Goal: Information Seeking & Learning: Learn about a topic

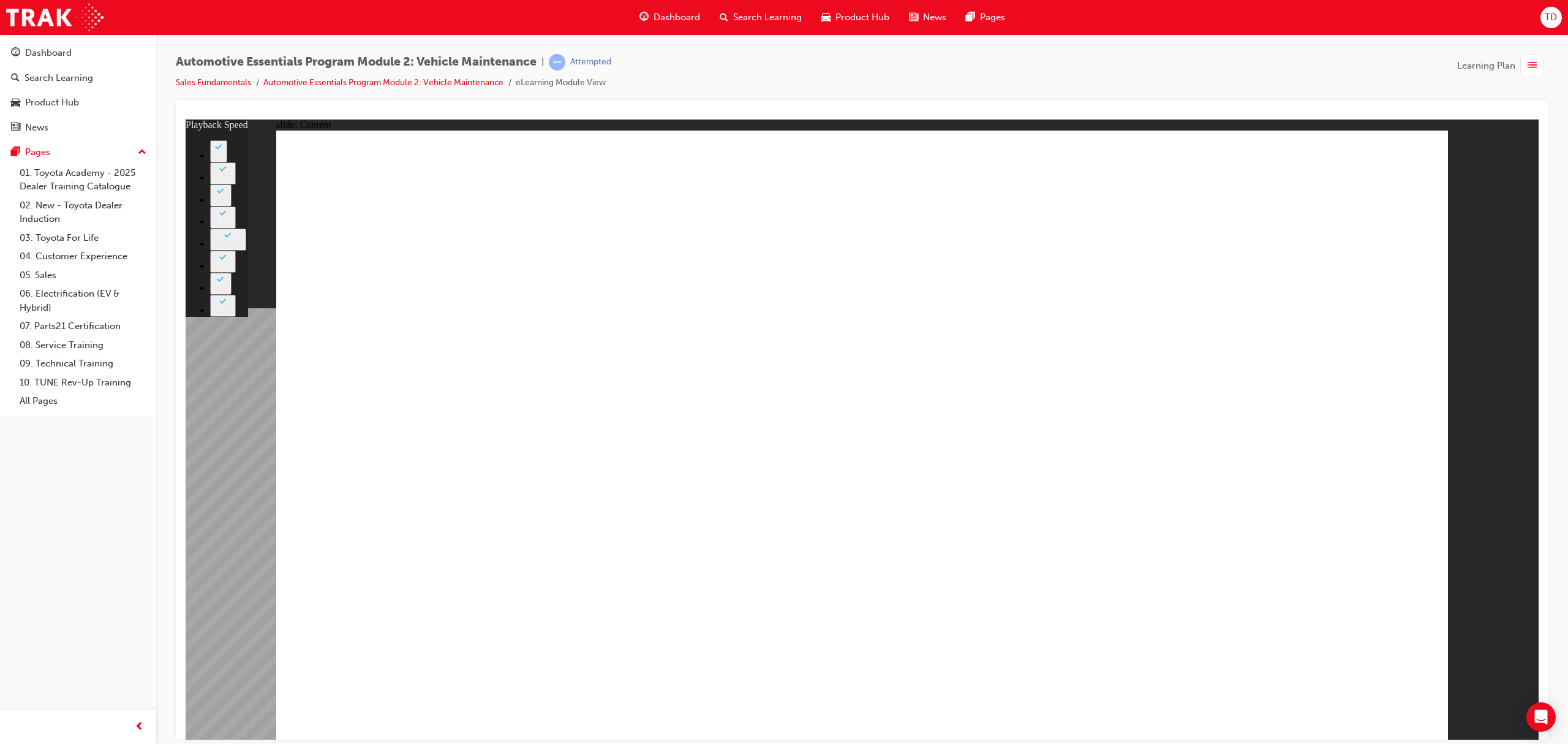
type input "56"
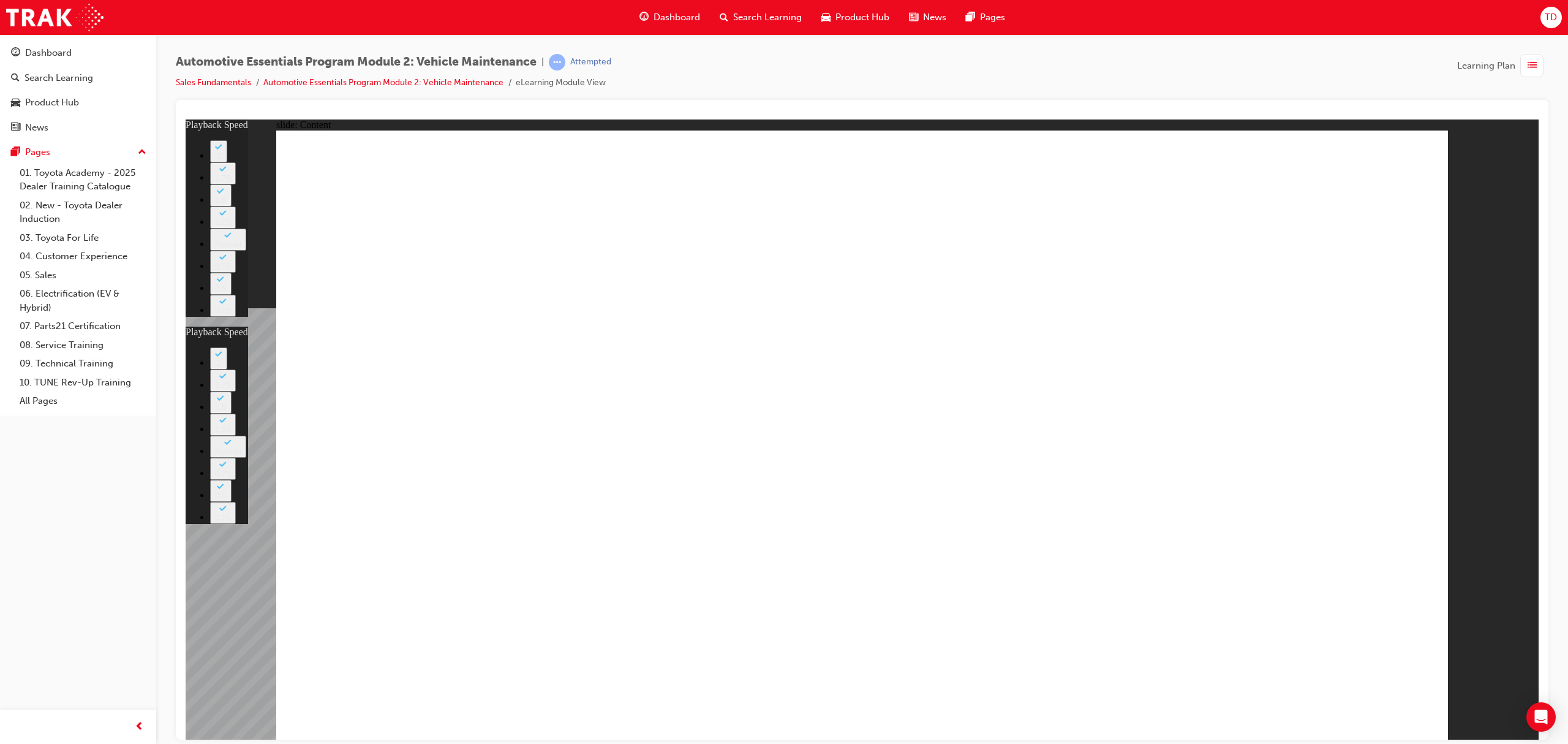
drag, startPoint x: 1354, startPoint y: 367, endPoint x: 1480, endPoint y: 586, distance: 252.7
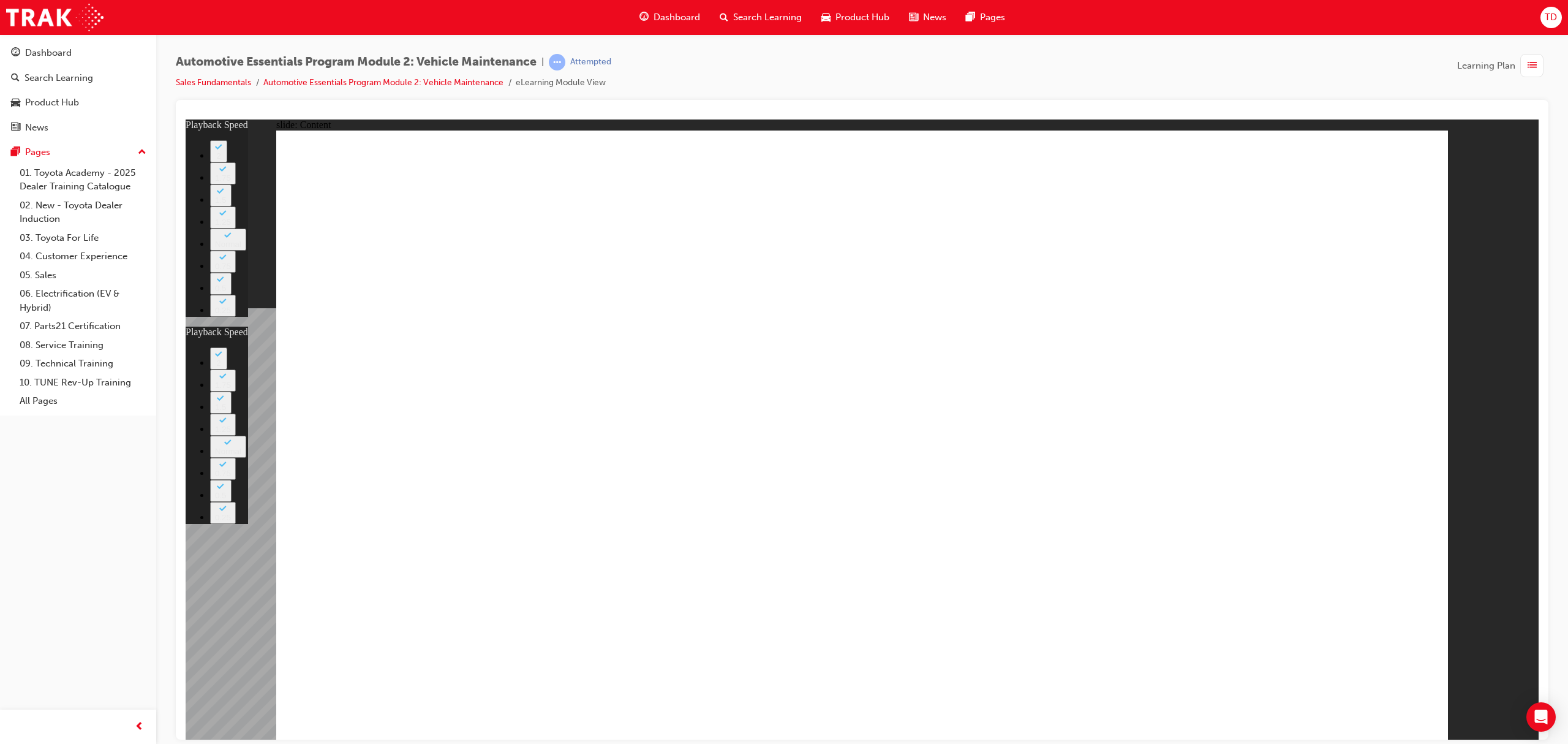
type input "10"
type input "56"
type input "10"
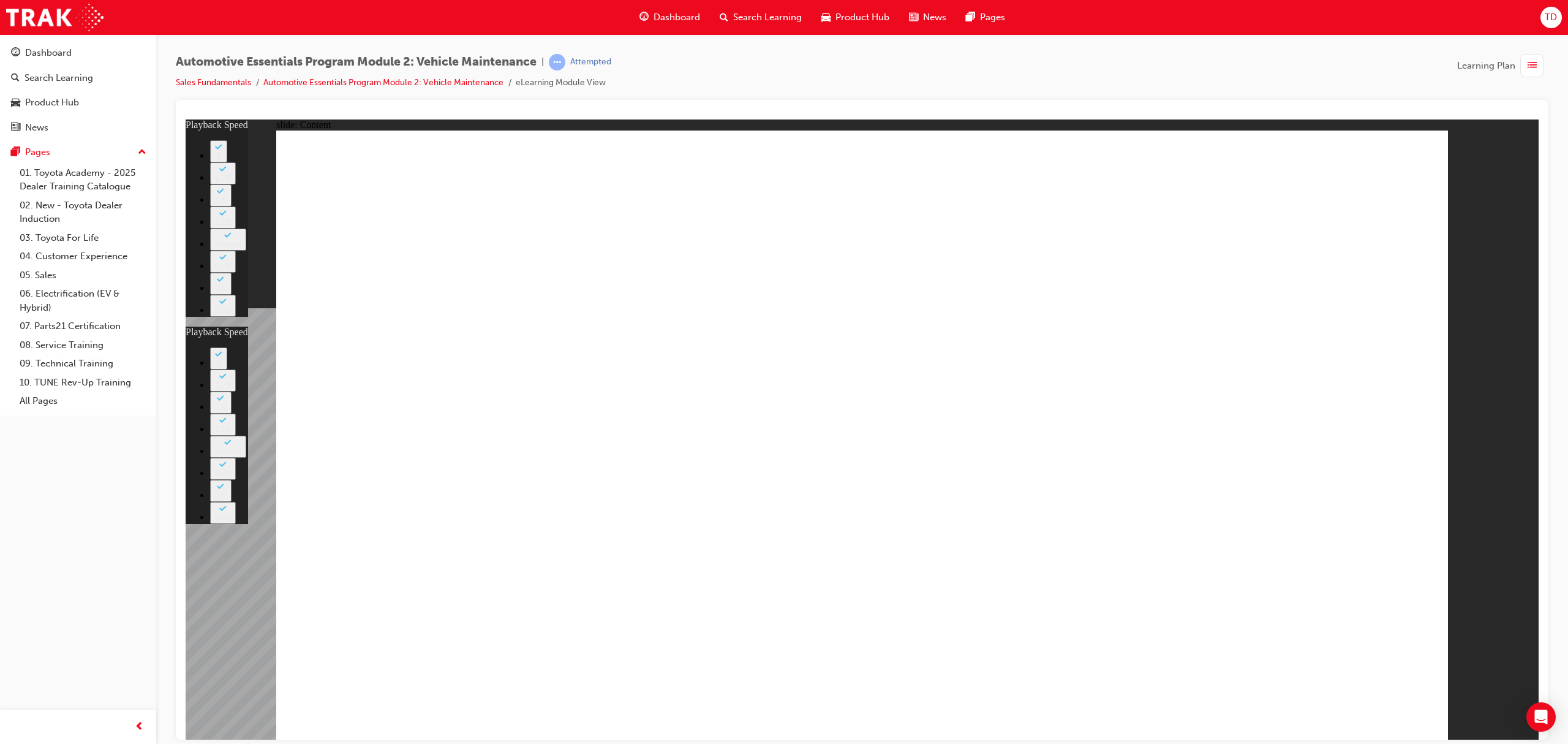
type input "56"
type input "10"
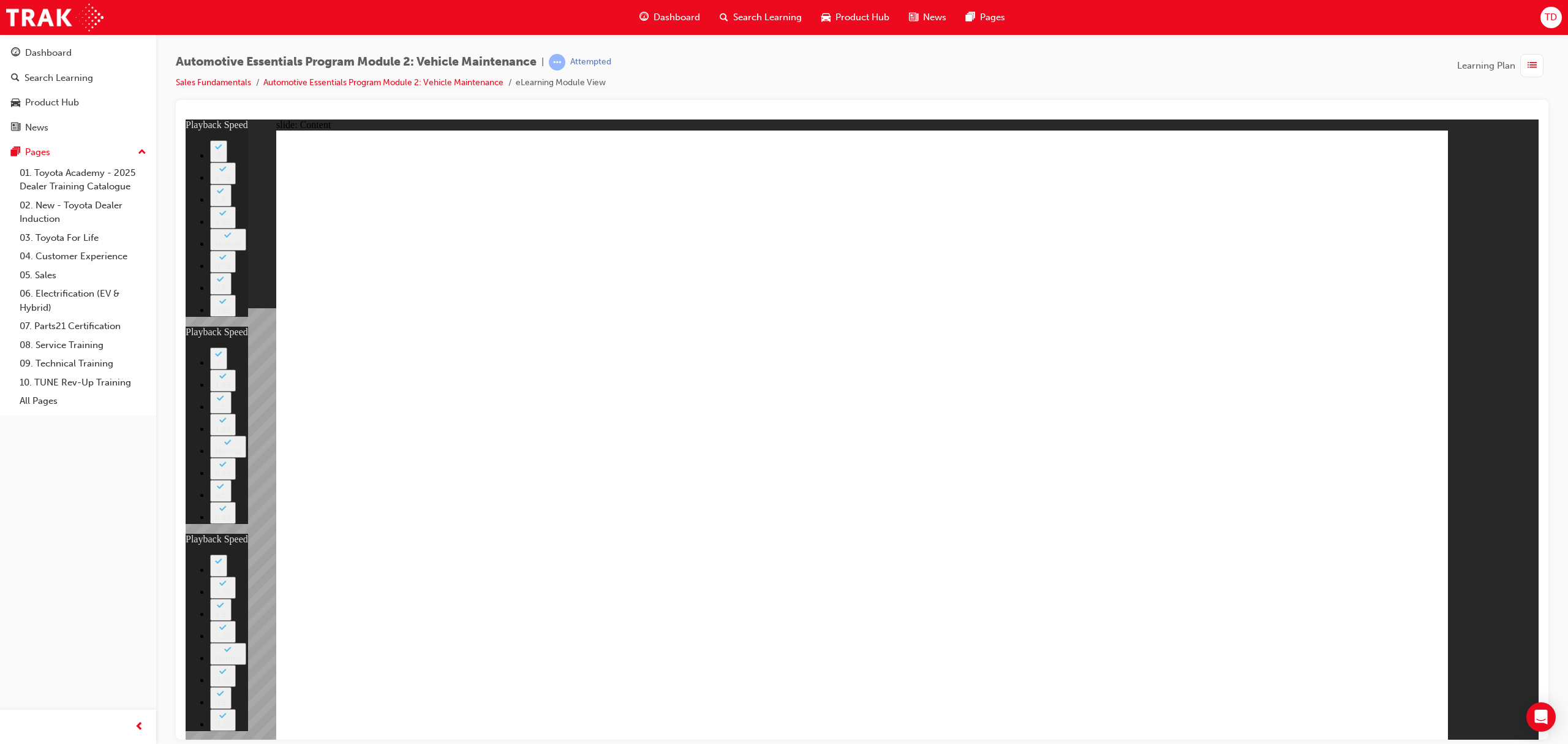
type input "21"
type input "56"
type input "10"
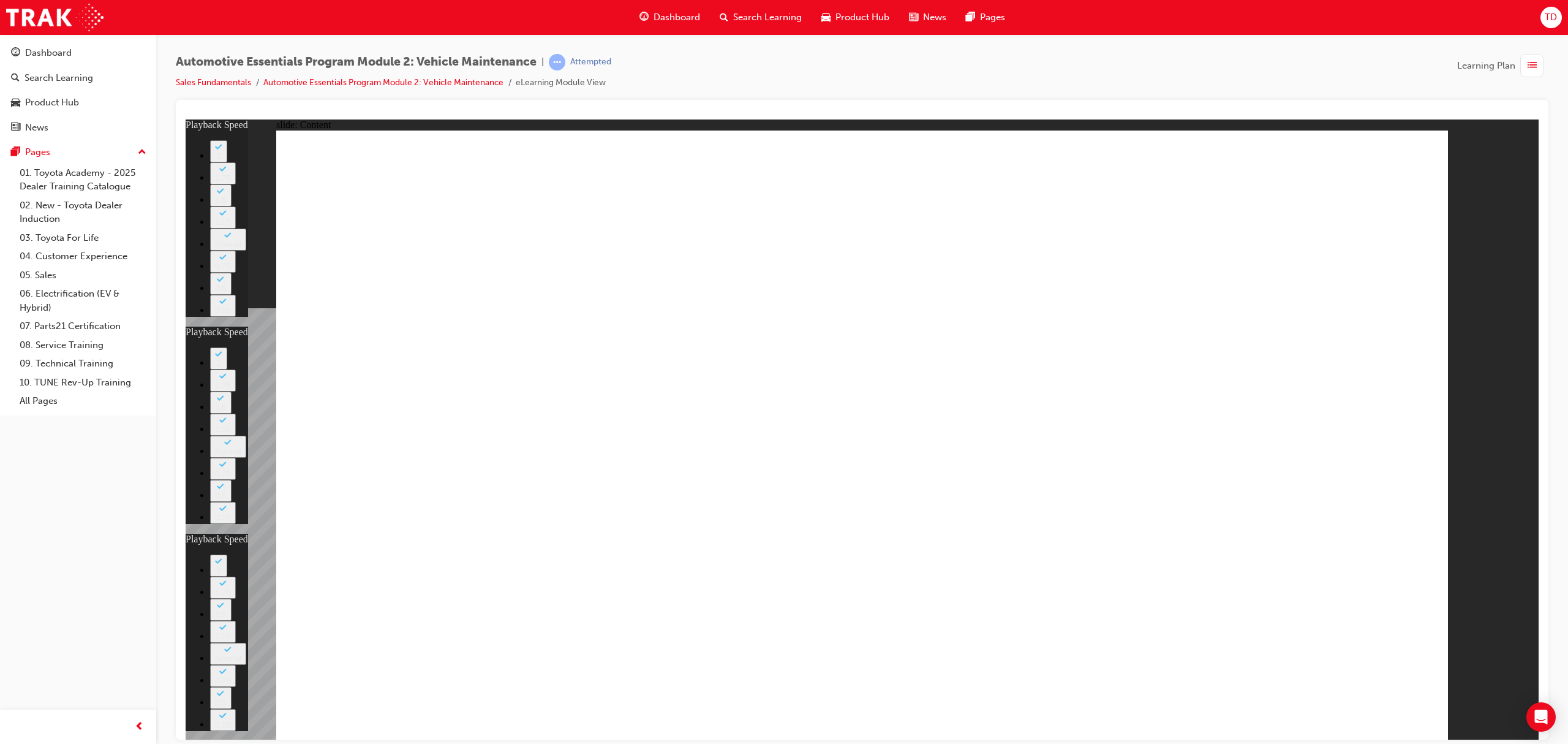
type input "21"
type input "56"
type input "10"
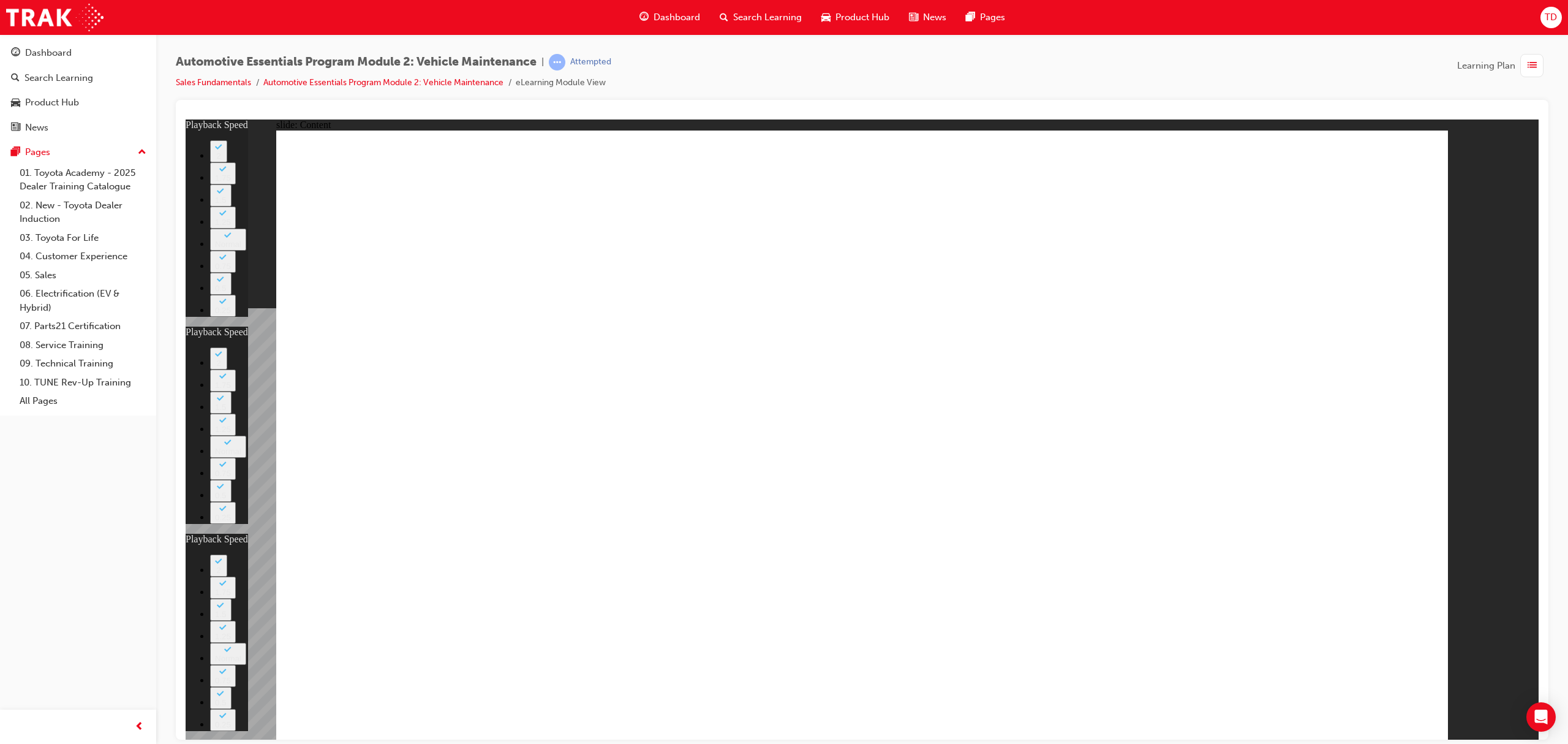
type input "21"
type input "10"
type input "21"
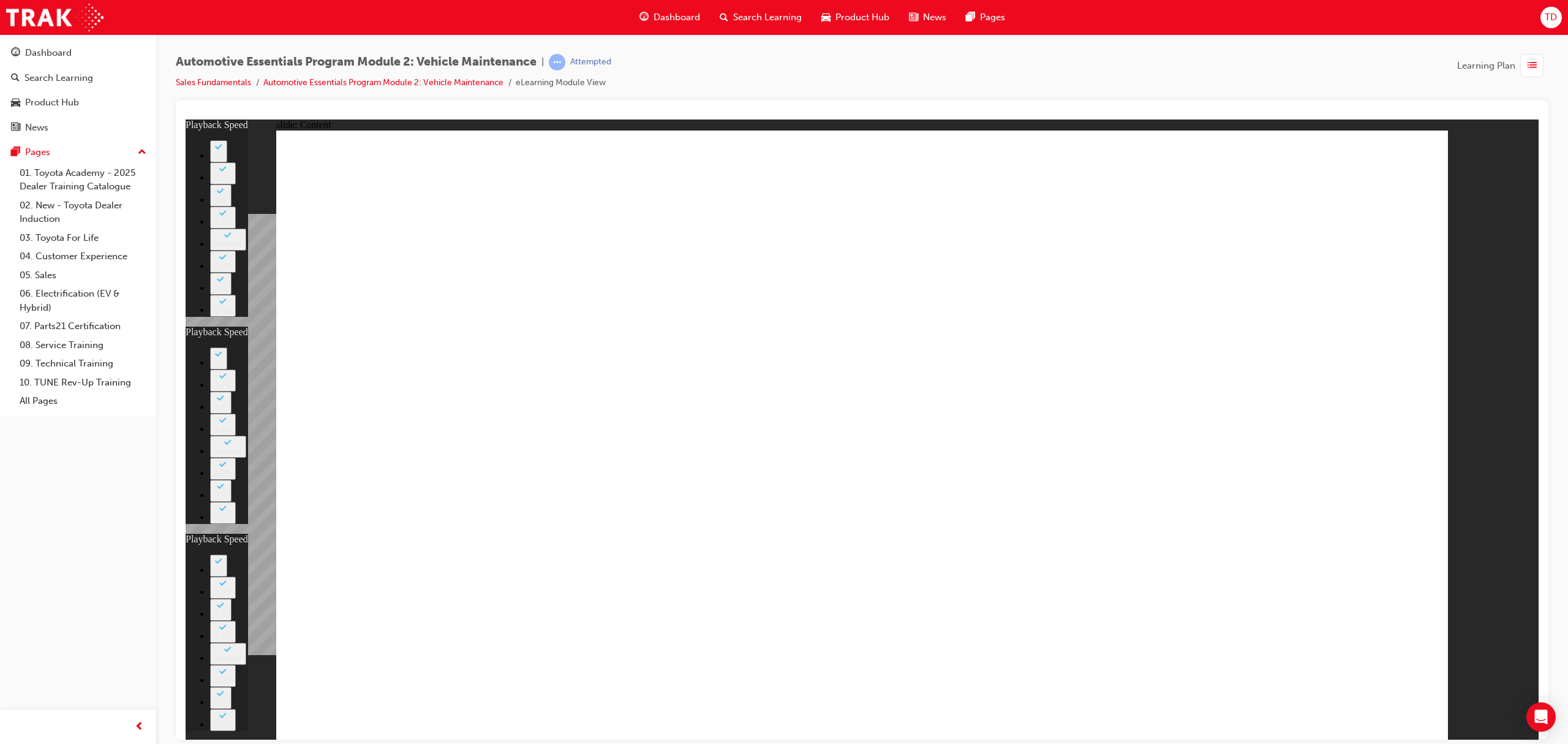
type input "13"
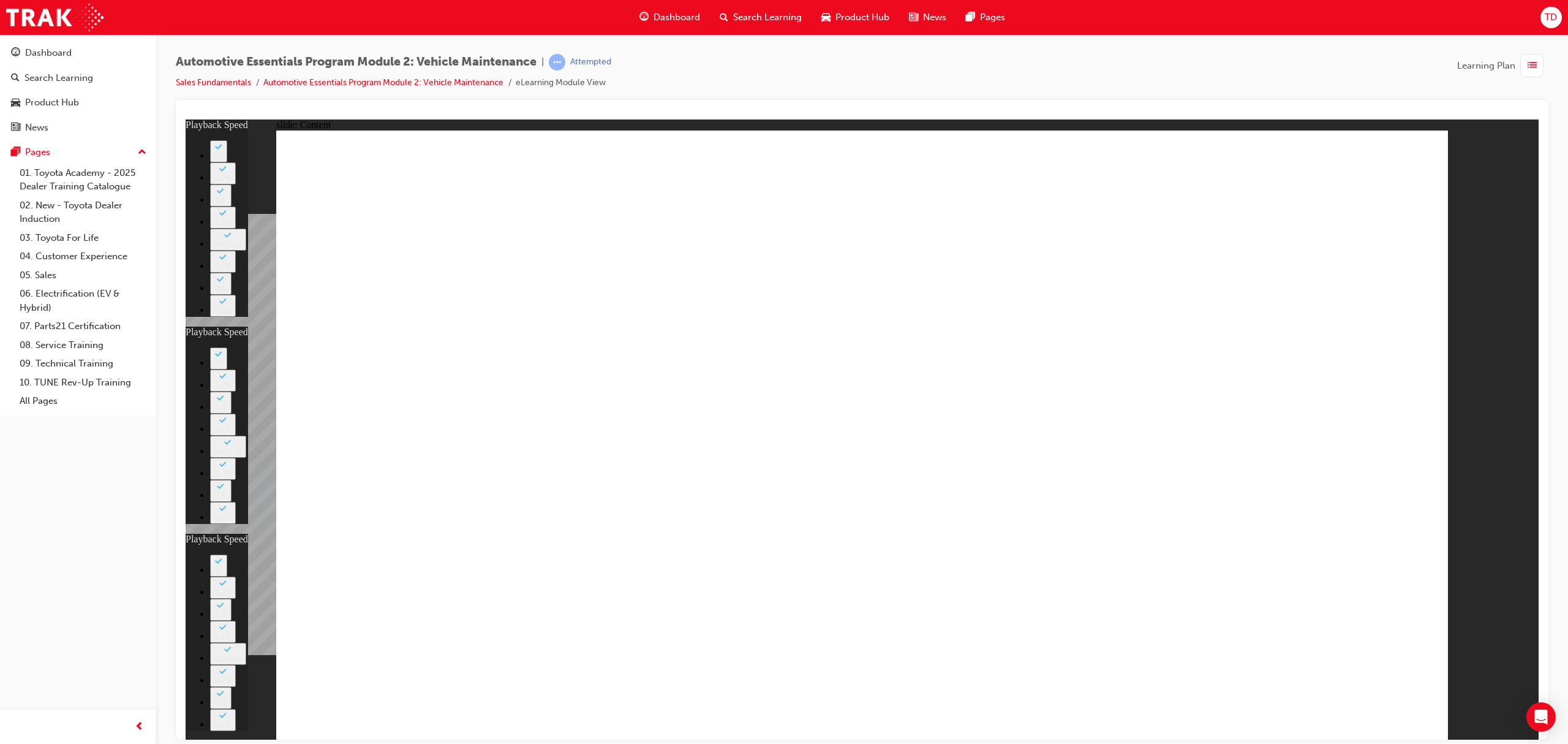
type input "8"
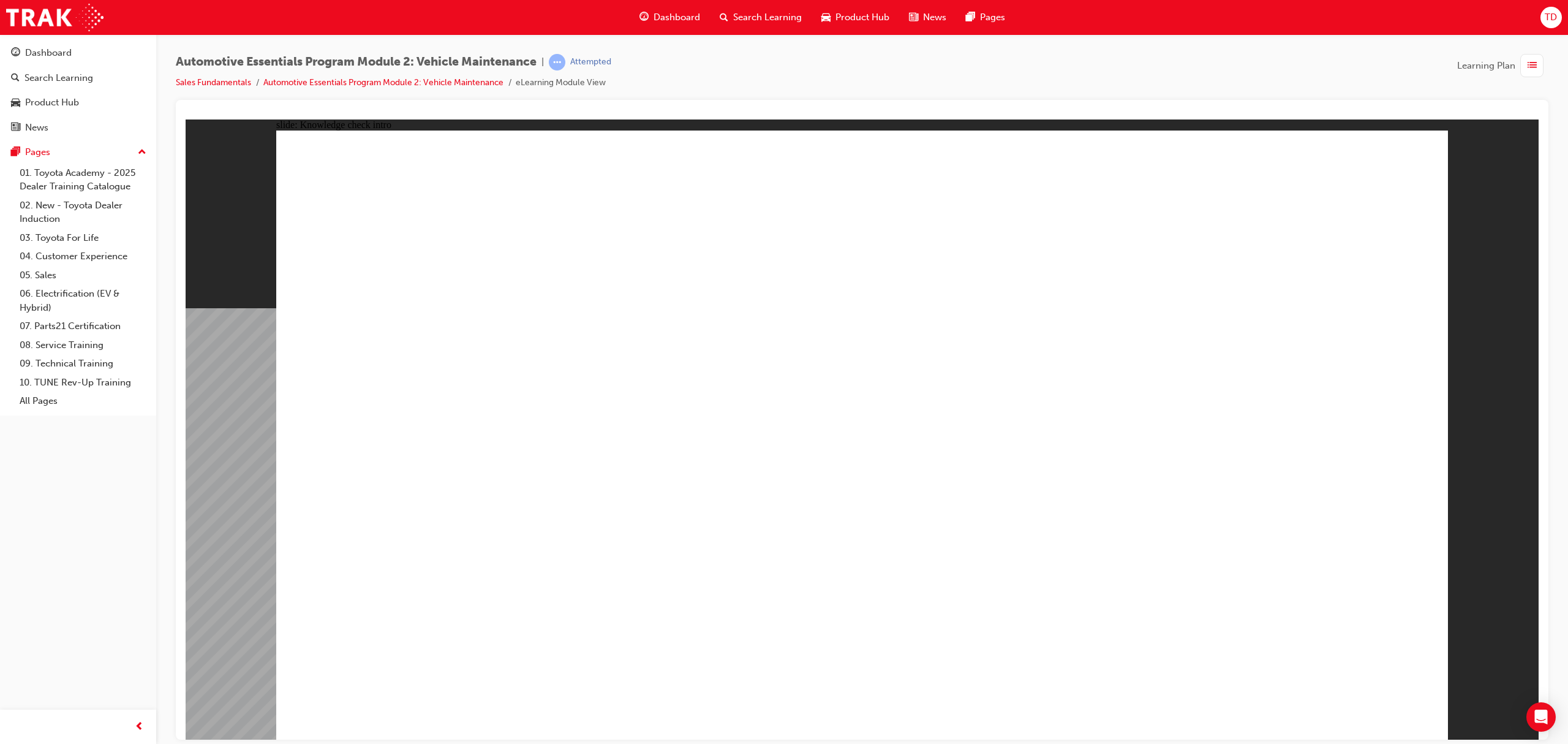
radio input "true"
drag, startPoint x: 1368, startPoint y: 686, endPoint x: 1357, endPoint y: 701, distance: 18.6
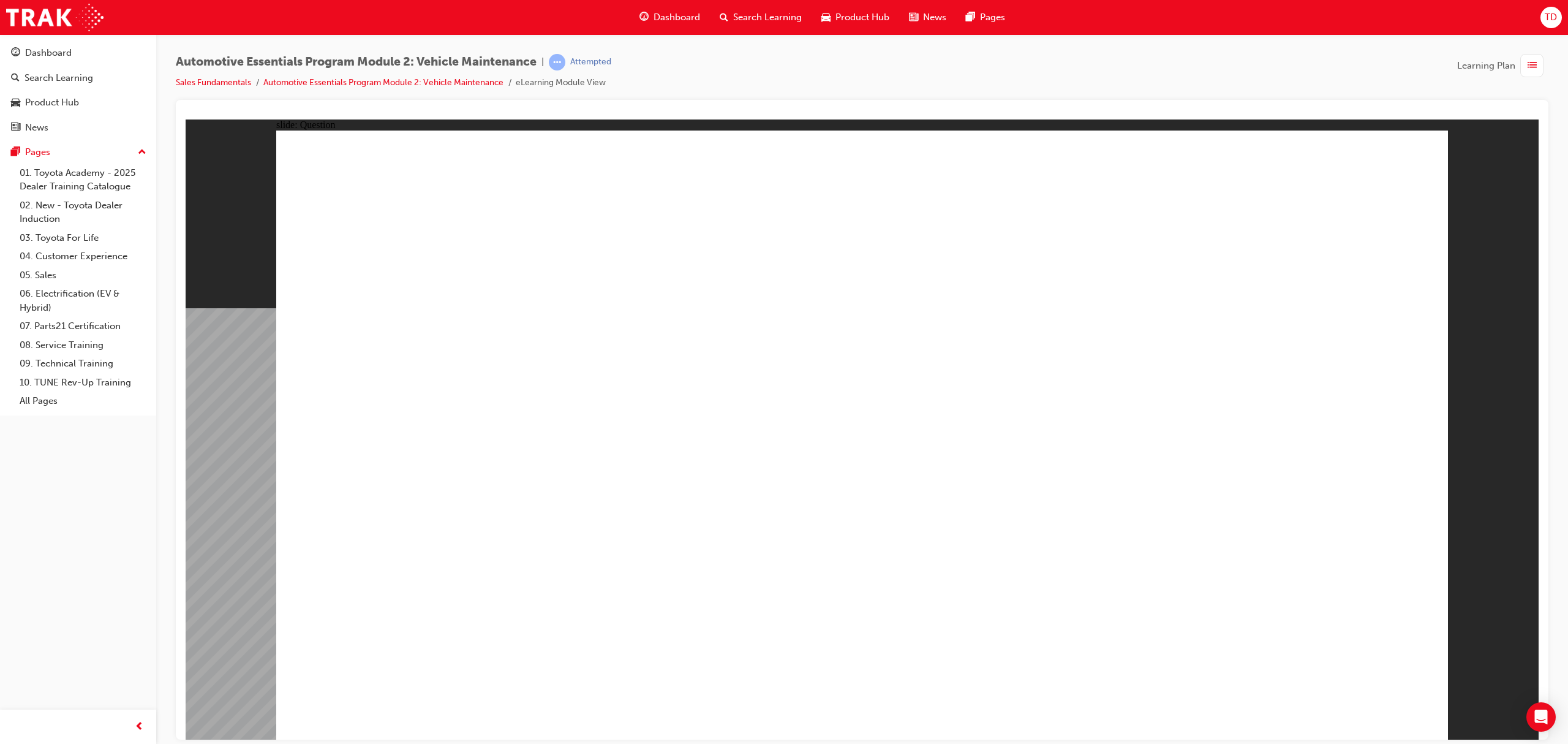
radio input "true"
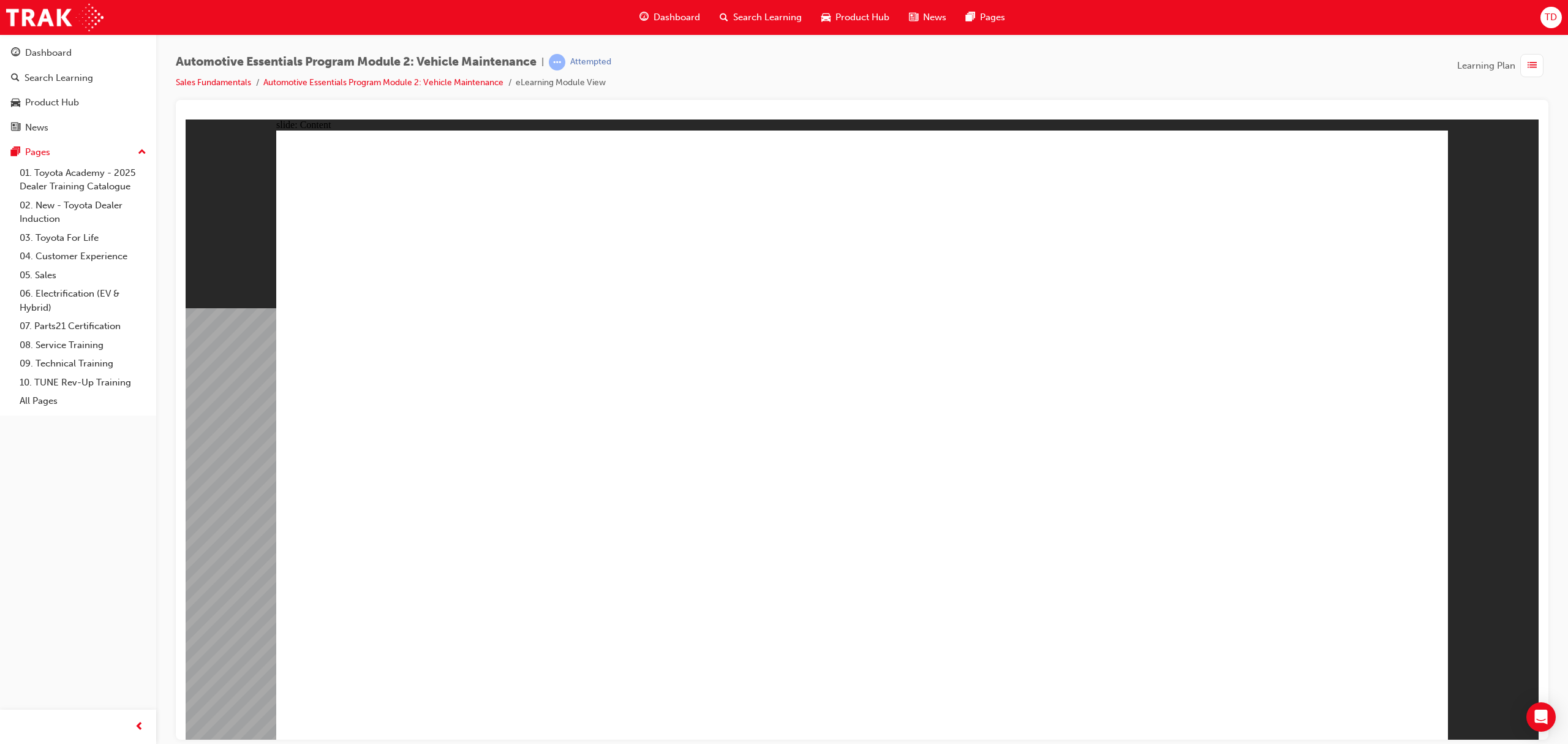
drag, startPoint x: 1397, startPoint y: 186, endPoint x: 1410, endPoint y: 167, distance: 23.0
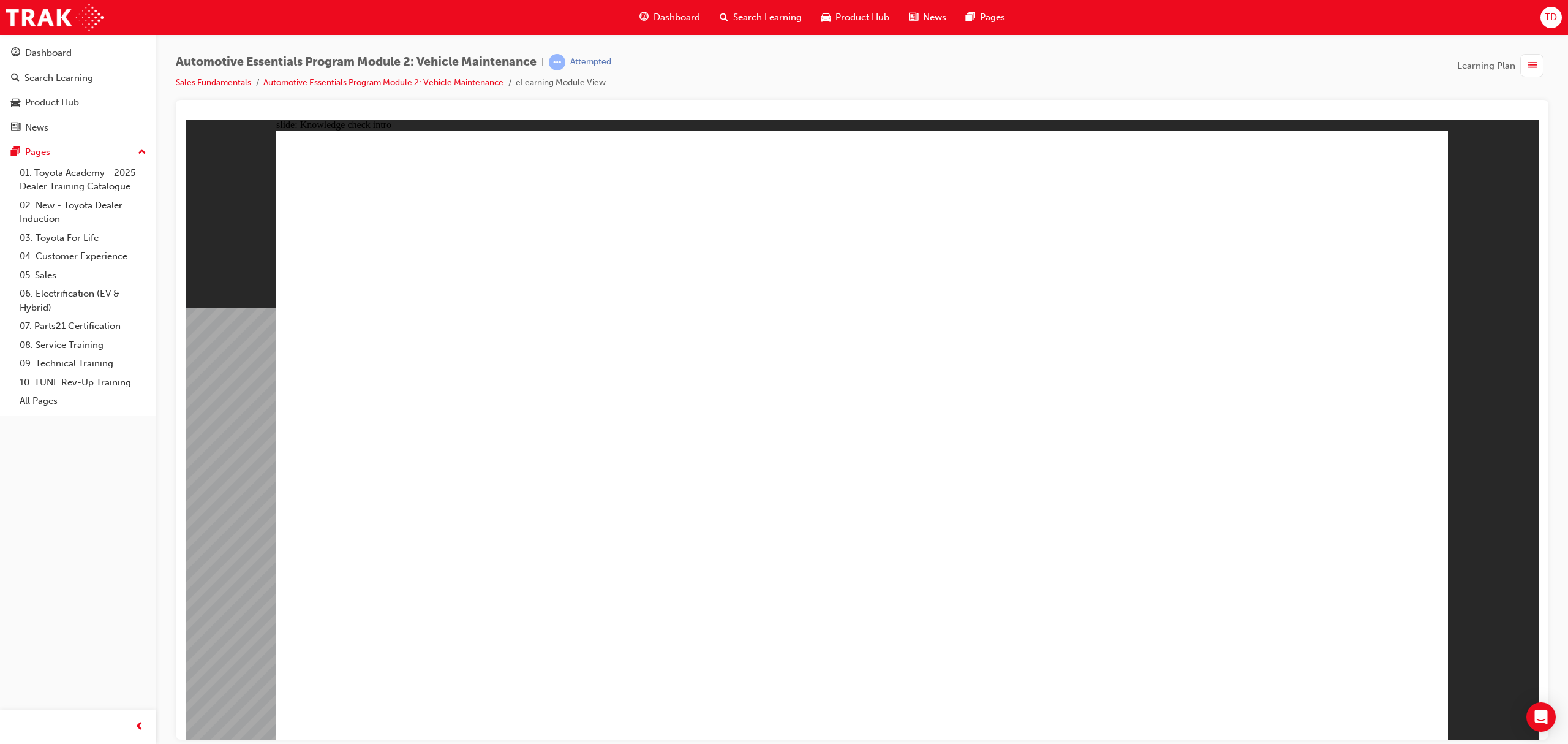
radio input "true"
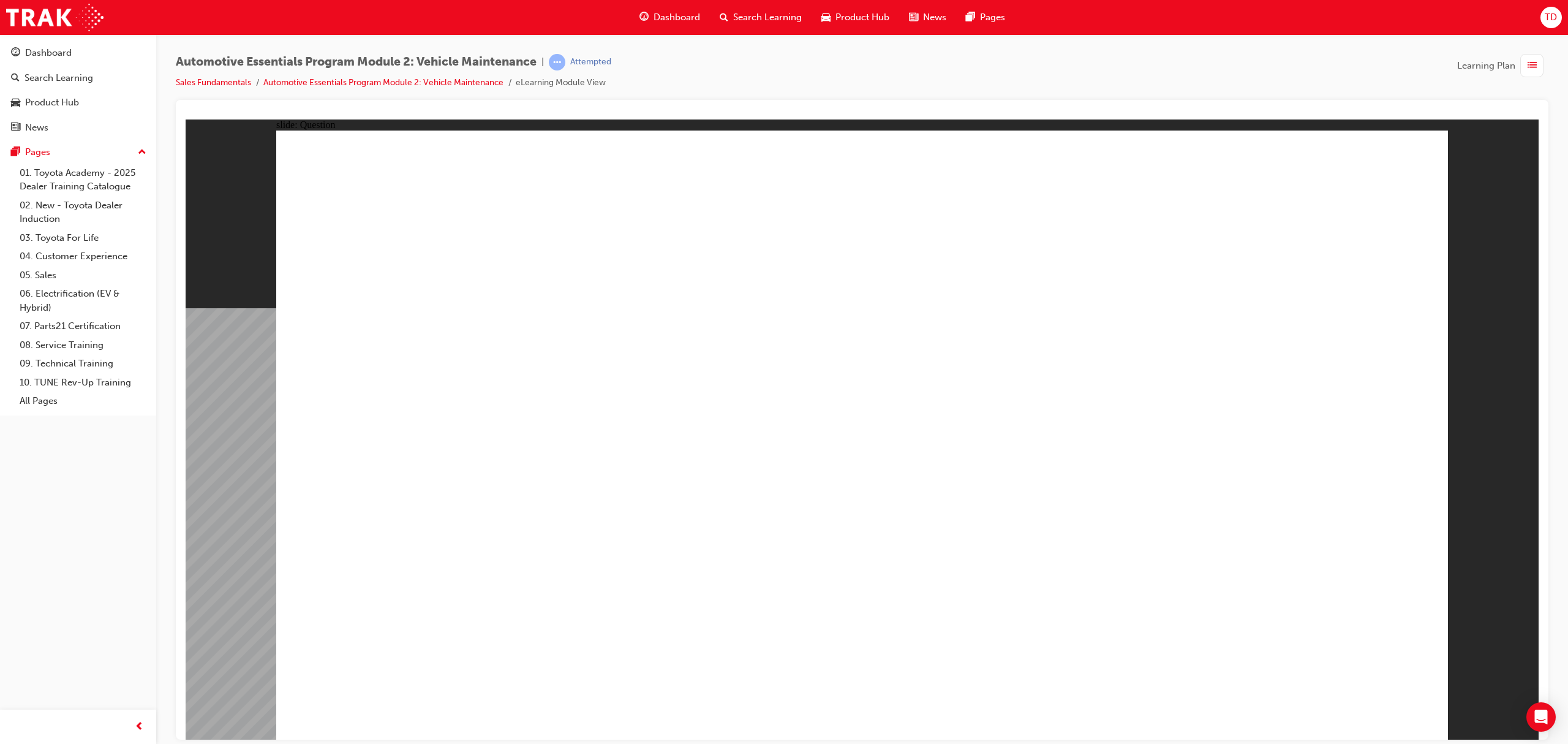
radio input "true"
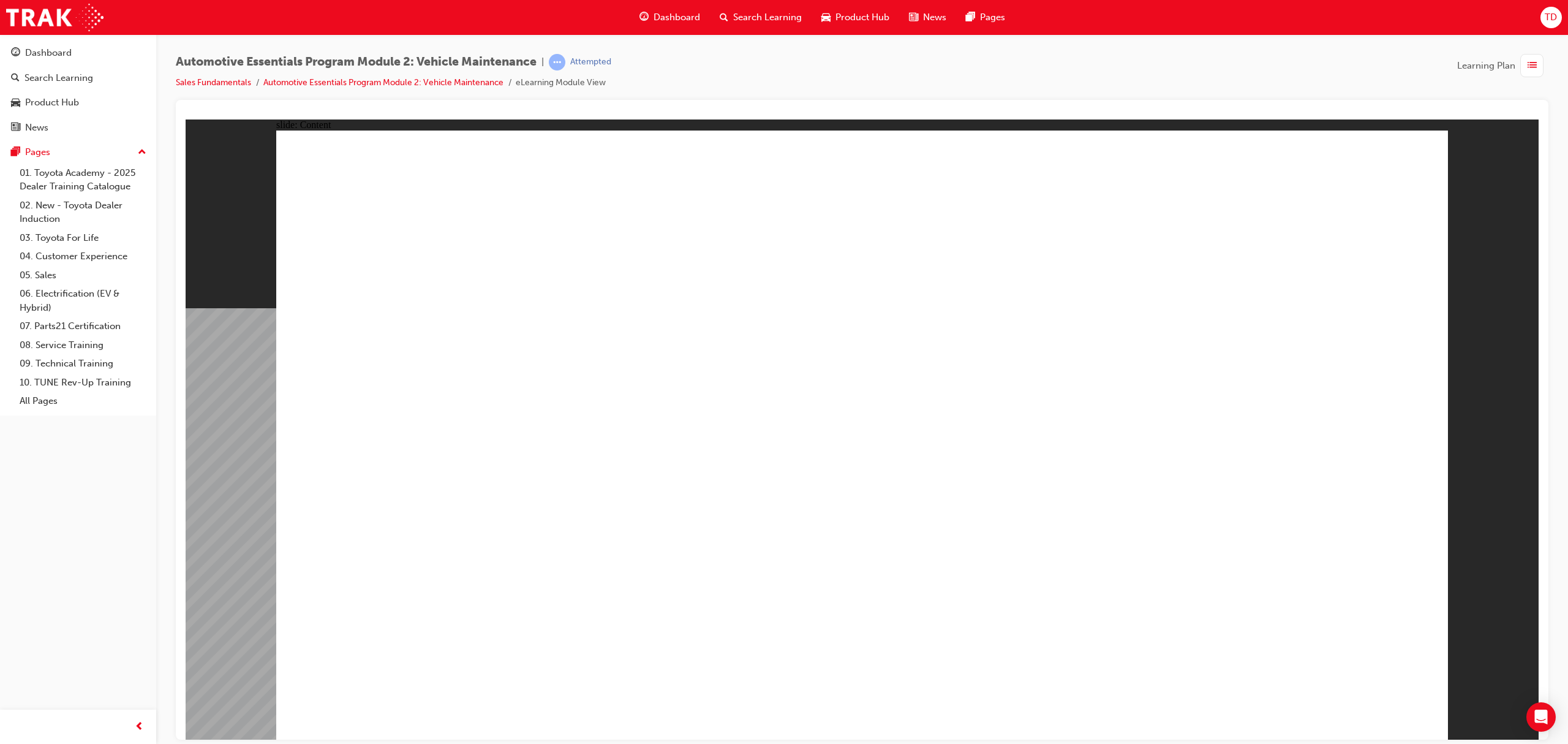
drag, startPoint x: 1225, startPoint y: 674, endPoint x: 1275, endPoint y: 674, distance: 50.0
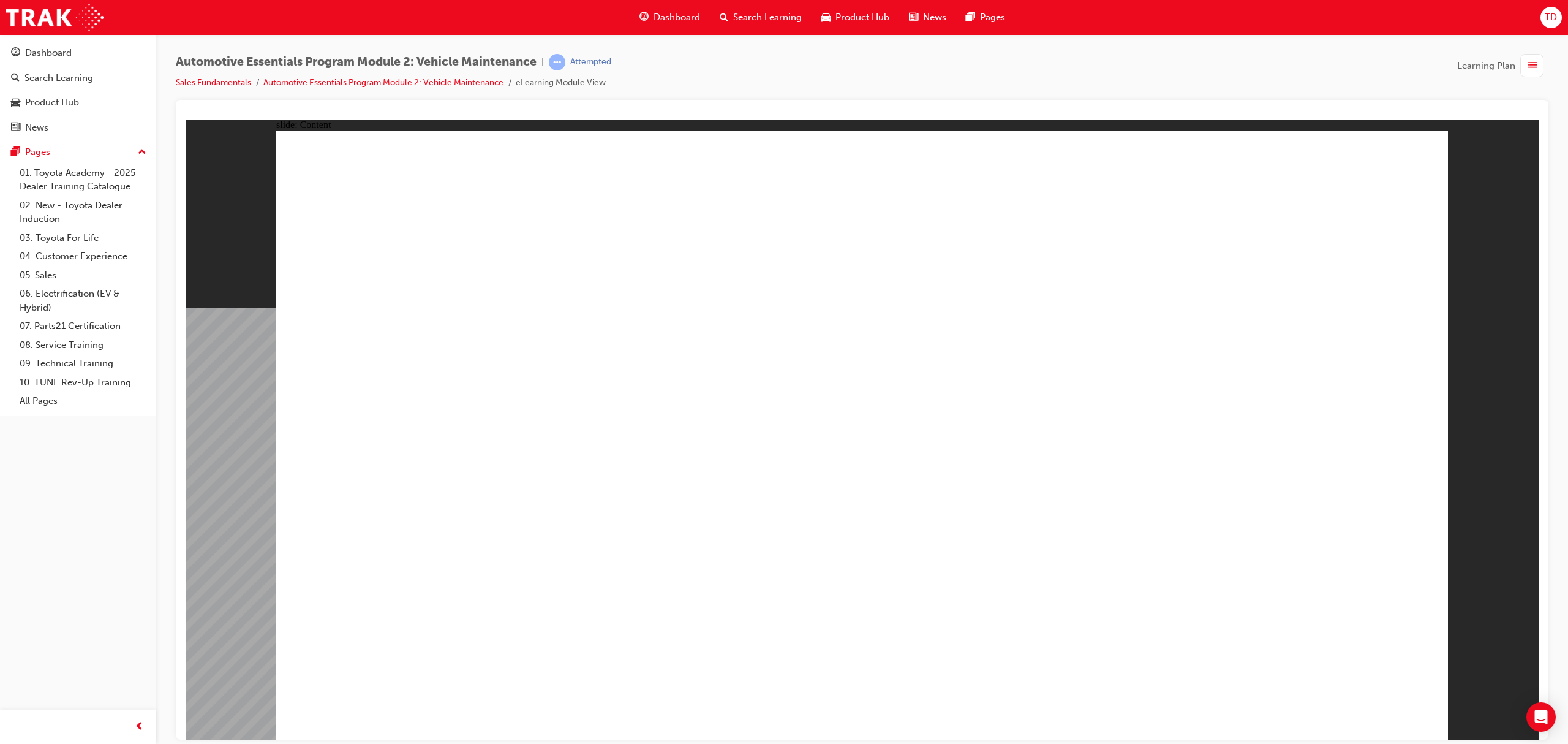
radio input "true"
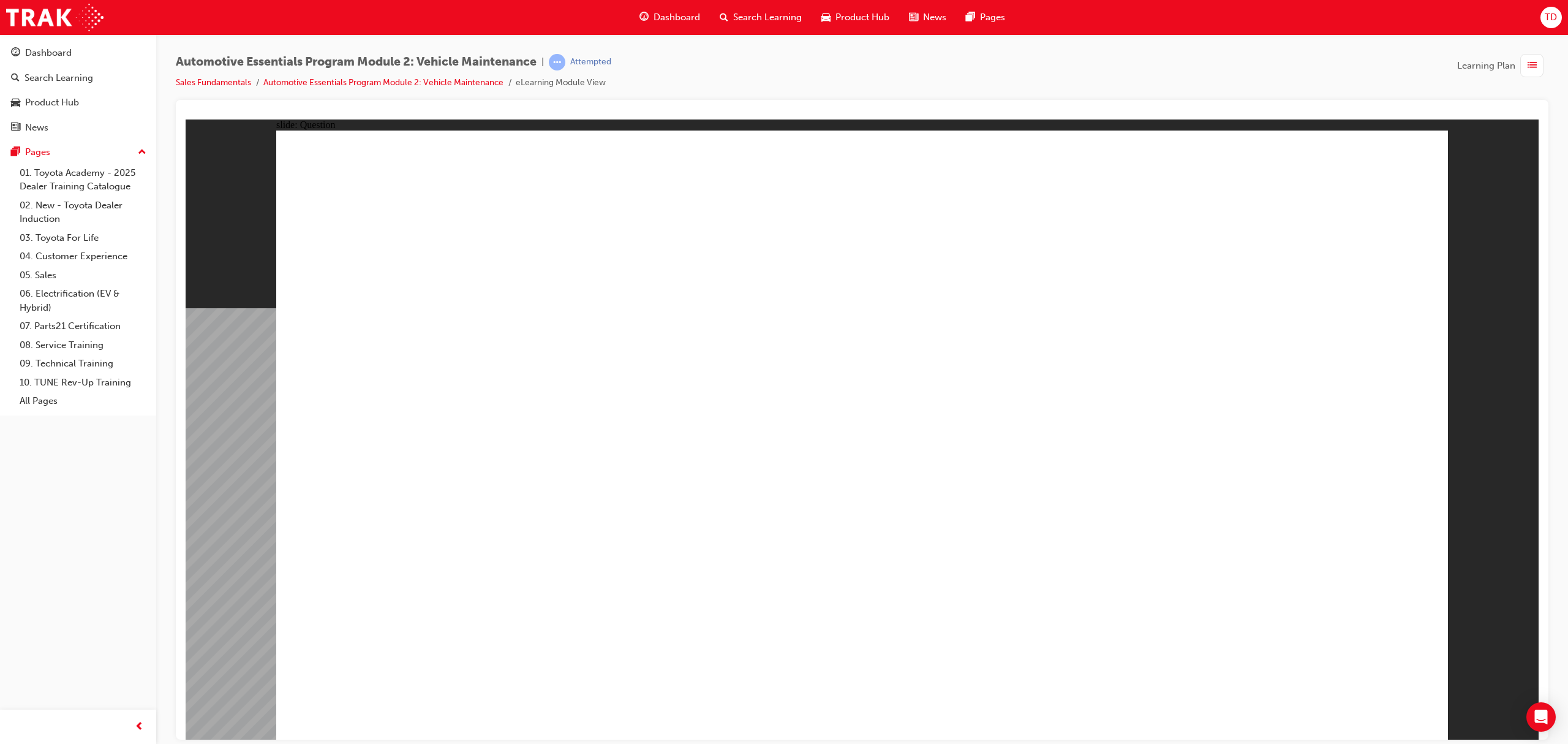
radio input "true"
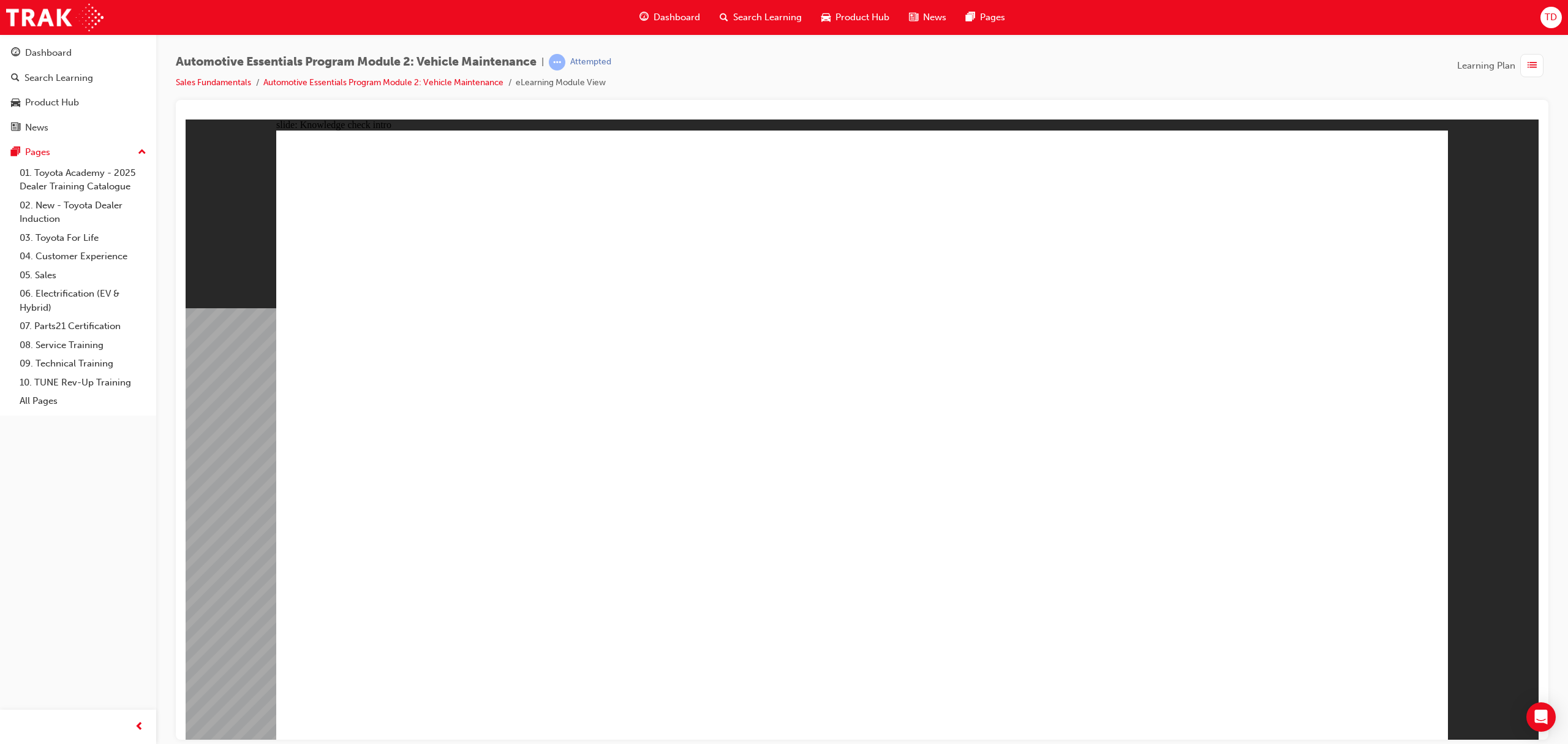
drag, startPoint x: 1407, startPoint y: 691, endPoint x: 1362, endPoint y: 693, distance: 45.0
radio input "true"
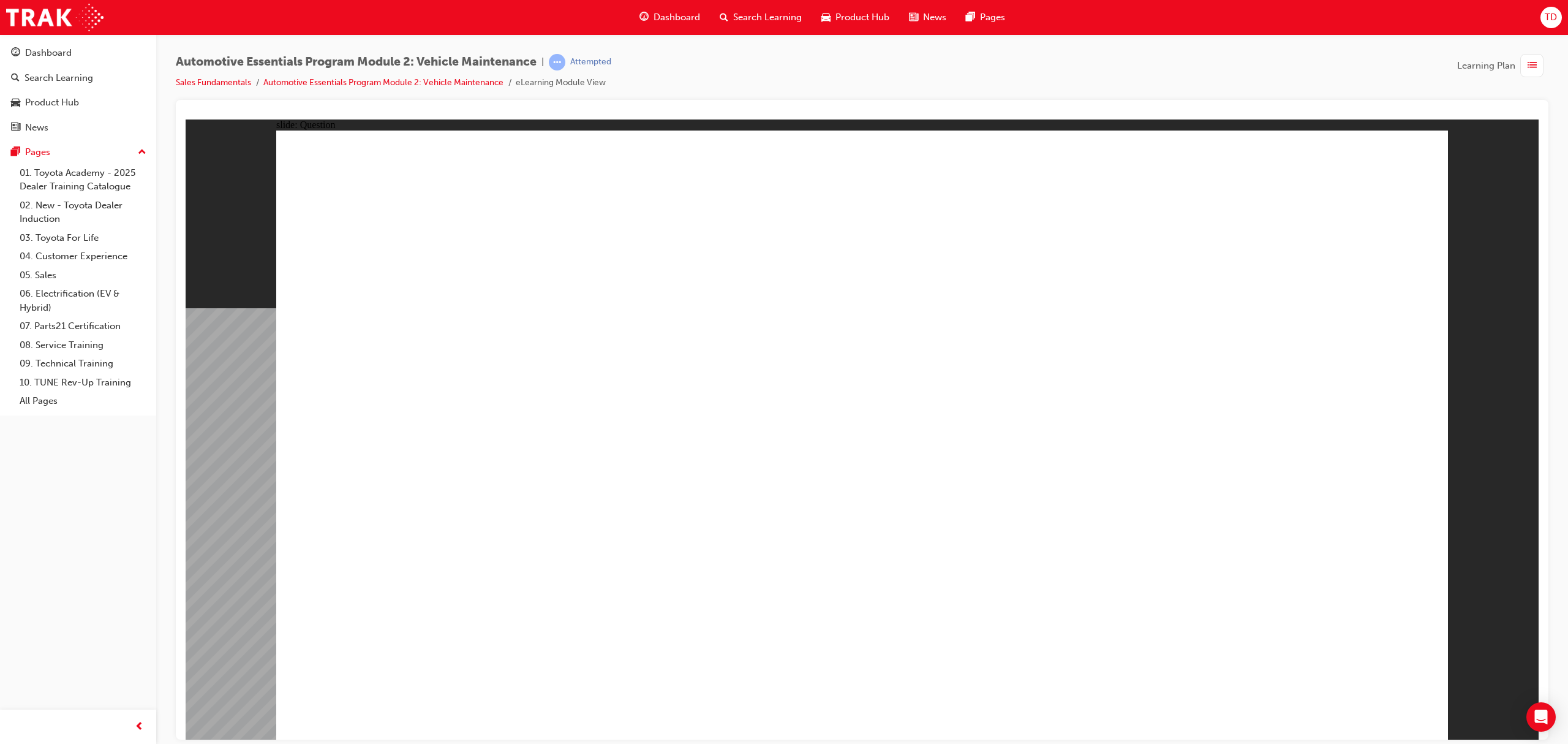
radio input "true"
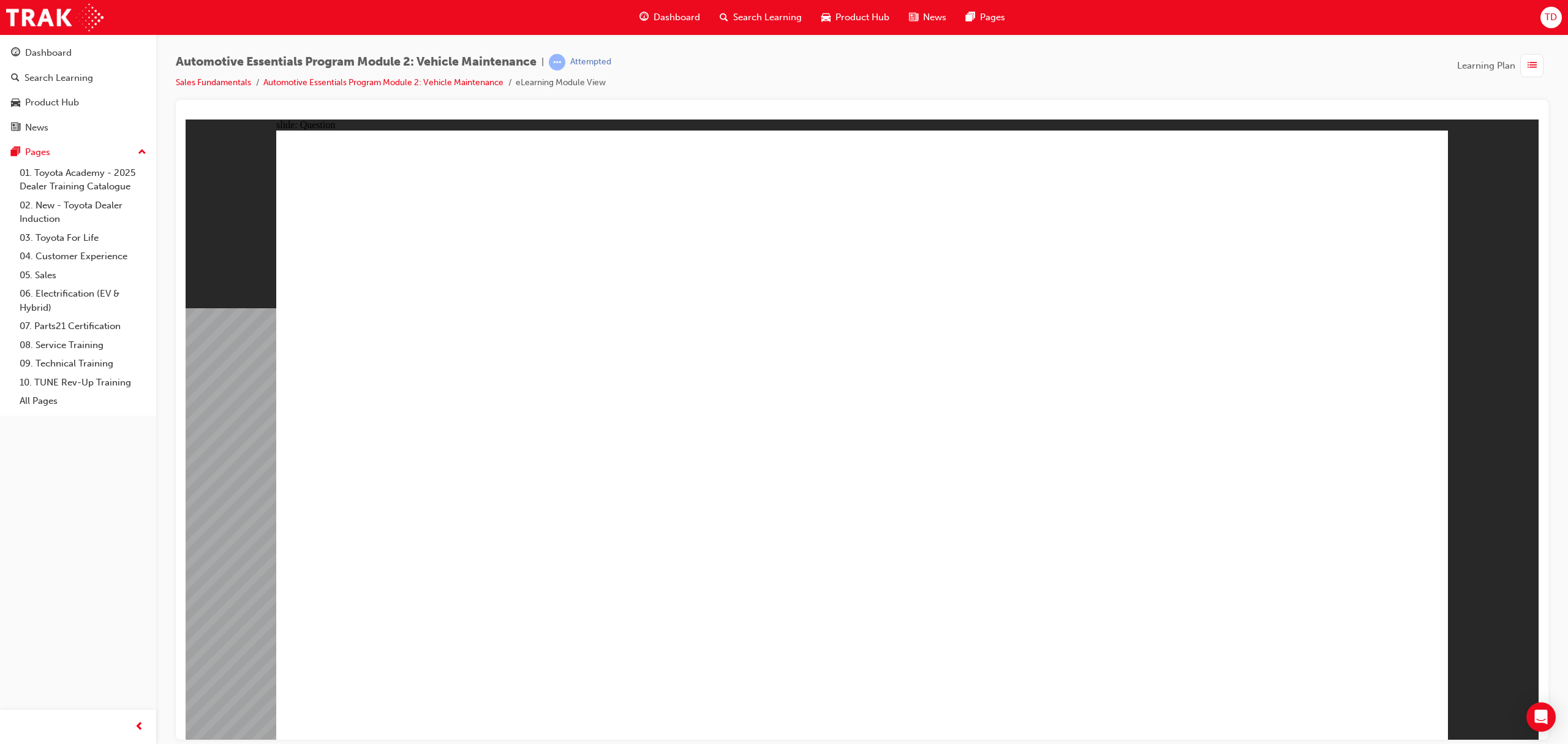
radio input "true"
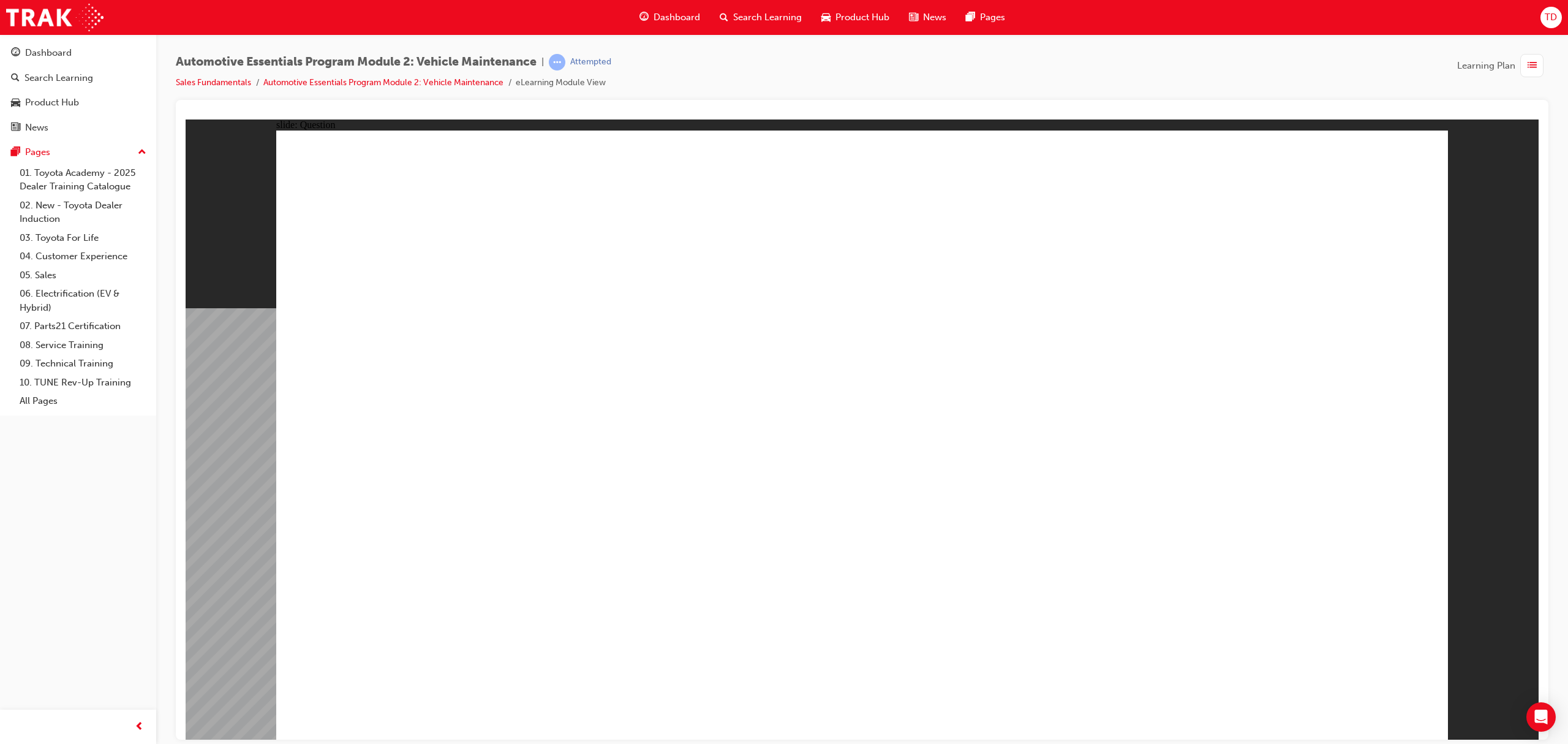
radio input "true"
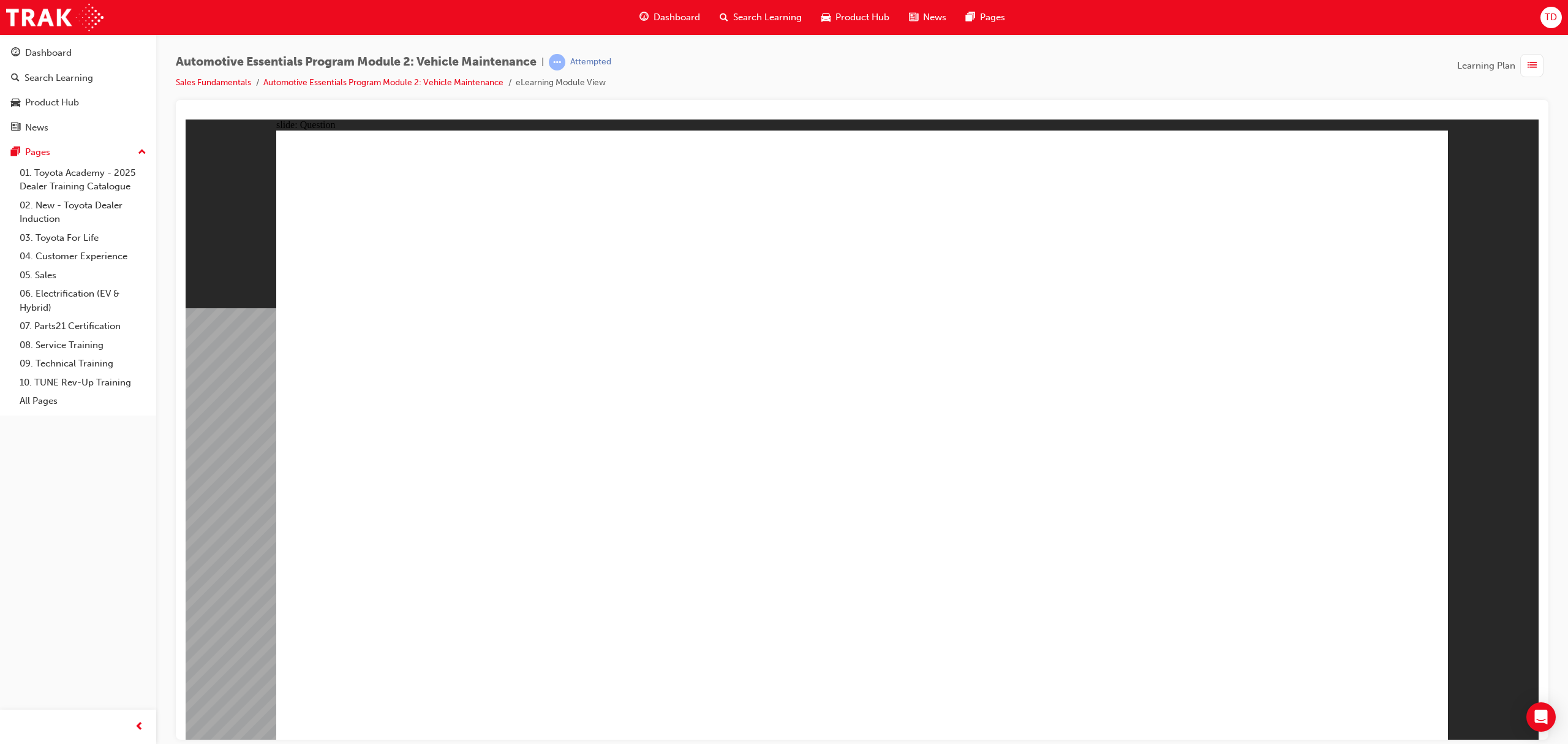
radio input "true"
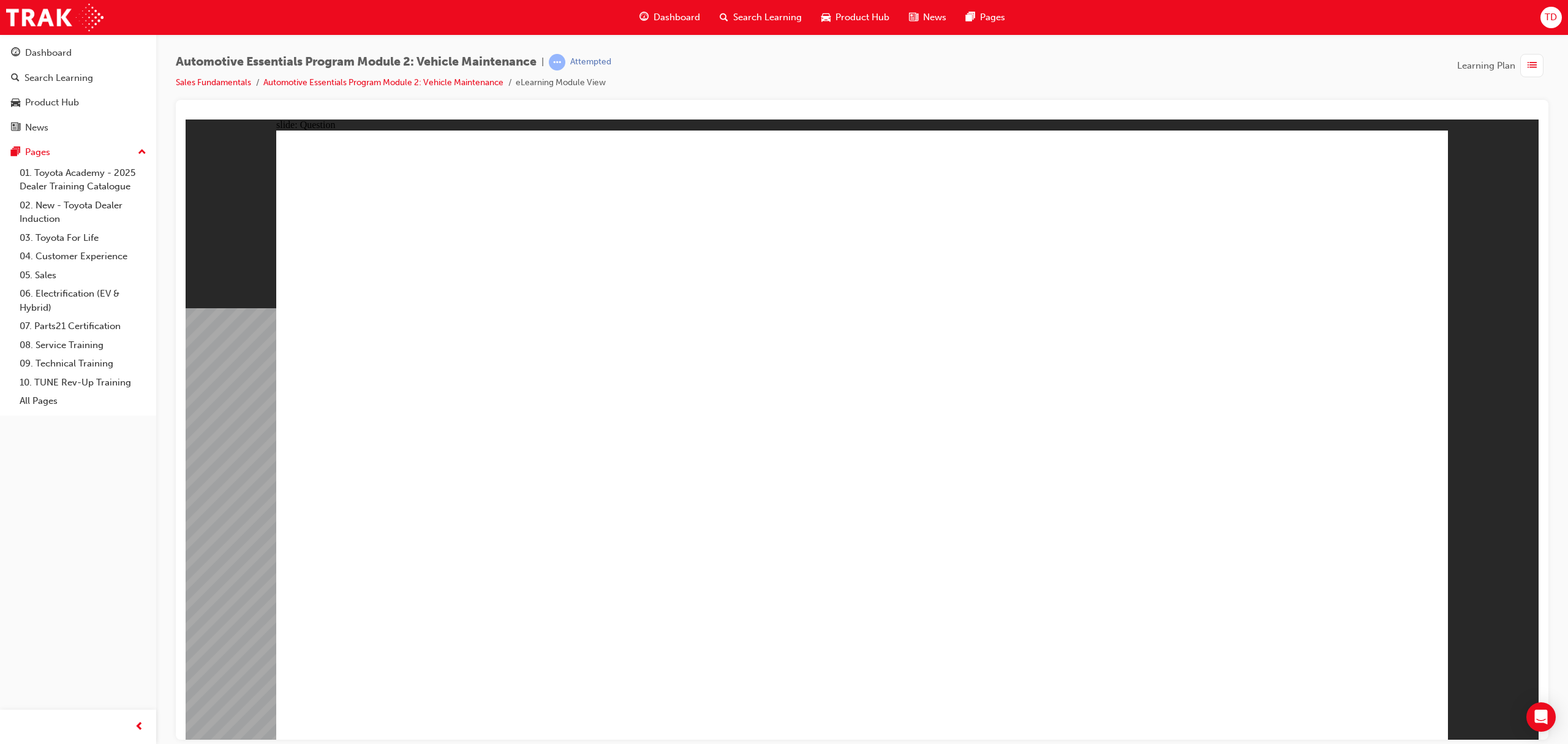
radio input "true"
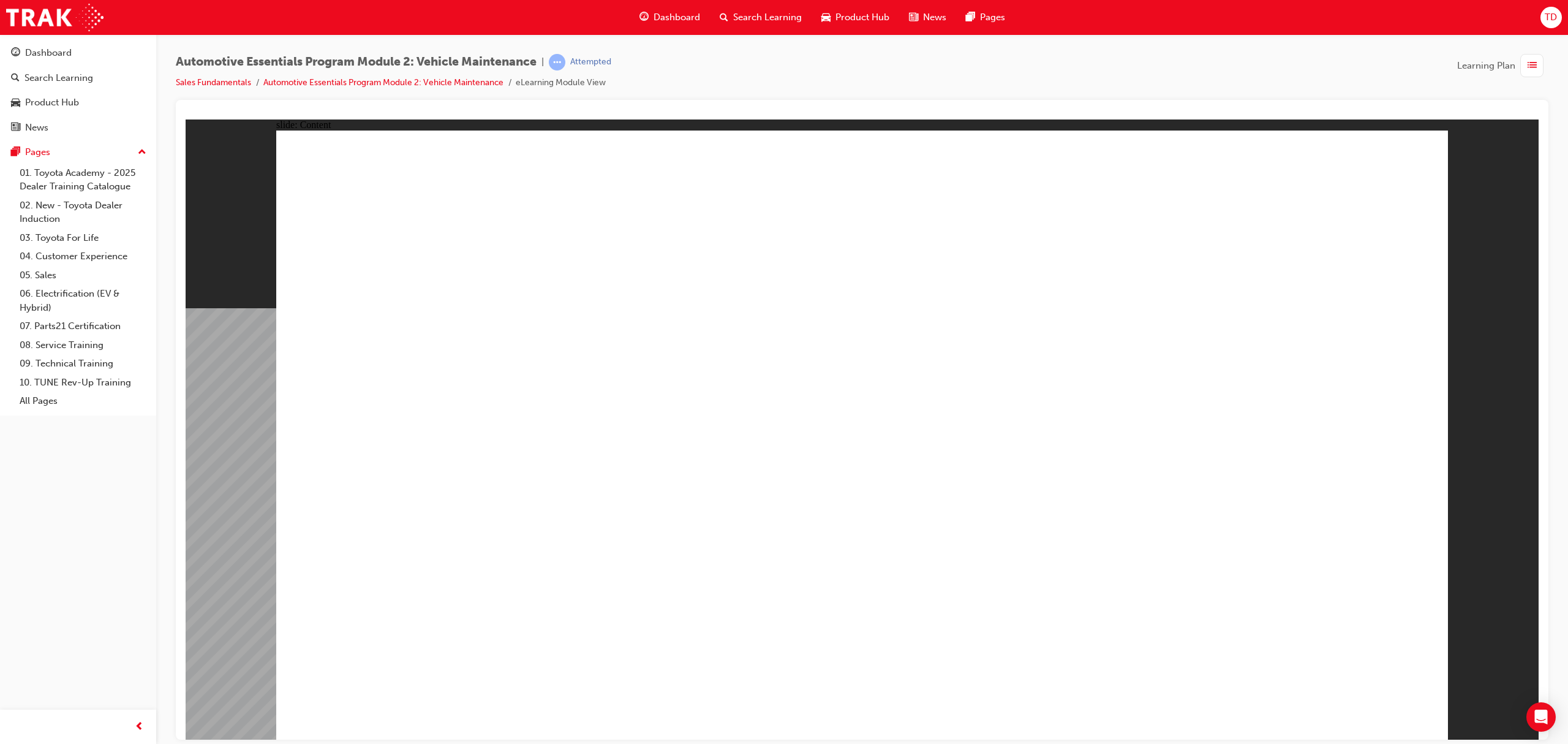
drag, startPoint x: 1304, startPoint y: 293, endPoint x: 1299, endPoint y: 400, distance: 107.1
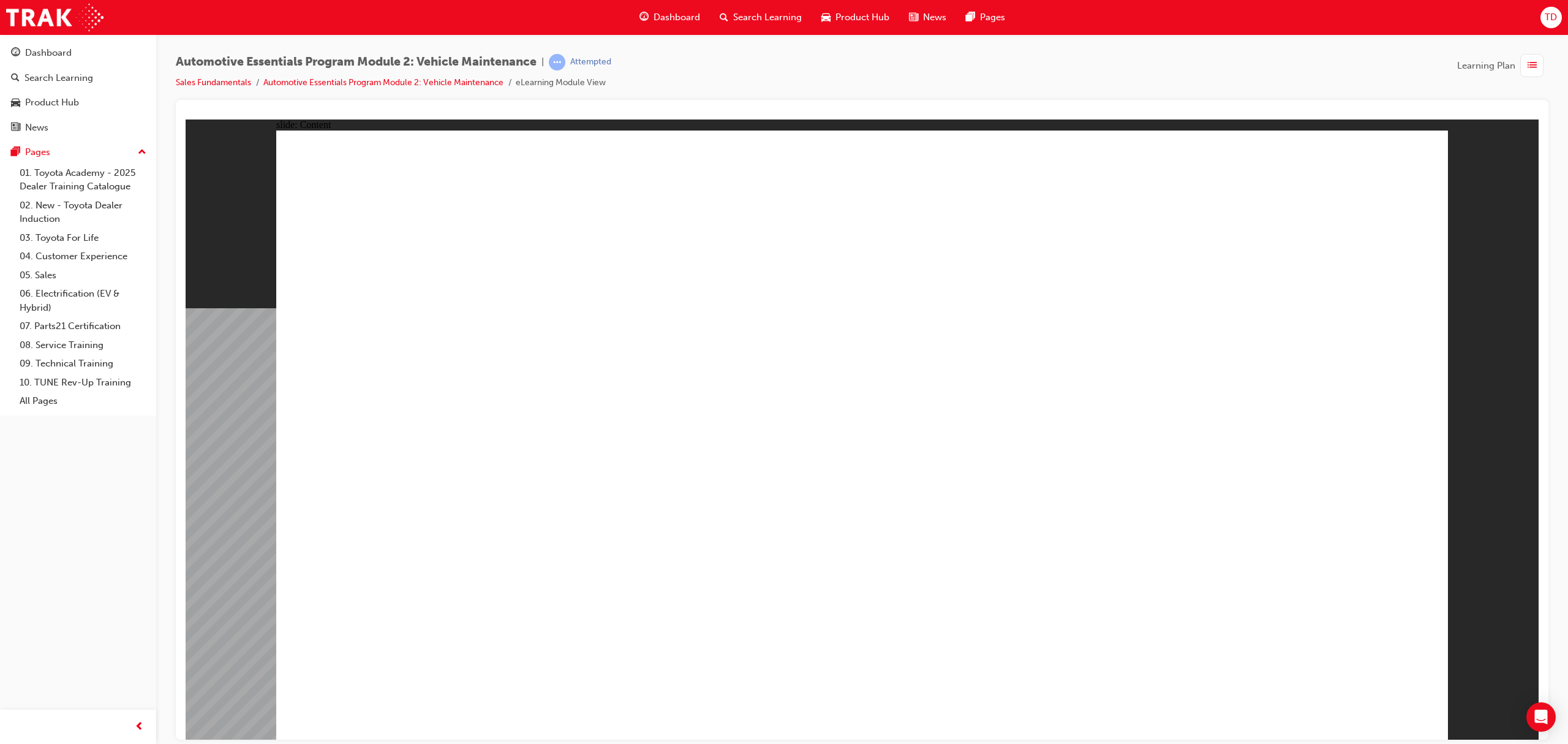
drag, startPoint x: 1301, startPoint y: 291, endPoint x: 1300, endPoint y: 473, distance: 182.0
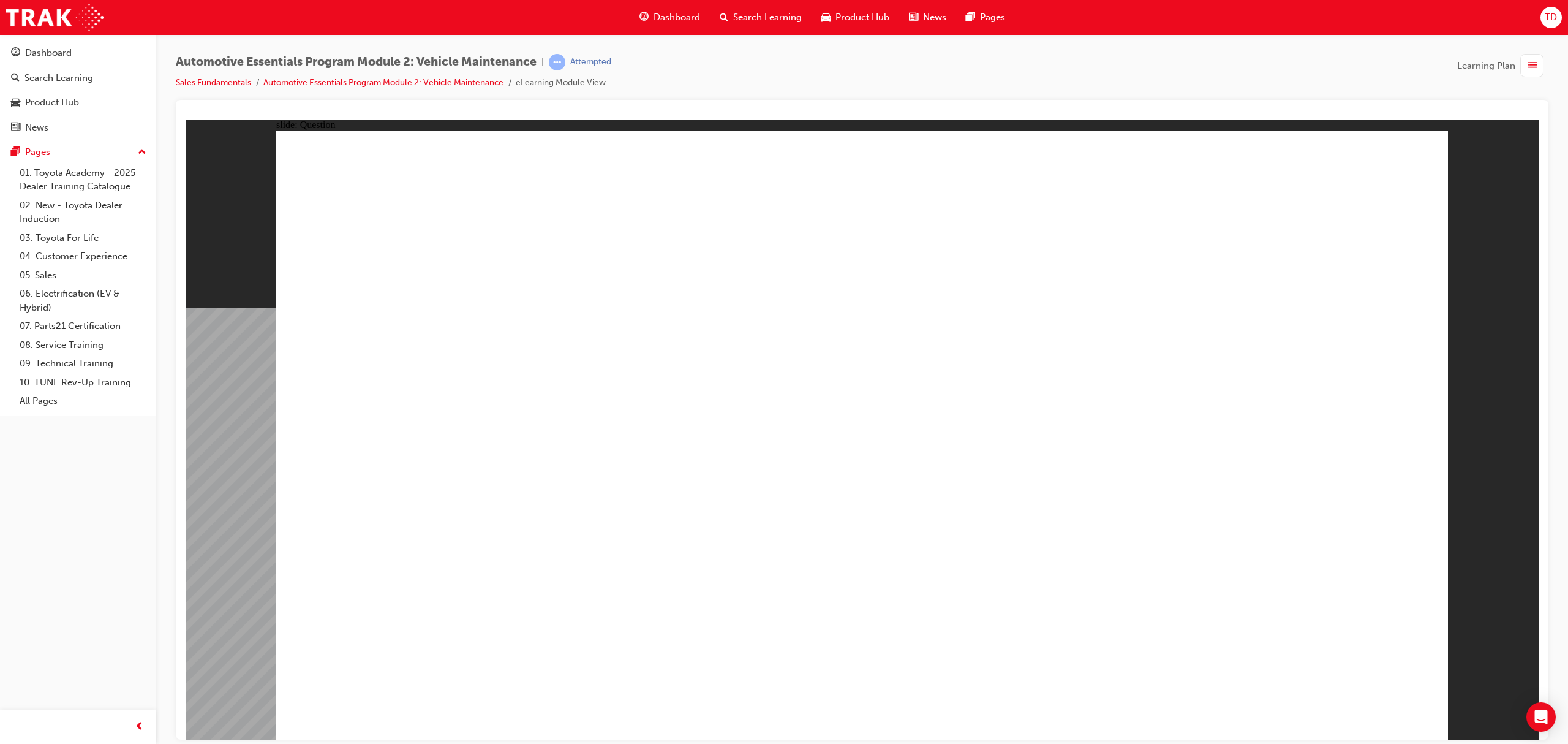
radio input "true"
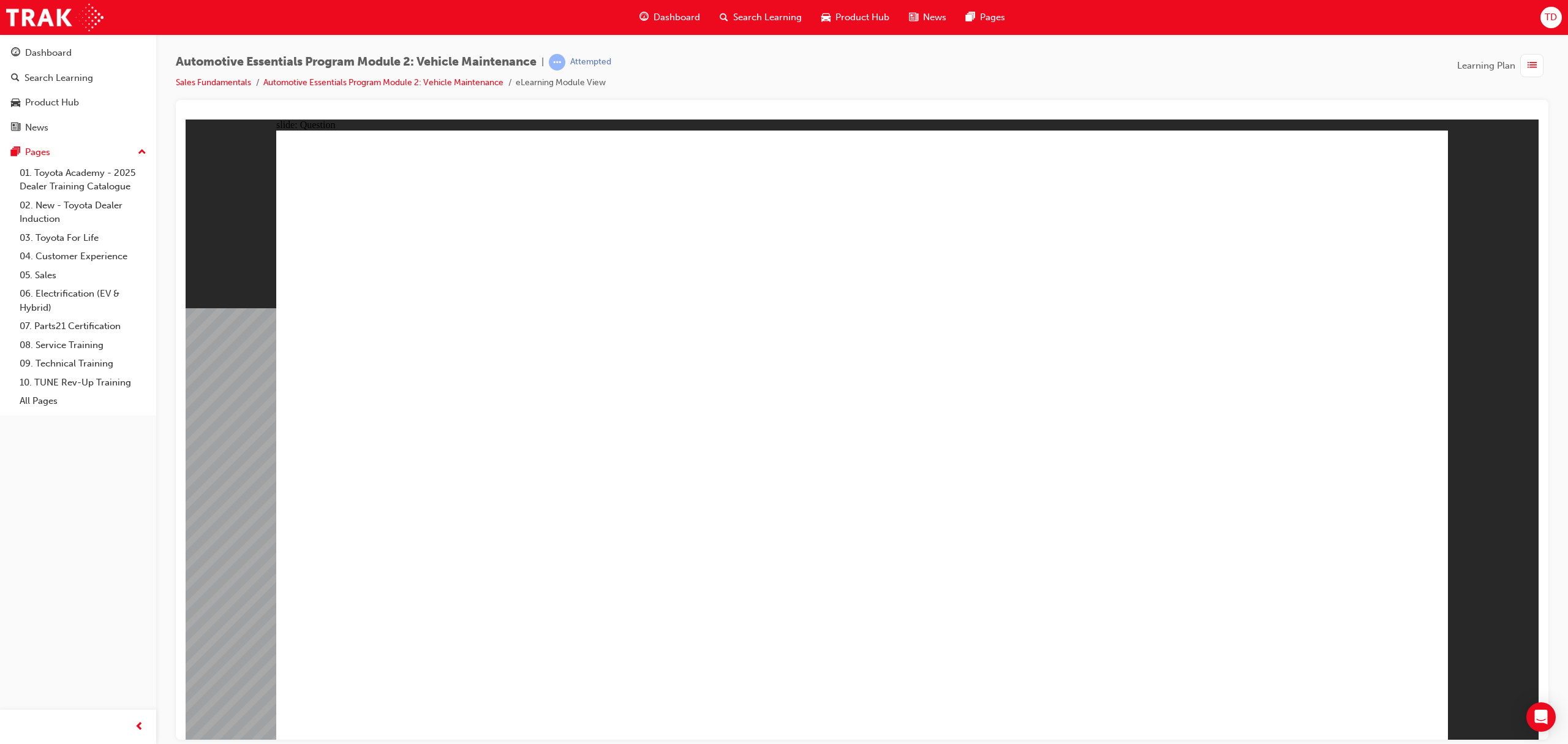
radio input "true"
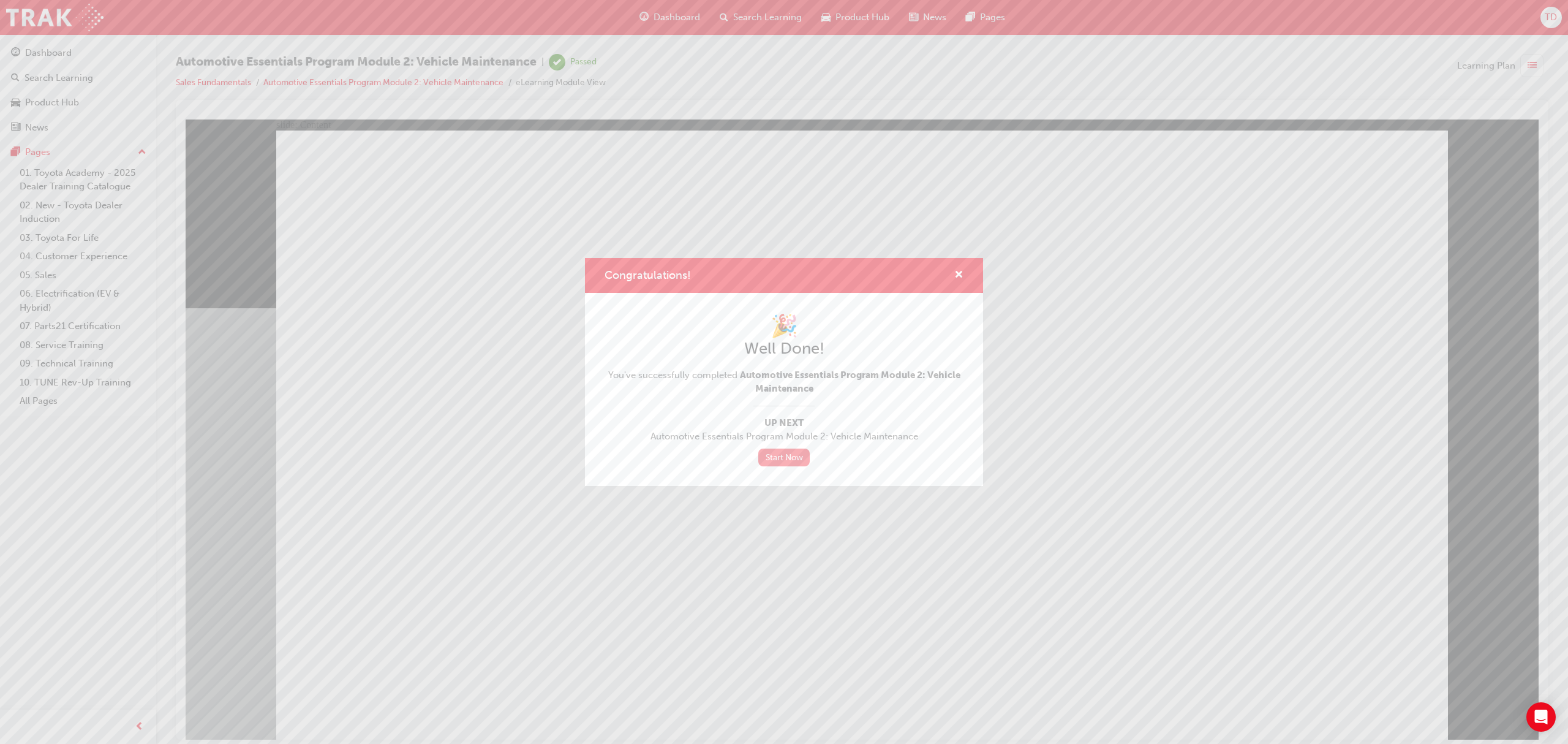
click at [774, 459] on link "Start Now" at bounding box center [784, 457] width 51 height 18
click at [784, 461] on link "Start Now" at bounding box center [784, 457] width 51 height 18
click at [779, 454] on link "Start Now" at bounding box center [784, 457] width 51 height 18
click at [961, 272] on span "cross-icon" at bounding box center [959, 275] width 10 height 11
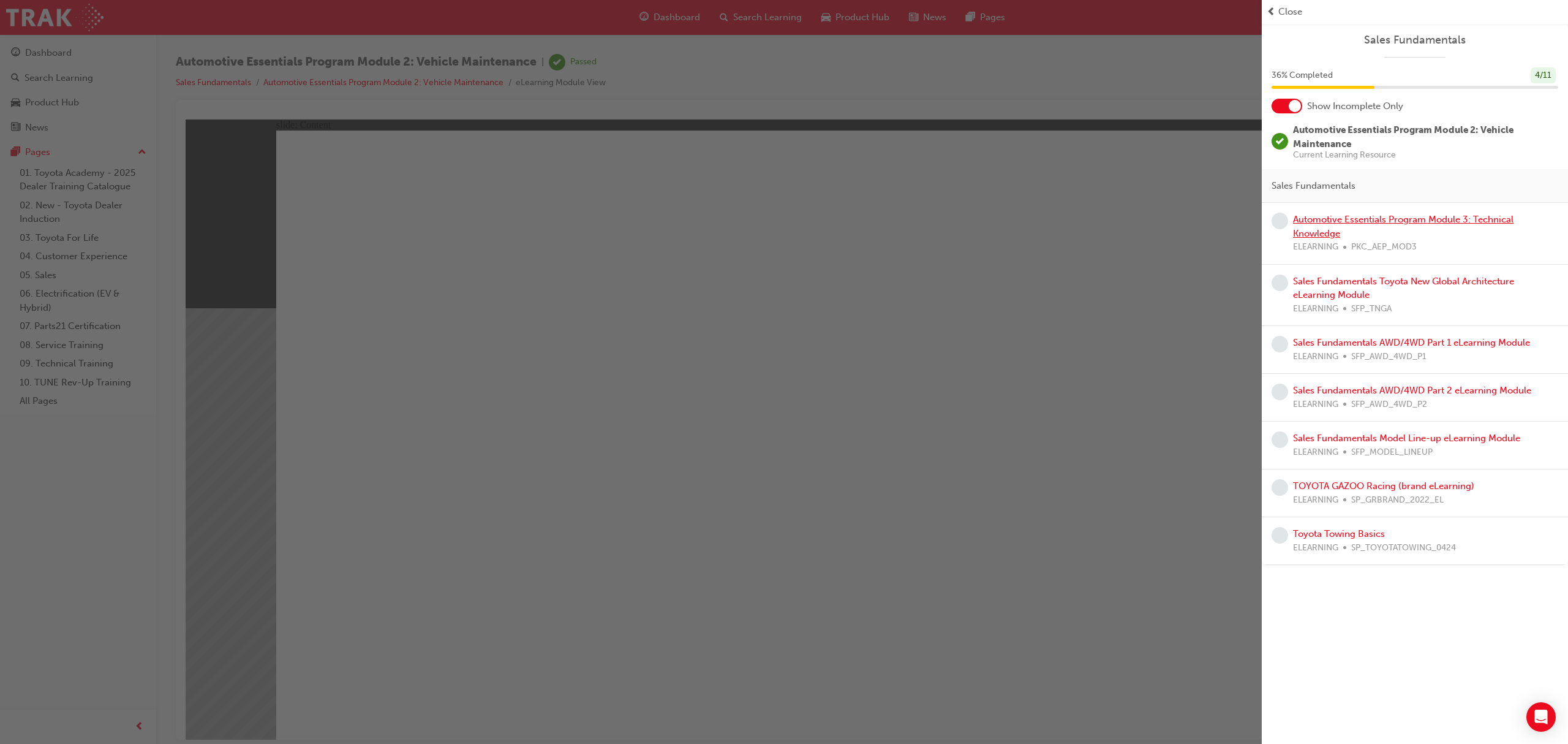
click at [1373, 220] on link "Automotive Essentials Program Module 3: Technical Knowledge" at bounding box center [1403, 226] width 220 height 25
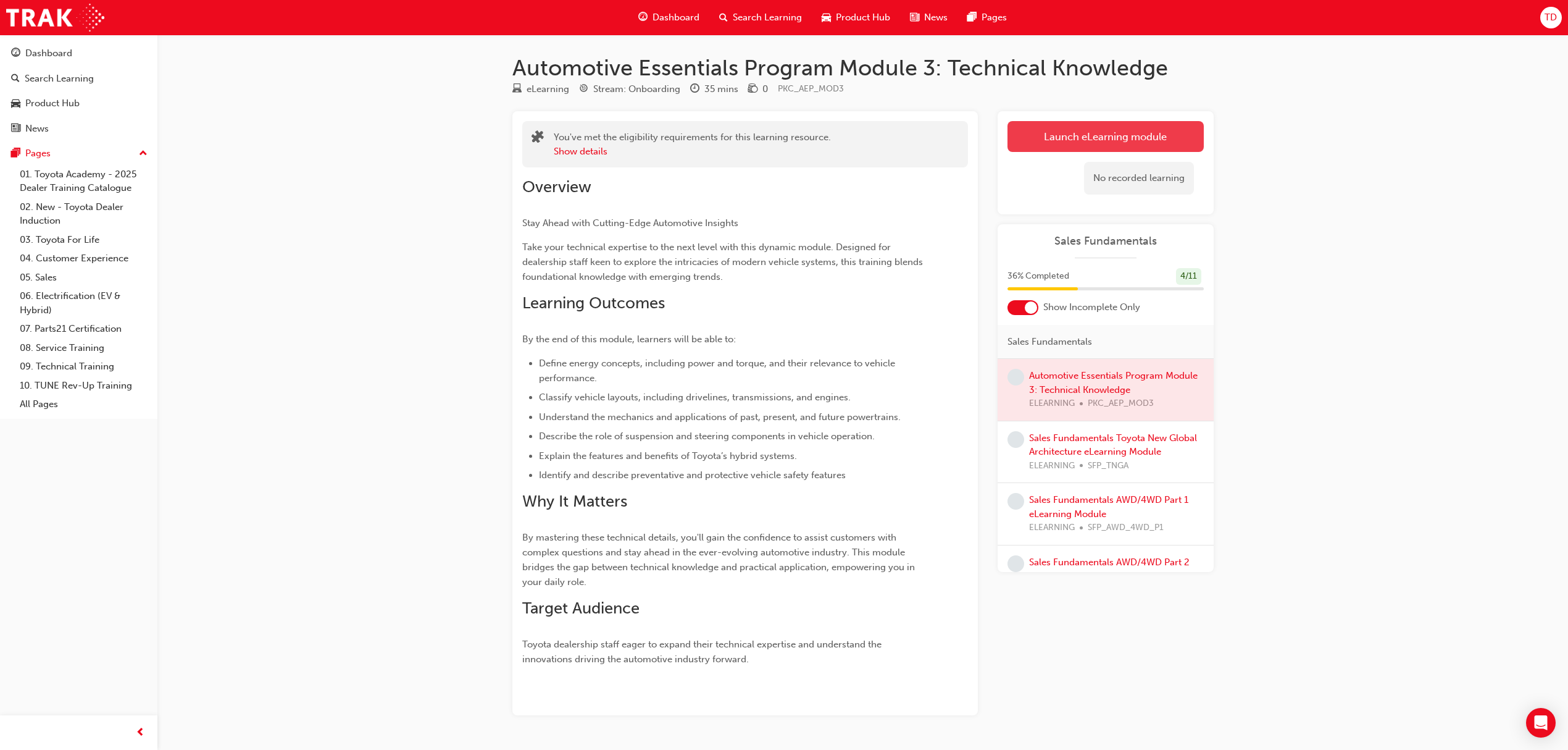
click at [1116, 144] on link "Launch eLearning module" at bounding box center [1106, 136] width 196 height 31
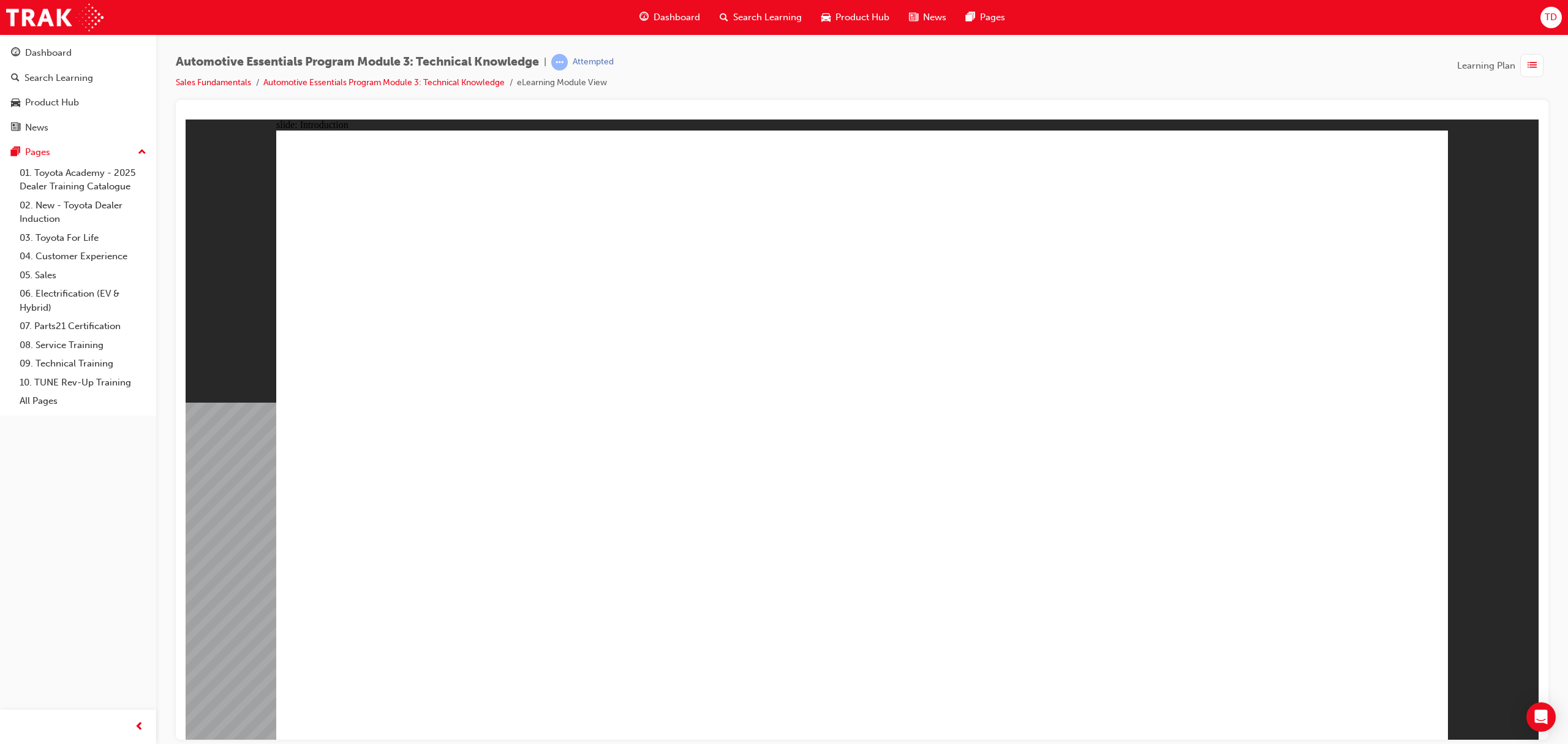
drag, startPoint x: 1423, startPoint y: 176, endPoint x: 1384, endPoint y: 191, distance: 41.8
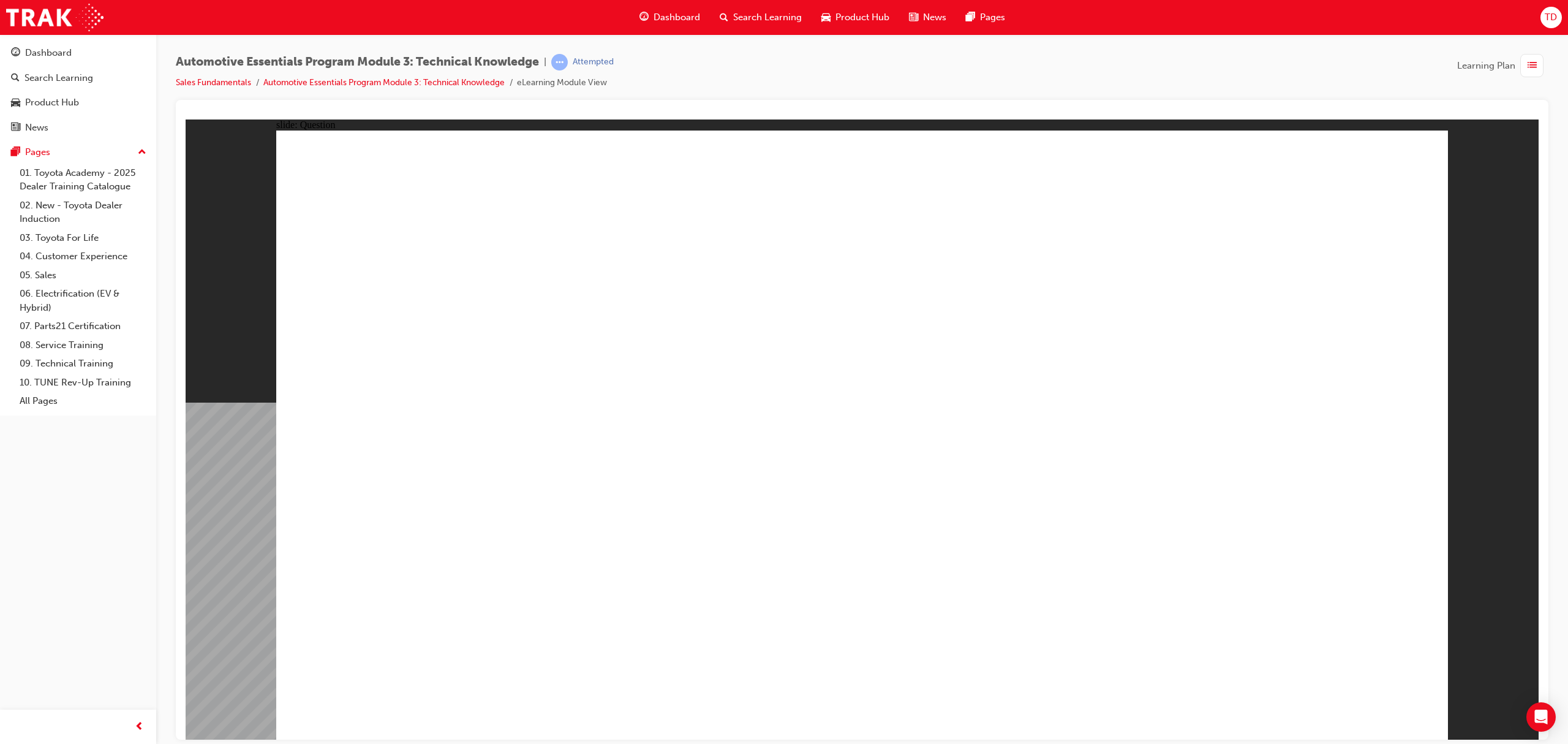
radio input "true"
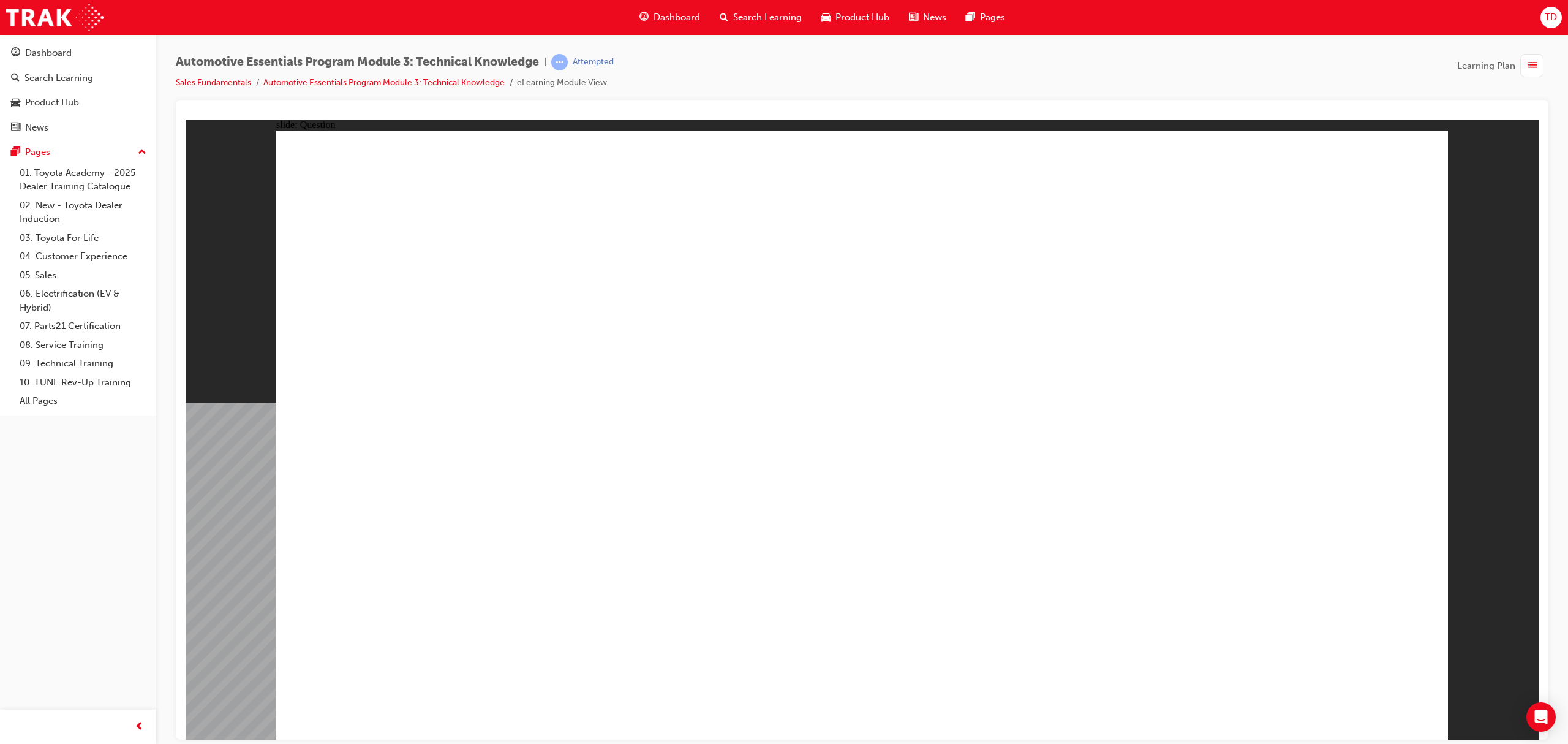
radio input "true"
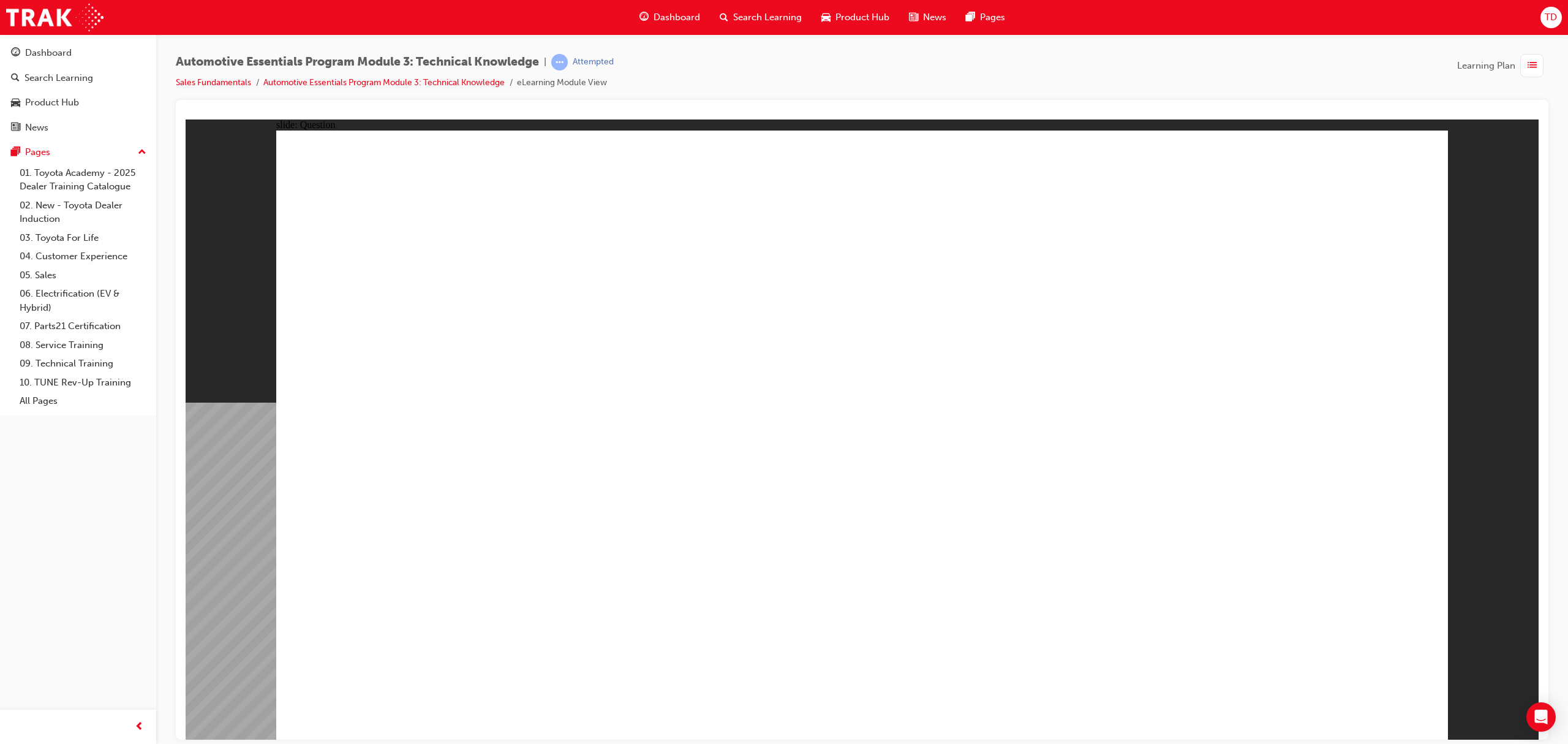
radio input "true"
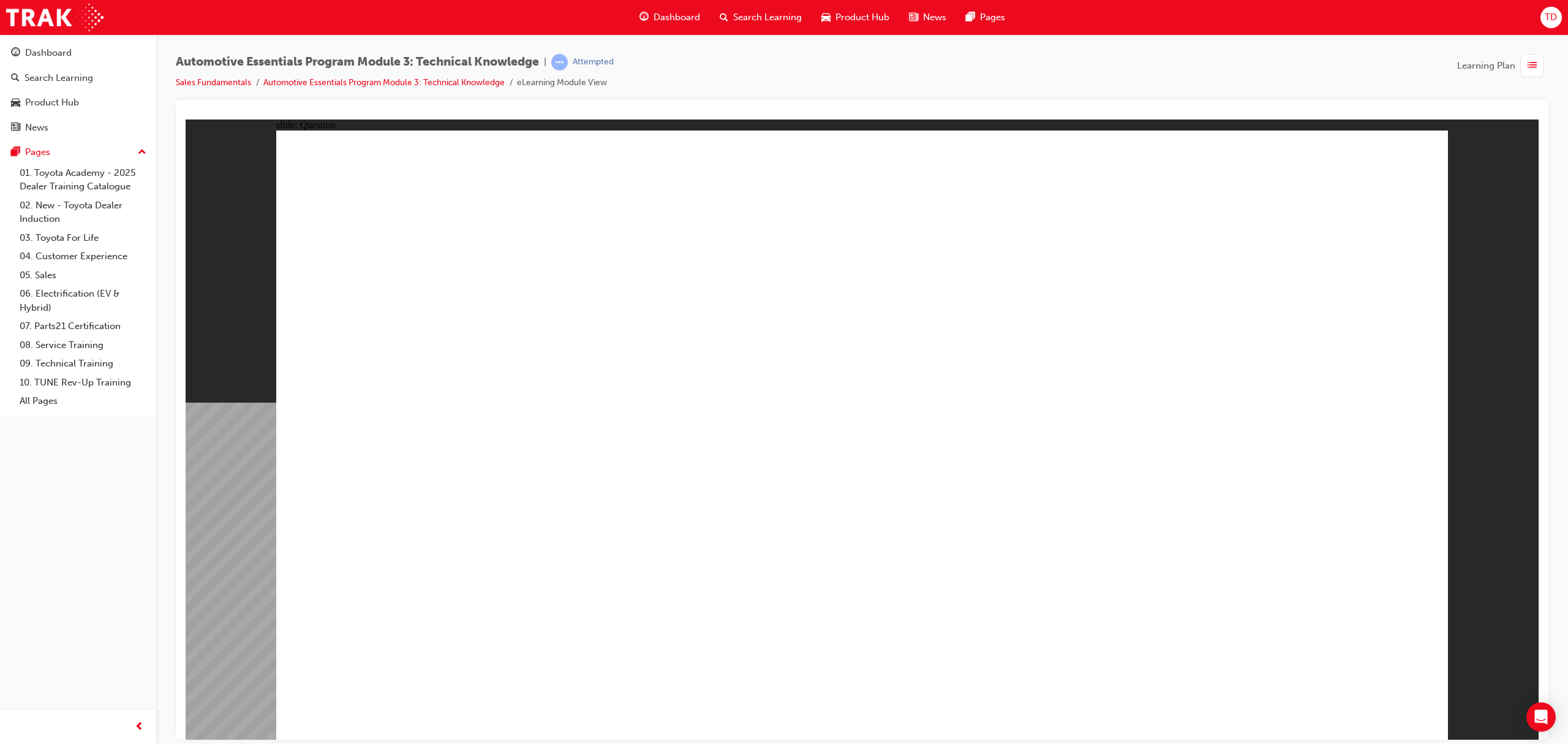
radio input "true"
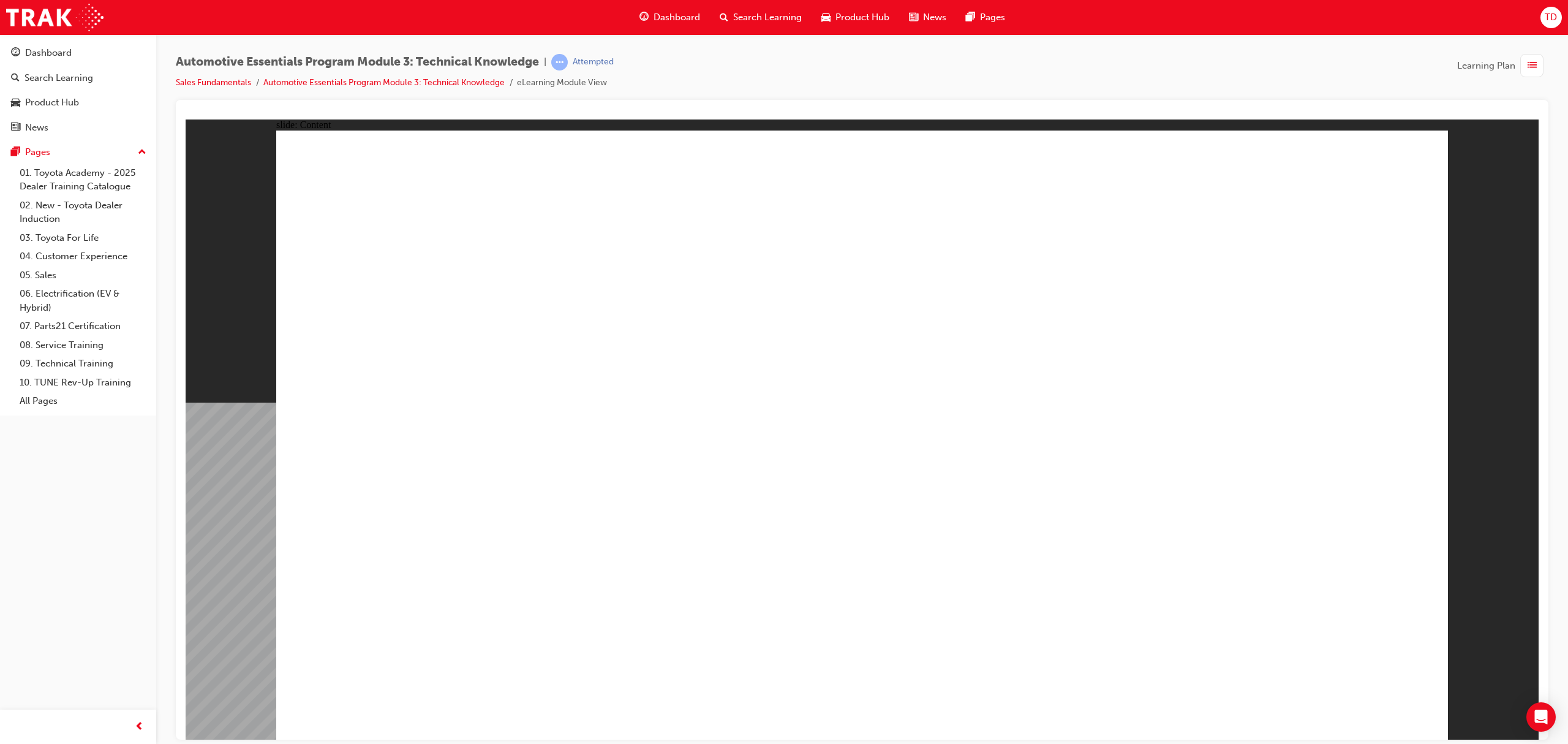
radio input "true"
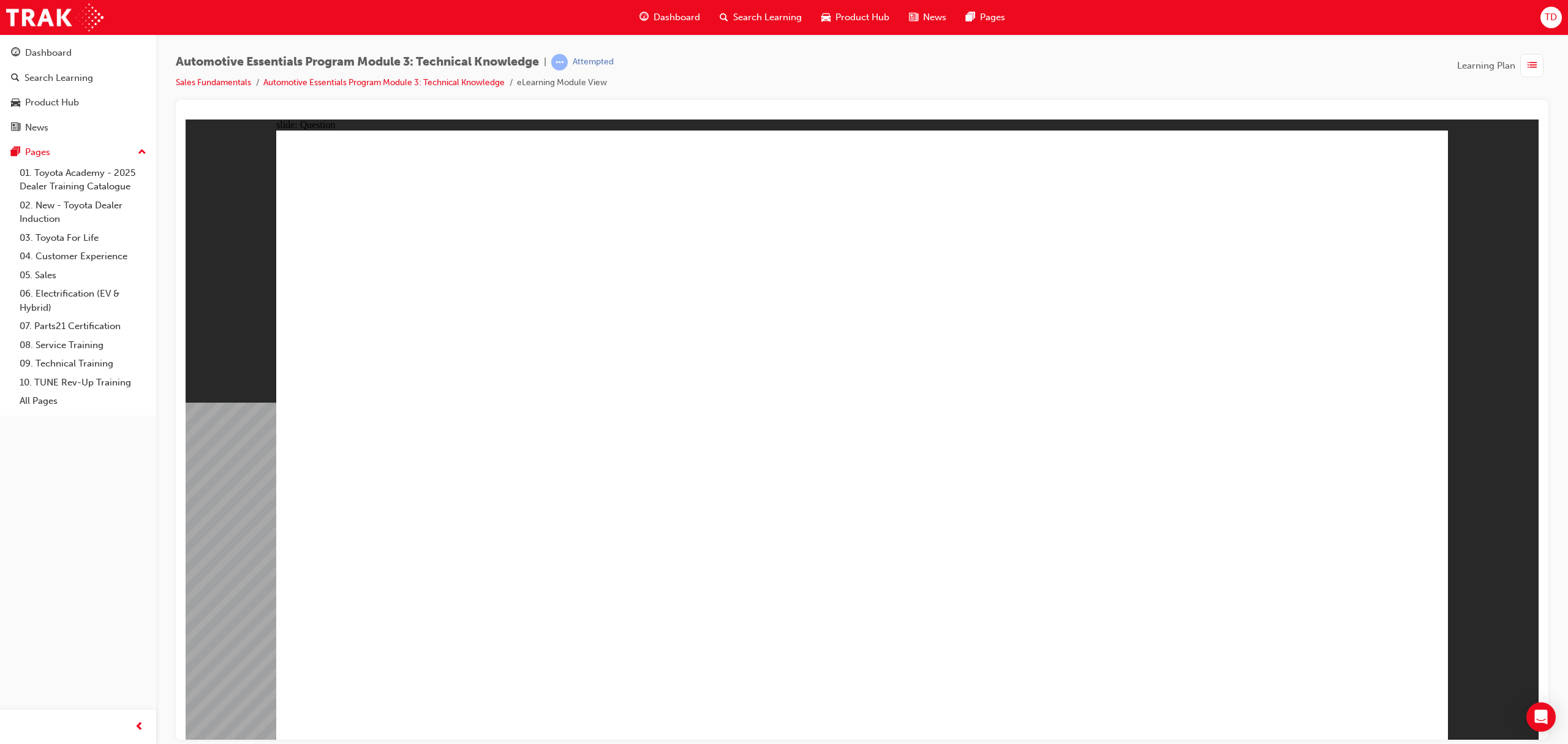
radio input "true"
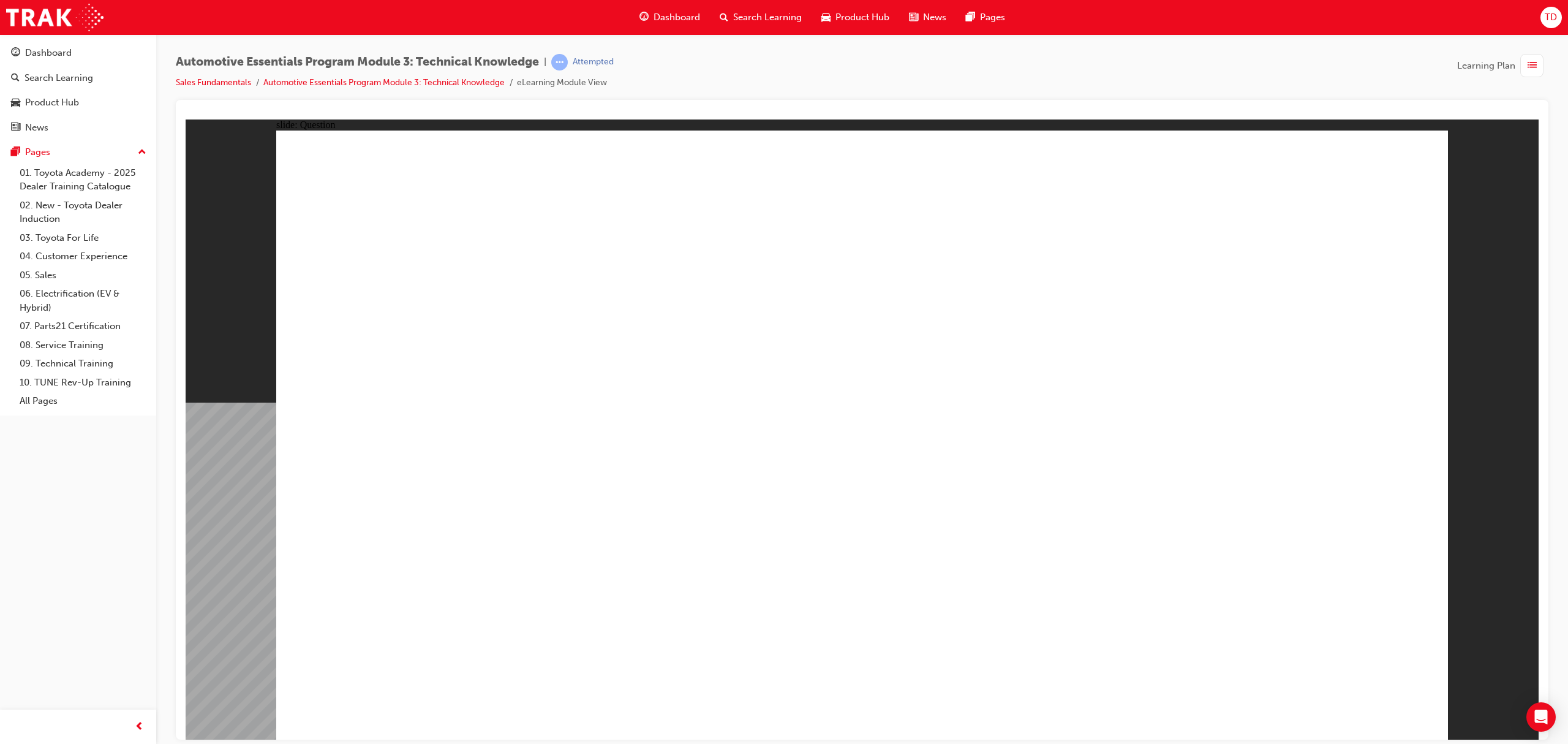
radio input "true"
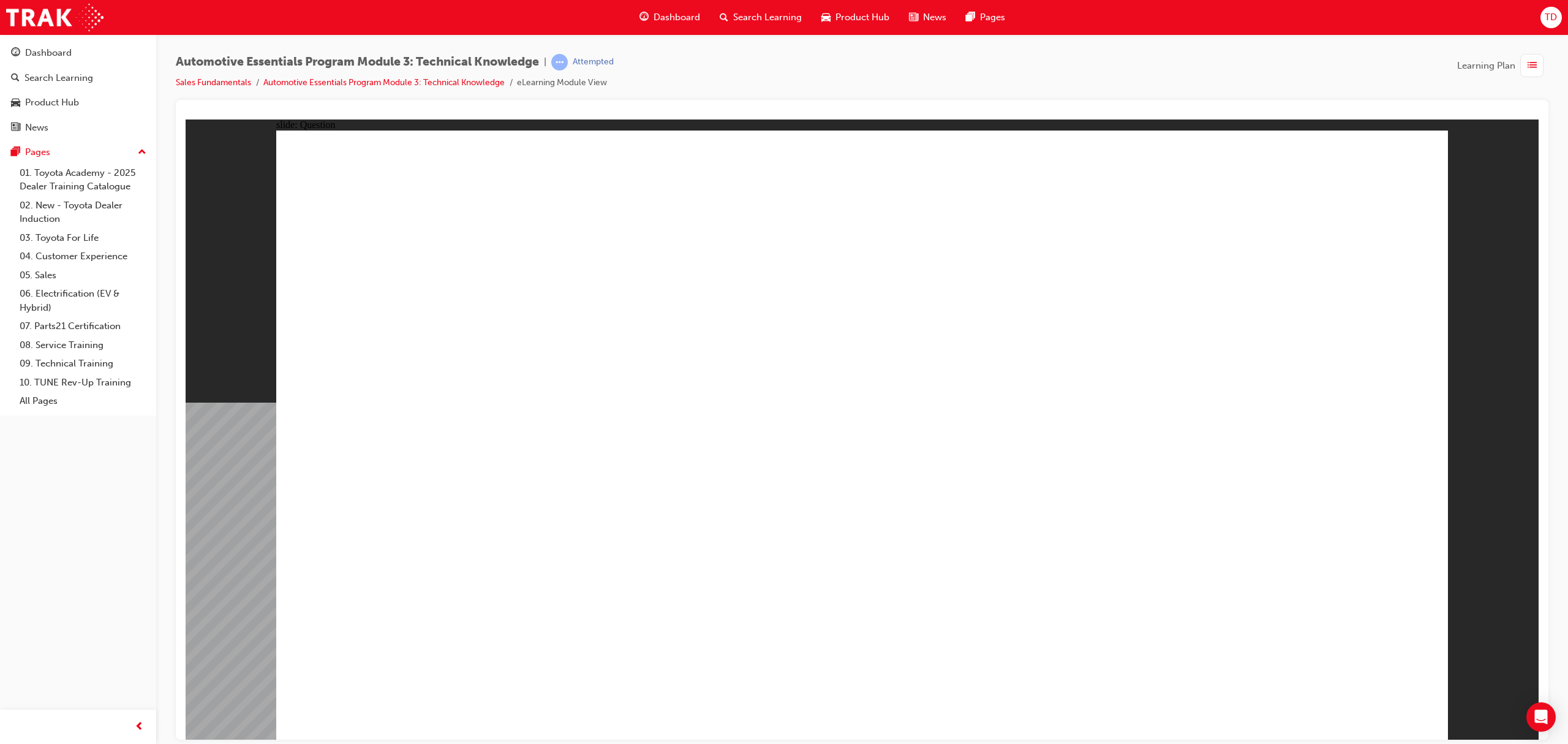
radio input "true"
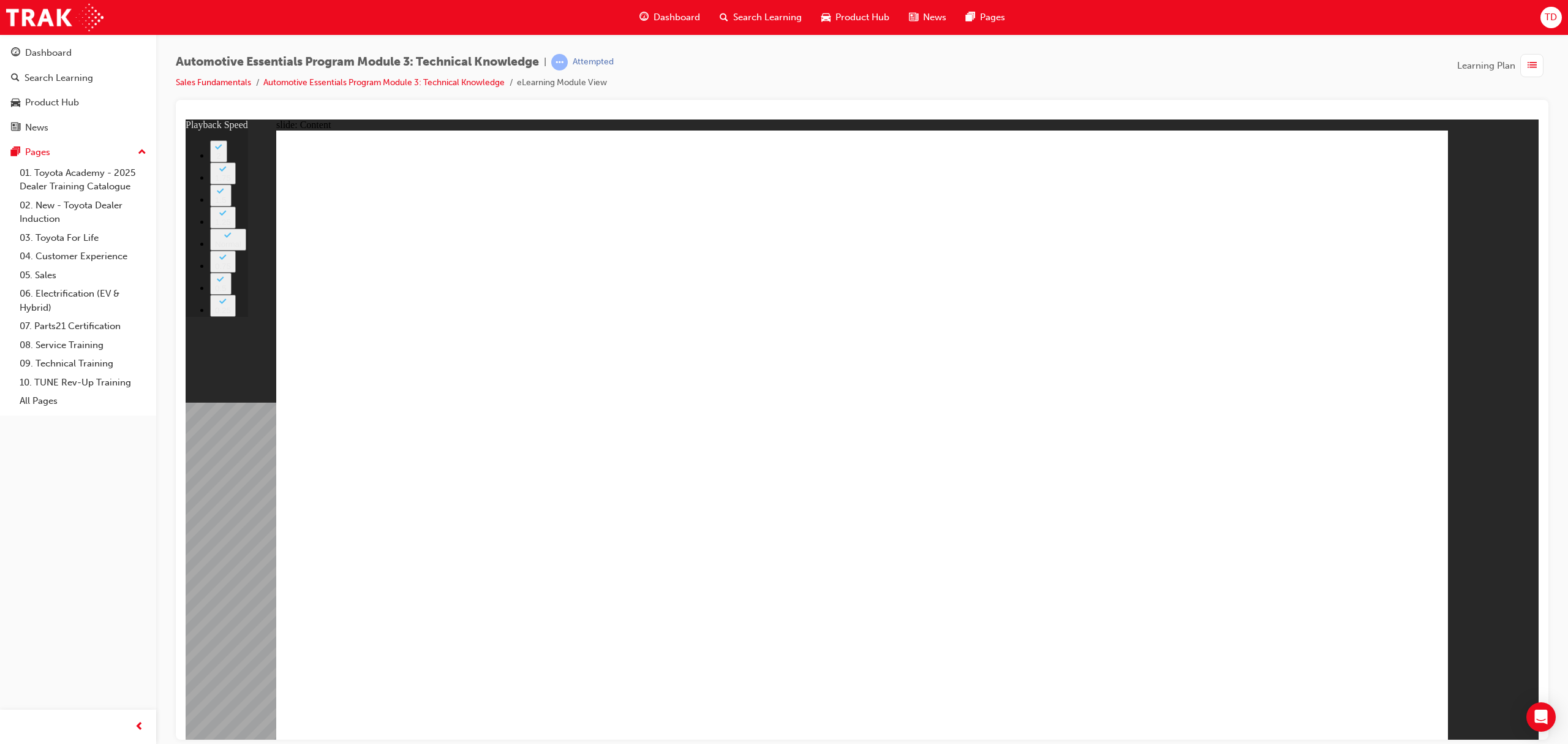
type input "227"
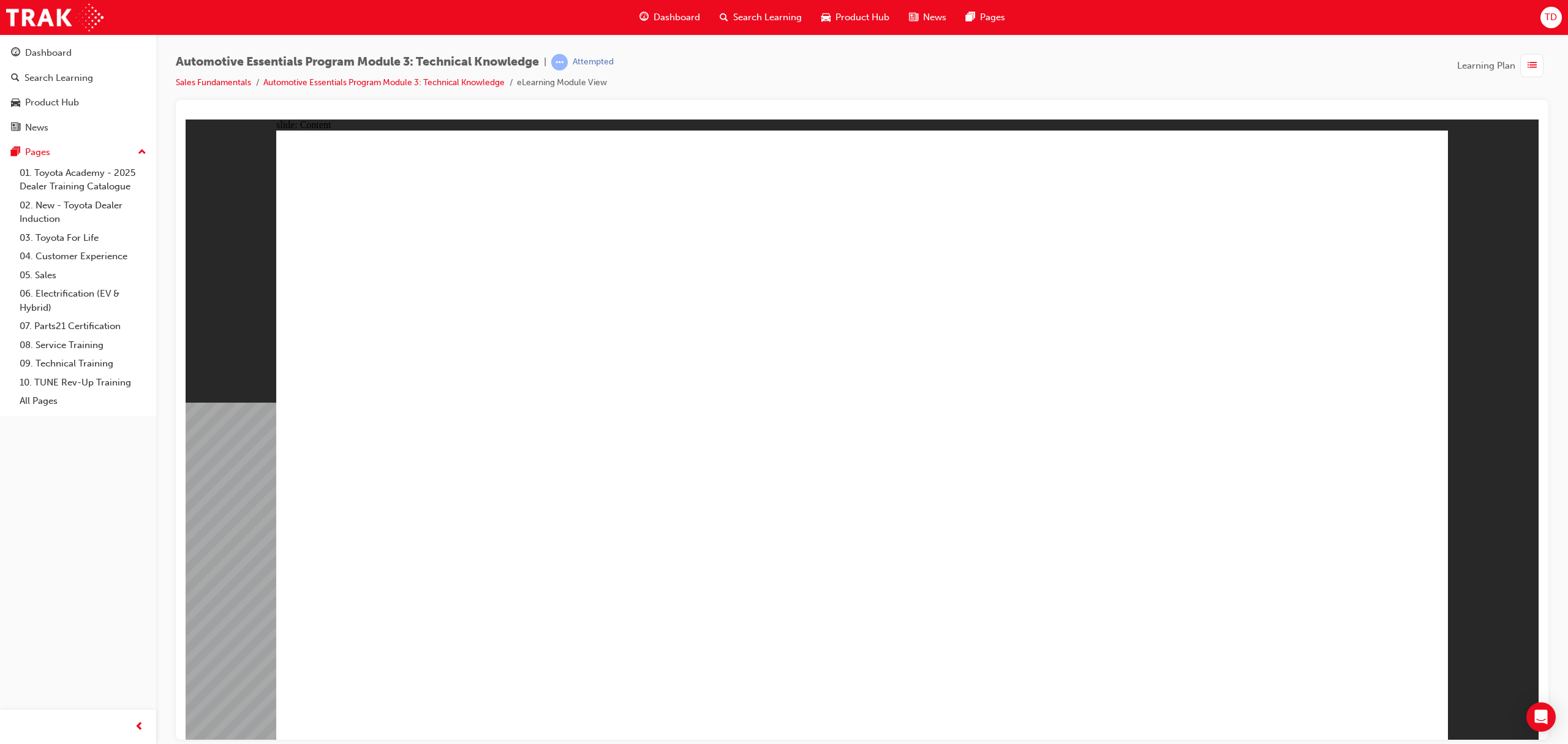
drag, startPoint x: 1343, startPoint y: 159, endPoint x: 1338, endPoint y: 193, distance: 34.4
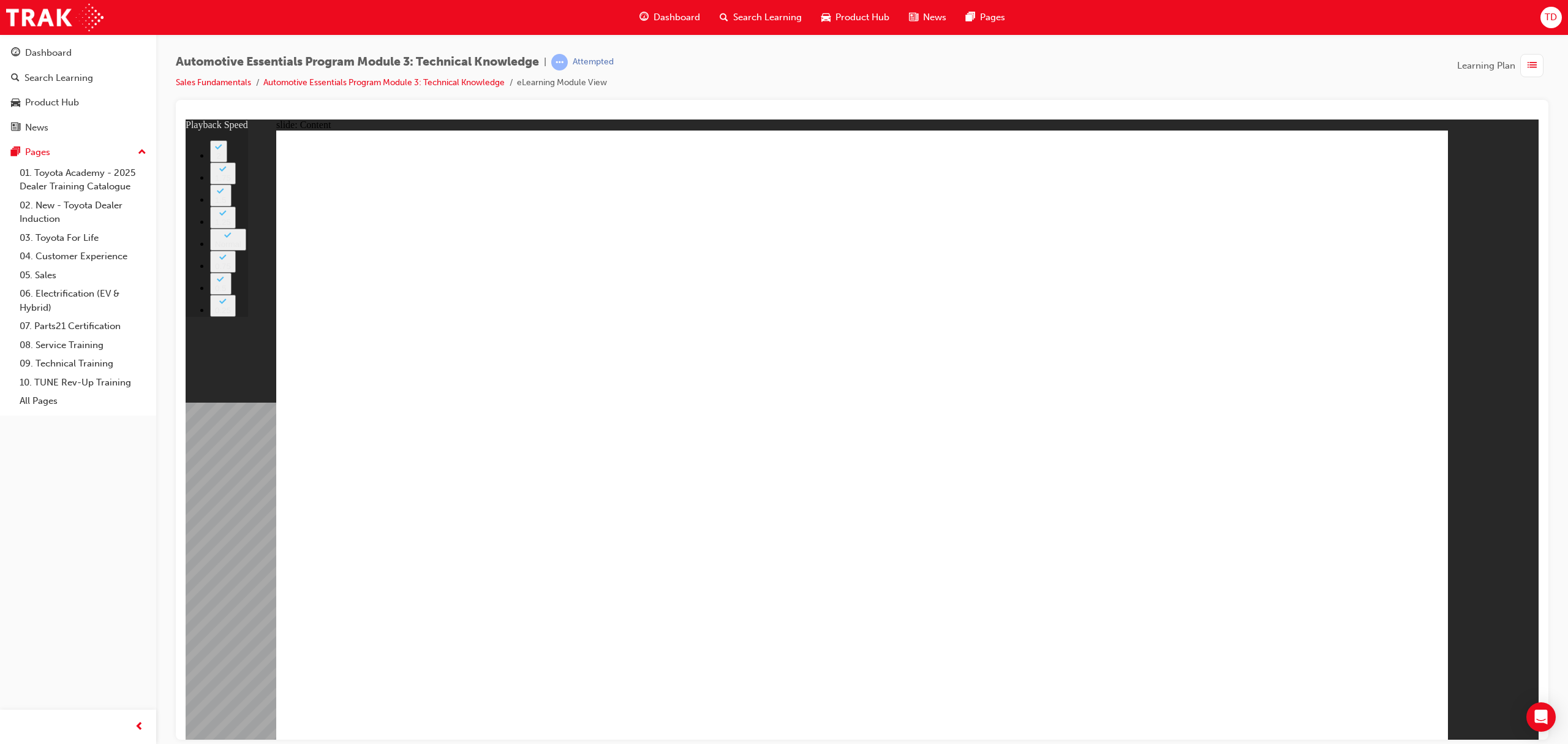
type input "20"
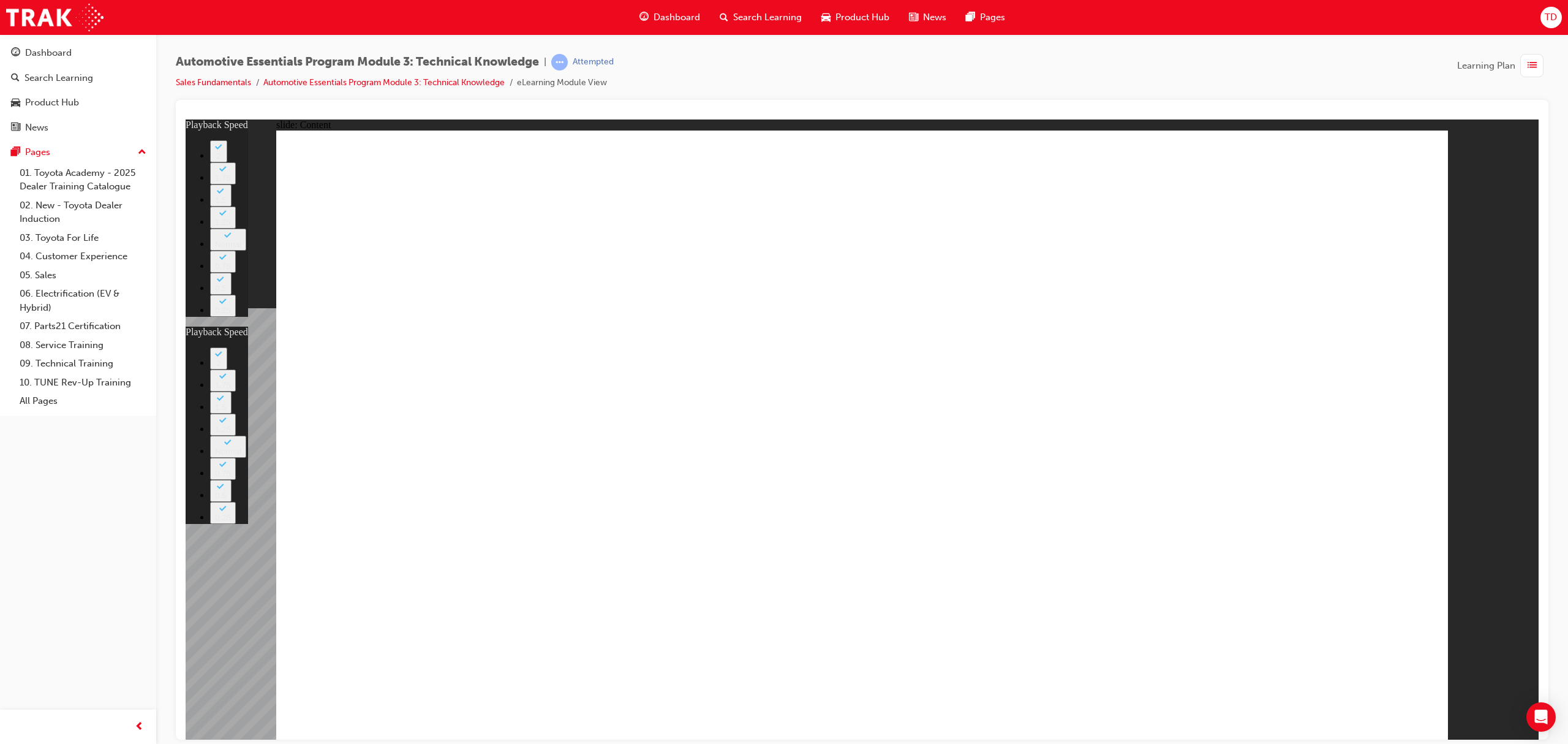
type input "0"
drag, startPoint x: 1120, startPoint y: 548, endPoint x: 1181, endPoint y: 549, distance: 61.0
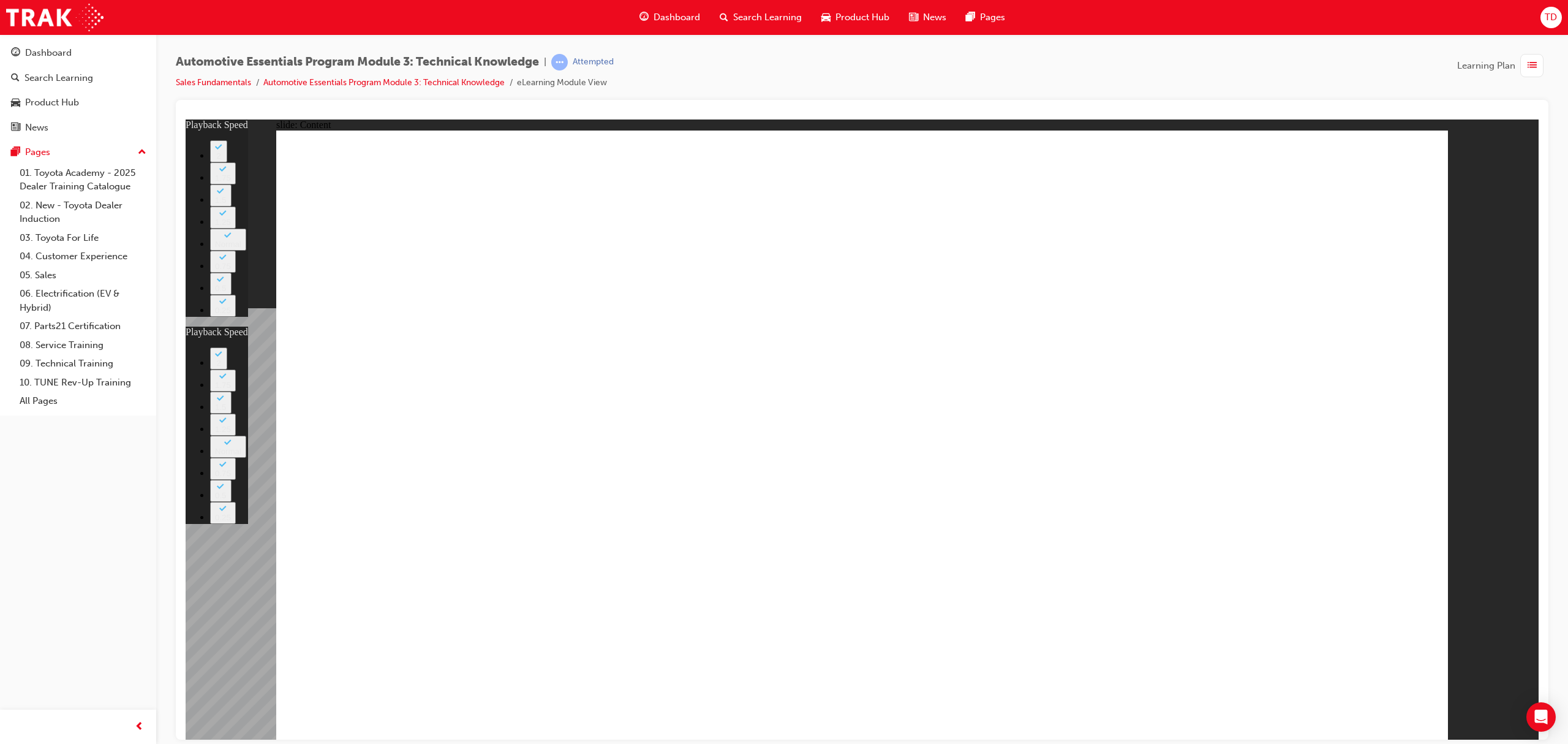
type input "20"
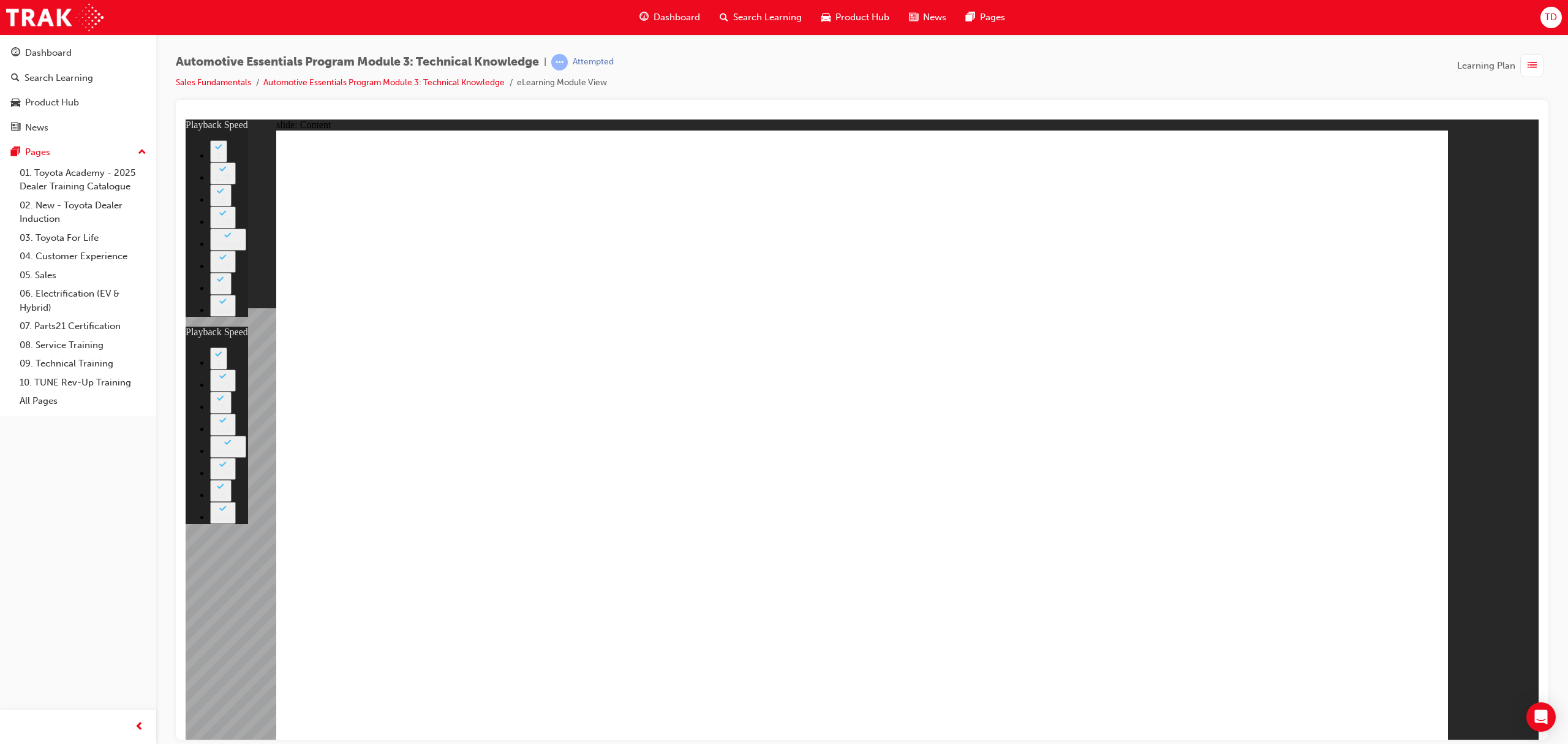
type input "1"
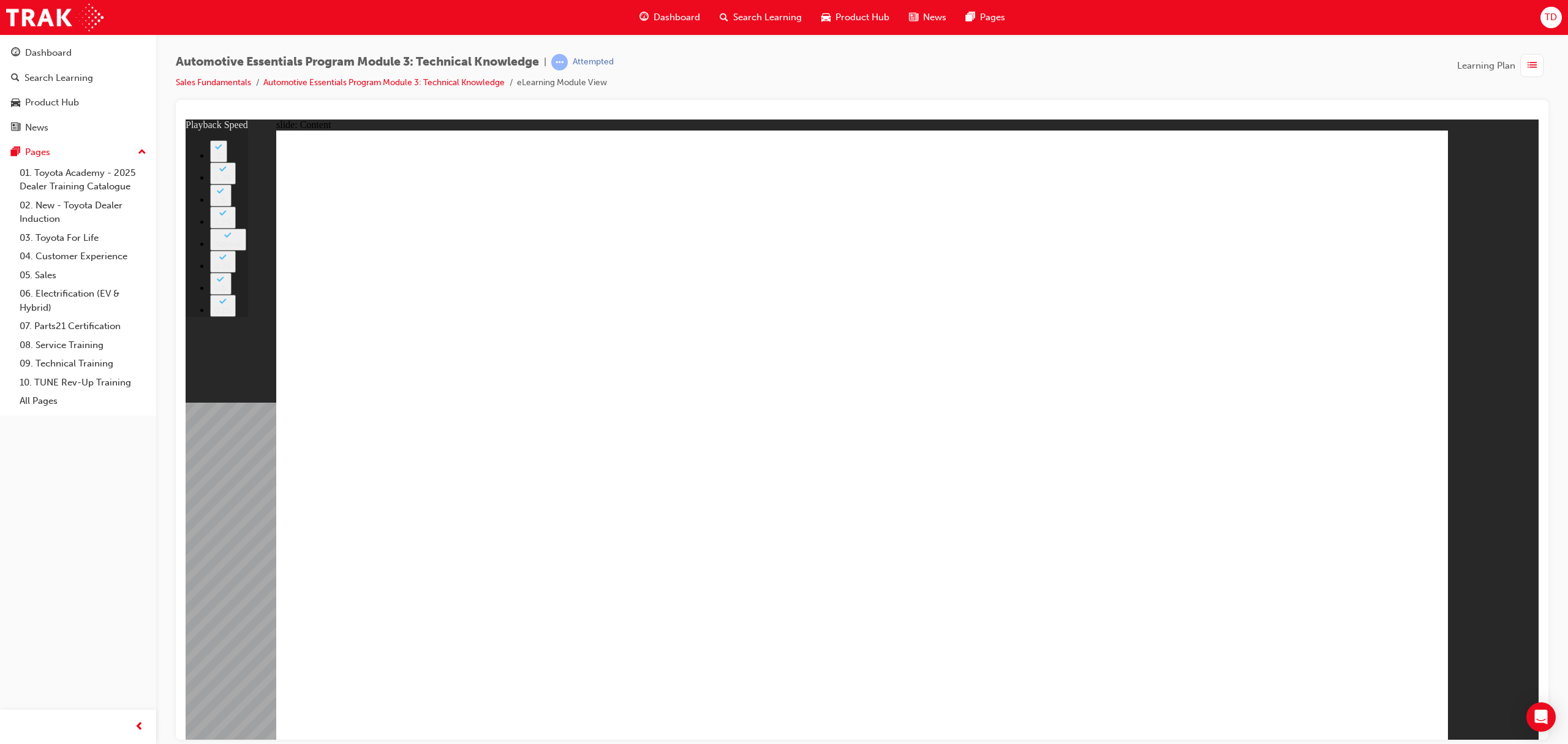
type input "9"
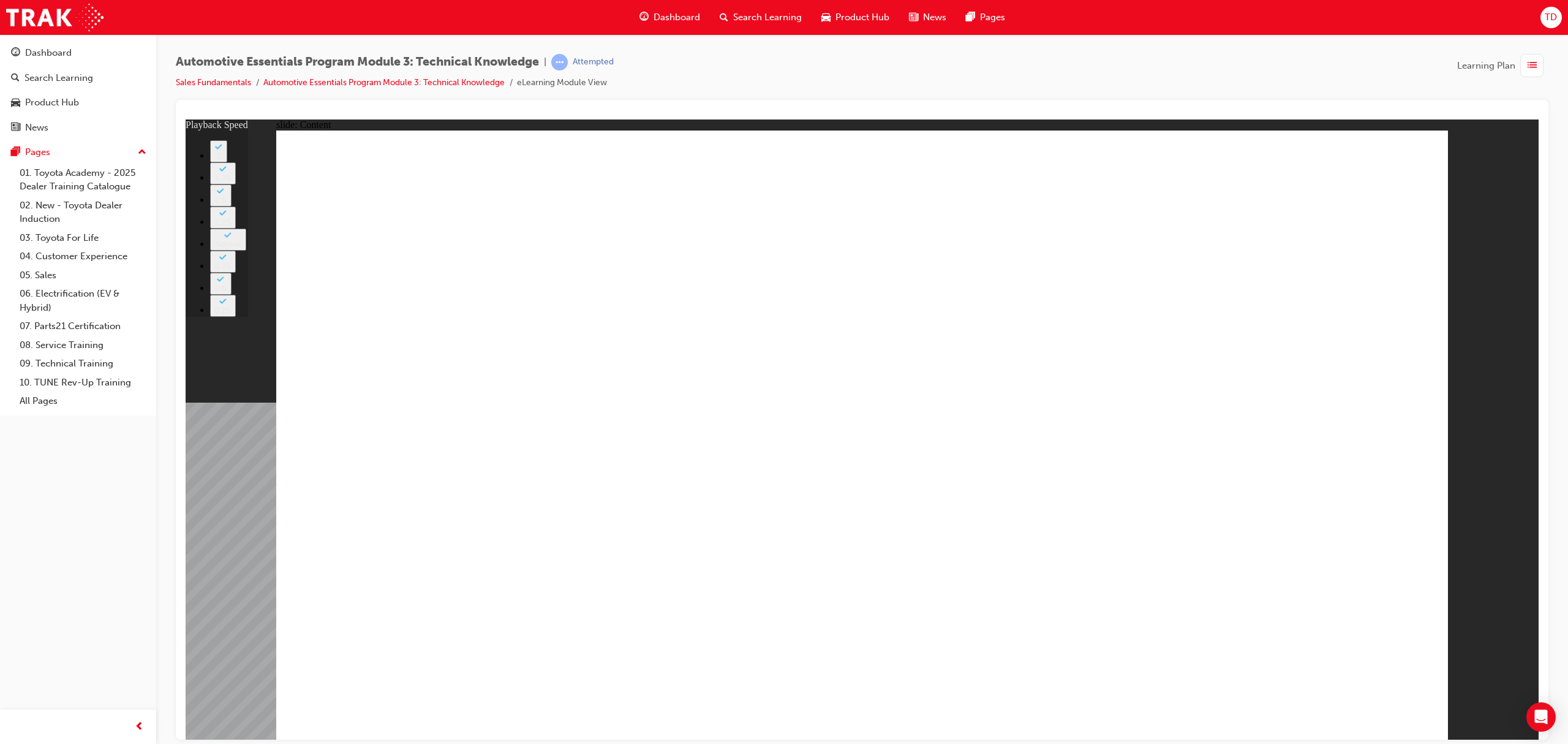
type input "18"
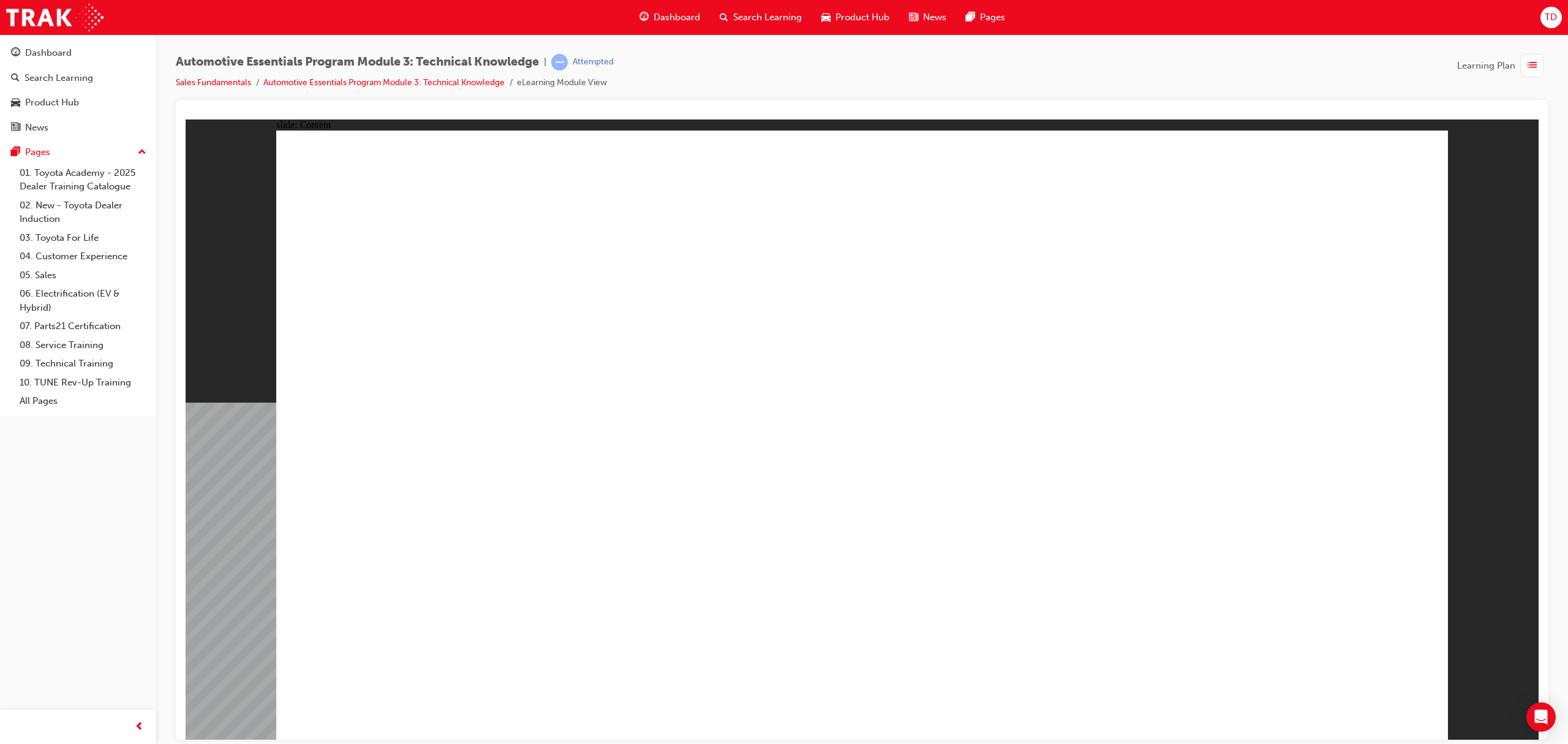
drag, startPoint x: 714, startPoint y: 498, endPoint x: 706, endPoint y: 506, distance: 11.3
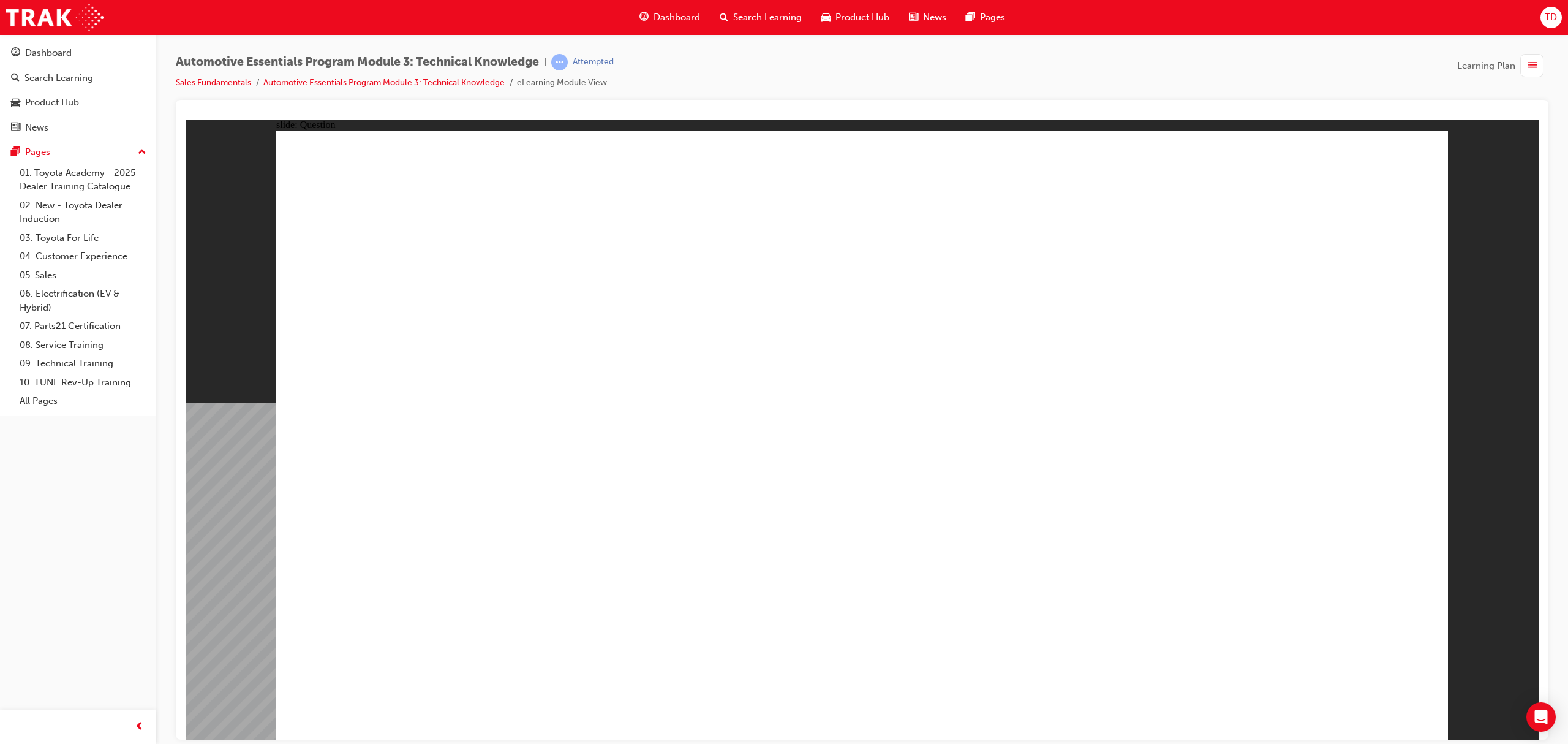
radio input "true"
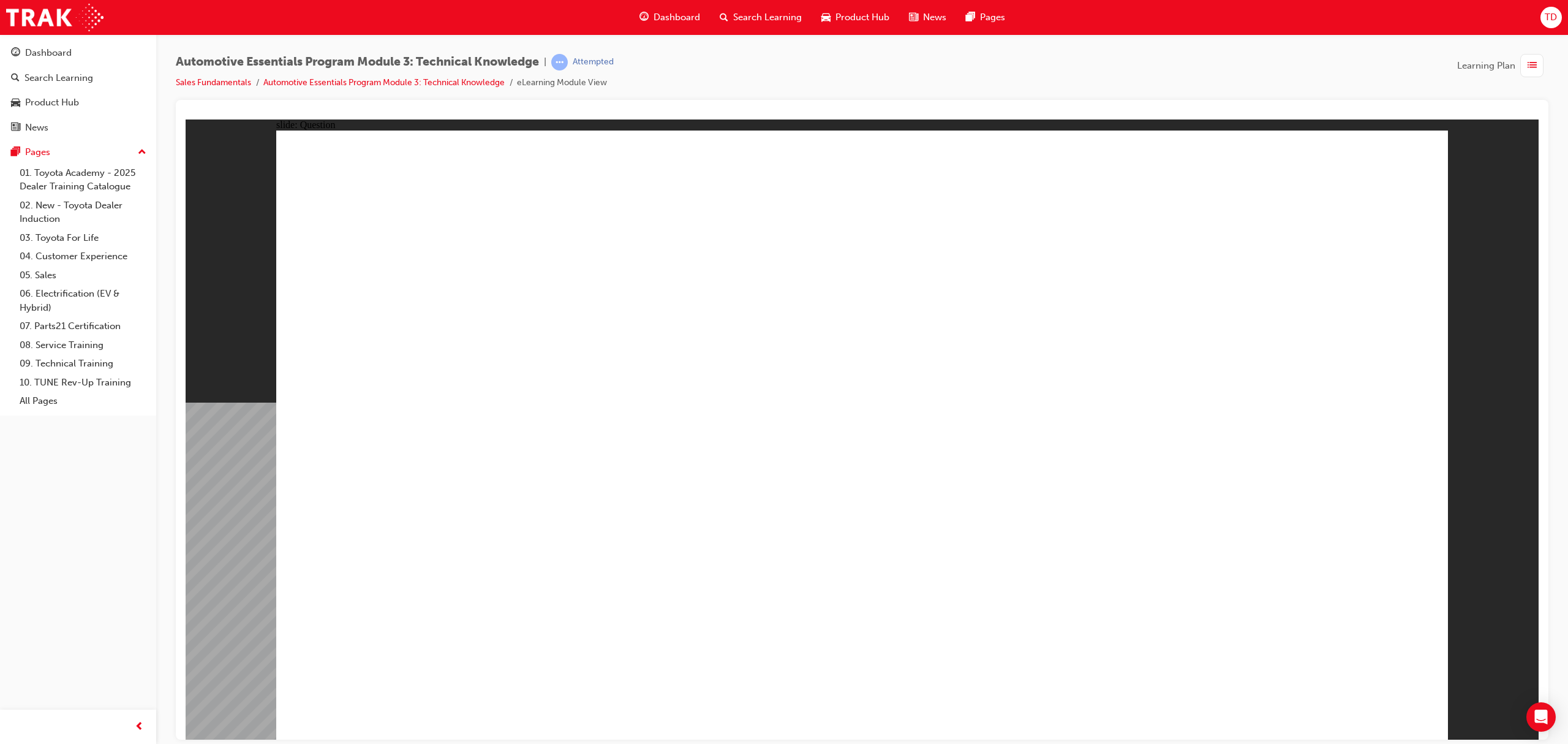
radio input "true"
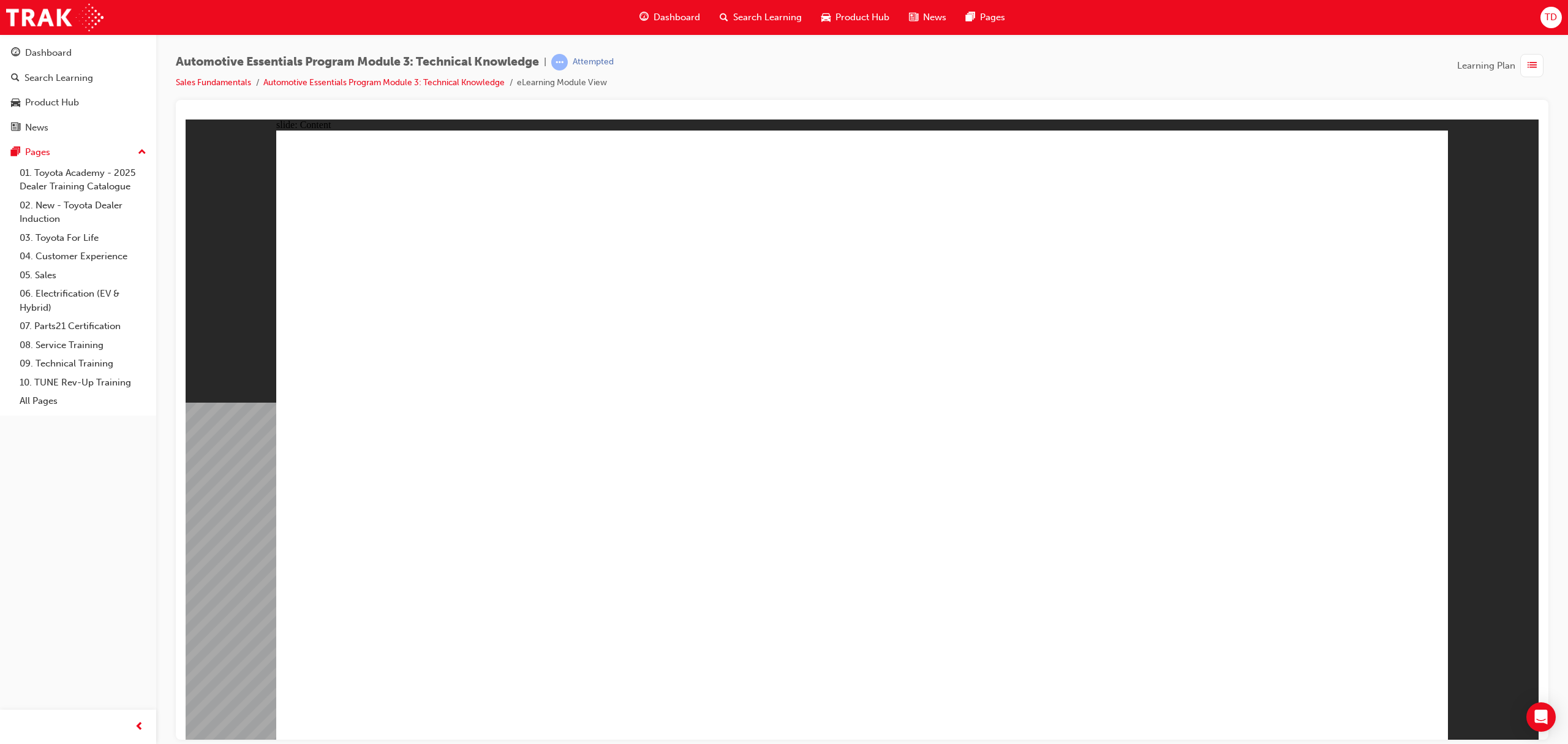
drag, startPoint x: 1338, startPoint y: 169, endPoint x: 1353, endPoint y: 173, distance: 15.5
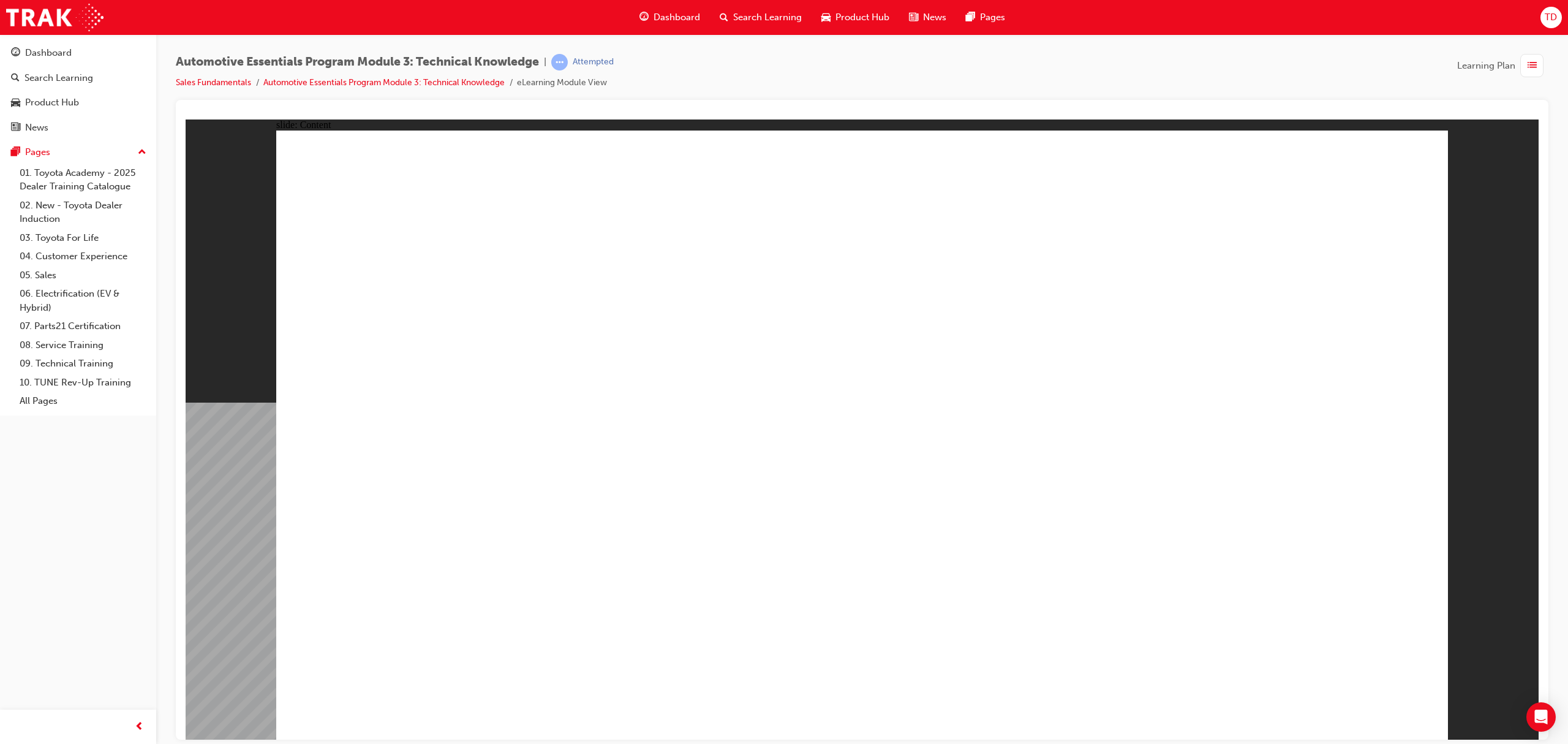
drag, startPoint x: 512, startPoint y: 413, endPoint x: 554, endPoint y: 377, distance: 55.3
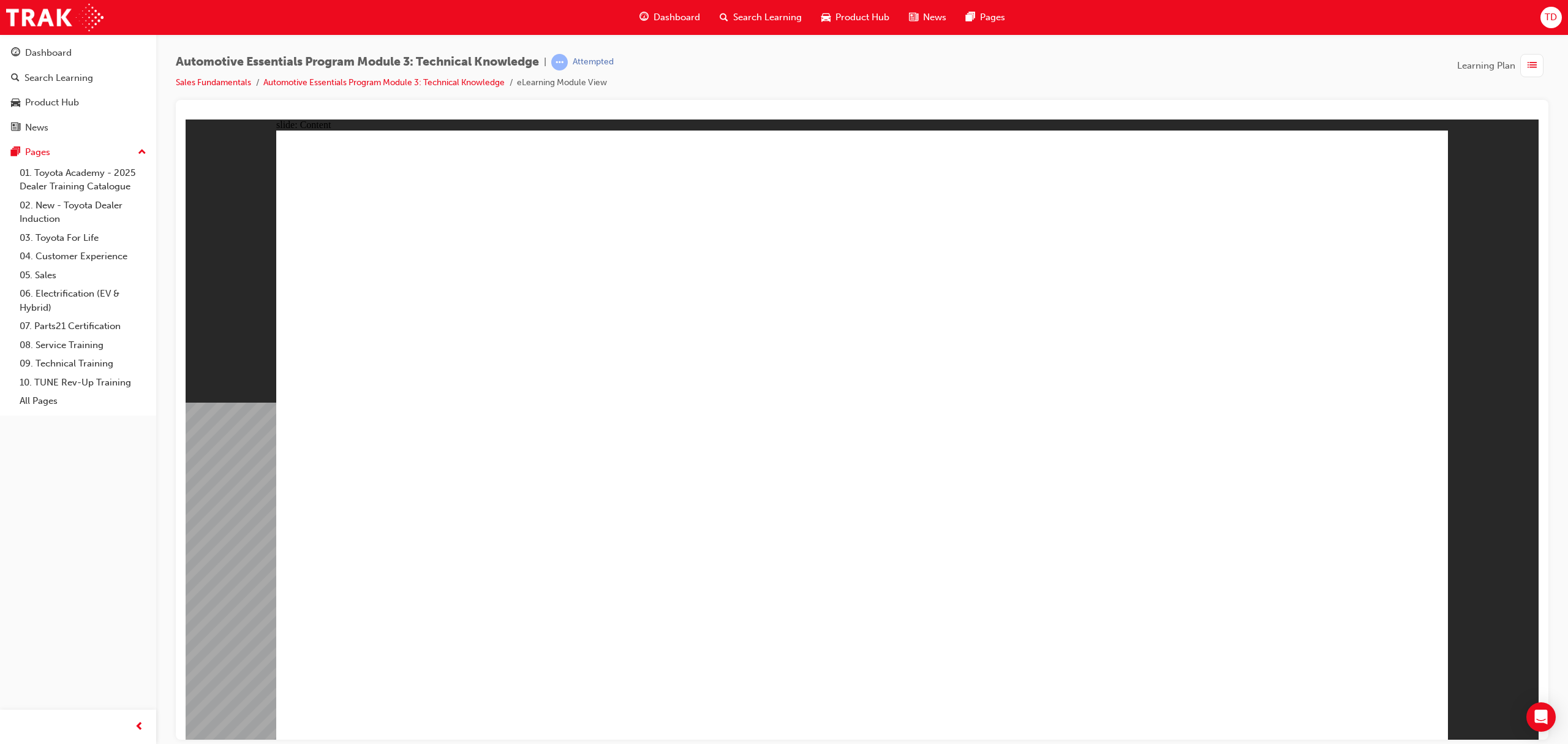
drag, startPoint x: 880, startPoint y: 504, endPoint x: 886, endPoint y: 511, distance: 9.2
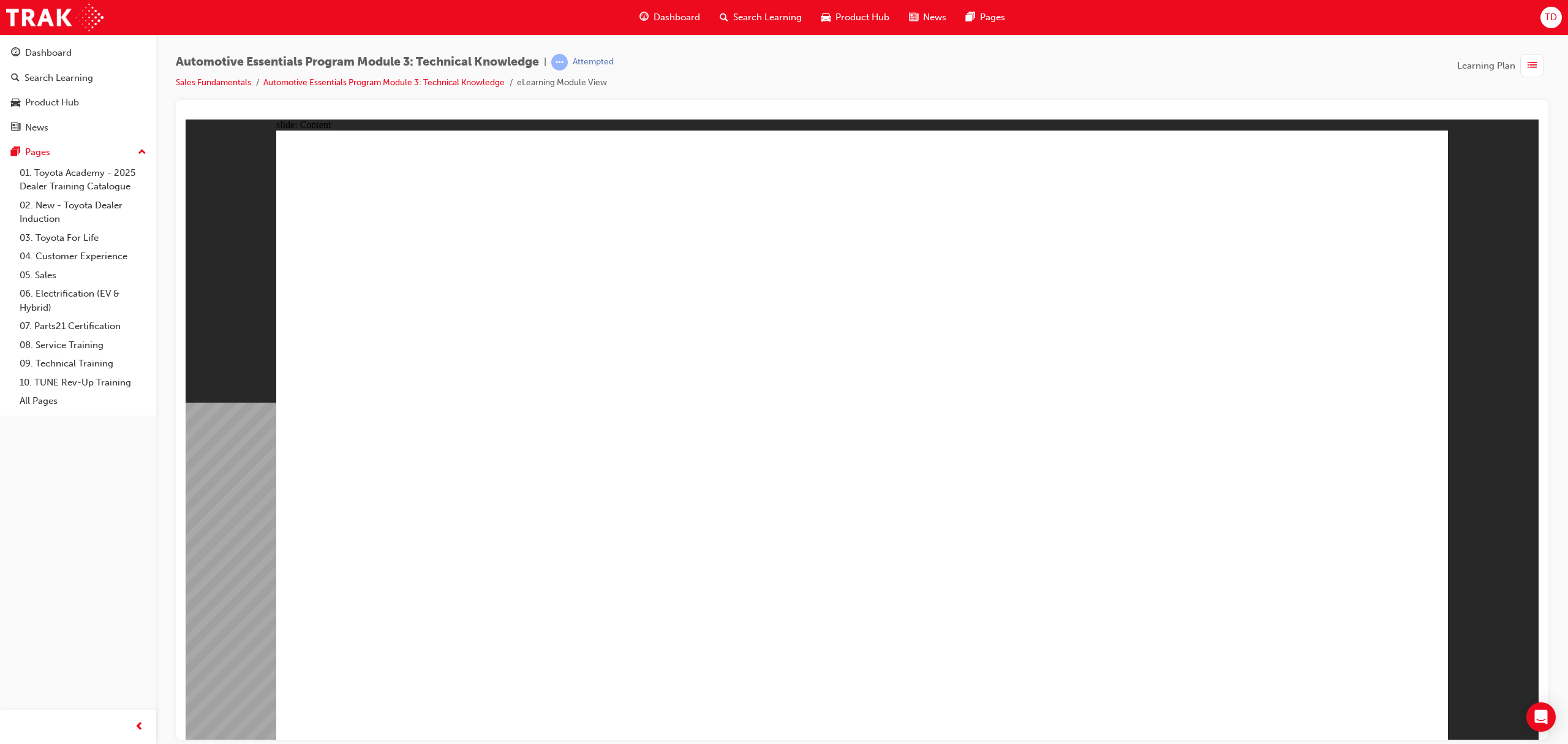
drag, startPoint x: 843, startPoint y: 578, endPoint x: 843, endPoint y: 569, distance: 9.0
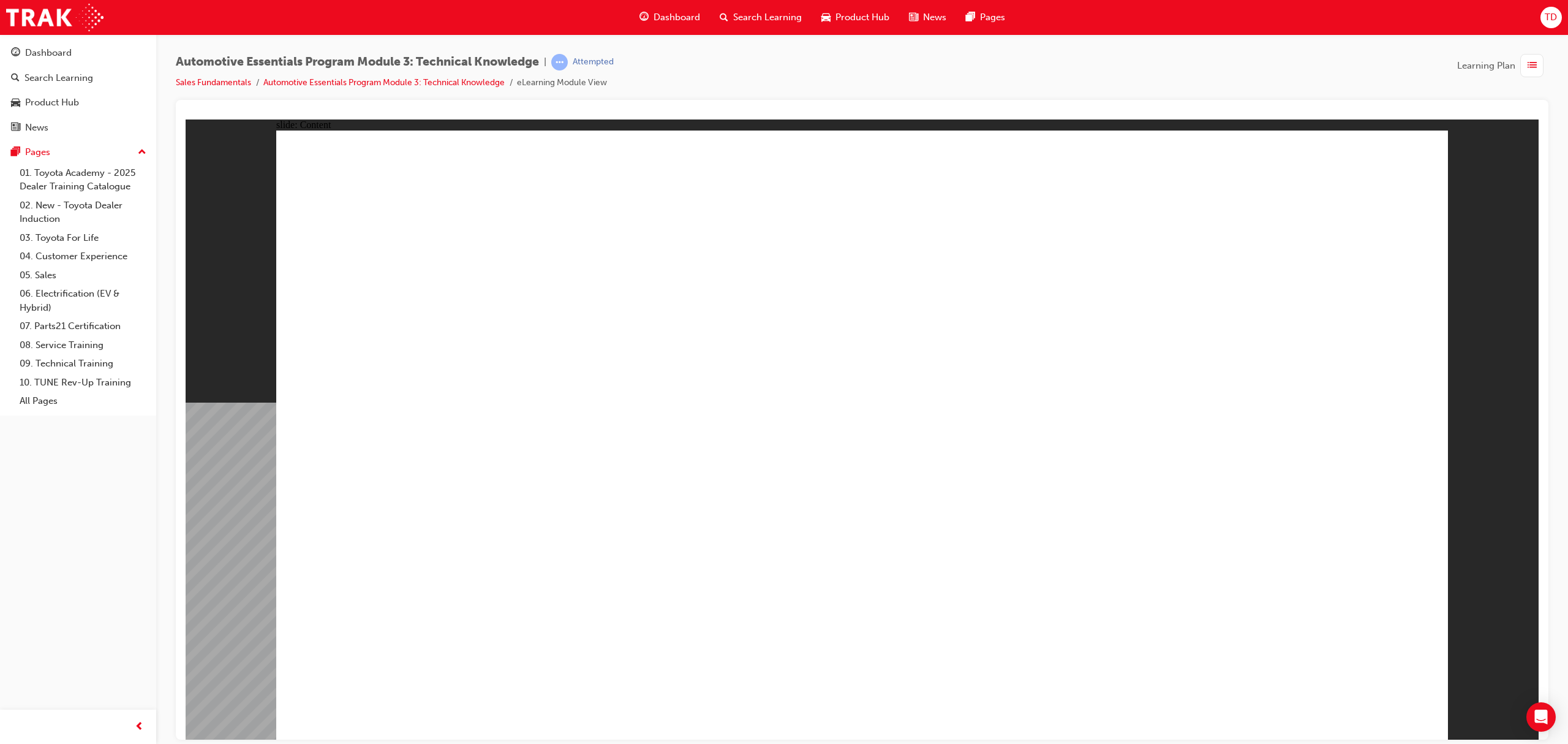
radio input "true"
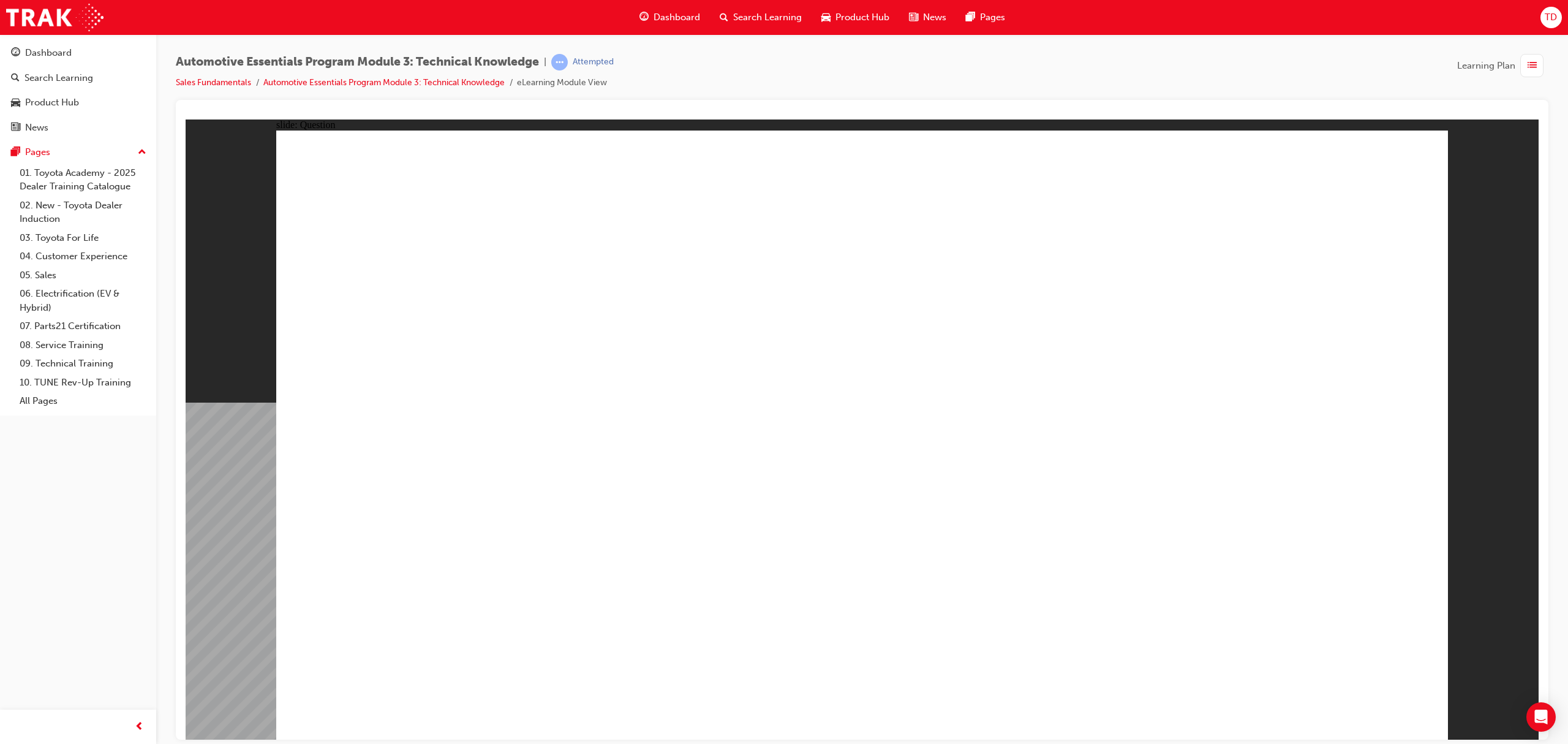
radio input "true"
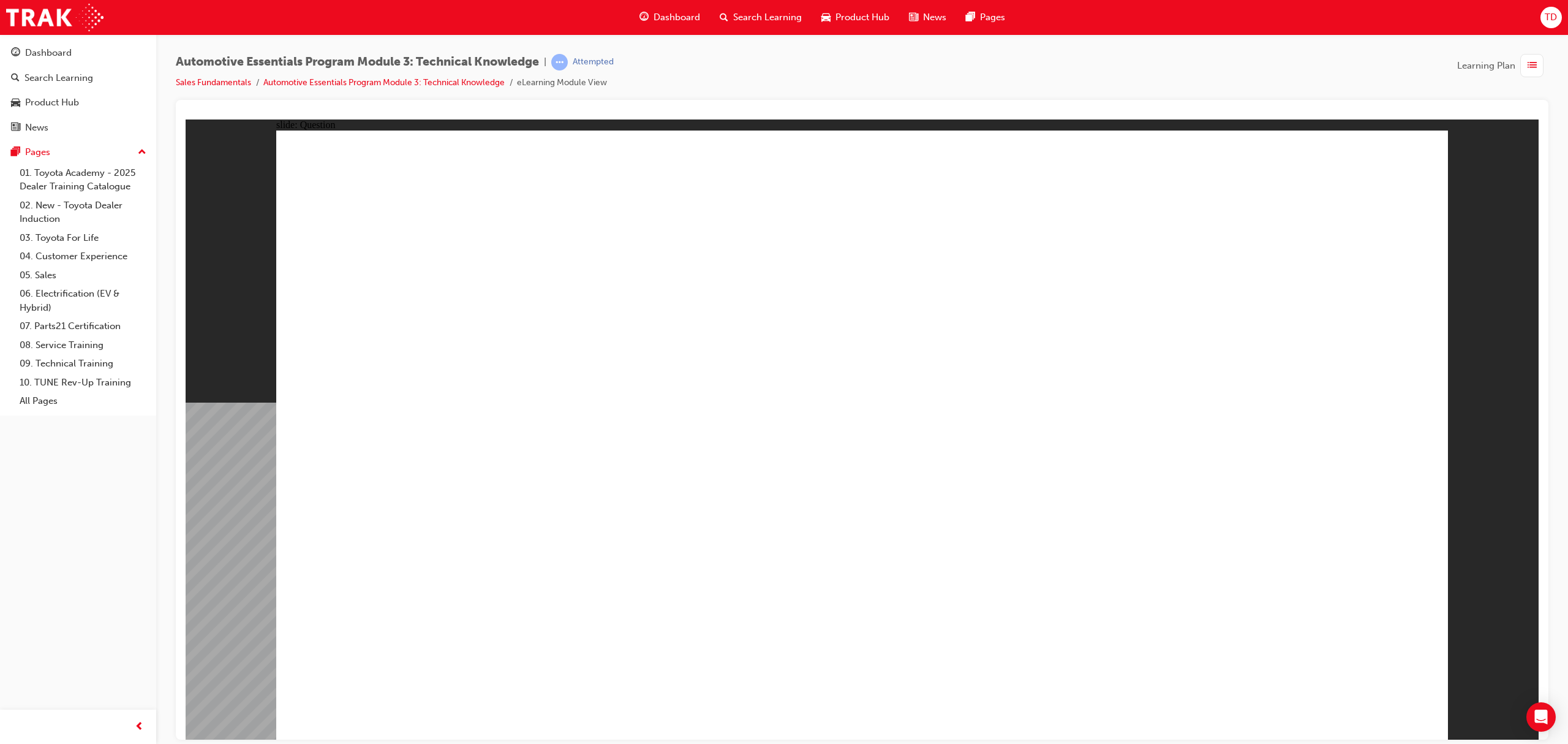
drag, startPoint x: 886, startPoint y: 529, endPoint x: 881, endPoint y: 541, distance: 13.0
drag, startPoint x: 829, startPoint y: 422, endPoint x: 807, endPoint y: 431, distance: 23.8
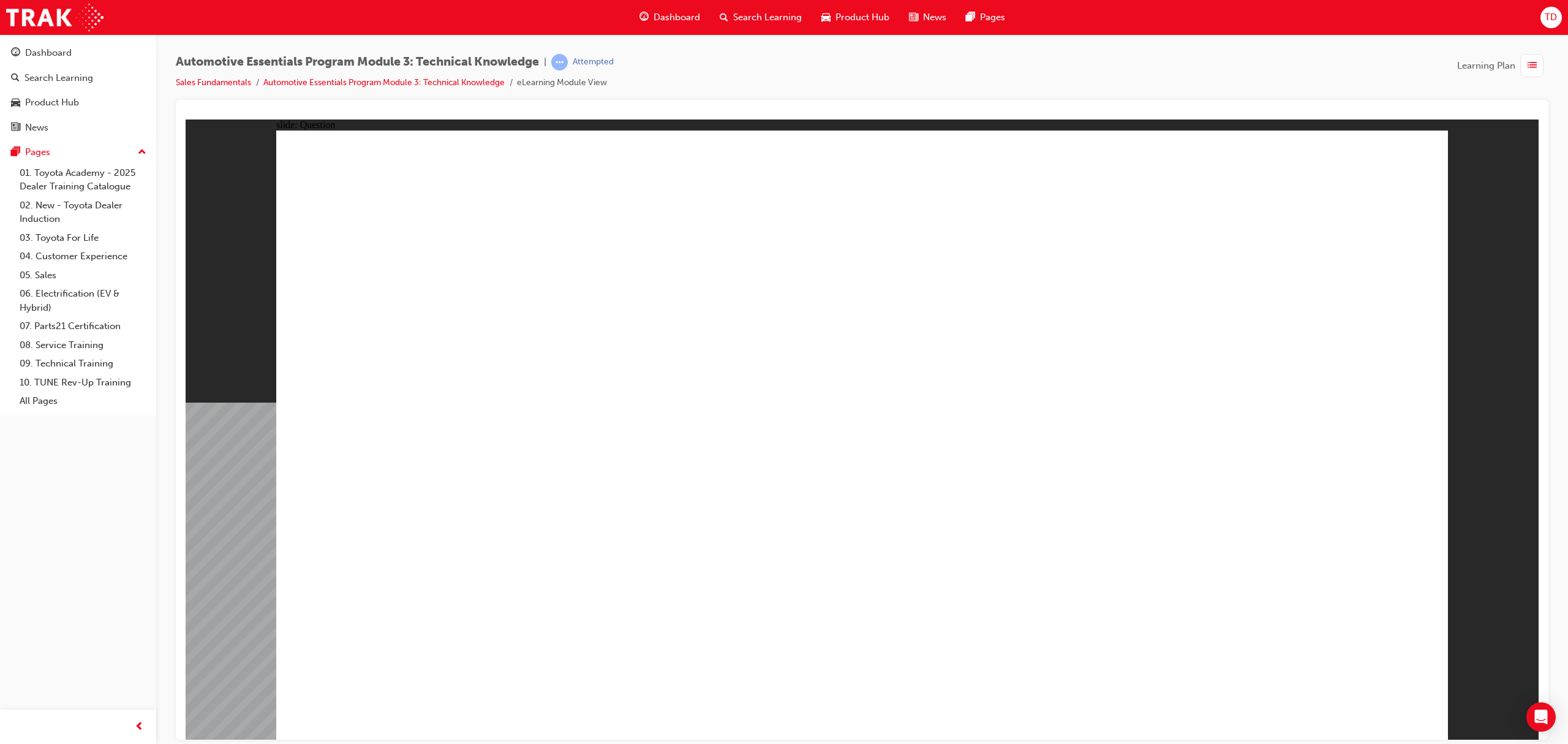
radio input "true"
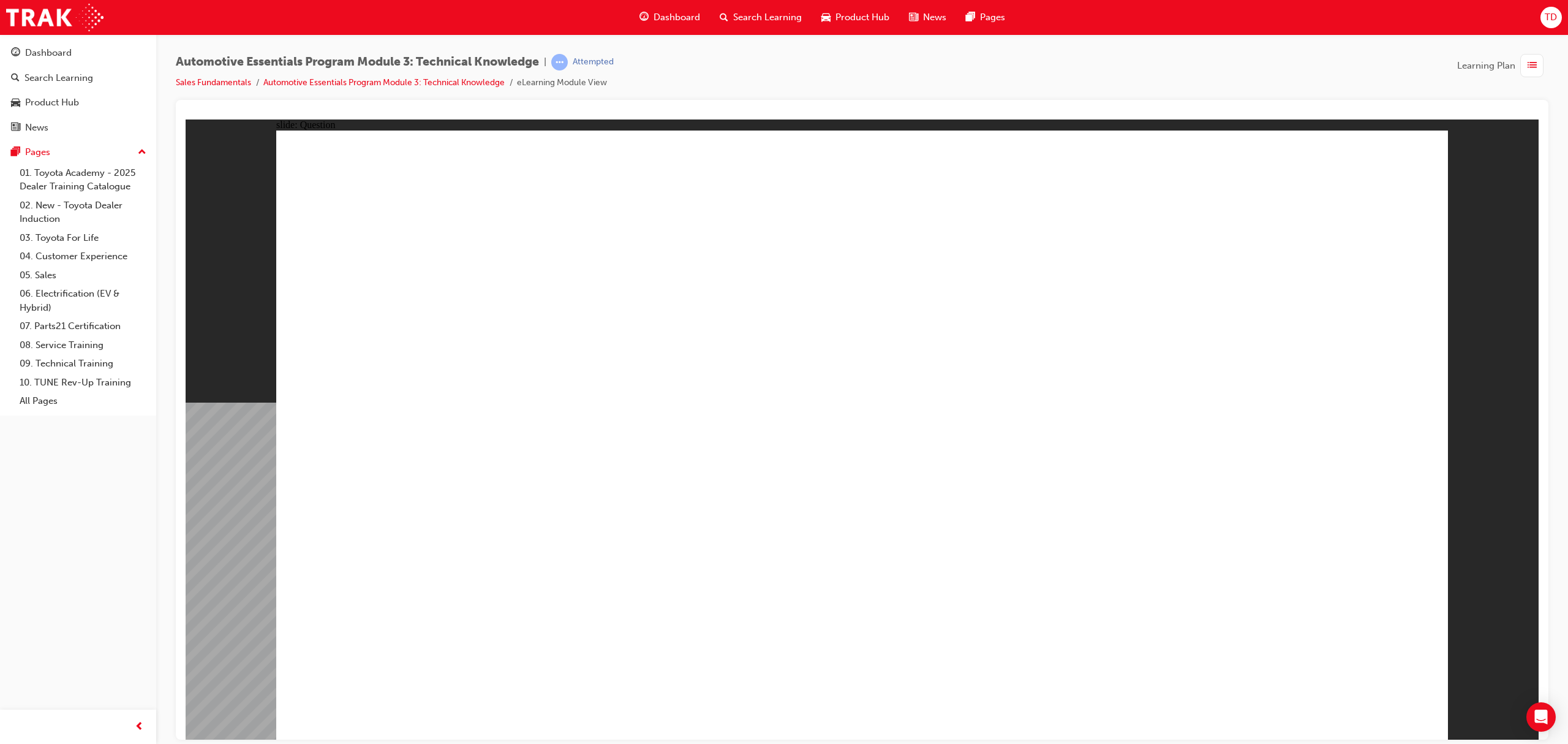
radio input "true"
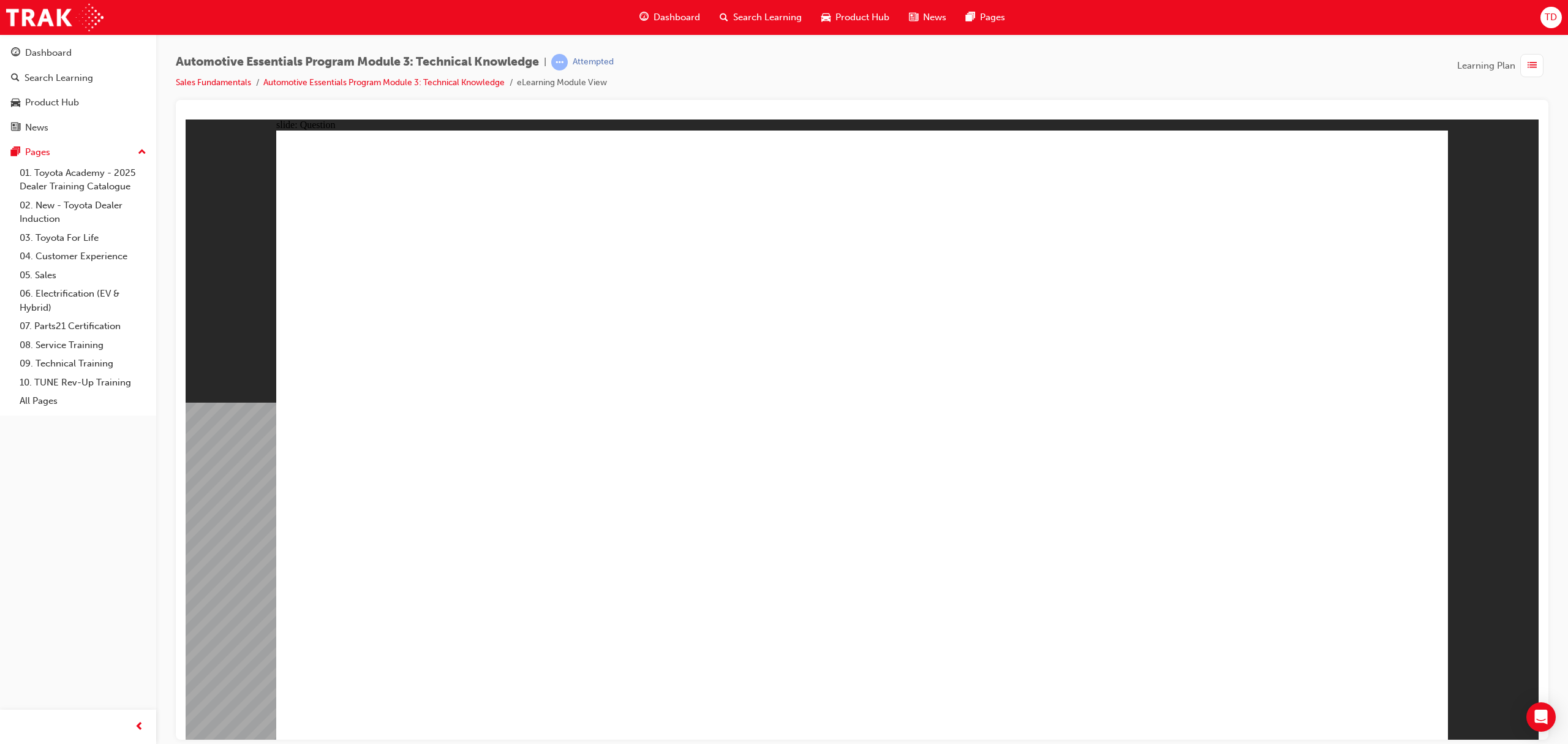
radio input "true"
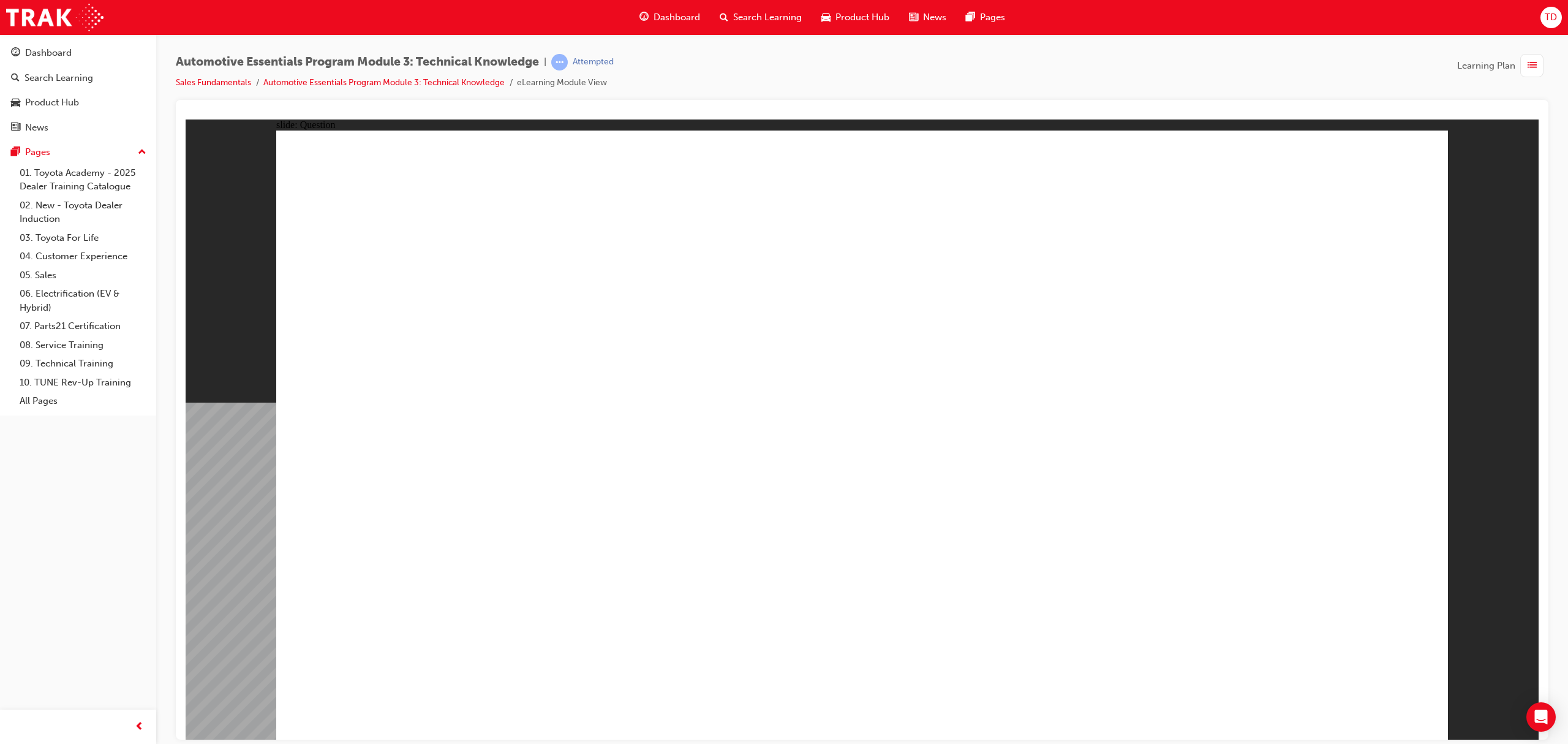
radio input "true"
drag, startPoint x: 1363, startPoint y: 681, endPoint x: 1362, endPoint y: 688, distance: 7.1
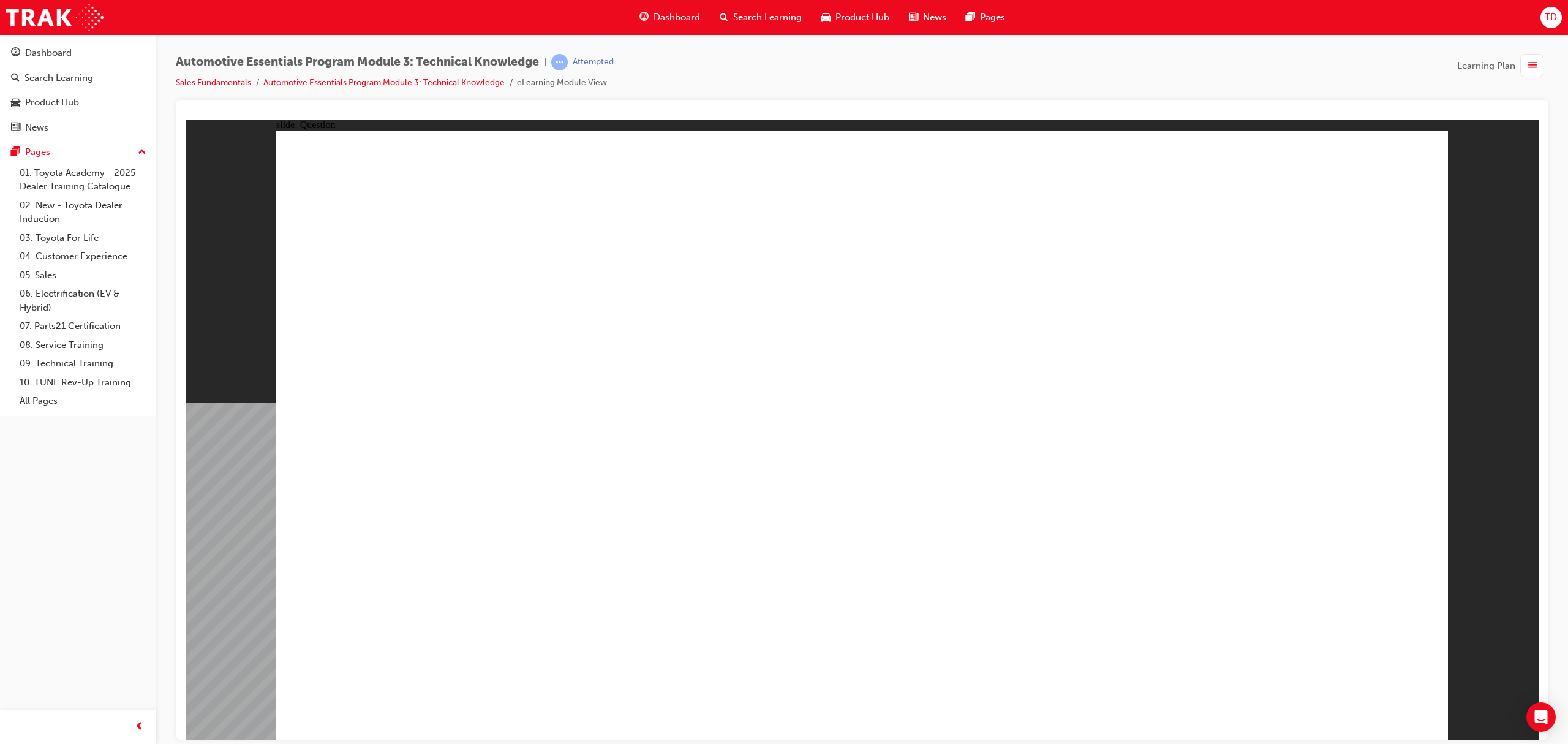
radio input "true"
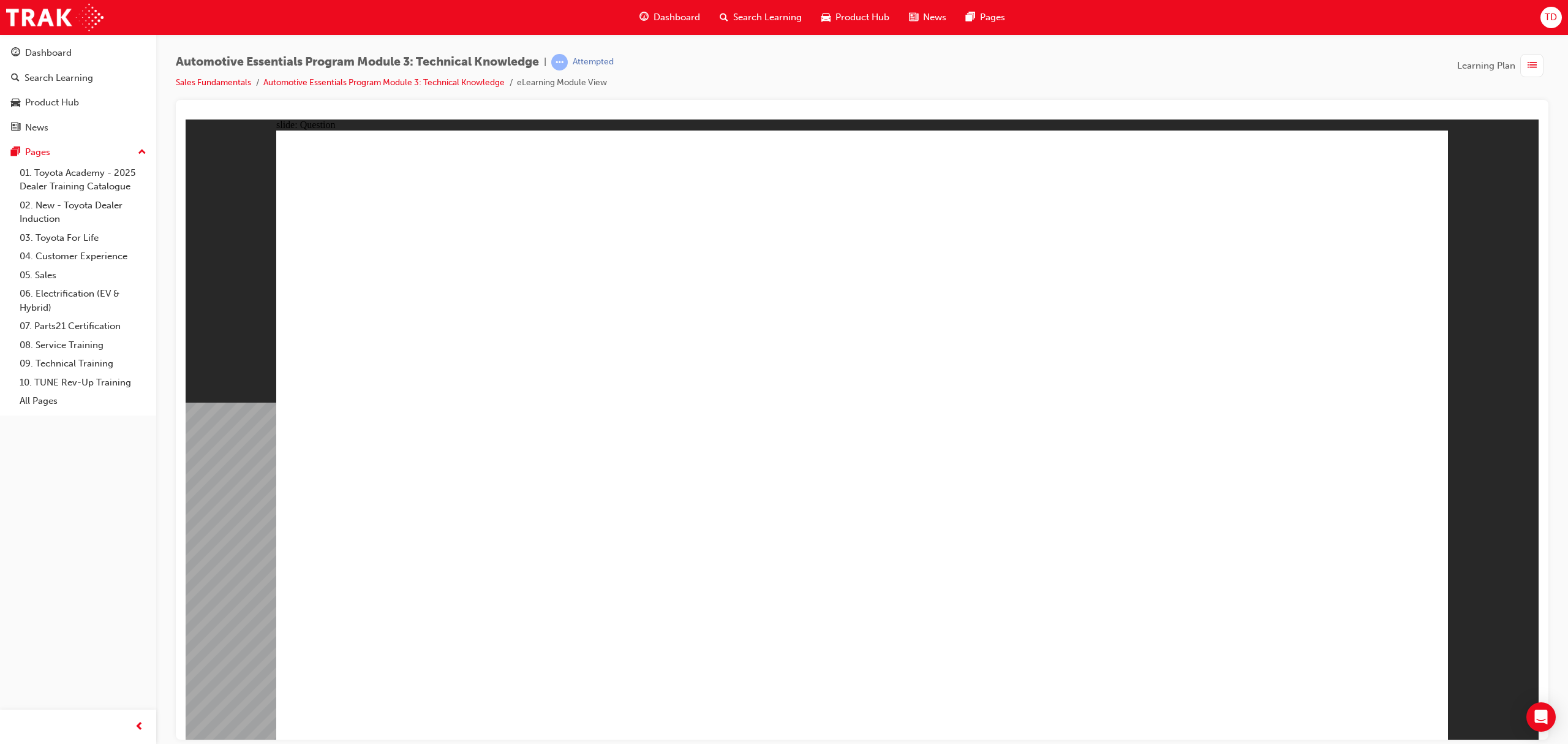
radio input "false"
radio input "true"
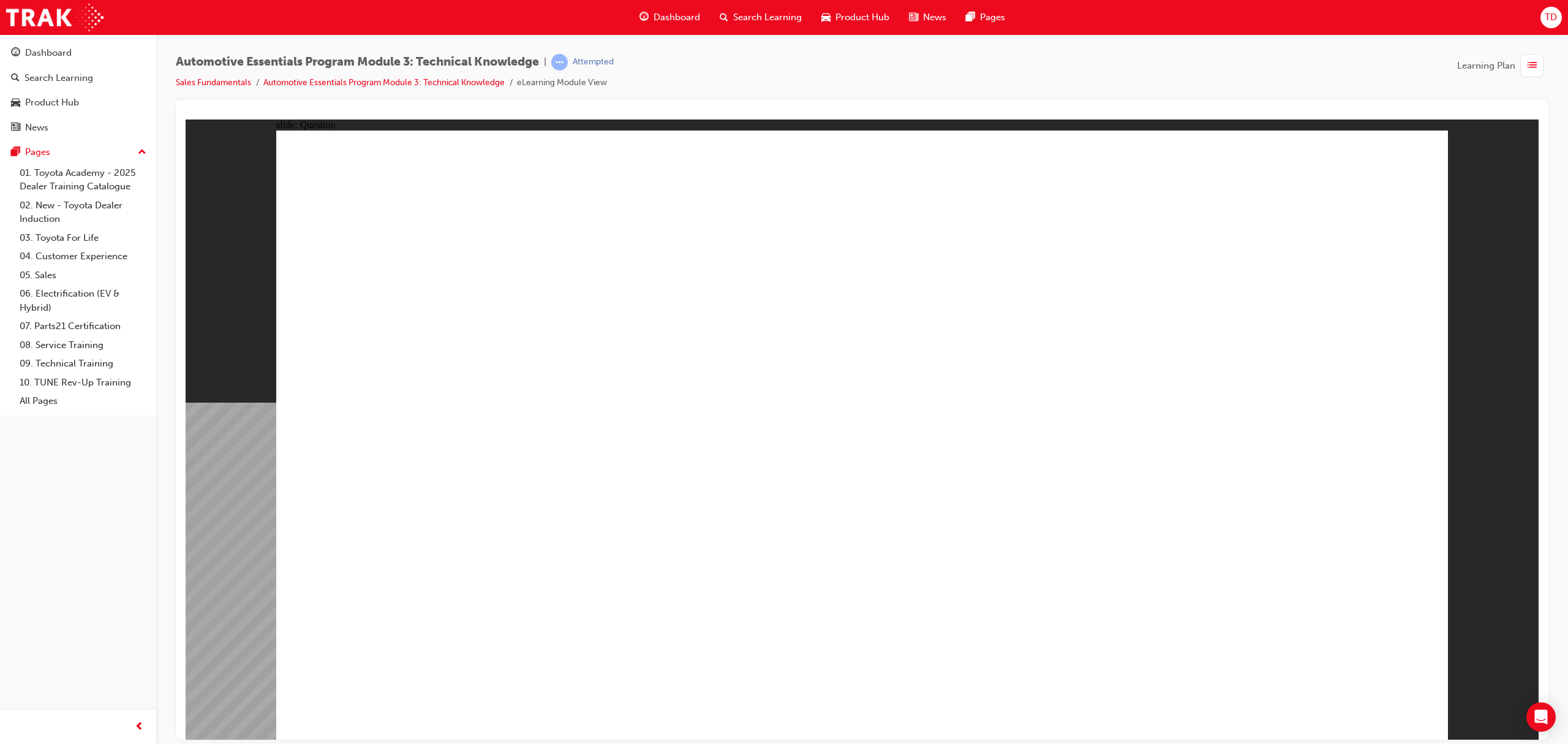
radio input "false"
radio input "true"
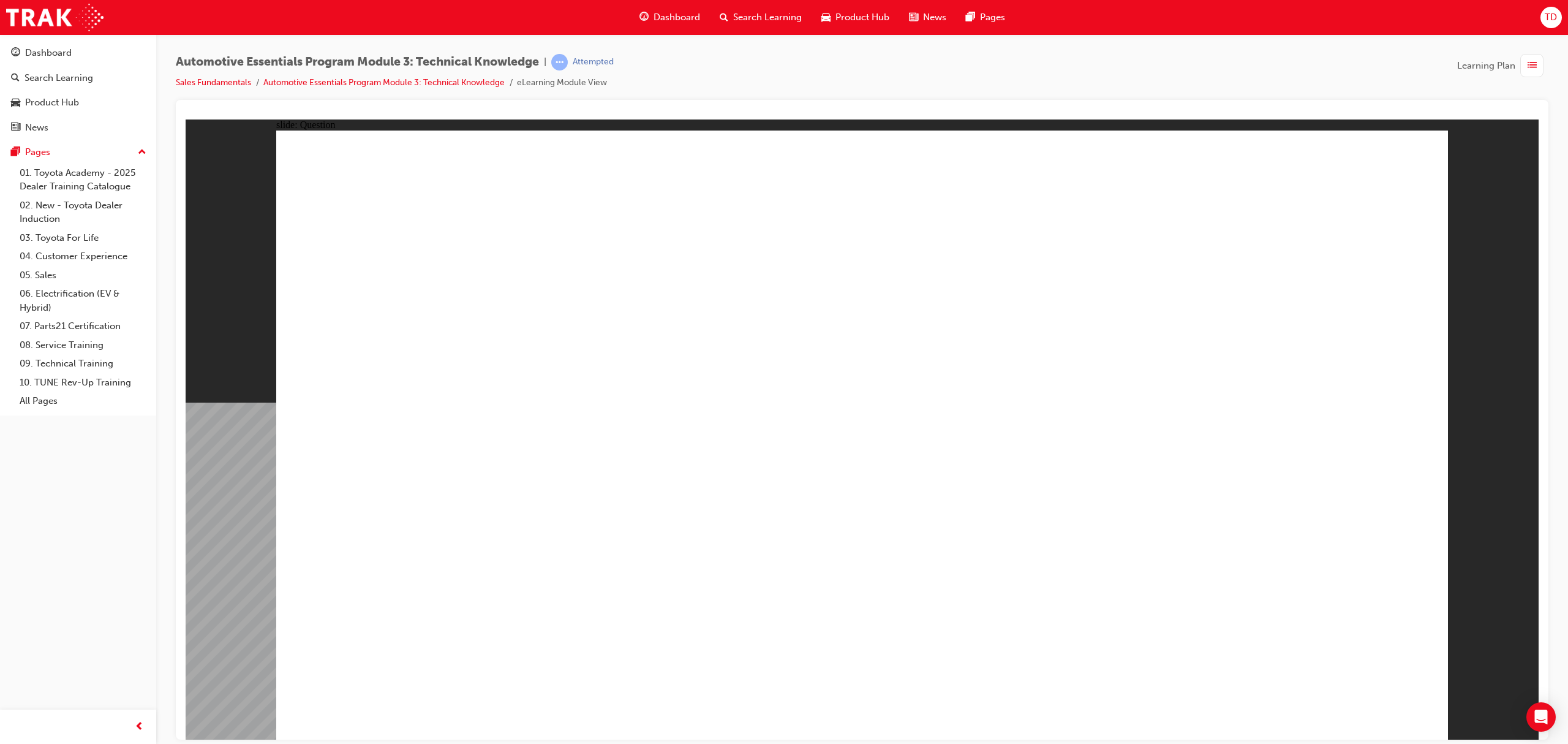
radio input "true"
drag, startPoint x: 599, startPoint y: 595, endPoint x: 603, endPoint y: 608, distance: 13.6
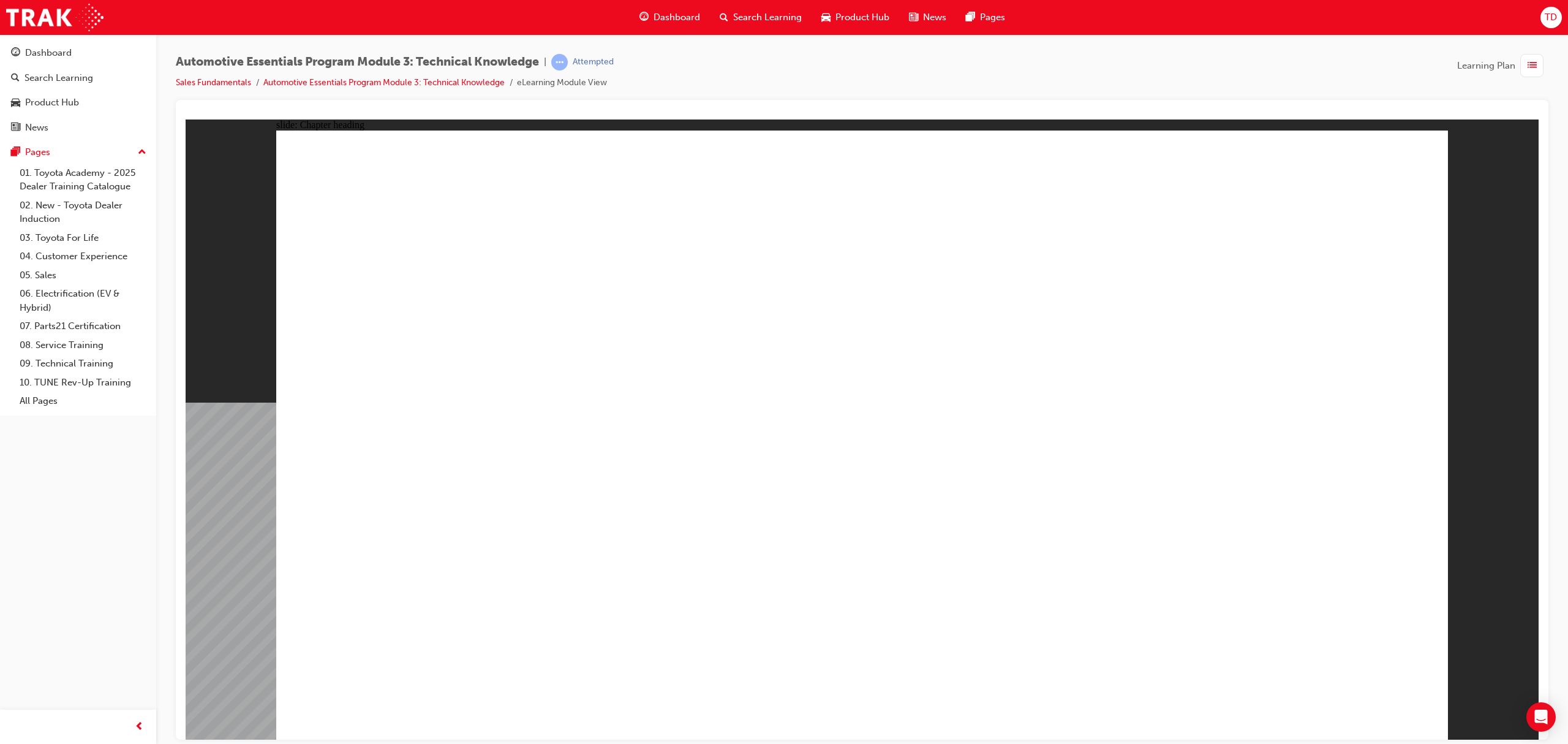
drag, startPoint x: 1380, startPoint y: 159, endPoint x: 1338, endPoint y: 189, distance: 51.6
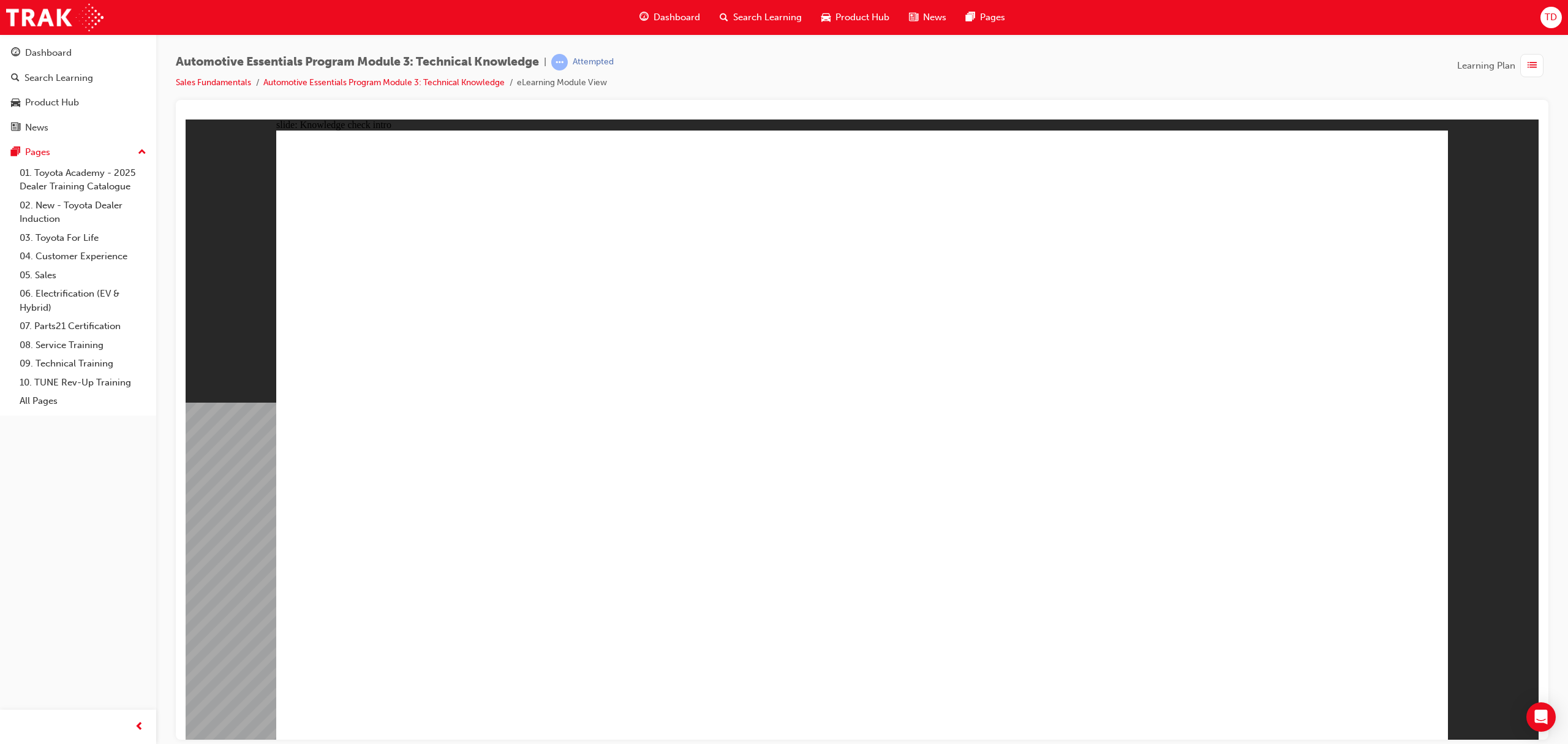
radio input "true"
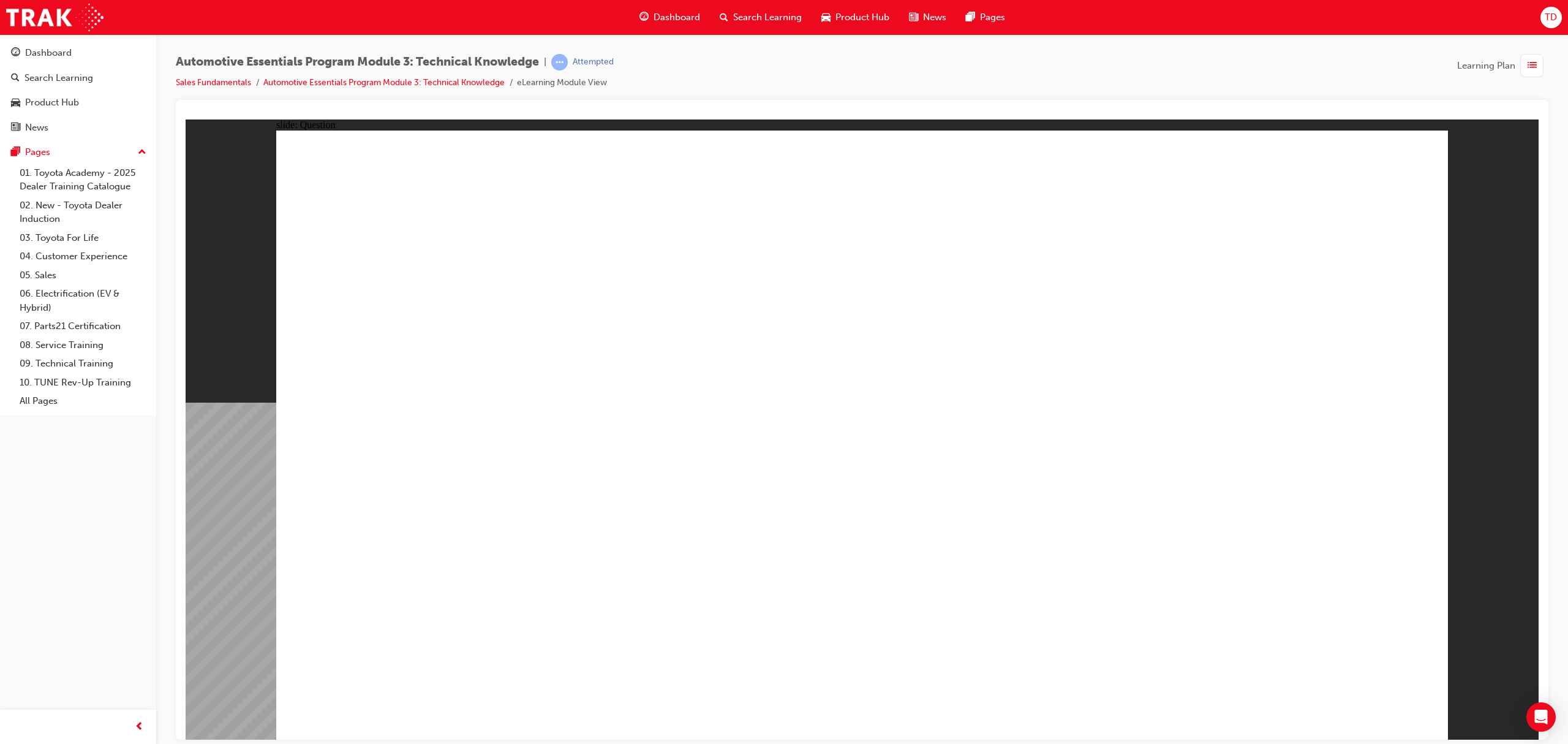
radio input "true"
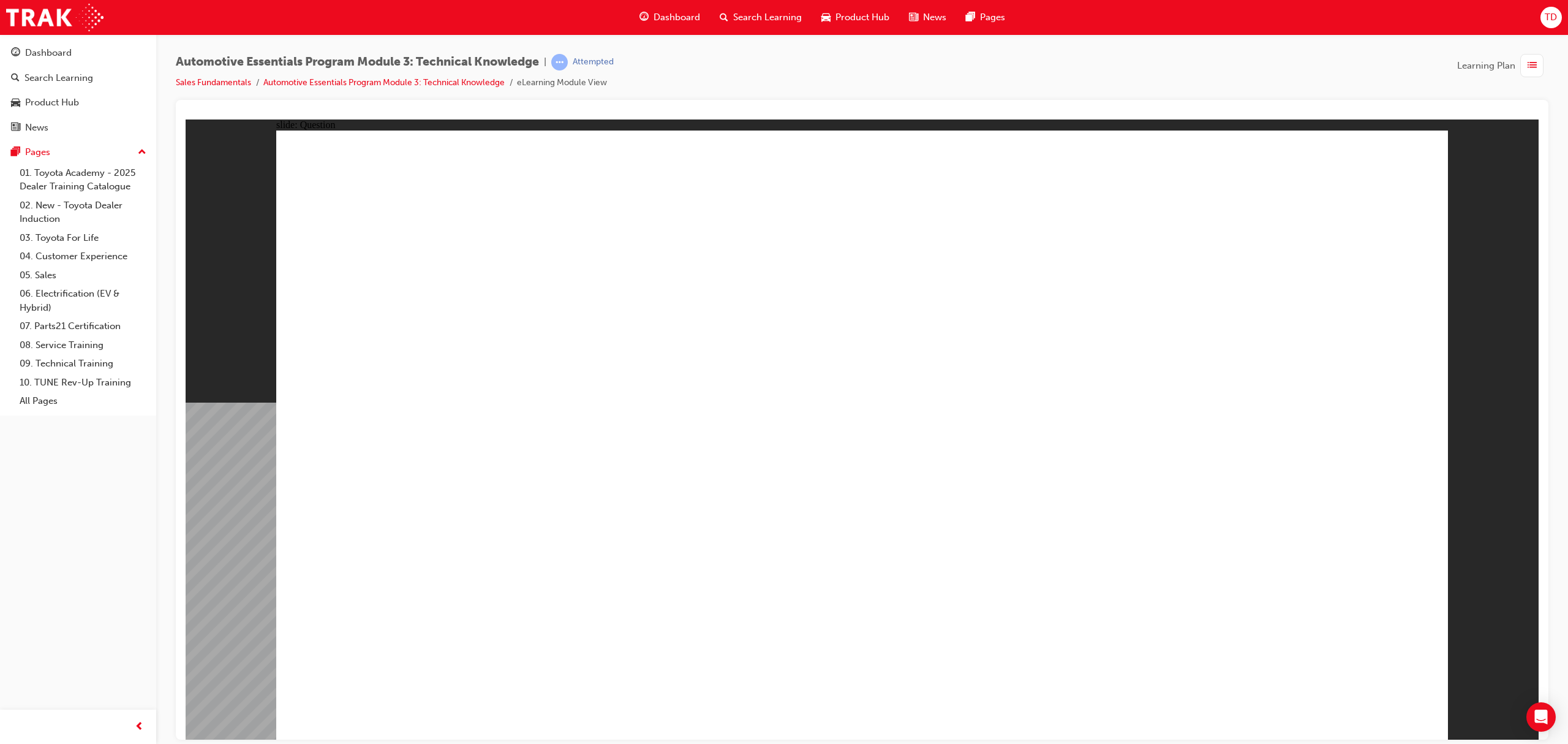
radio input "true"
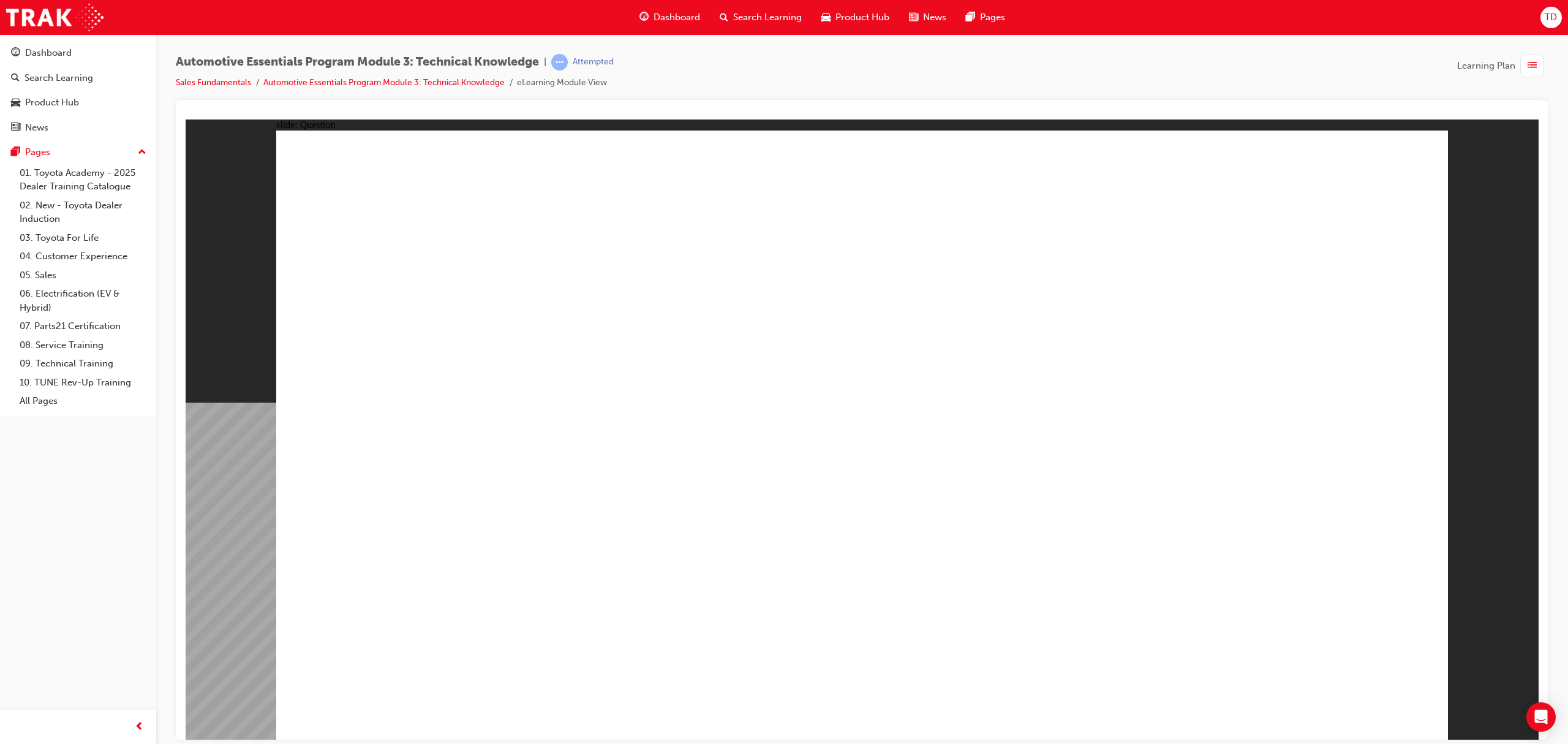
radio input "true"
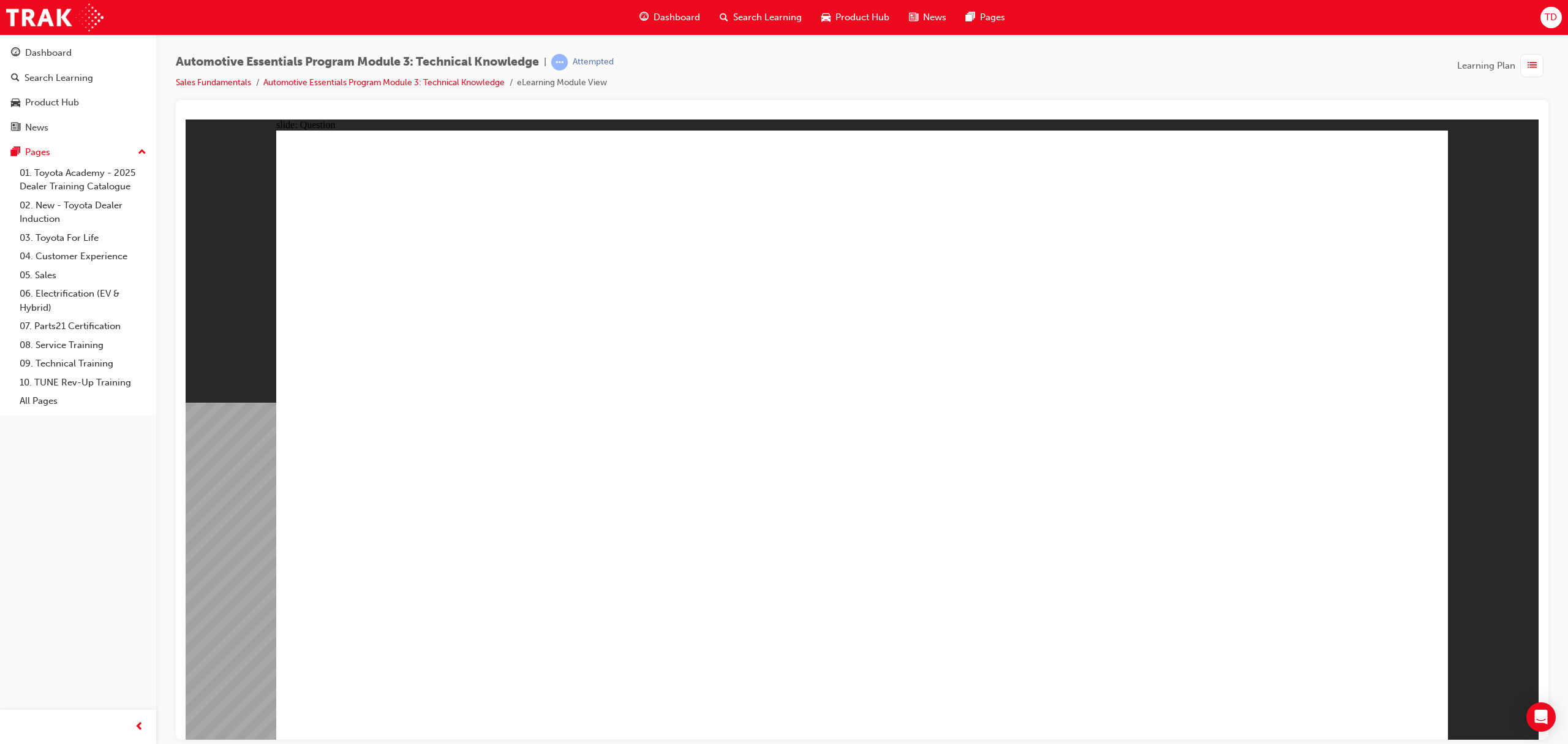
radio input "true"
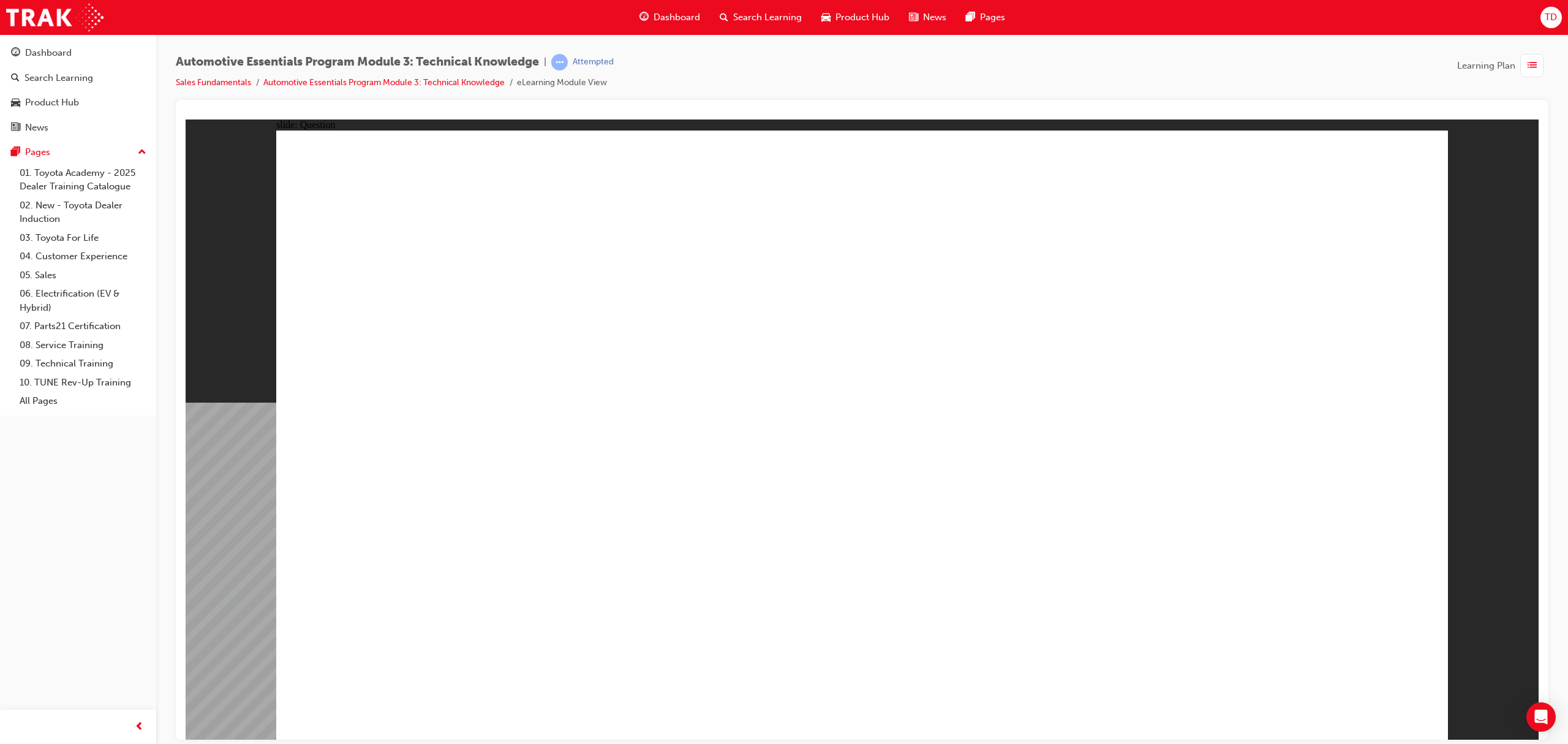
radio input "true"
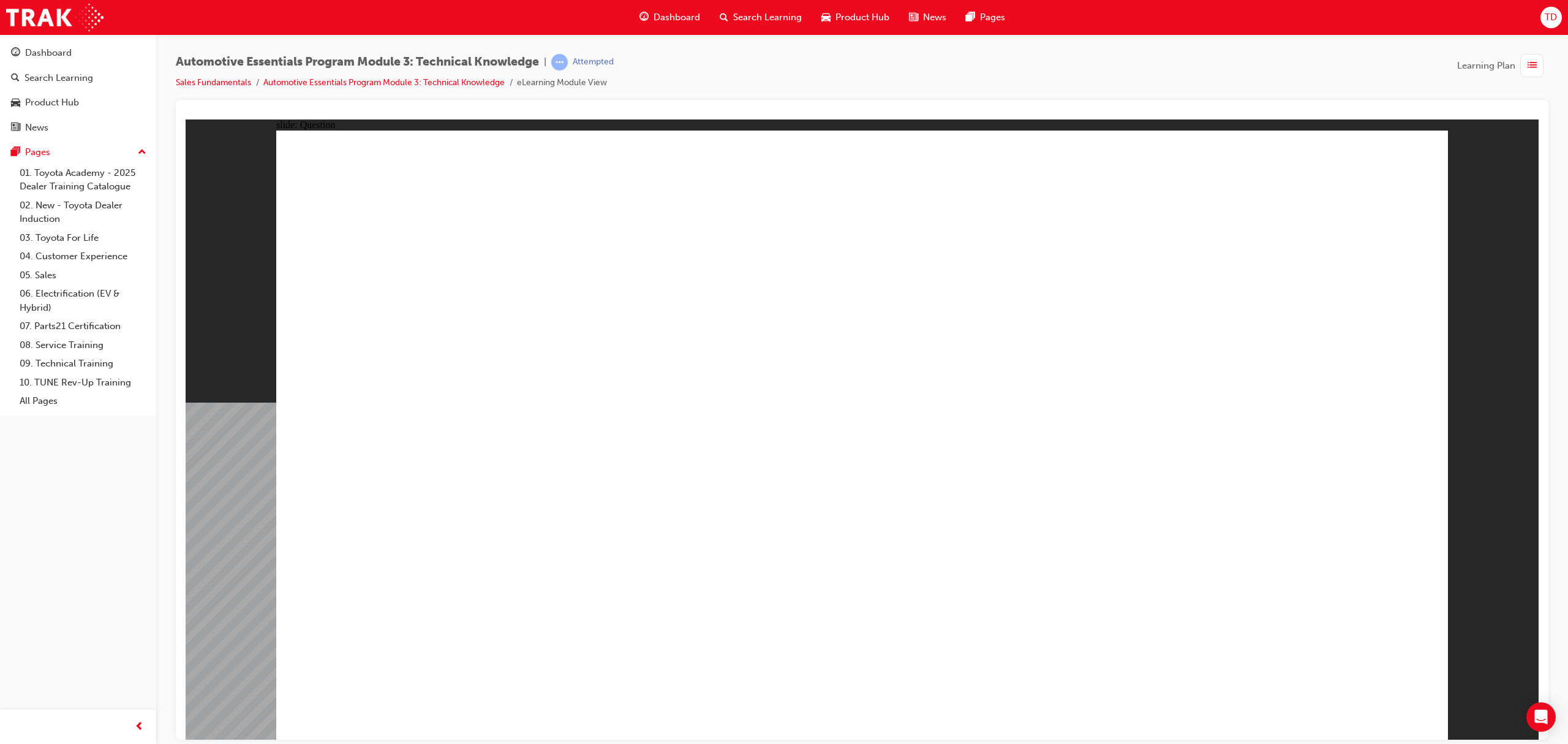
radio input "true"
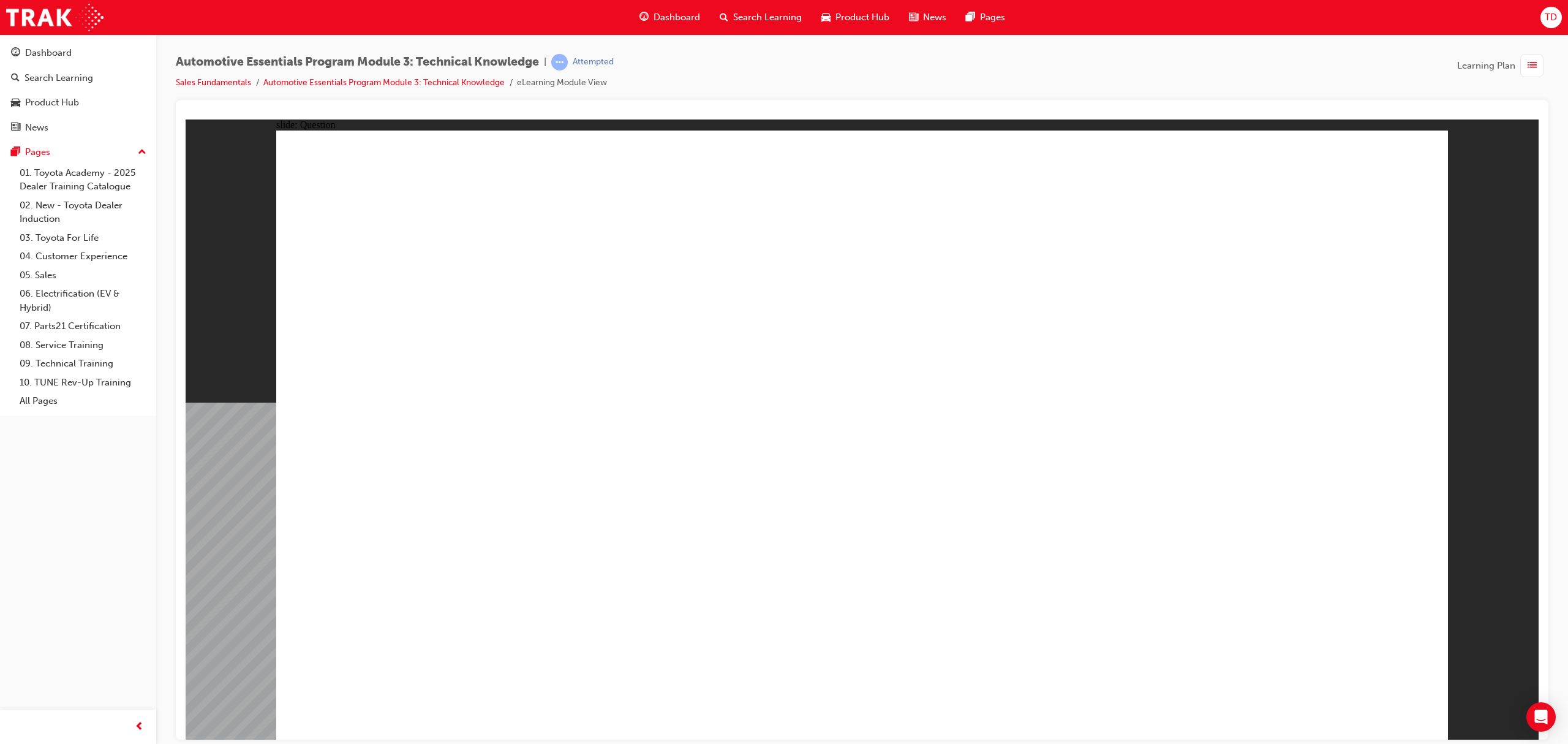
radio input "true"
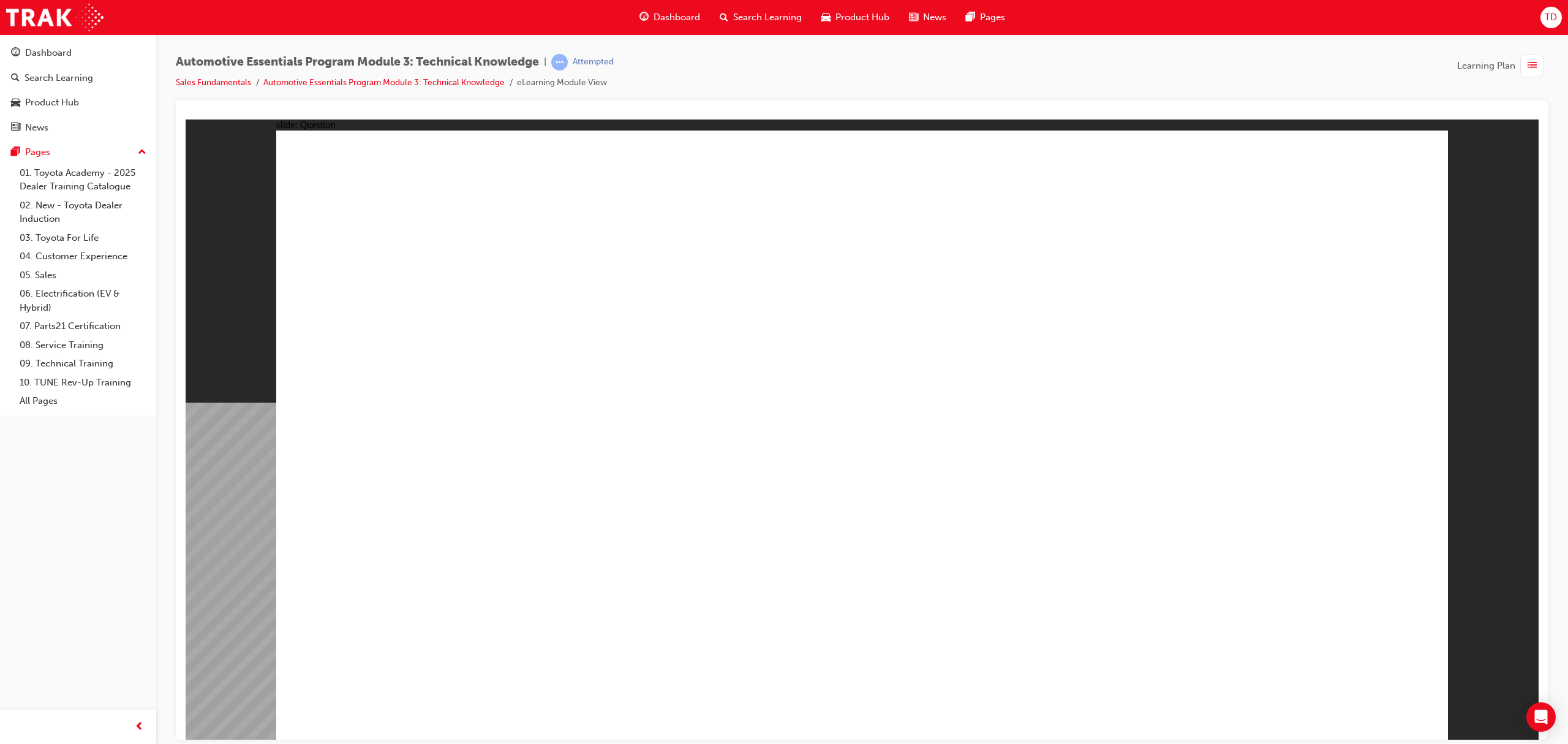
radio input "true"
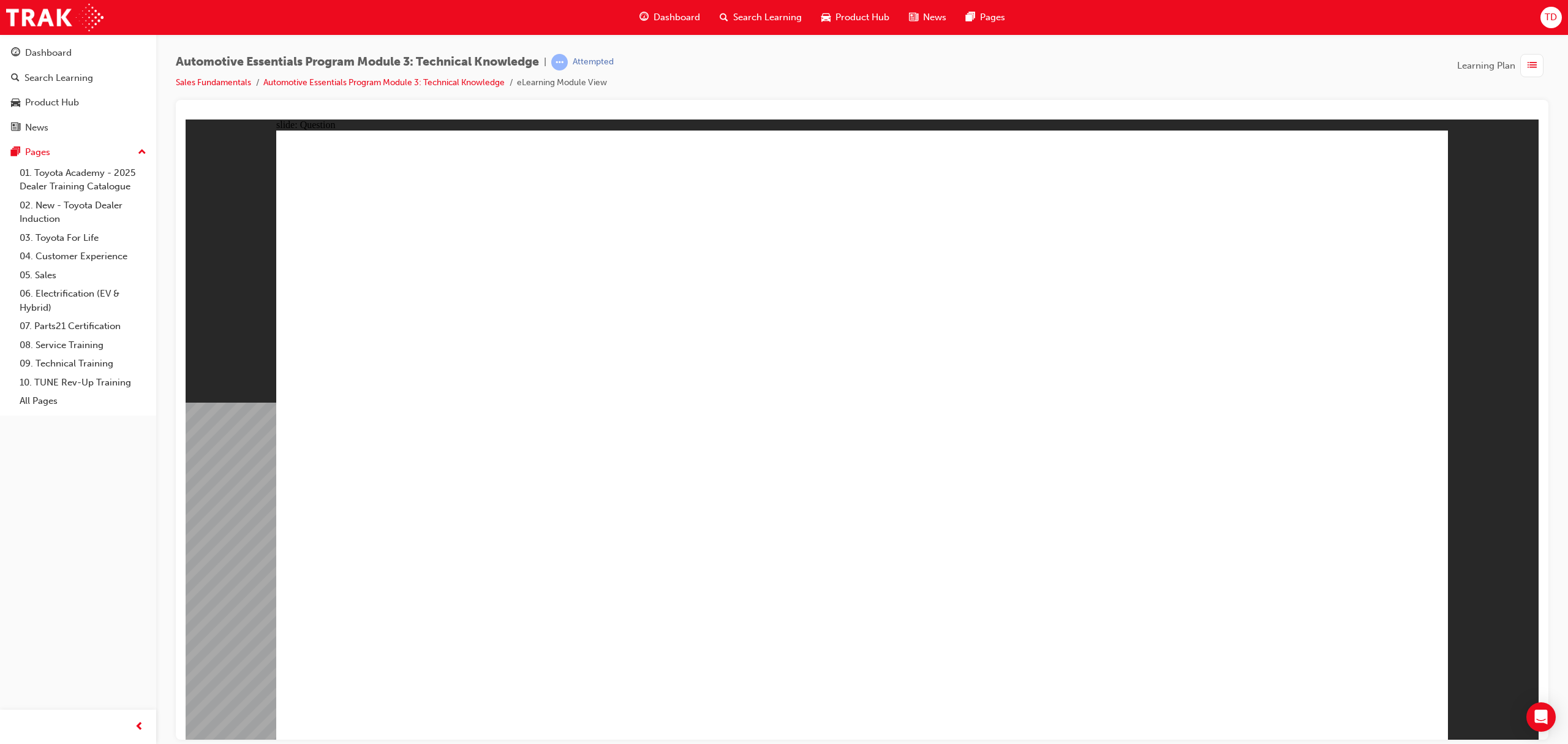
radio input "true"
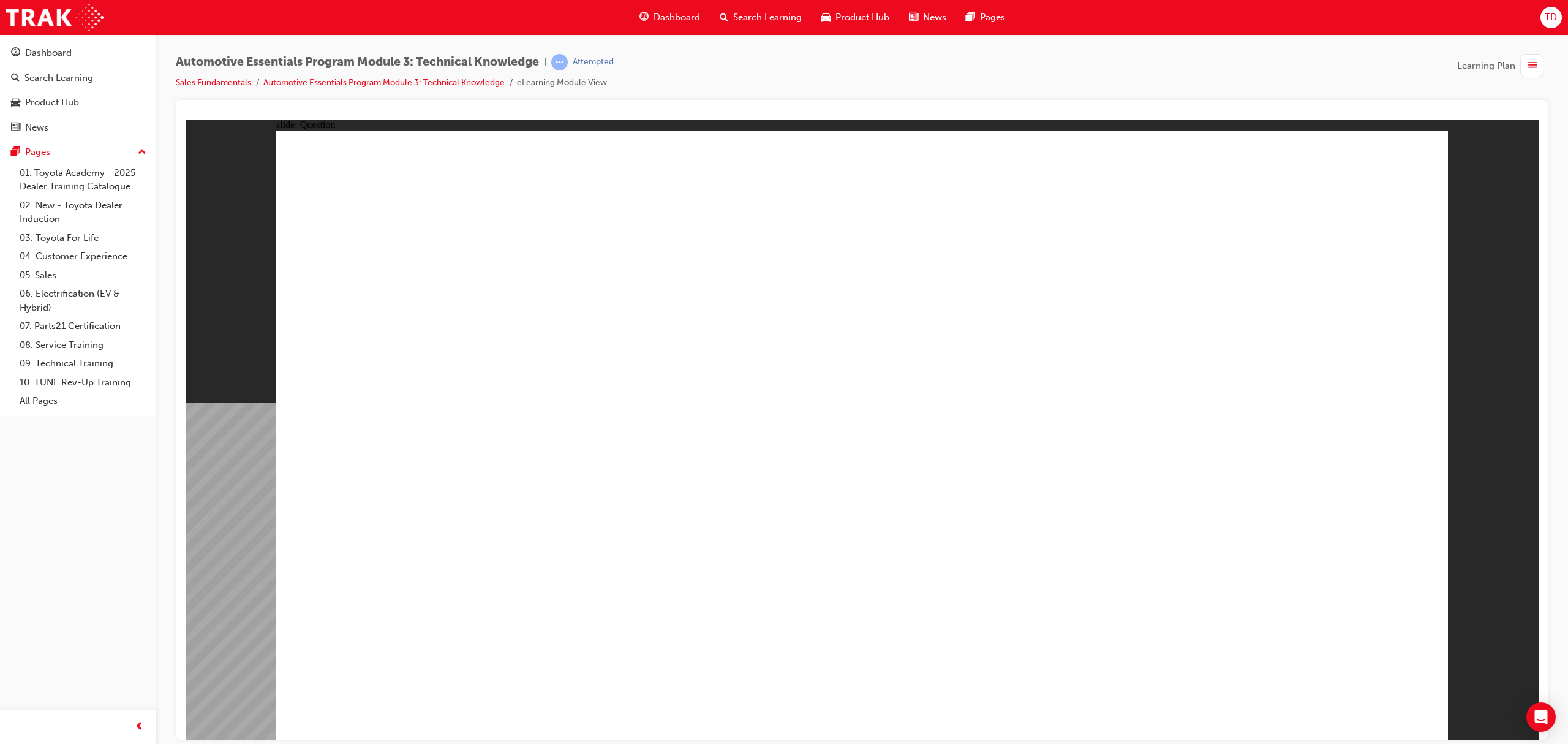
radio input "true"
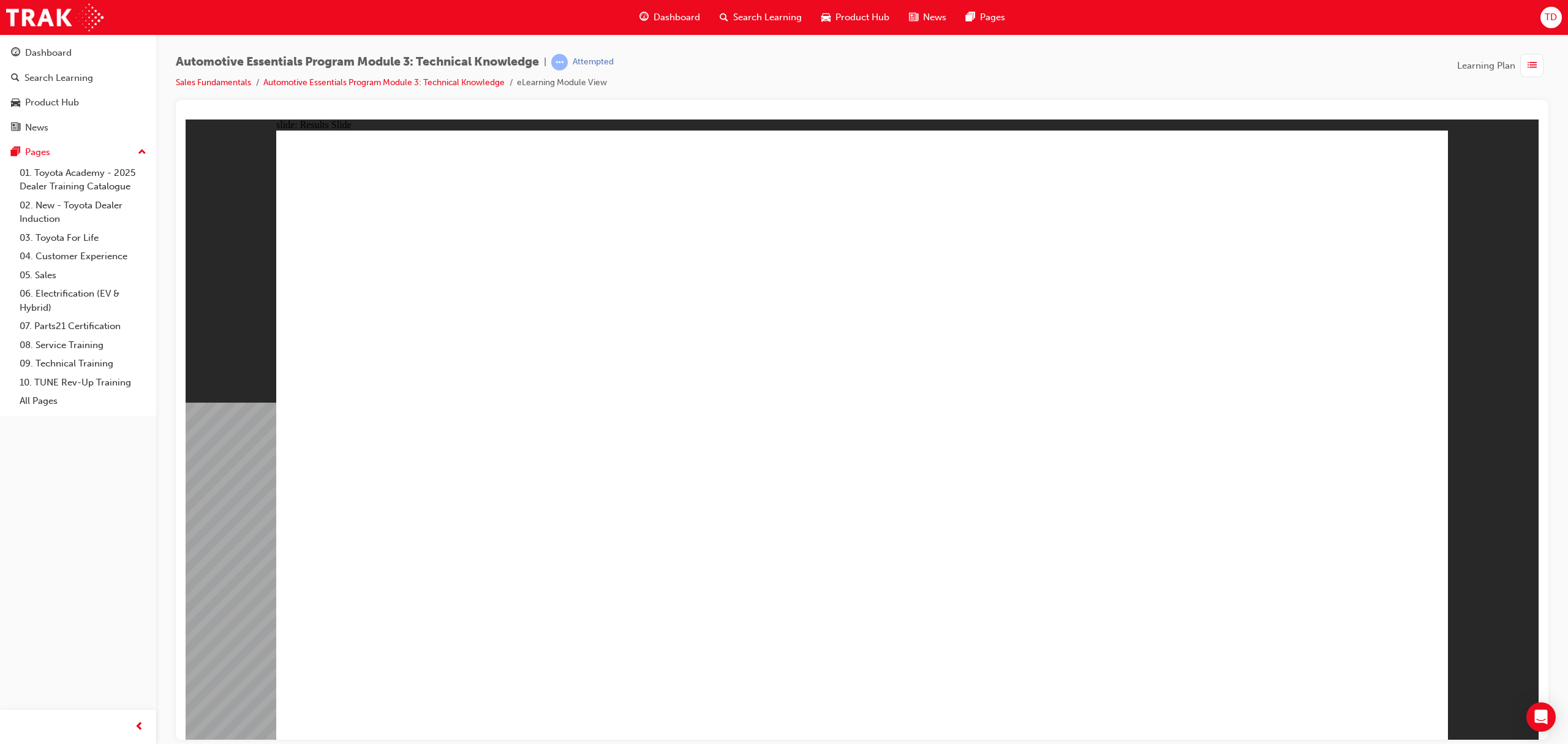
drag, startPoint x: 1335, startPoint y: 682, endPoint x: 1327, endPoint y: 693, distance: 13.6
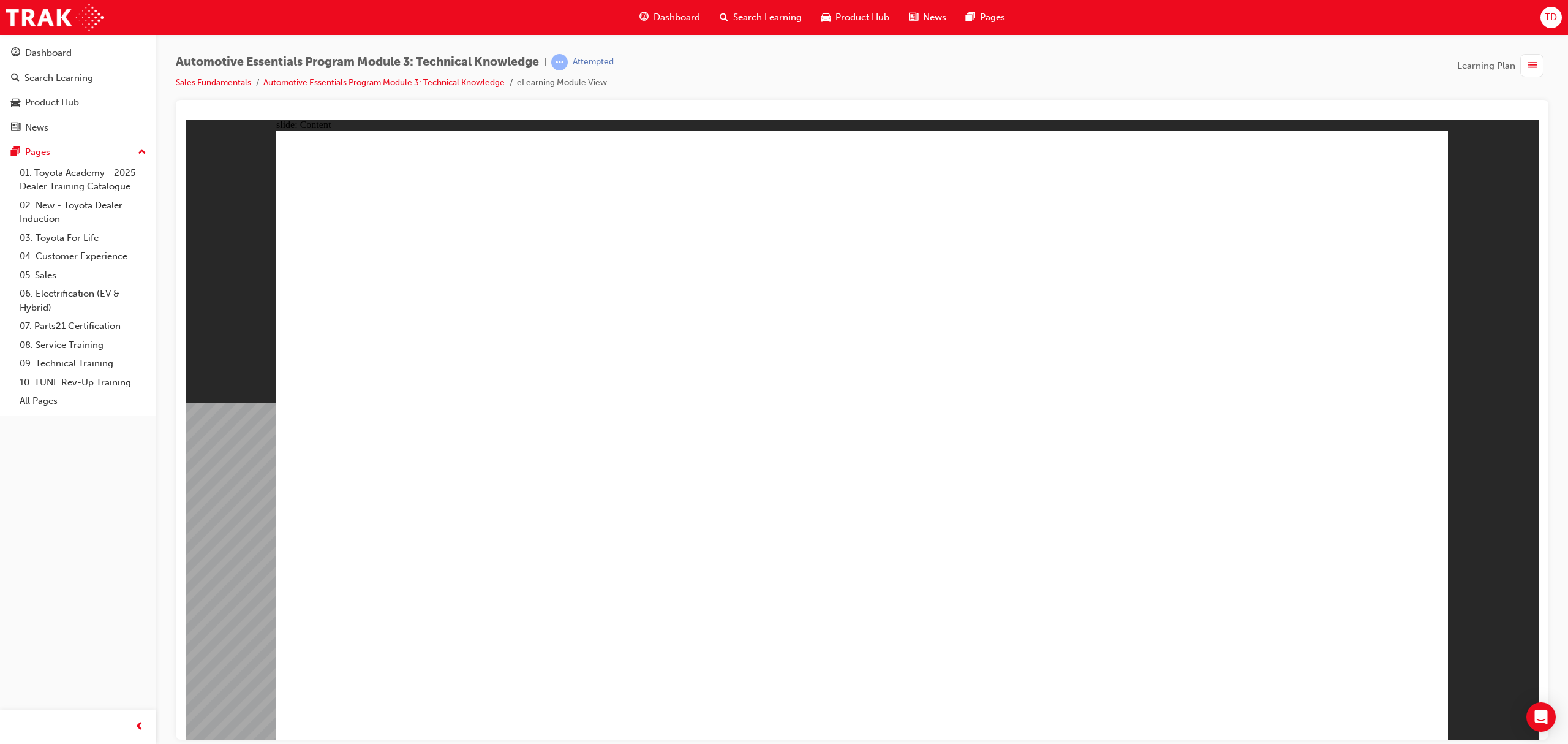
drag, startPoint x: 905, startPoint y: 525, endPoint x: 891, endPoint y: 525, distance: 14.0
type input "8"
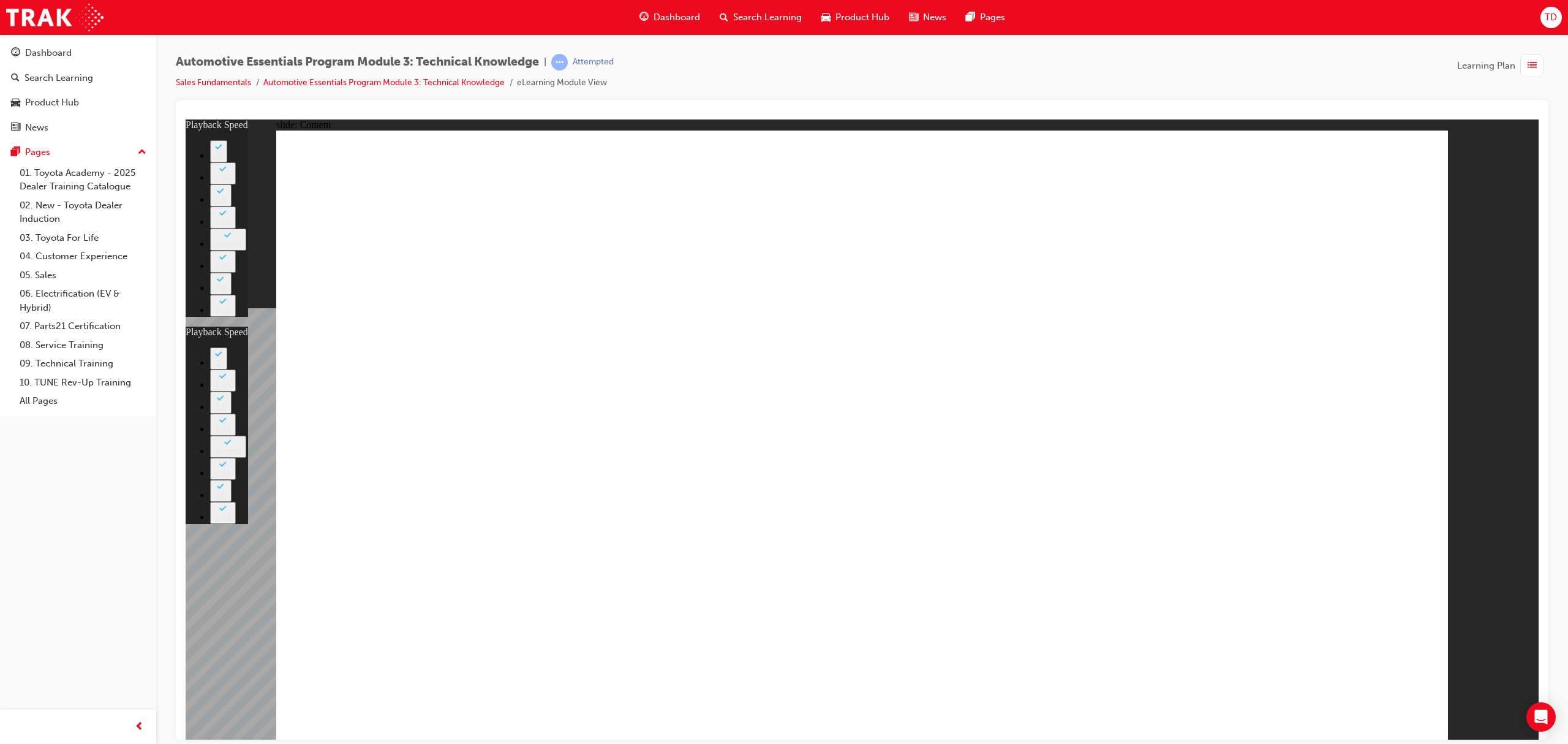
type input "135"
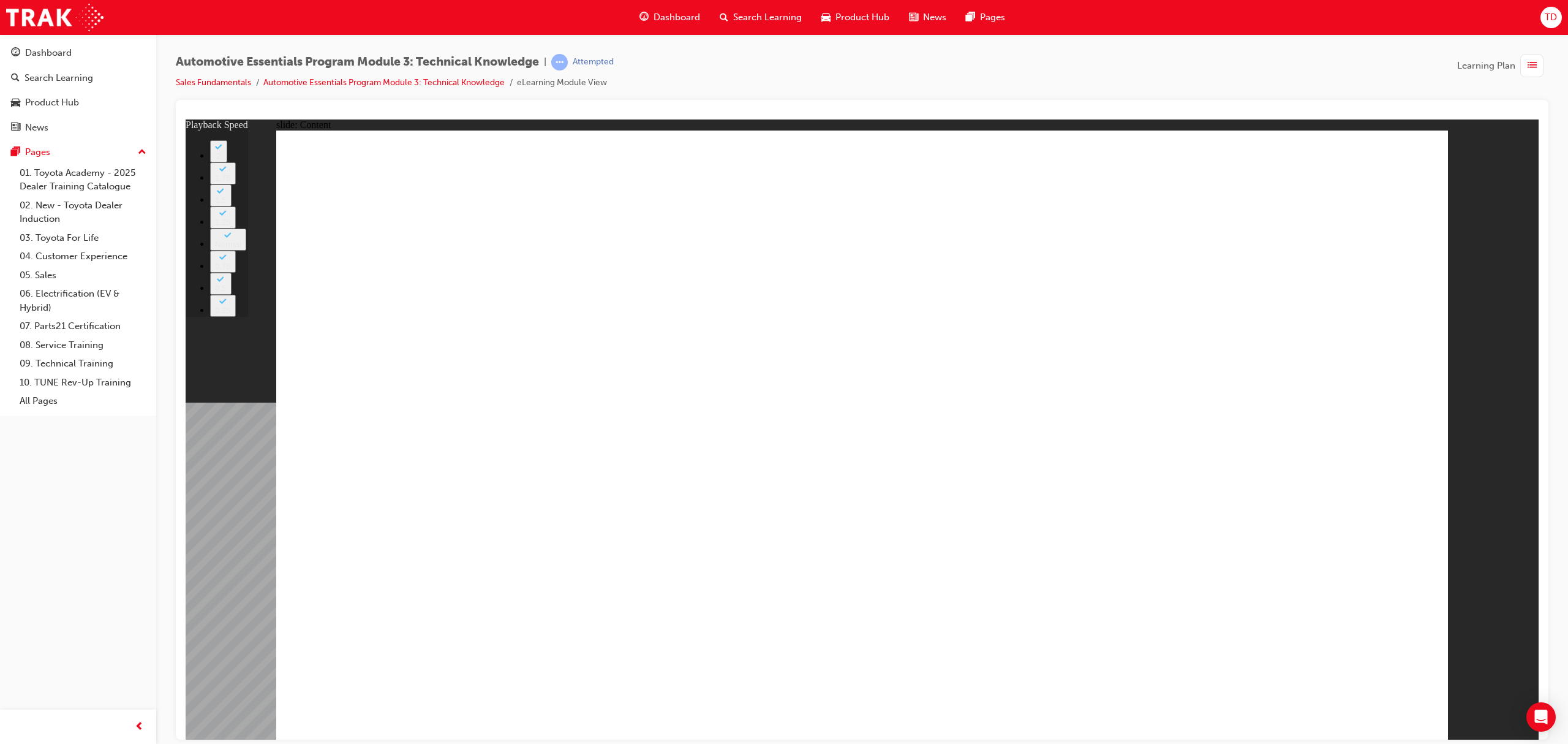
type input "7"
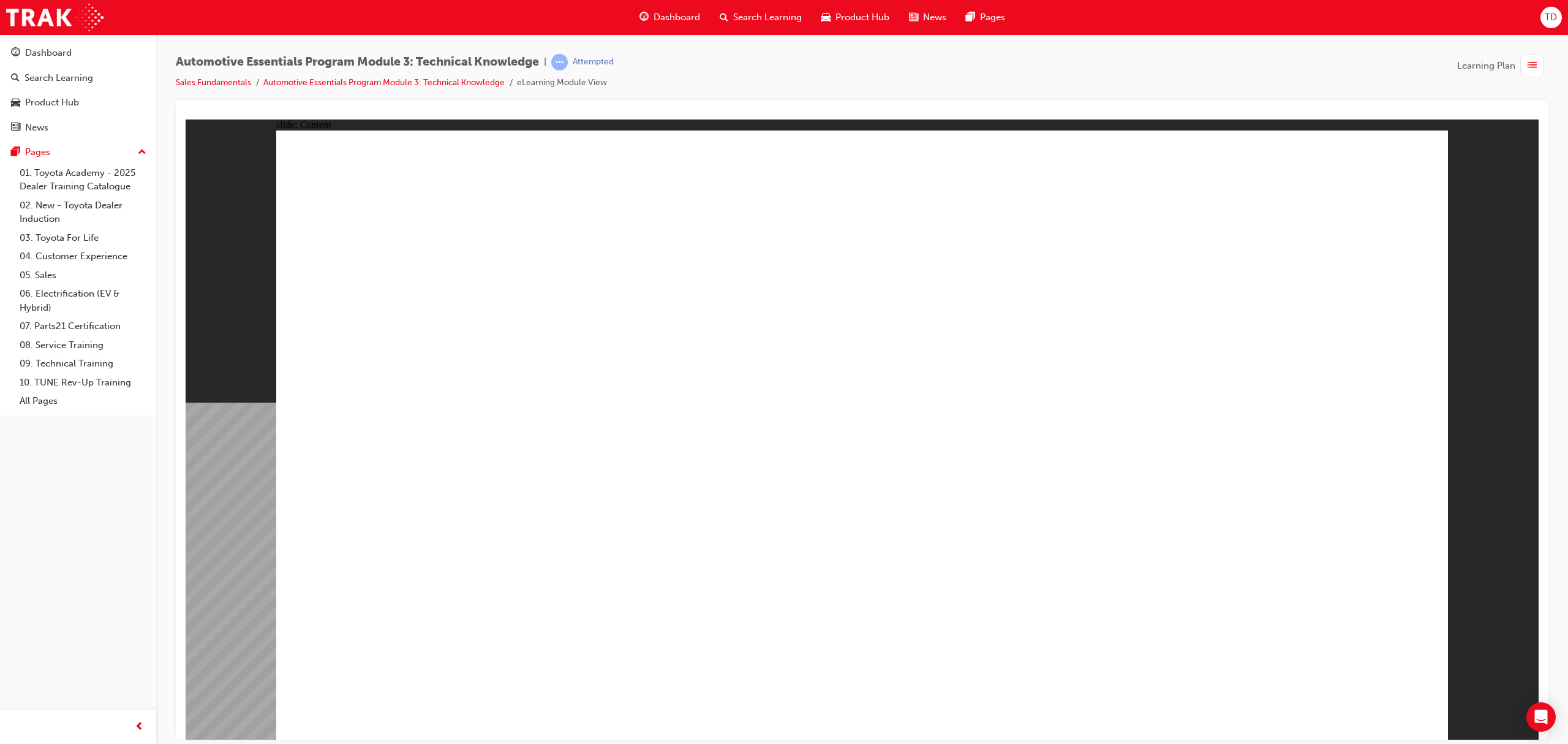
type input "7"
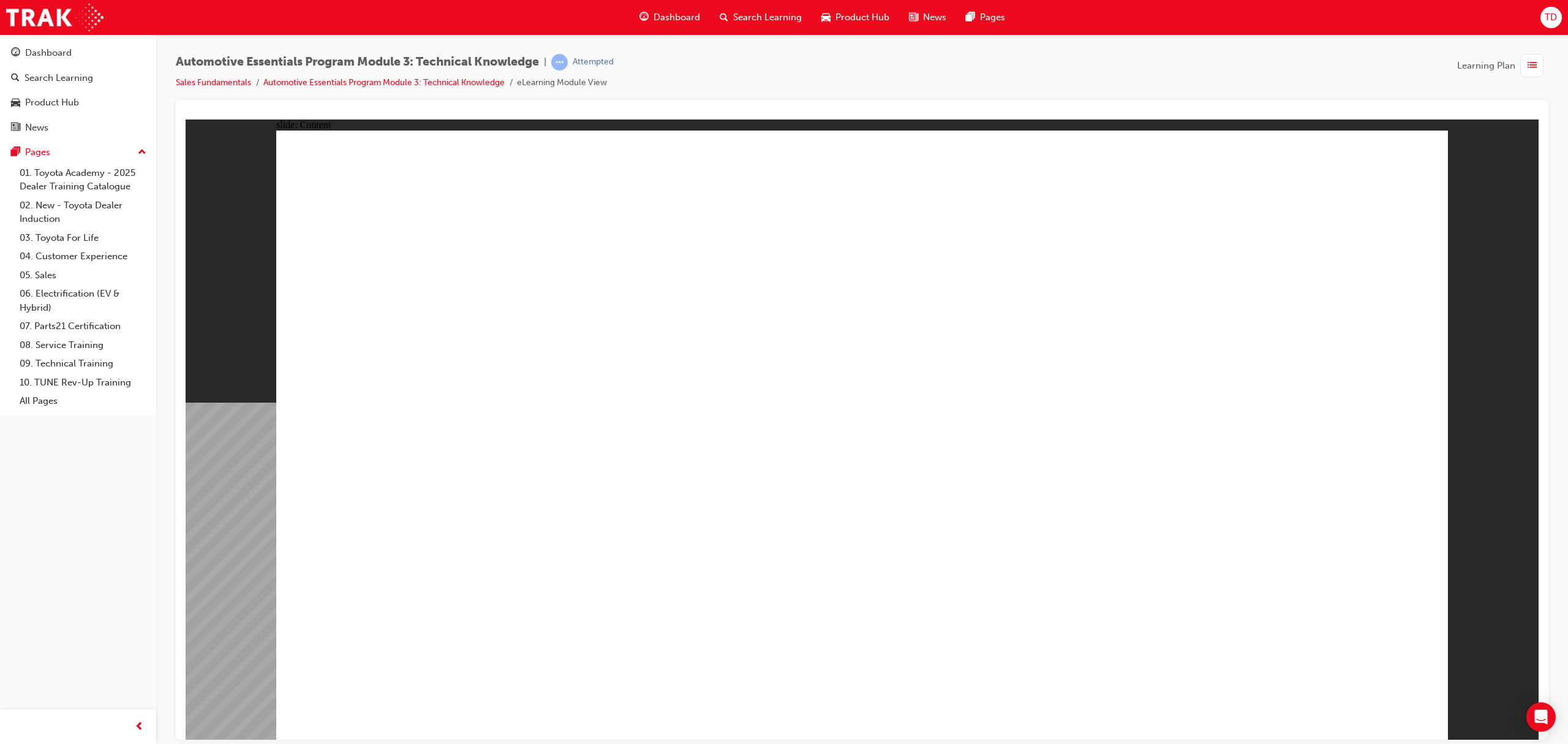
drag, startPoint x: 1371, startPoint y: 683, endPoint x: 1368, endPoint y: 691, distance: 8.5
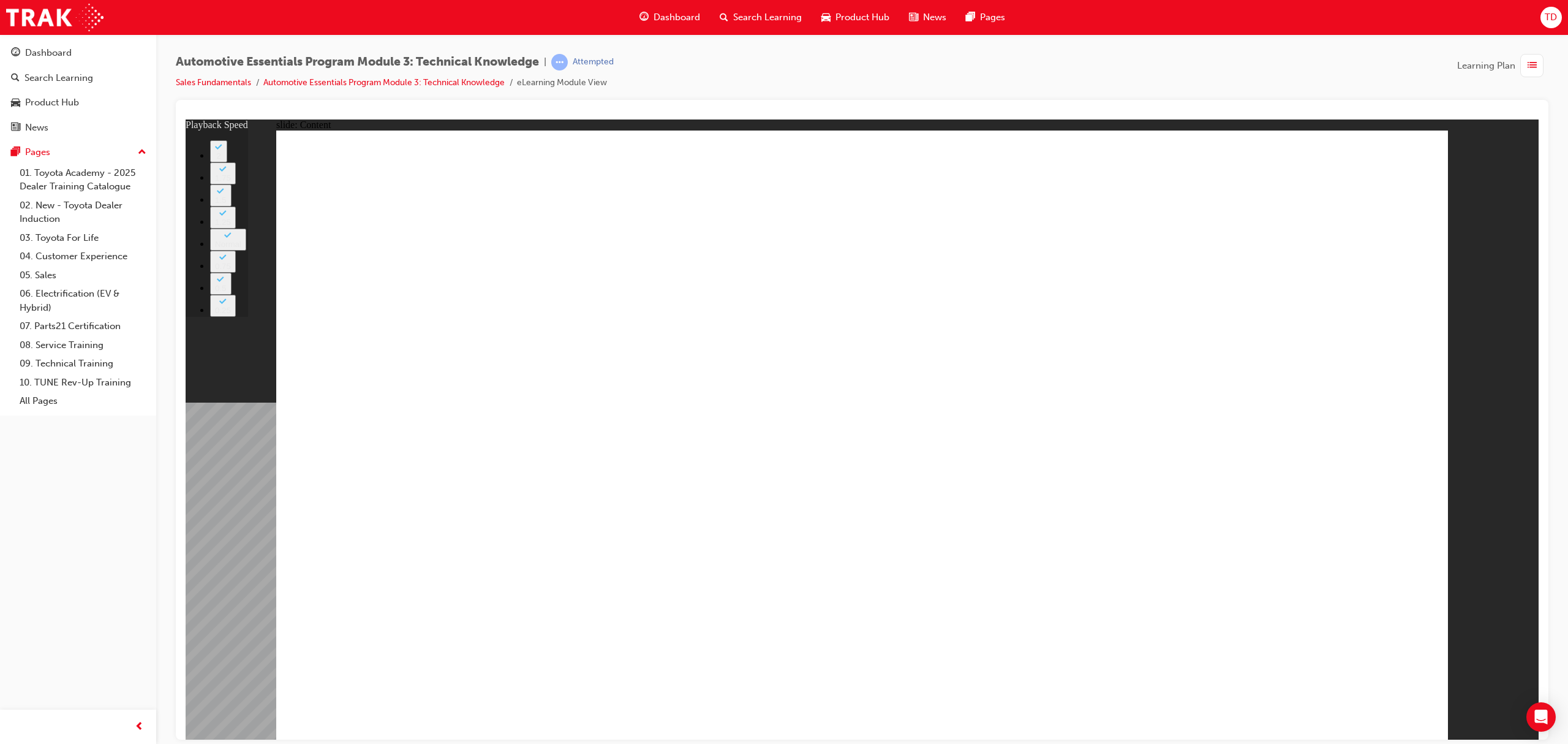
radio input "true"
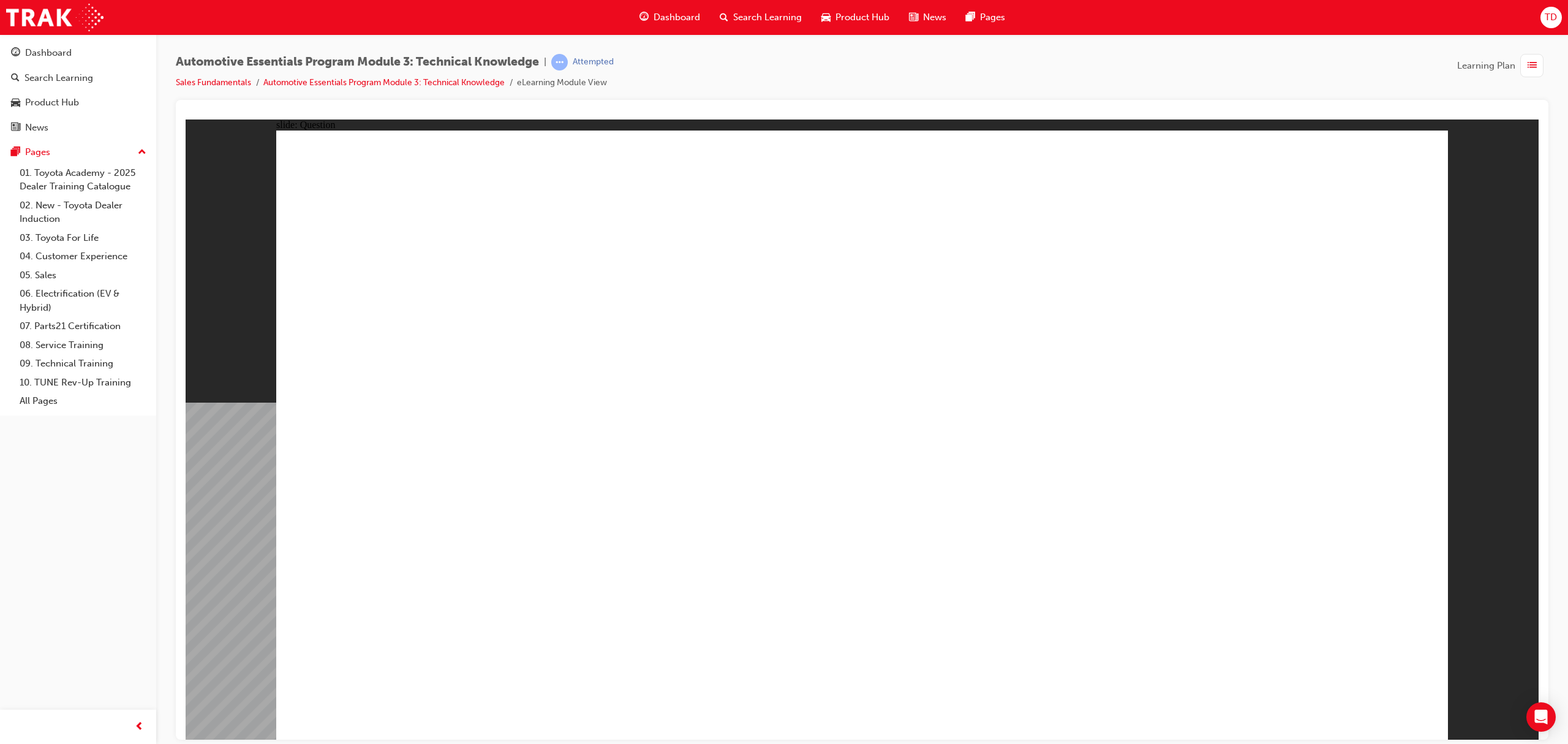
radio input "true"
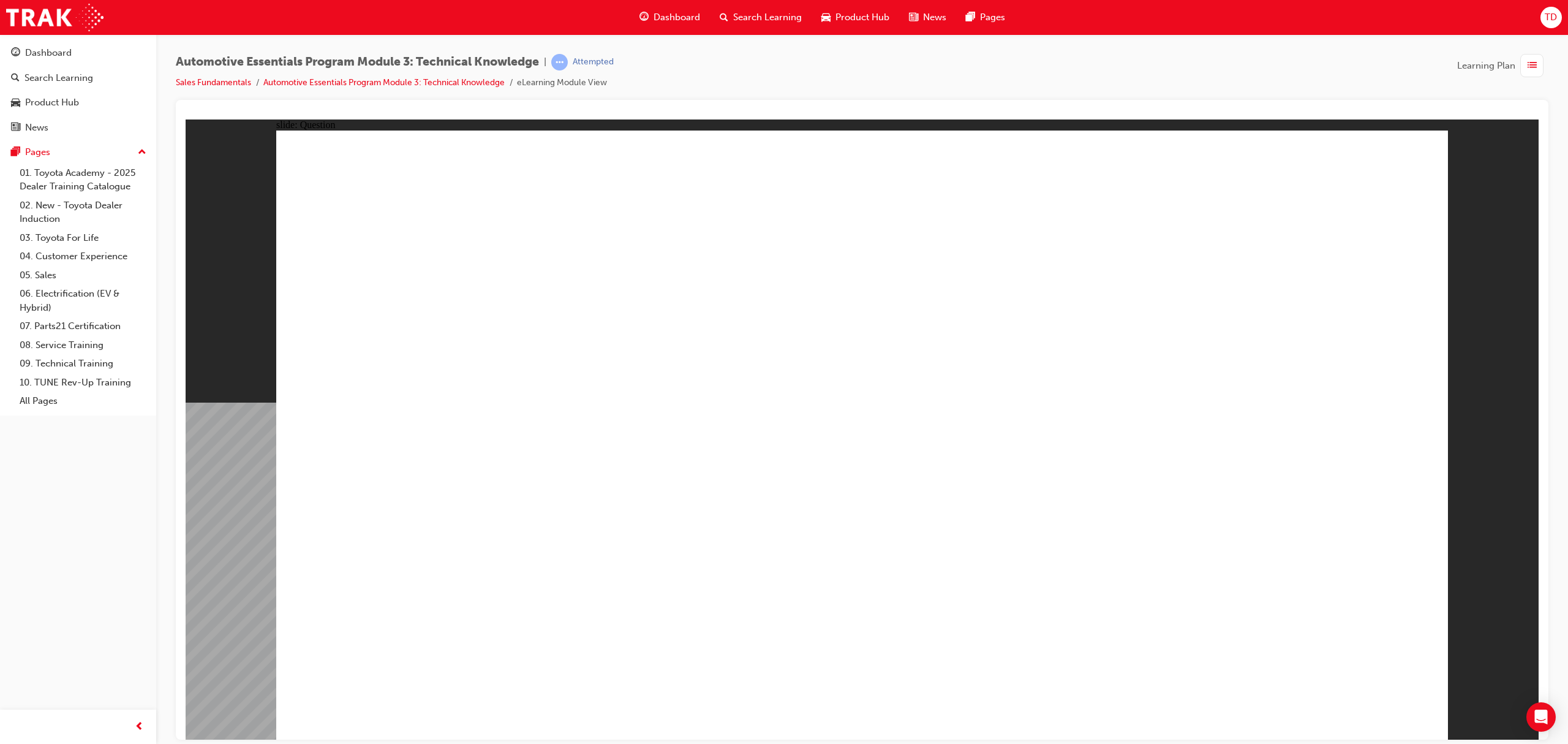
radio input "true"
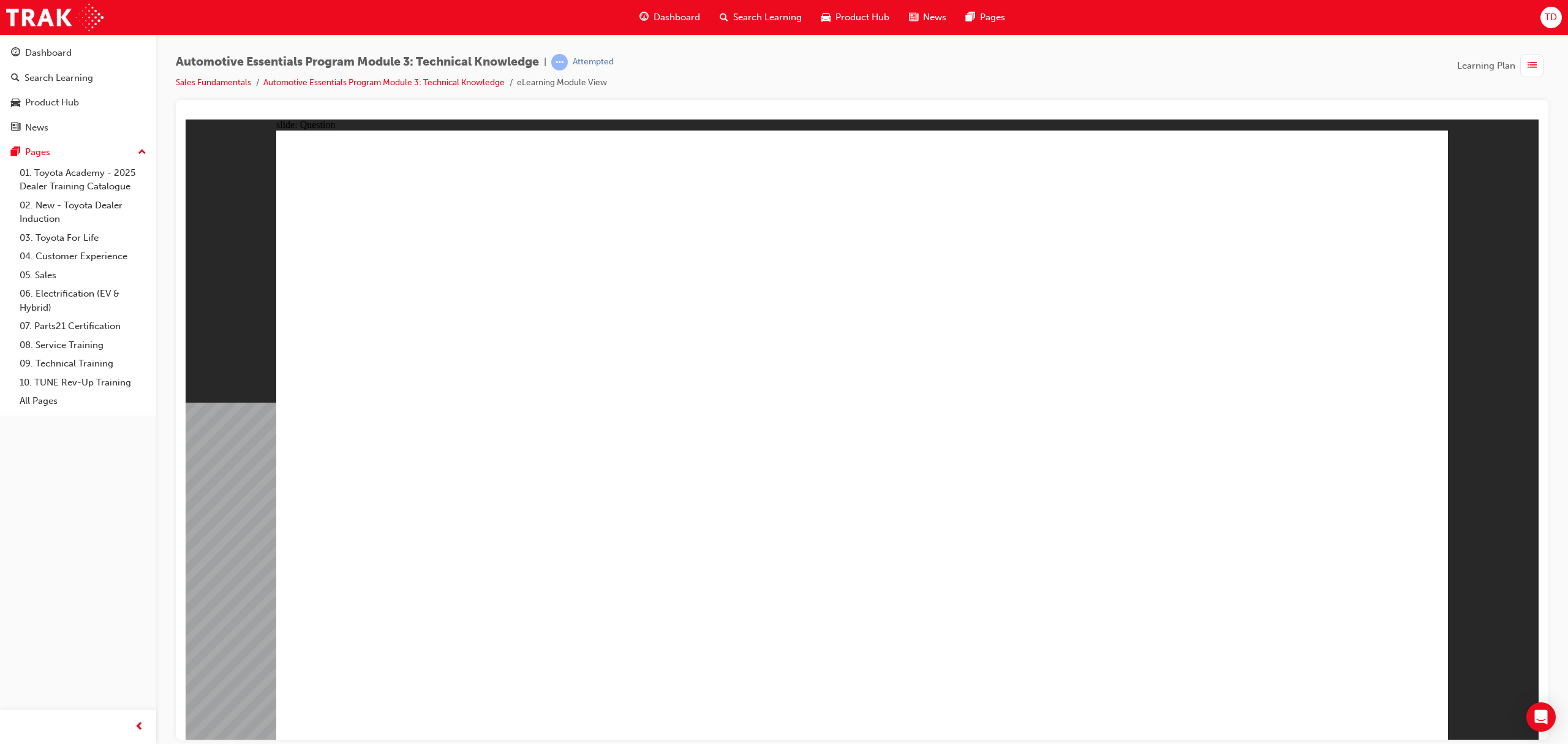
radio input "true"
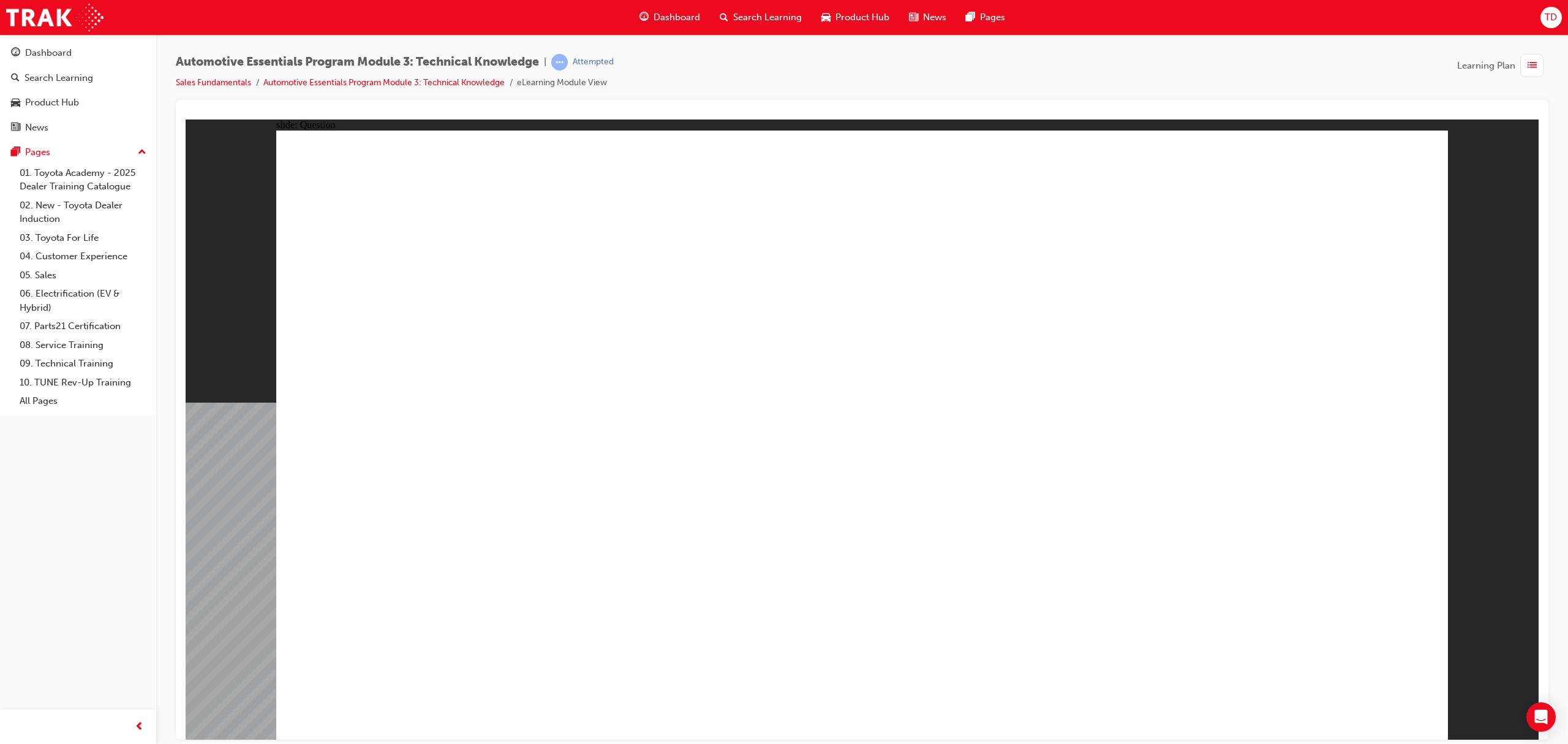
radio input "true"
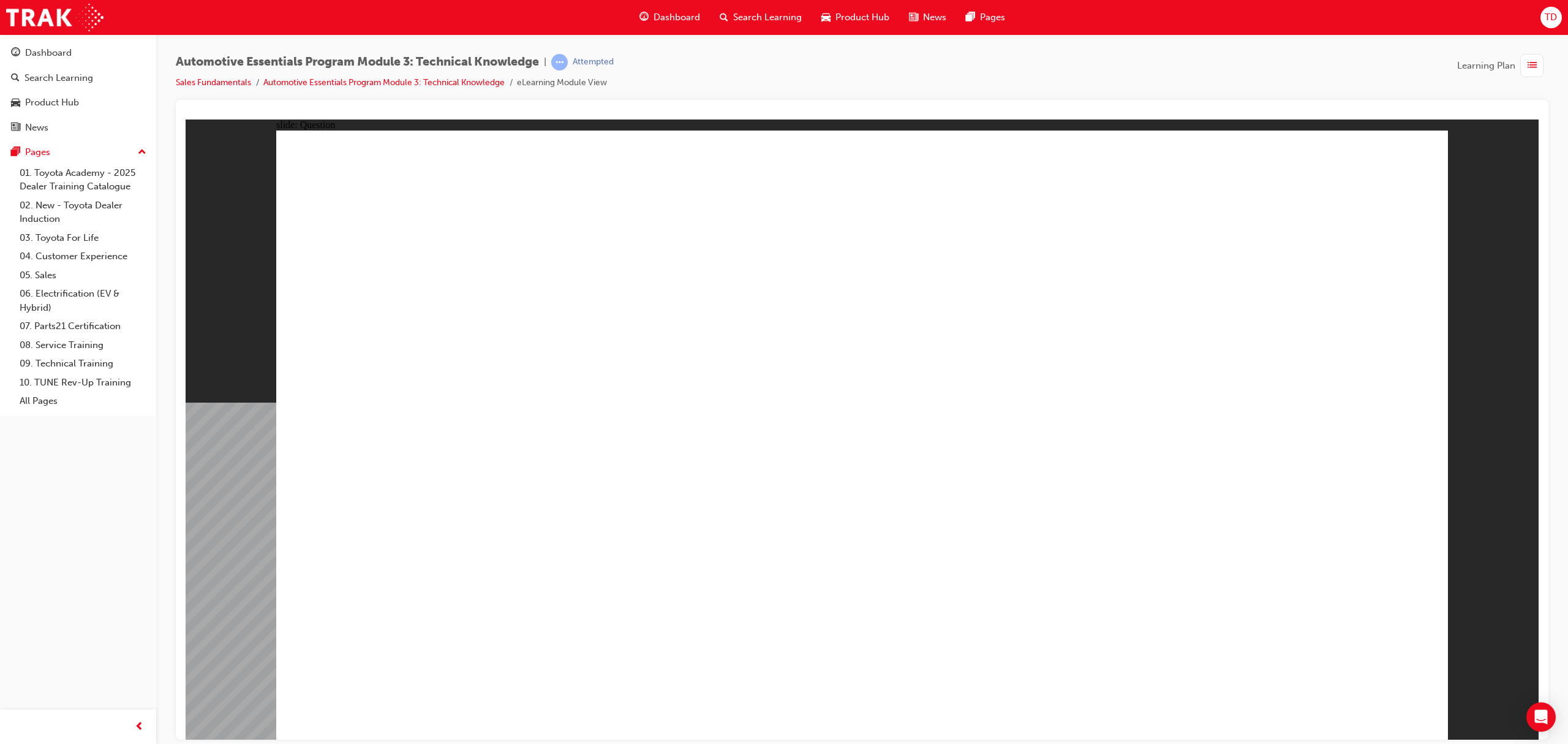
radio input "true"
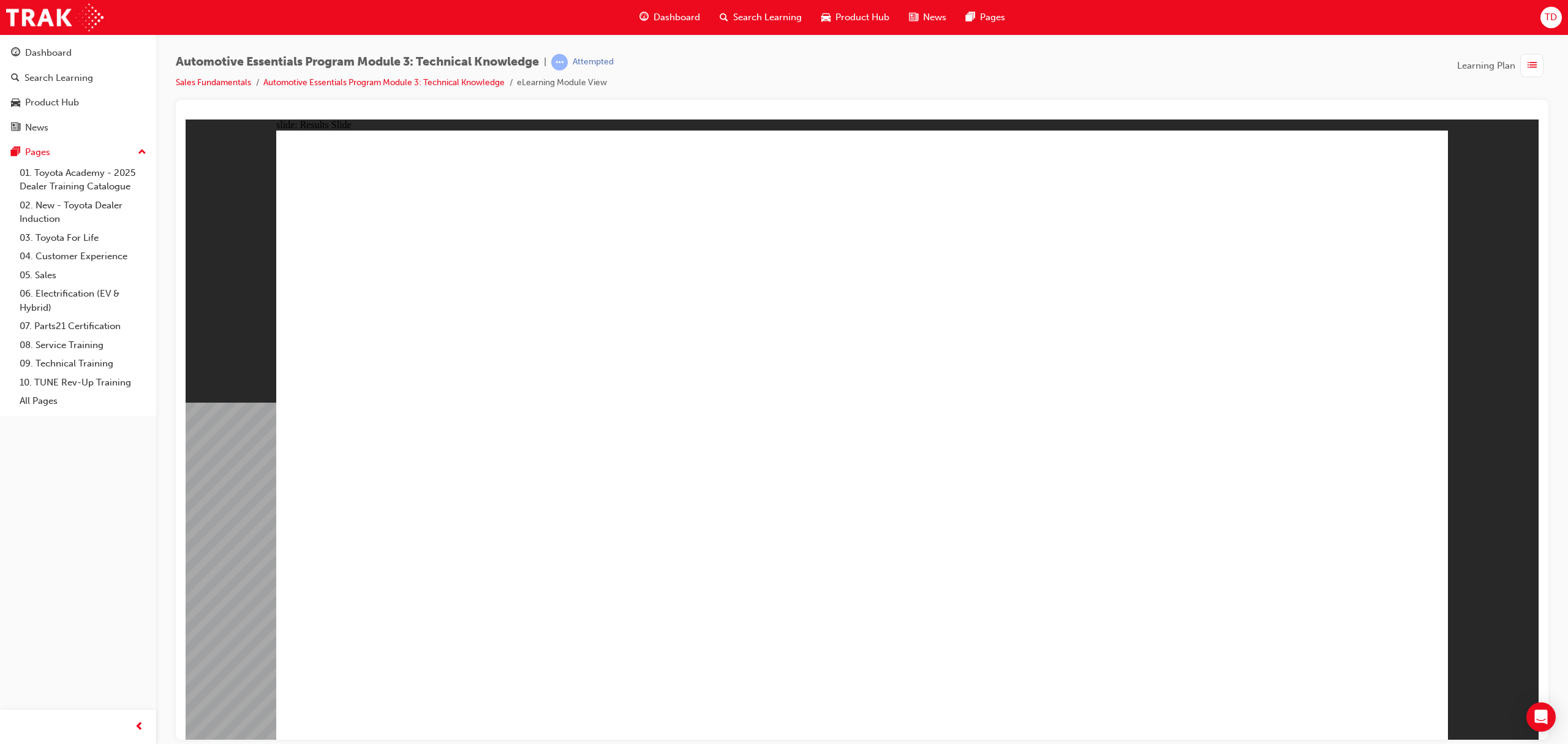
radio input "true"
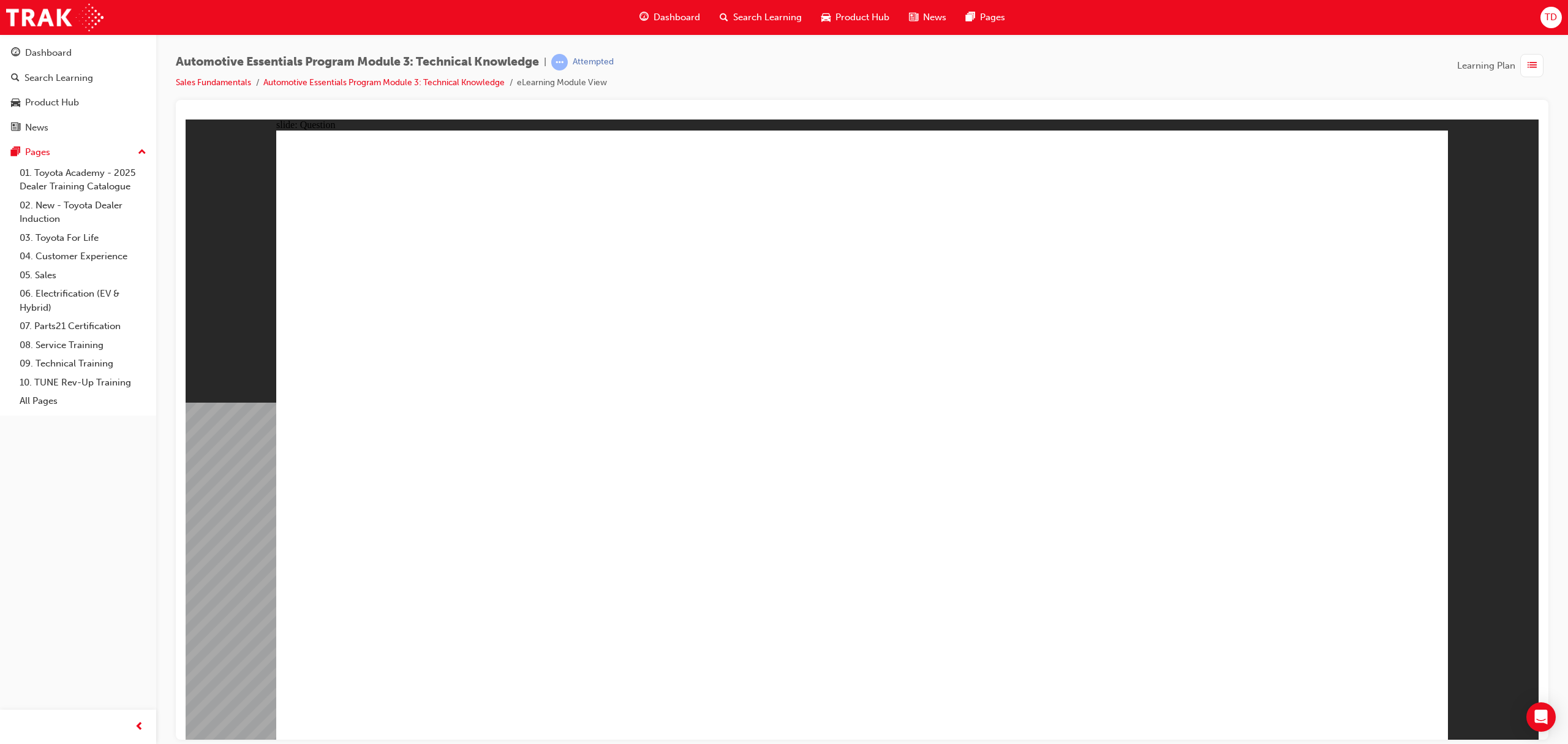
radio input "true"
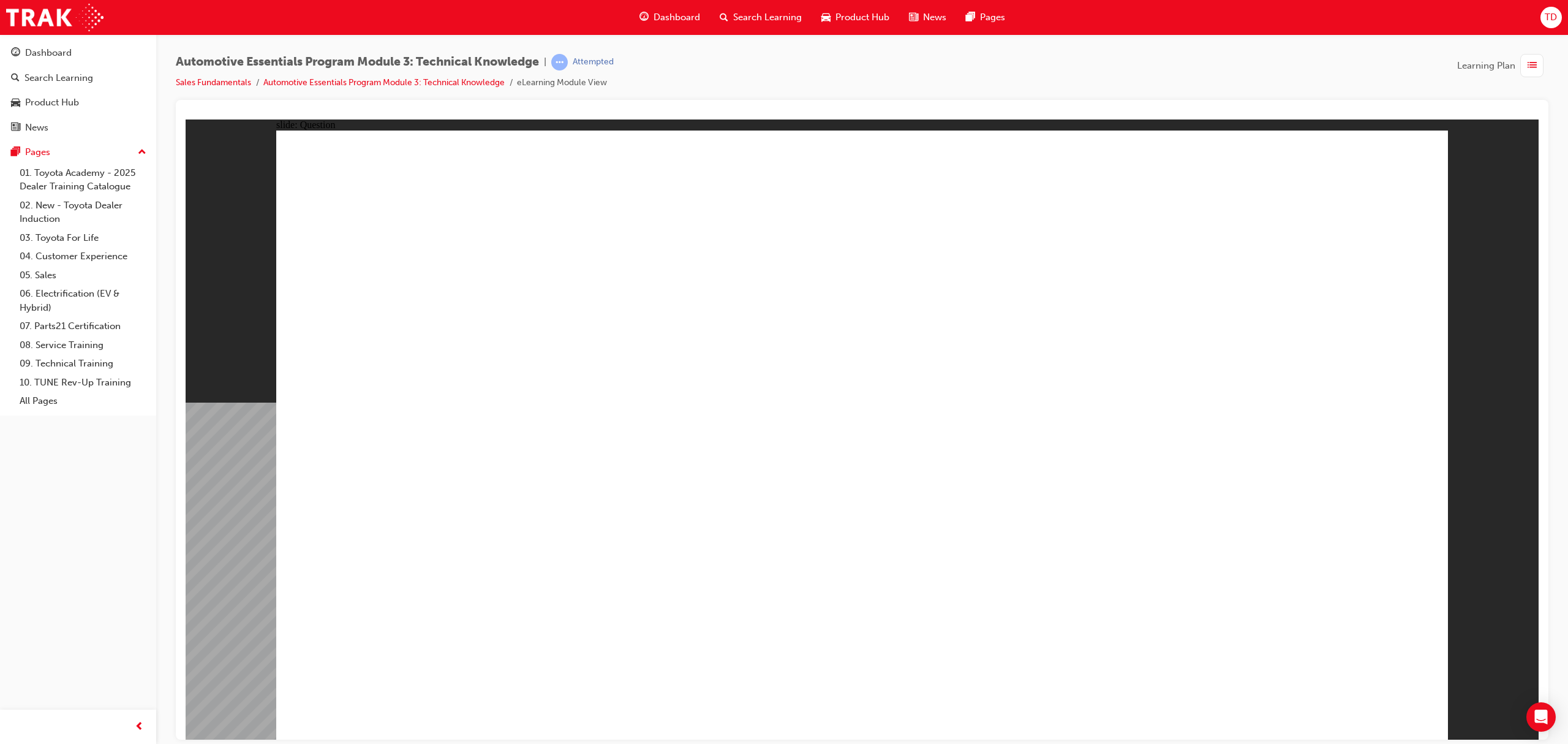
radio input "true"
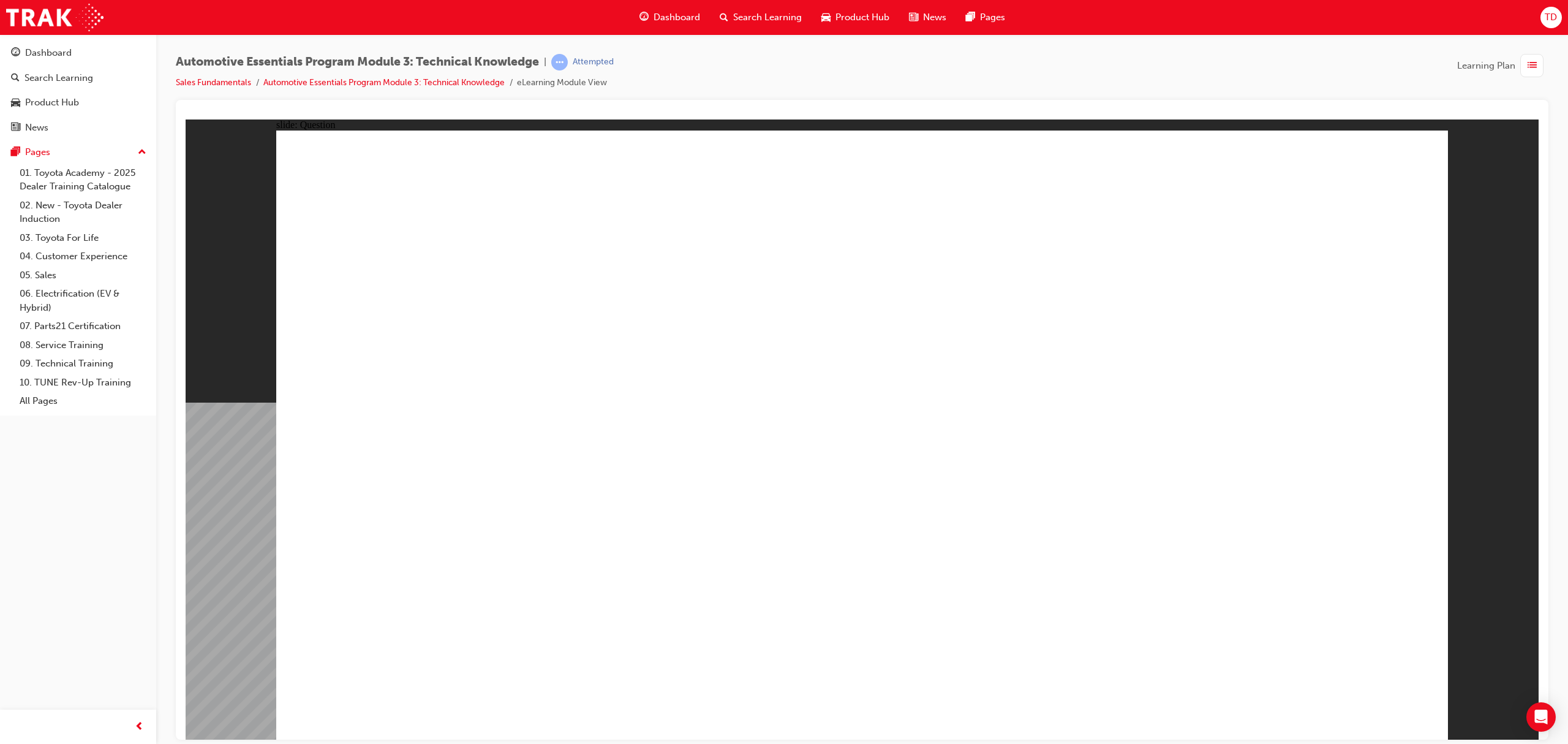
radio input "true"
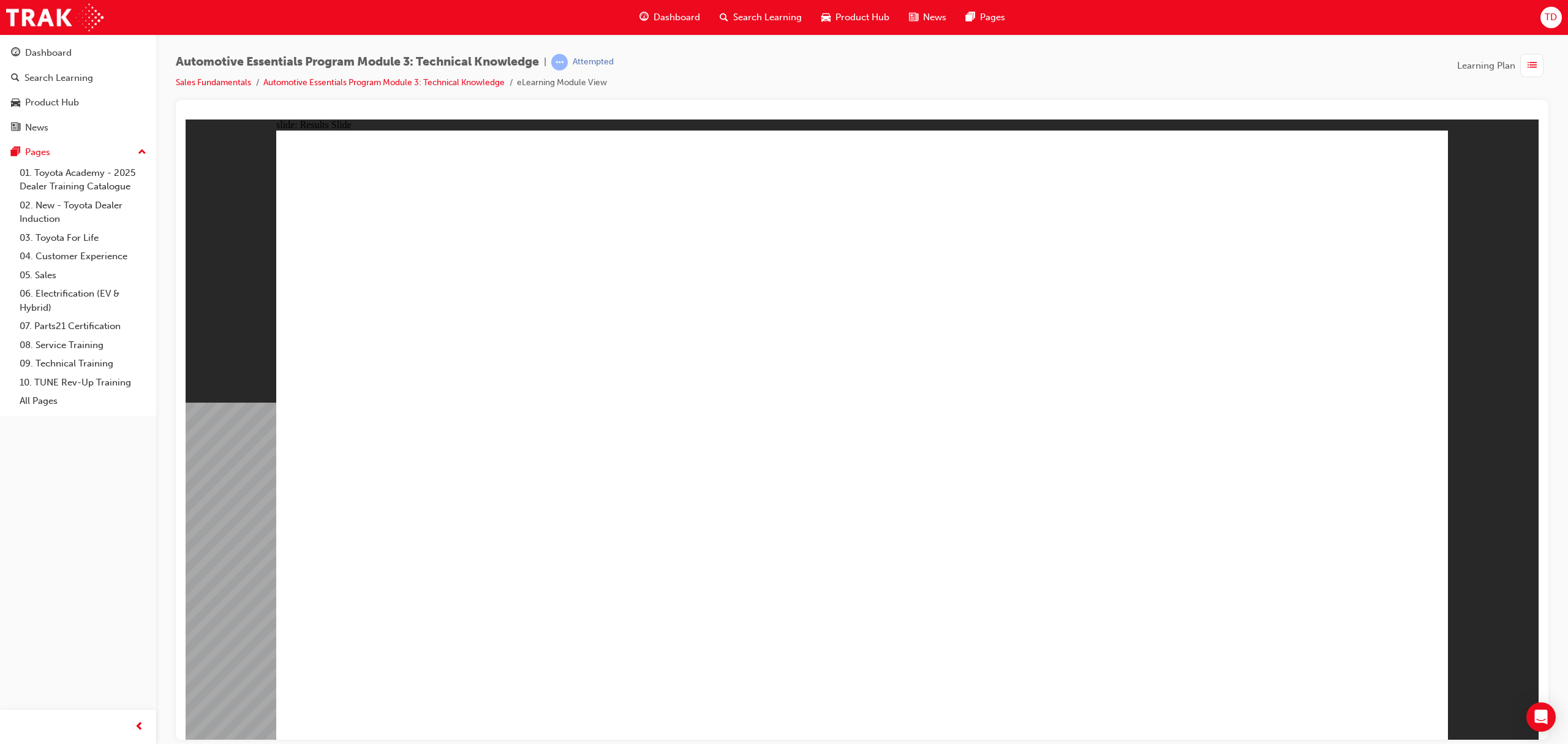
radio input "true"
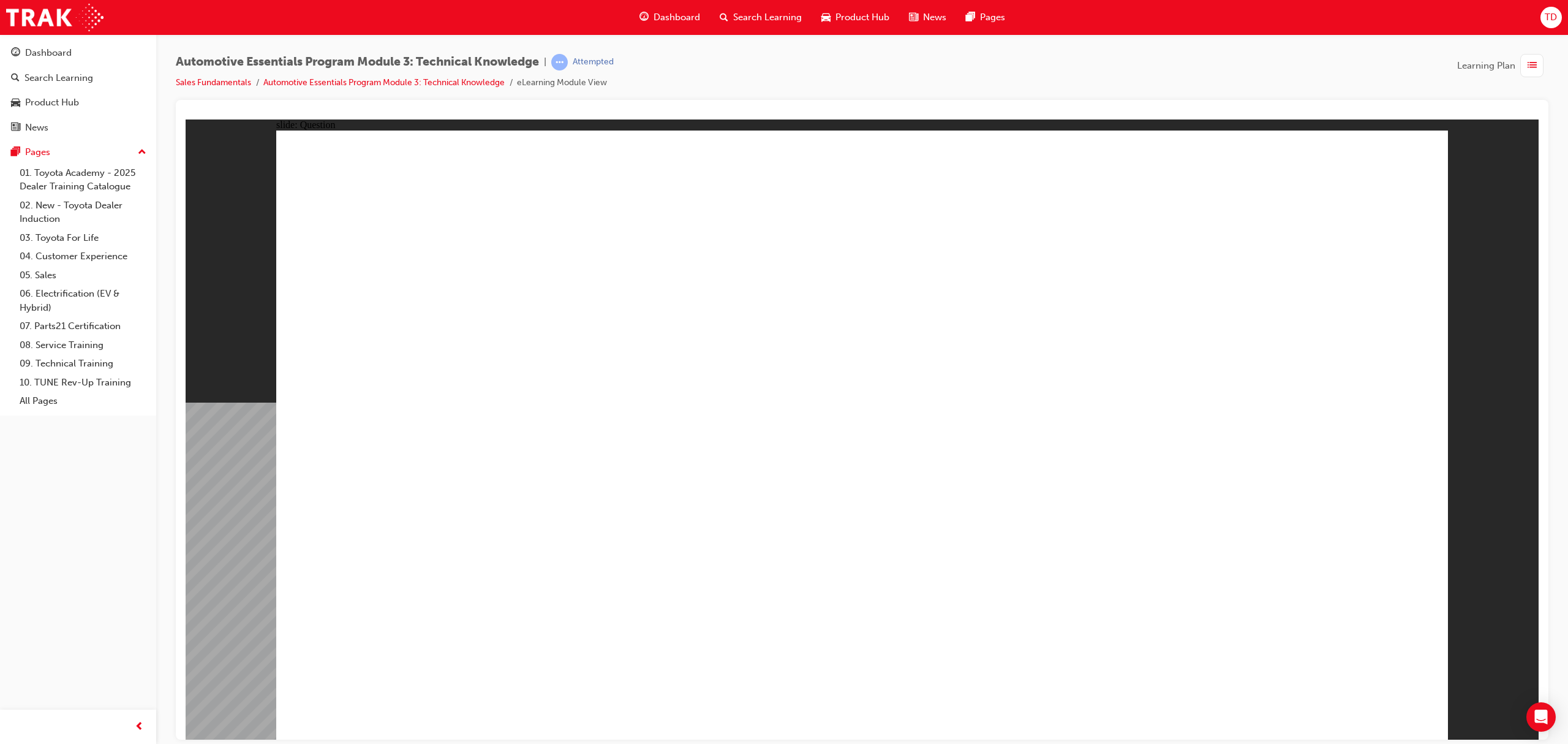
radio input "true"
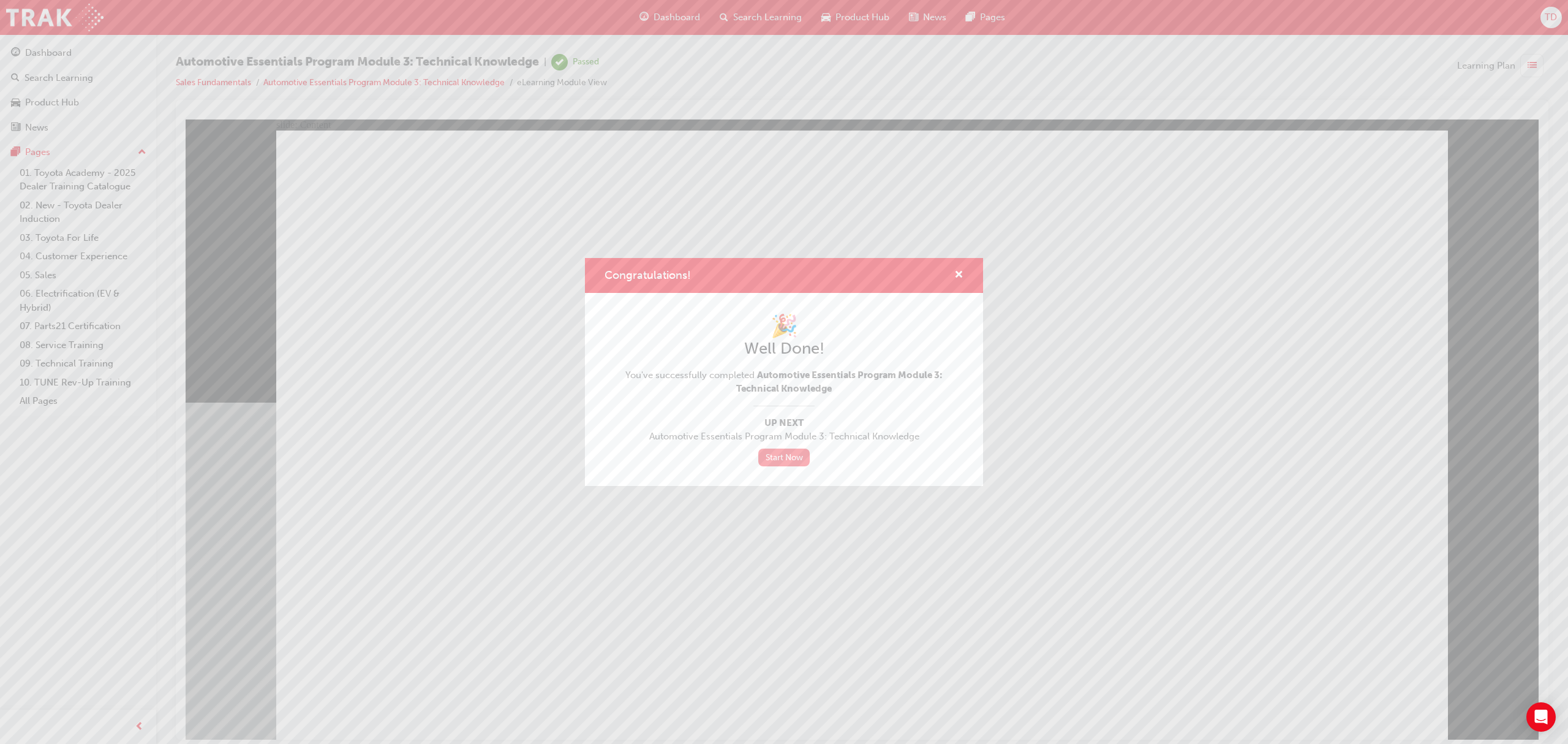
click at [781, 463] on link "Start Now" at bounding box center [784, 457] width 51 height 18
click at [789, 451] on link "Start Now" at bounding box center [784, 457] width 51 height 18
click at [786, 462] on link "Start Now" at bounding box center [784, 457] width 51 height 18
click at [781, 452] on link "Start Now" at bounding box center [784, 457] width 51 height 18
click at [777, 462] on link "Start Now" at bounding box center [784, 457] width 51 height 18
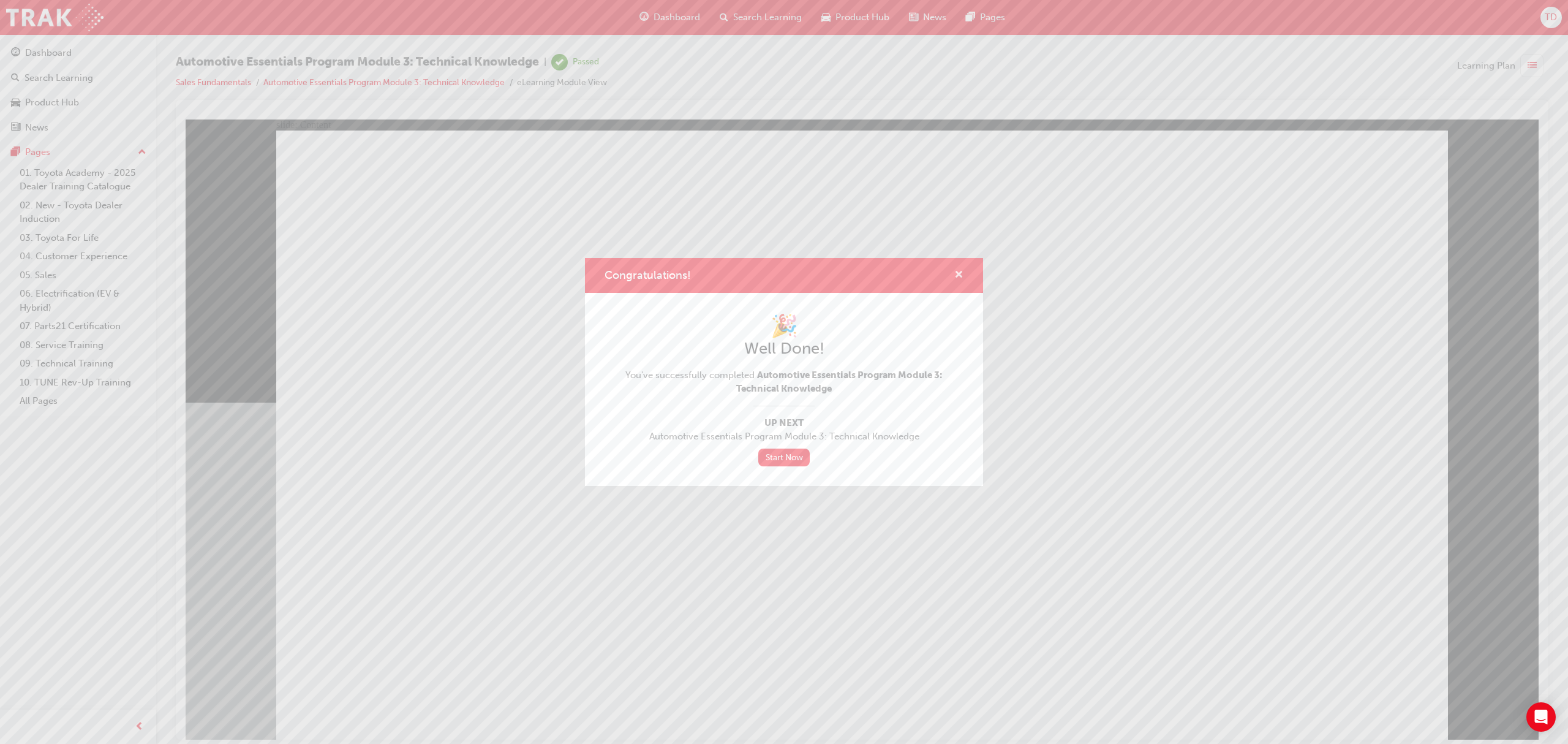
click at [960, 270] on span "cross-icon" at bounding box center [959, 275] width 10 height 11
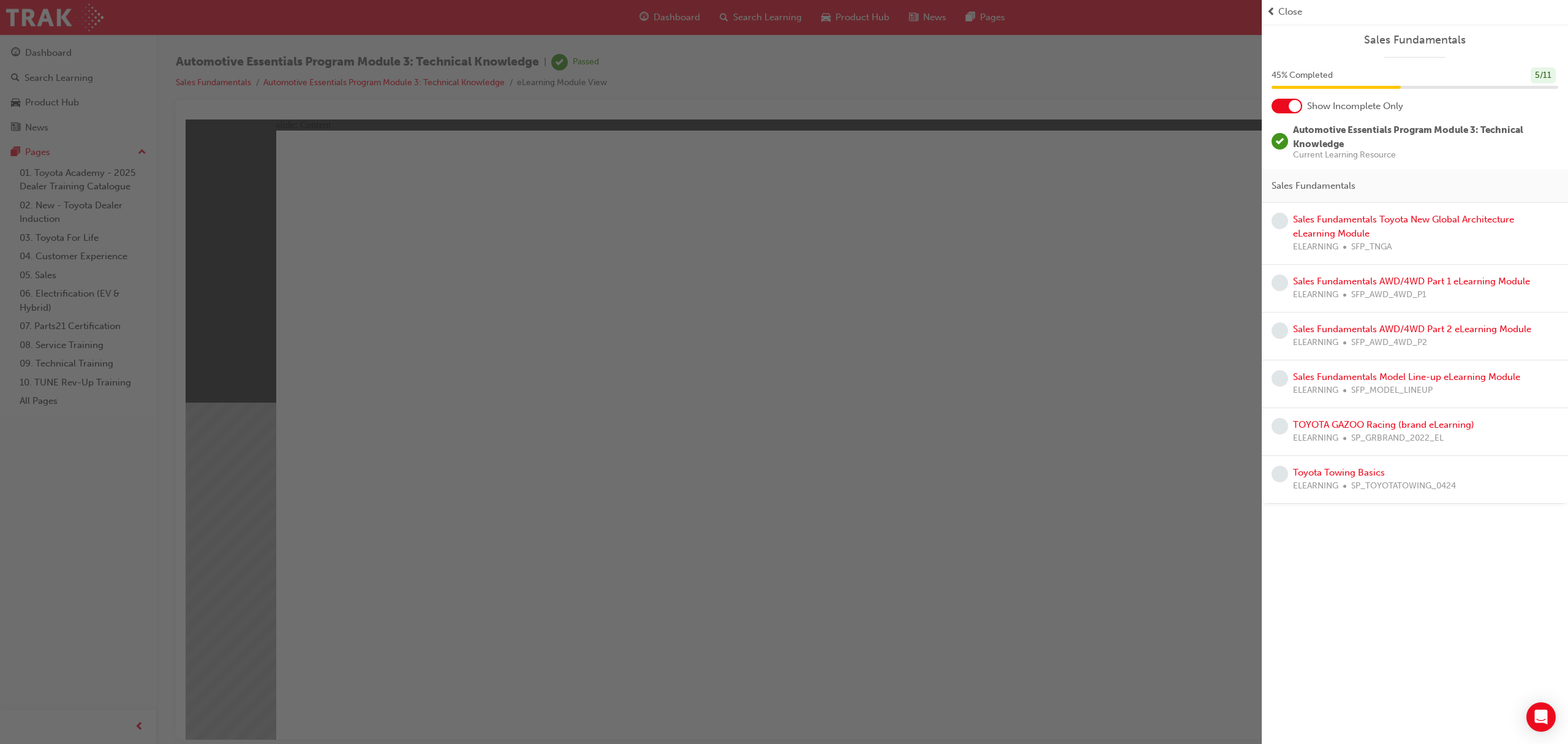
click at [667, 23] on div "button" at bounding box center [630, 372] width 1262 height 744
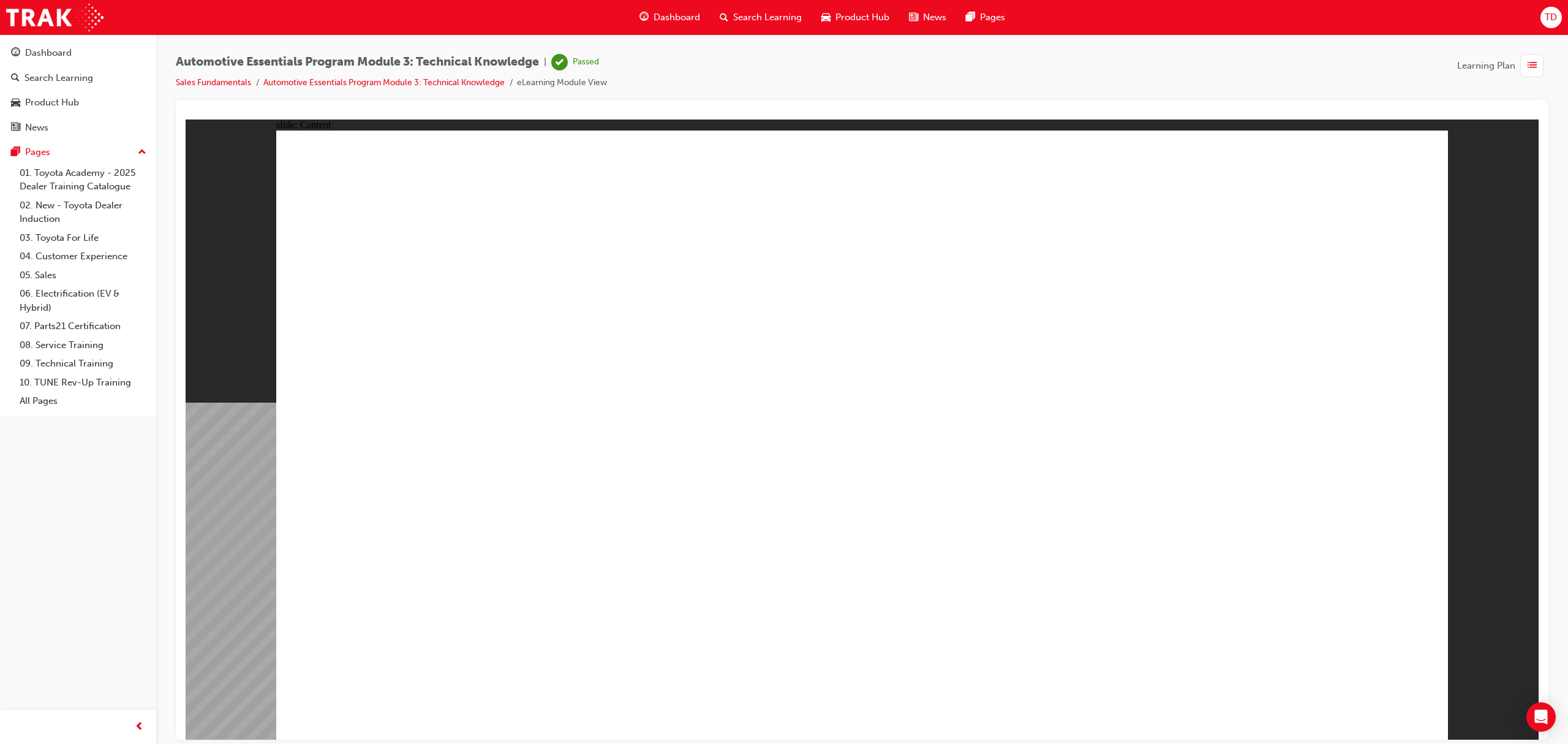
click at [661, 18] on span "Dashboard" at bounding box center [676, 17] width 47 height 14
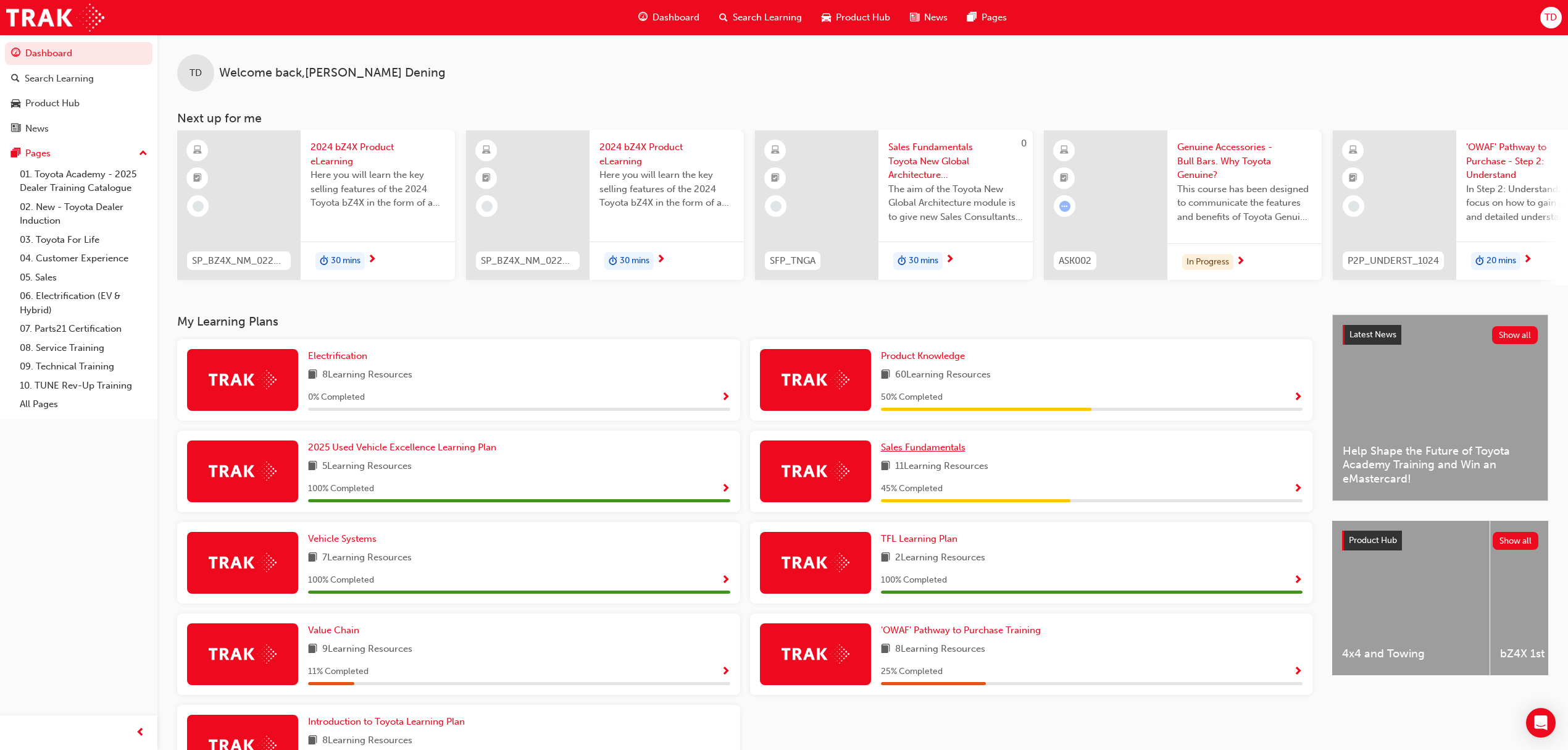
click at [951, 453] on span "Sales Fundamentals" at bounding box center [923, 447] width 85 height 11
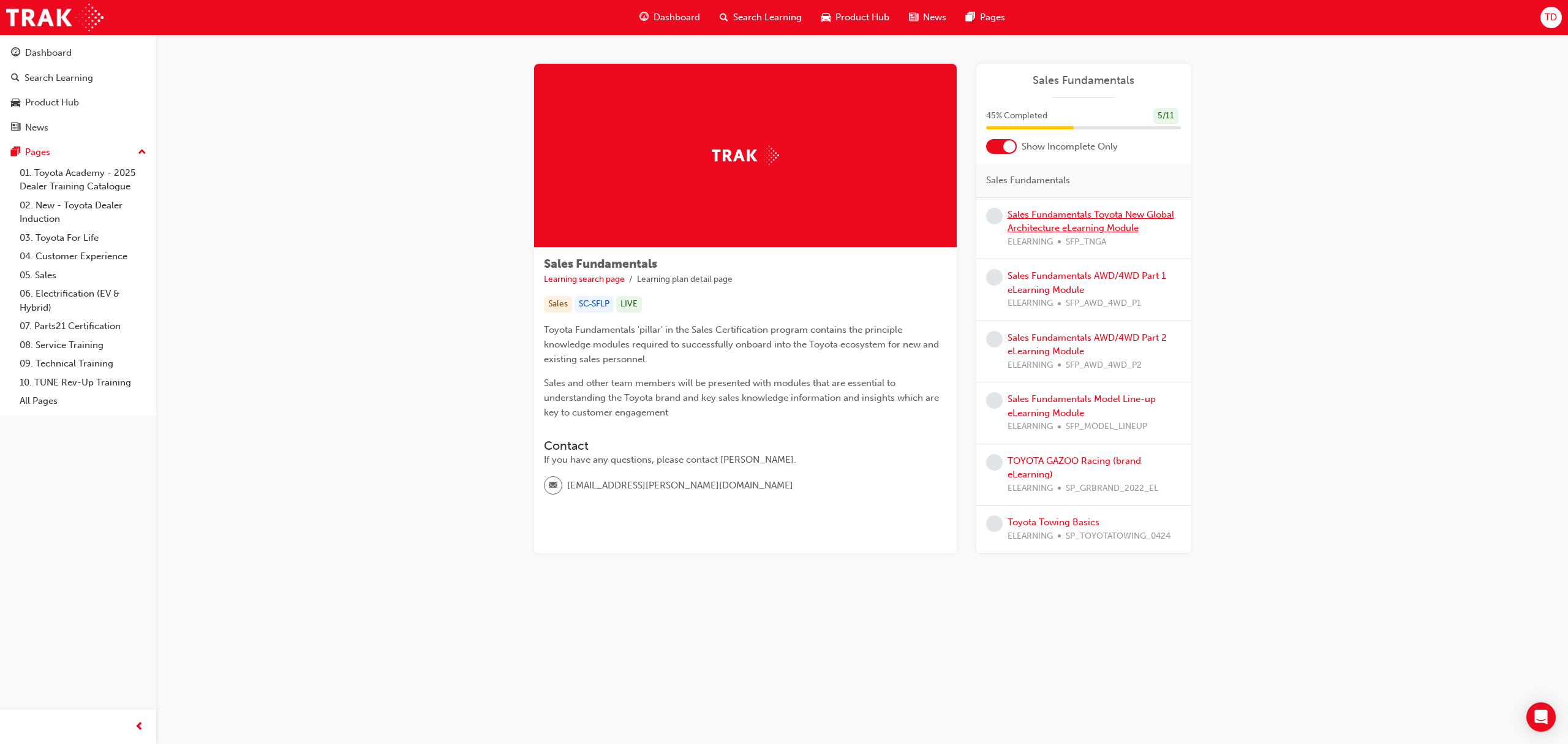
click at [1062, 224] on link "Sales Fundamentals Toyota New Global Architecture eLearning Module" at bounding box center [1090, 222] width 167 height 25
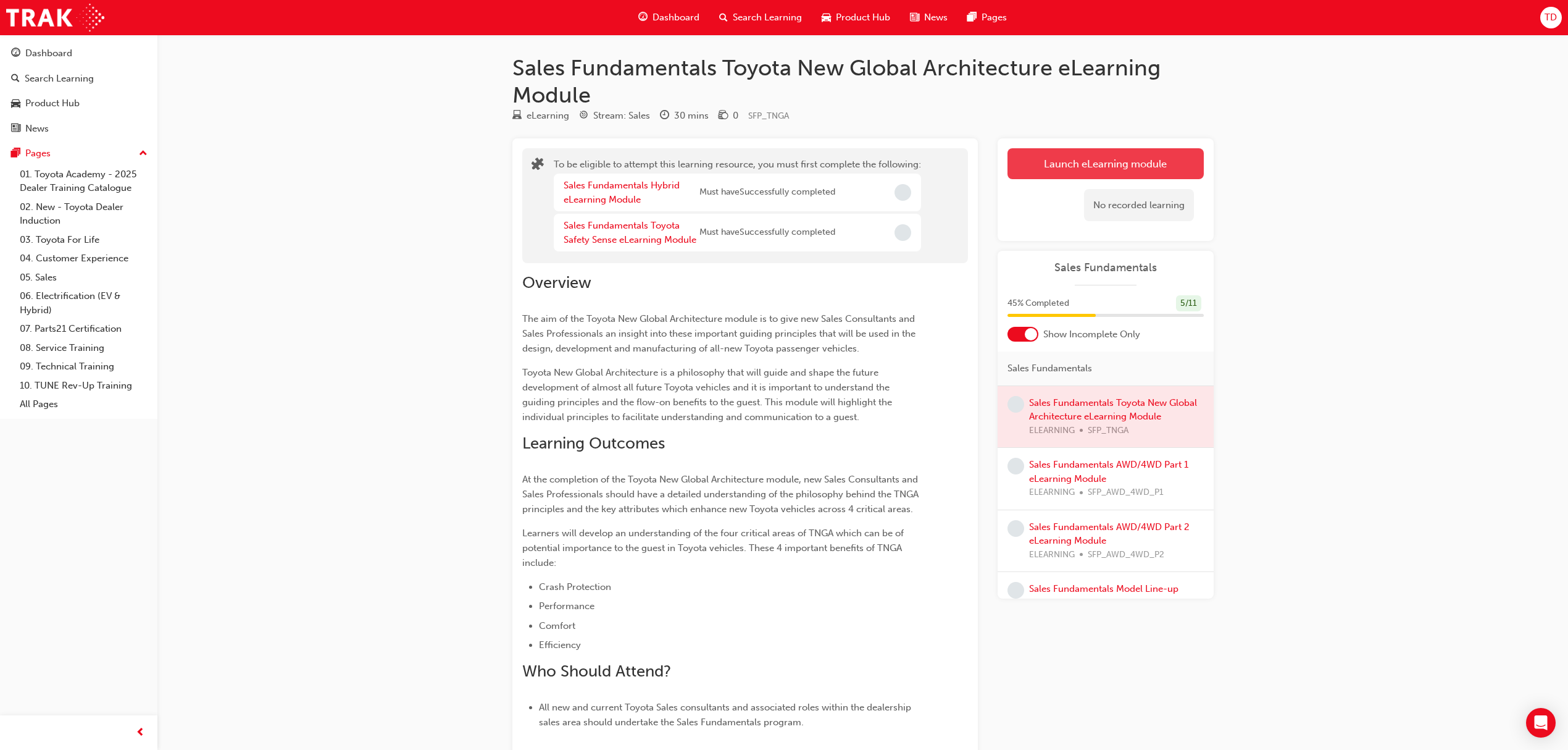
click at [1076, 169] on button "Launch eLearning module" at bounding box center [1106, 164] width 196 height 31
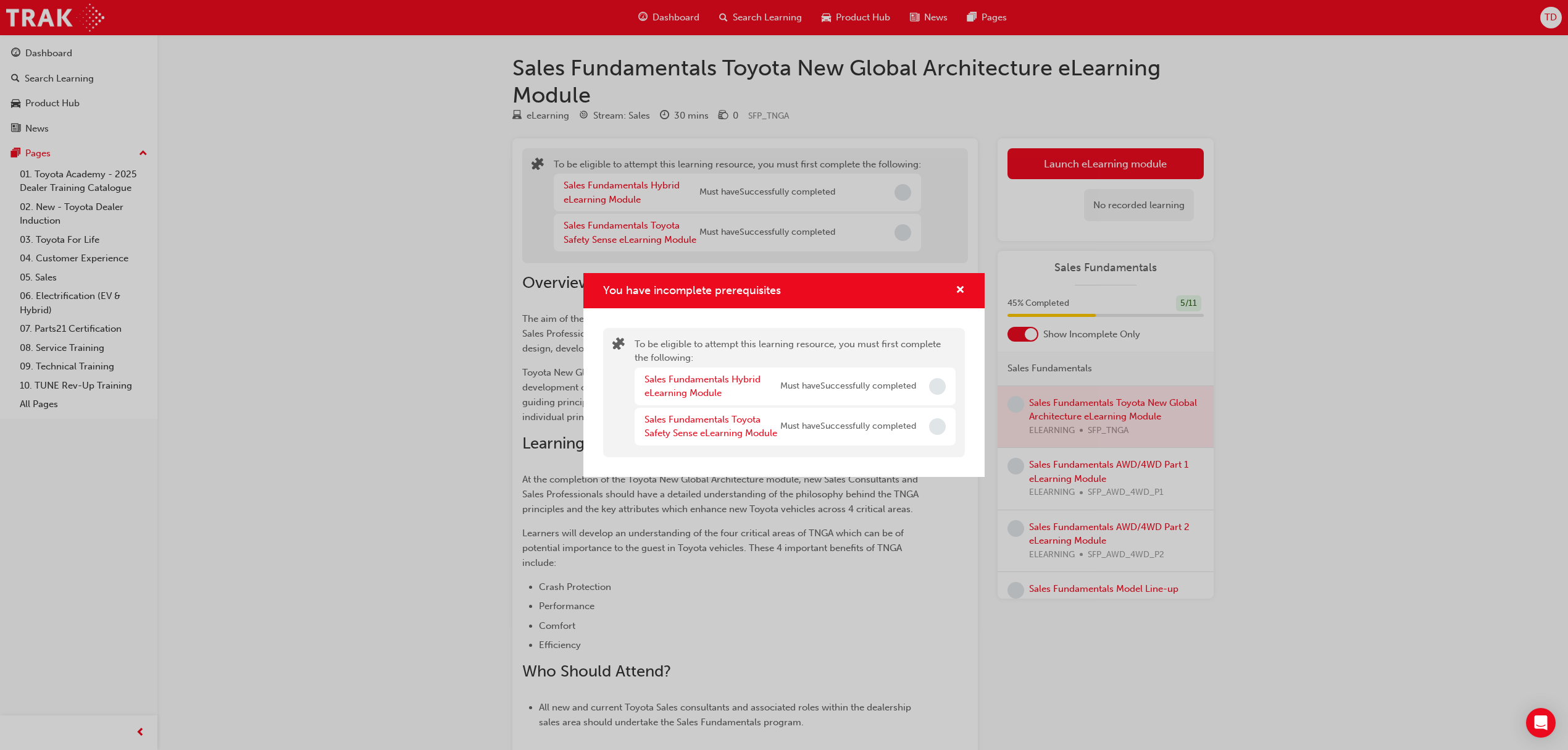
click at [366, 351] on div "You have incomplete prerequisites To be eligible to attempt this learning resou…" at bounding box center [784, 375] width 1568 height 750
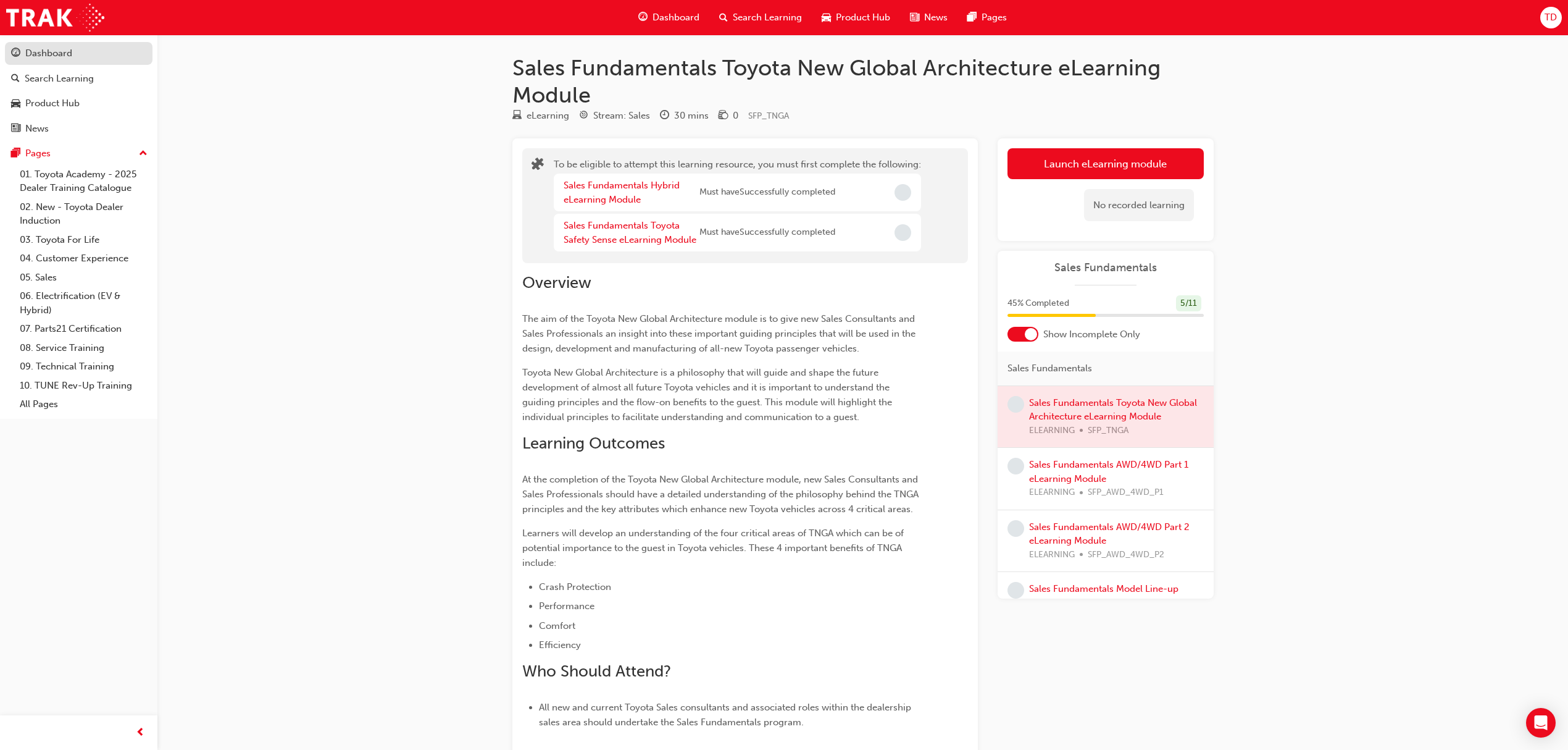
click at [77, 57] on div "Dashboard" at bounding box center [78, 53] width 135 height 15
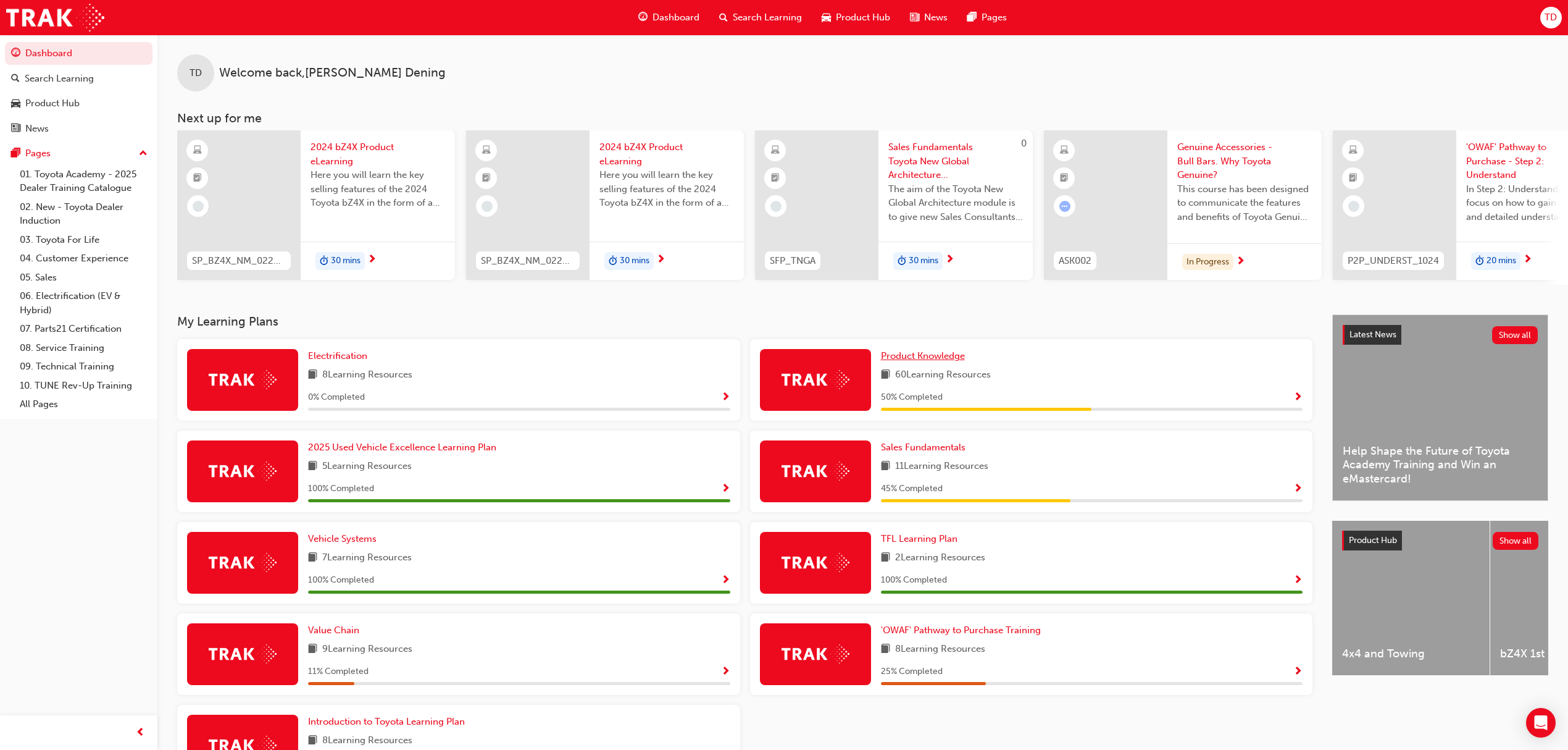
click at [941, 354] on link "Product Knowledge" at bounding box center [925, 355] width 89 height 14
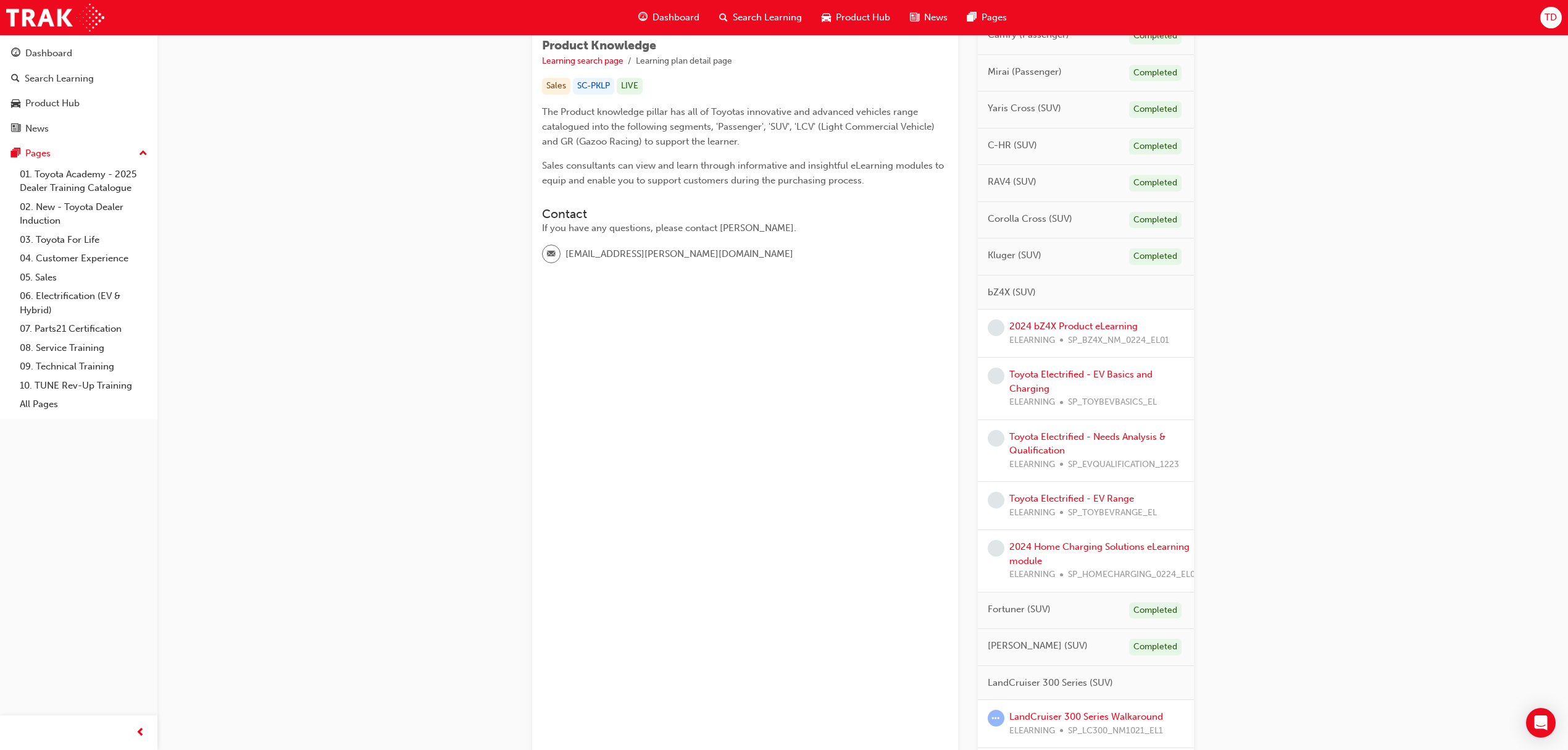
scroll to position [247, 0]
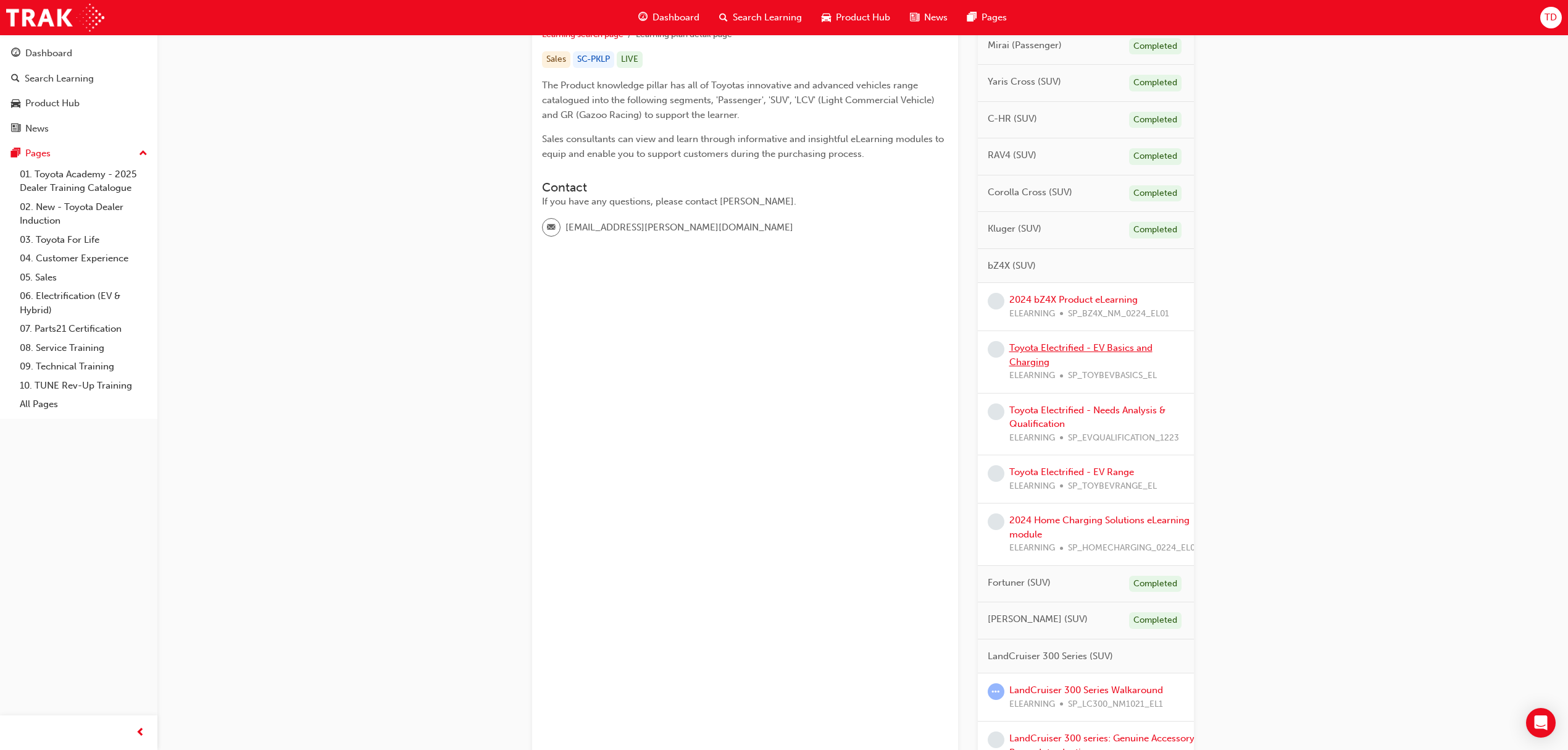
click at [1054, 352] on link "Toyota Electrified - EV Basics and Charging" at bounding box center [1081, 355] width 143 height 25
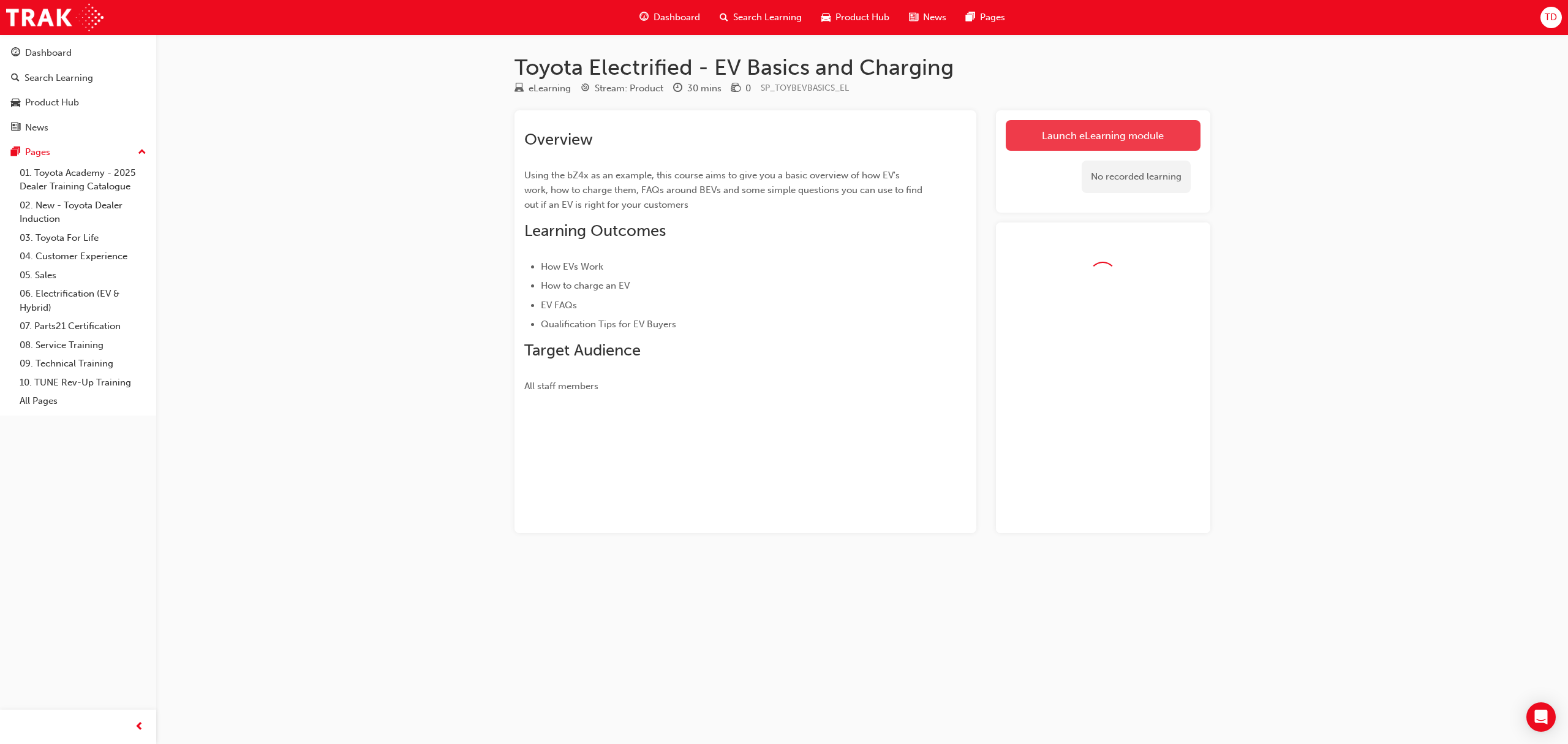
click at [1073, 140] on link "Launch eLearning module" at bounding box center [1103, 135] width 195 height 31
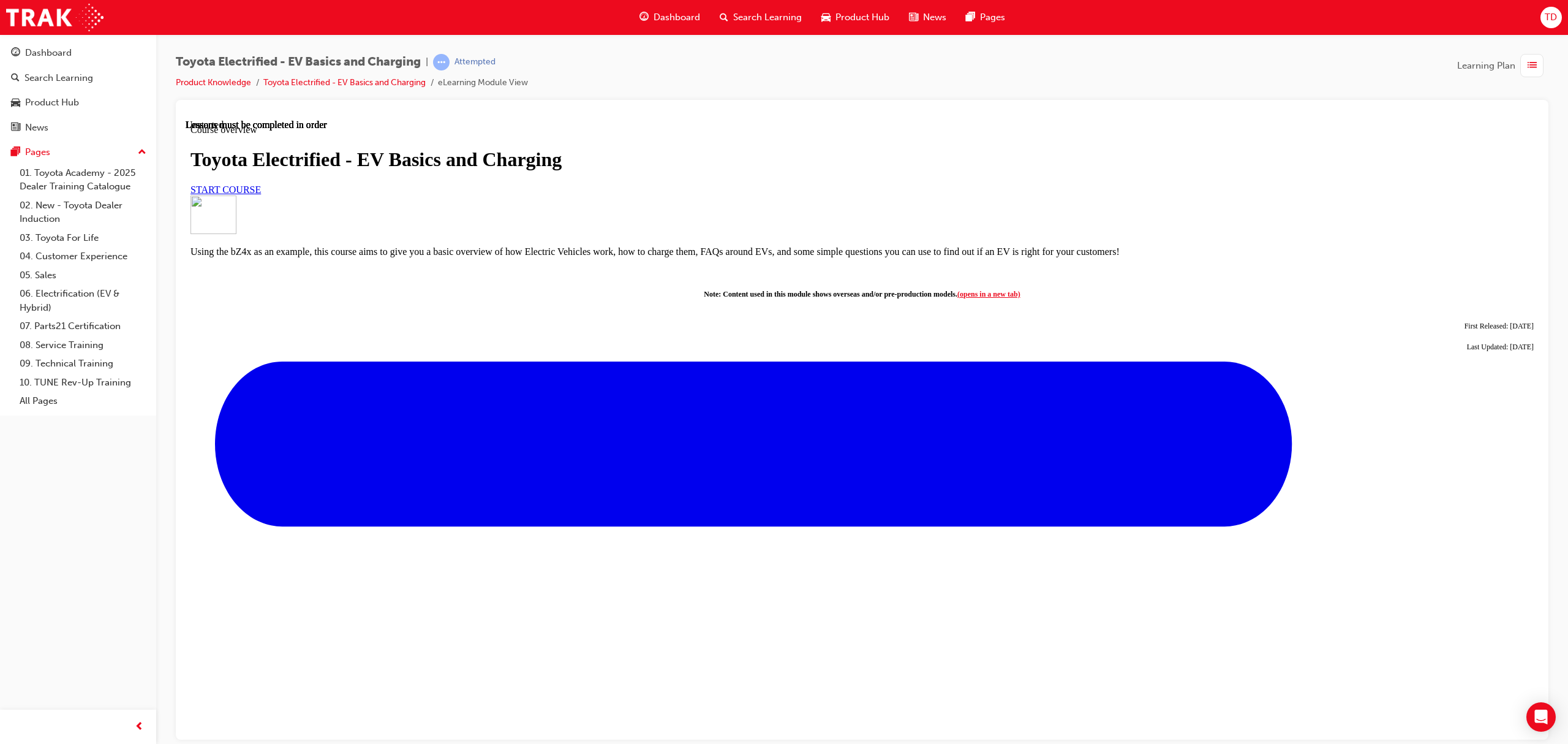
scroll to position [81, 0]
click at [261, 194] on span "START COURSE" at bounding box center [225, 189] width 70 height 10
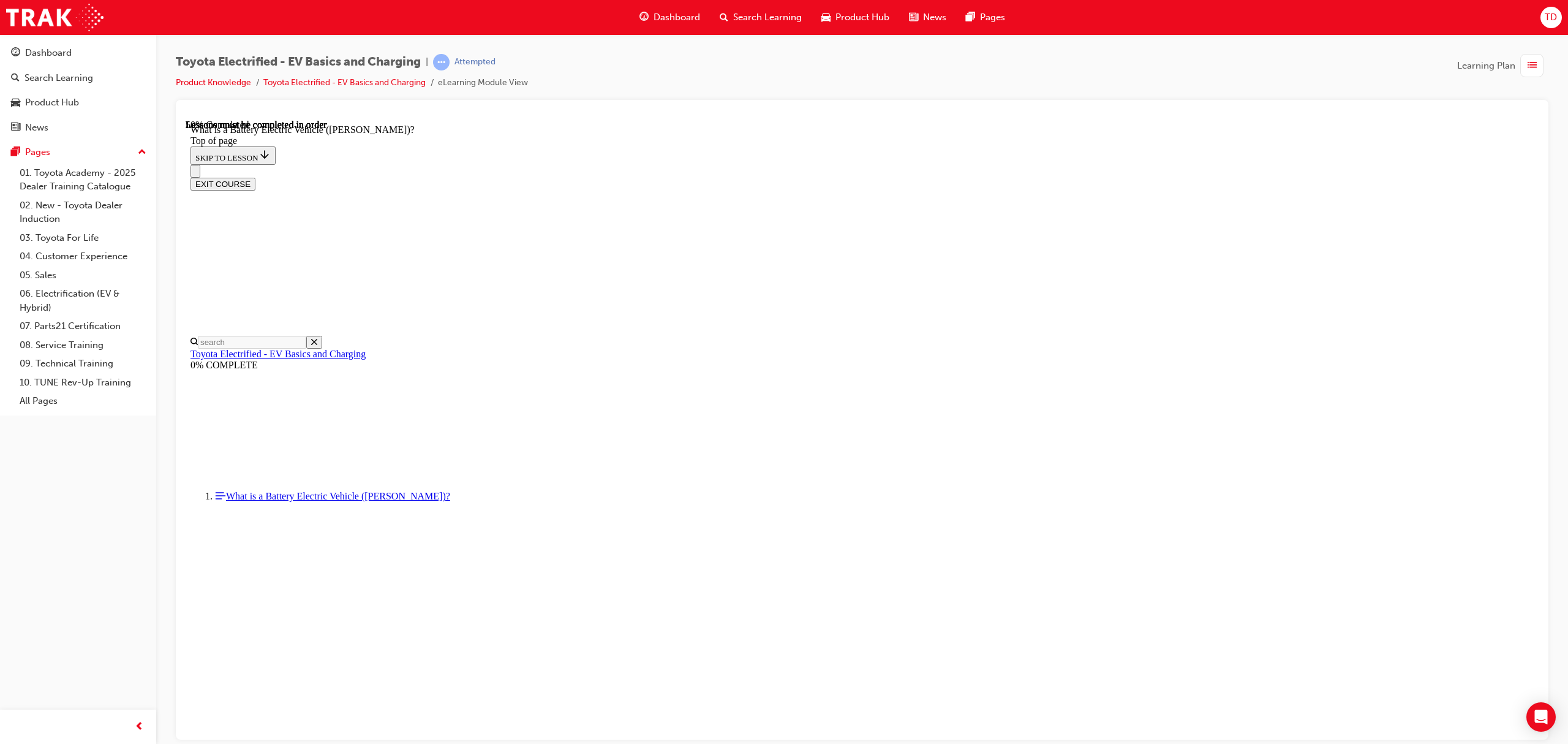
scroll to position [1181, 0]
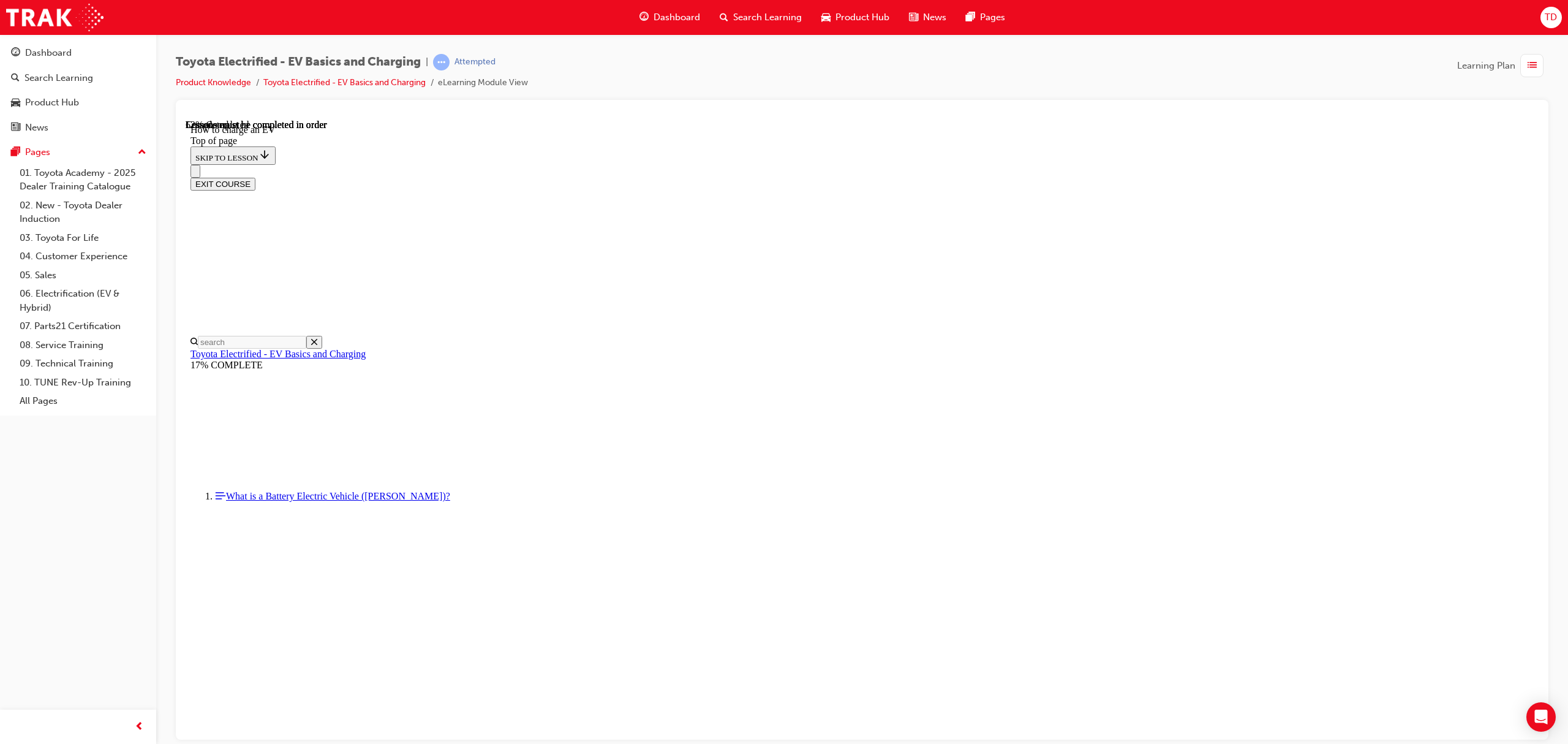
scroll to position [2488, 0]
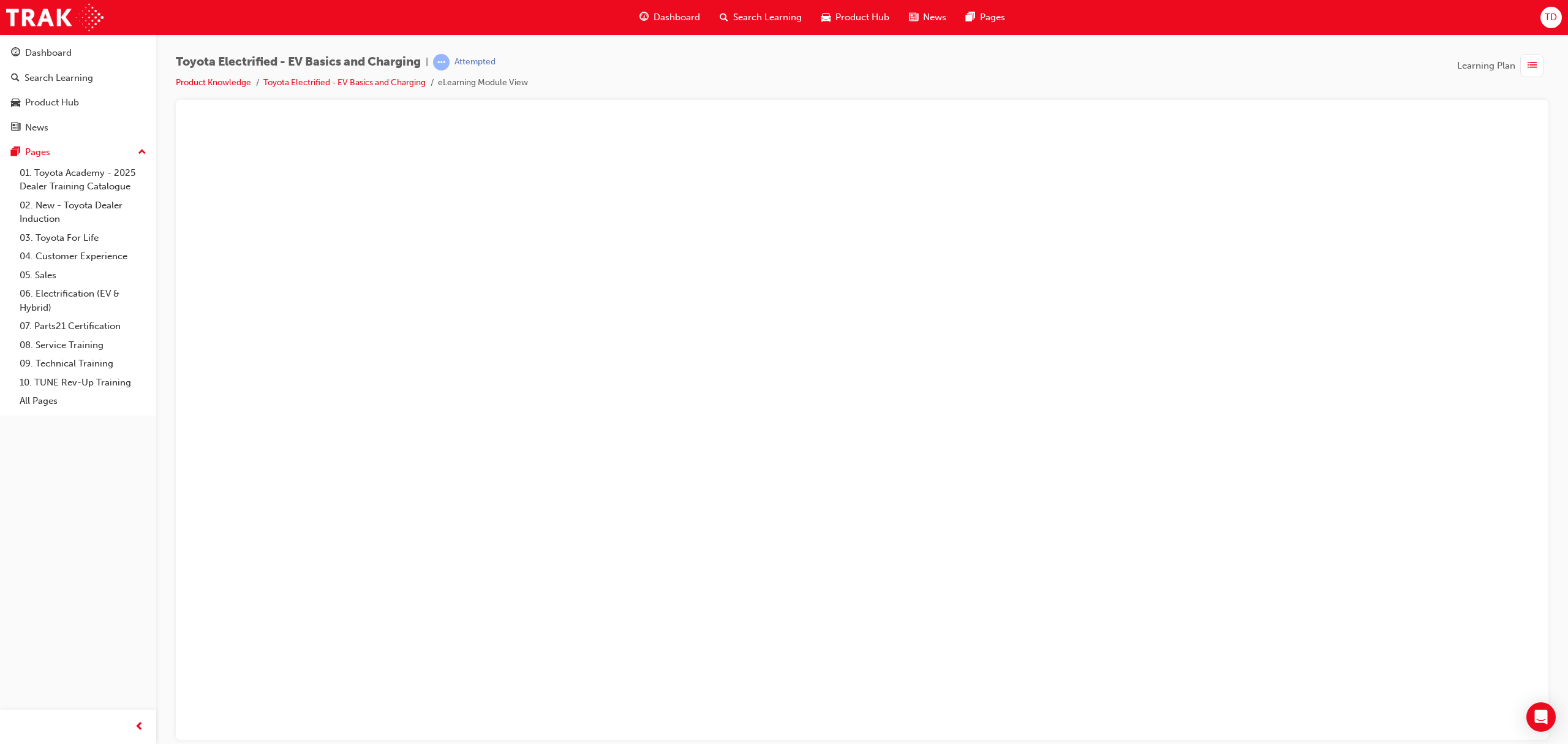
click at [758, 522] on button "Unzoom image" at bounding box center [862, 428] width 1353 height 620
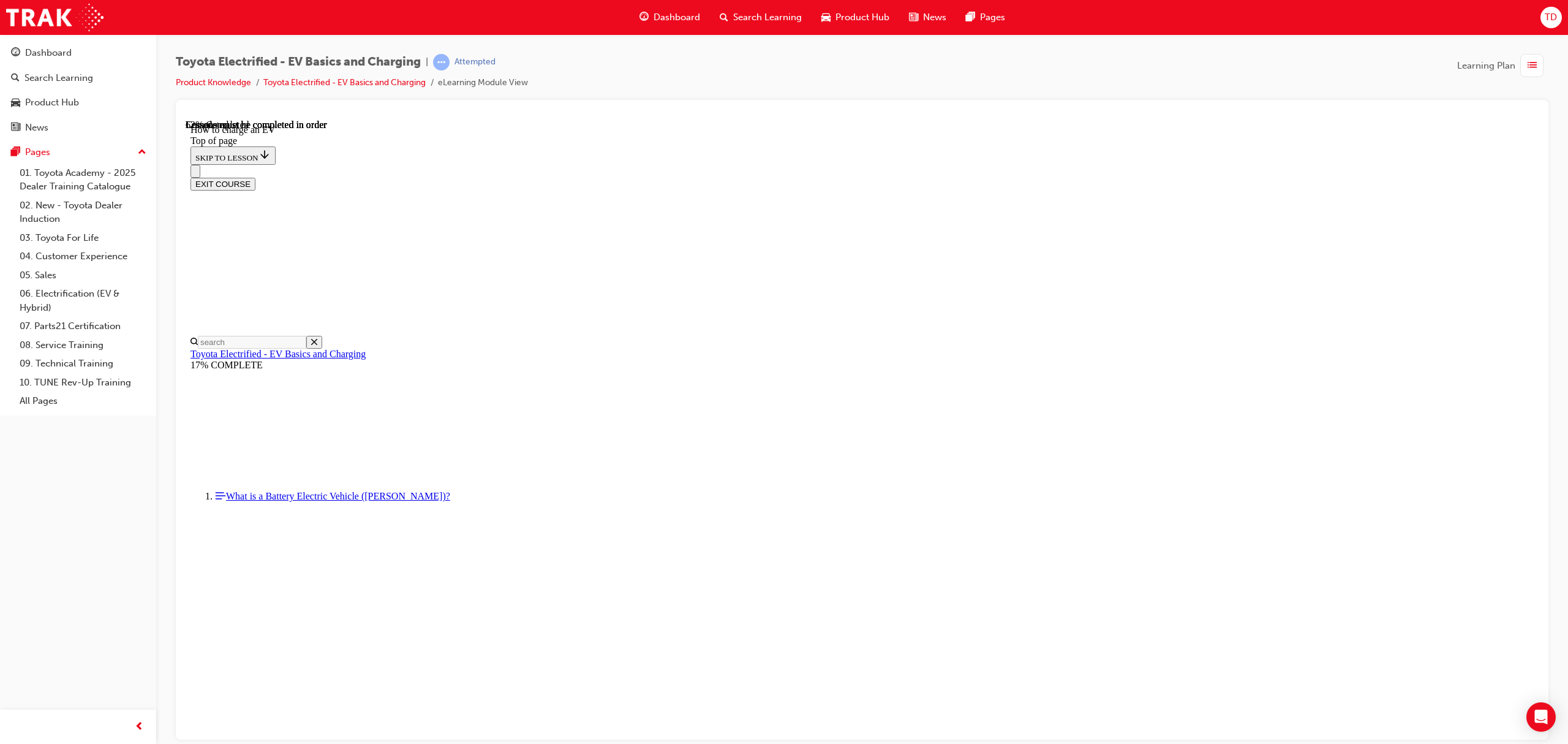
scroll to position [3223, 0]
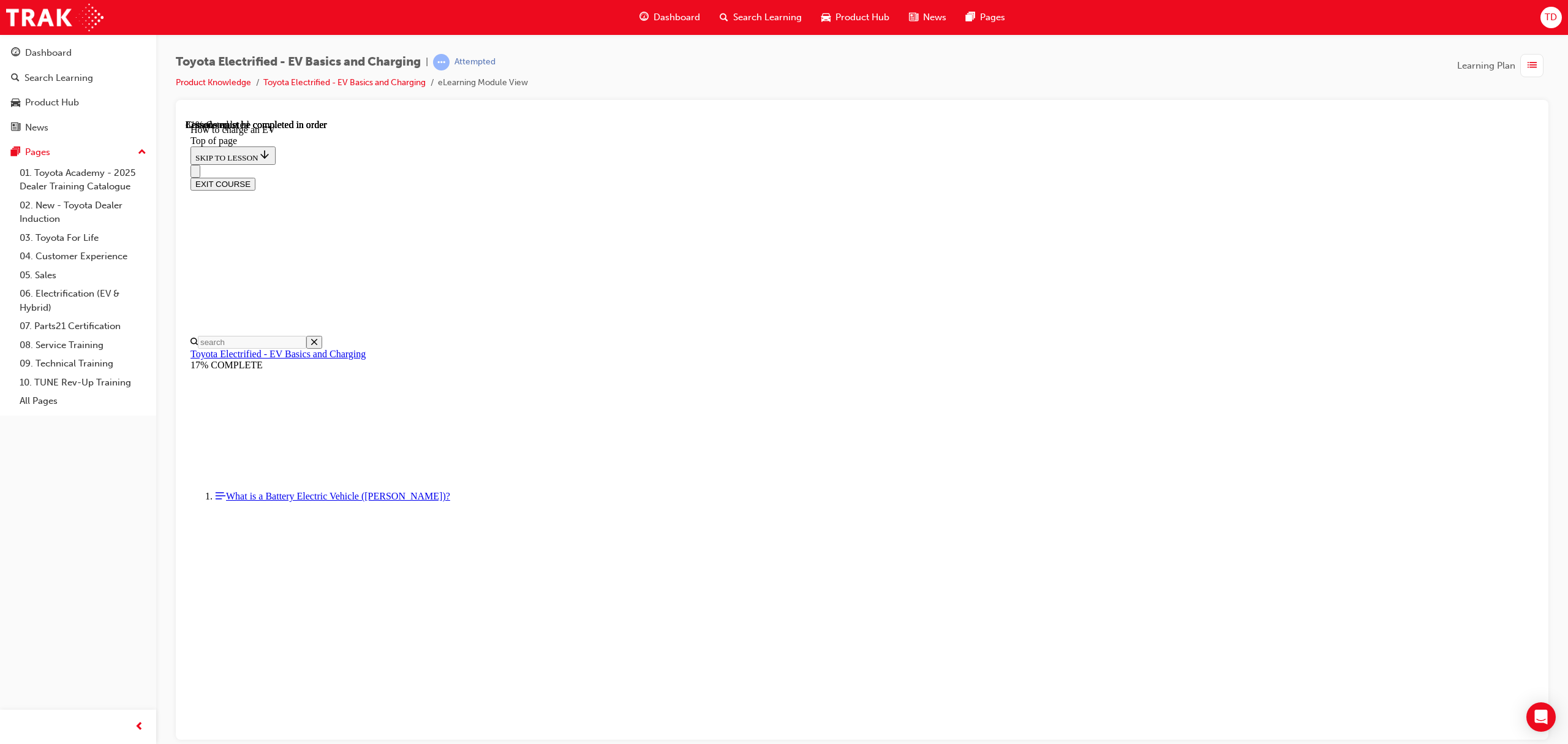
drag, startPoint x: 829, startPoint y: 631, endPoint x: 875, endPoint y: 633, distance: 46.0
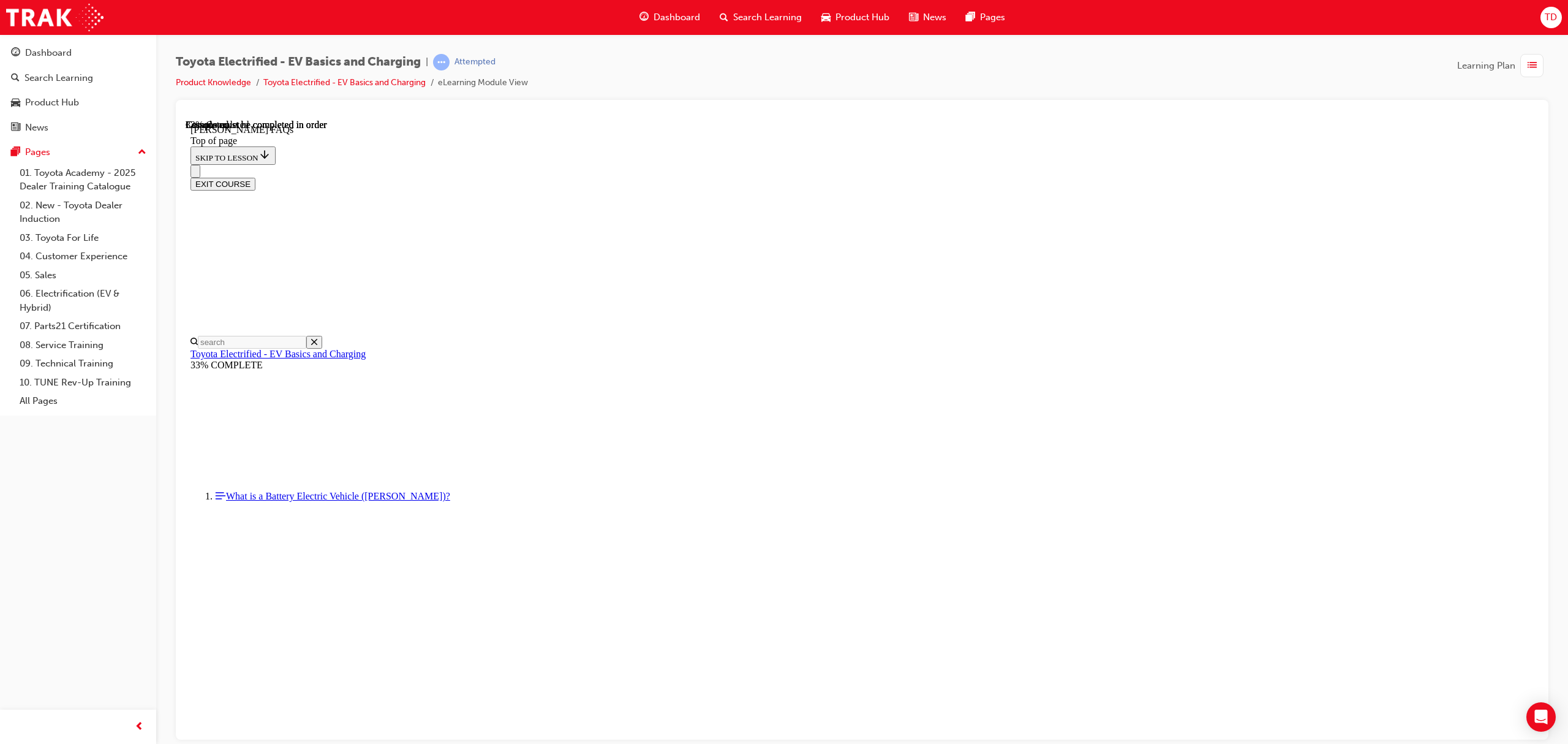
scroll to position [38, 0]
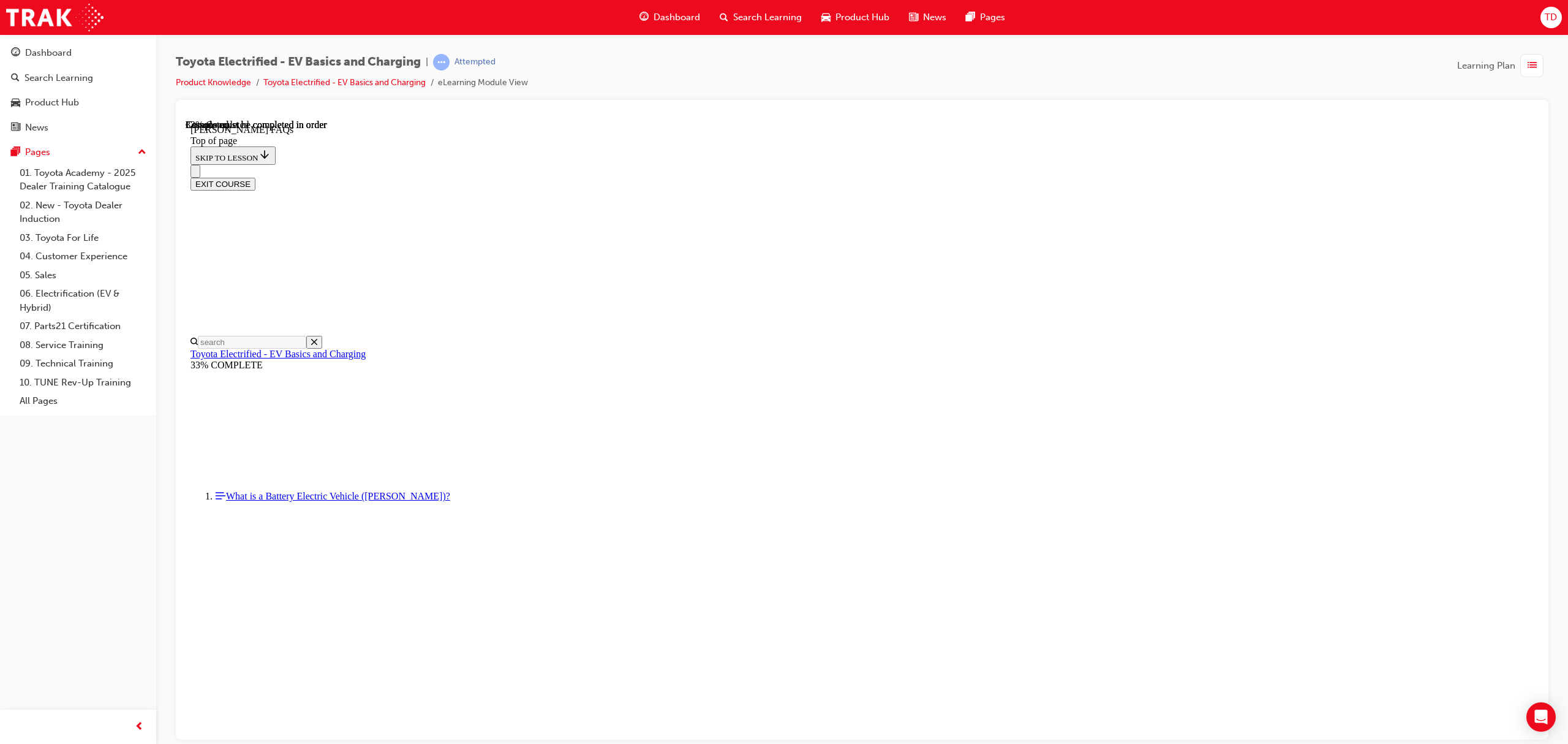
scroll to position [1723, 0]
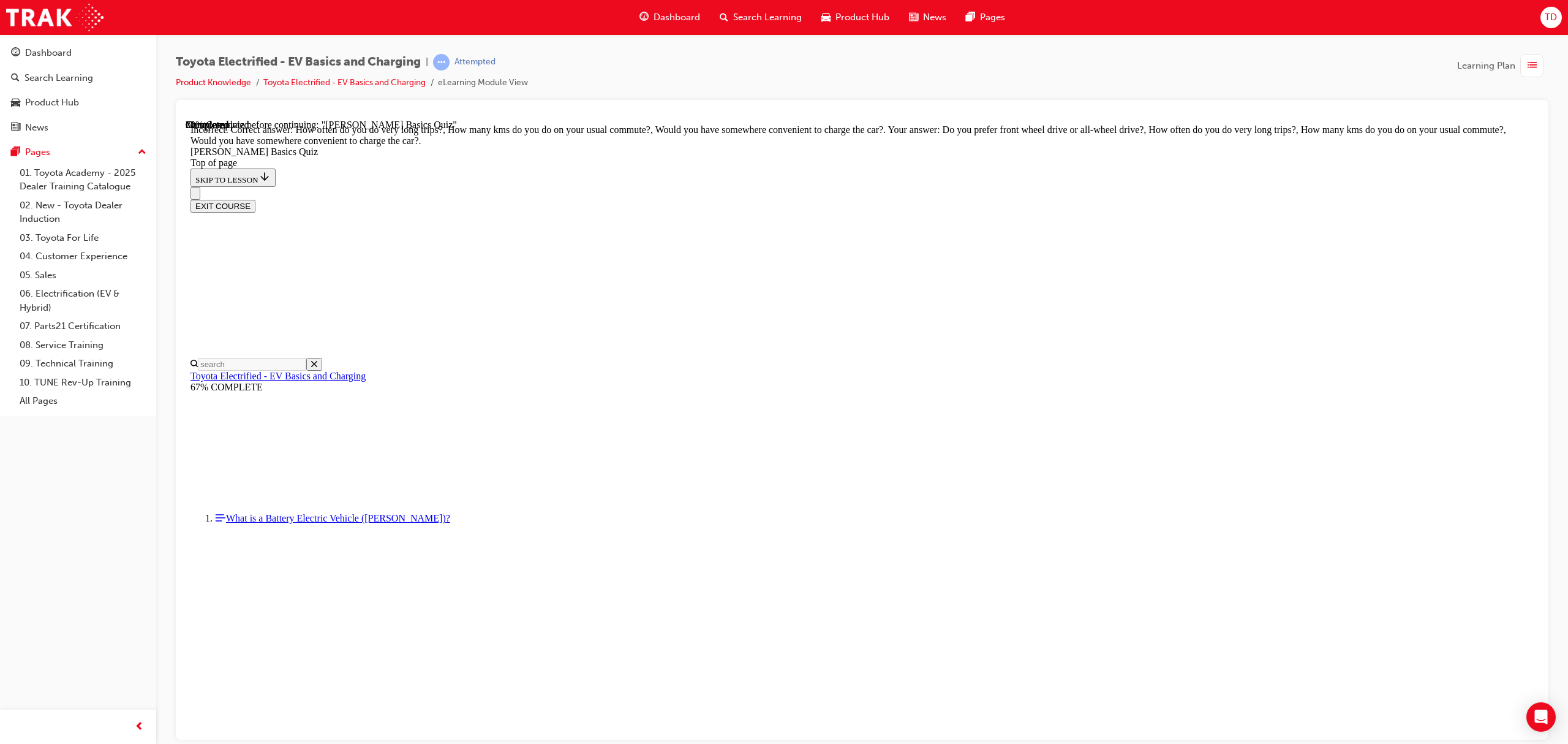
scroll to position [45, 0]
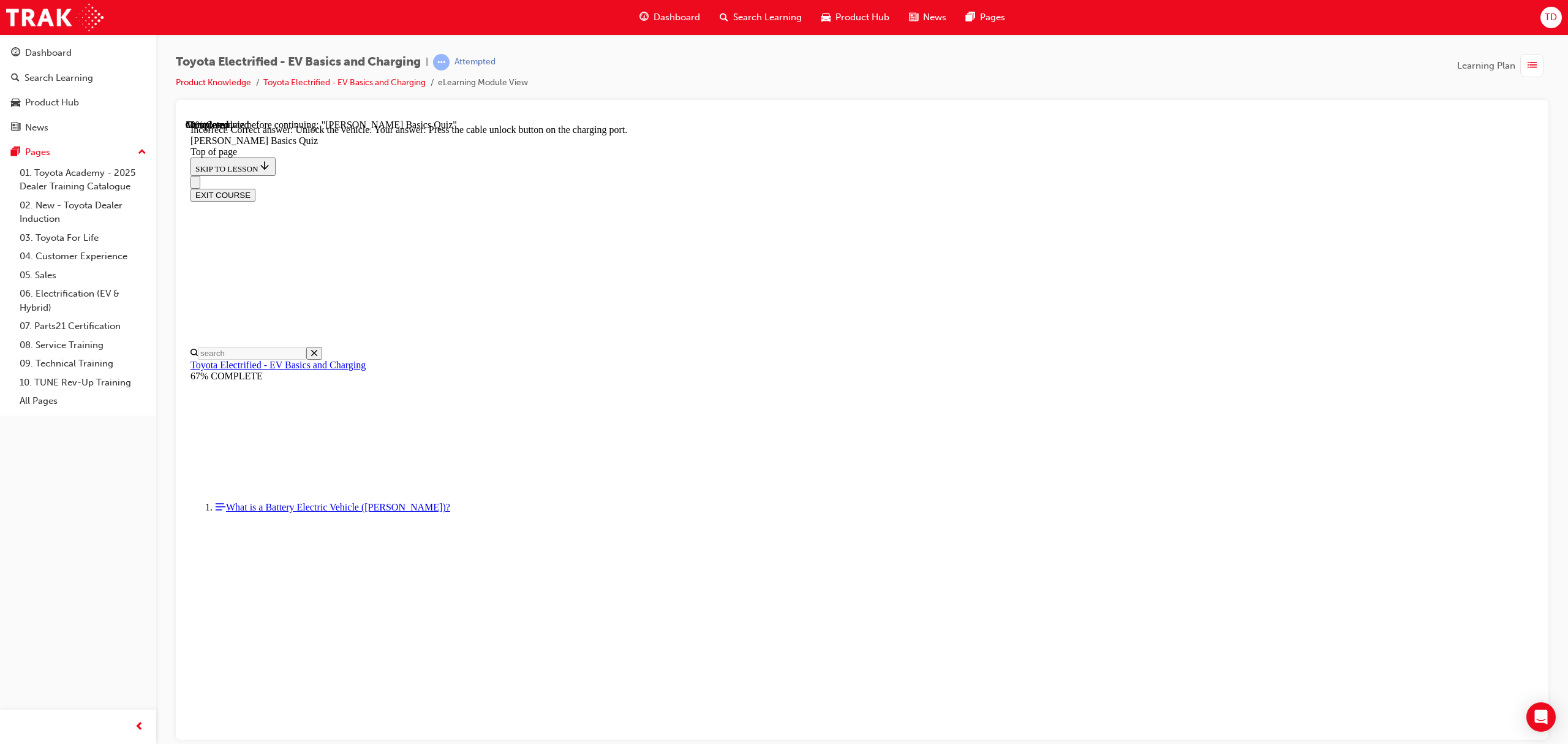
scroll to position [156, 0]
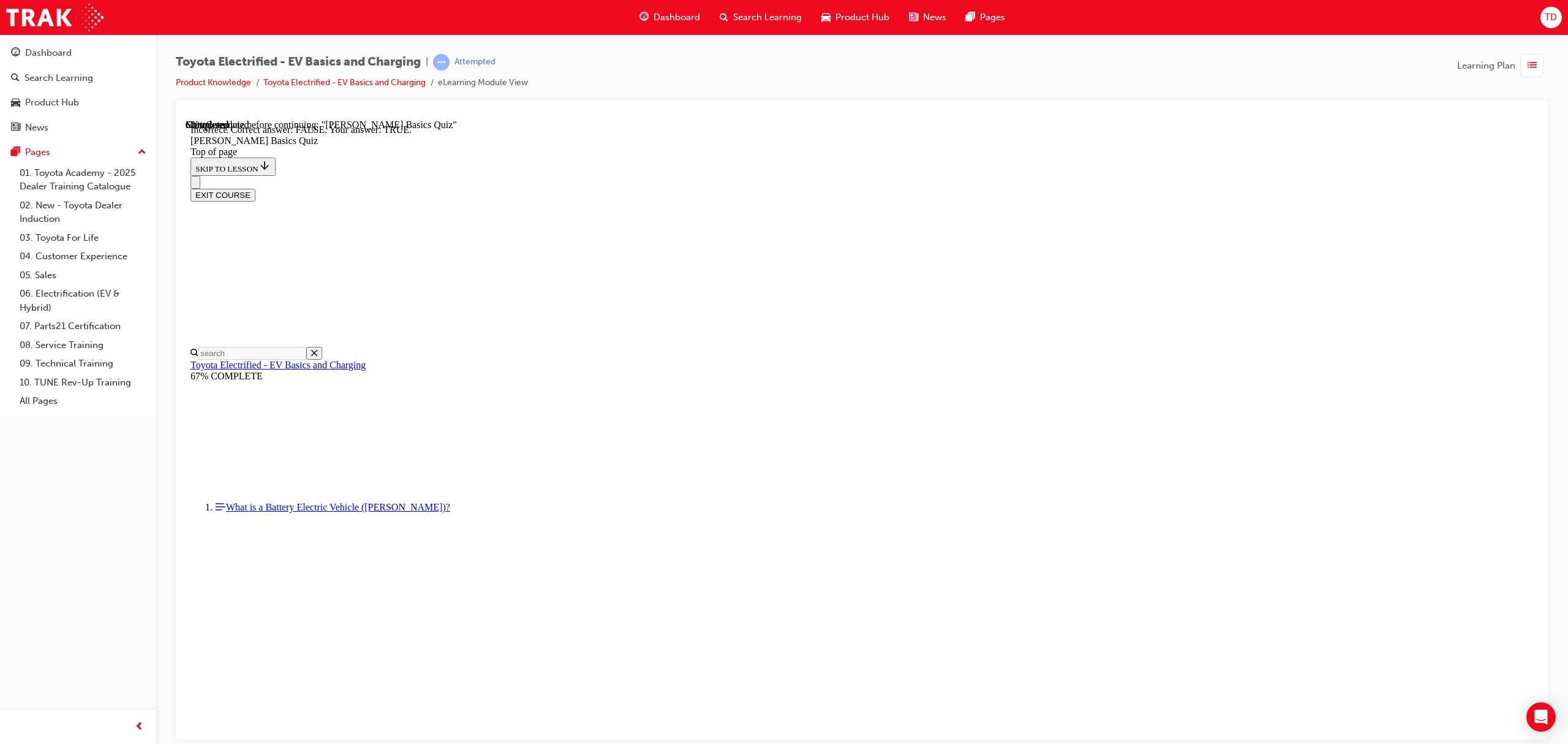
scroll to position [38, 0]
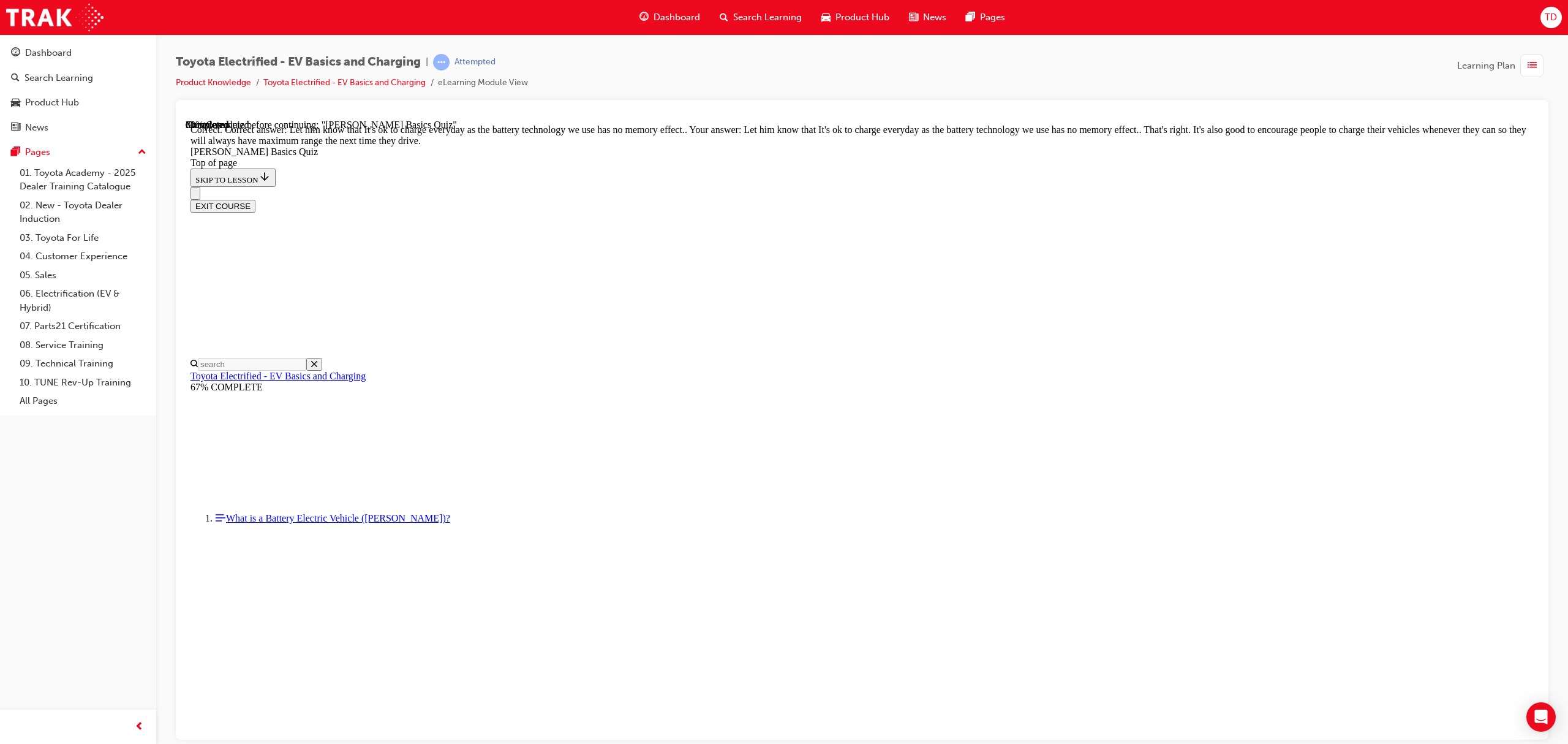
scroll to position [62, 0]
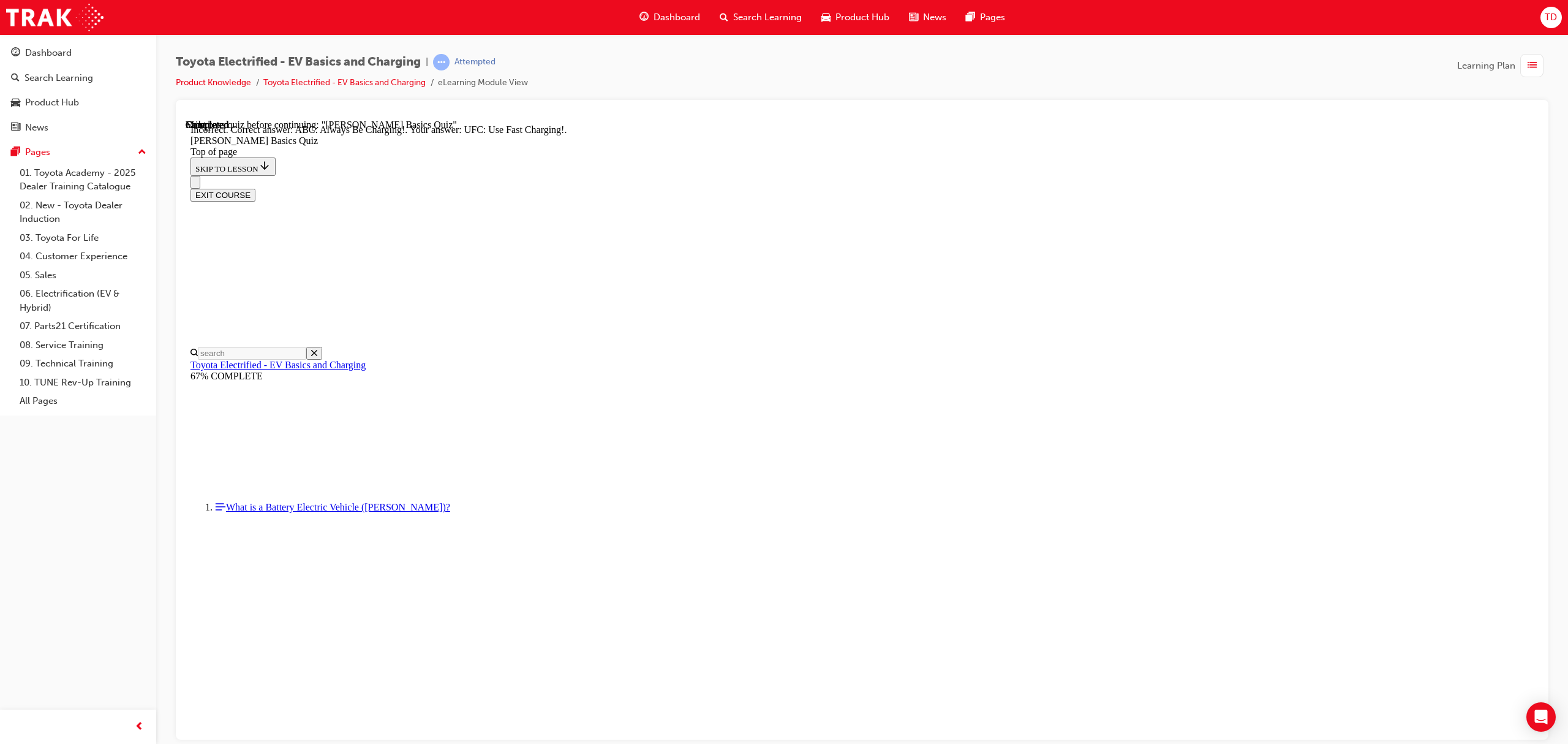
scroll to position [38, 0]
drag, startPoint x: 942, startPoint y: 642, endPoint x: 938, endPoint y: 633, distance: 9.8
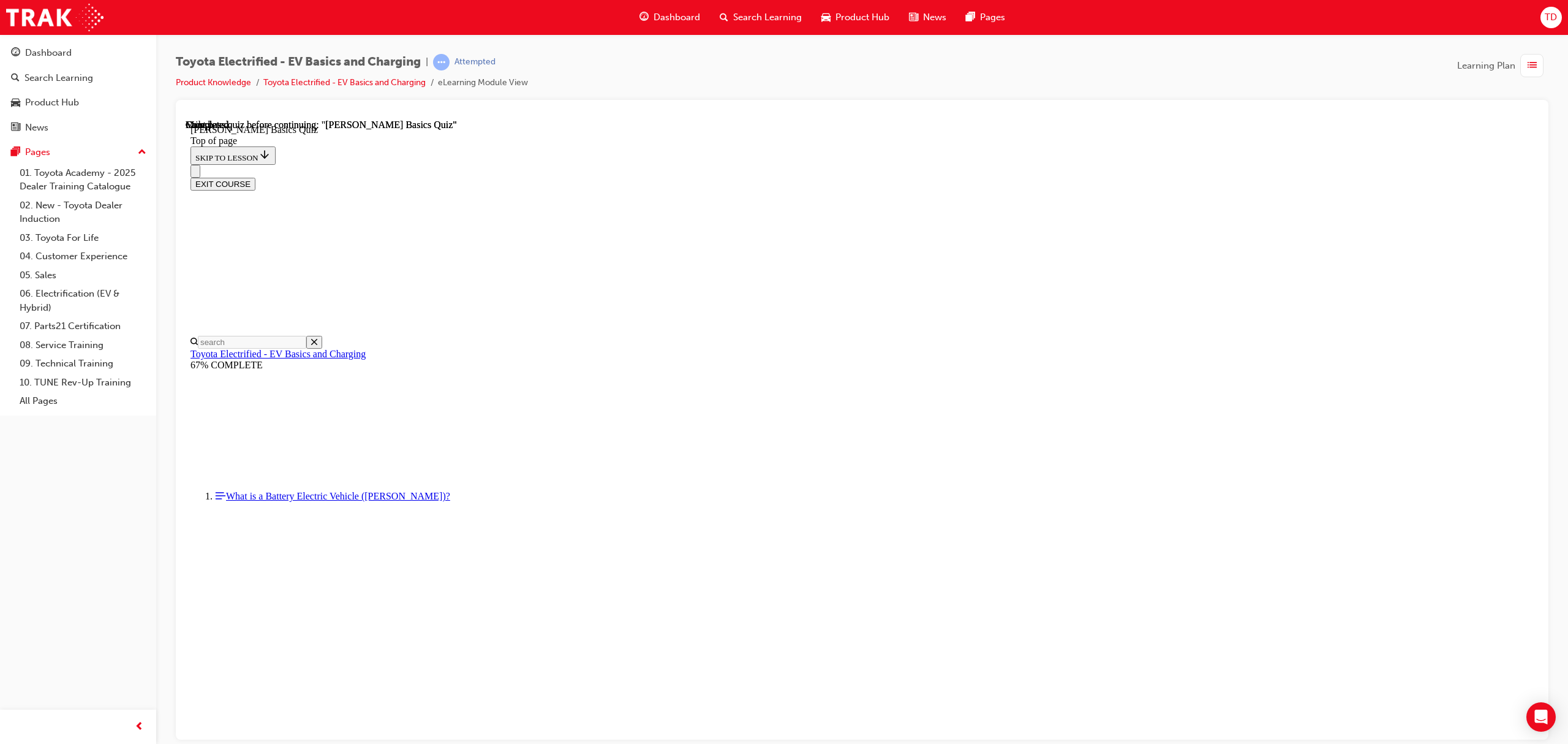
scroll to position [76, 0]
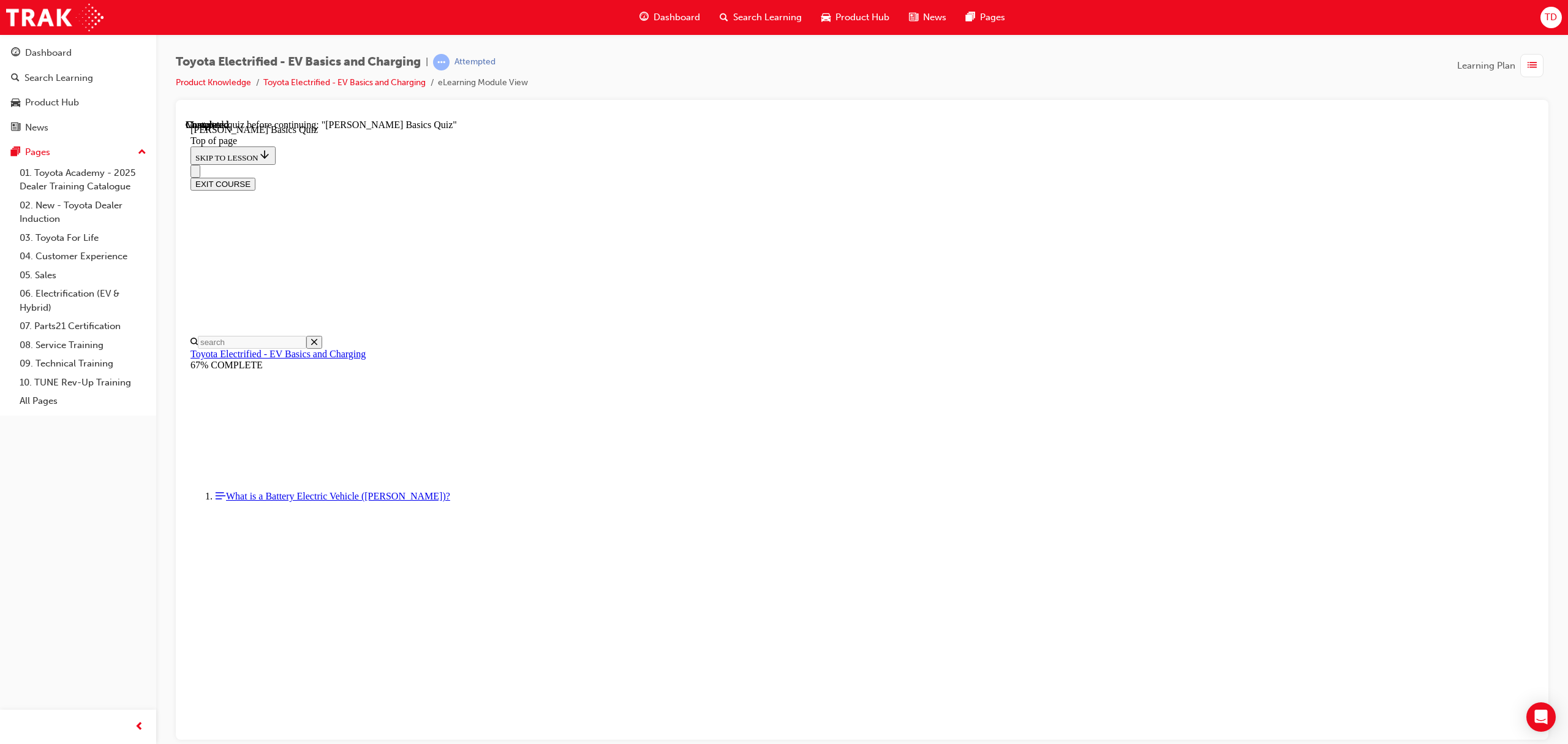
drag, startPoint x: 872, startPoint y: 527, endPoint x: 799, endPoint y: 483, distance: 85.2
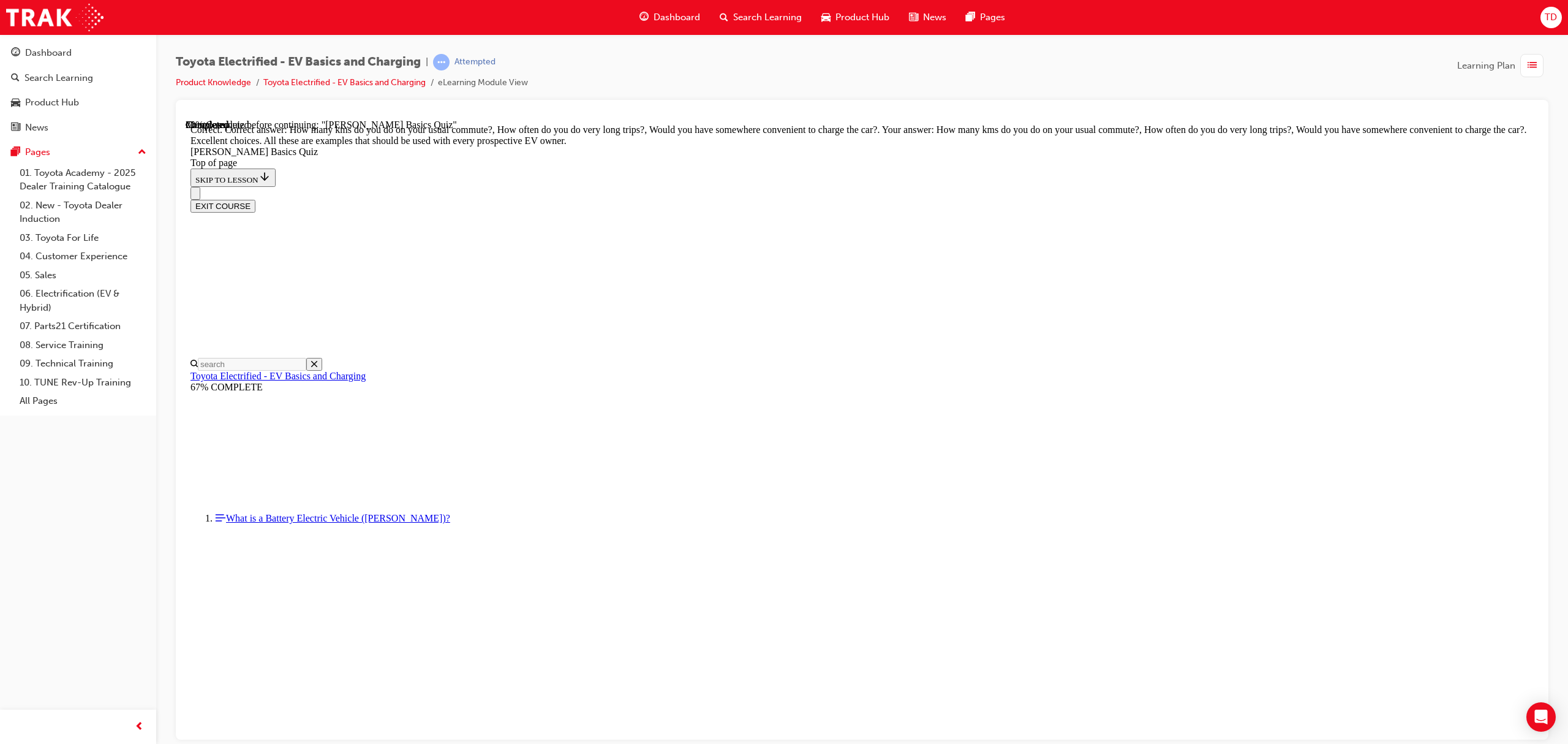
scroll to position [121, 0]
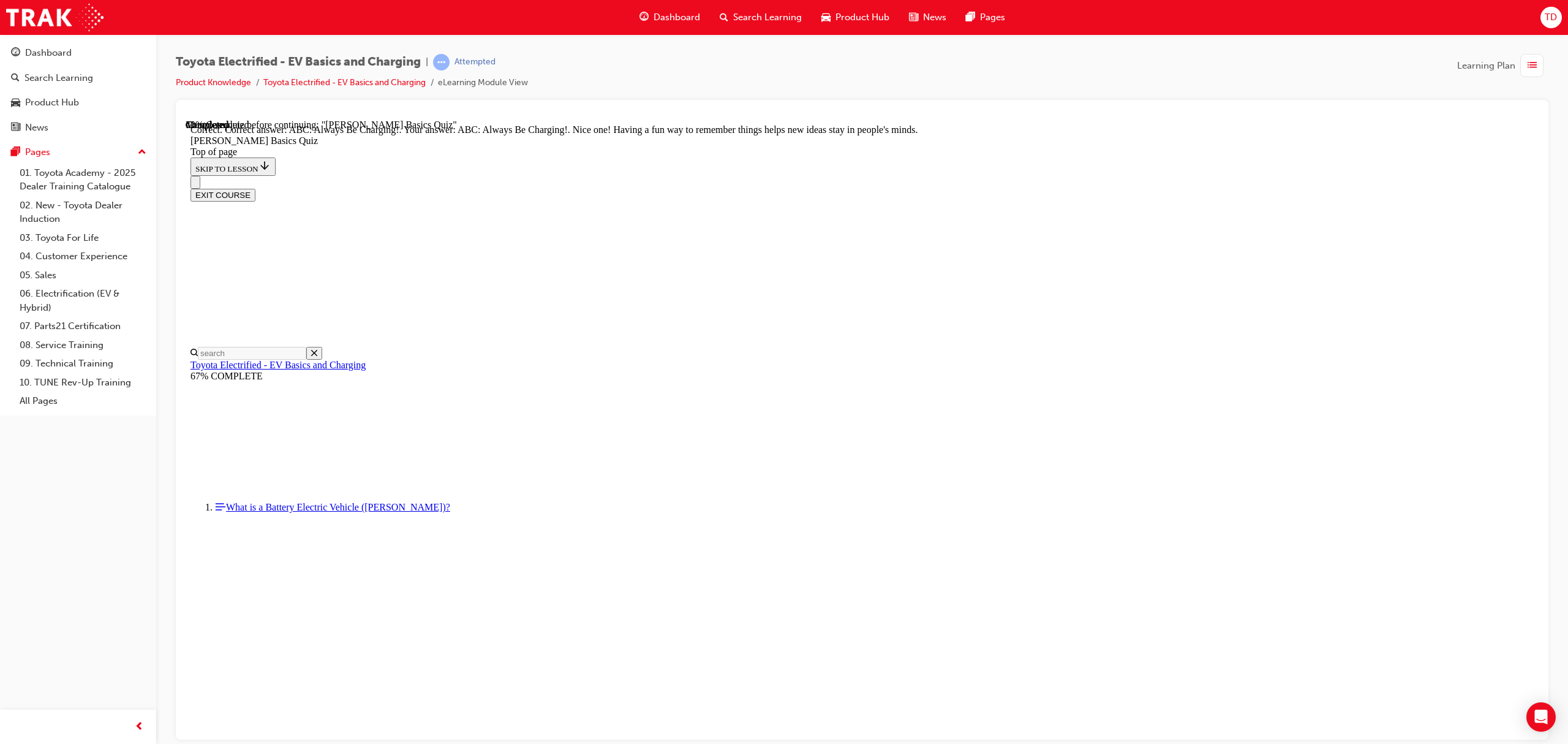
scroll to position [72, 0]
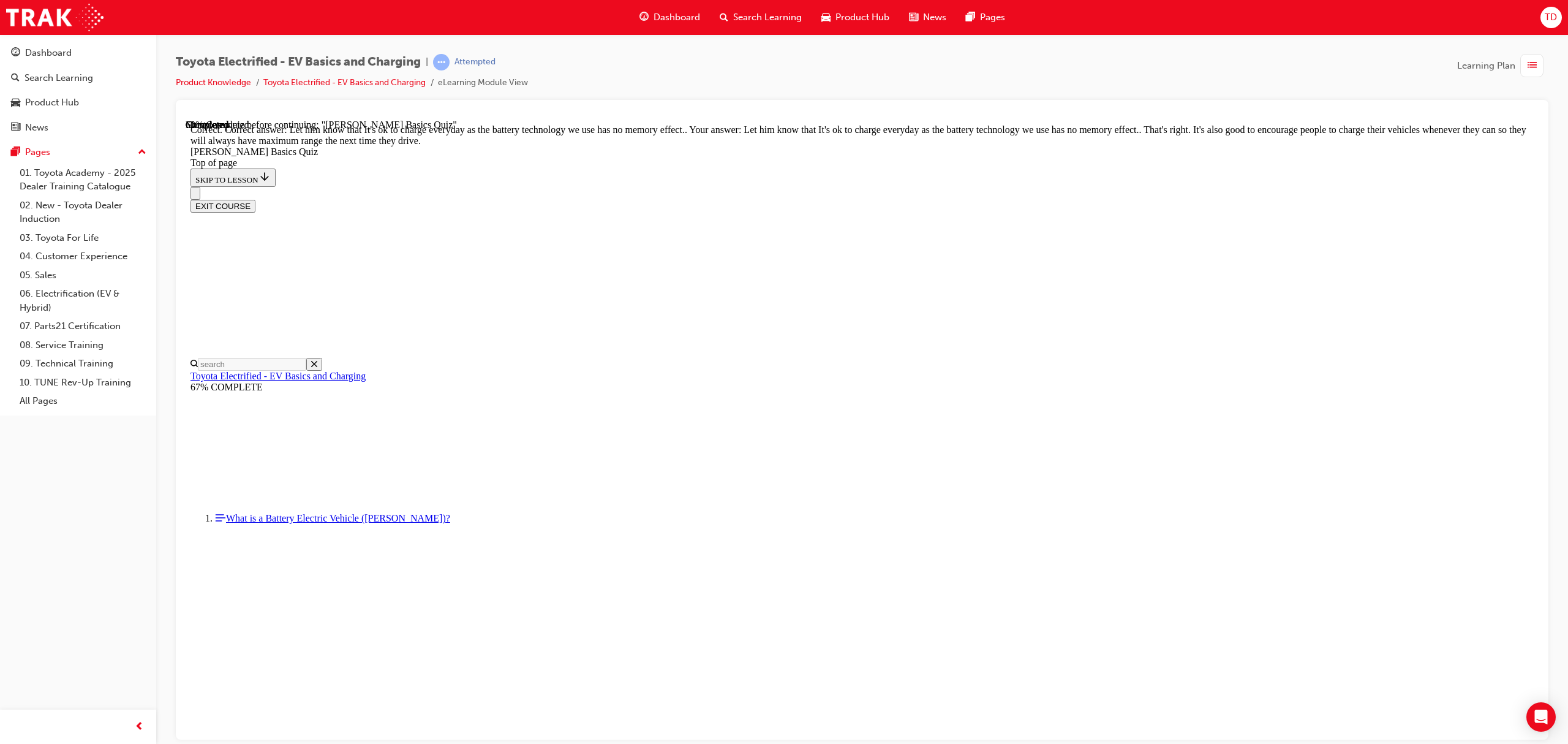
scroll to position [62, 0]
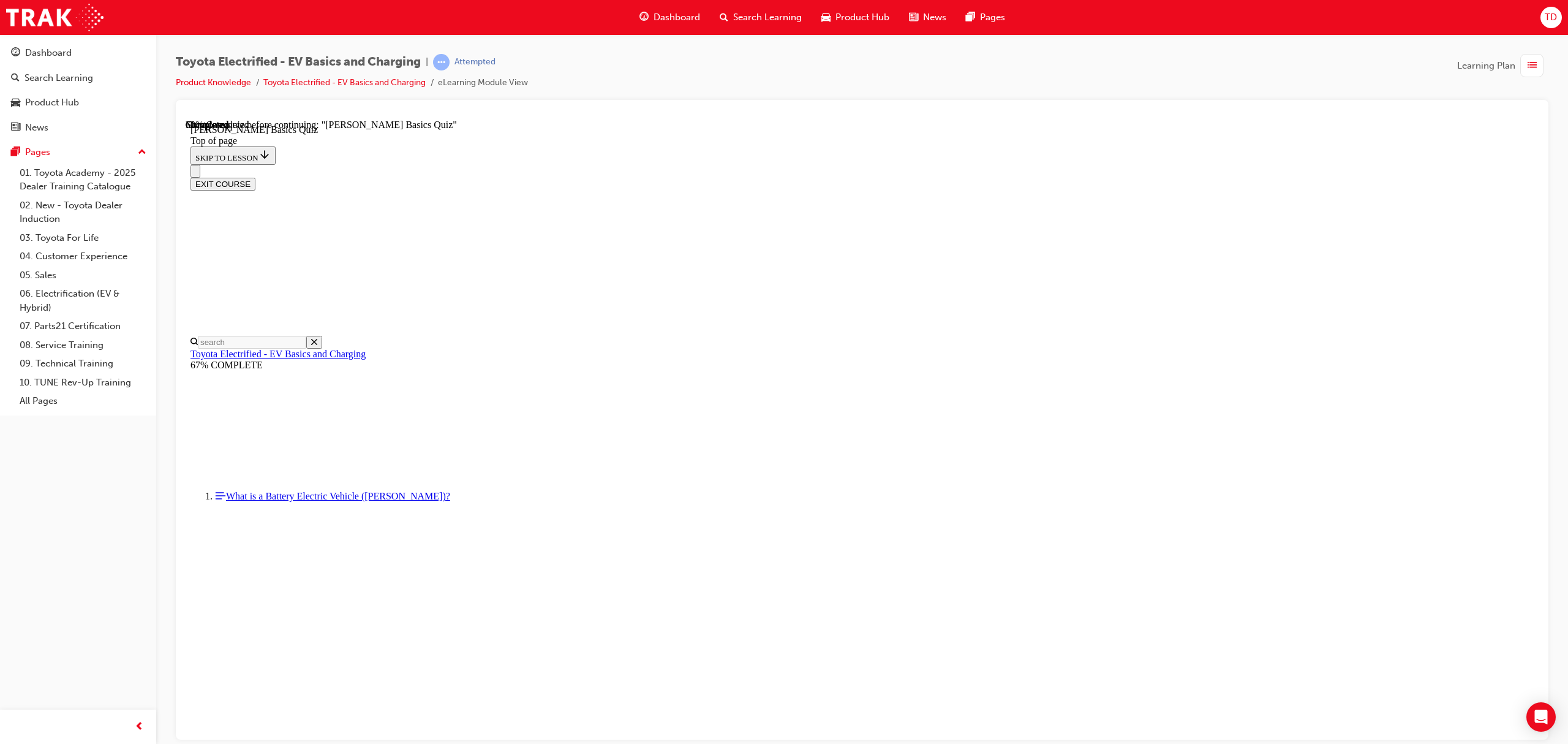
scroll to position [37, 0]
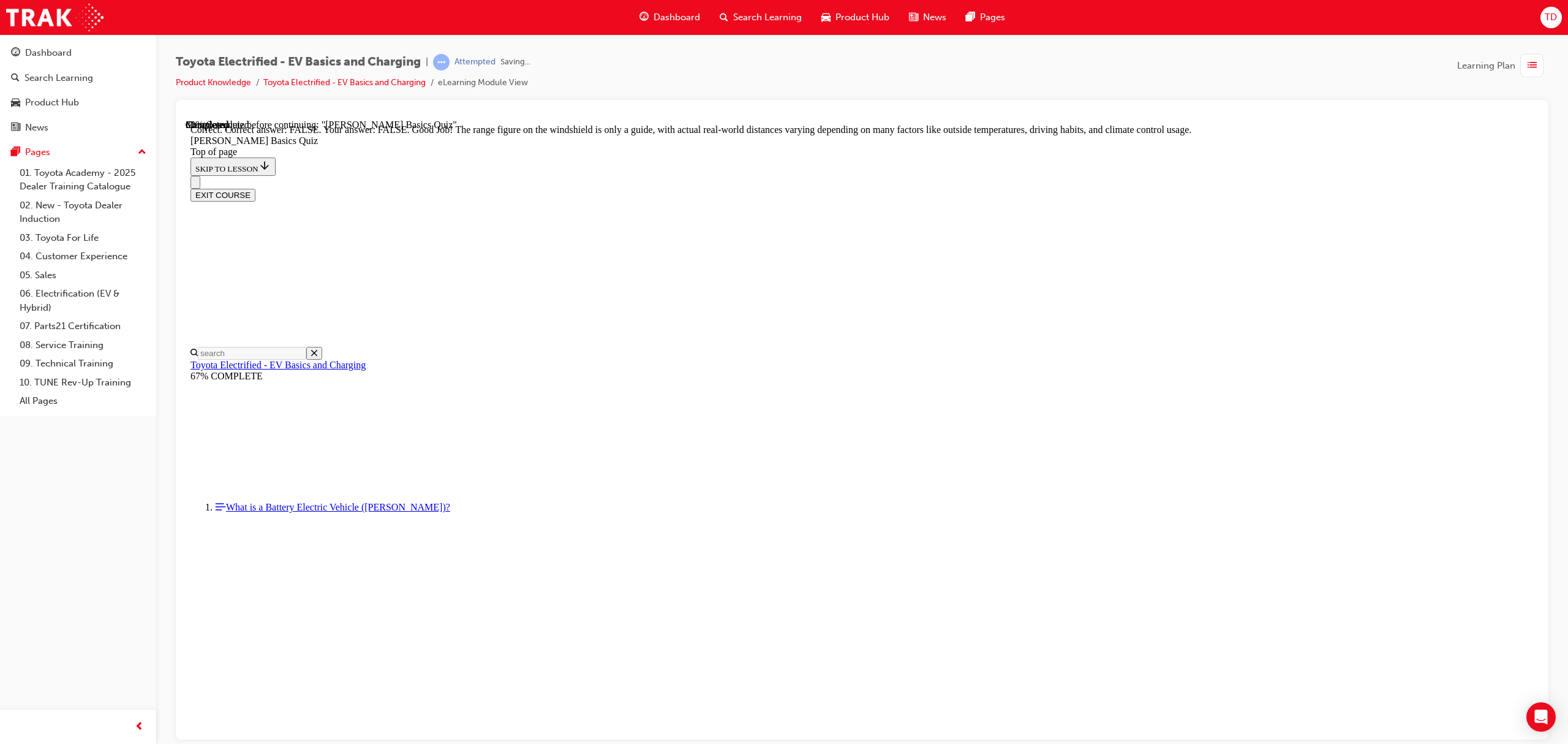
scroll to position [38, 0]
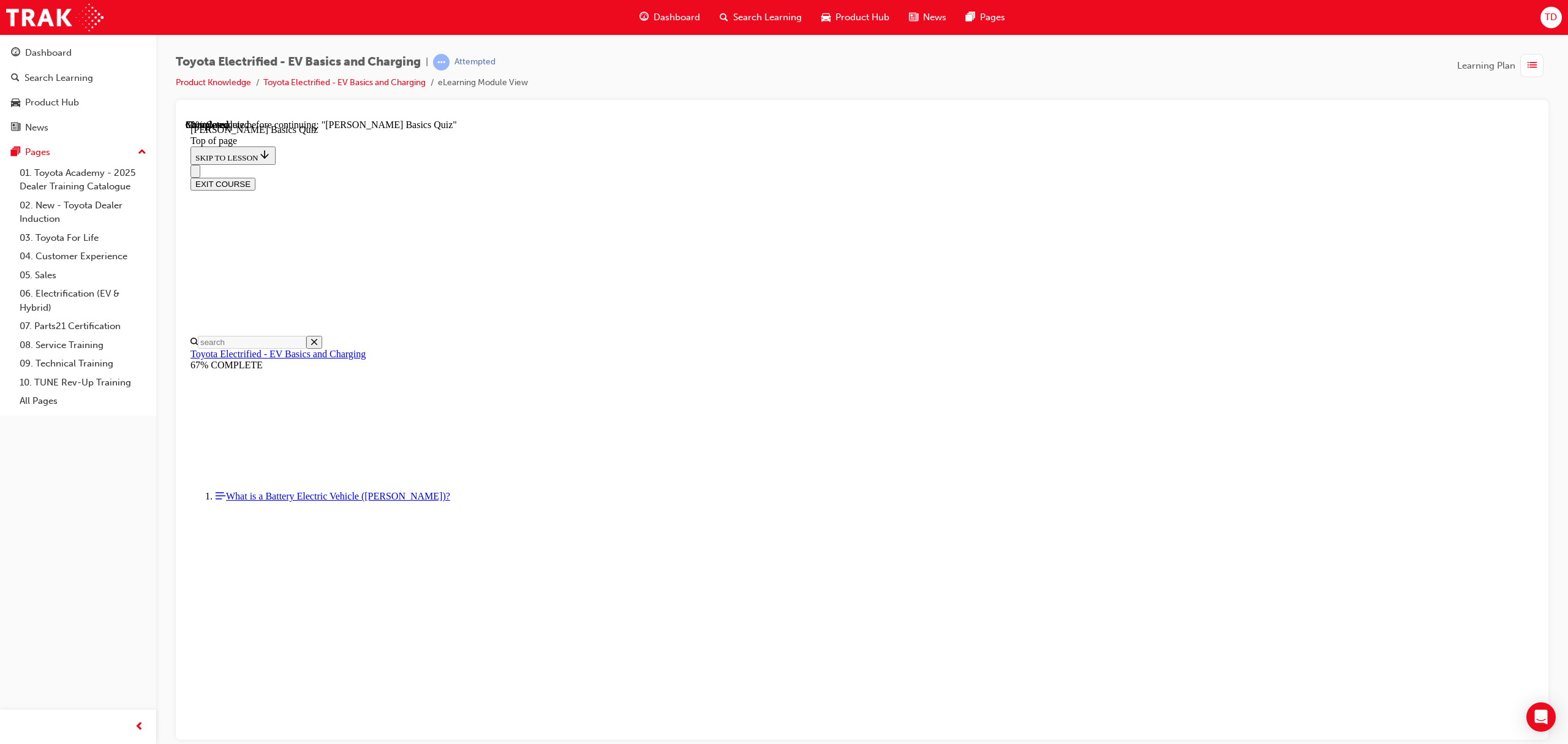
scroll to position [118, 0]
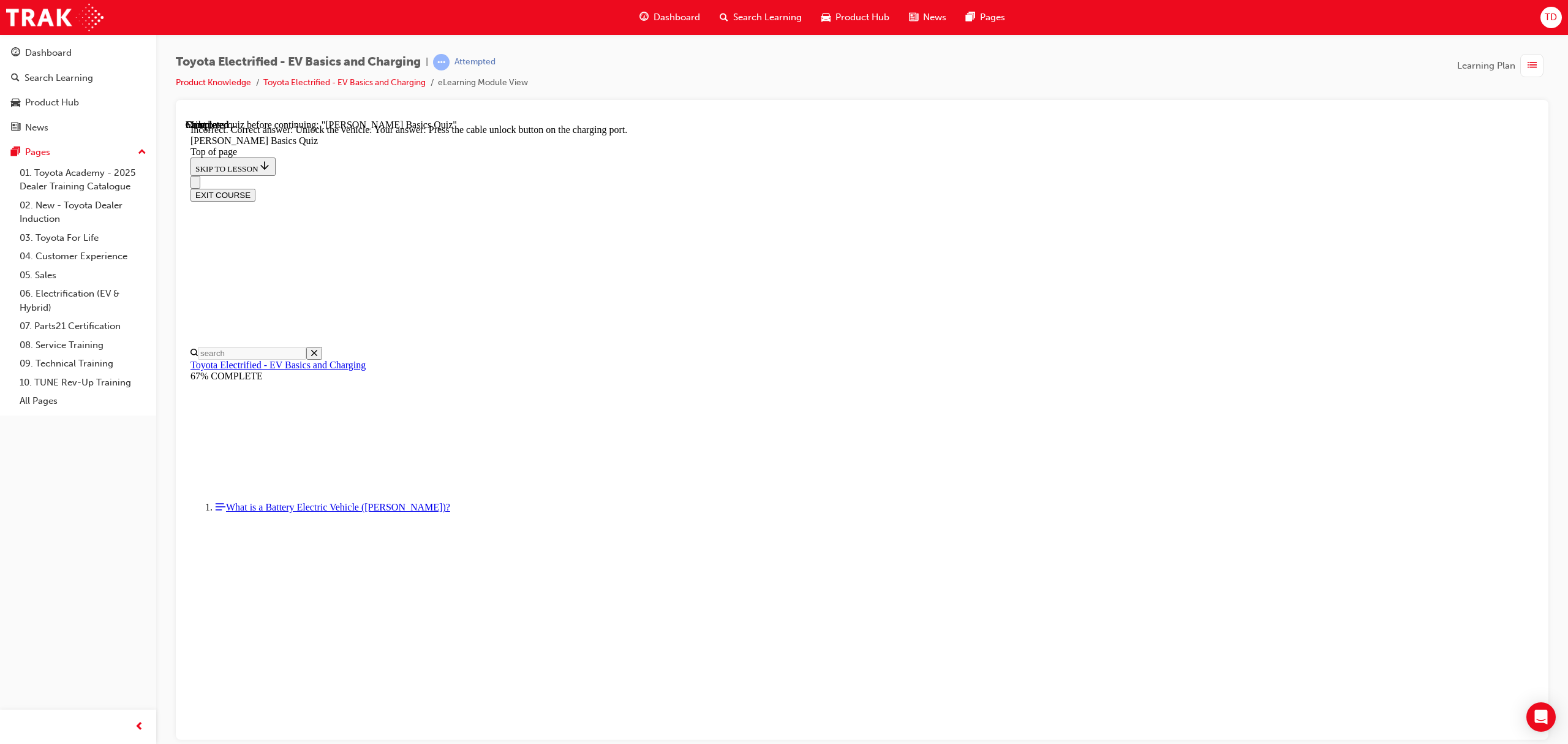
scroll to position [156, 0]
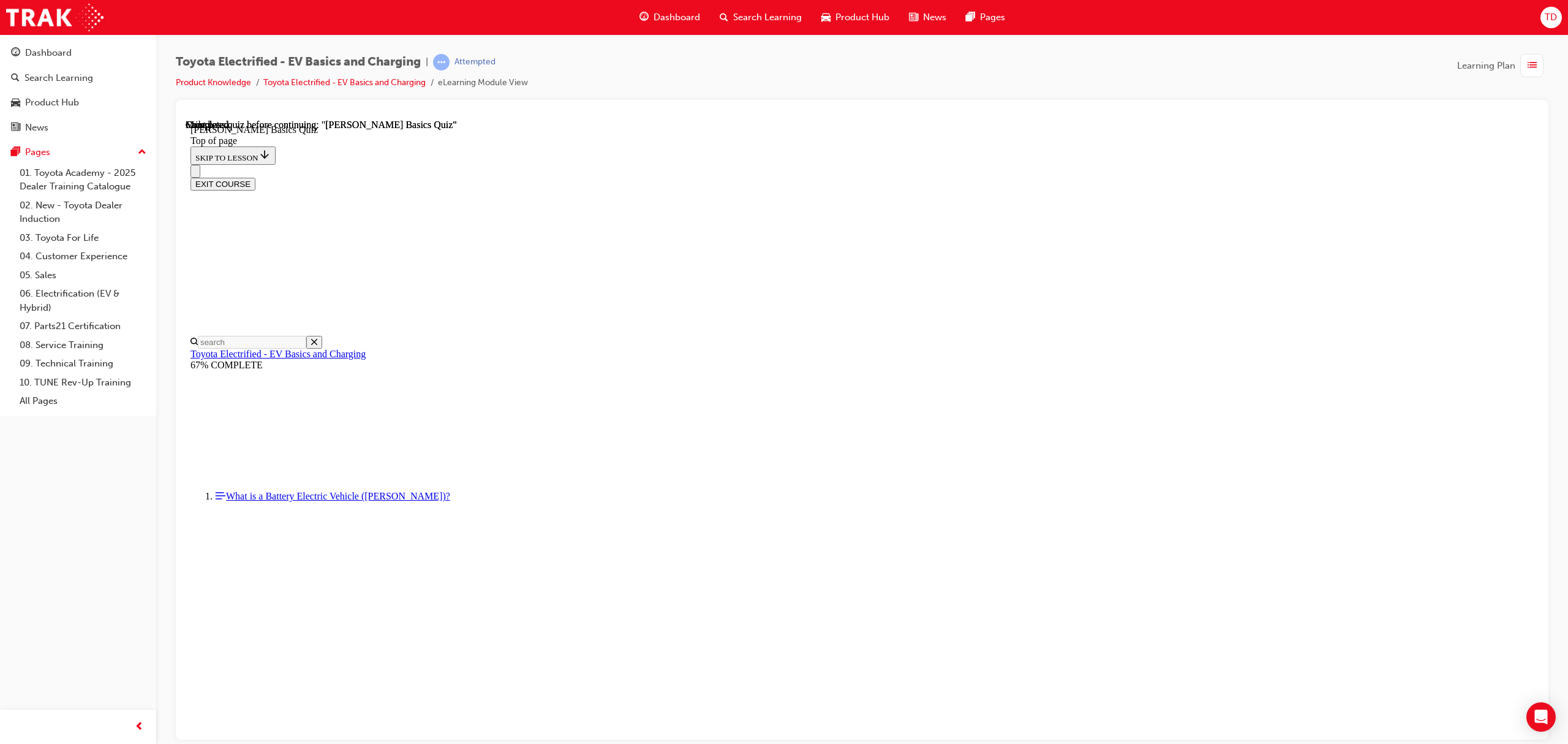
scroll to position [76, 0]
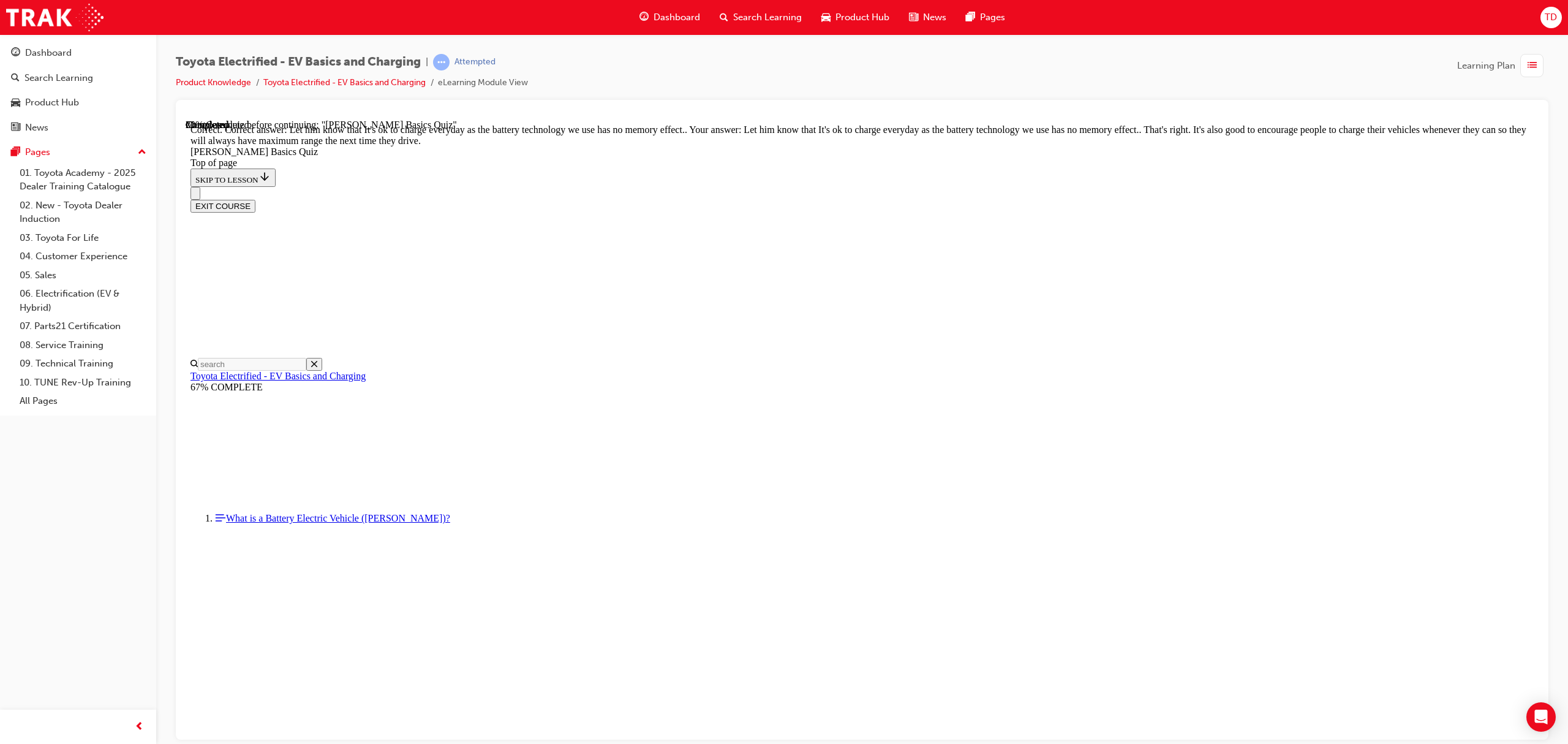
scroll to position [62, 0]
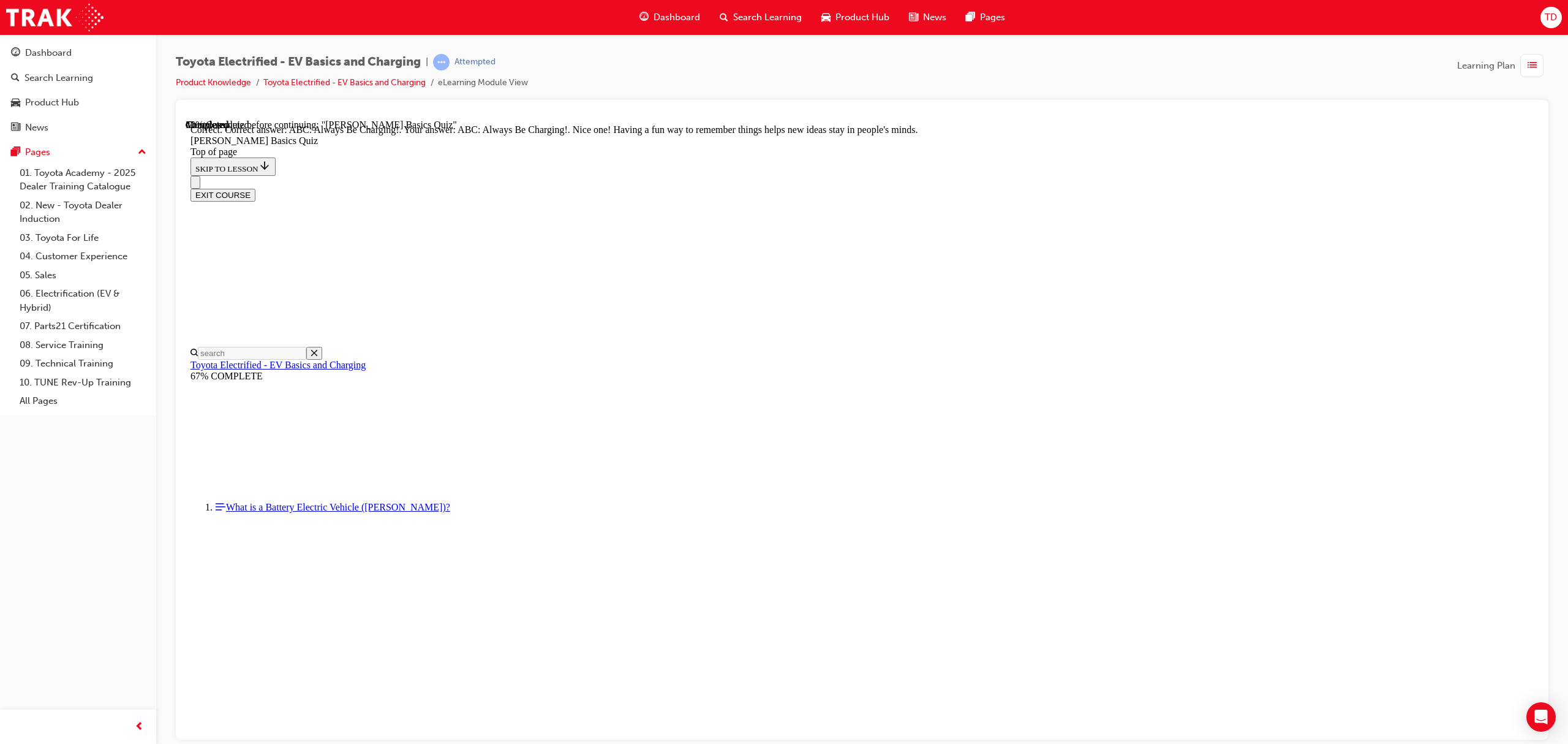
scroll to position [72, 0]
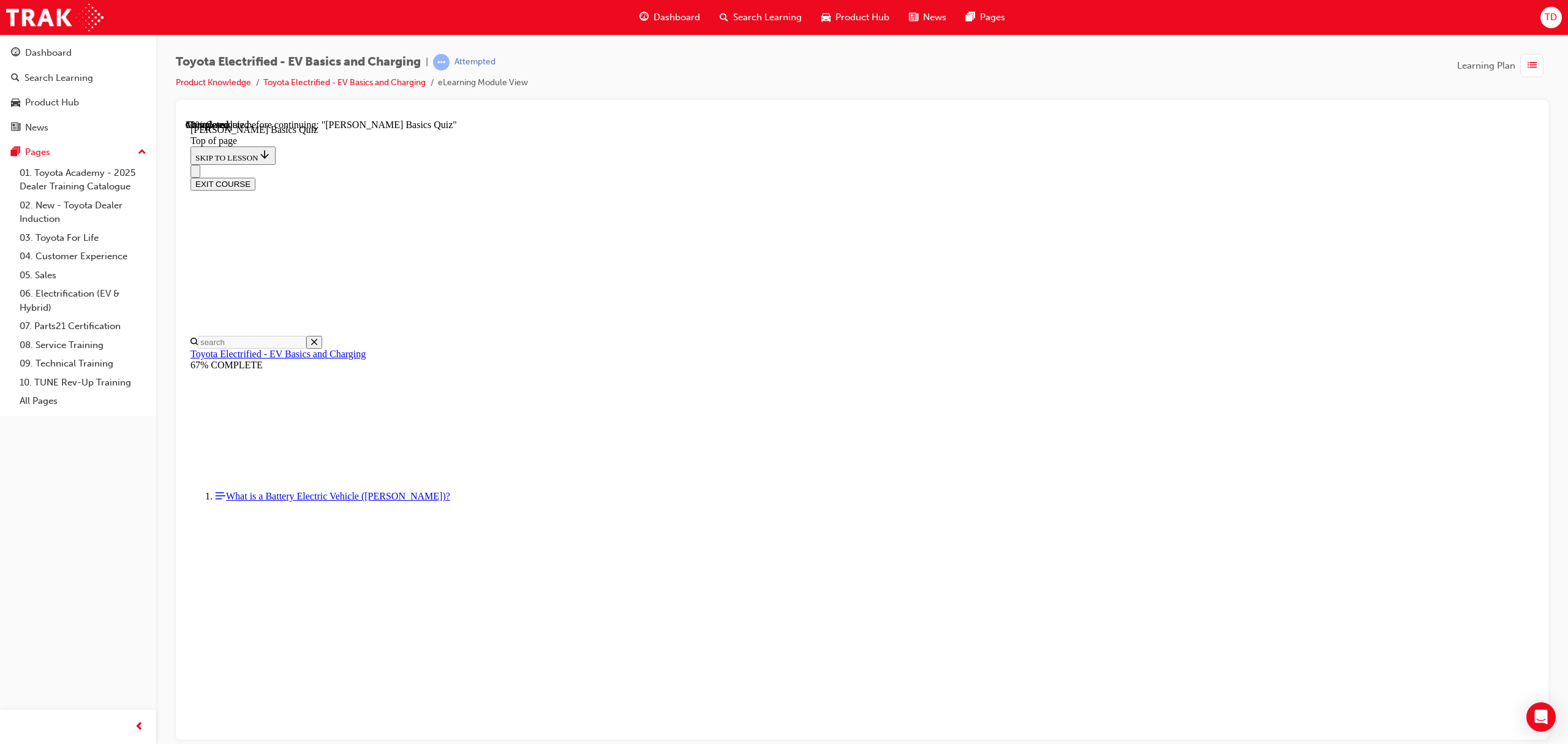
scroll to position [37, 0]
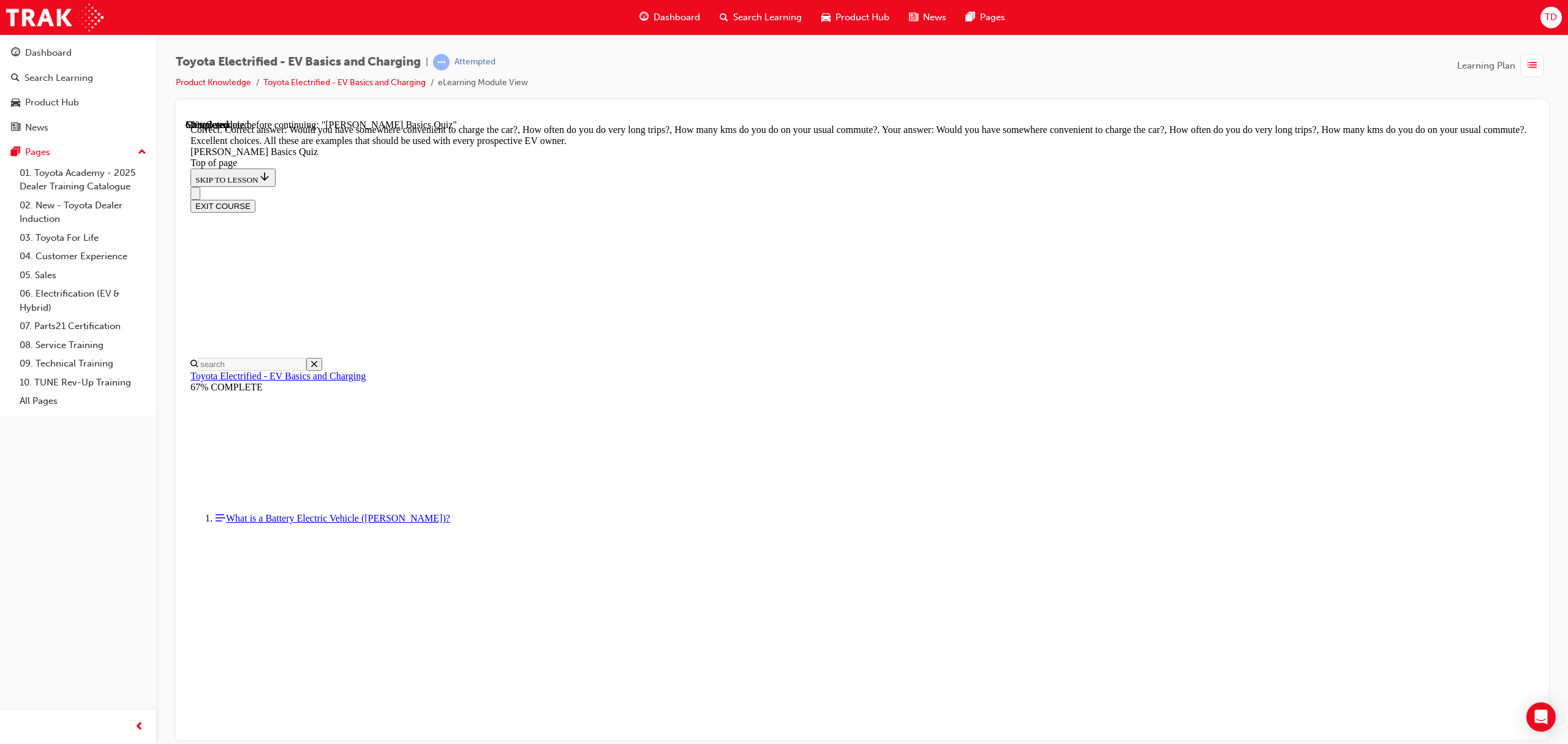
scroll to position [121, 0]
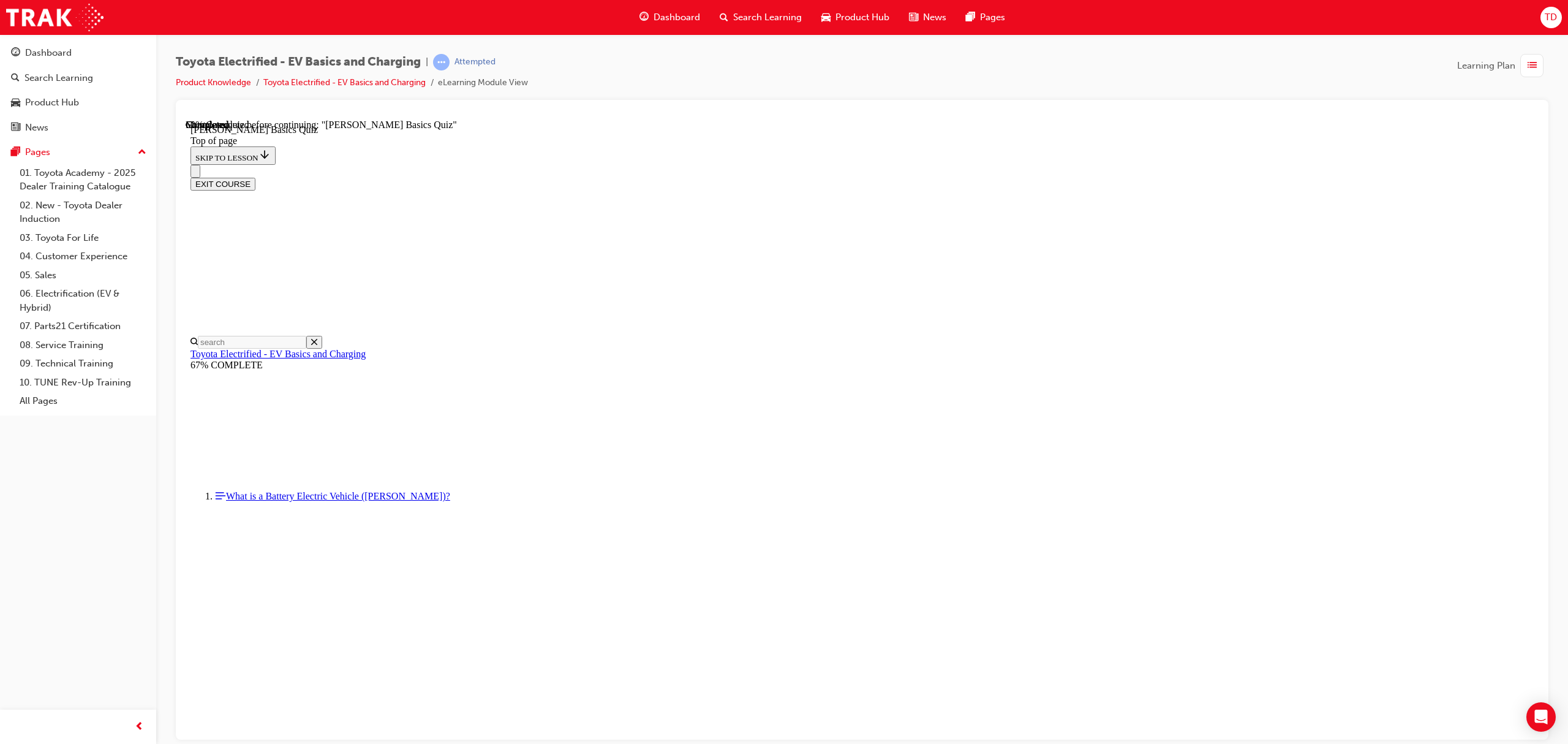
scroll to position [37, 0]
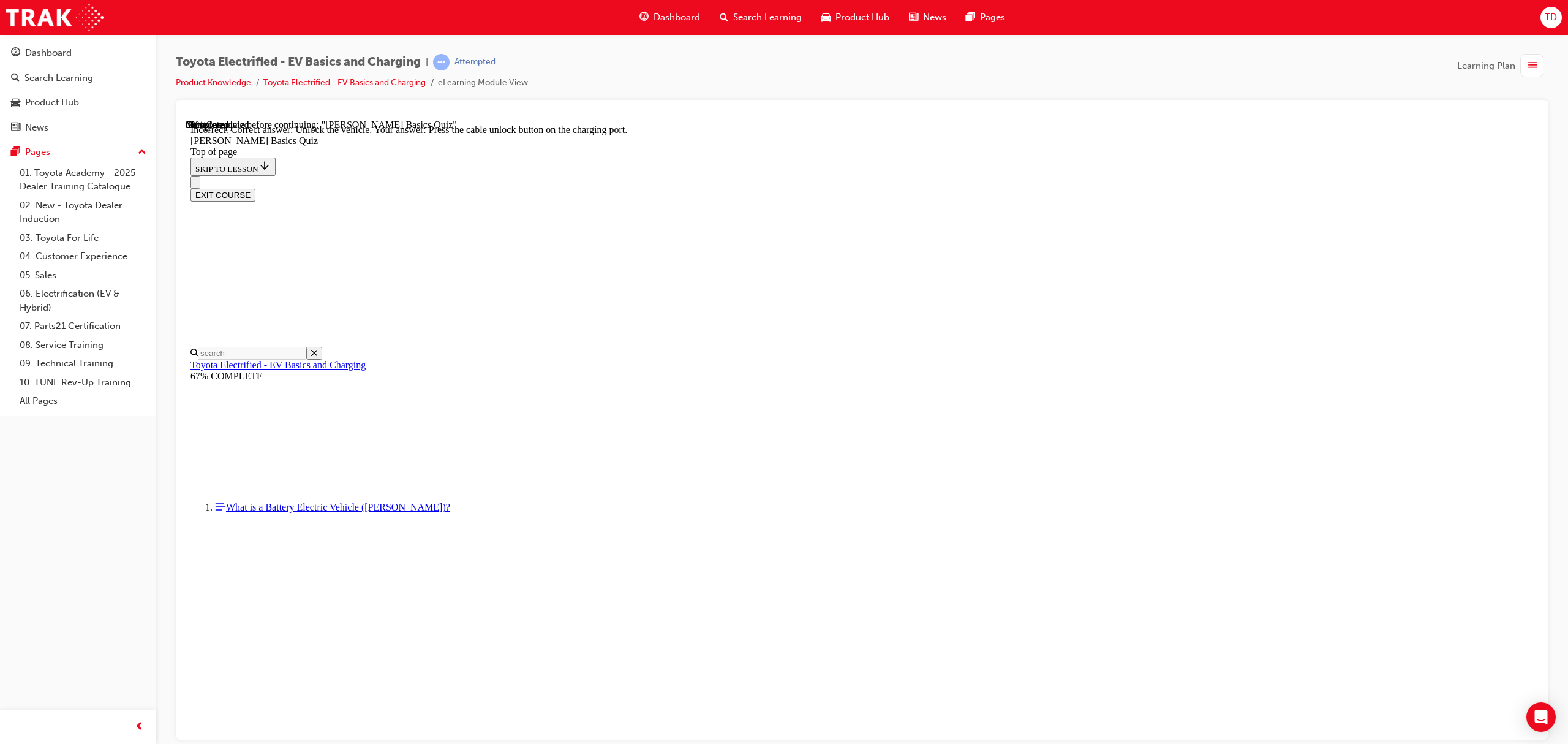
scroll to position [156, 0]
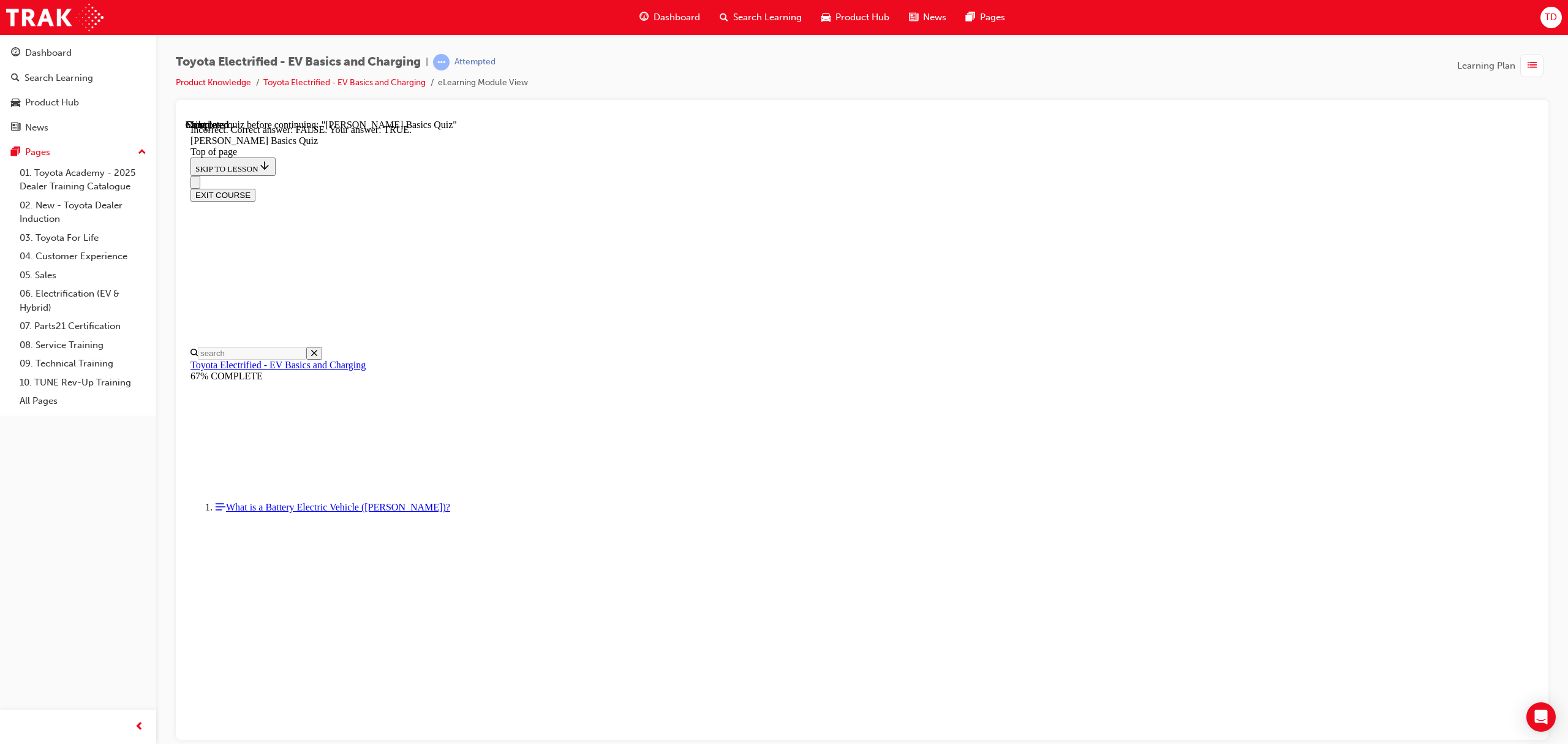
scroll to position [38, 0]
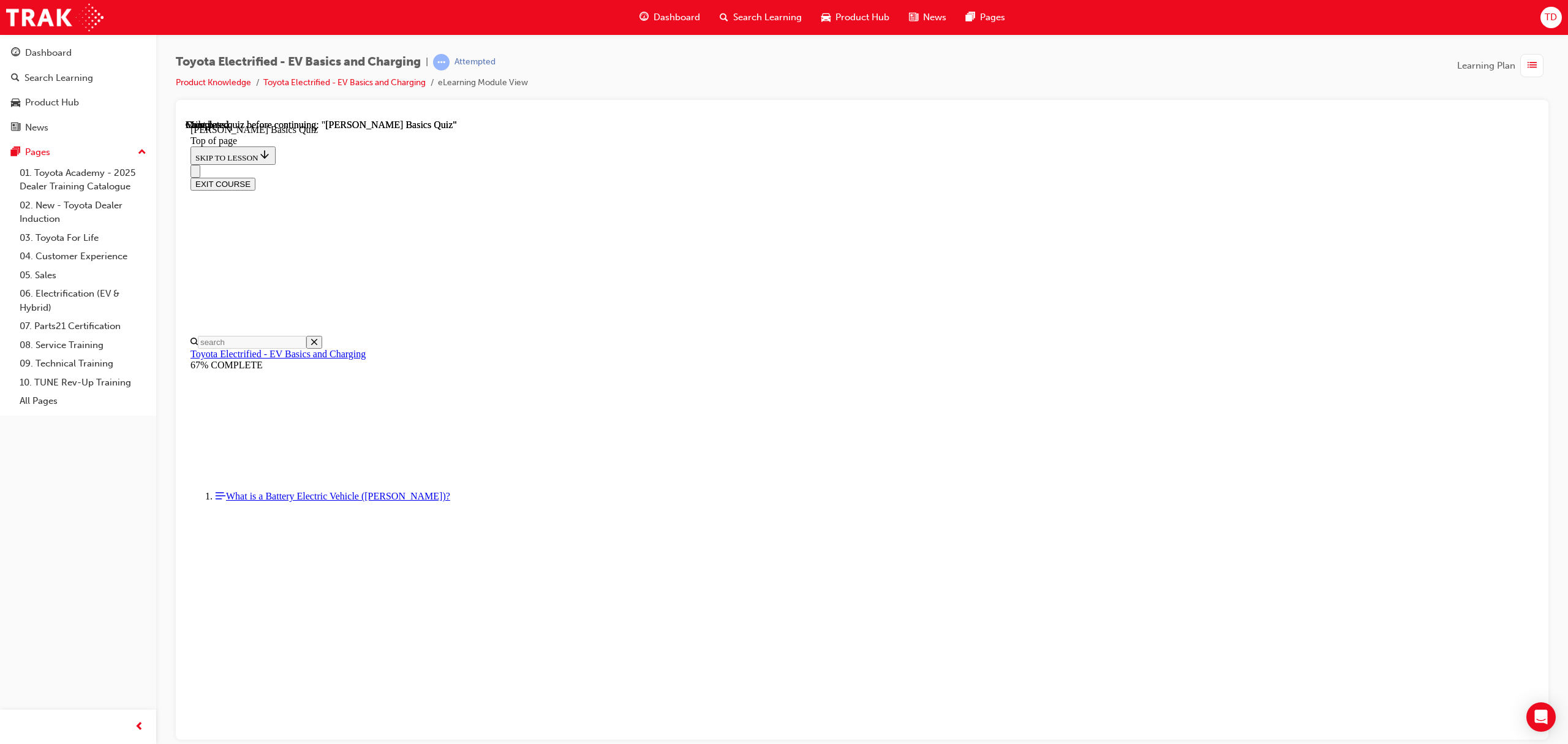
scroll to position [76, 0]
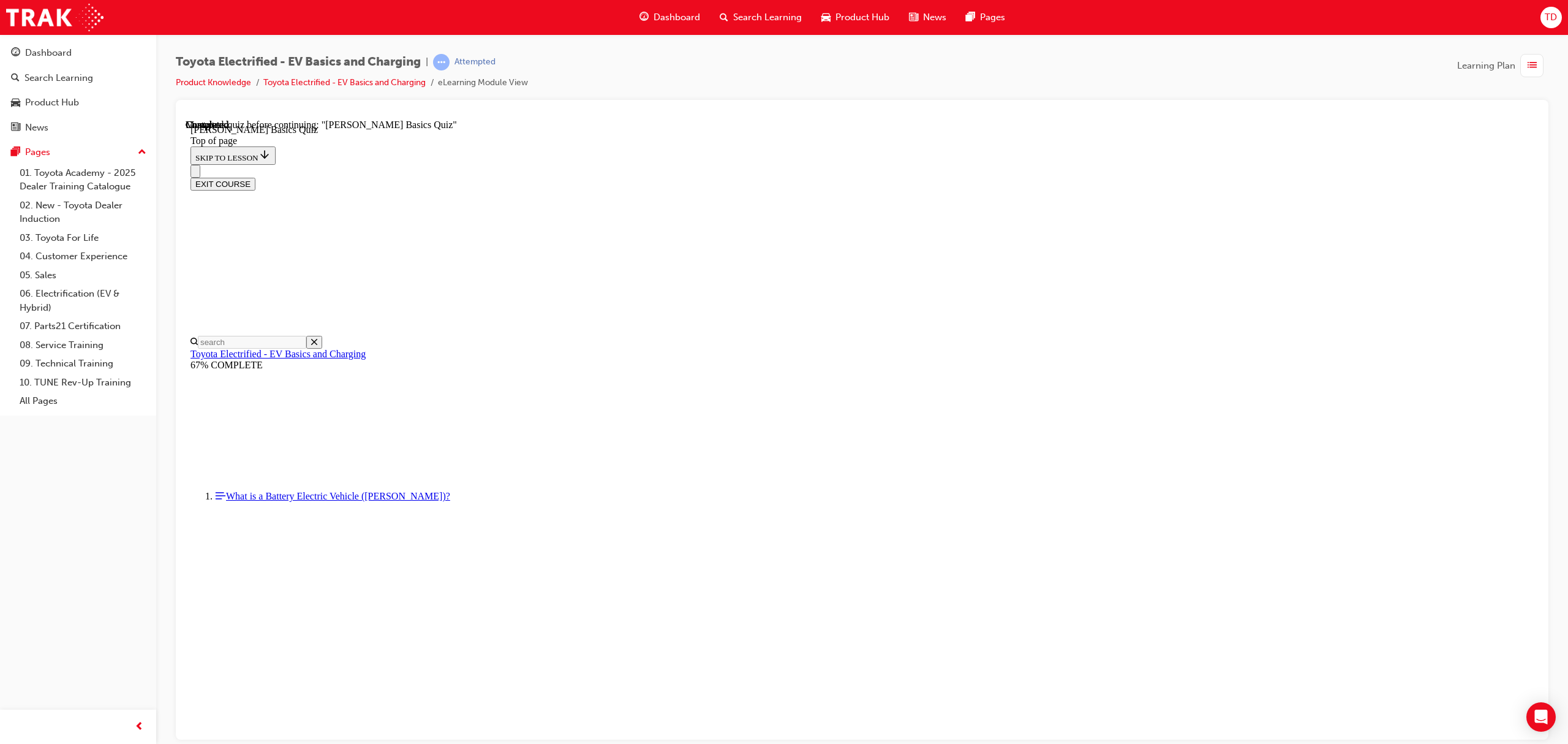
scroll to position [37, 0]
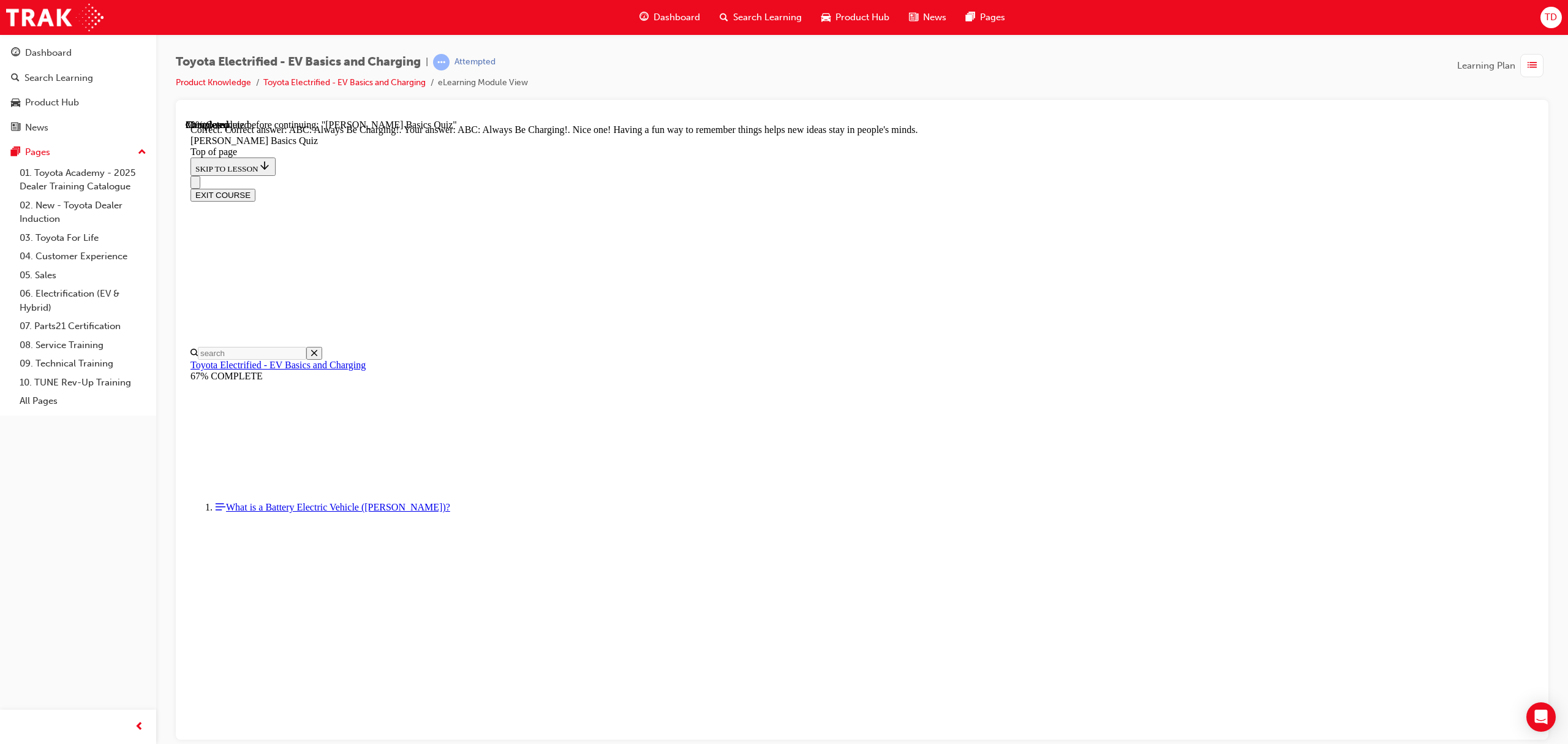
scroll to position [72, 0]
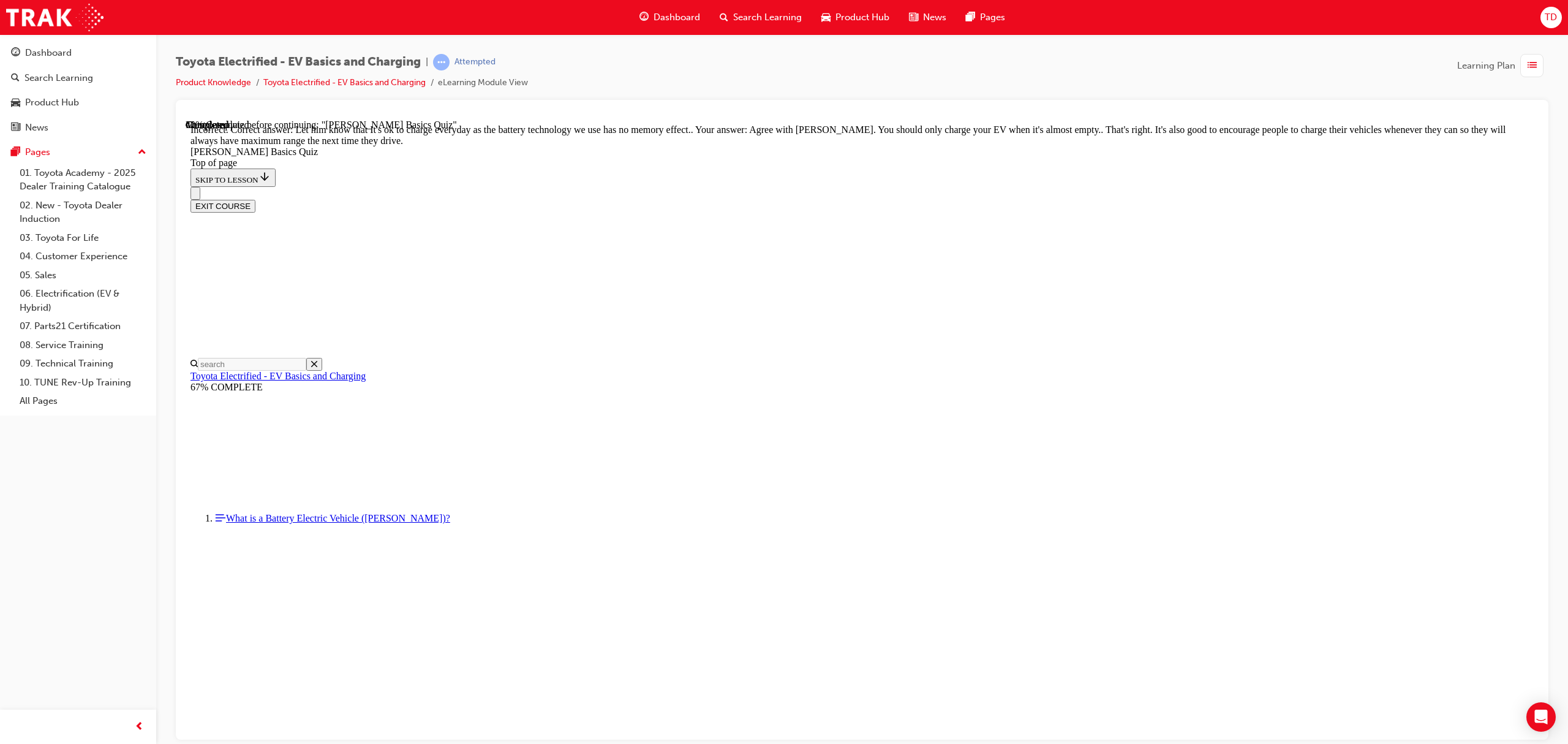
scroll to position [62, 0]
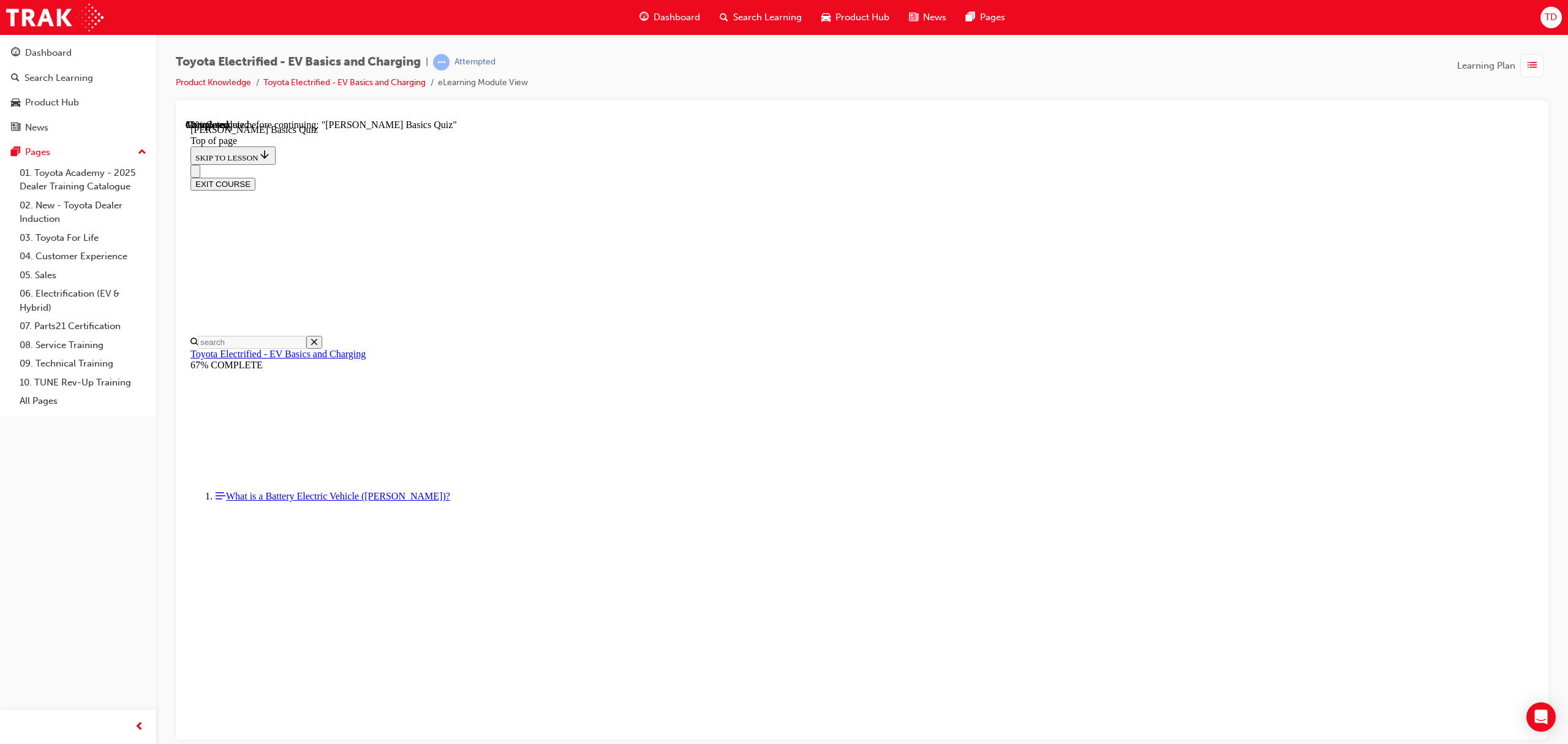
scroll to position [37, 0]
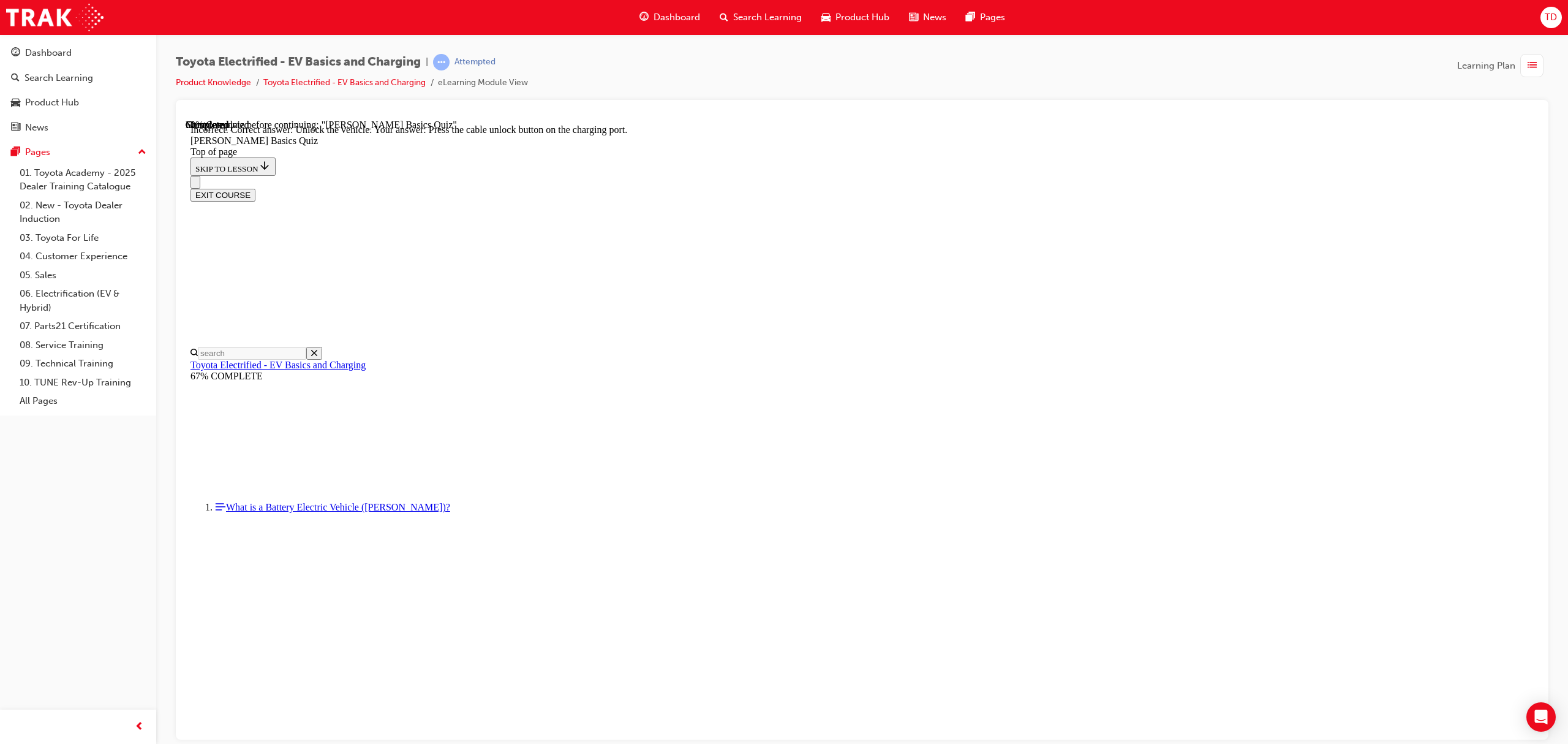
scroll to position [156, 0]
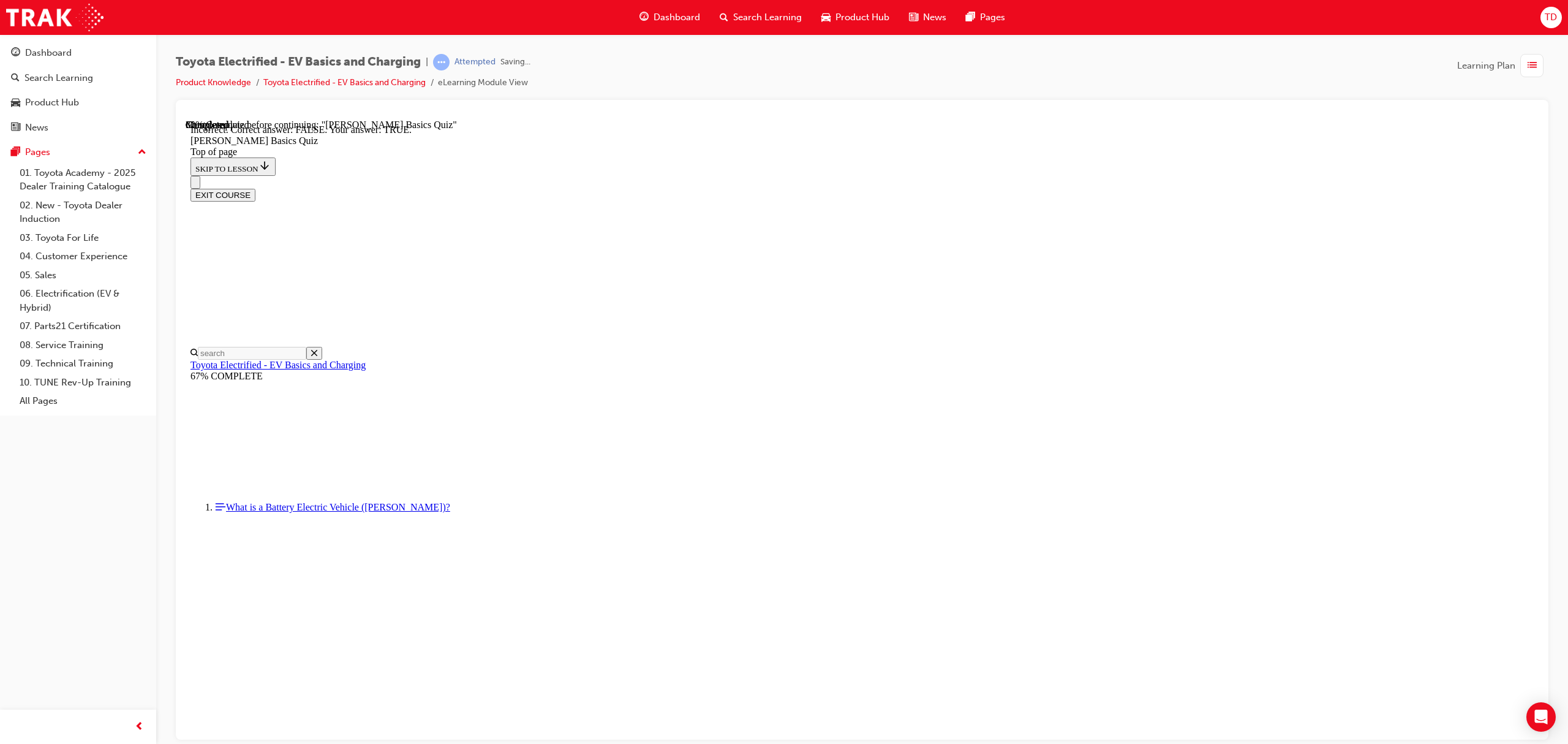
scroll to position [38, 0]
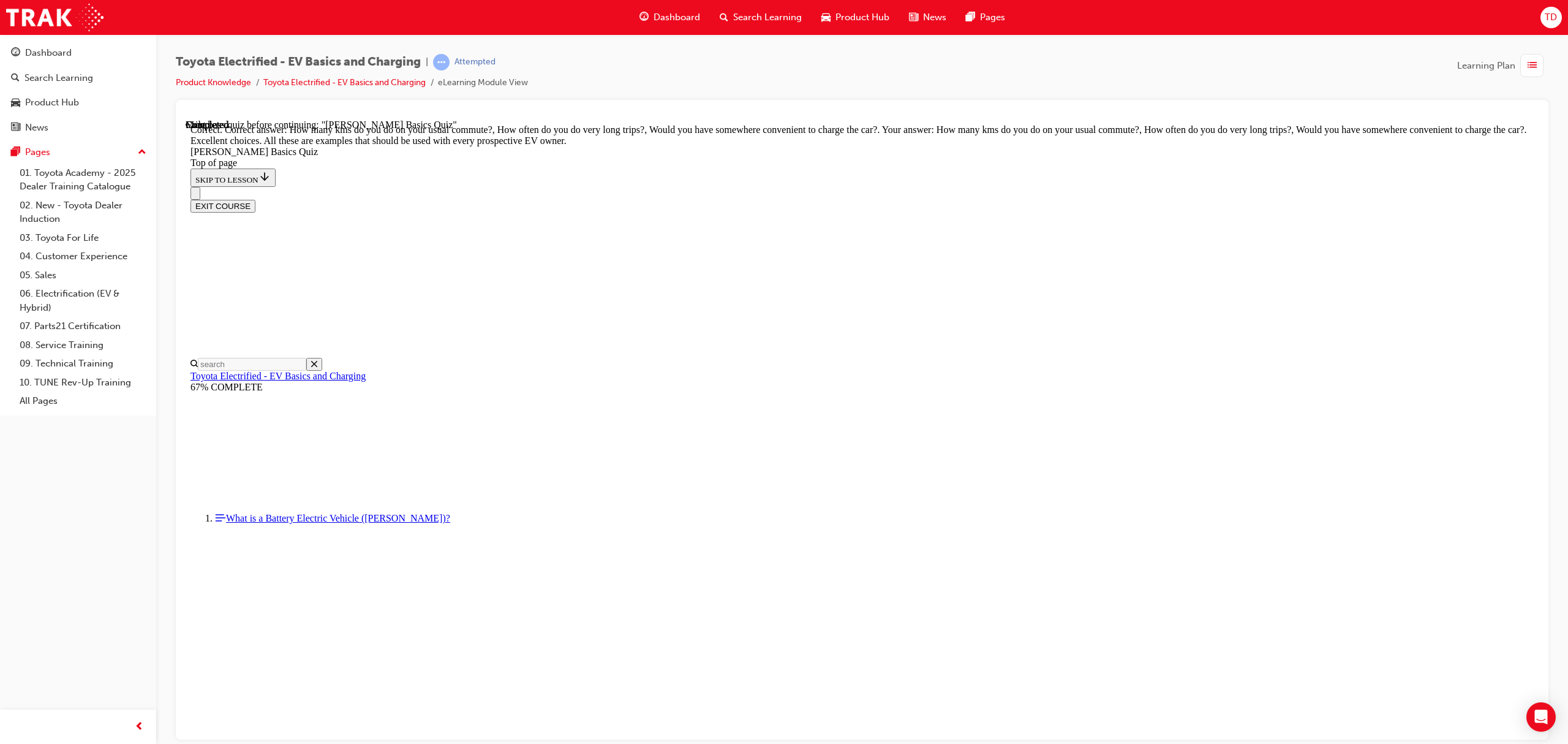
scroll to position [121, 0]
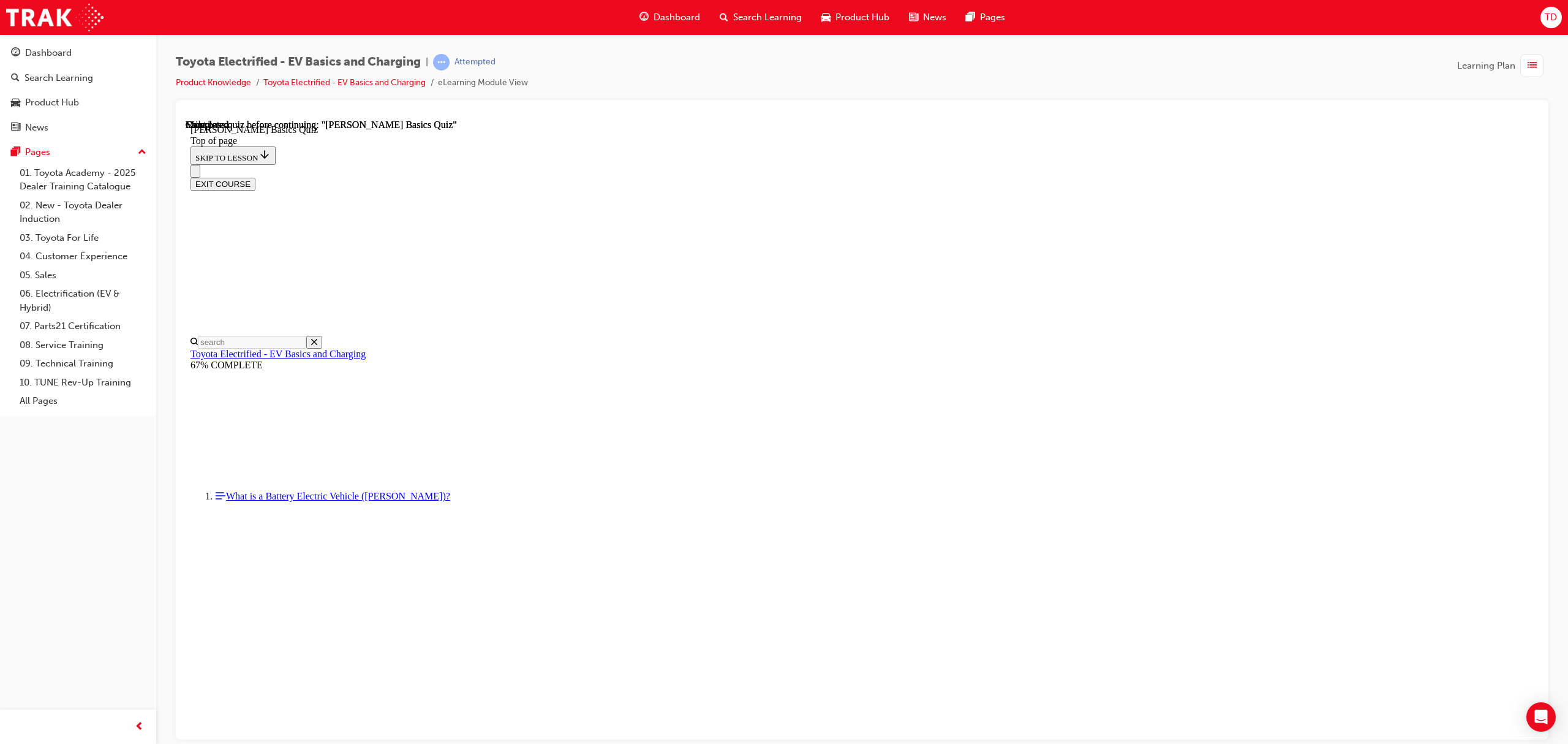
scroll to position [76, 0]
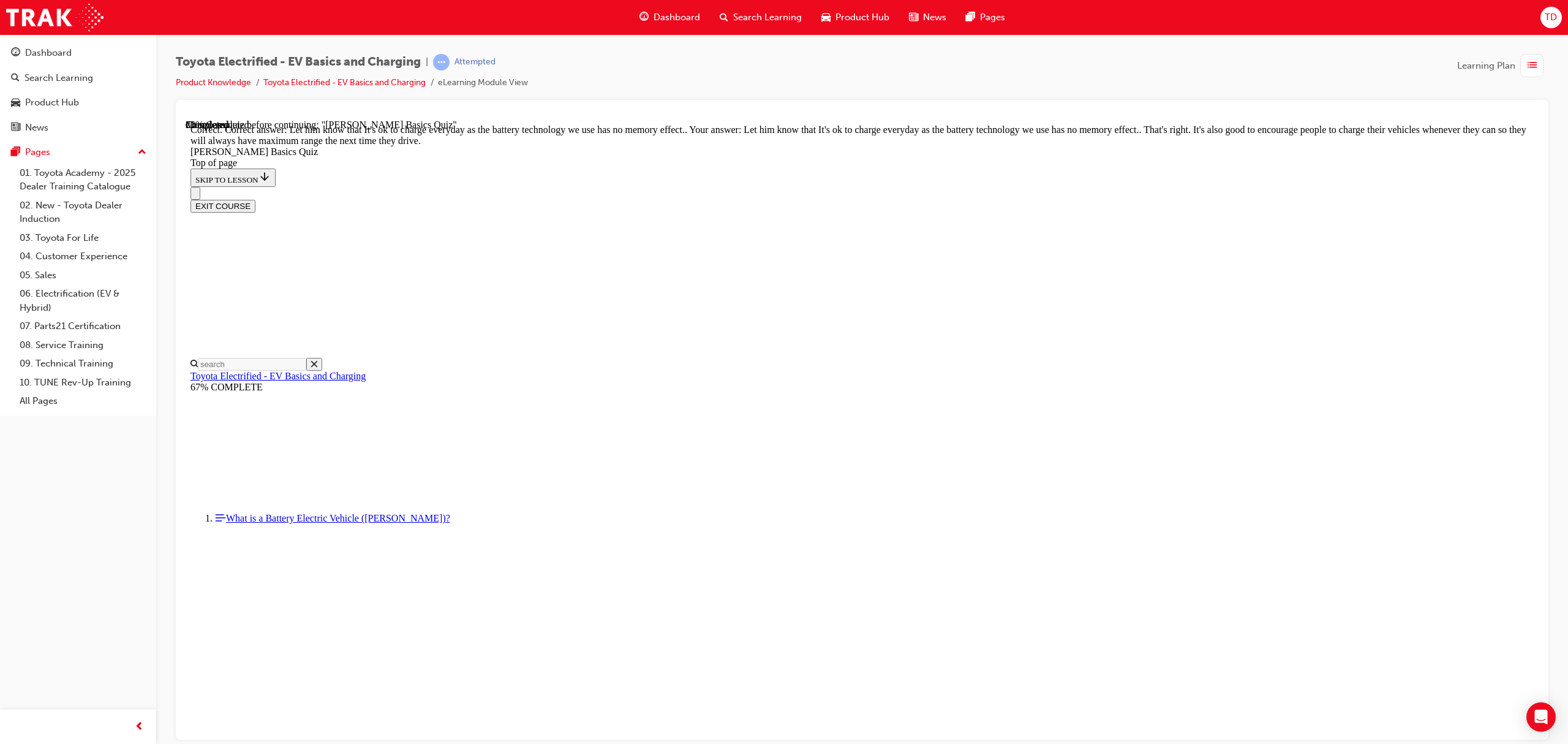
scroll to position [62, 0]
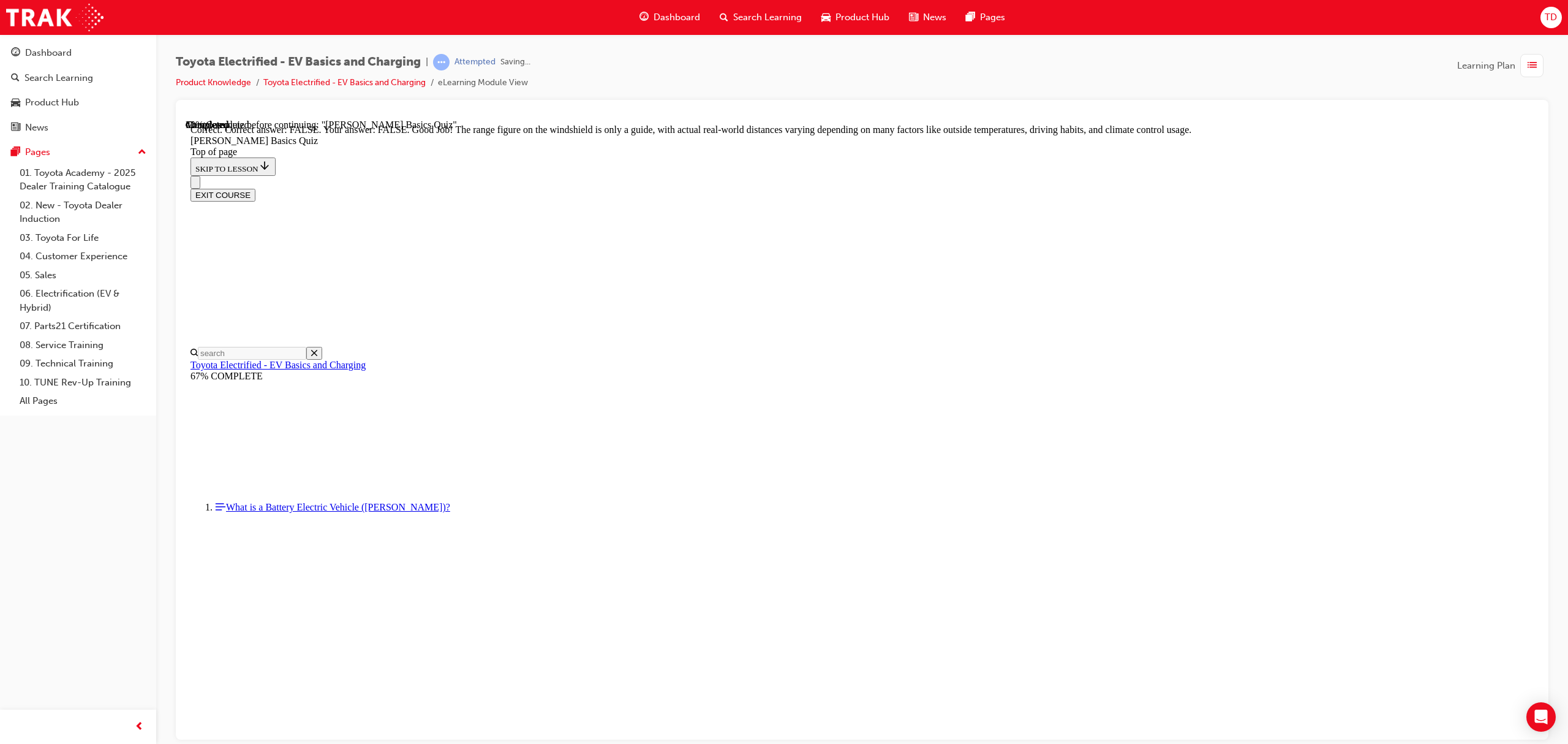
scroll to position [38, 0]
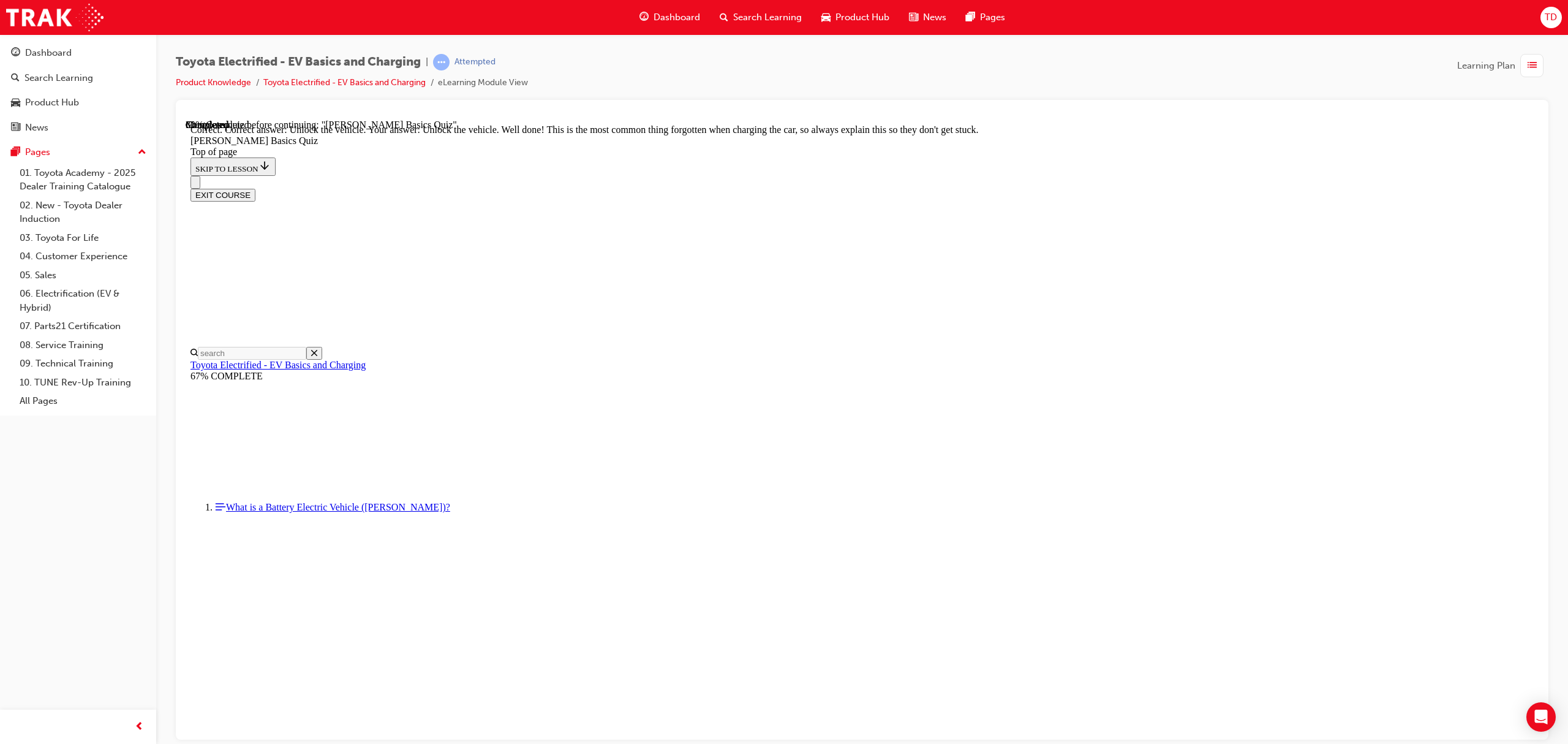
scroll to position [231, 0]
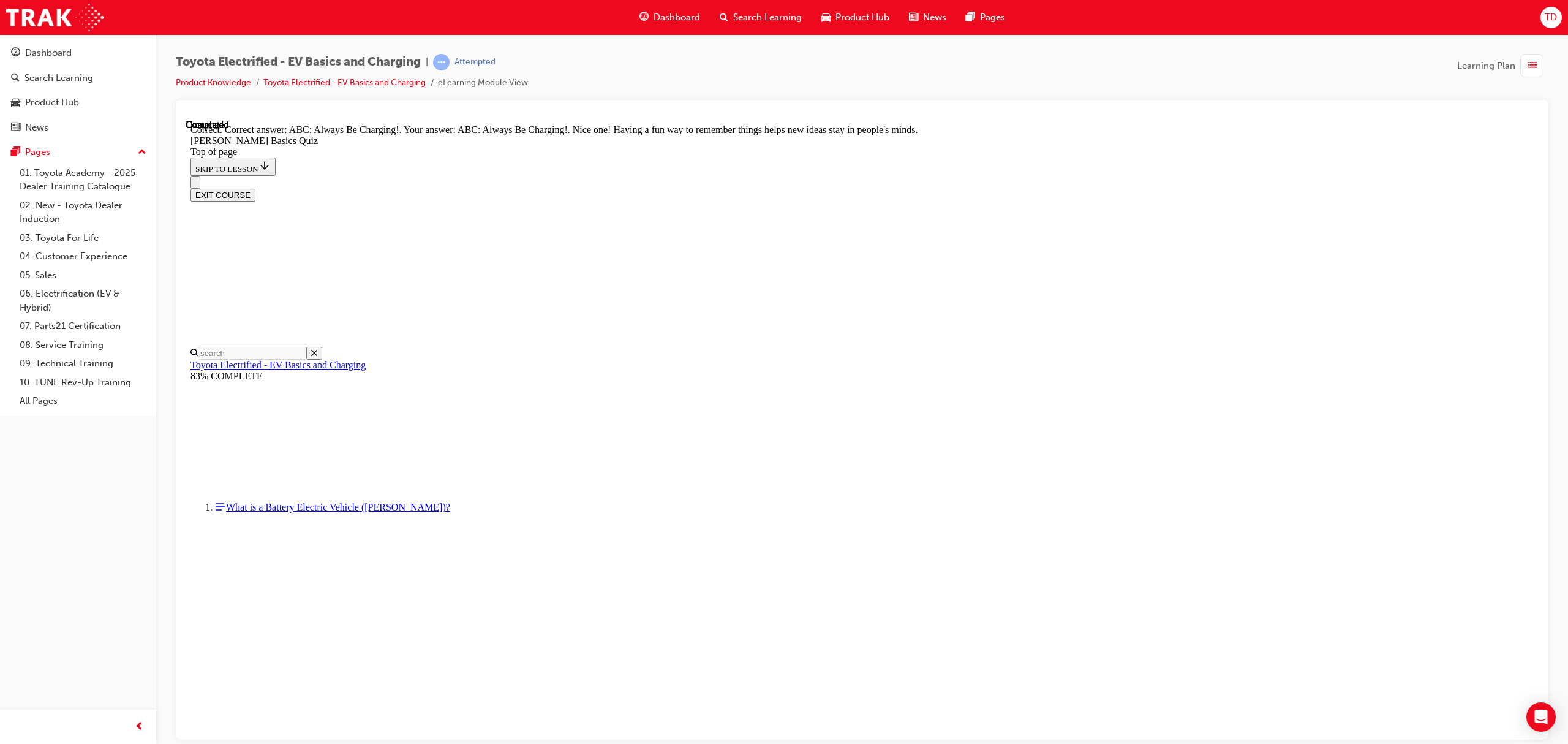
scroll to position [72, 0]
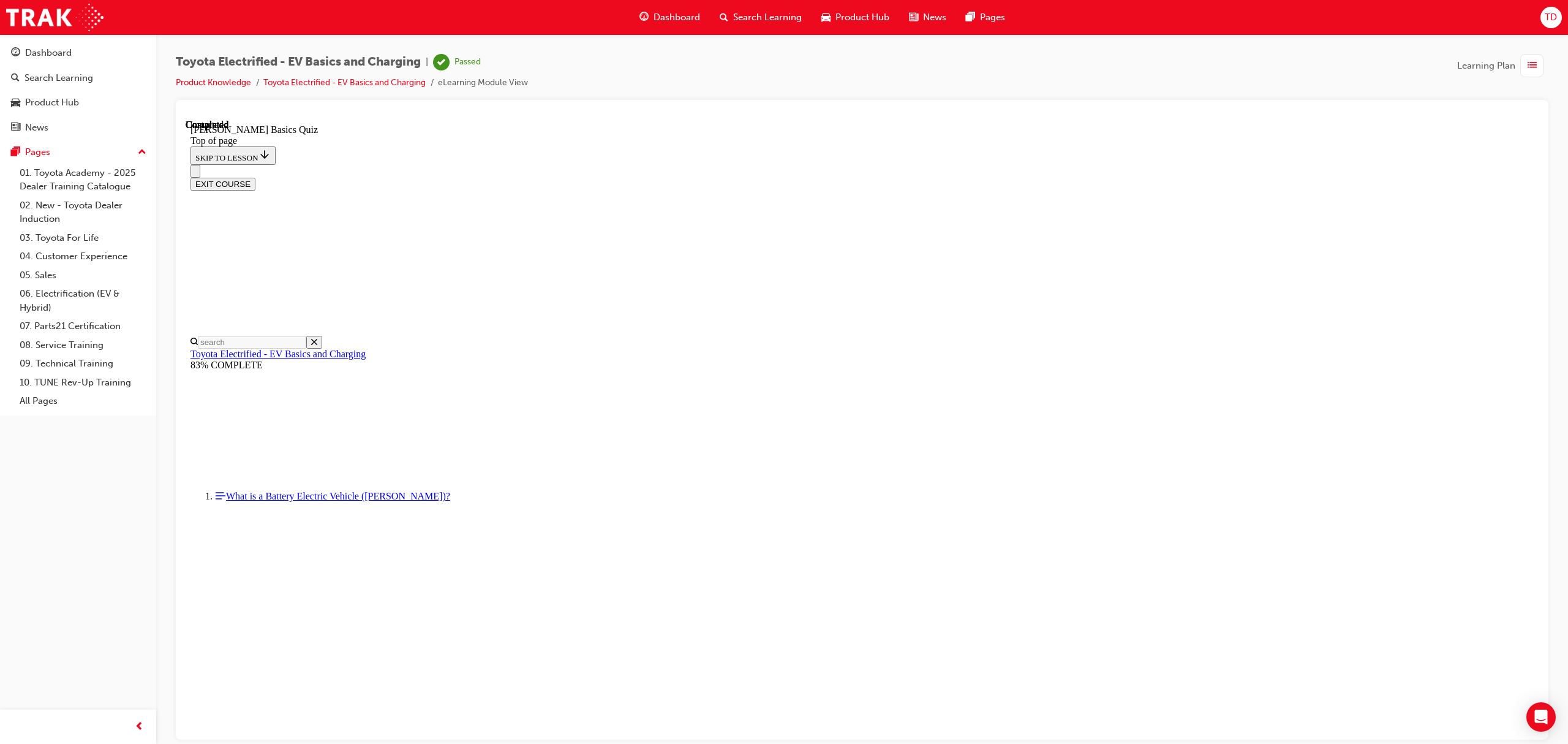
scroll to position [76, 0]
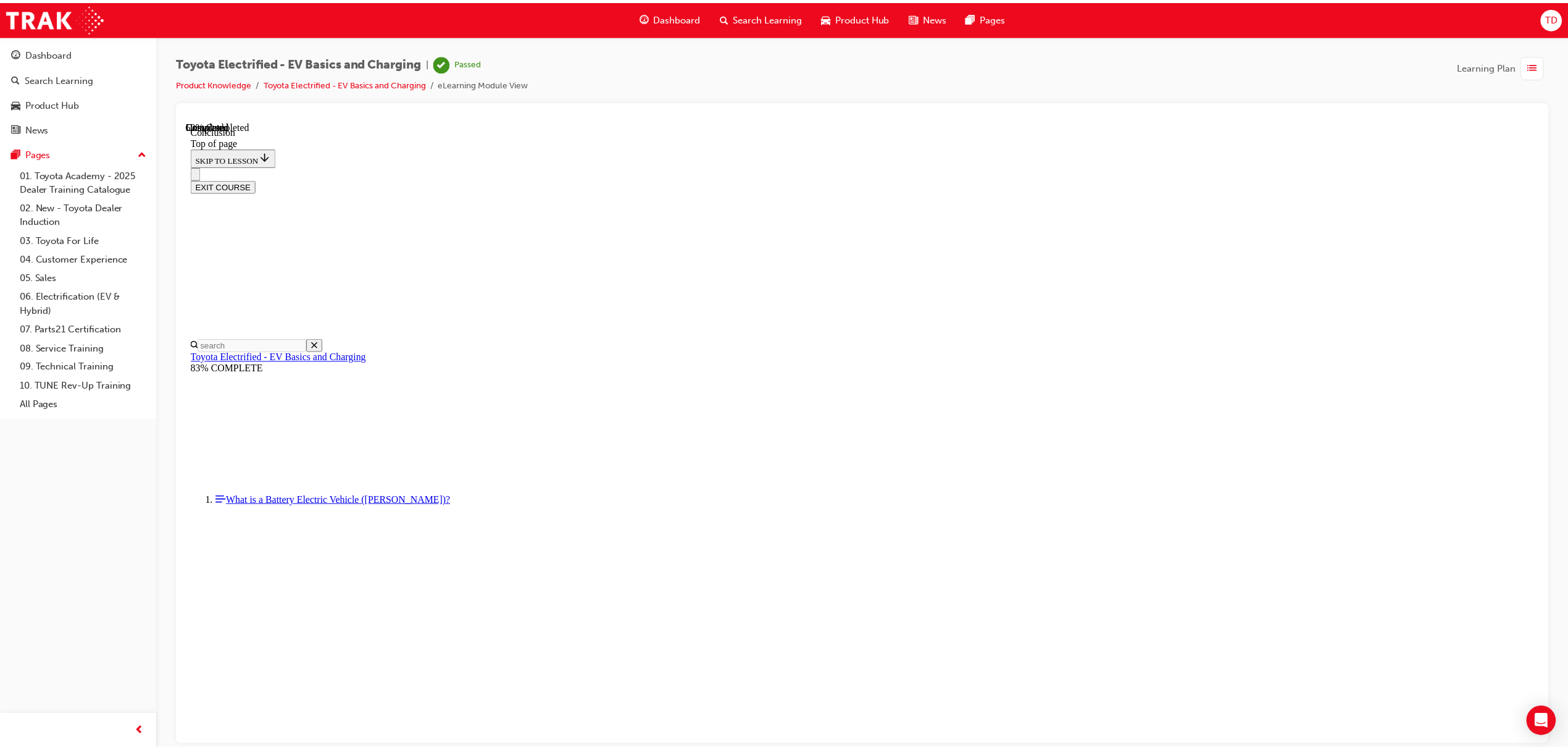
scroll to position [298, 0]
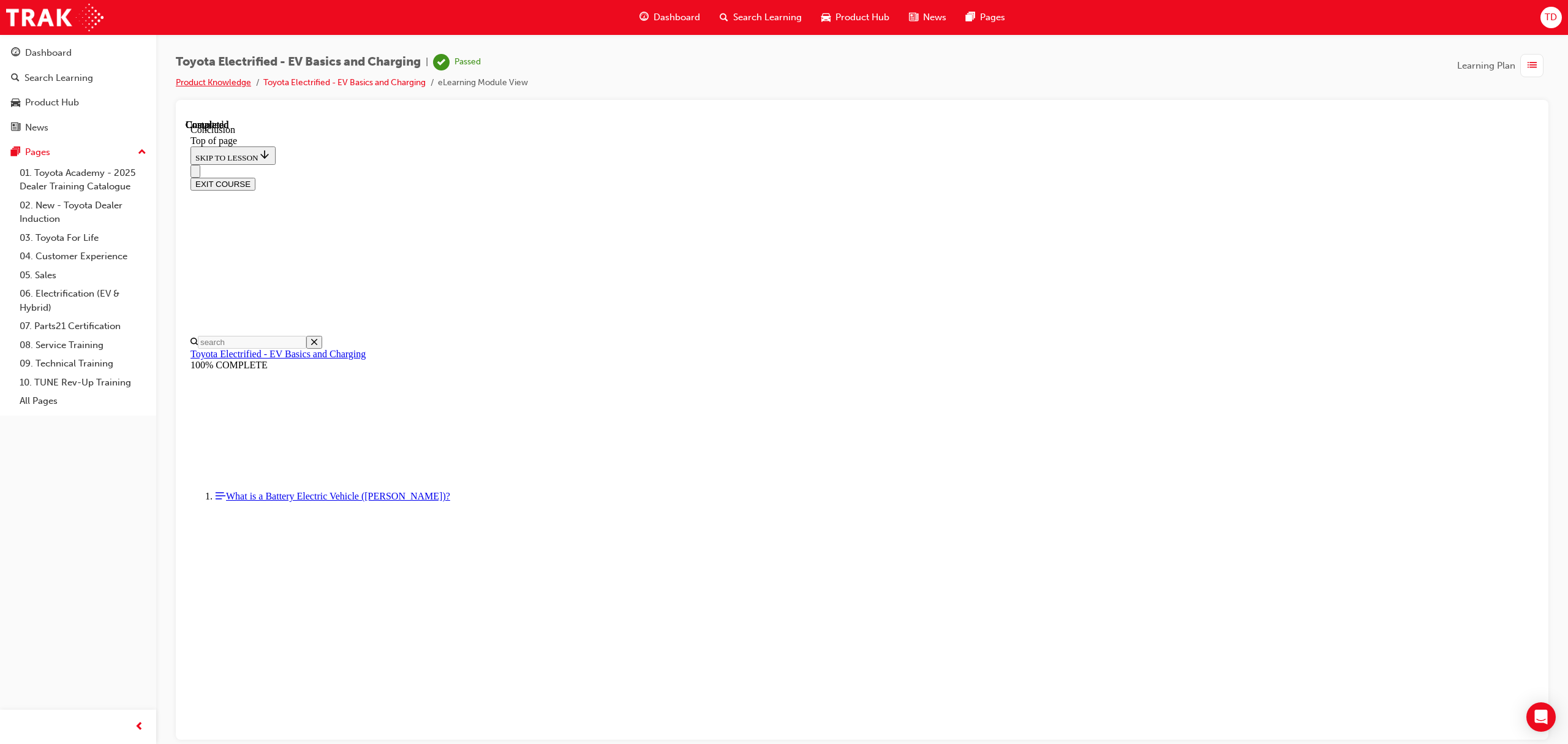
drag, startPoint x: 198, startPoint y: 86, endPoint x: 211, endPoint y: 86, distance: 13.0
click at [199, 86] on link "Product Knowledge" at bounding box center [213, 83] width 75 height 10
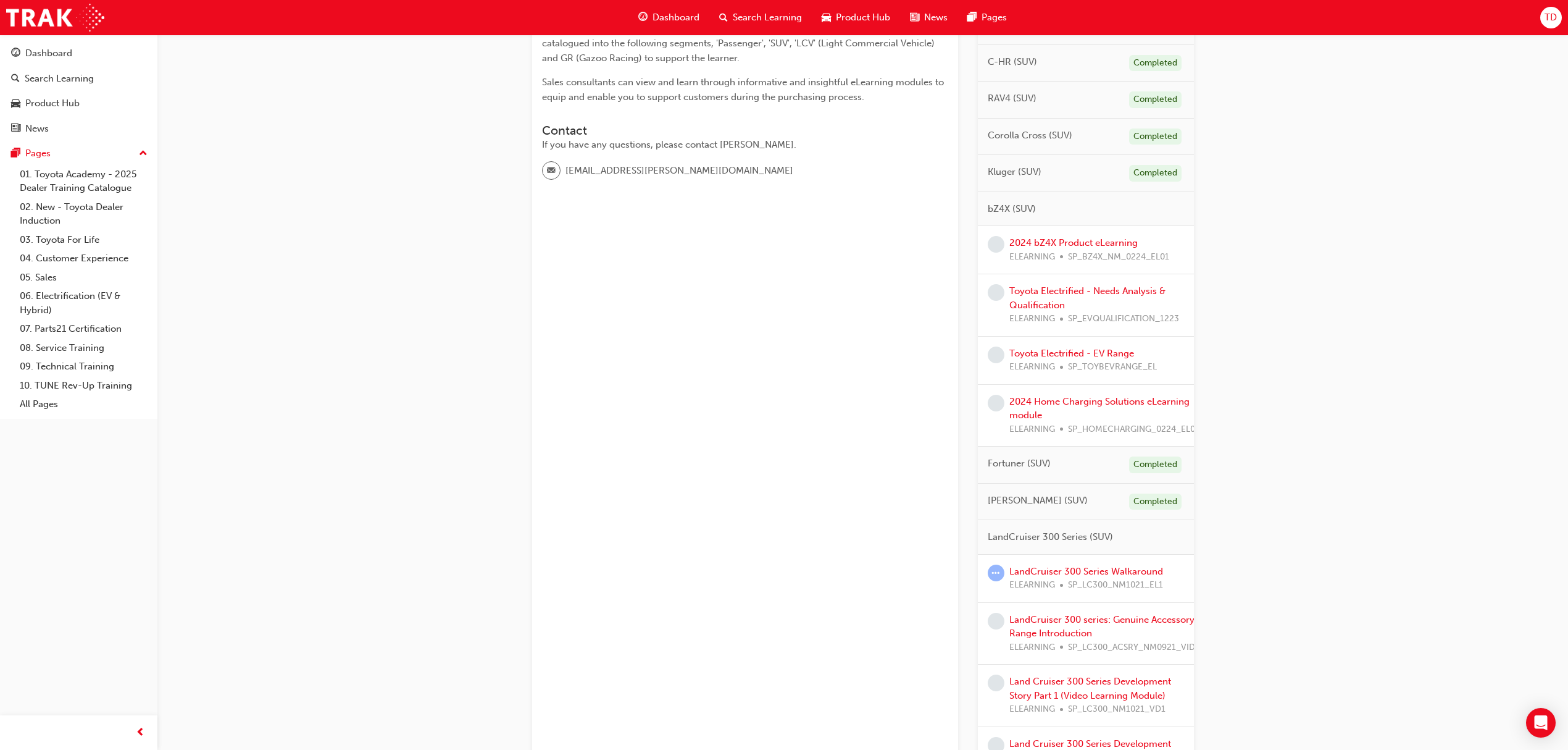
scroll to position [329, 0]
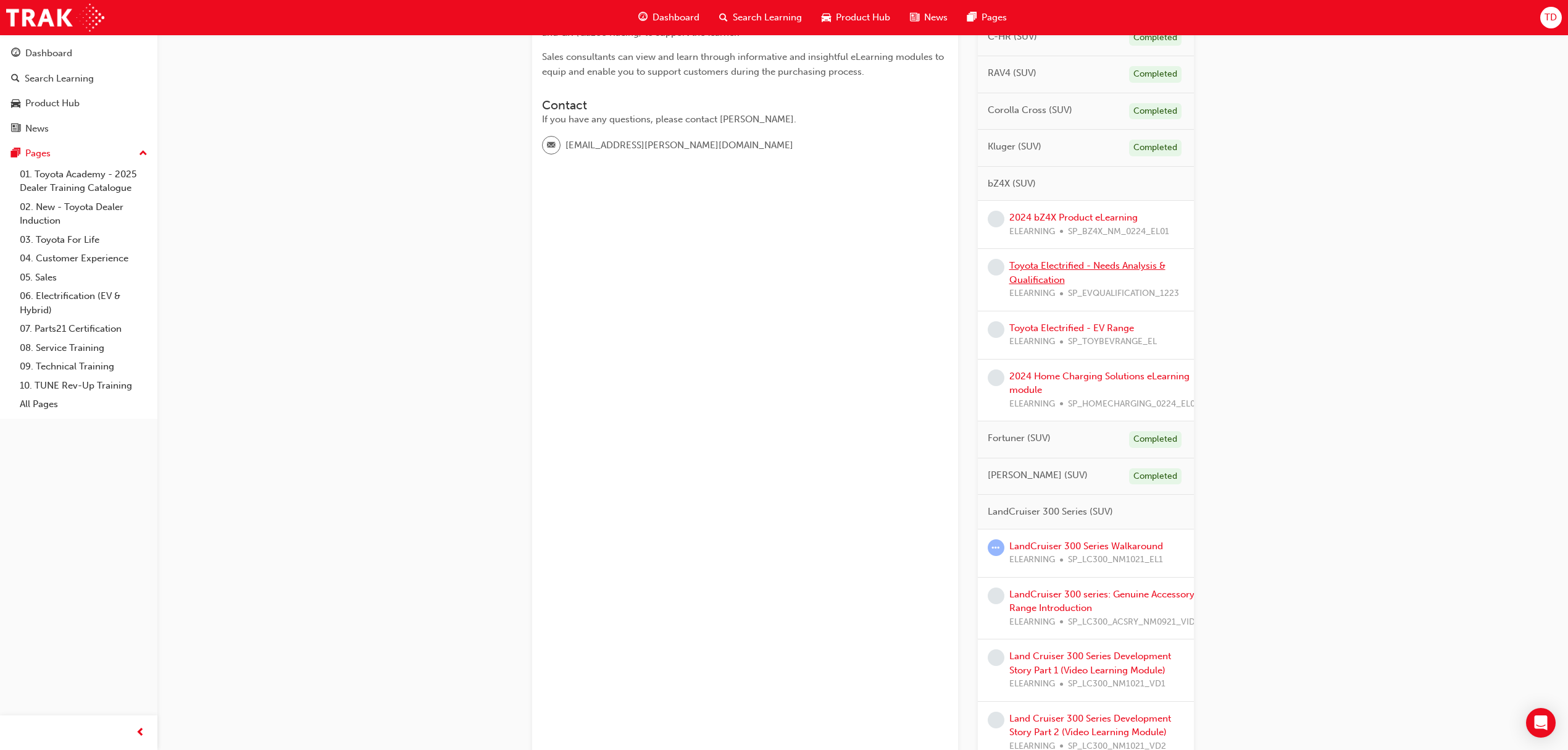
click at [1042, 282] on link "Toyota Electrified - Needs Analysis & Qualification" at bounding box center [1087, 273] width 156 height 25
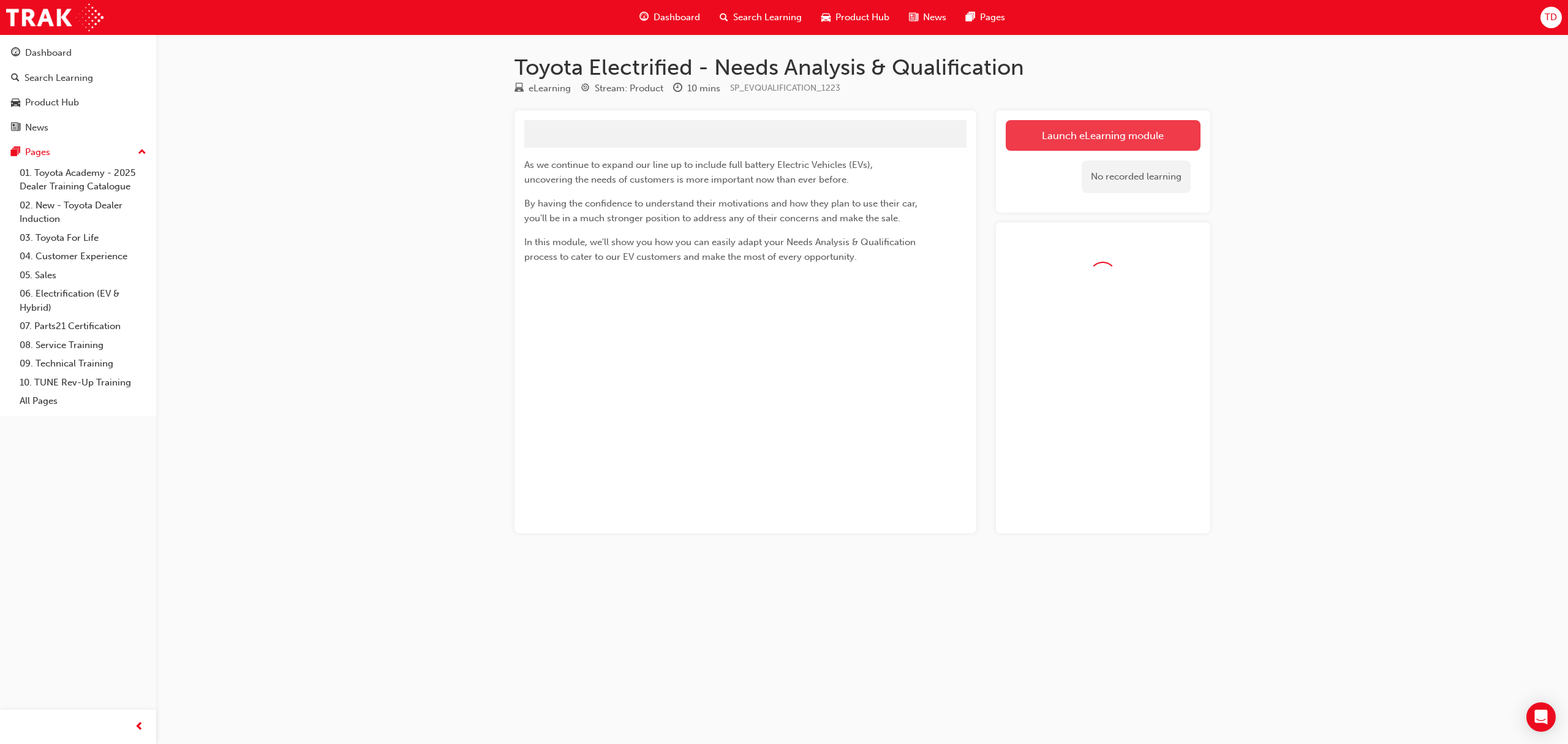
click at [1109, 133] on link "Launch eLearning module" at bounding box center [1103, 135] width 195 height 31
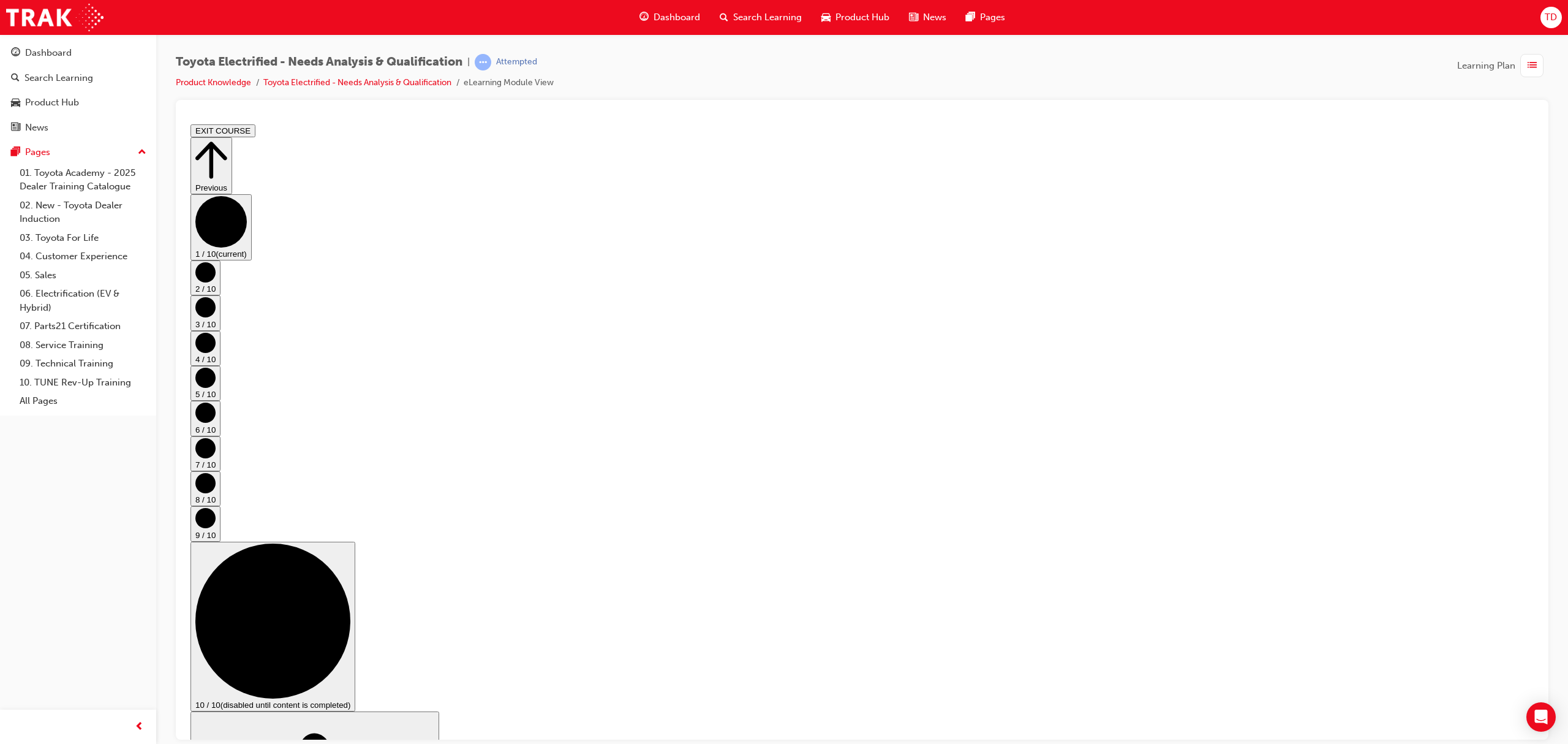
click at [246, 282] on circle "Step controls" at bounding box center [221, 257] width 51 height 51
click at [220, 329] on button "3 / 10" at bounding box center [205, 312] width 30 height 35
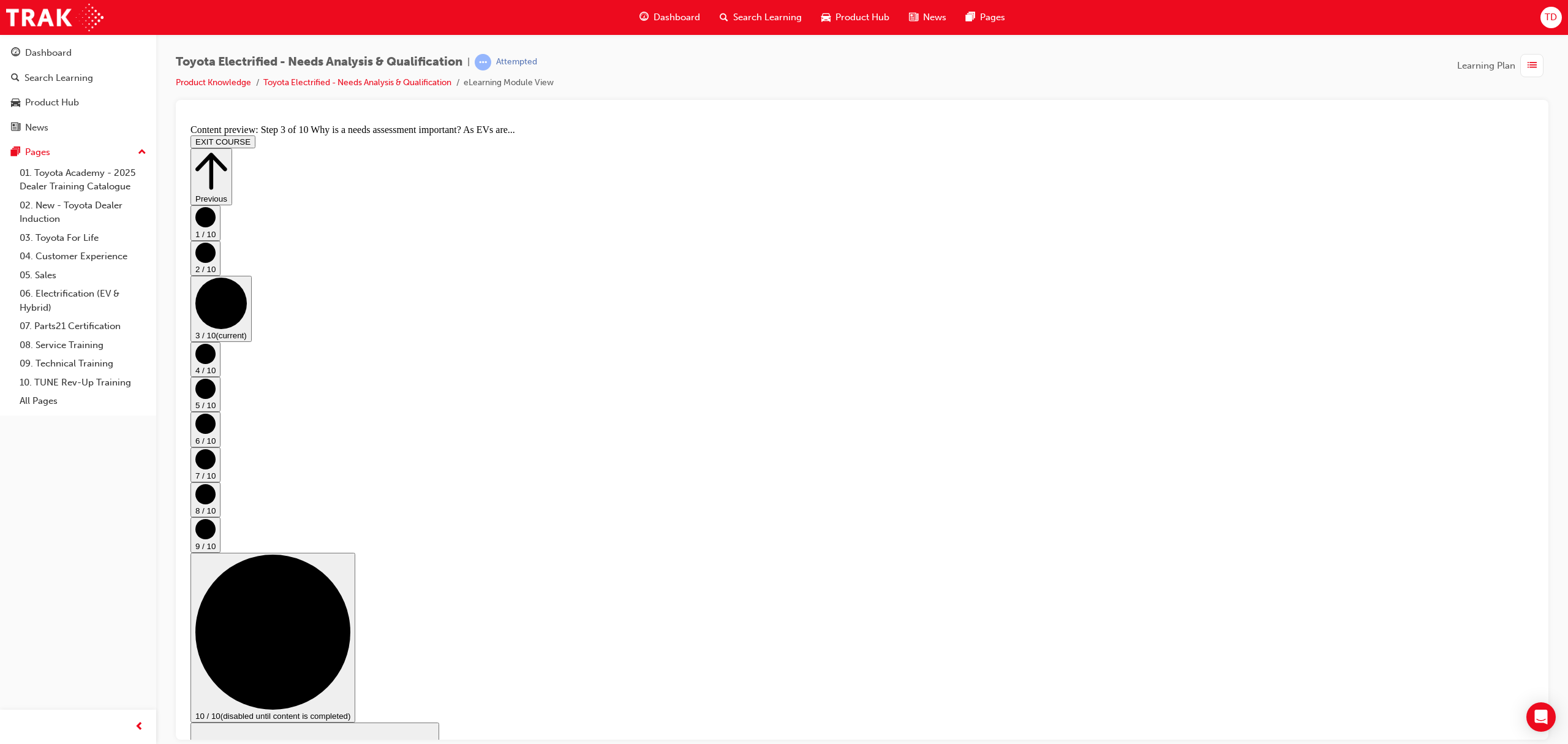
click at [220, 376] on button "4 / 10" at bounding box center [205, 358] width 30 height 35
click at [216, 398] on circle "Step controls" at bounding box center [206, 388] width 20 height 20
click at [216, 433] on circle "Step controls" at bounding box center [206, 423] width 20 height 20
click at [216, 450] on circle "Step controls" at bounding box center [206, 459] width 20 height 20
click at [216, 484] on circle "Step controls" at bounding box center [206, 494] width 20 height 20
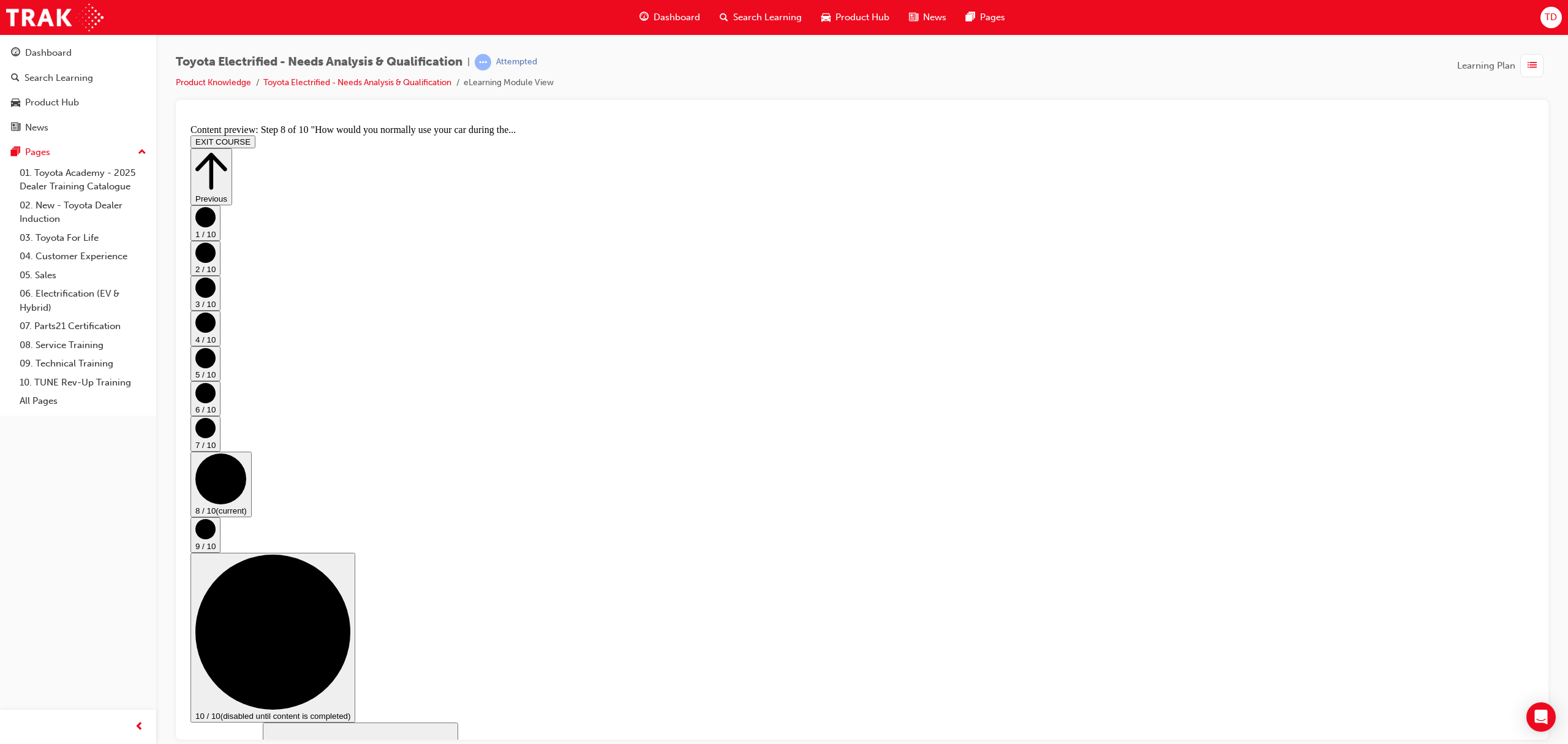
click at [216, 518] on circle "Step controls" at bounding box center [206, 528] width 20 height 20
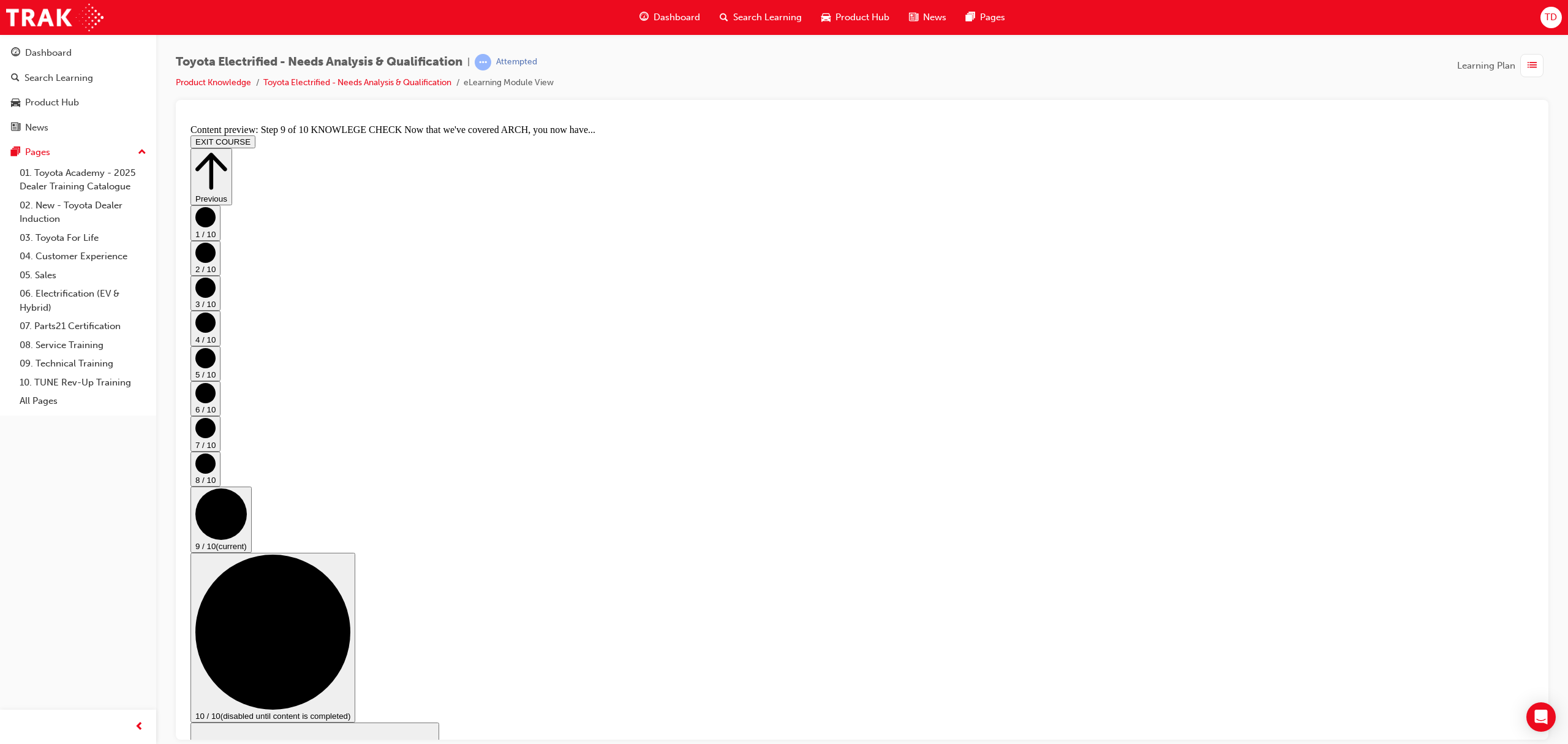
drag, startPoint x: 720, startPoint y: 339, endPoint x: 731, endPoint y: 348, distance: 14.2
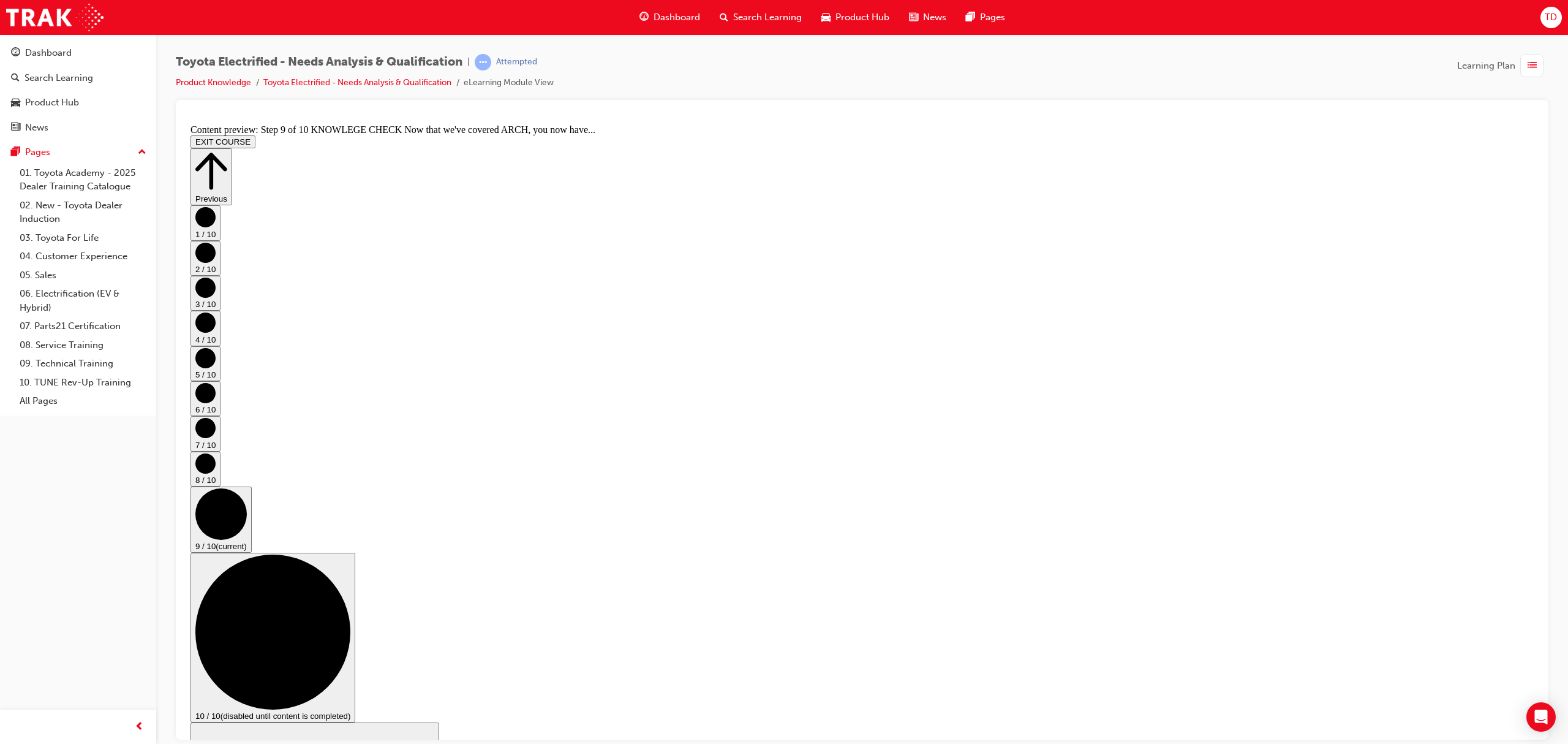
click at [355, 552] on button "10 / 10 (disabled until content is completed)" at bounding box center [272, 636] width 165 height 170
click at [216, 461] on icon "Step controls" at bounding box center [206, 463] width 20 height 20
click at [220, 444] on button "7 / 10" at bounding box center [205, 433] width 30 height 35
click at [220, 416] on button "6 / 10" at bounding box center [205, 398] width 30 height 35
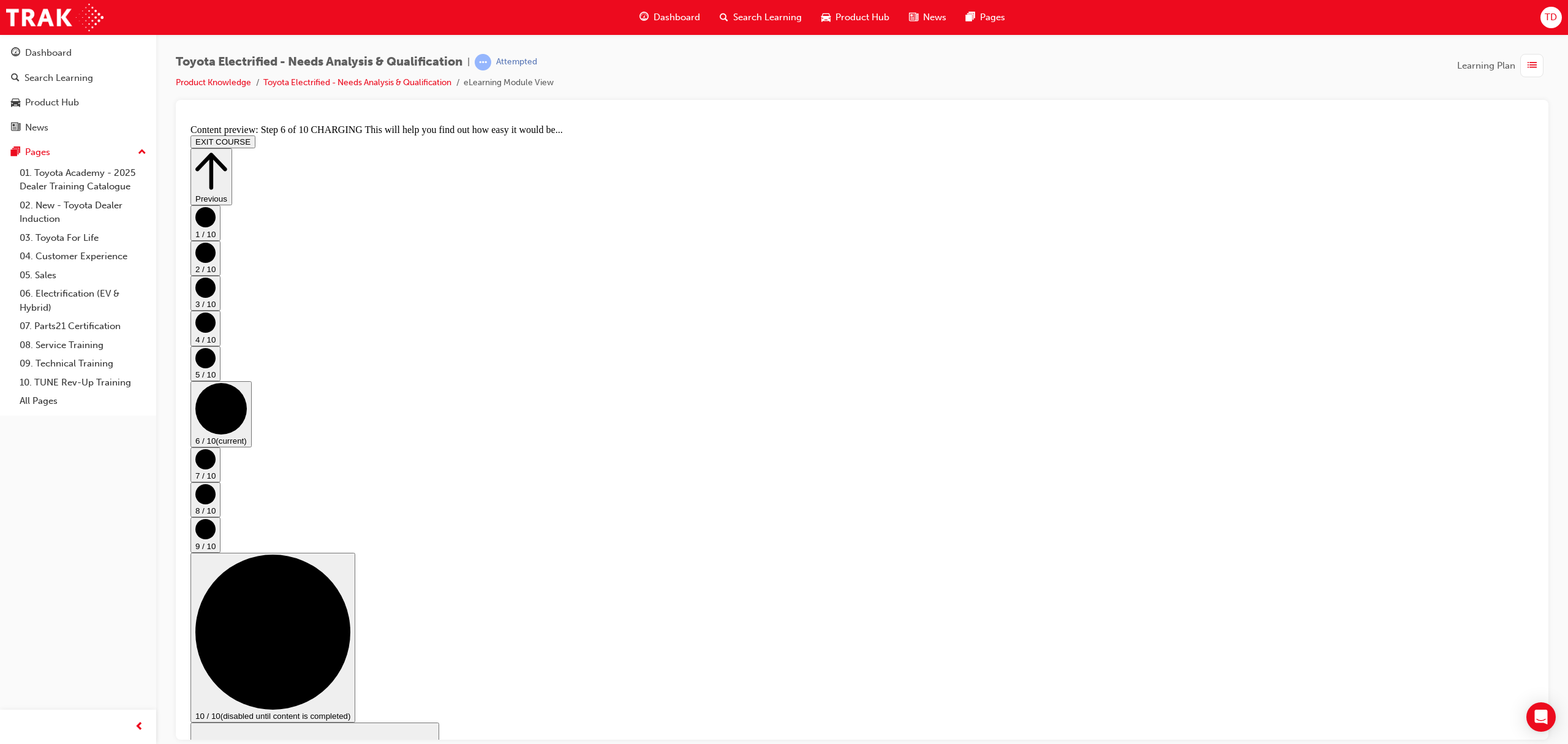
click at [216, 367] on circle "Step controls" at bounding box center [206, 358] width 20 height 20
click at [216, 518] on circle "Step controls" at bounding box center [206, 528] width 20 height 20
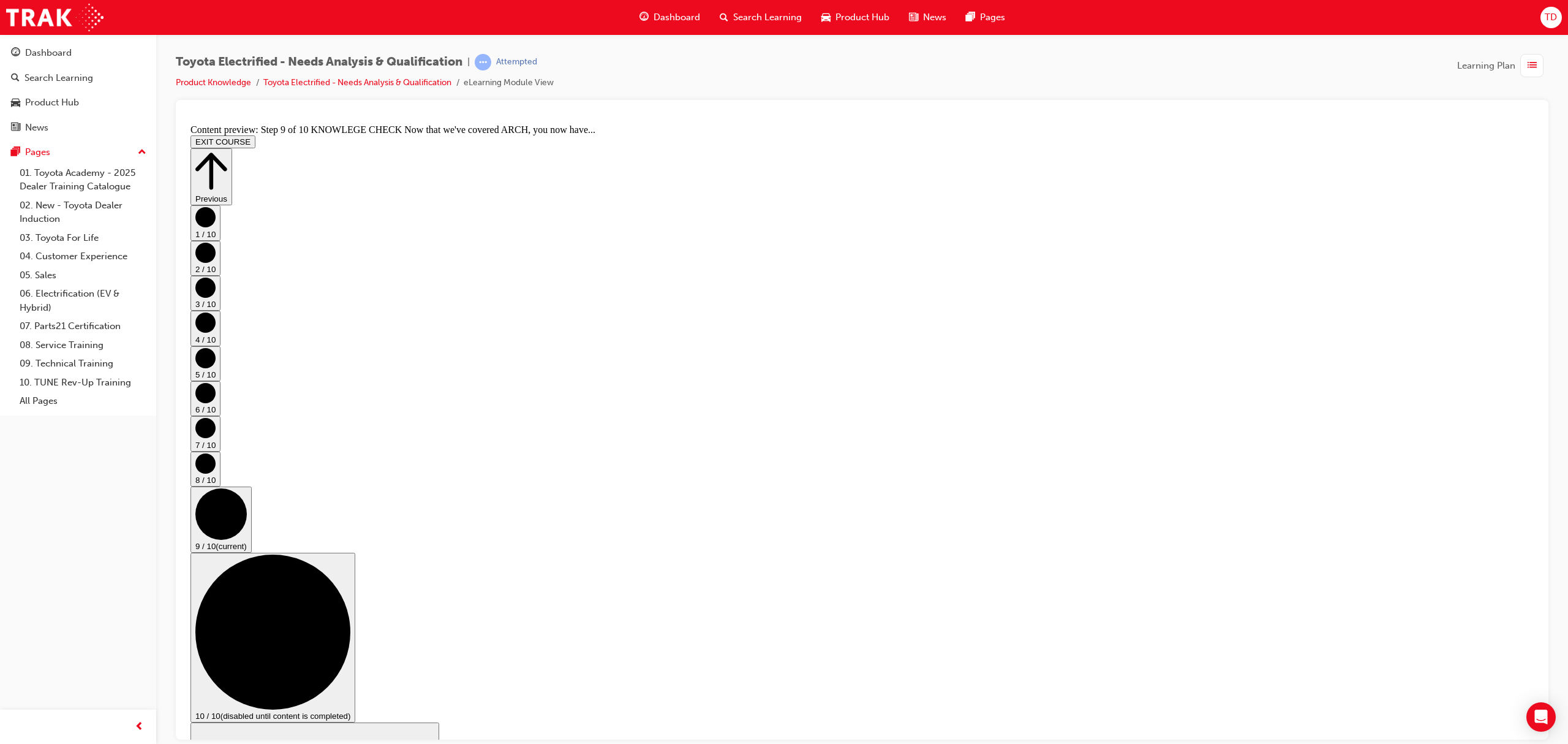
click at [216, 227] on circle "Step controls" at bounding box center [206, 217] width 20 height 20
click at [220, 341] on button "3 / 10" at bounding box center [205, 323] width 30 height 35
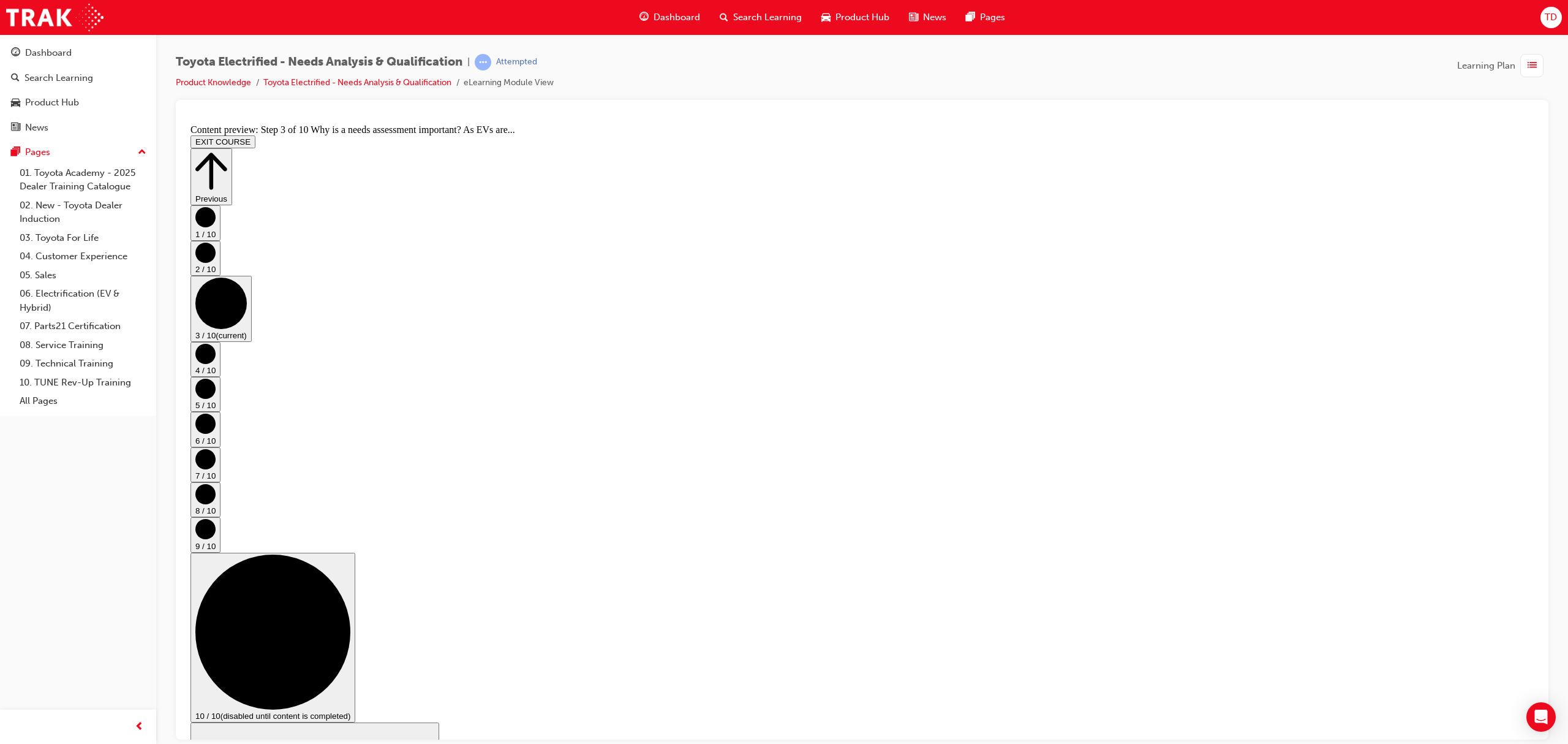
click at [216, 364] on circle "Step controls" at bounding box center [206, 353] width 20 height 20
drag, startPoint x: 731, startPoint y: 607, endPoint x: 736, endPoint y: 595, distance: 13.0
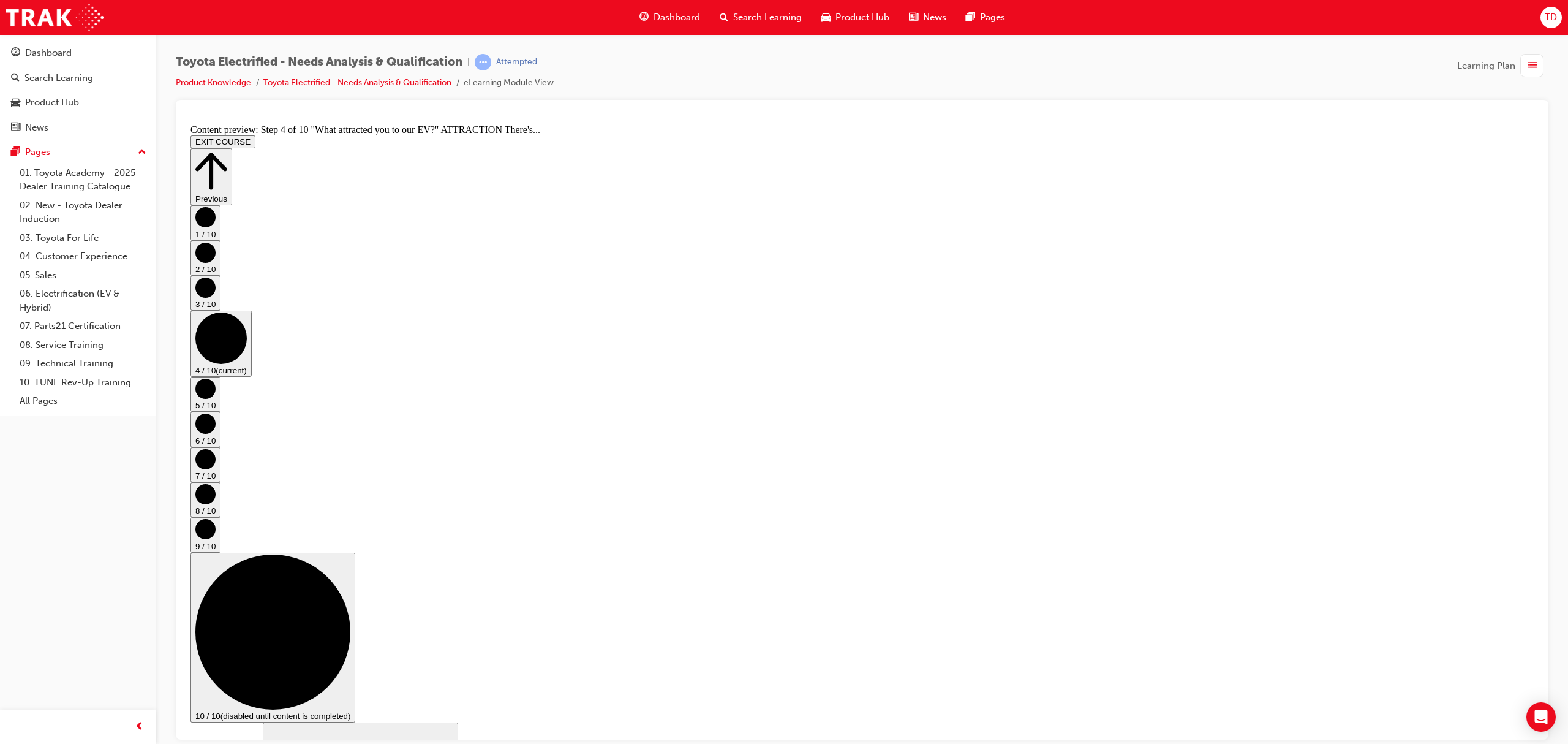
click at [216, 398] on circle "Step controls" at bounding box center [206, 388] width 20 height 20
click at [216, 433] on circle "Step controls" at bounding box center [206, 423] width 20 height 20
click at [216, 448] on circle "Step controls" at bounding box center [206, 459] width 20 height 20
click at [216, 484] on circle "Step controls" at bounding box center [206, 494] width 20 height 20
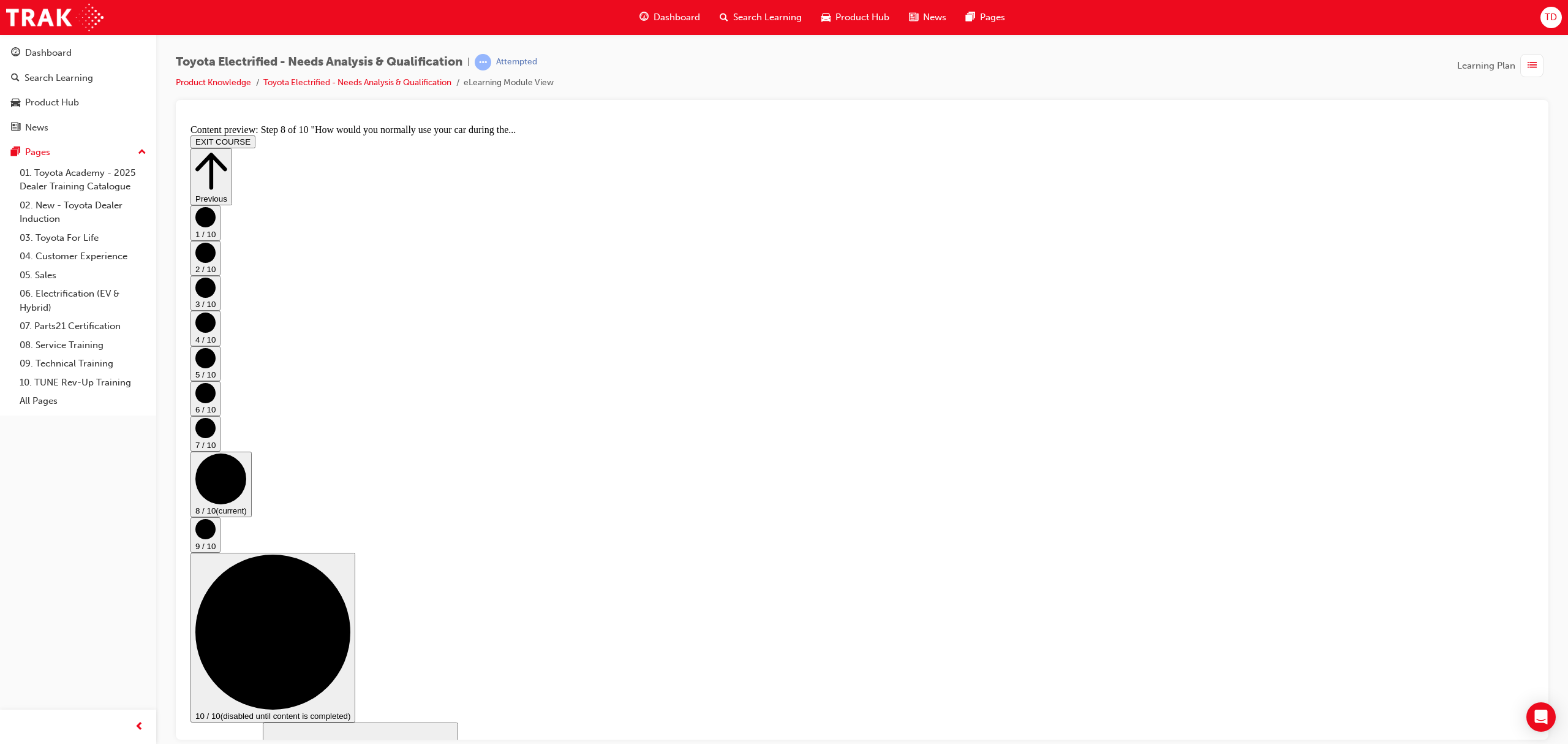
scroll to position [138, 0]
click at [216, 518] on circle "Step controls" at bounding box center [206, 528] width 20 height 20
click at [355, 552] on button "10 / 10 (disabled until content is completed)" at bounding box center [272, 636] width 165 height 170
click at [246, 488] on circle "Step controls" at bounding box center [221, 514] width 51 height 51
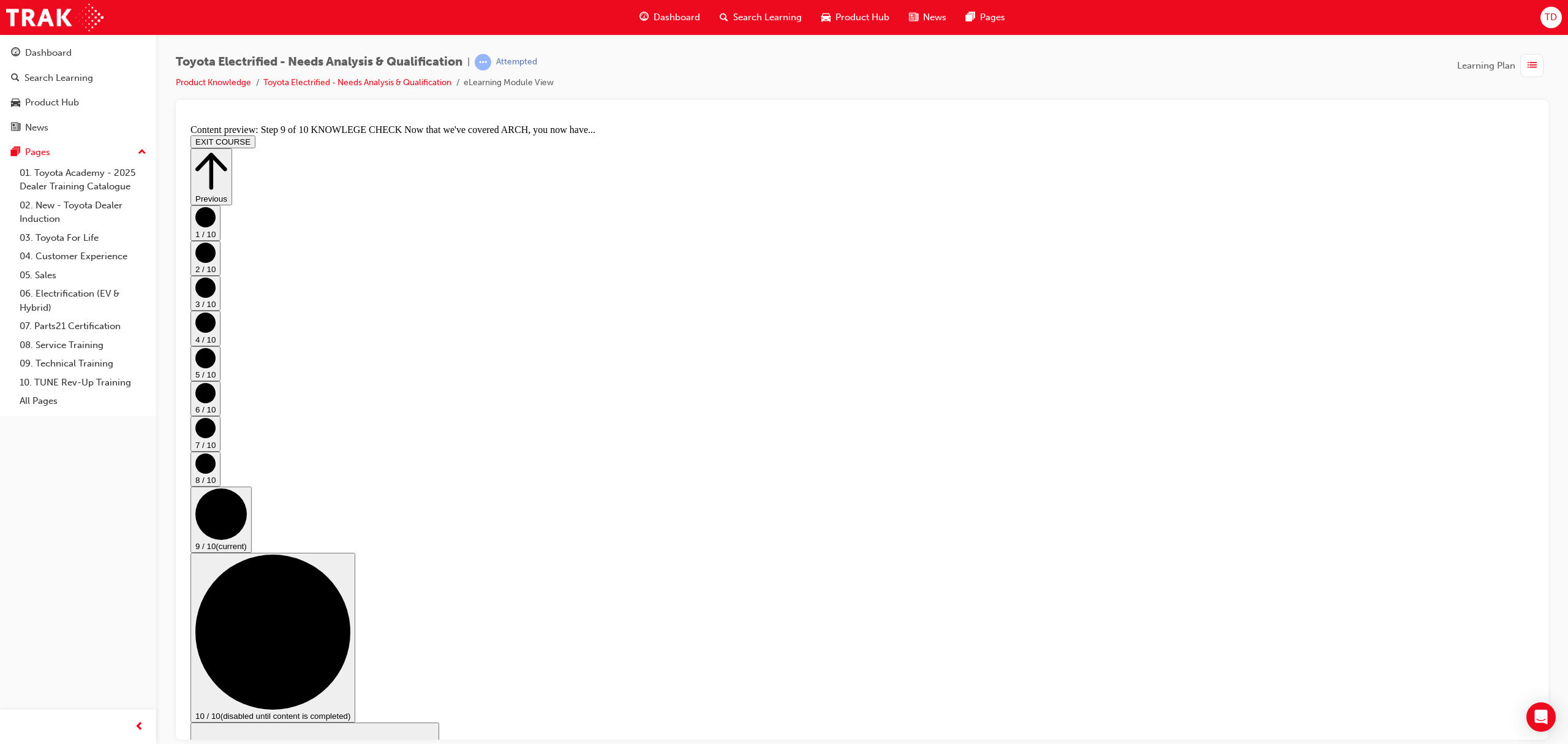
scroll to position [50, 0]
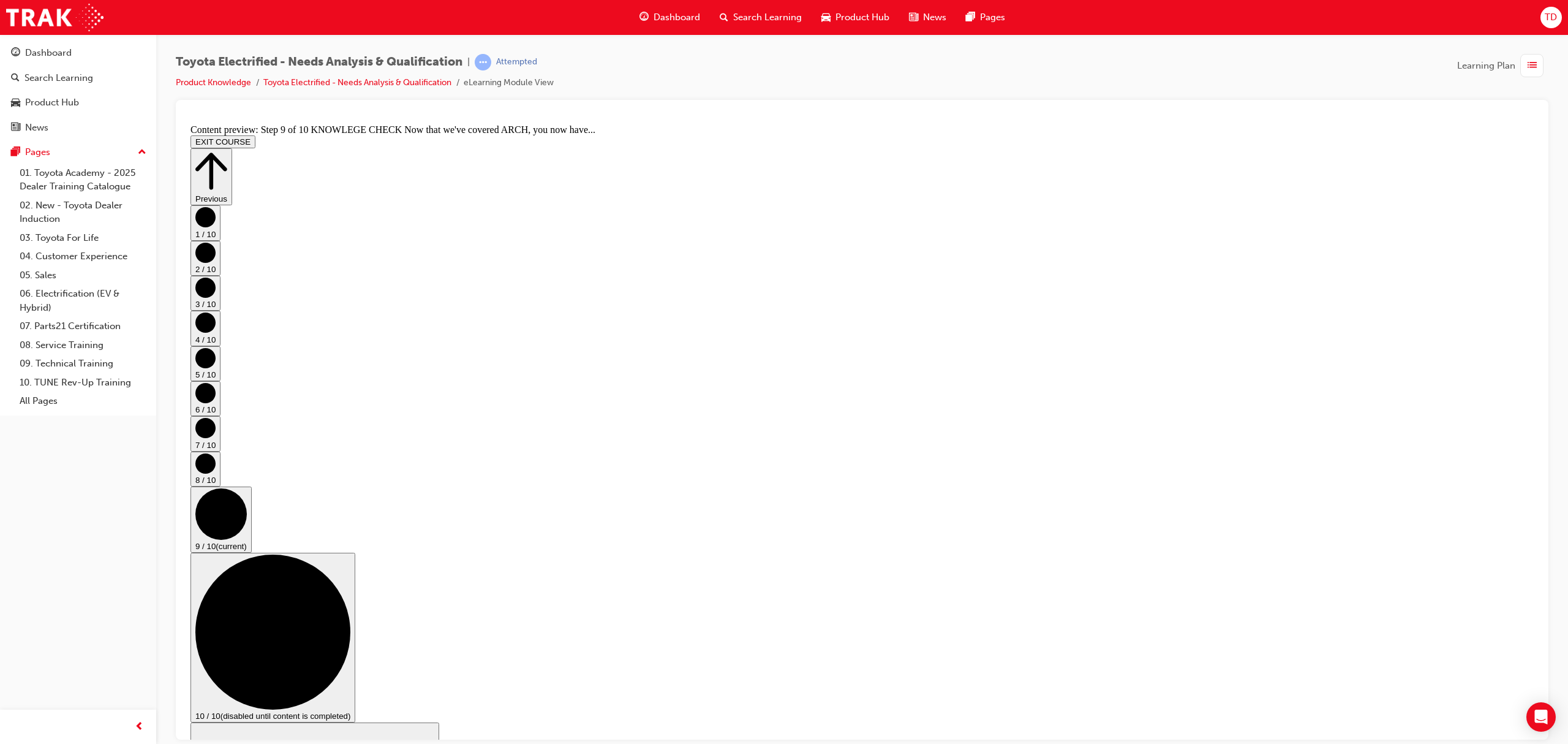
drag, startPoint x: 855, startPoint y: 702, endPoint x: 695, endPoint y: 490, distance: 265.6
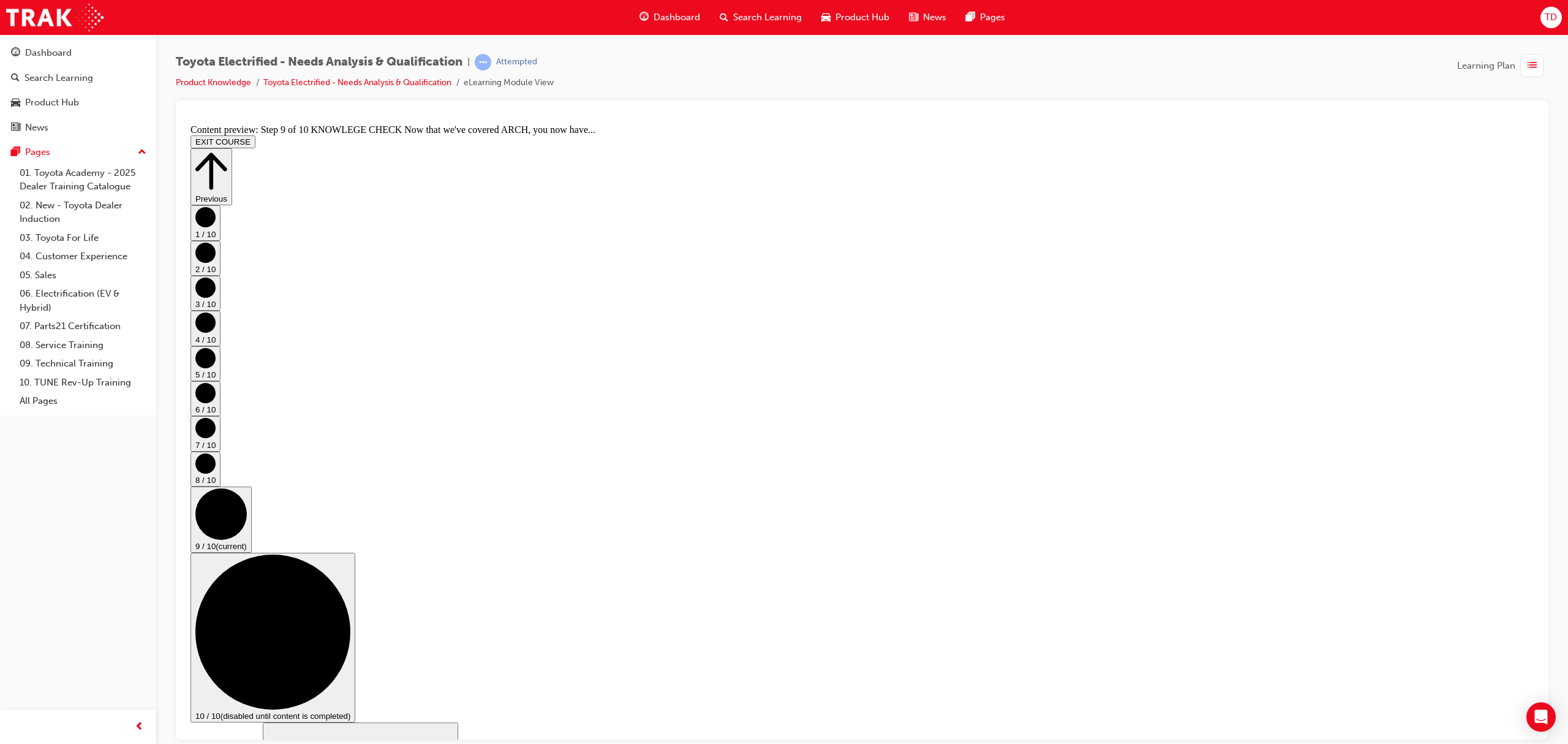
scroll to position [0, 0]
click at [216, 227] on circle "Step controls" at bounding box center [206, 217] width 20 height 20
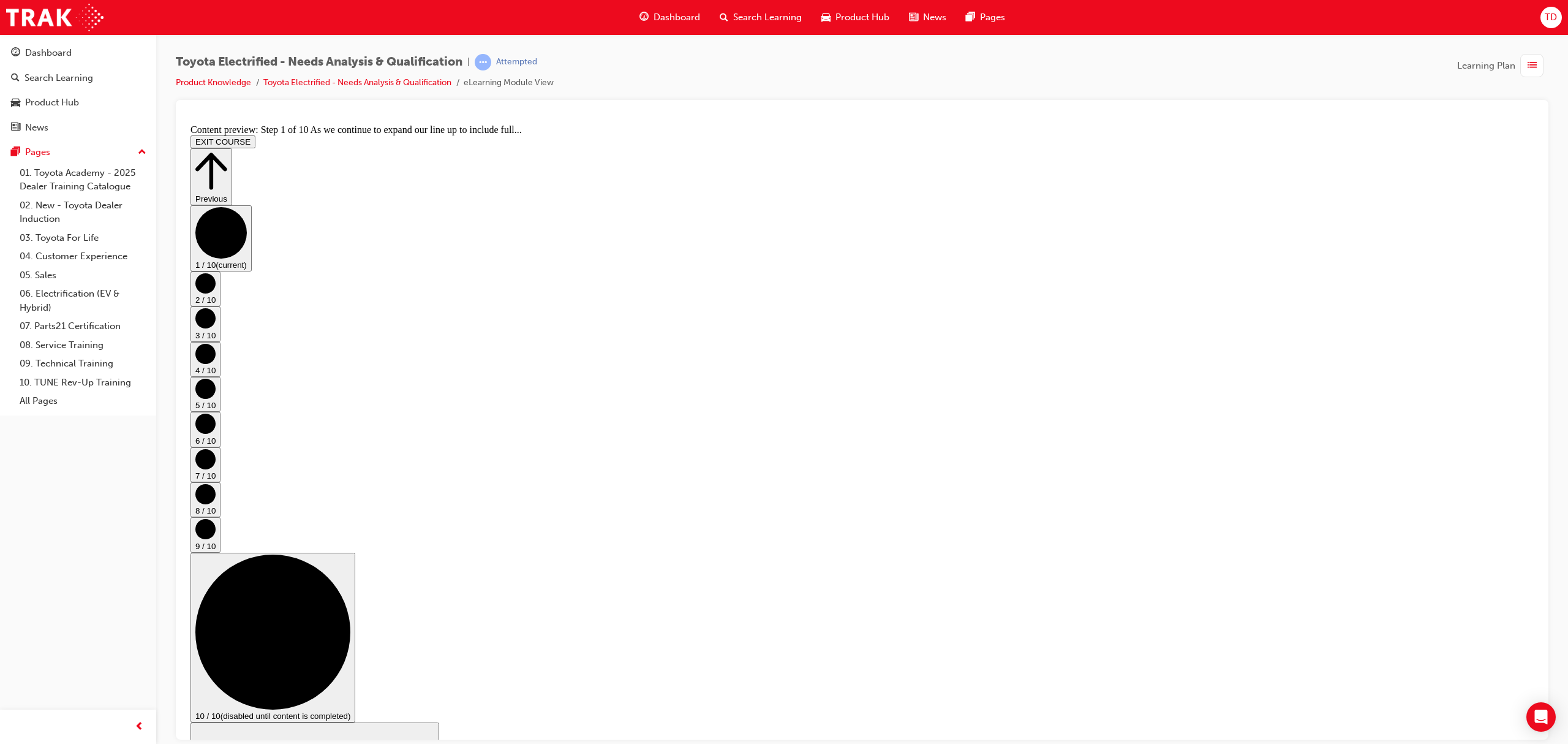
click at [216, 293] on icon "Step controls" at bounding box center [206, 283] width 20 height 20
click at [216, 328] on circle "Step controls" at bounding box center [206, 317] width 20 height 20
click at [216, 364] on circle "Step controls" at bounding box center [206, 353] width 20 height 20
click at [216, 398] on circle "Step controls" at bounding box center [206, 388] width 20 height 20
click at [216, 433] on circle "Step controls" at bounding box center [206, 423] width 20 height 20
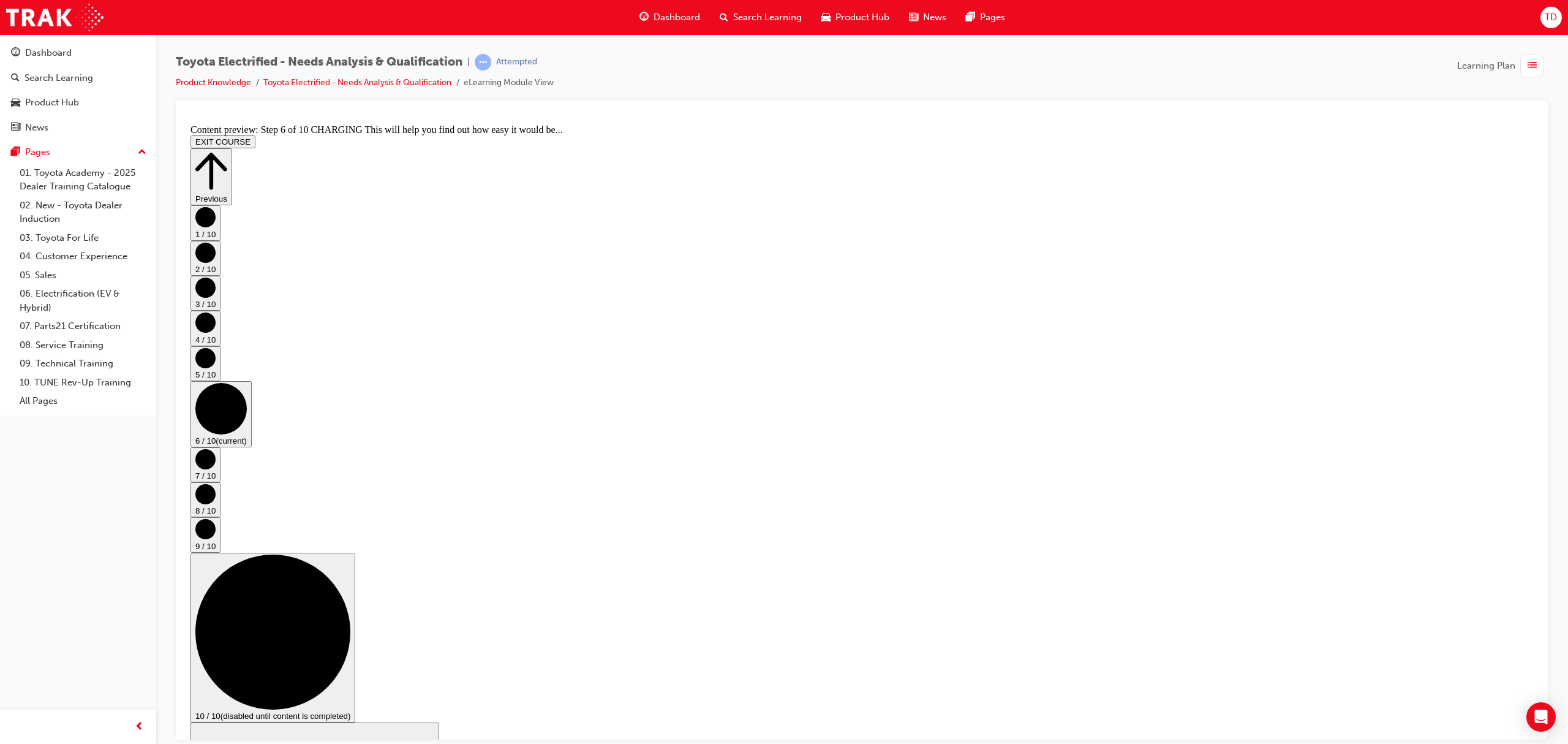
click at [216, 450] on circle "Step controls" at bounding box center [206, 459] width 20 height 20
click at [216, 484] on circle "Step controls" at bounding box center [206, 494] width 20 height 20
click at [216, 518] on circle "Step controls" at bounding box center [206, 528] width 20 height 20
click at [246, 488] on circle "Step controls" at bounding box center [221, 514] width 51 height 51
click at [355, 552] on button "10 / 10 (disabled until content is completed)" at bounding box center [272, 636] width 165 height 170
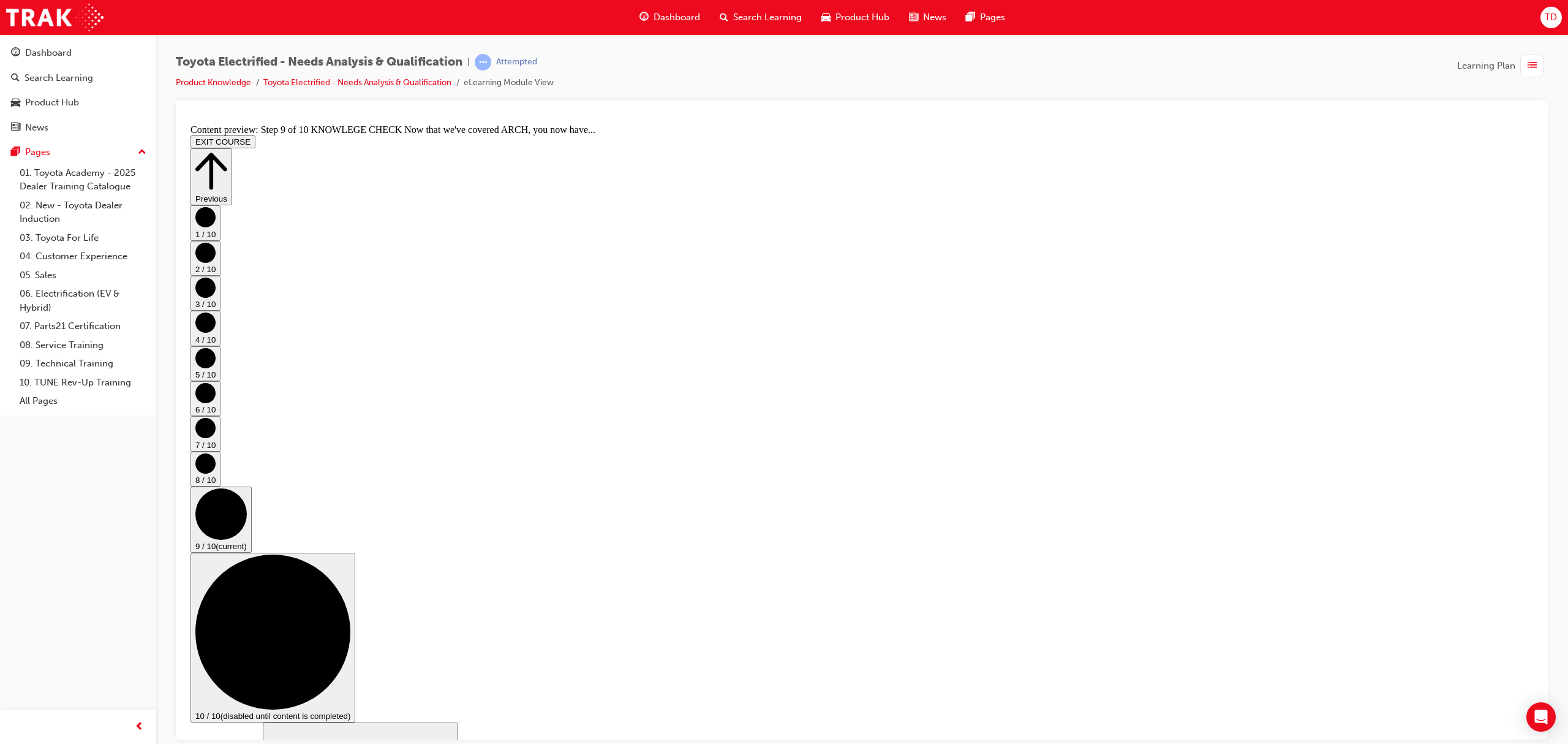
scroll to position [50, 0]
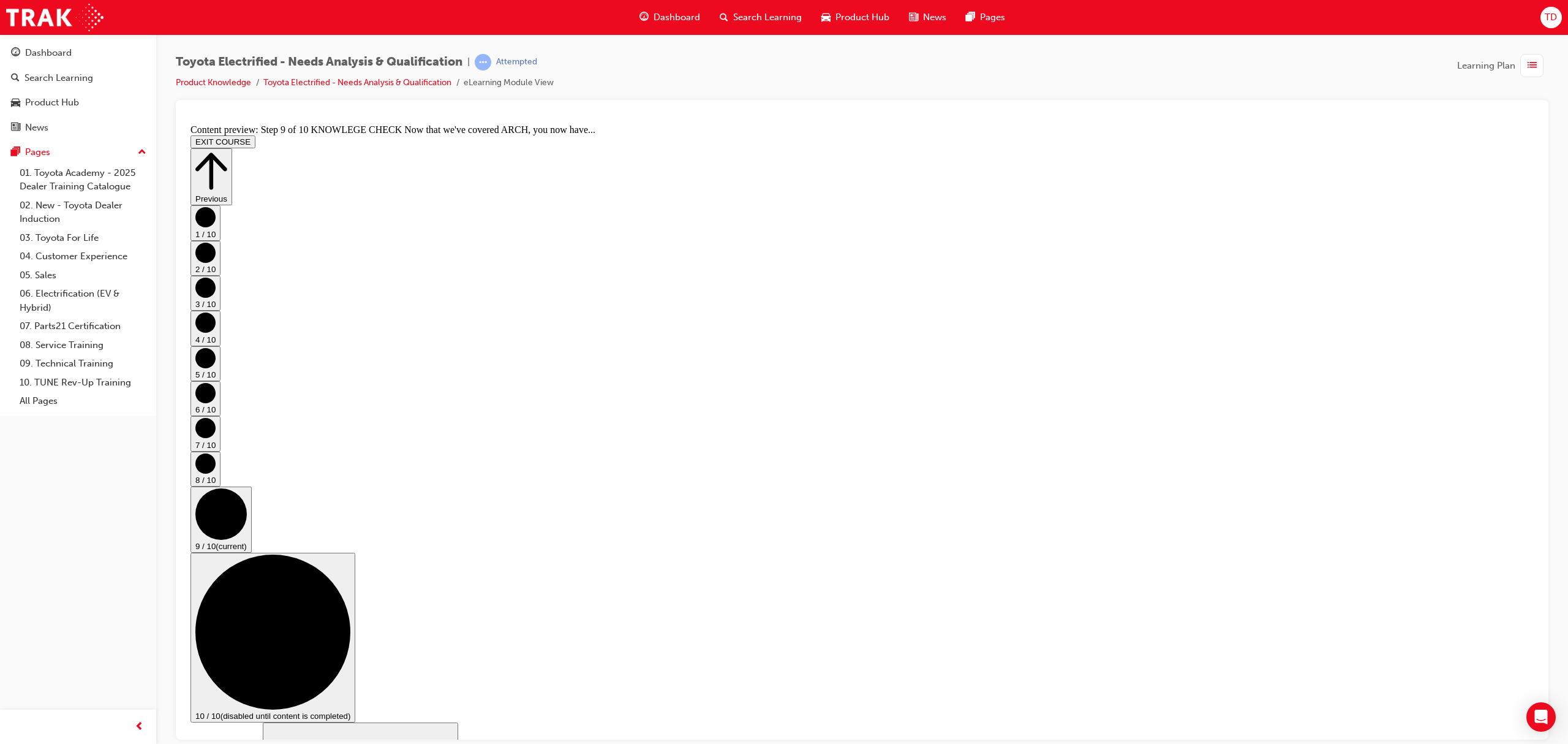
scroll to position [0, 0]
drag, startPoint x: 747, startPoint y: 211, endPoint x: 1003, endPoint y: 172, distance: 259.0
click at [50, 153] on div "Pages" at bounding box center [37, 151] width 25 height 14
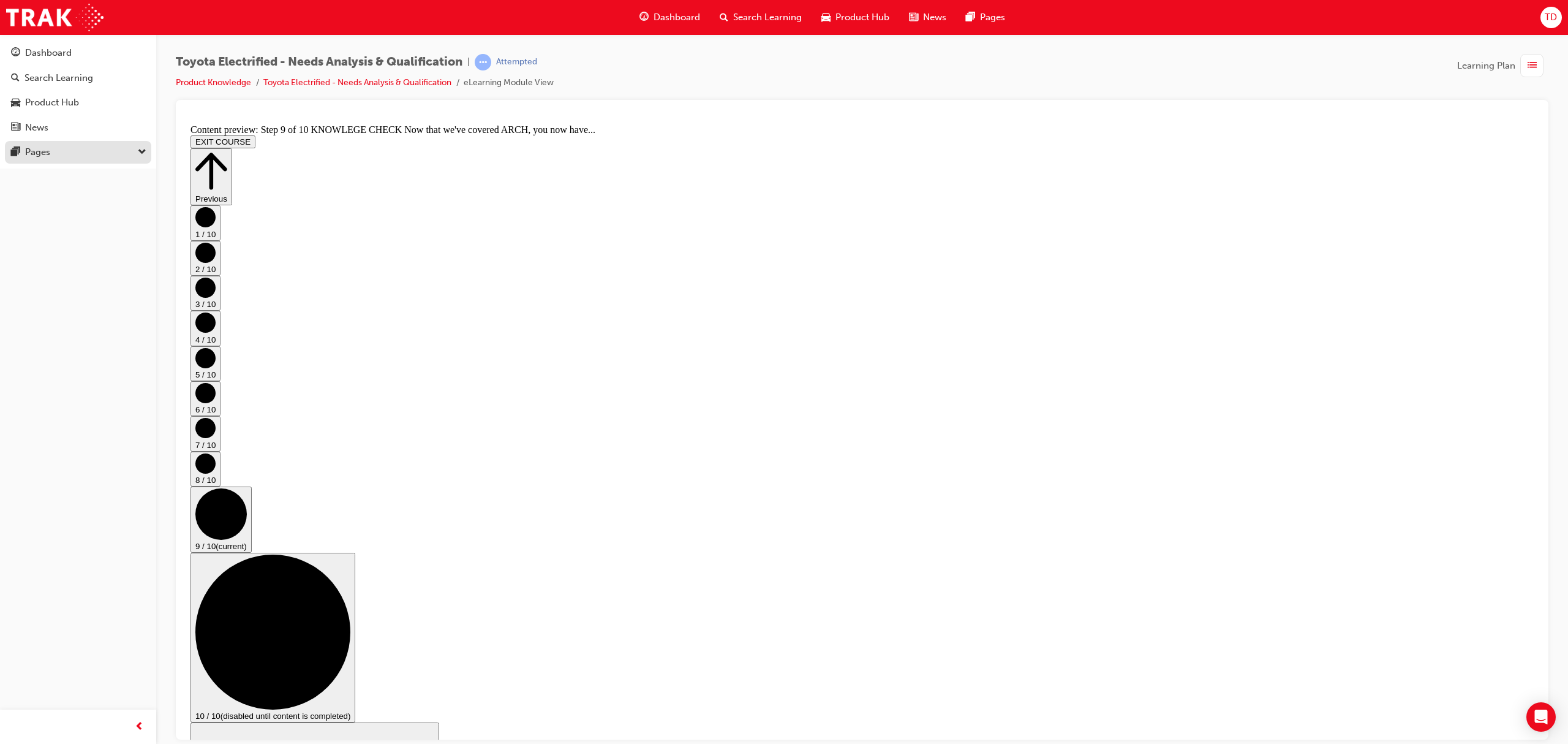
click at [48, 147] on div "Pages" at bounding box center [37, 151] width 25 height 14
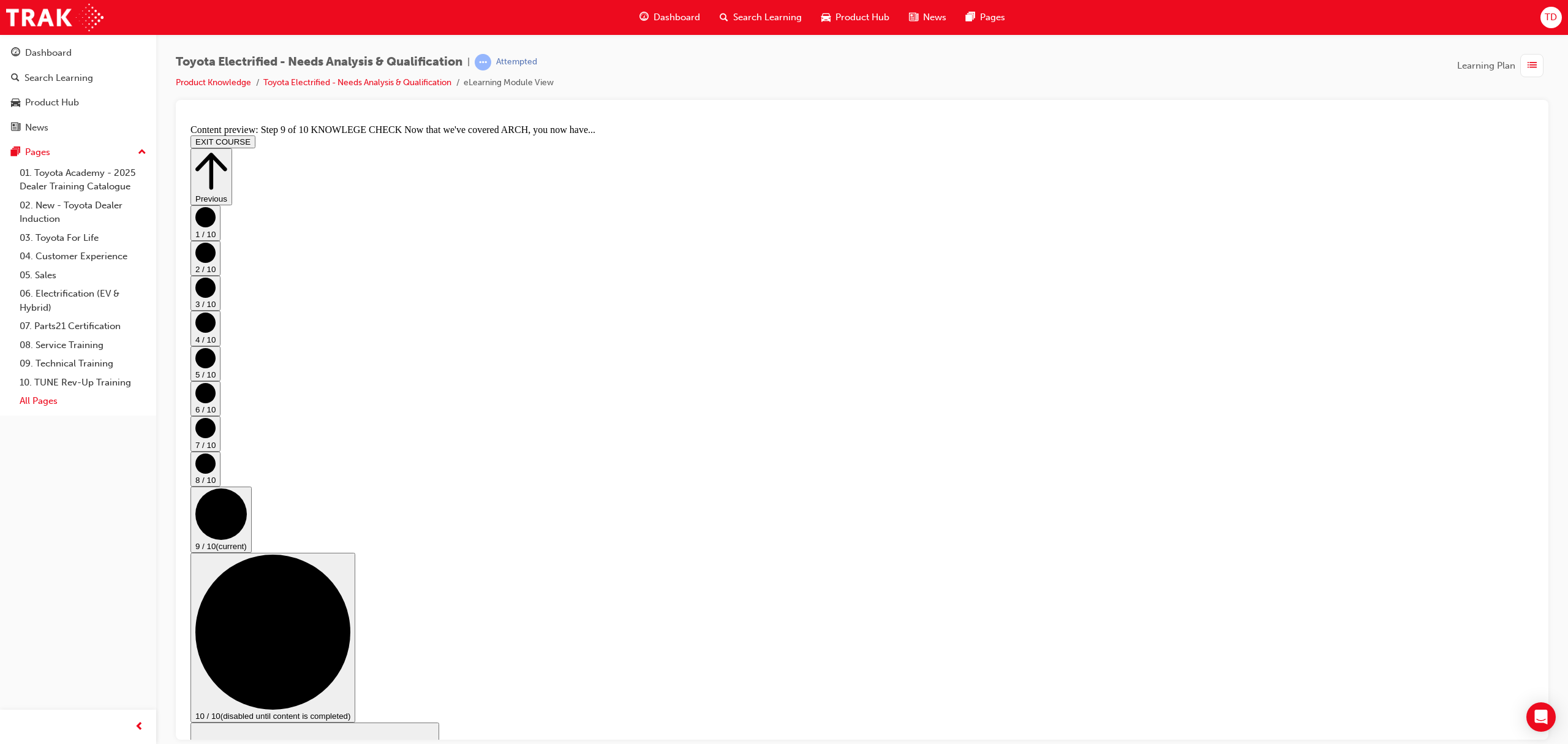
click at [83, 393] on link "All Pages" at bounding box center [83, 401] width 137 height 19
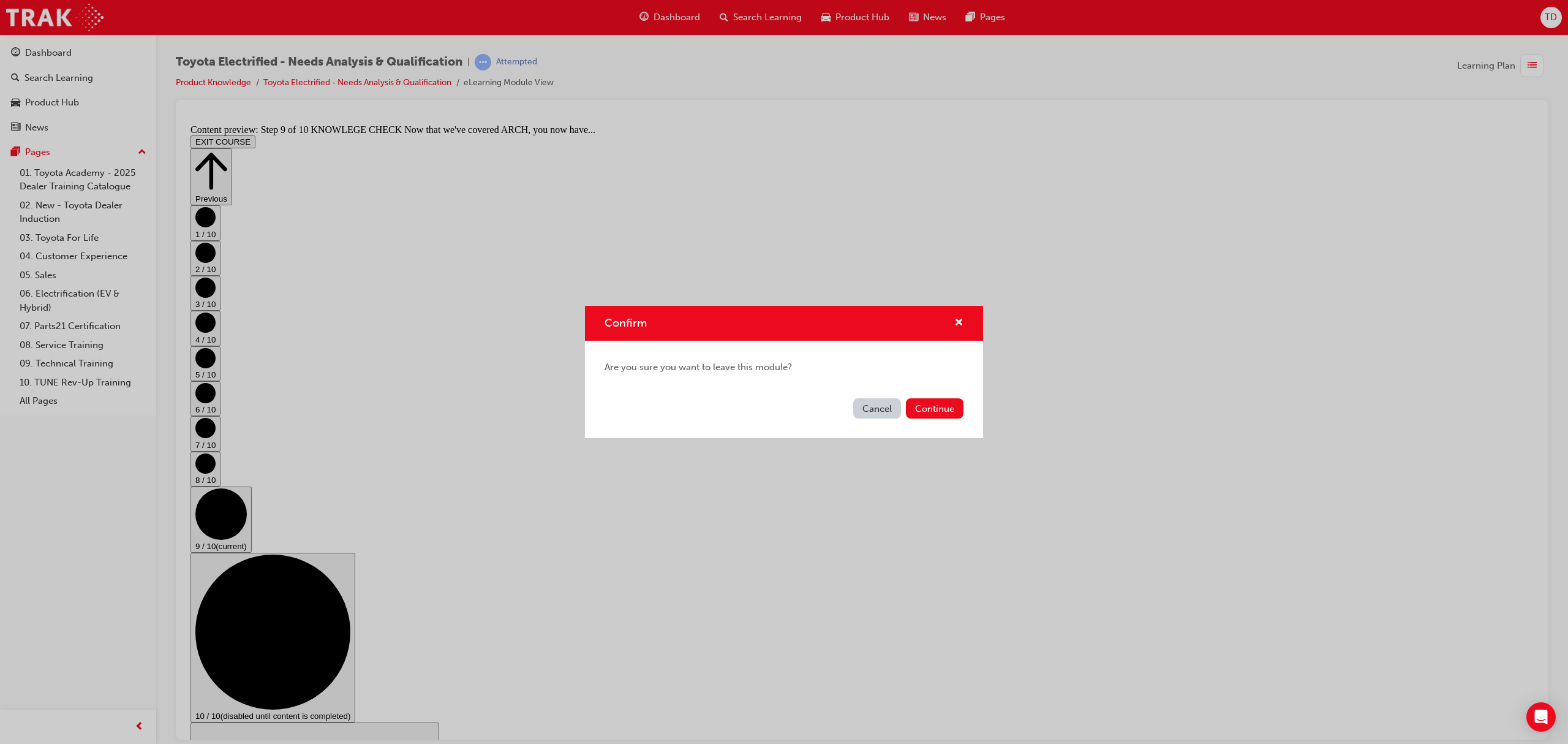
click at [884, 401] on button "Cancel" at bounding box center [876, 408] width 48 height 20
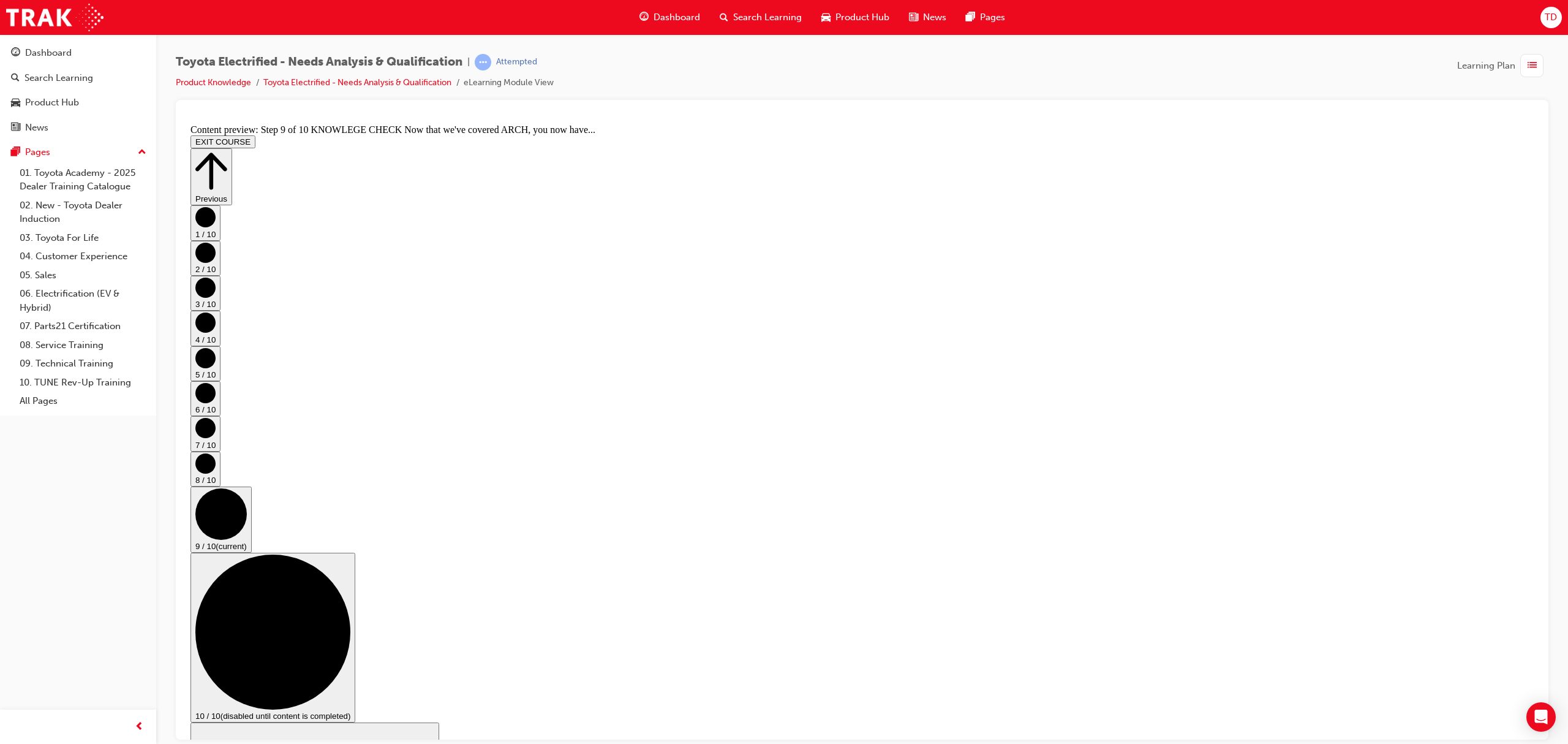
click at [387, 79] on link "Toyota Electrified - Needs Analysis & Qualification" at bounding box center [357, 83] width 188 height 10
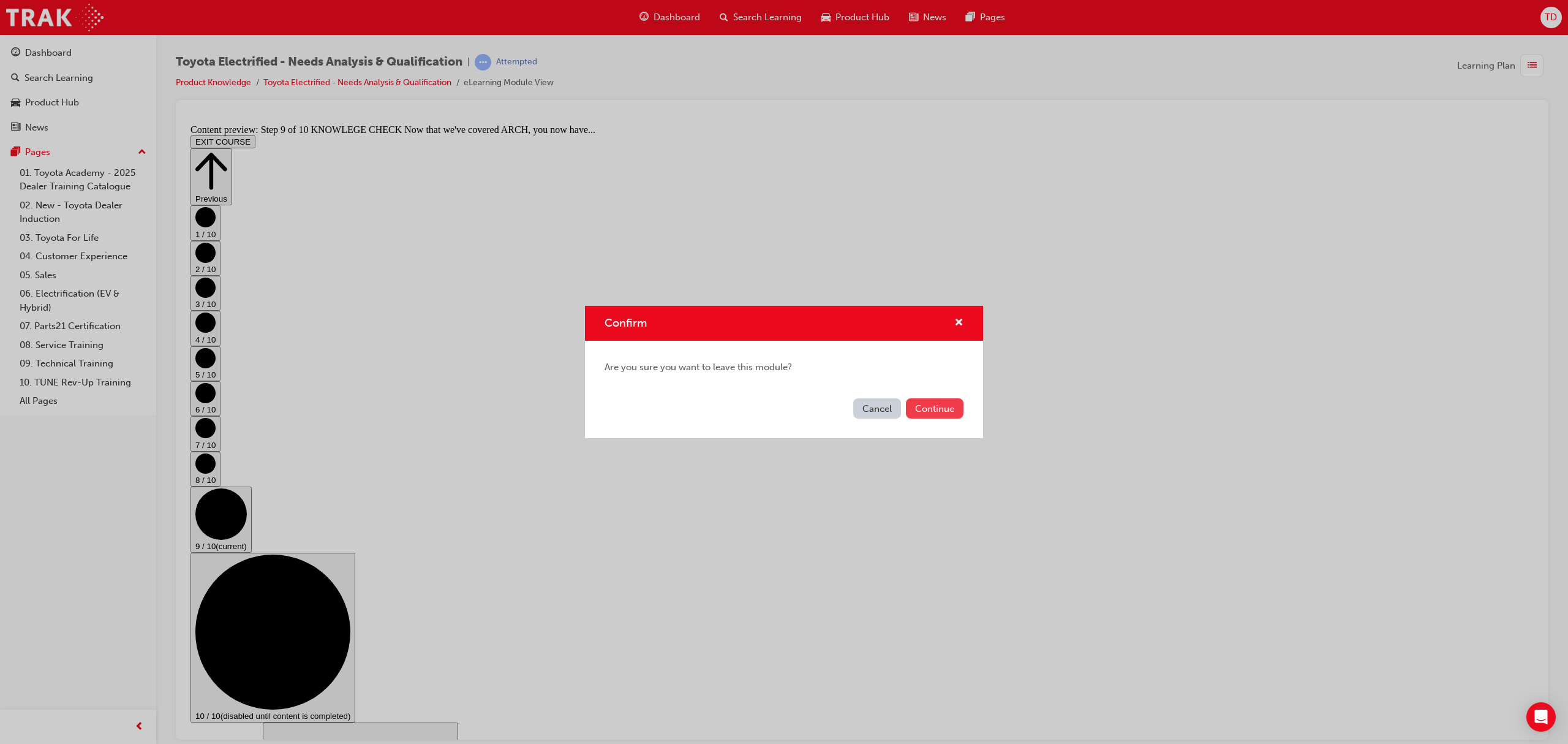
click at [924, 403] on button "Continue" at bounding box center [934, 408] width 58 height 20
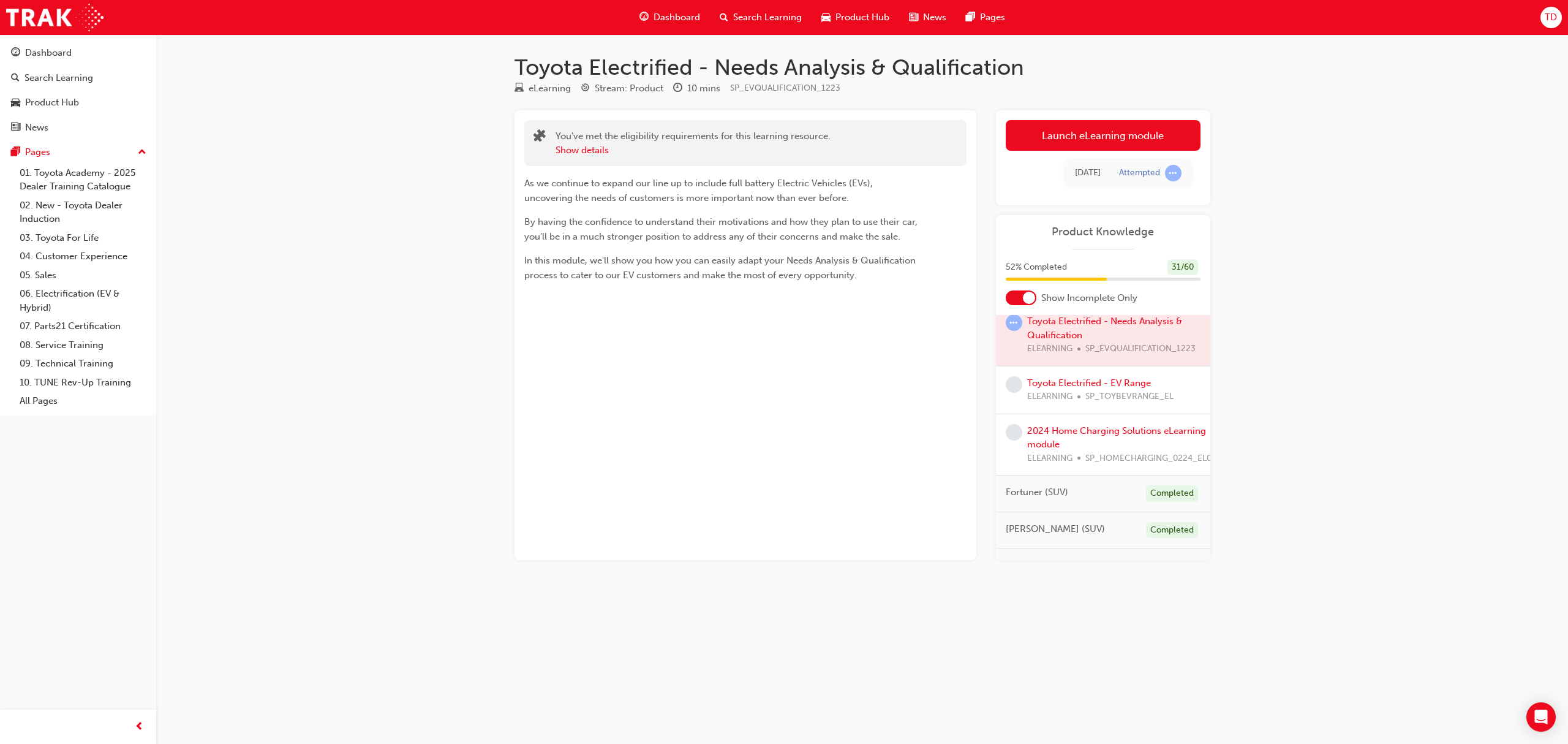
scroll to position [408, 0]
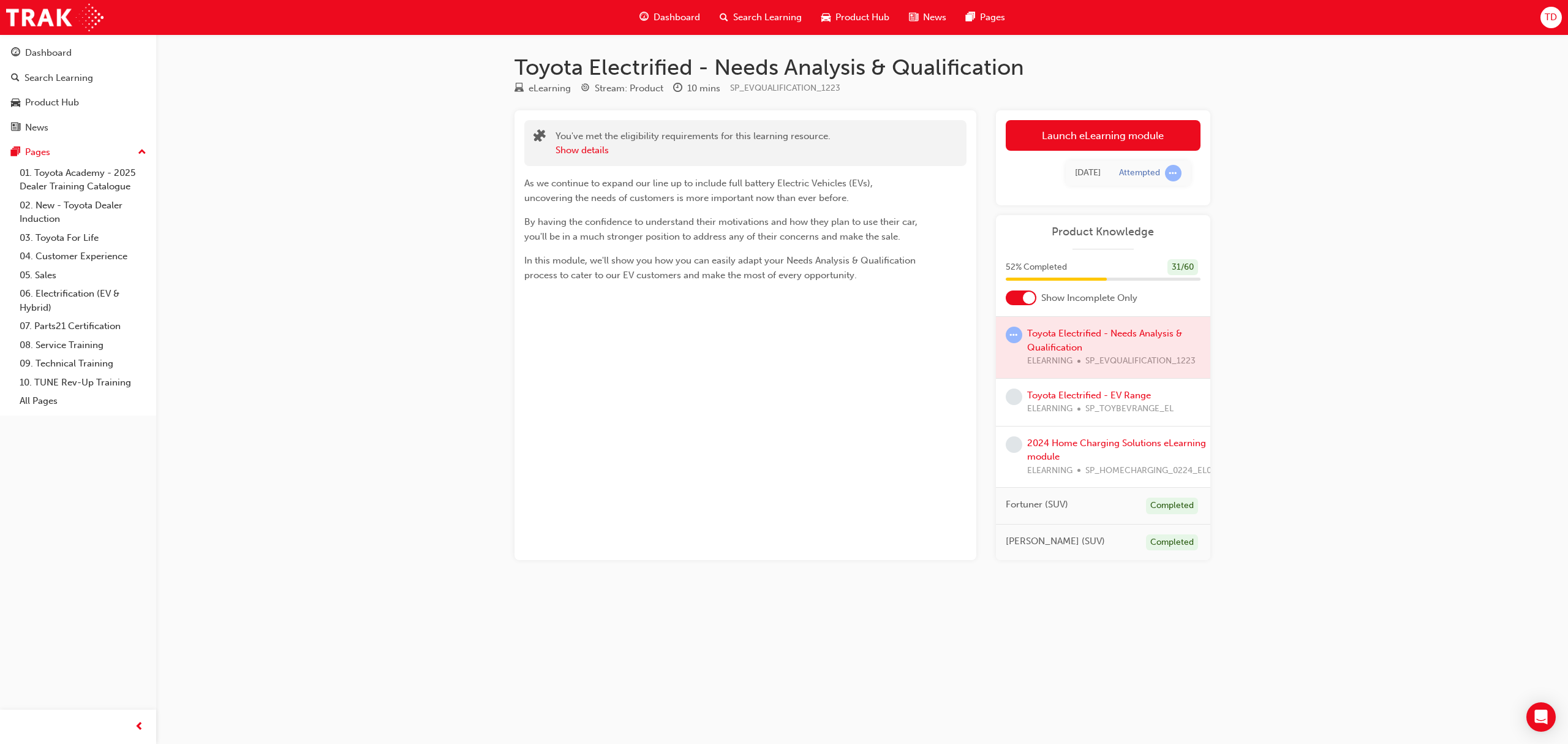
click at [1075, 334] on div at bounding box center [1103, 347] width 214 height 61
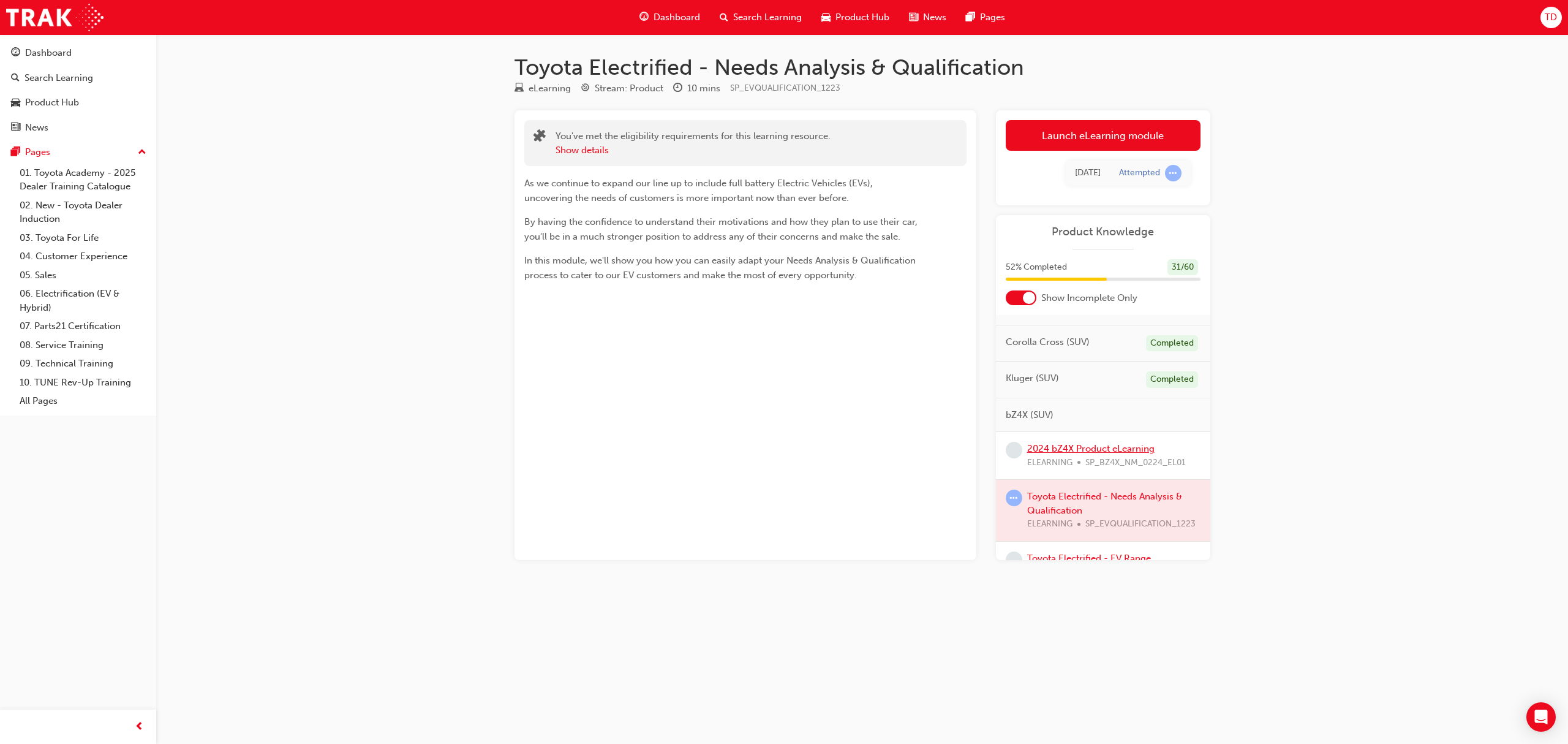
click at [1094, 454] on link "2024 bZ4X Product eLearning" at bounding box center [1090, 448] width 127 height 11
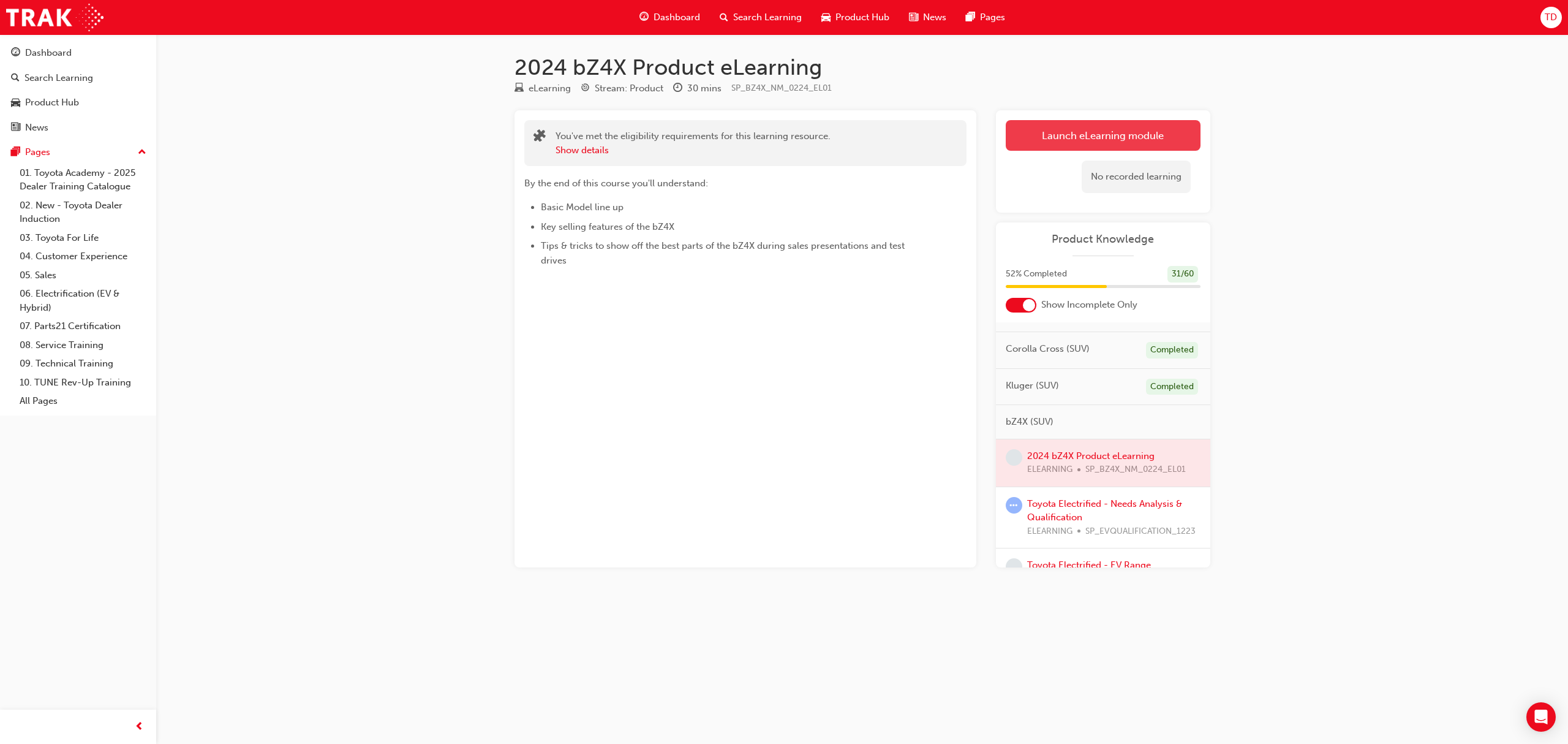
click at [1131, 136] on link "Launch eLearning module" at bounding box center [1103, 135] width 195 height 31
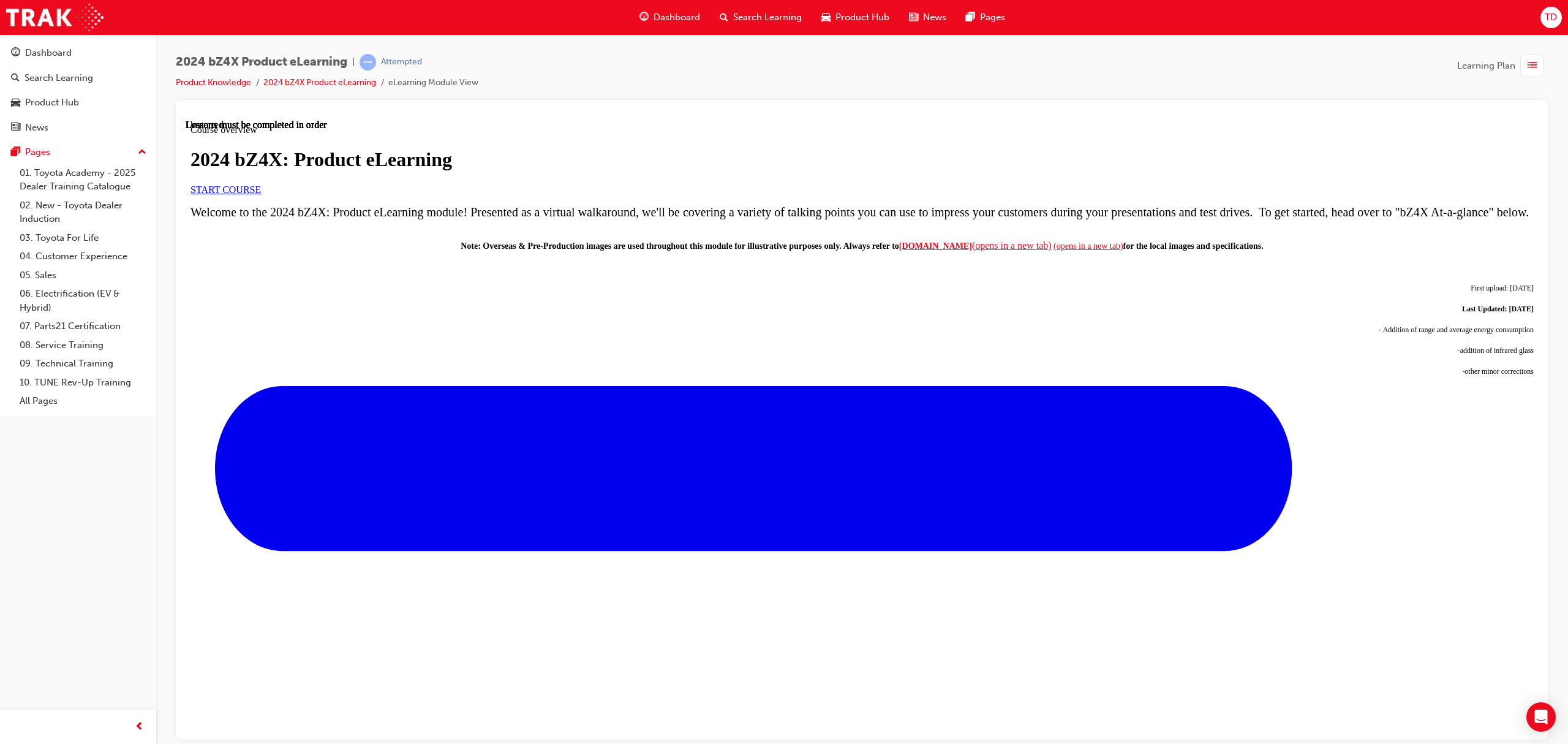
scroll to position [334, 0]
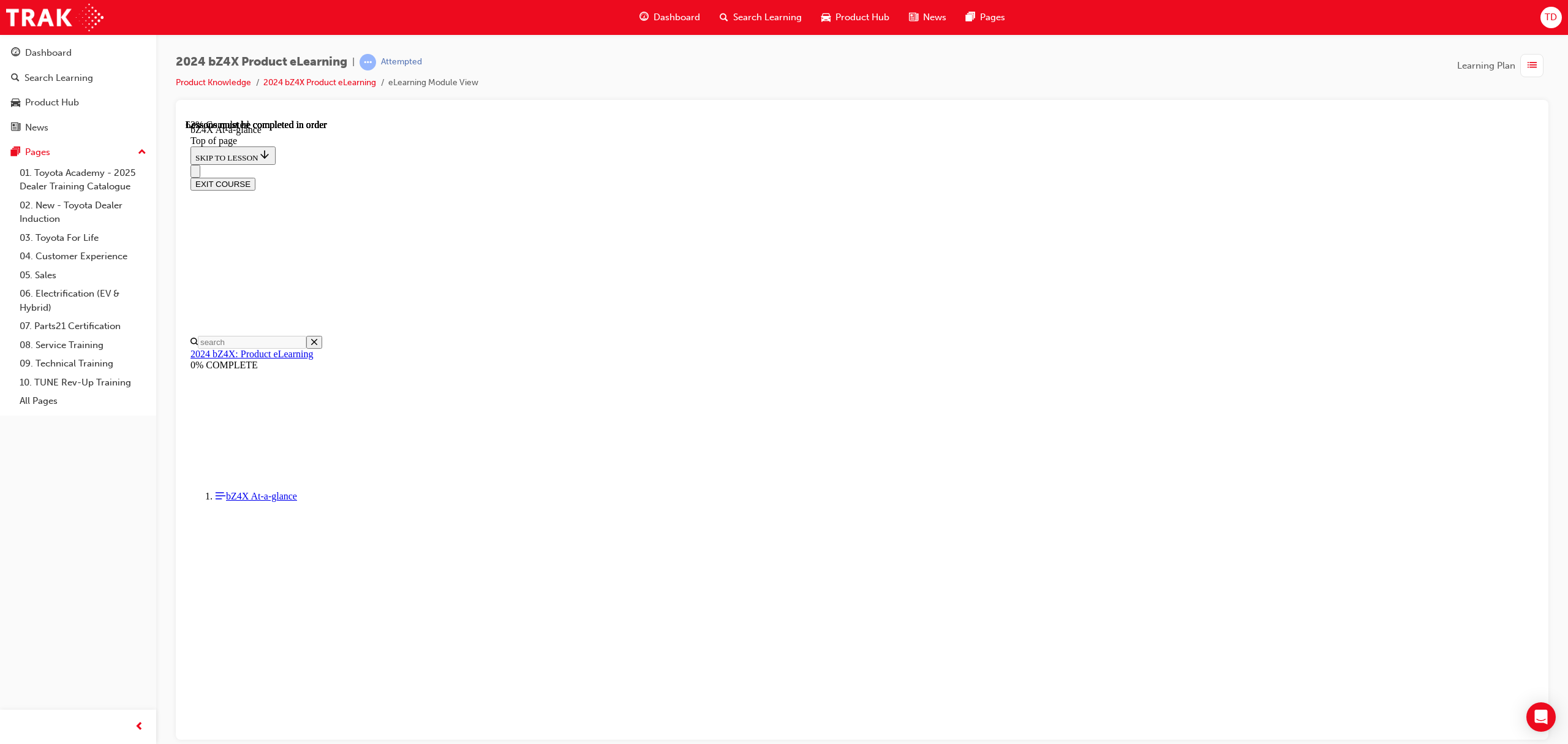
scroll to position [1628, 0]
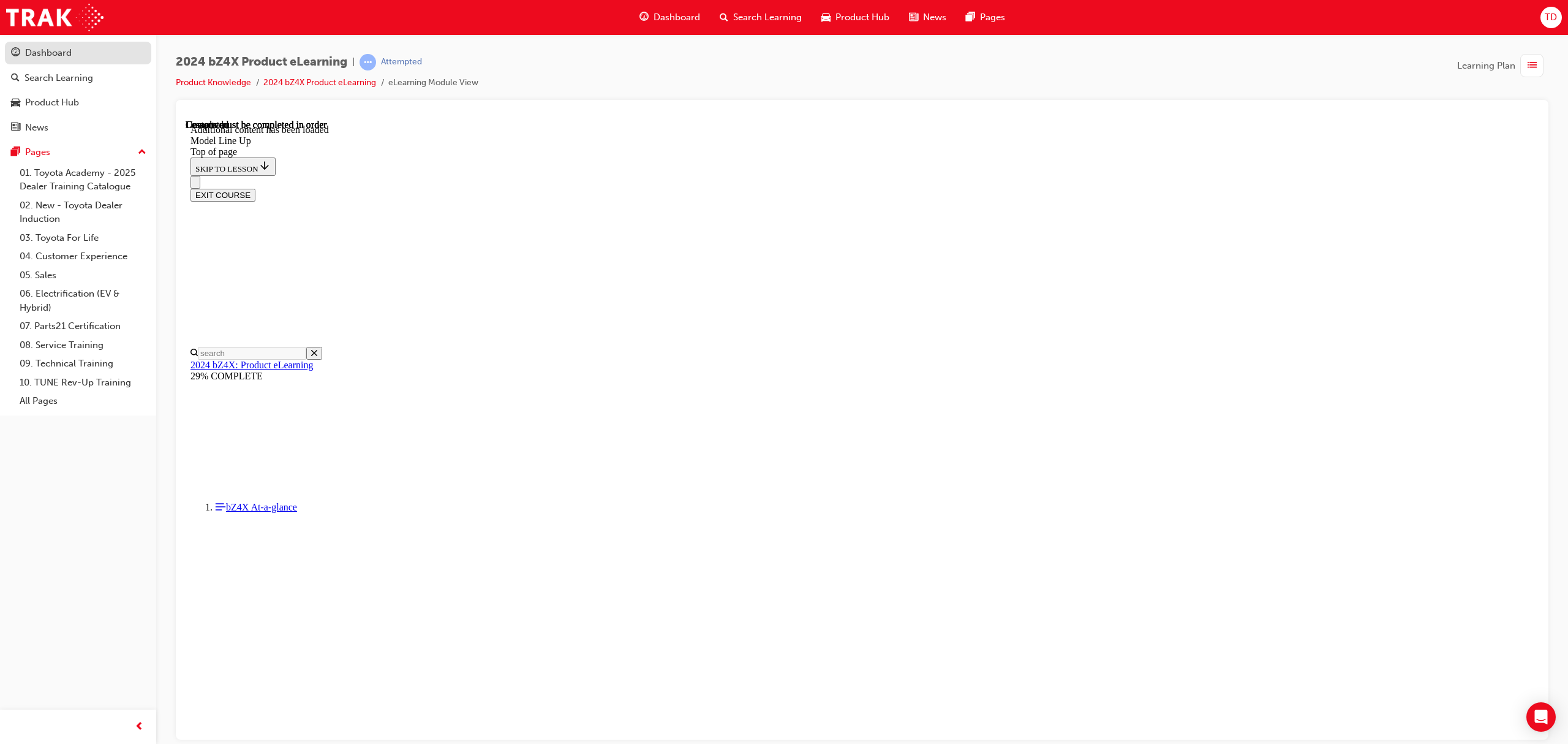
click at [57, 54] on div "Dashboard" at bounding box center [48, 53] width 47 height 14
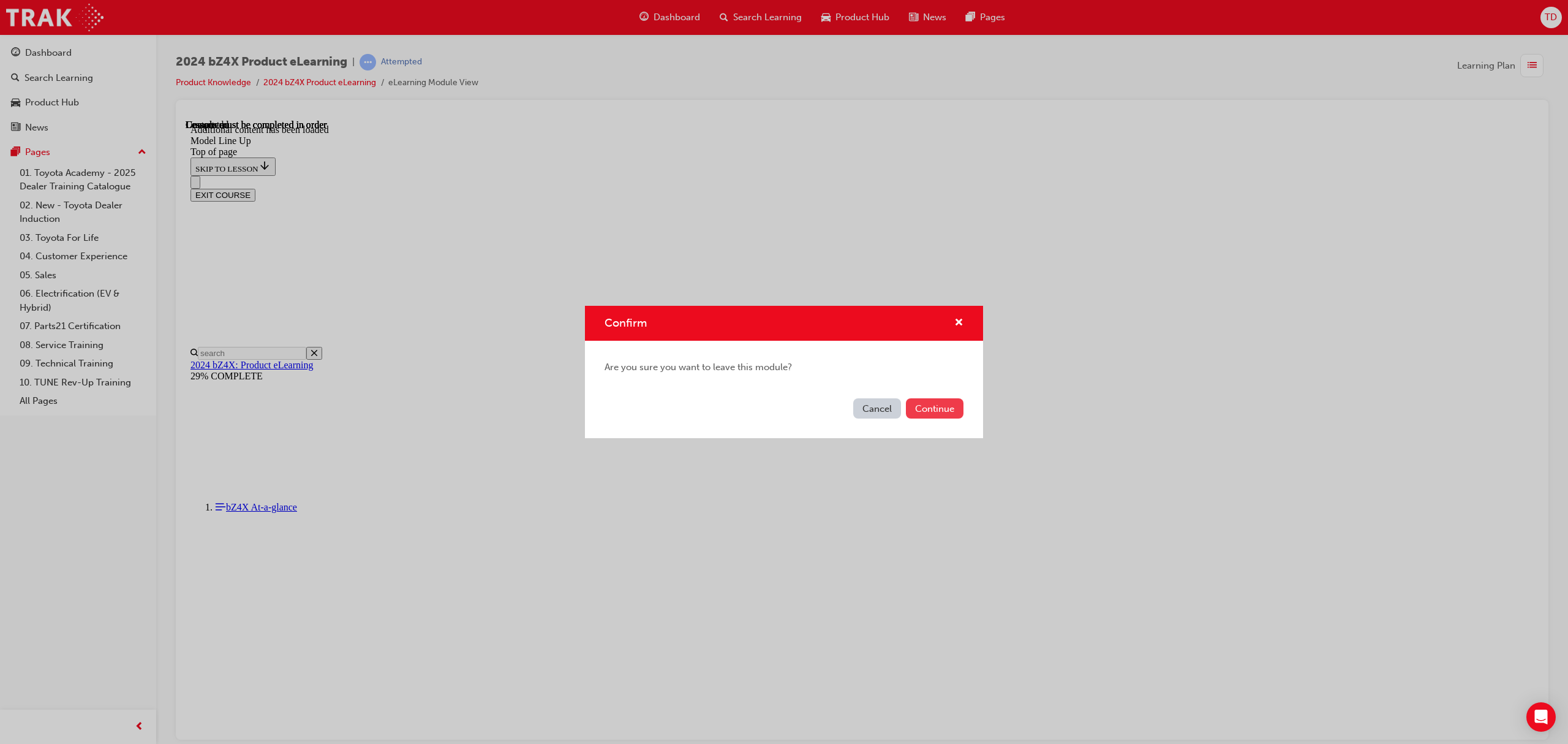
click at [962, 415] on button "Continue" at bounding box center [934, 408] width 58 height 20
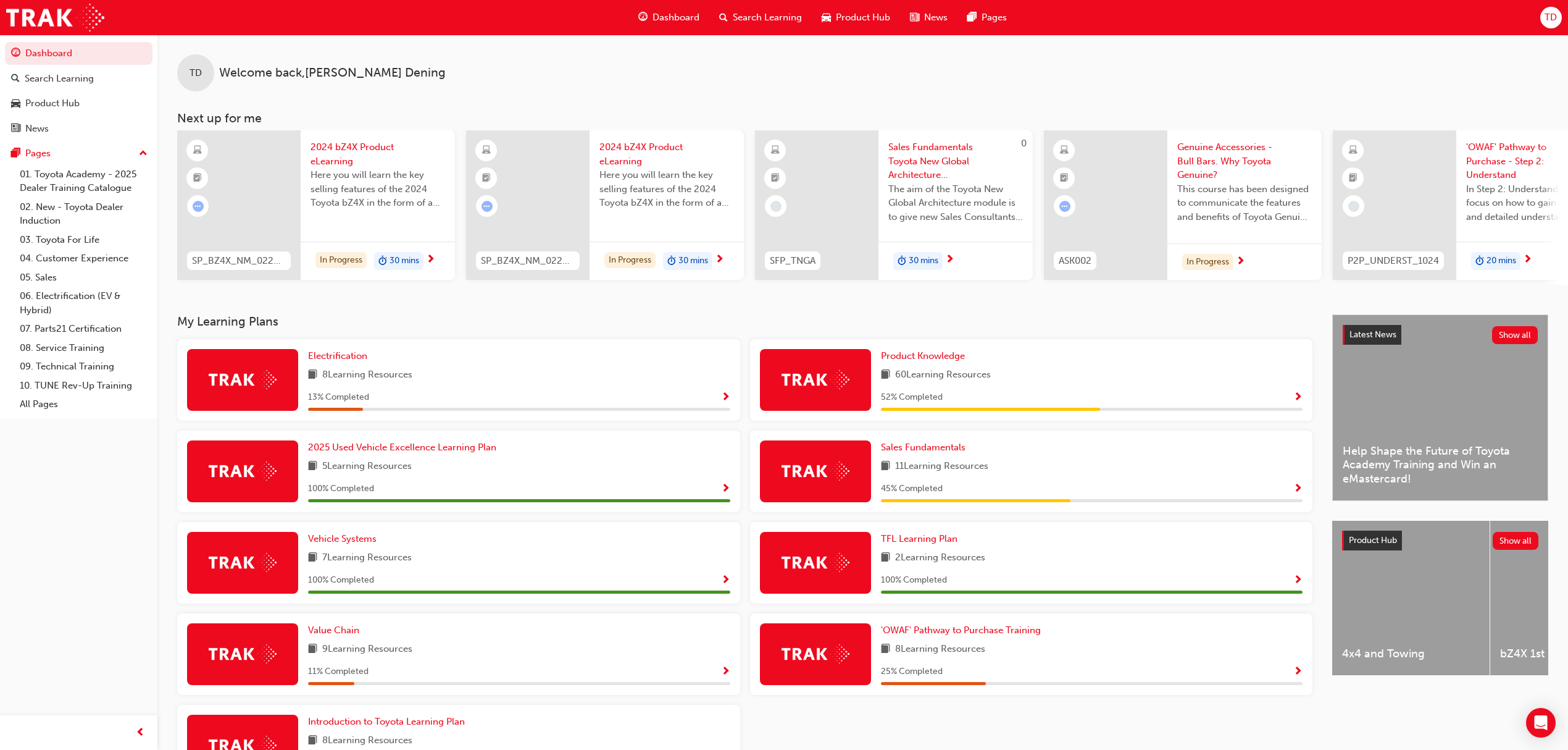
click at [640, 154] on span "2024 bZ4X Product eLearning" at bounding box center [666, 154] width 135 height 28
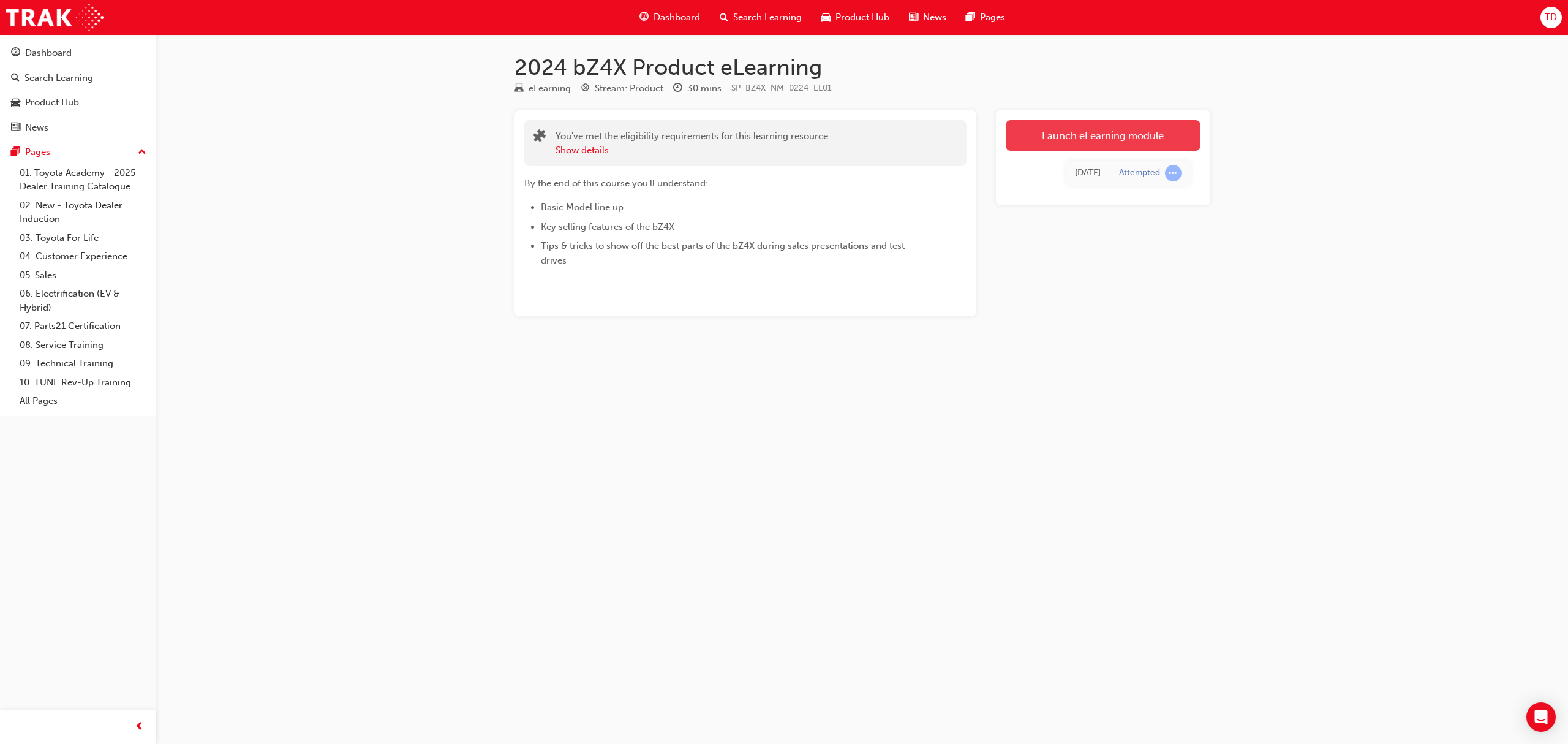
click at [1045, 138] on link "Launch eLearning module" at bounding box center [1103, 135] width 195 height 31
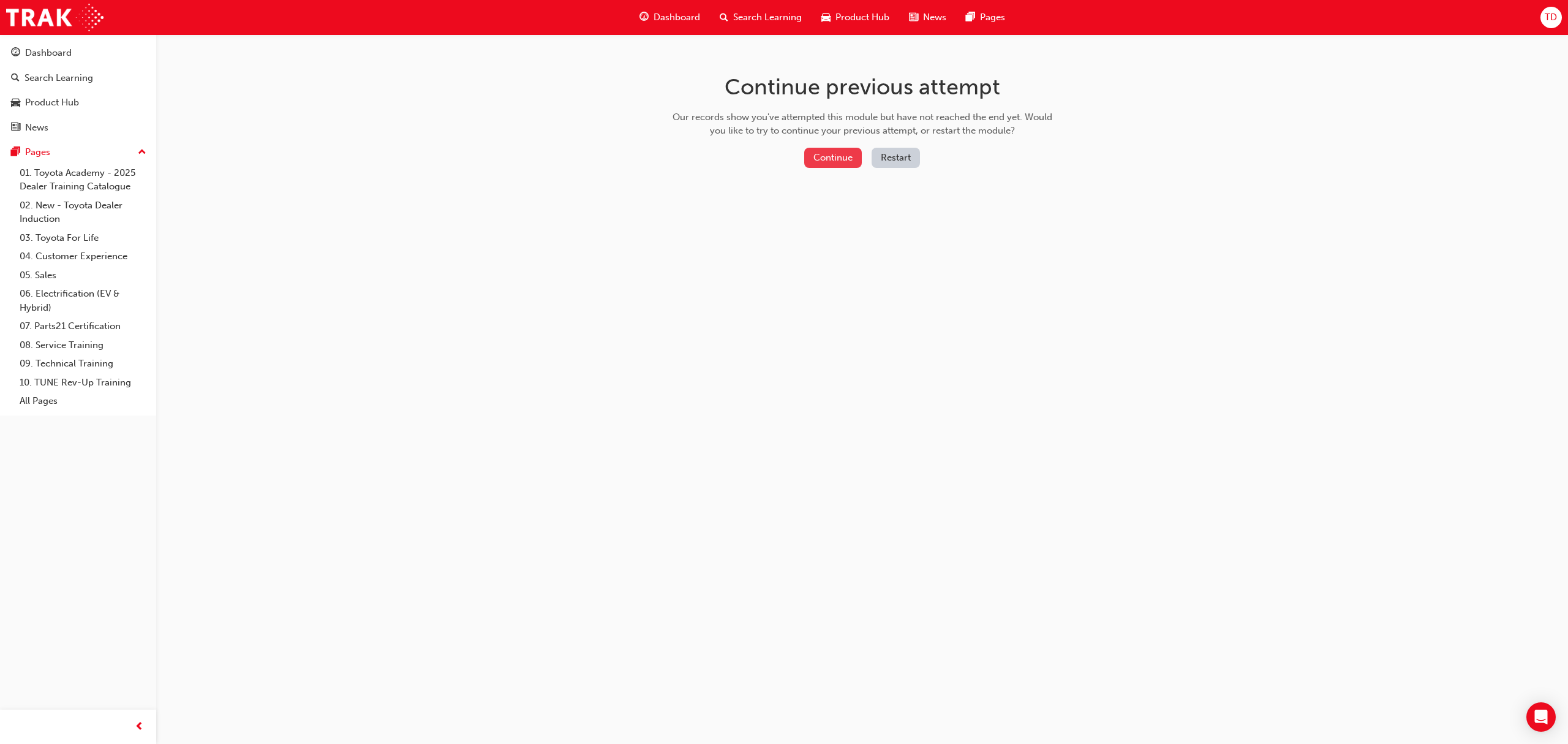
click at [821, 158] on button "Continue" at bounding box center [832, 158] width 58 height 20
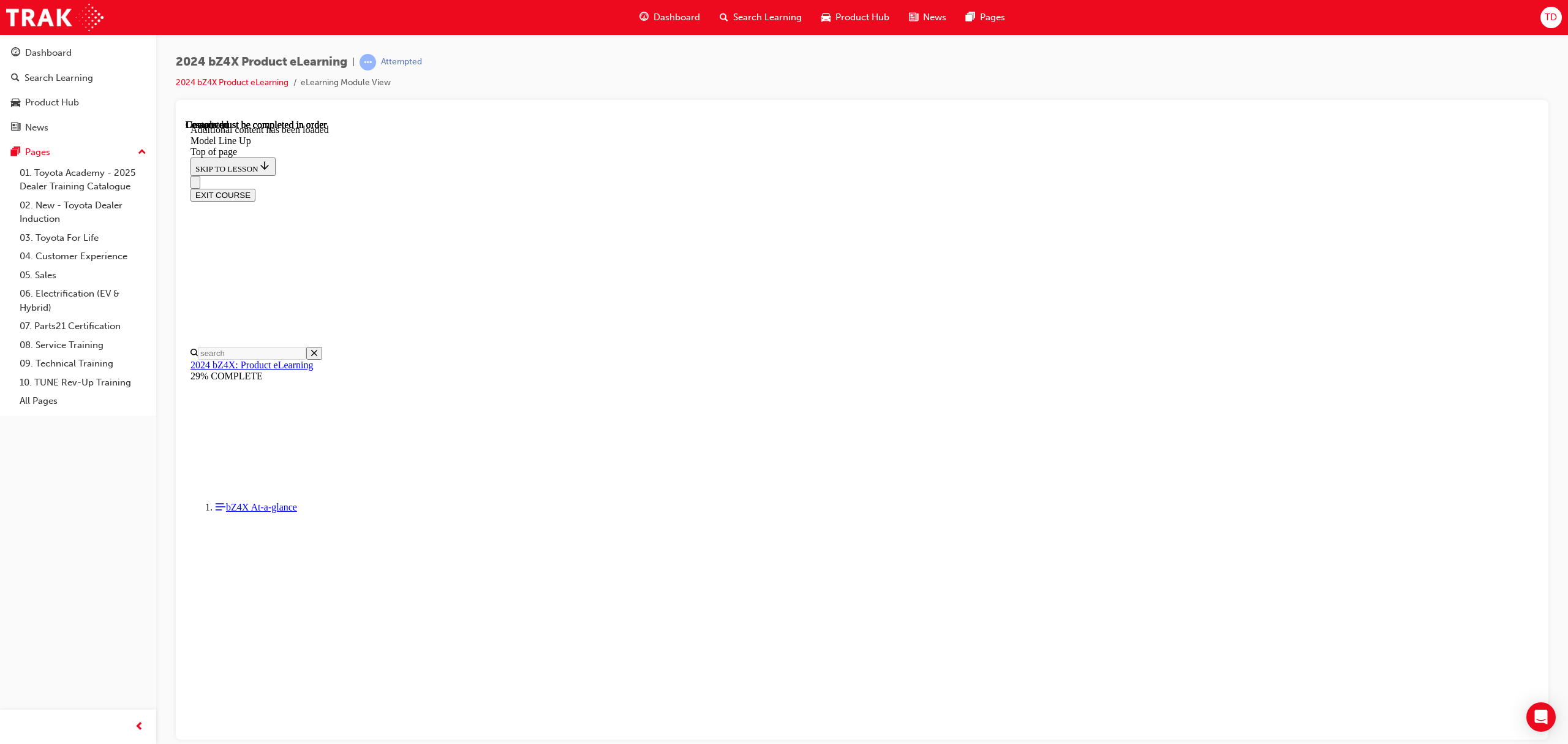
scroll to position [1243, 0]
click at [59, 46] on div "Dashboard" at bounding box center [48, 53] width 47 height 14
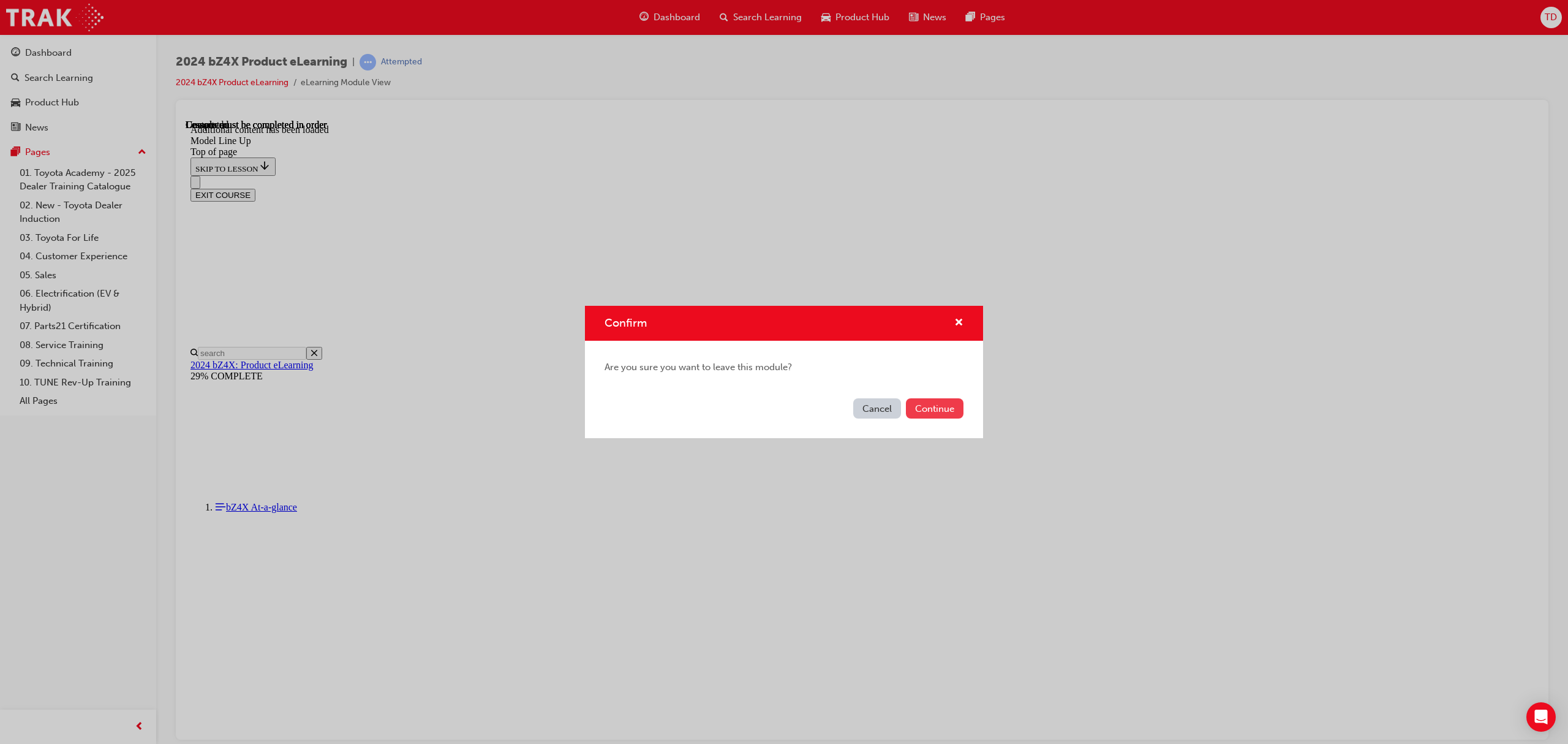
click at [942, 410] on button "Continue" at bounding box center [934, 408] width 58 height 20
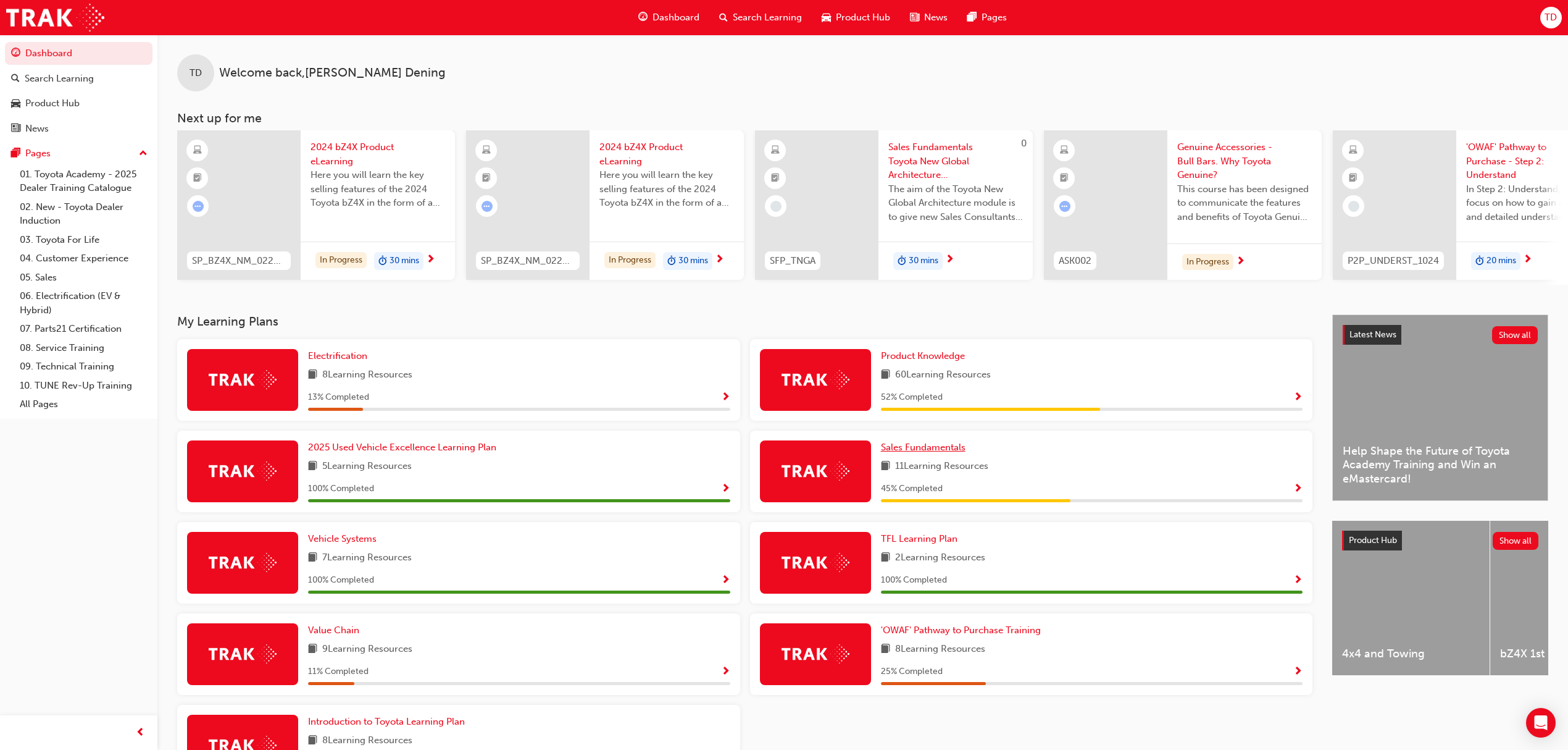
click at [939, 453] on span "Sales Fundamentals" at bounding box center [923, 447] width 85 height 11
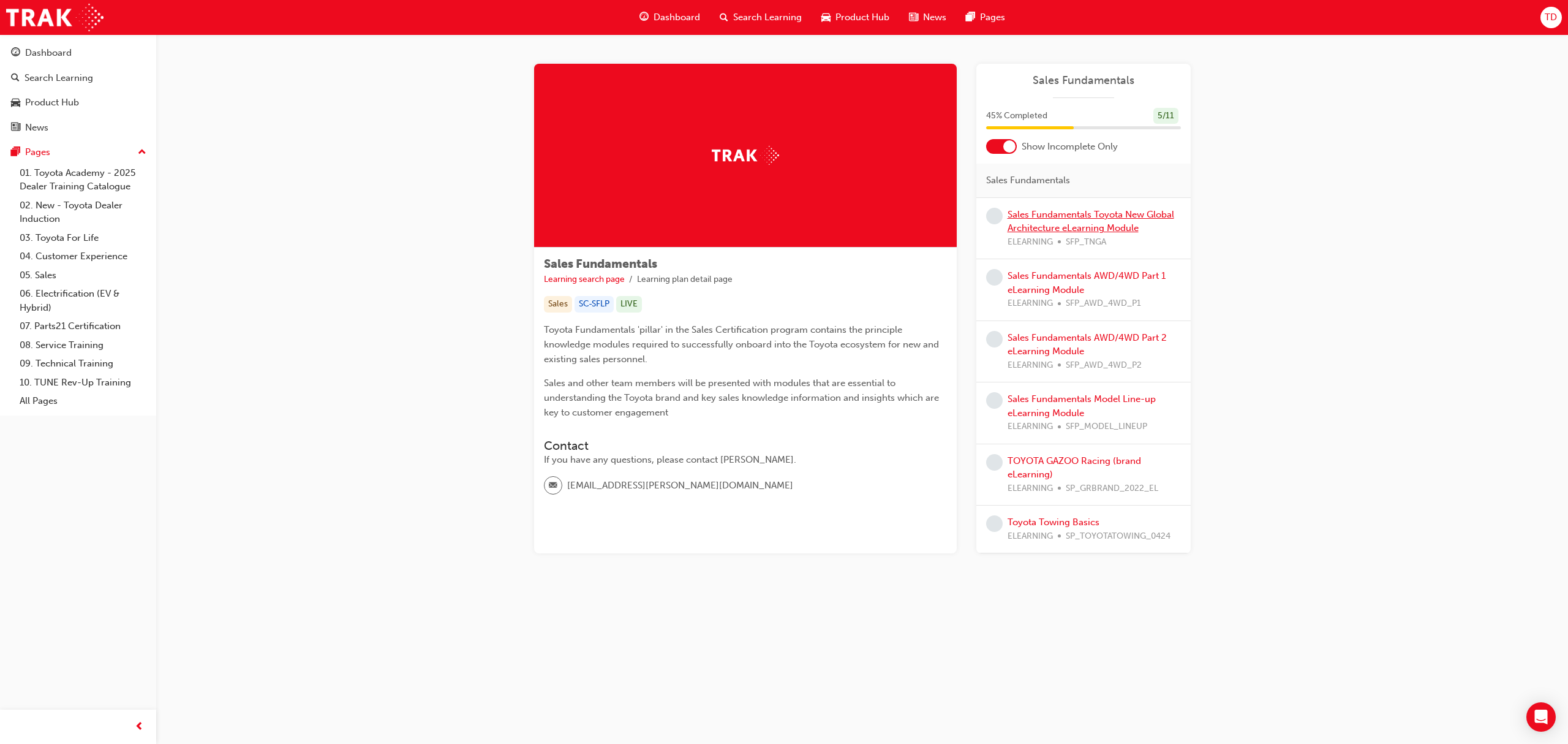
click at [1053, 228] on link "Sales Fundamentals Toyota New Global Architecture eLearning Module" at bounding box center [1090, 222] width 167 height 25
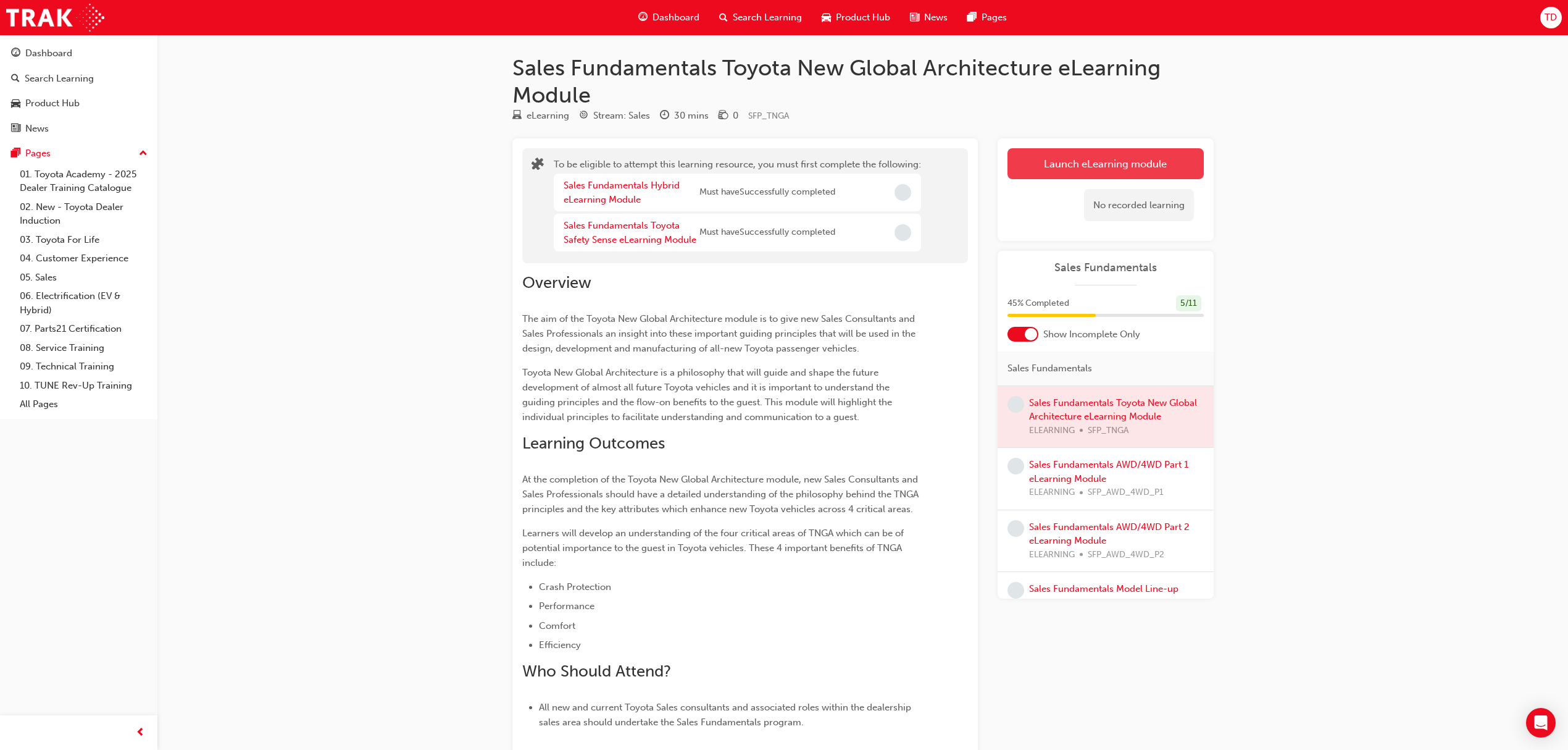
click at [1048, 176] on button "Launch eLearning module" at bounding box center [1106, 164] width 196 height 31
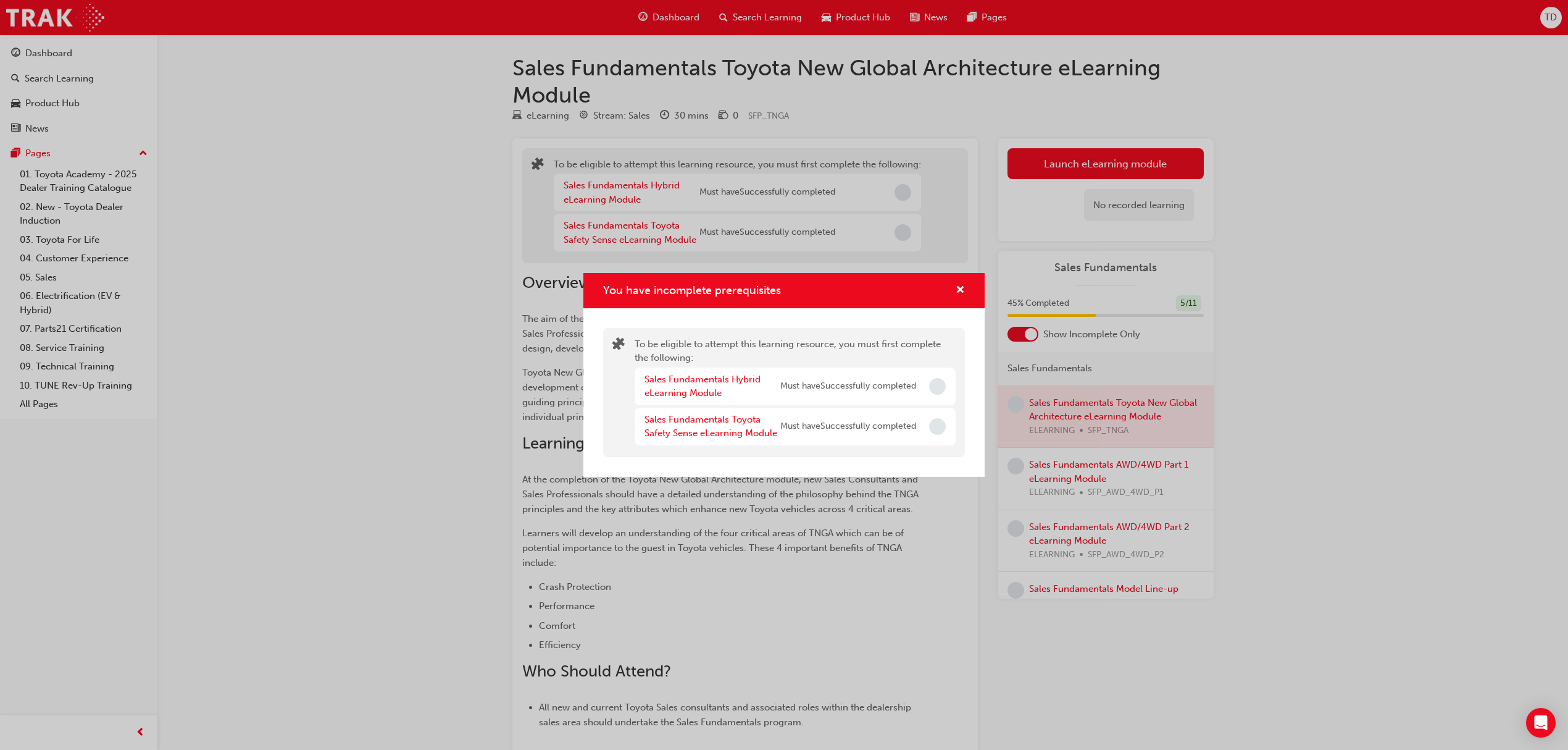
click at [709, 386] on div "Sales Fundamentals Hybrid eLearning Module" at bounding box center [712, 386] width 136 height 28
click at [708, 375] on link "Sales Fundamentals Hybrid eLearning Module" at bounding box center [702, 386] width 116 height 25
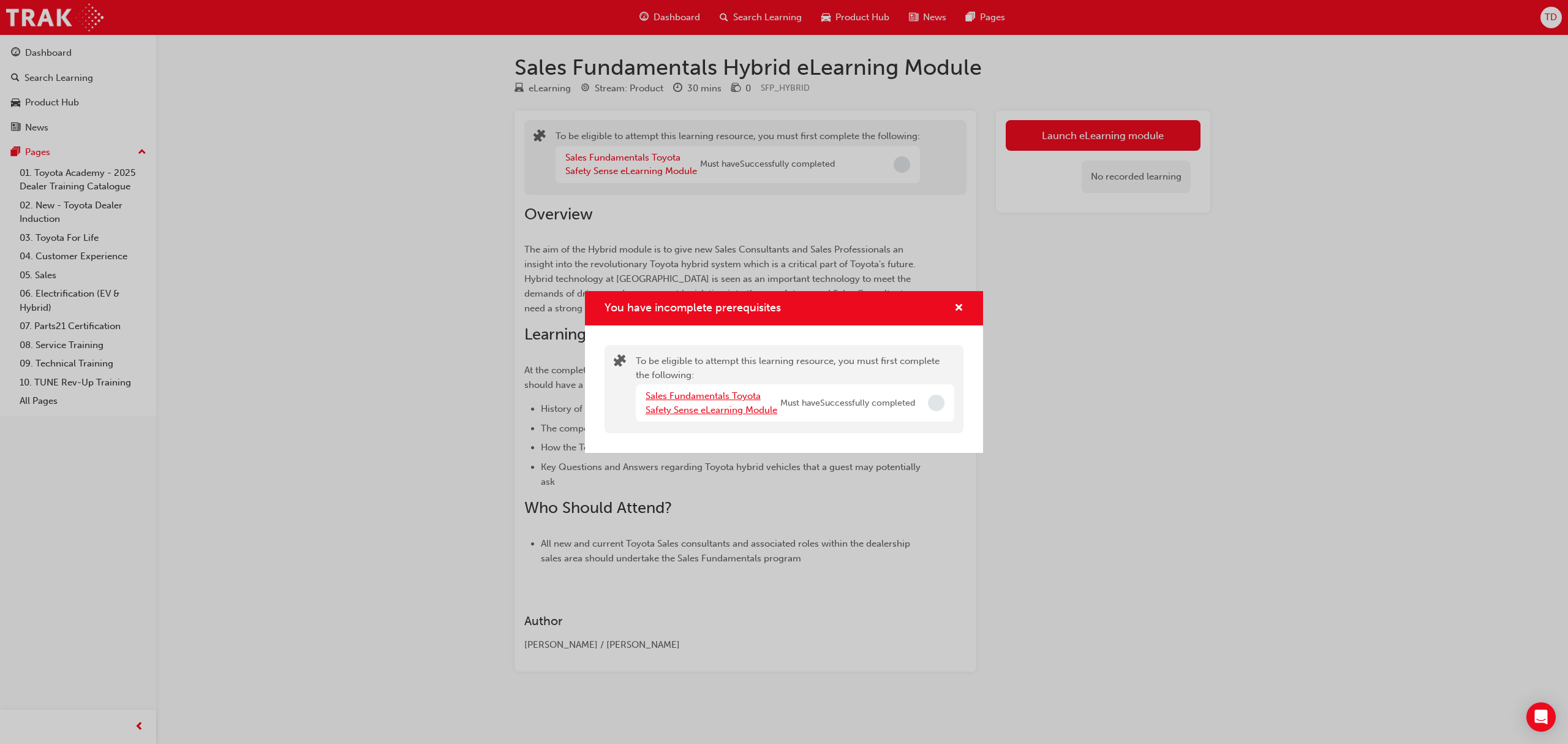
click at [724, 397] on link "Sales Fundamentals Toyota Safety Sense eLearning Module" at bounding box center [712, 402] width 132 height 25
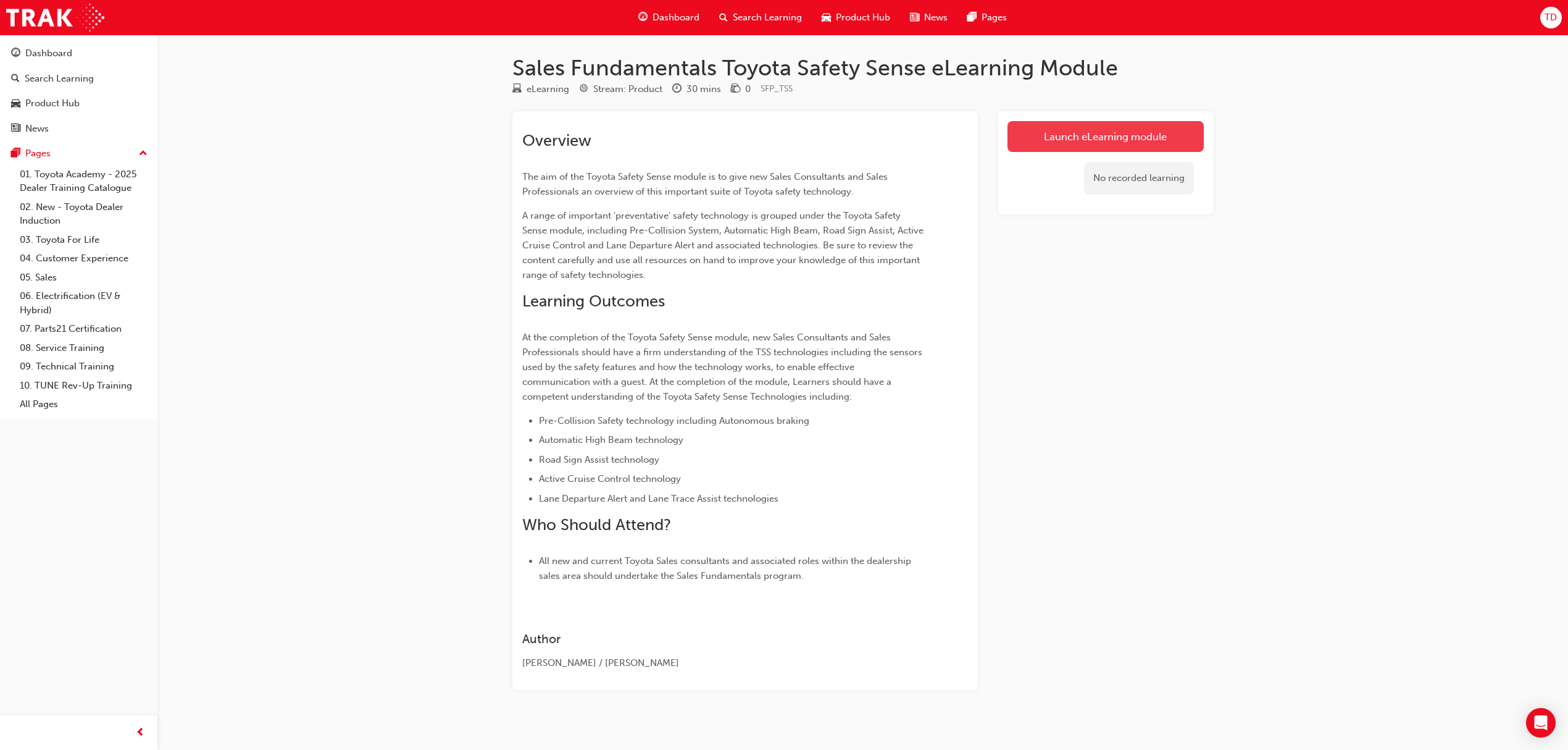
click at [1127, 135] on link "Launch eLearning module" at bounding box center [1106, 136] width 196 height 31
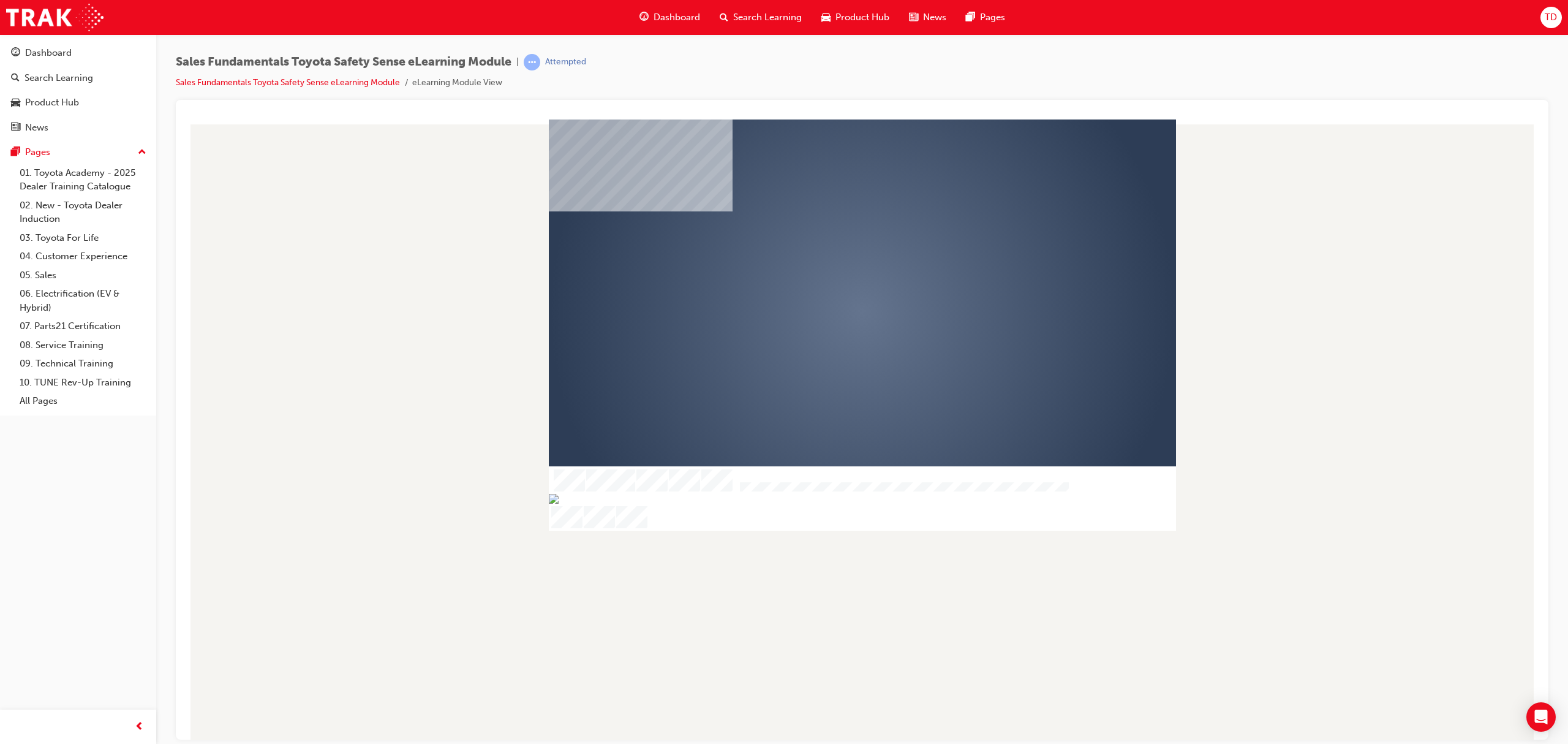
click at [826, 276] on div "play" at bounding box center [826, 276] width 0 height 0
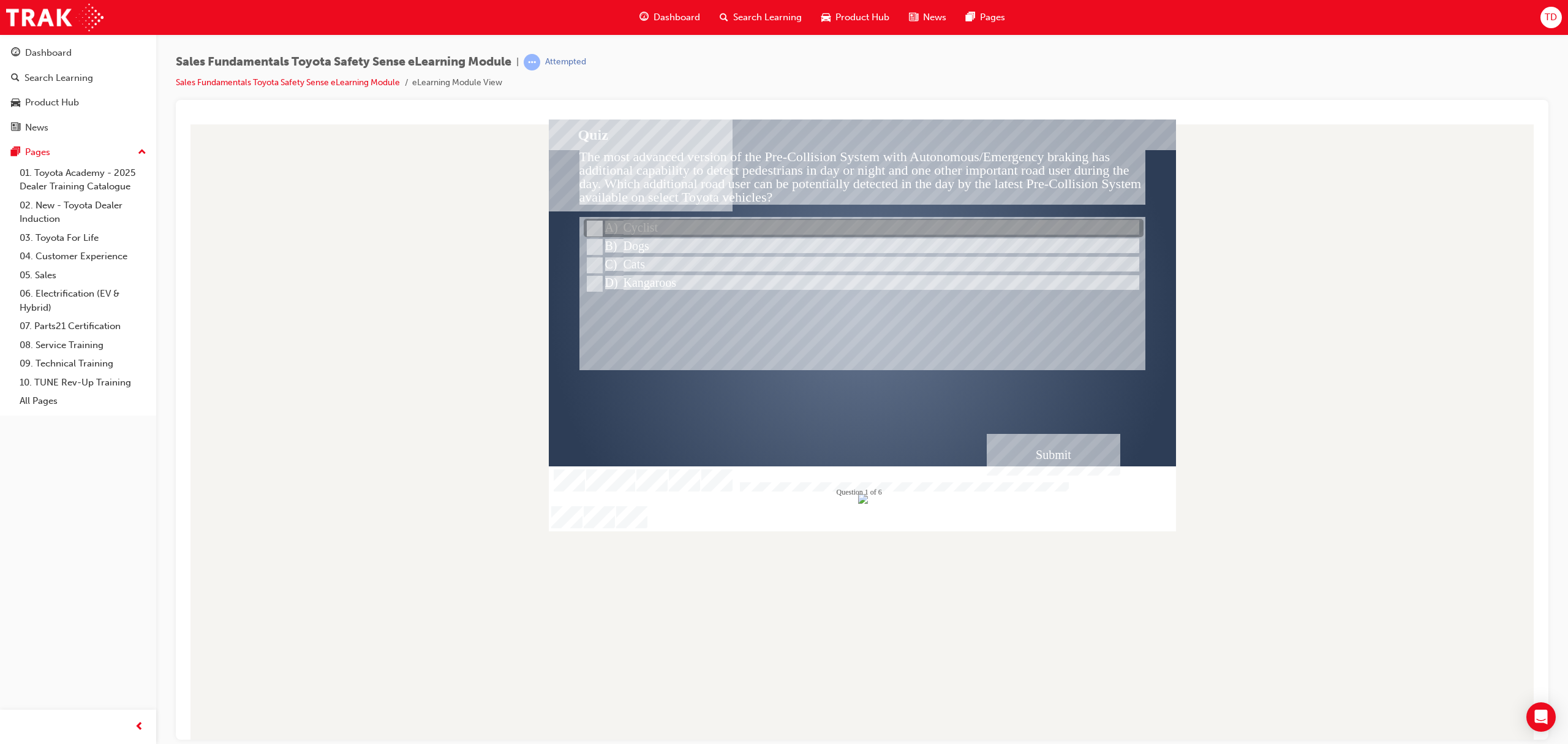
click at [641, 228] on div at bounding box center [863, 228] width 559 height 18
radio input "true"
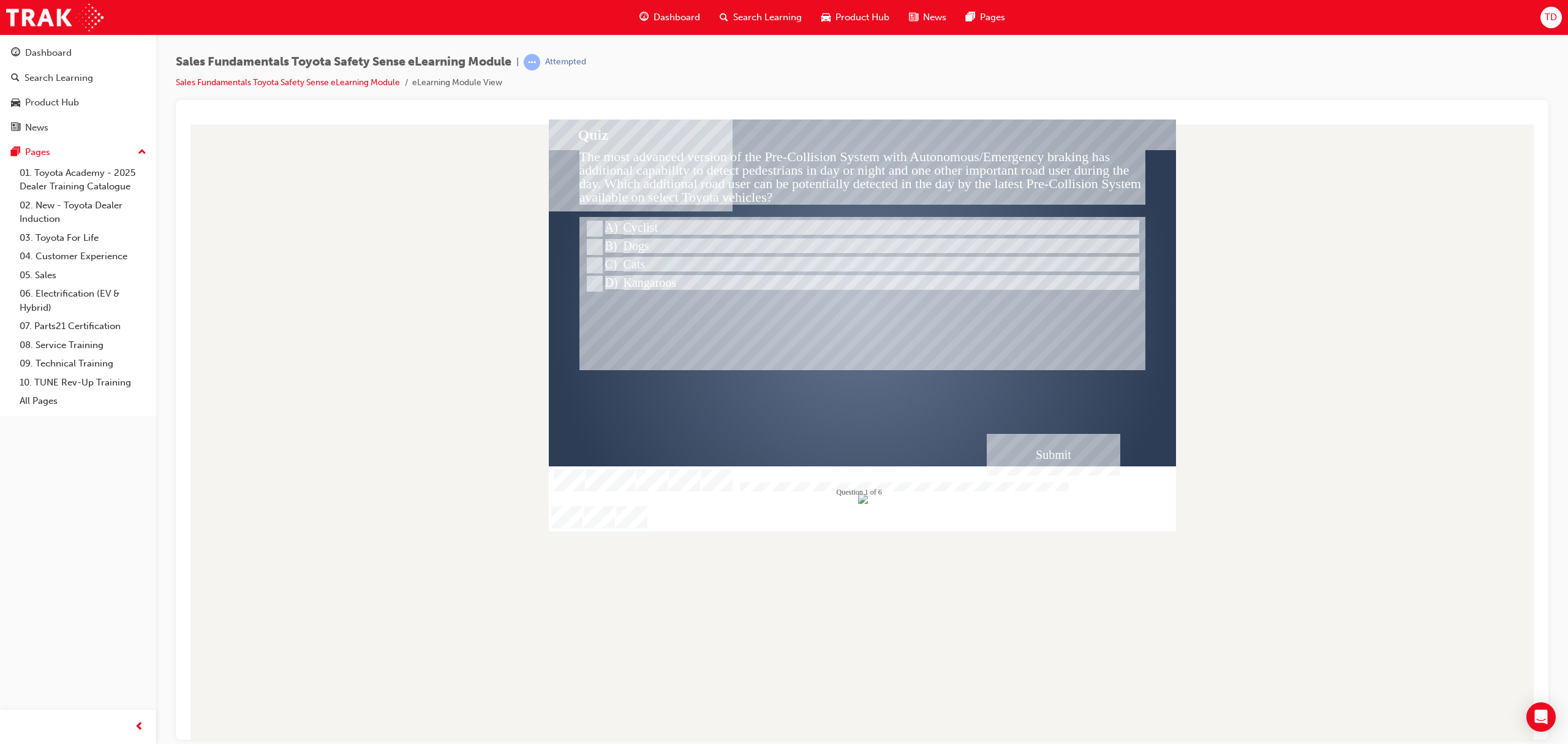
click at [1074, 448] on div "Submit" at bounding box center [1053, 454] width 134 height 42
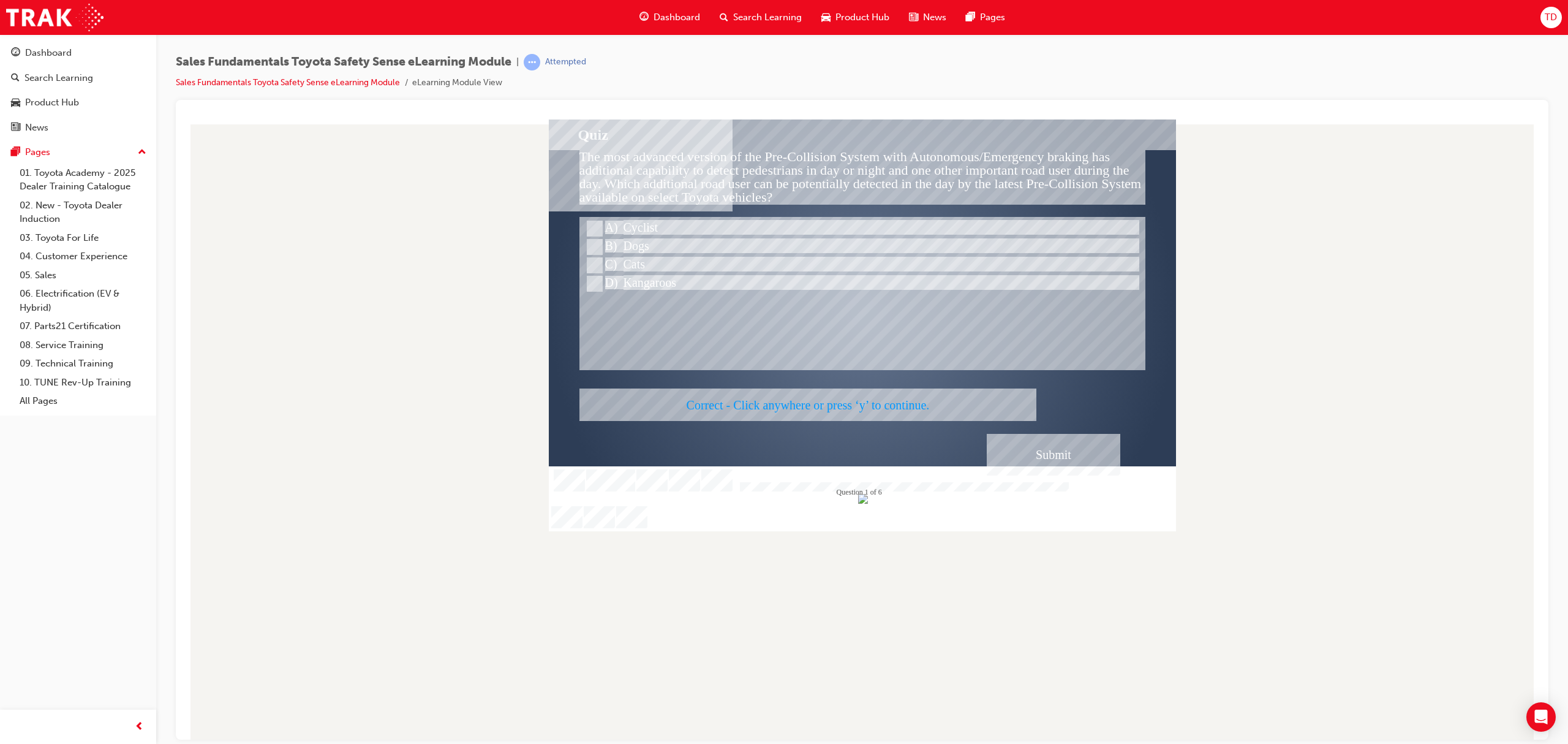
click at [1059, 454] on div at bounding box center [862, 324] width 627 height 412
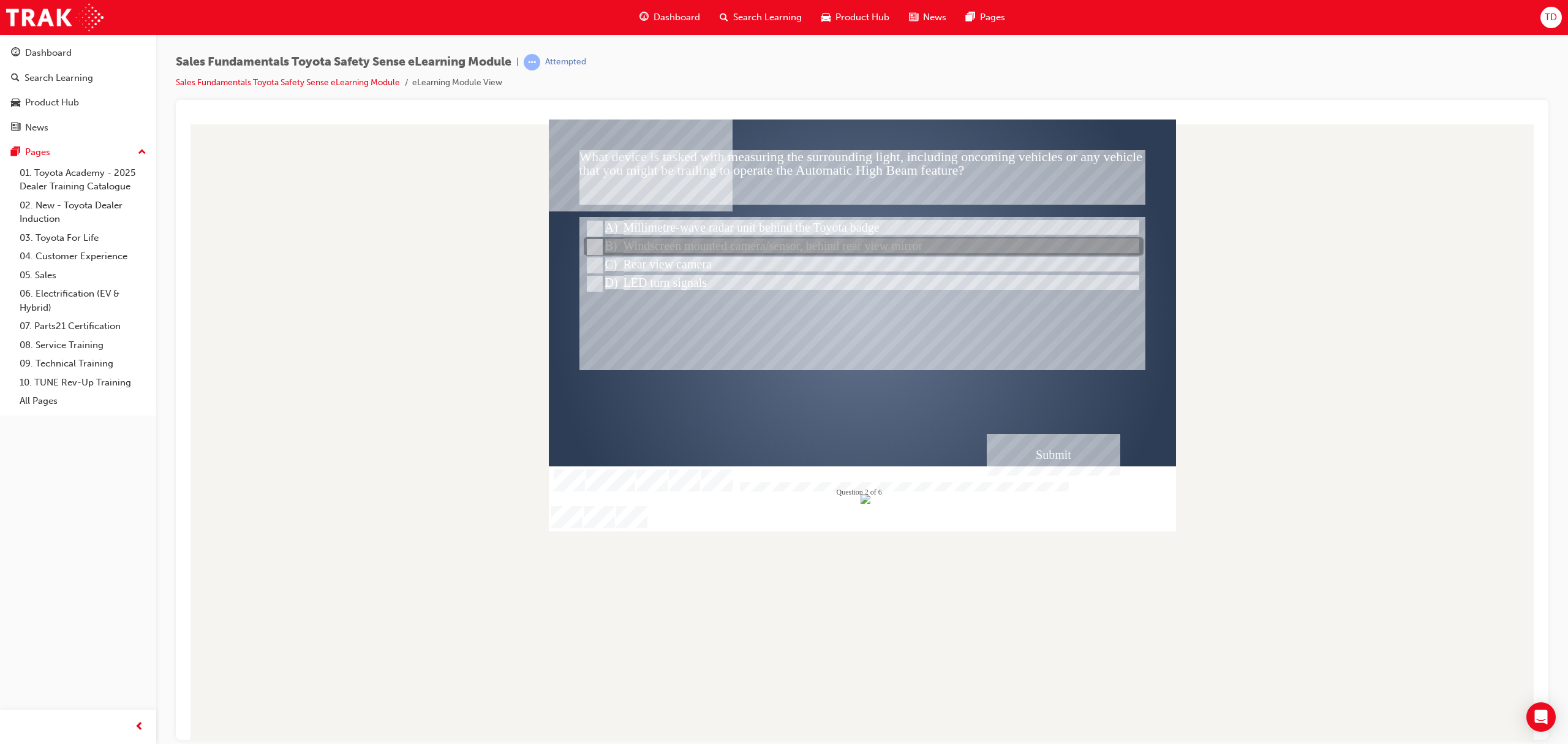
click at [753, 249] on div at bounding box center [863, 247] width 559 height 18
radio input "true"
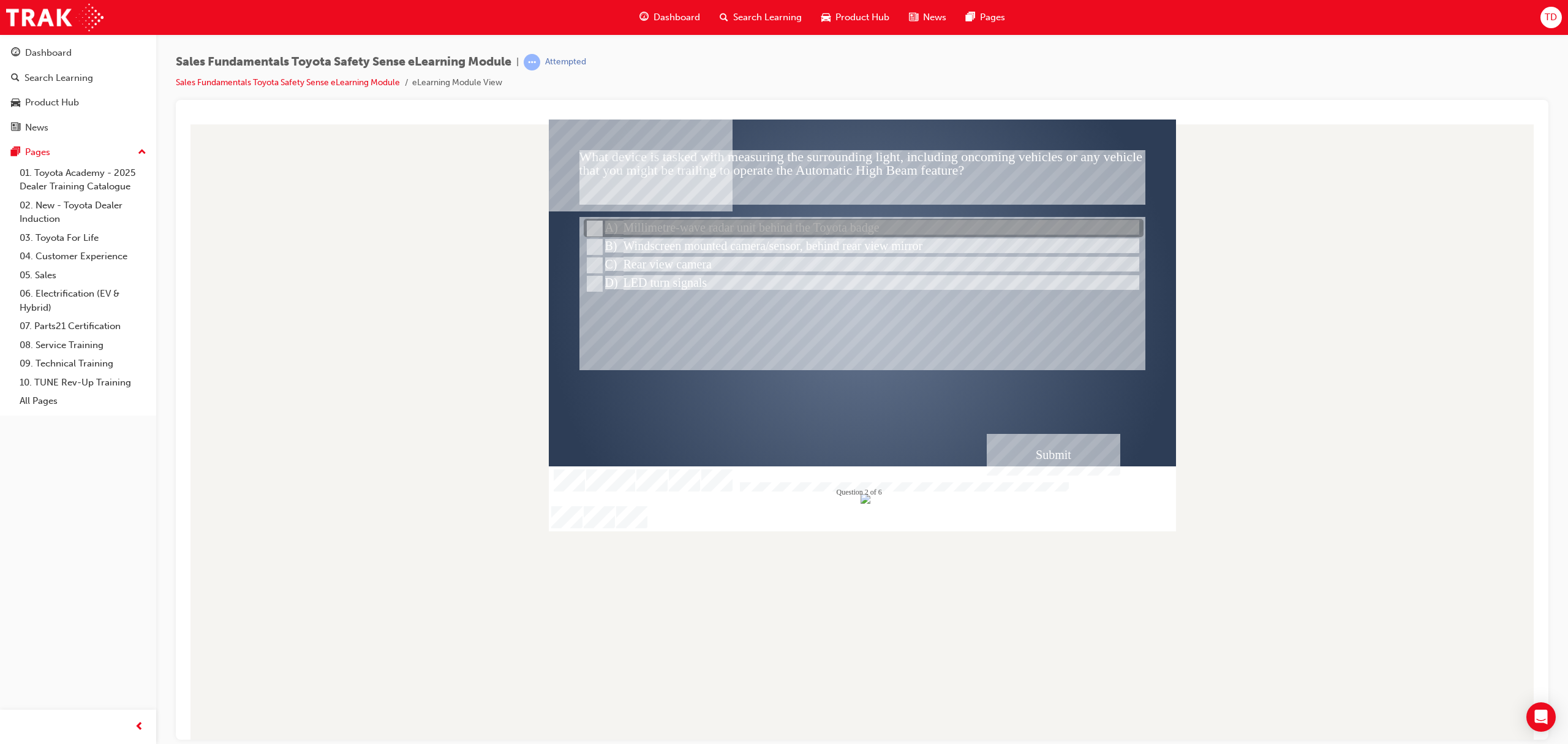
click at [796, 228] on div at bounding box center [863, 228] width 559 height 18
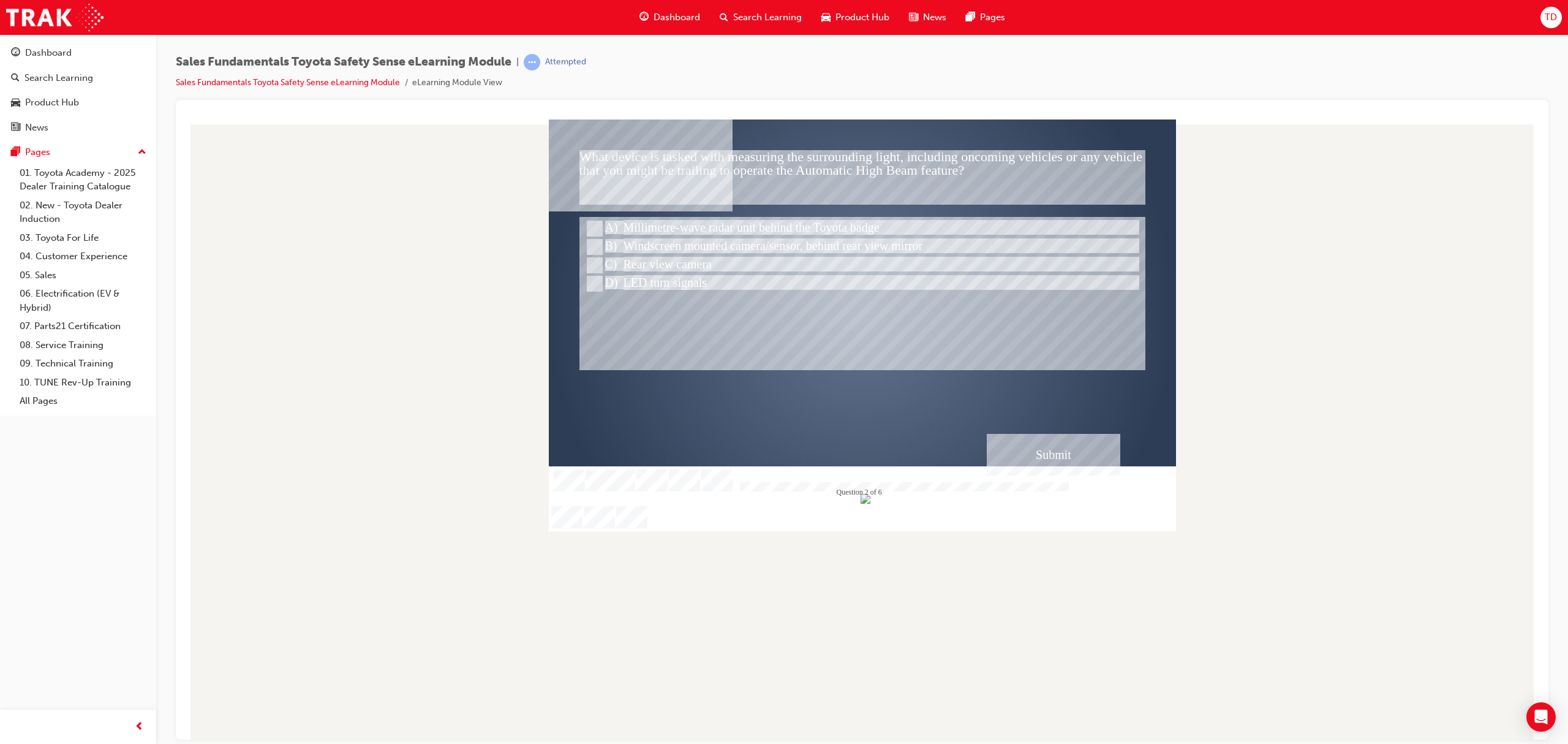
click at [1053, 475] on div at bounding box center [862, 311] width 627 height 353
click at [1047, 462] on div "Submit" at bounding box center [1053, 454] width 134 height 42
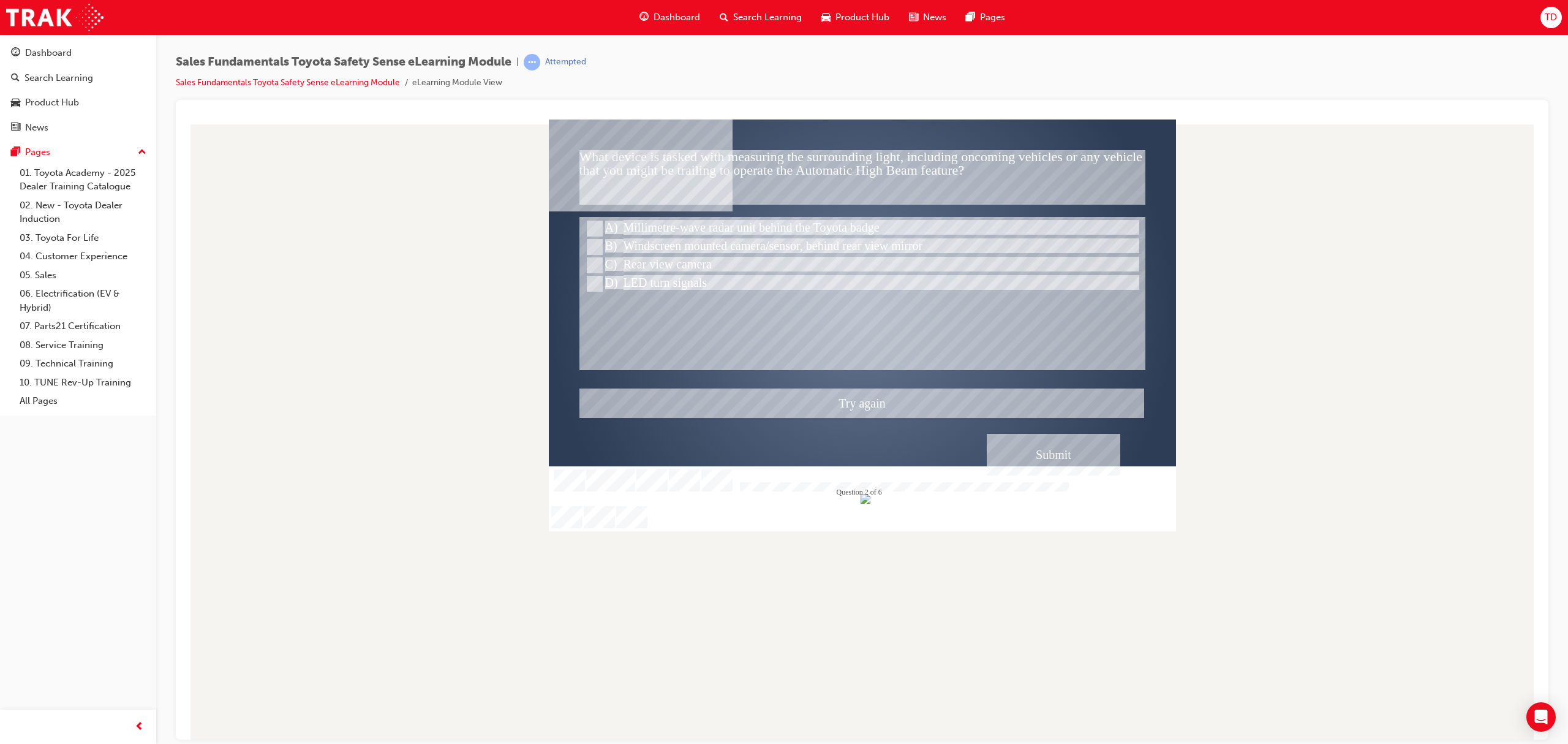
click at [1040, 458] on div at bounding box center [862, 324] width 627 height 412
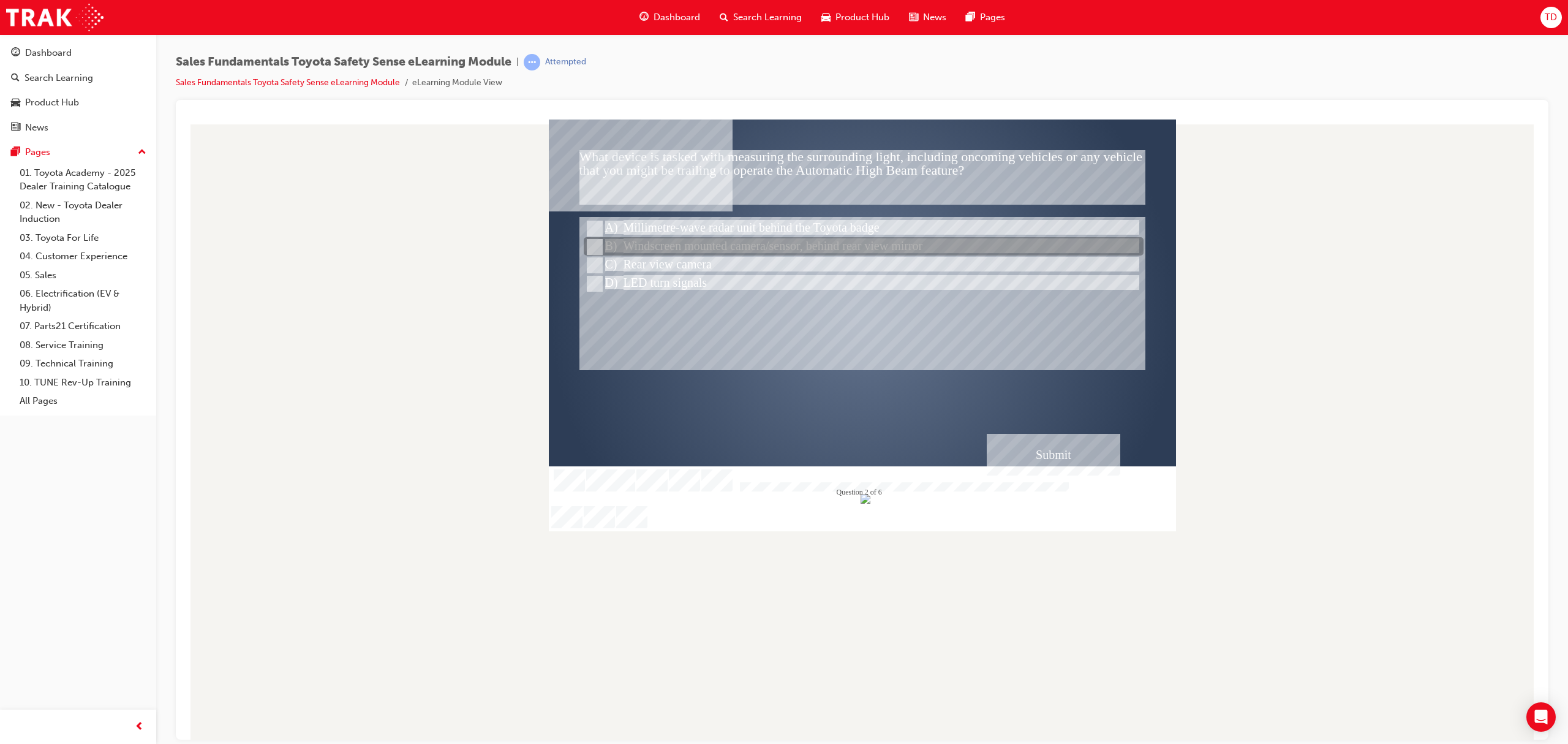
click at [740, 239] on div at bounding box center [863, 247] width 559 height 18
radio input "false"
radio input "true"
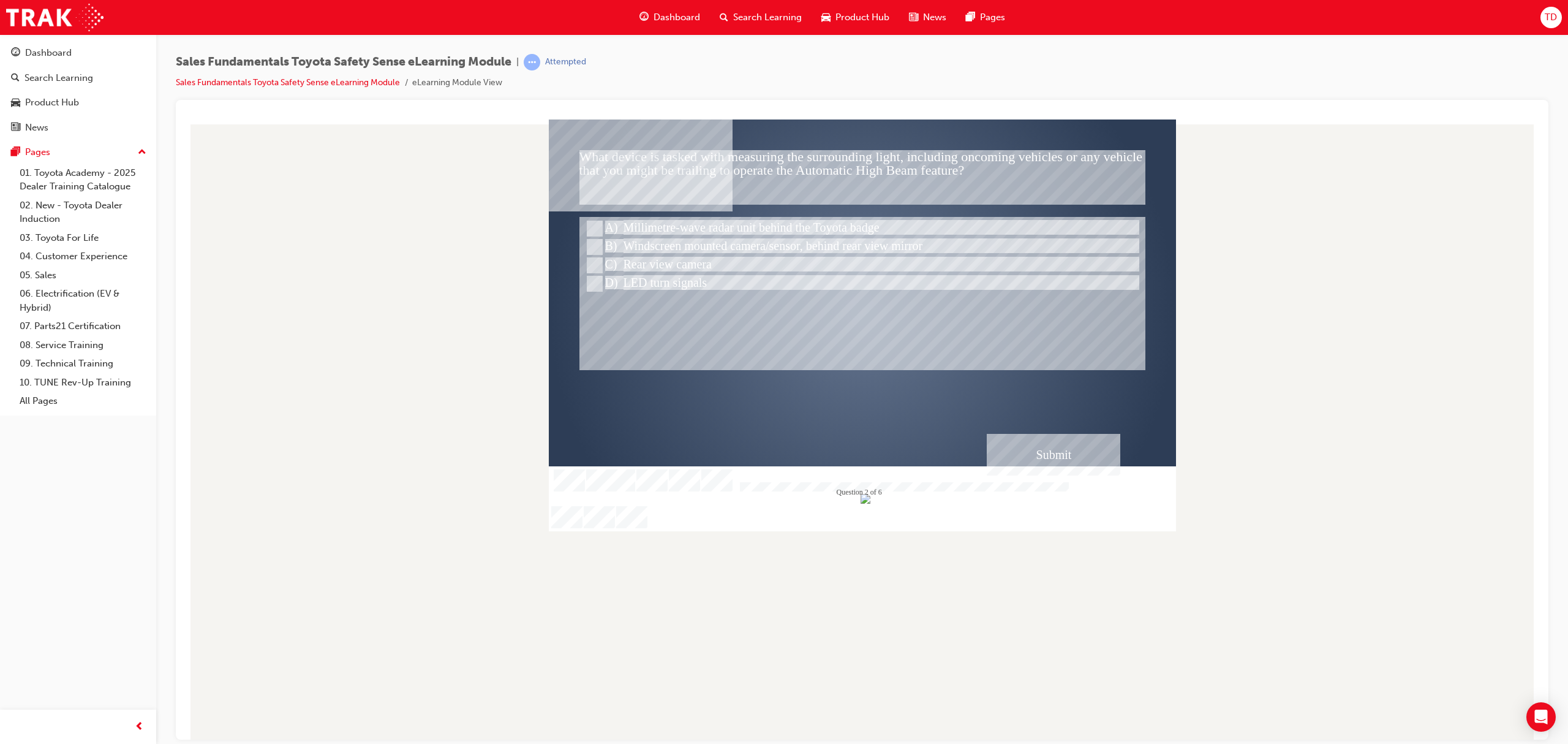
click at [1034, 446] on div "Submit" at bounding box center [1053, 454] width 134 height 42
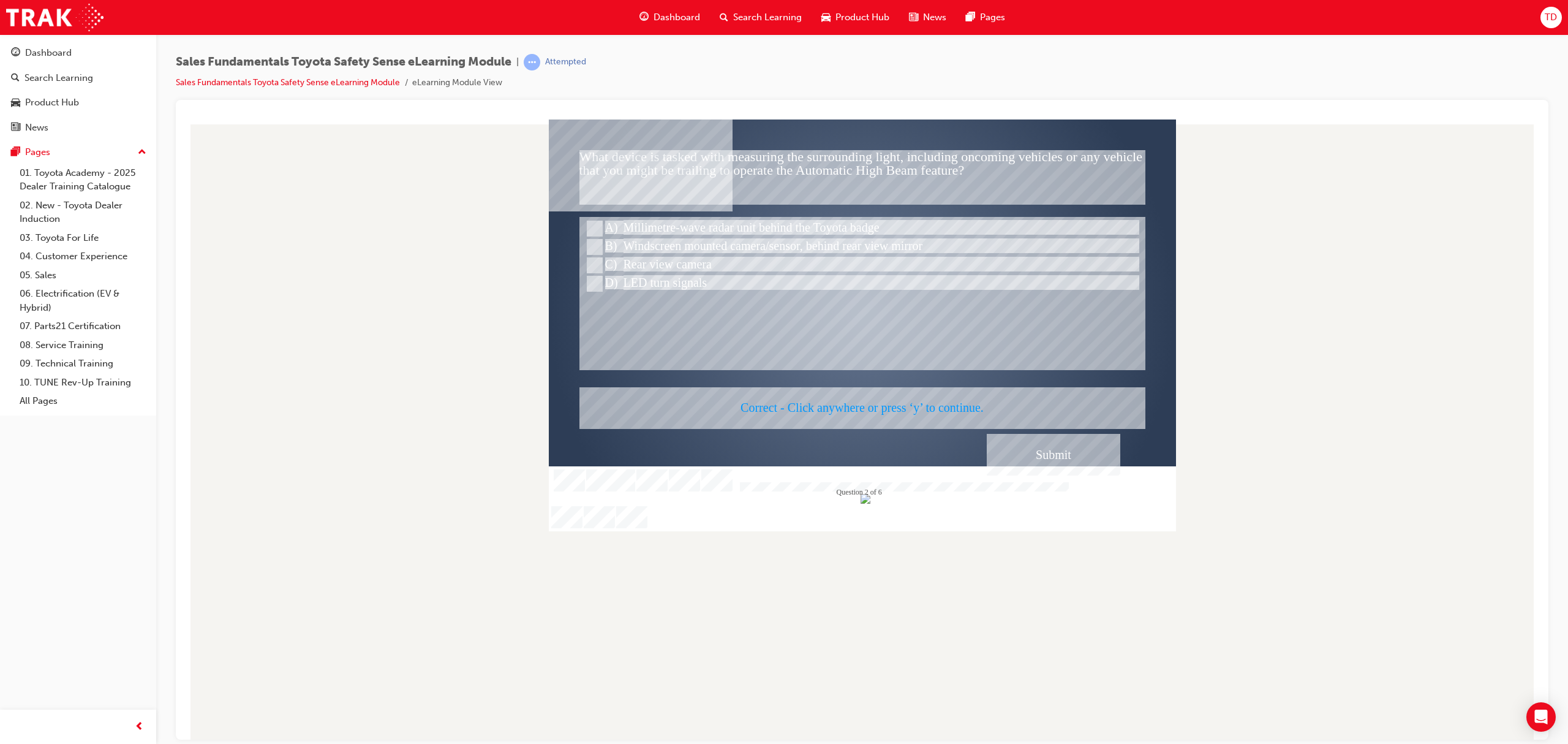
click at [1030, 451] on div at bounding box center [862, 324] width 627 height 412
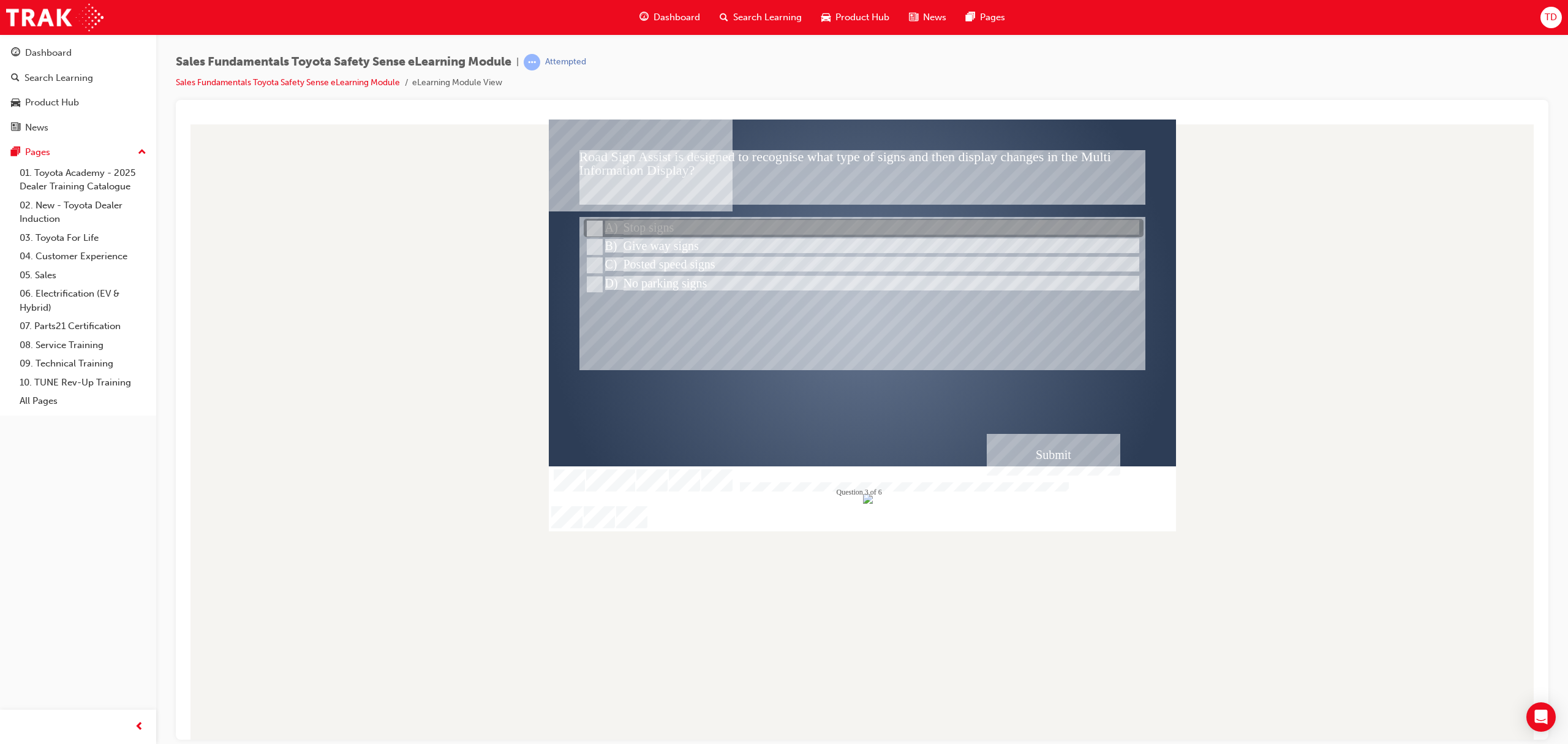
click at [695, 228] on div at bounding box center [863, 228] width 559 height 18
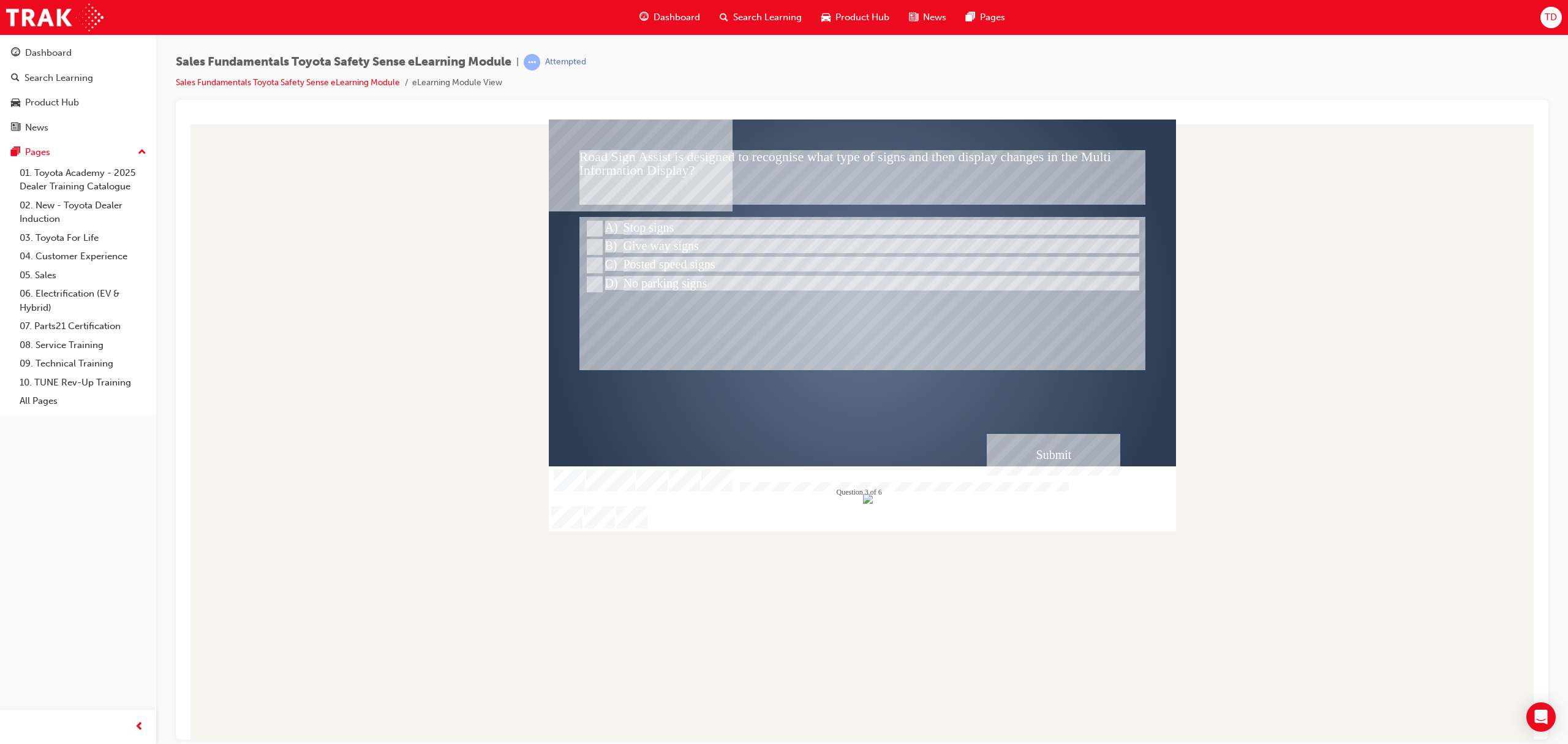
click at [1049, 456] on div "Submit" at bounding box center [1053, 454] width 134 height 42
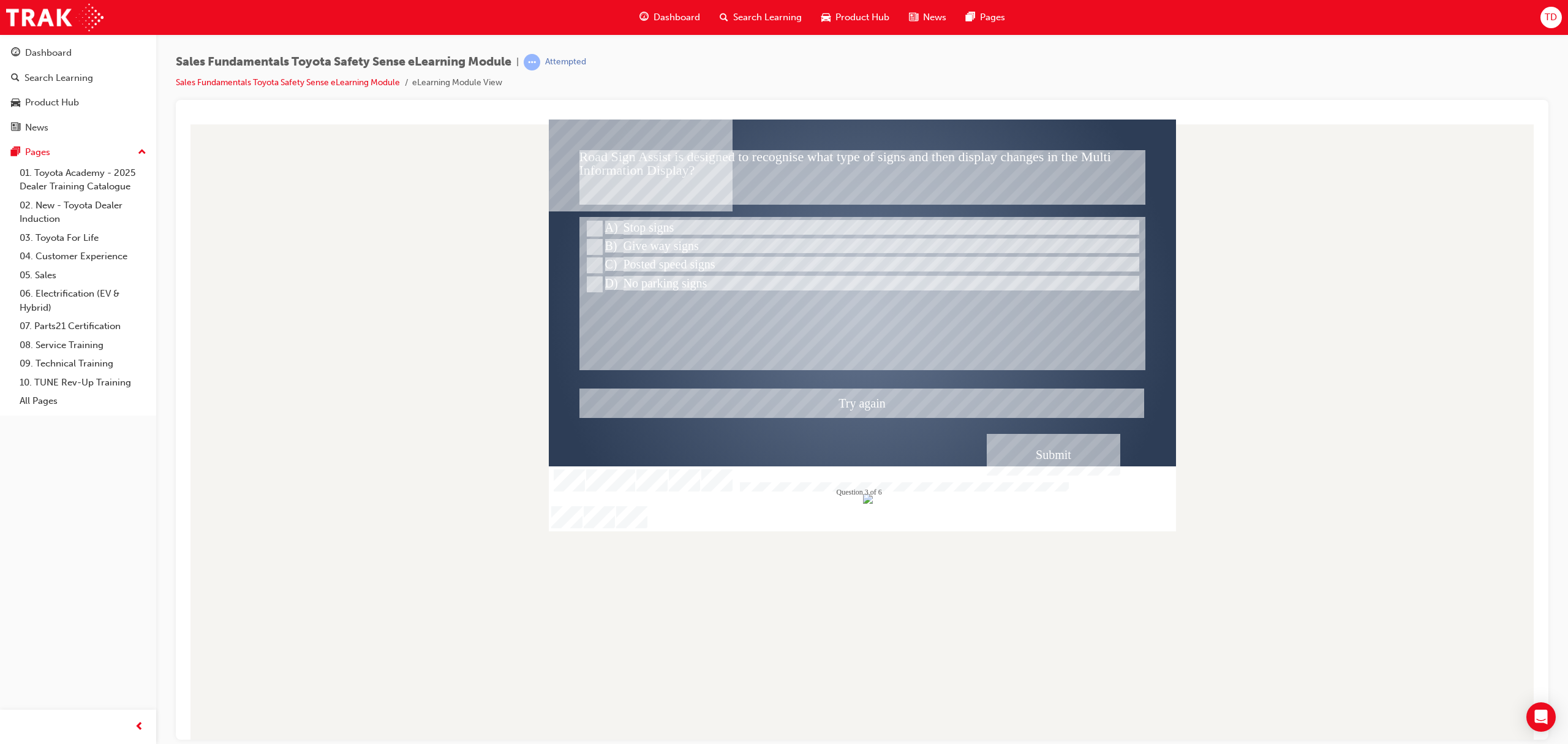
drag, startPoint x: 1049, startPoint y: 456, endPoint x: 902, endPoint y: 397, distance: 158.4
click at [1049, 456] on div at bounding box center [862, 324] width 627 height 412
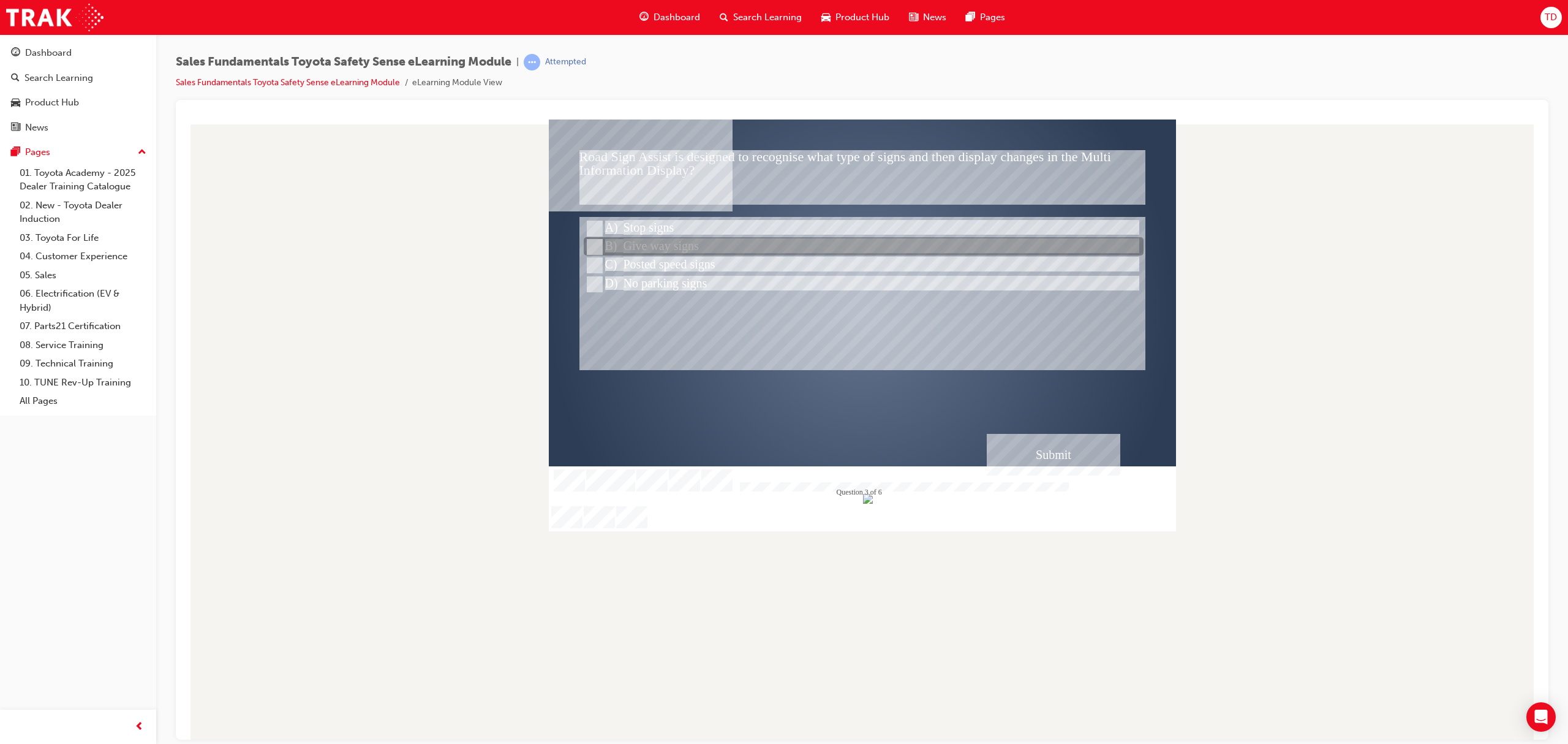
click at [690, 244] on div at bounding box center [863, 247] width 559 height 18
radio input "false"
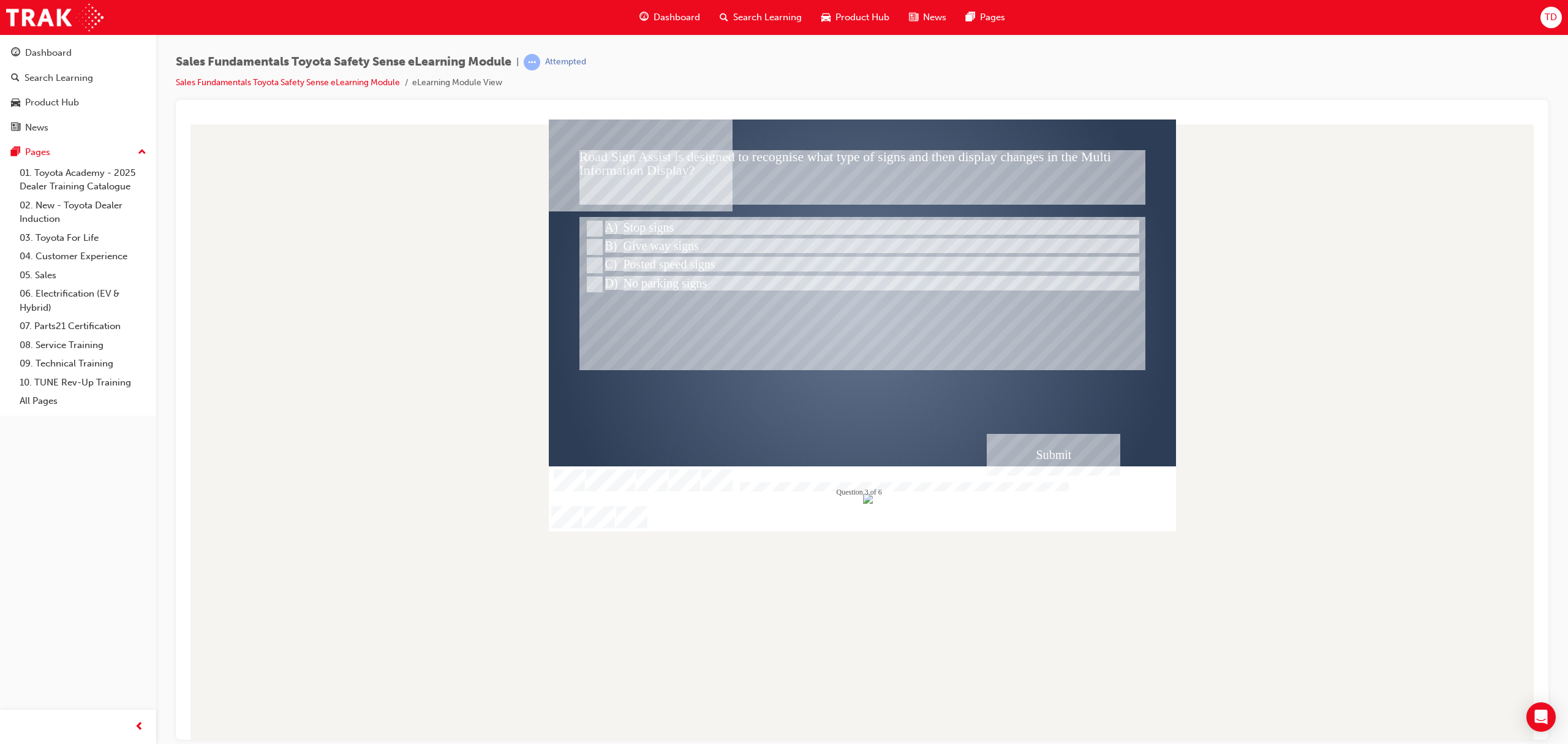
click at [1055, 451] on div "Submit" at bounding box center [1053, 454] width 134 height 42
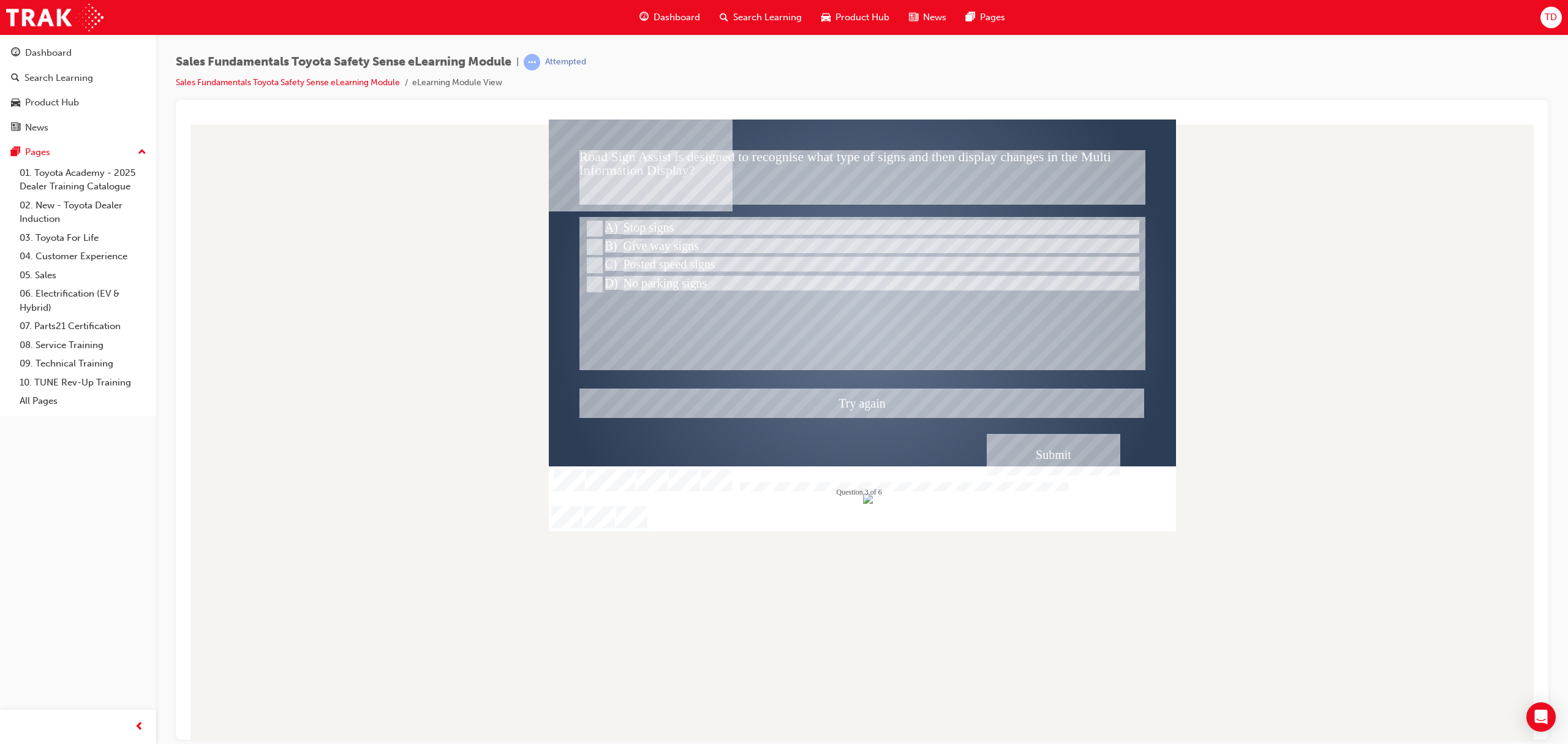
click at [1049, 453] on div at bounding box center [862, 324] width 627 height 412
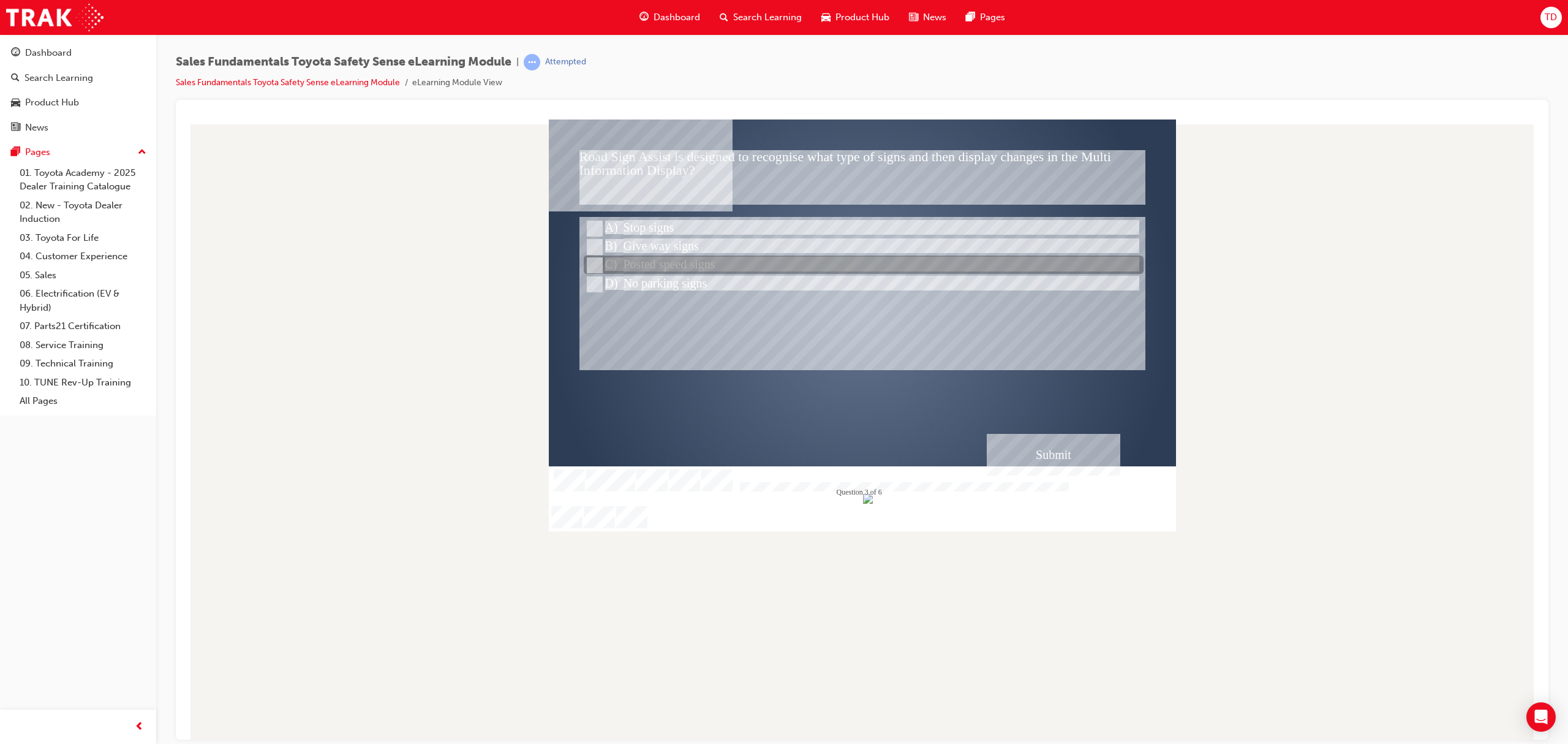
click at [701, 262] on div at bounding box center [863, 265] width 559 height 18
radio input "false"
radio input "true"
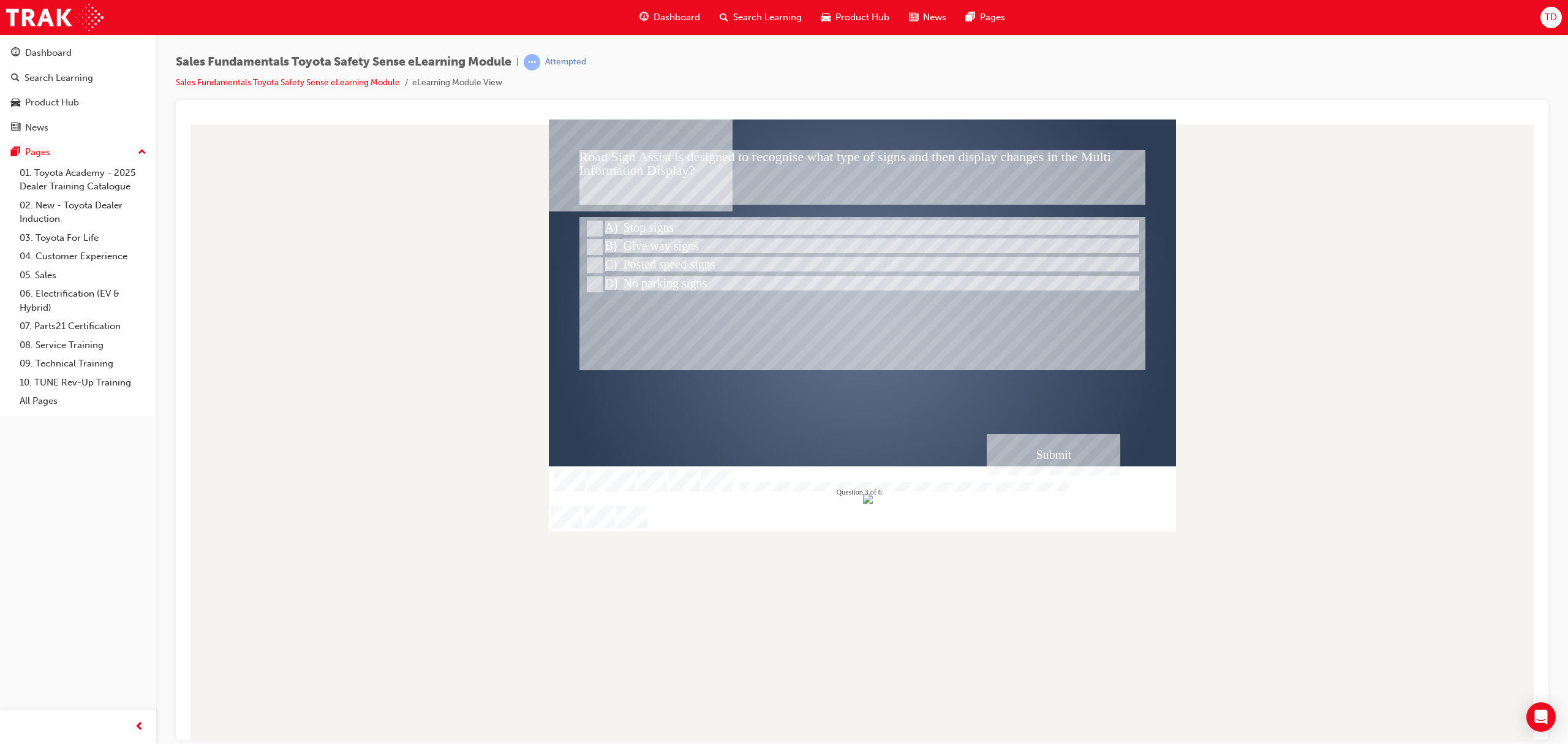
click at [1041, 442] on div "Submit" at bounding box center [1053, 454] width 134 height 42
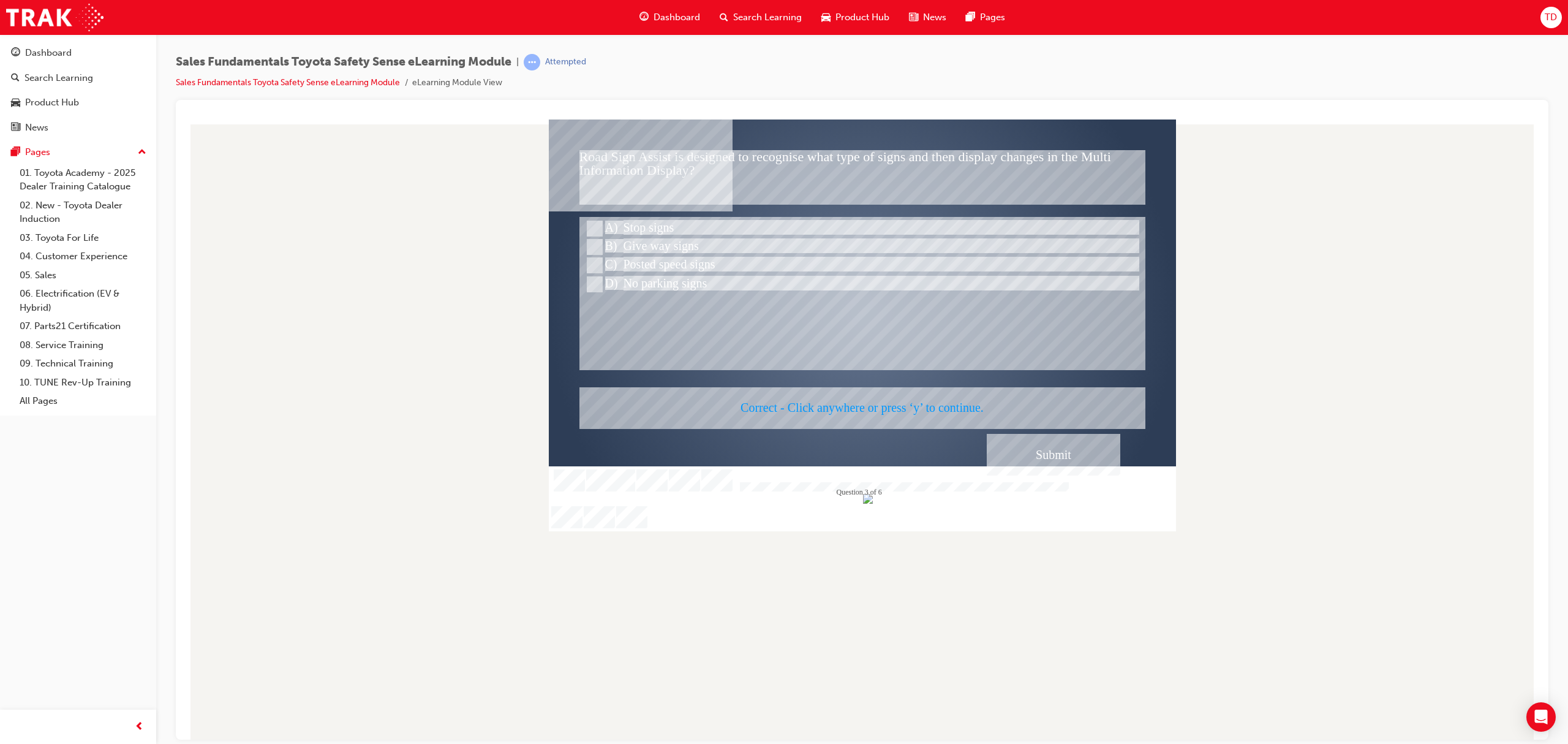
click at [1026, 454] on div at bounding box center [862, 324] width 627 height 412
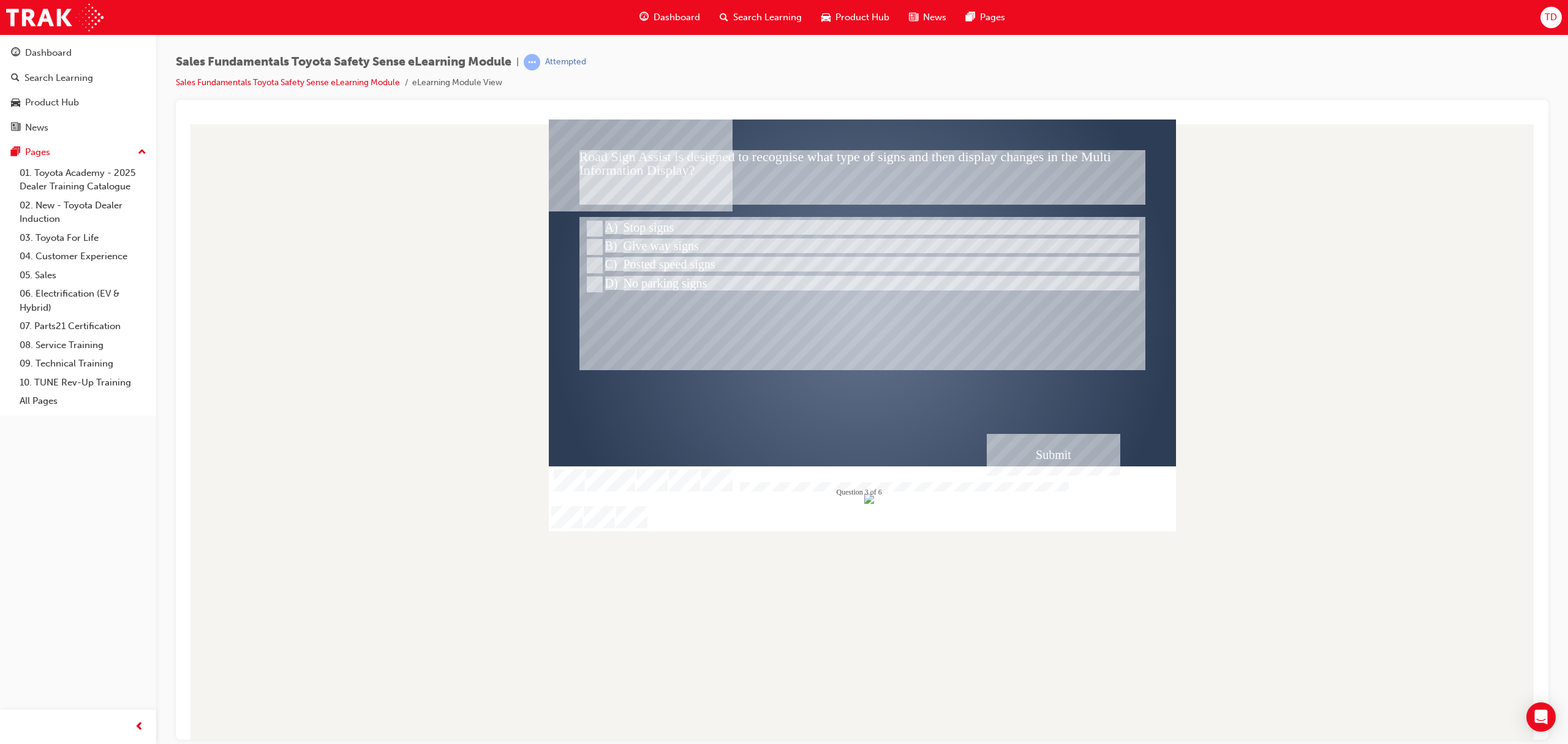
click at [1036, 451] on div "Submit" at bounding box center [1053, 454] width 134 height 42
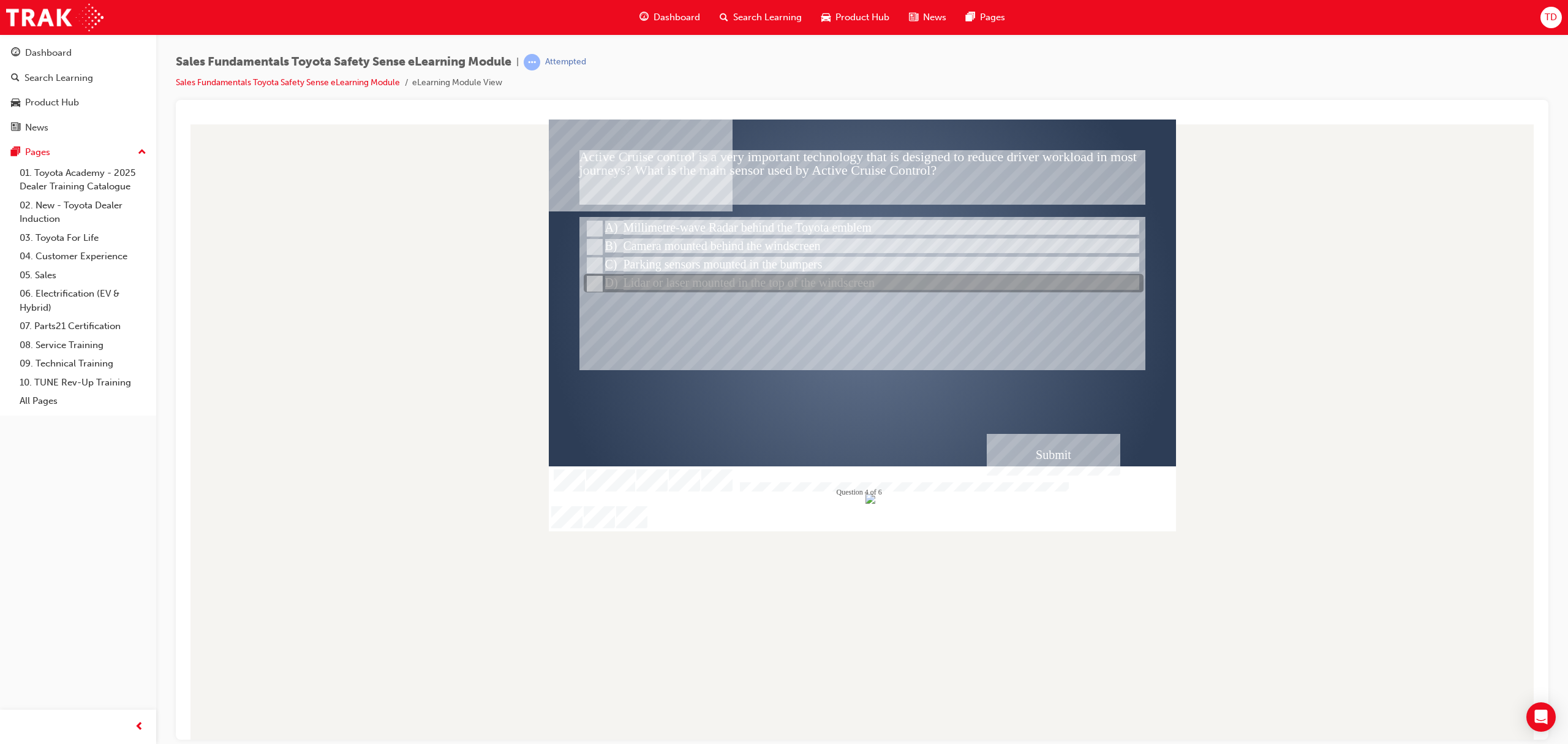
click at [687, 279] on div at bounding box center [863, 283] width 559 height 18
radio input "true"
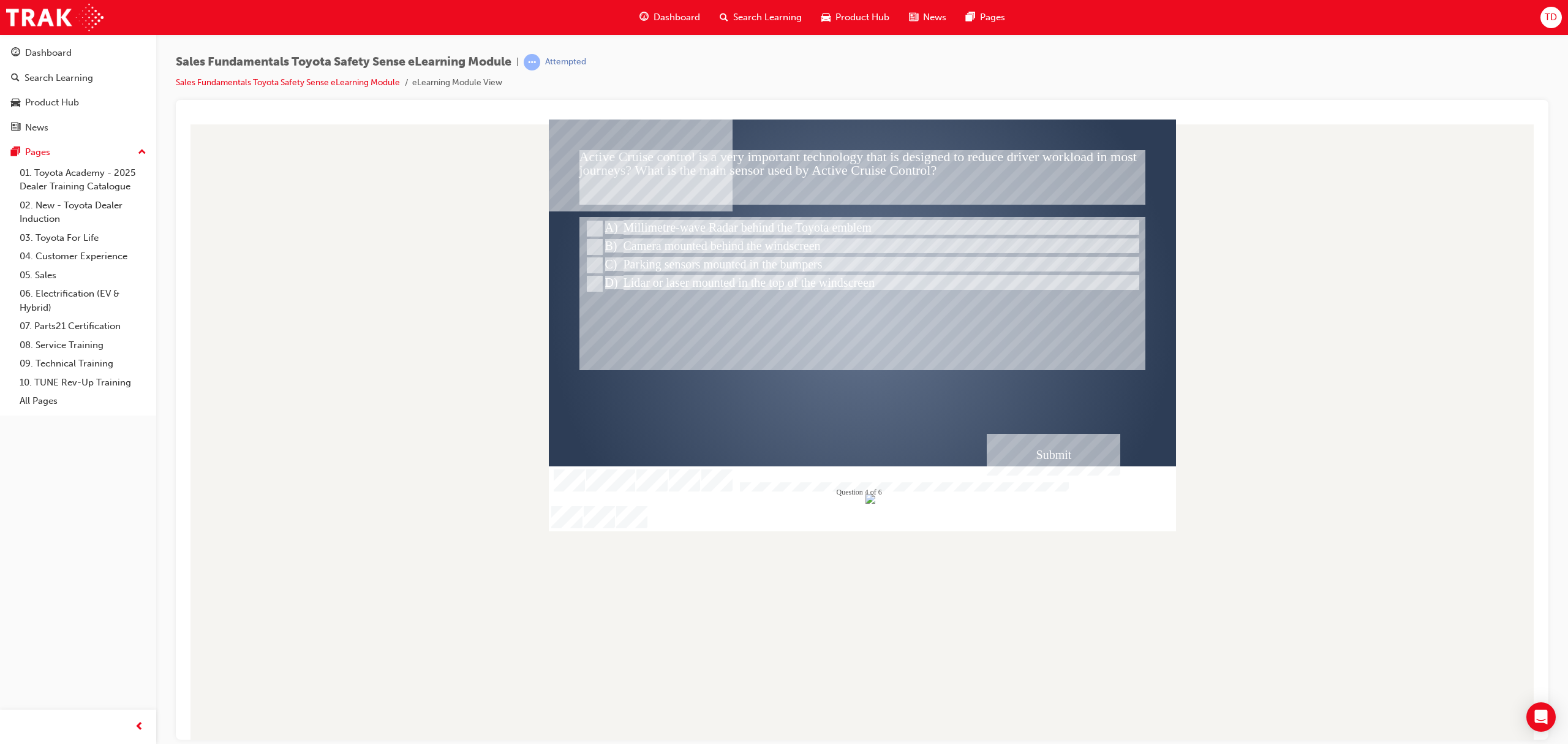
click at [1083, 462] on div "Submit" at bounding box center [1053, 454] width 134 height 42
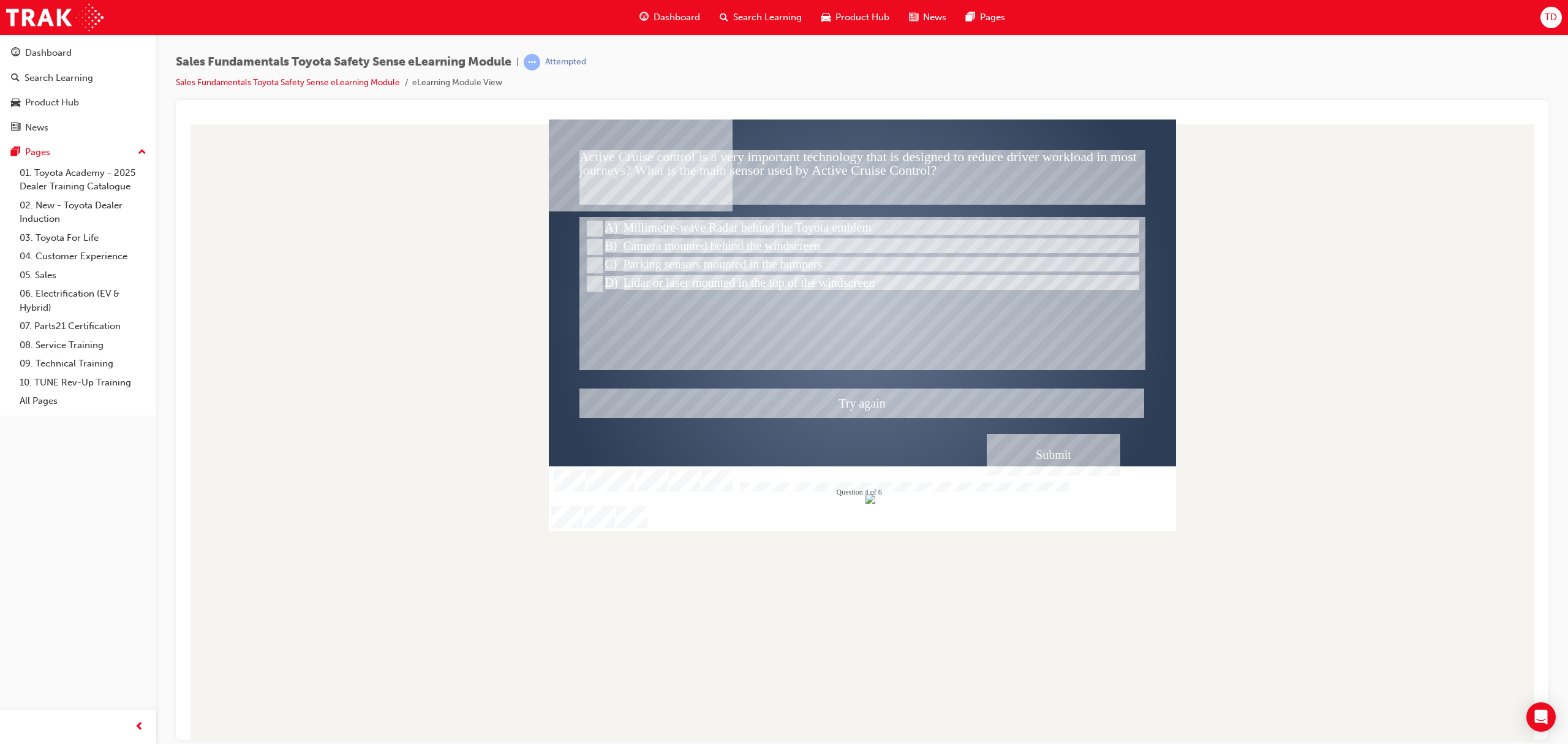
drag, startPoint x: 1030, startPoint y: 441, endPoint x: 1020, endPoint y: 438, distance: 10.4
click at [1030, 442] on div at bounding box center [862, 324] width 627 height 412
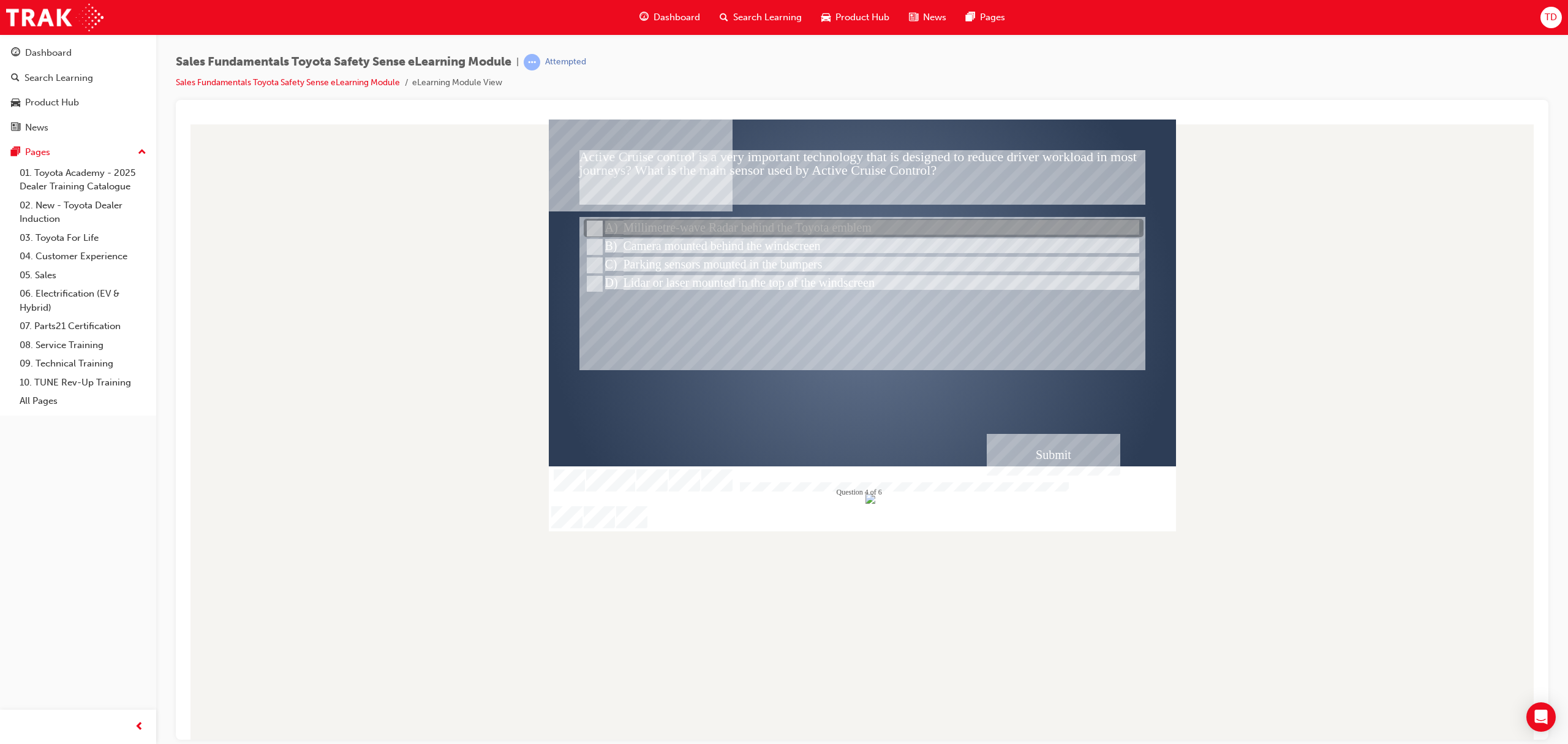
click at [704, 231] on div at bounding box center [863, 228] width 559 height 18
radio input "true"
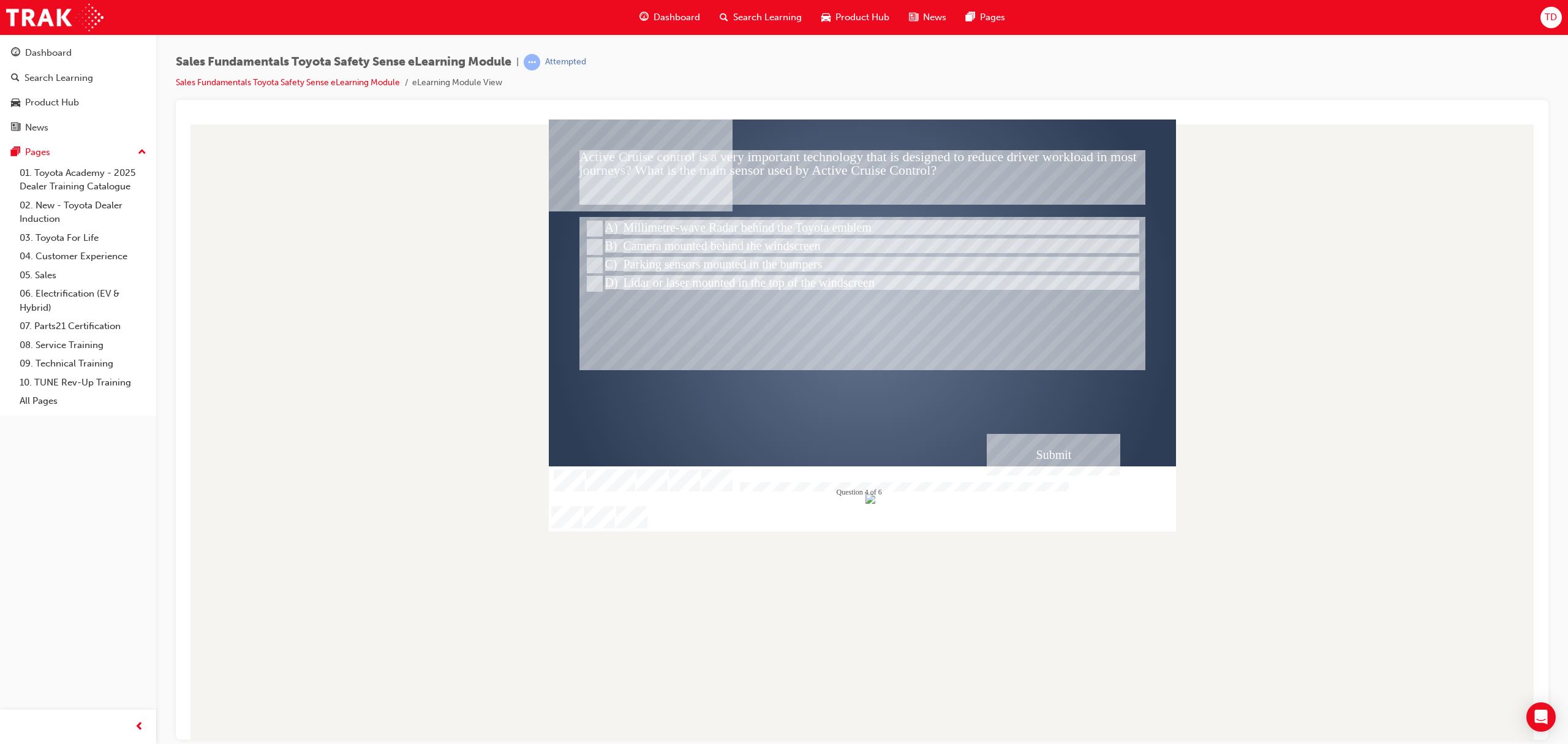
click at [1067, 458] on div "Submit" at bounding box center [1053, 454] width 134 height 42
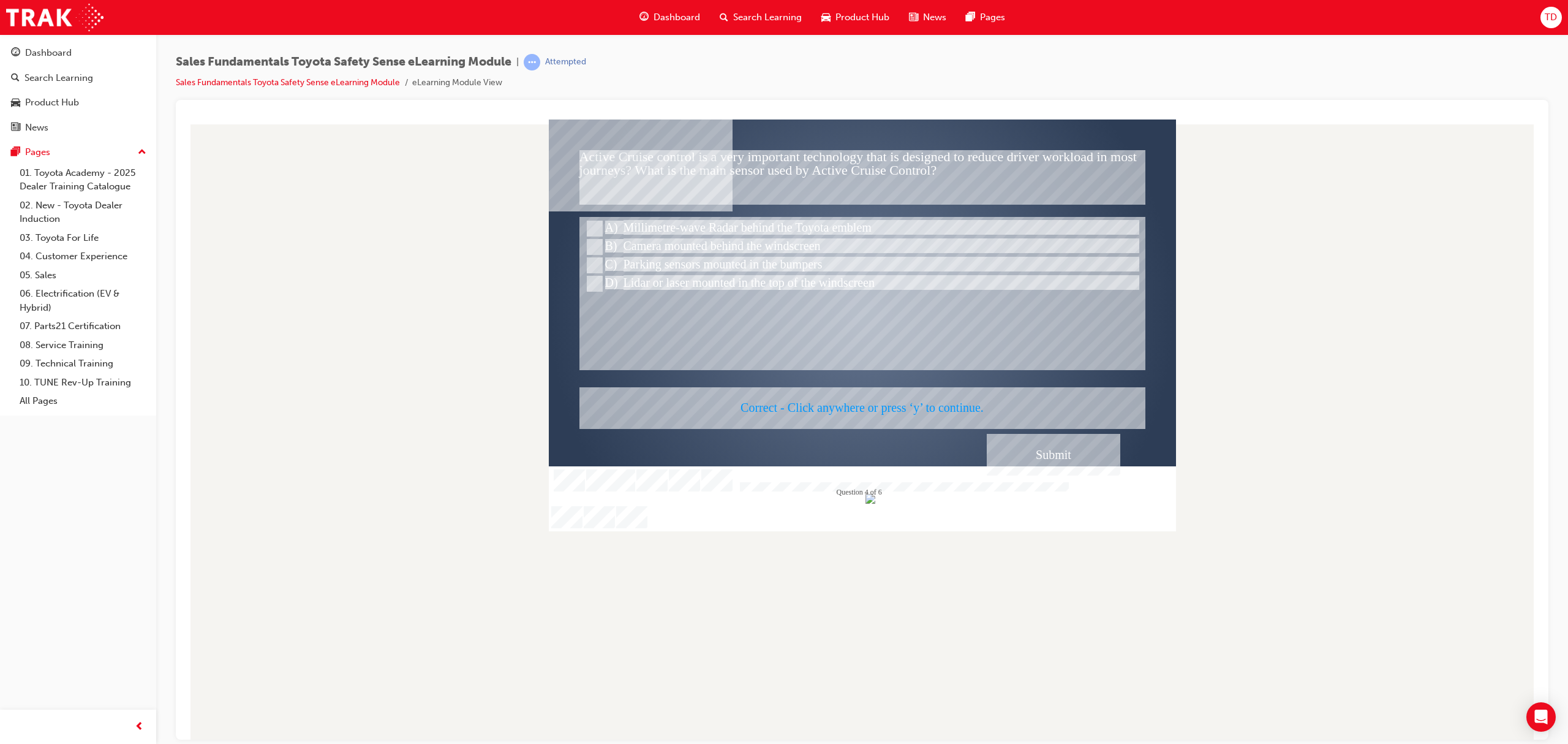
click at [1039, 450] on div at bounding box center [862, 324] width 627 height 412
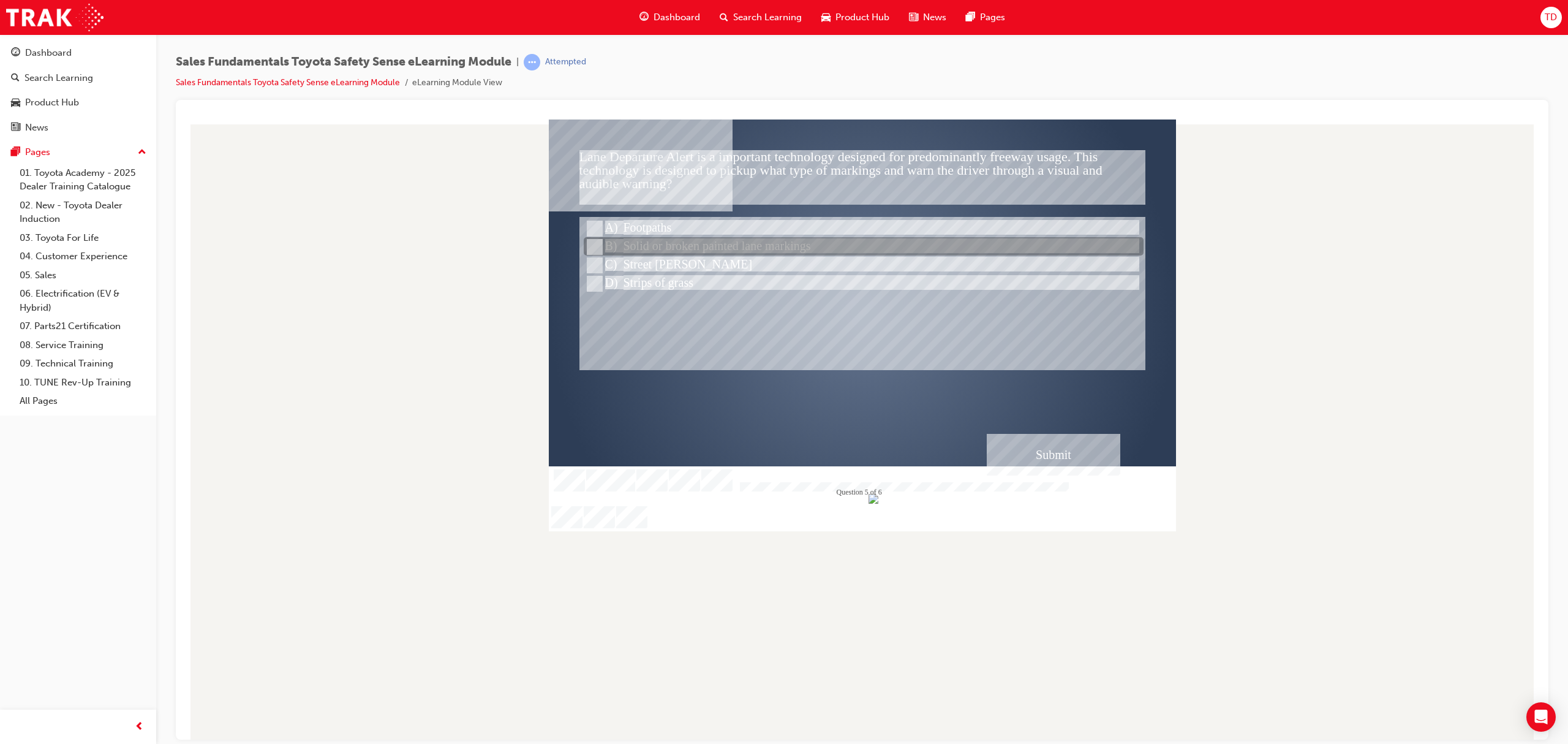
click at [809, 252] on div at bounding box center [863, 247] width 559 height 18
radio input "true"
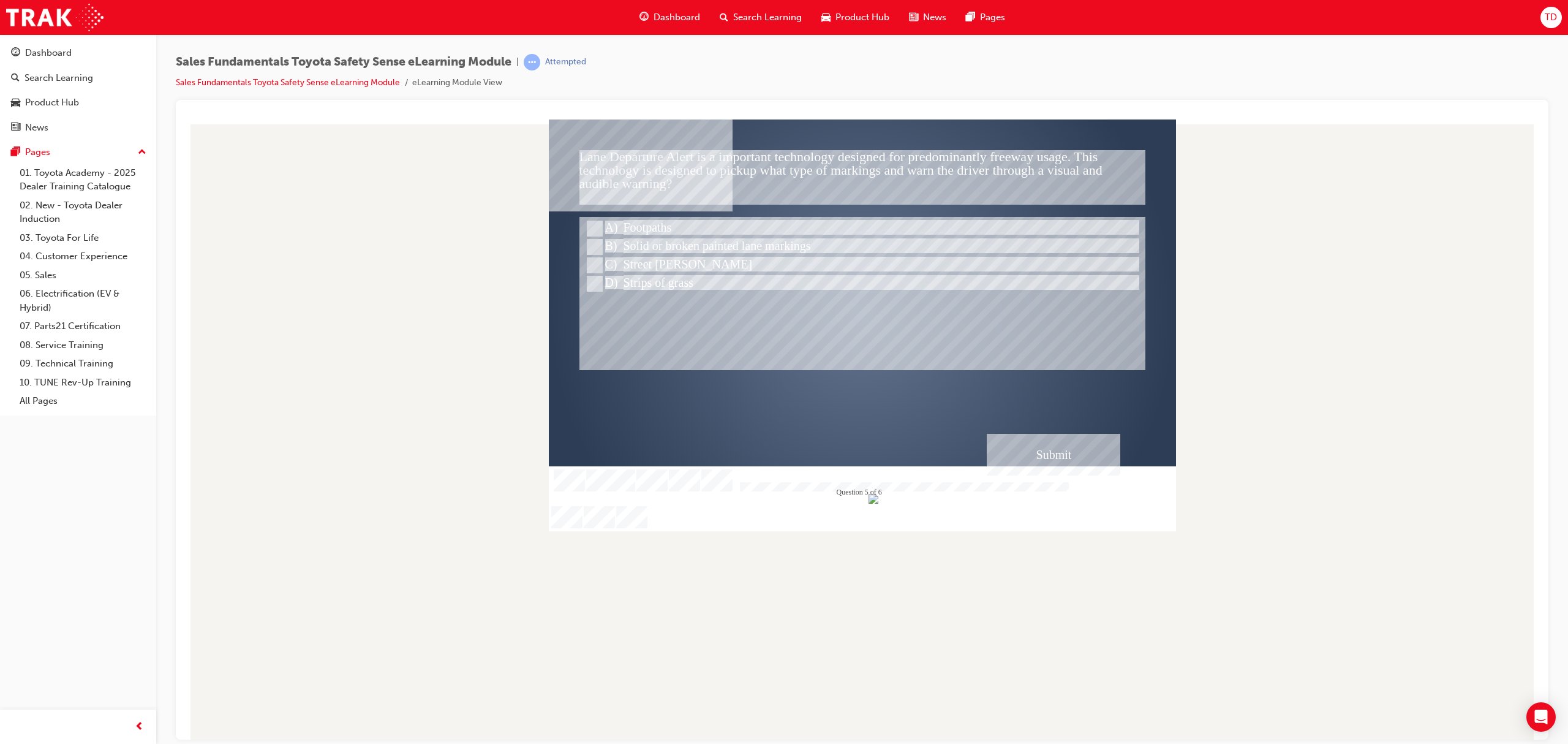
click at [1049, 451] on div "Submit" at bounding box center [1053, 454] width 134 height 42
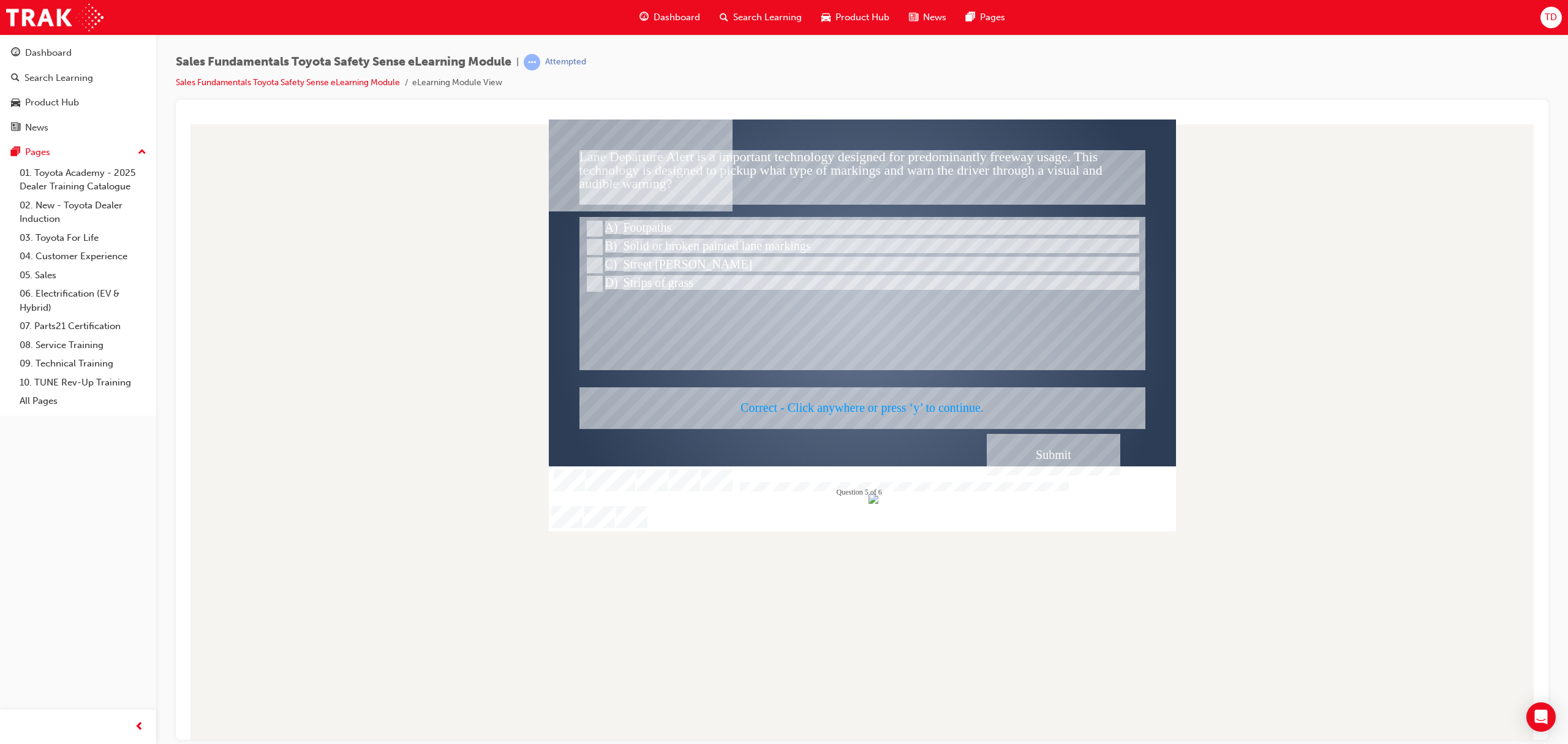
click at [1059, 454] on div at bounding box center [862, 324] width 627 height 412
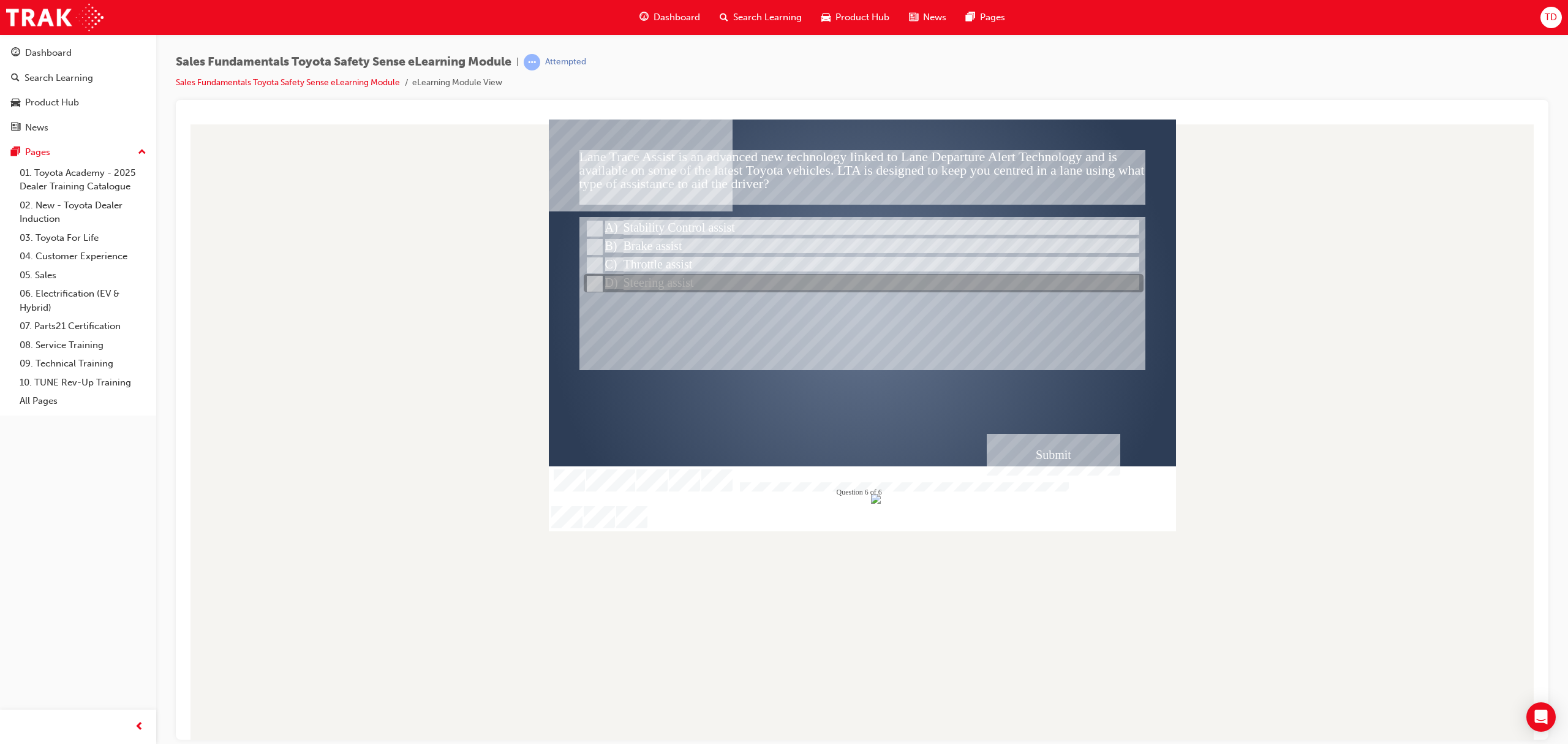
click at [767, 290] on div at bounding box center [863, 283] width 559 height 18
radio input "true"
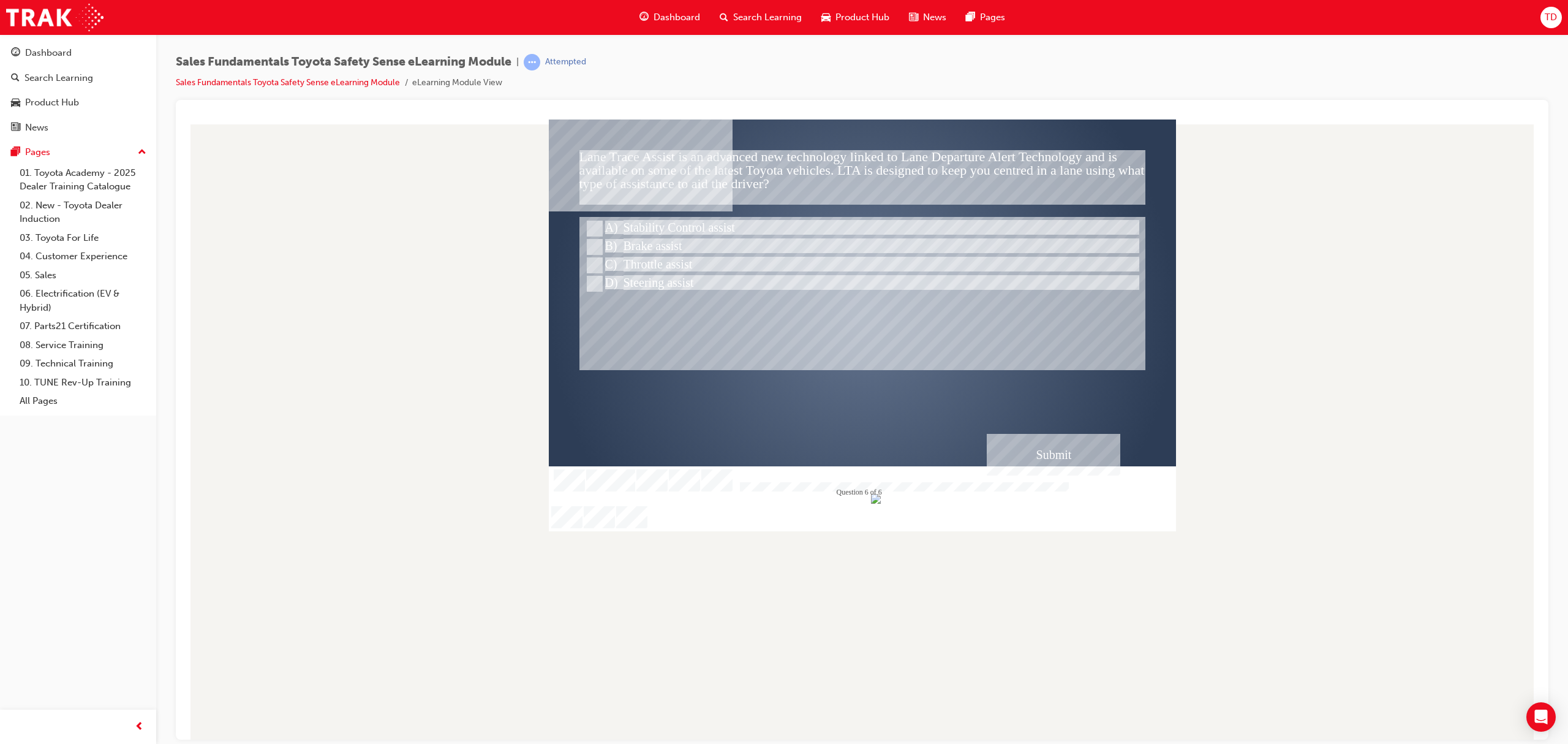
click at [1081, 446] on div "Submit" at bounding box center [1053, 454] width 134 height 42
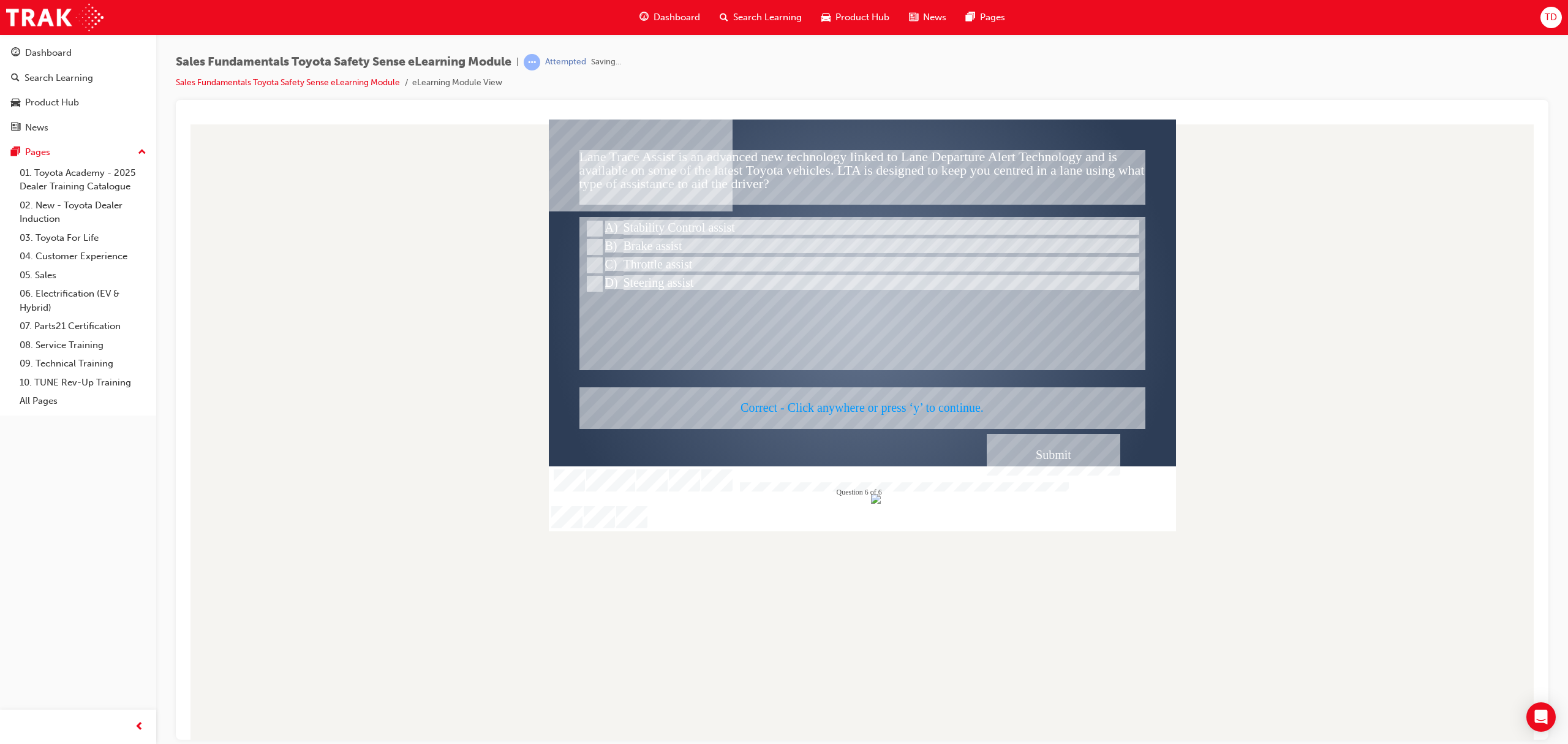
click at [1064, 451] on div at bounding box center [862, 324] width 627 height 412
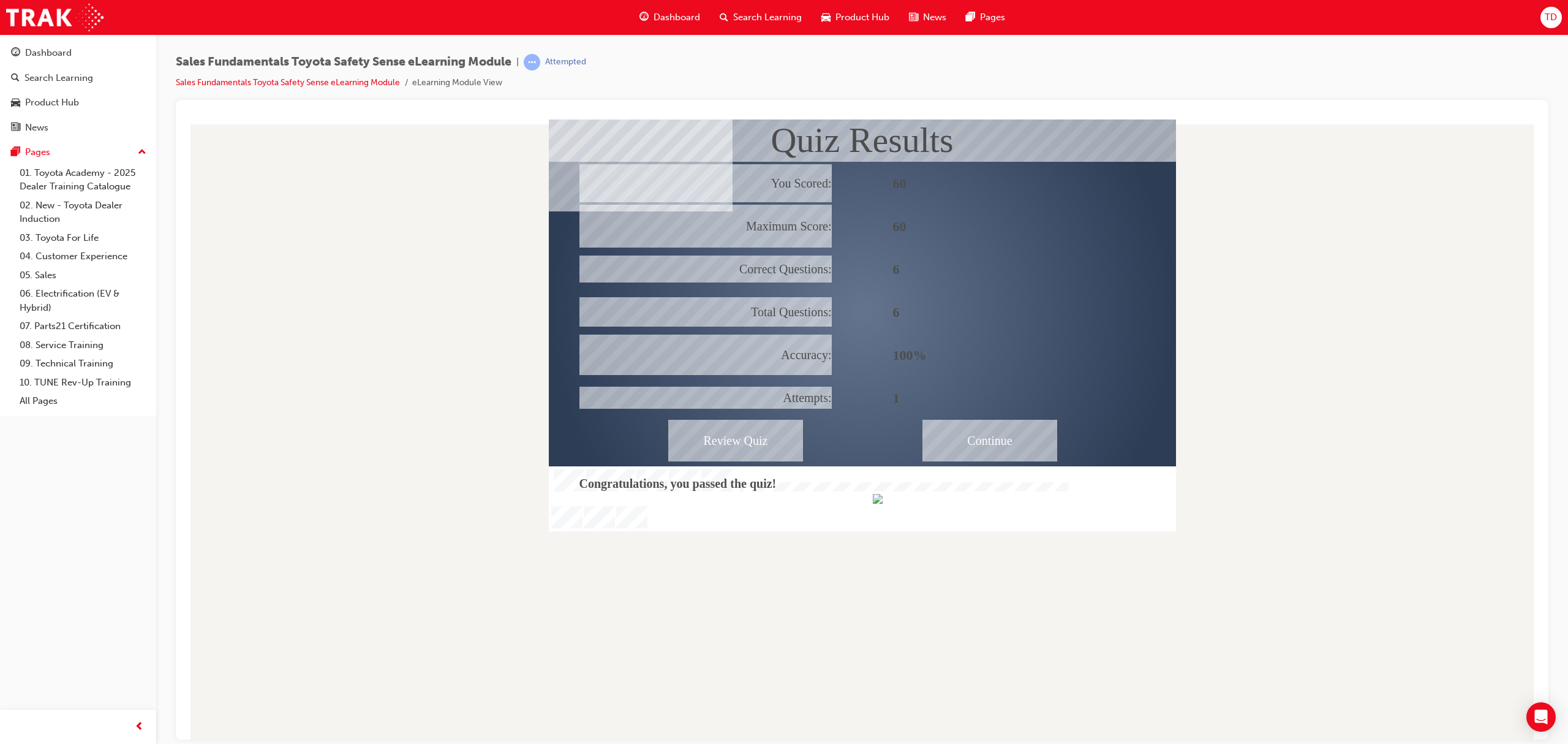
click at [978, 446] on div "Continue" at bounding box center [990, 440] width 135 height 42
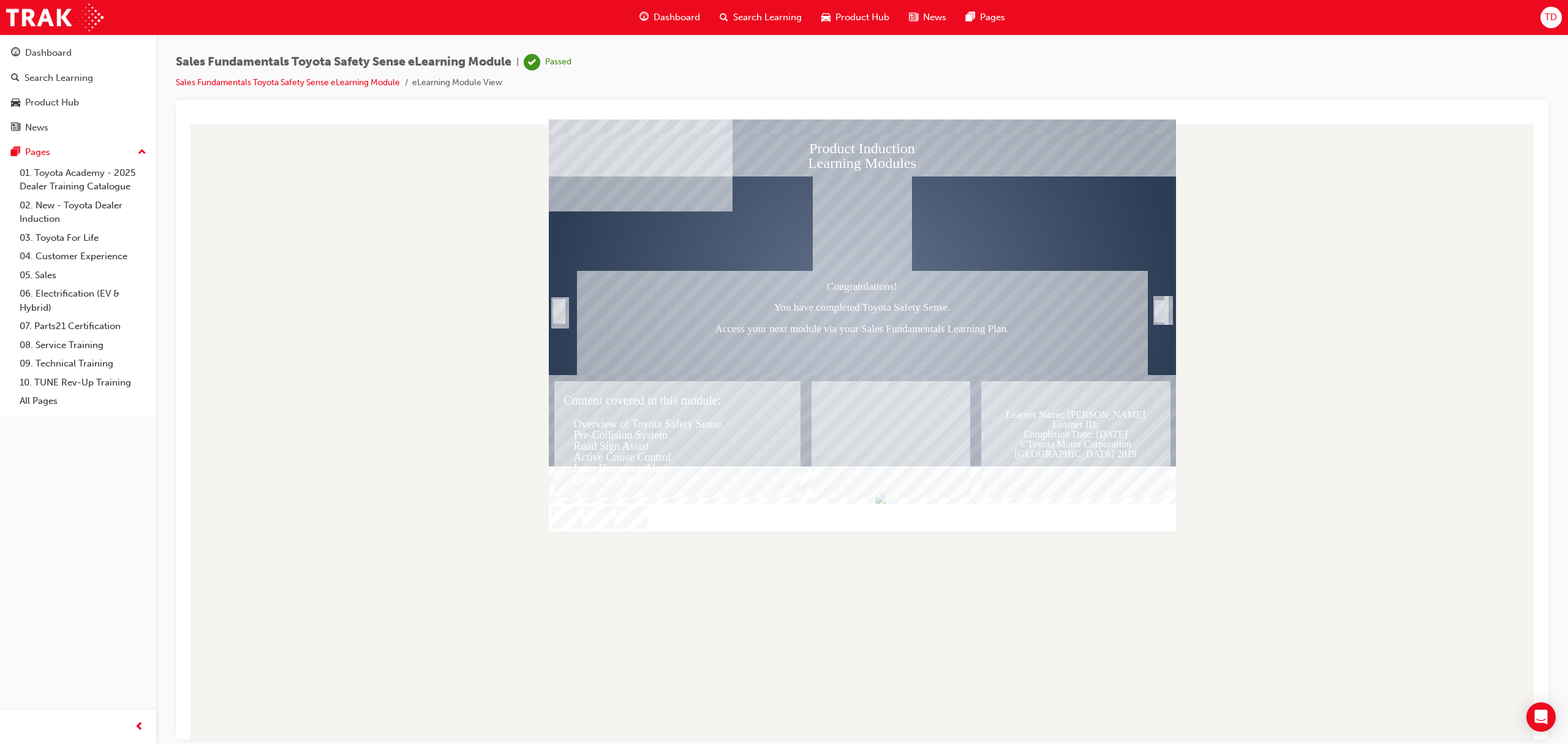
click at [1164, 315] on div "Trigger this button to exit" at bounding box center [1159, 324] width 12 height 26
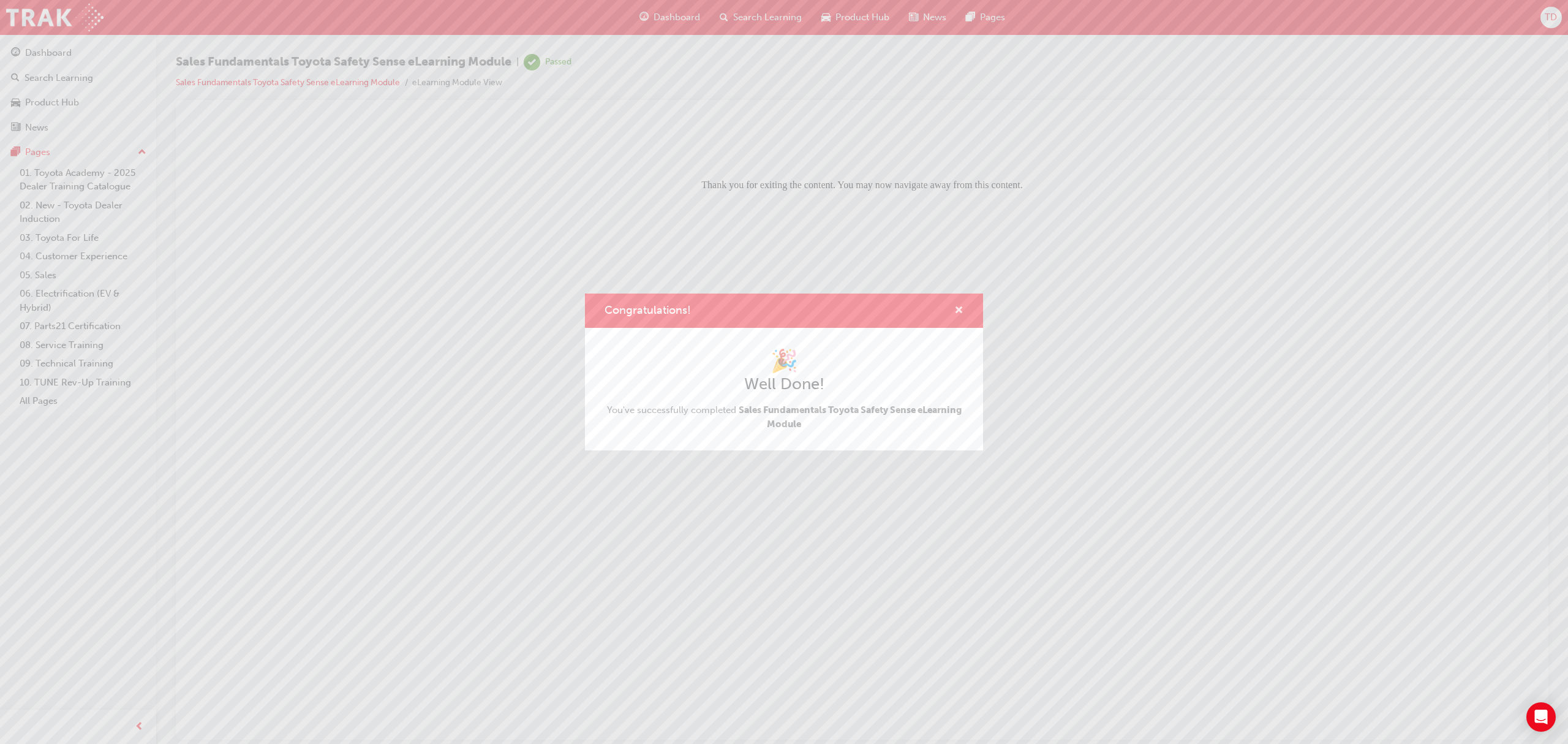
click at [962, 307] on span "cross-icon" at bounding box center [959, 311] width 10 height 11
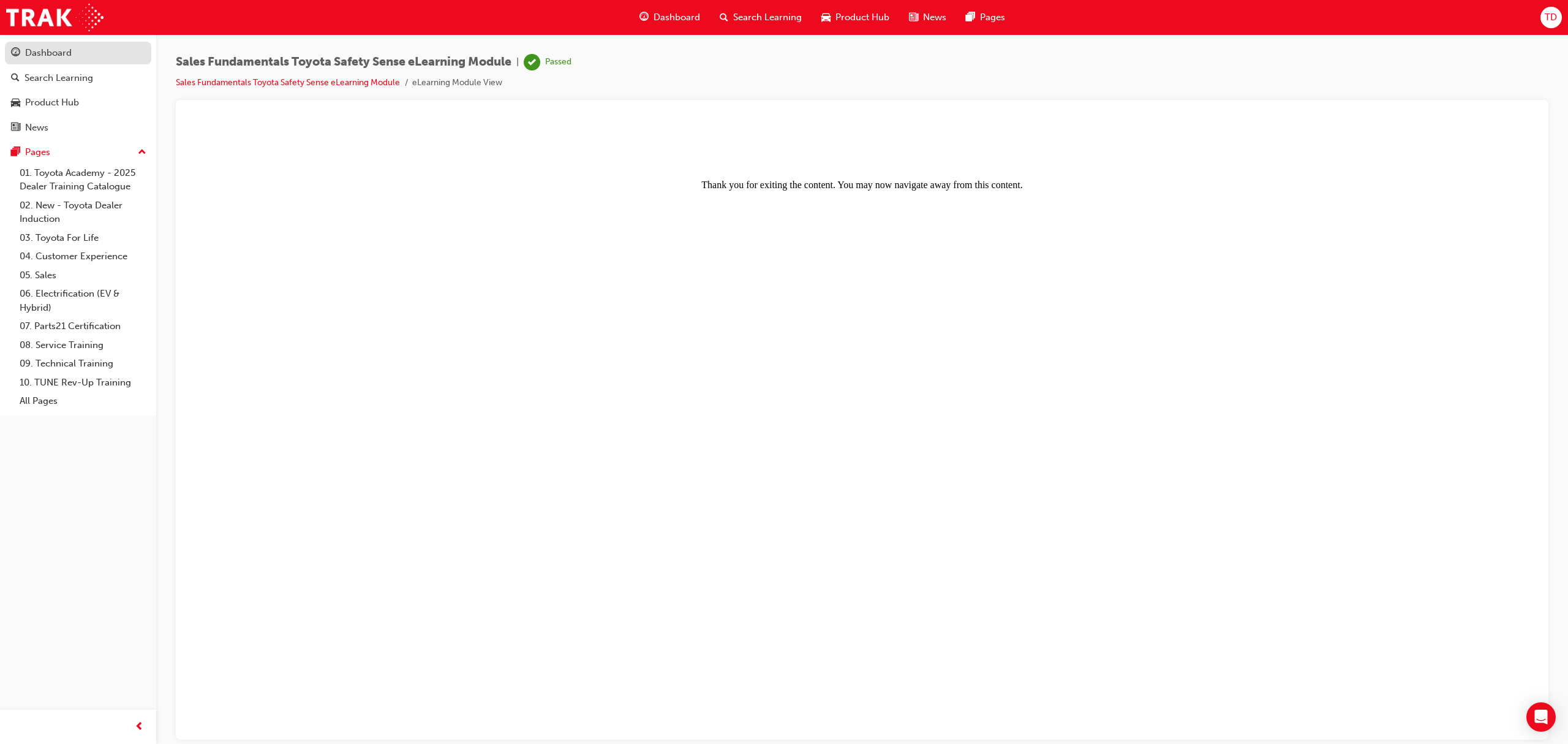
click at [65, 53] on div "Dashboard" at bounding box center [48, 53] width 47 height 14
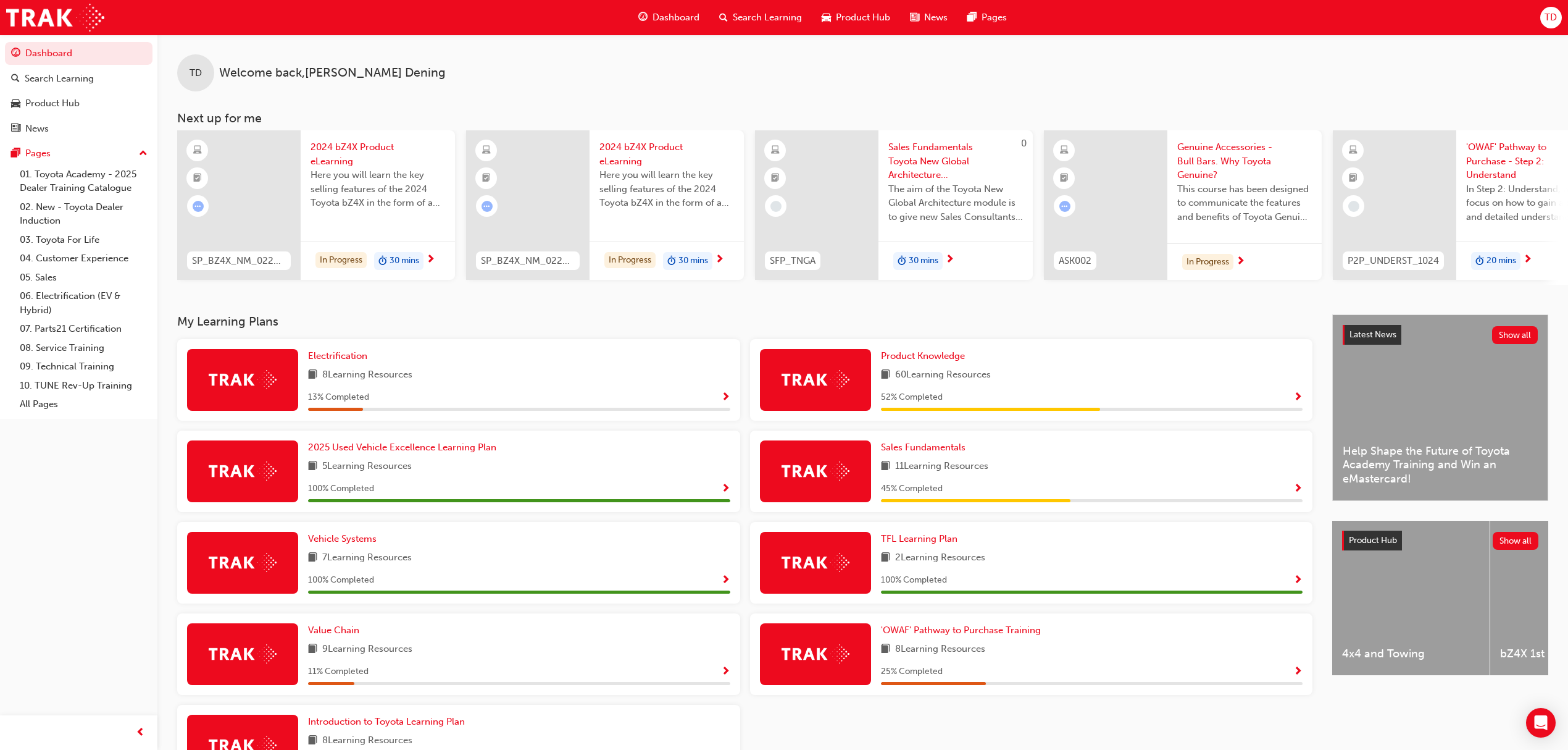
click at [1200, 156] on span "Genuine Accessories - Bull Bars. Why Toyota Genuine?" at bounding box center [1244, 161] width 135 height 42
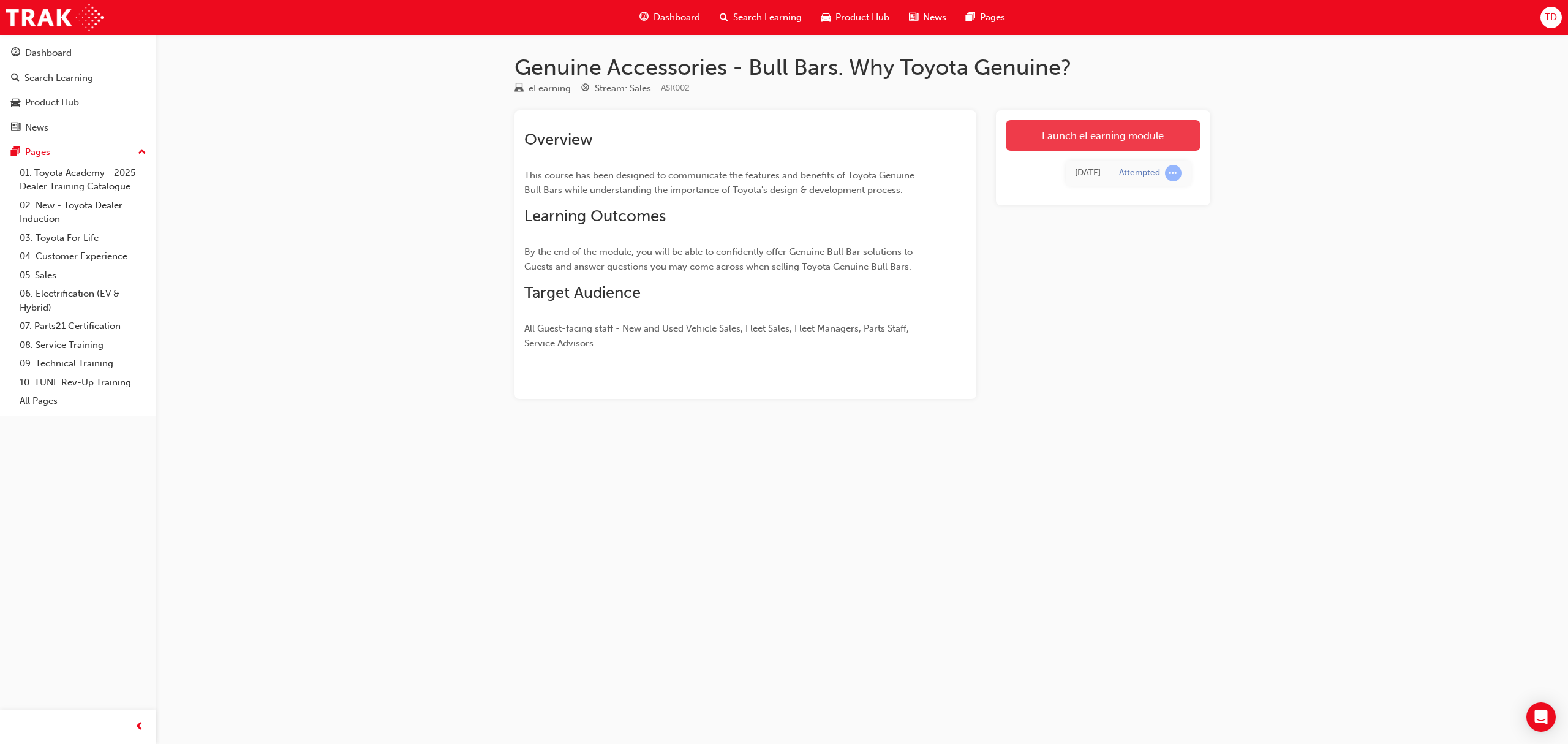
click at [1128, 135] on link "Launch eLearning module" at bounding box center [1103, 135] width 195 height 31
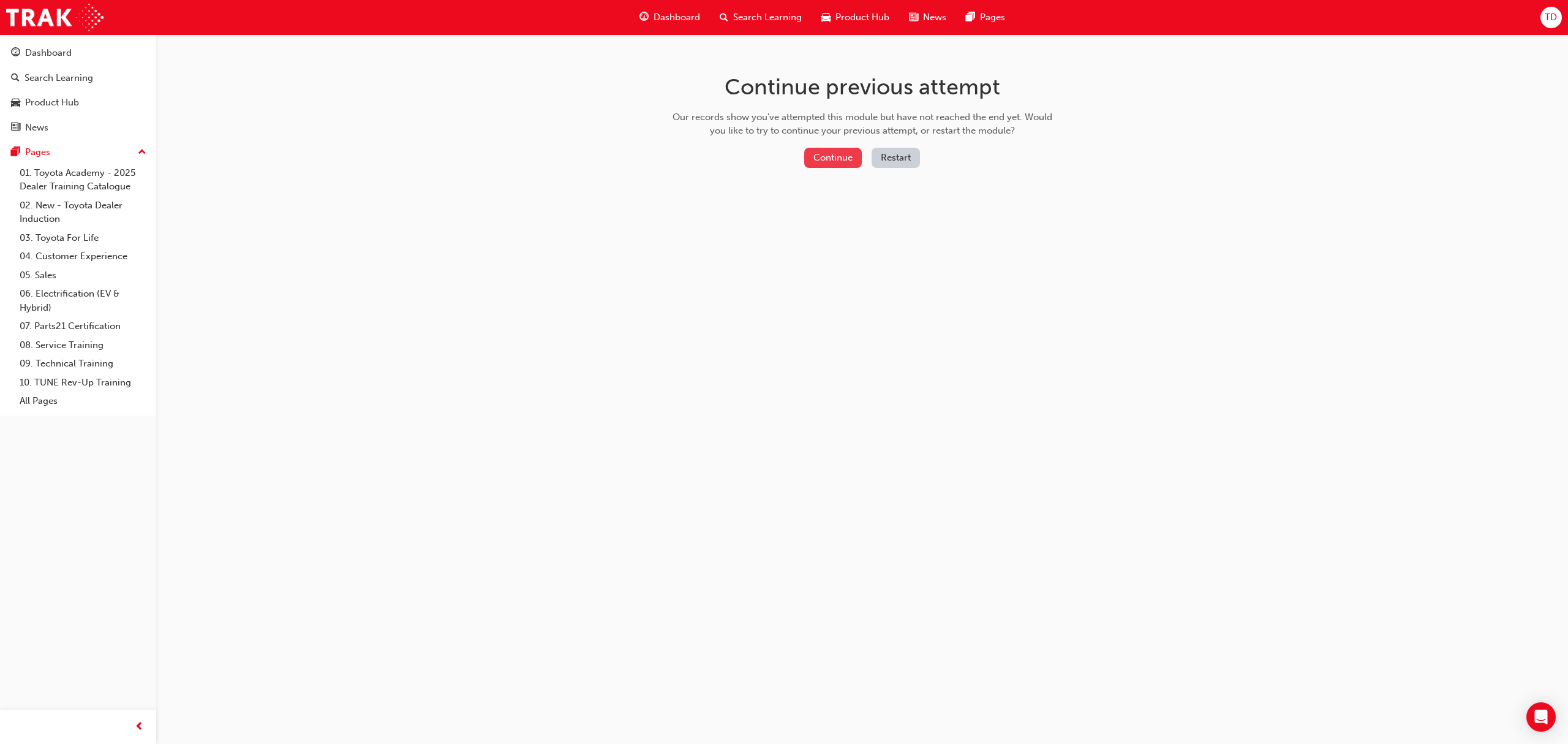
click at [842, 160] on button "Continue" at bounding box center [832, 158] width 58 height 20
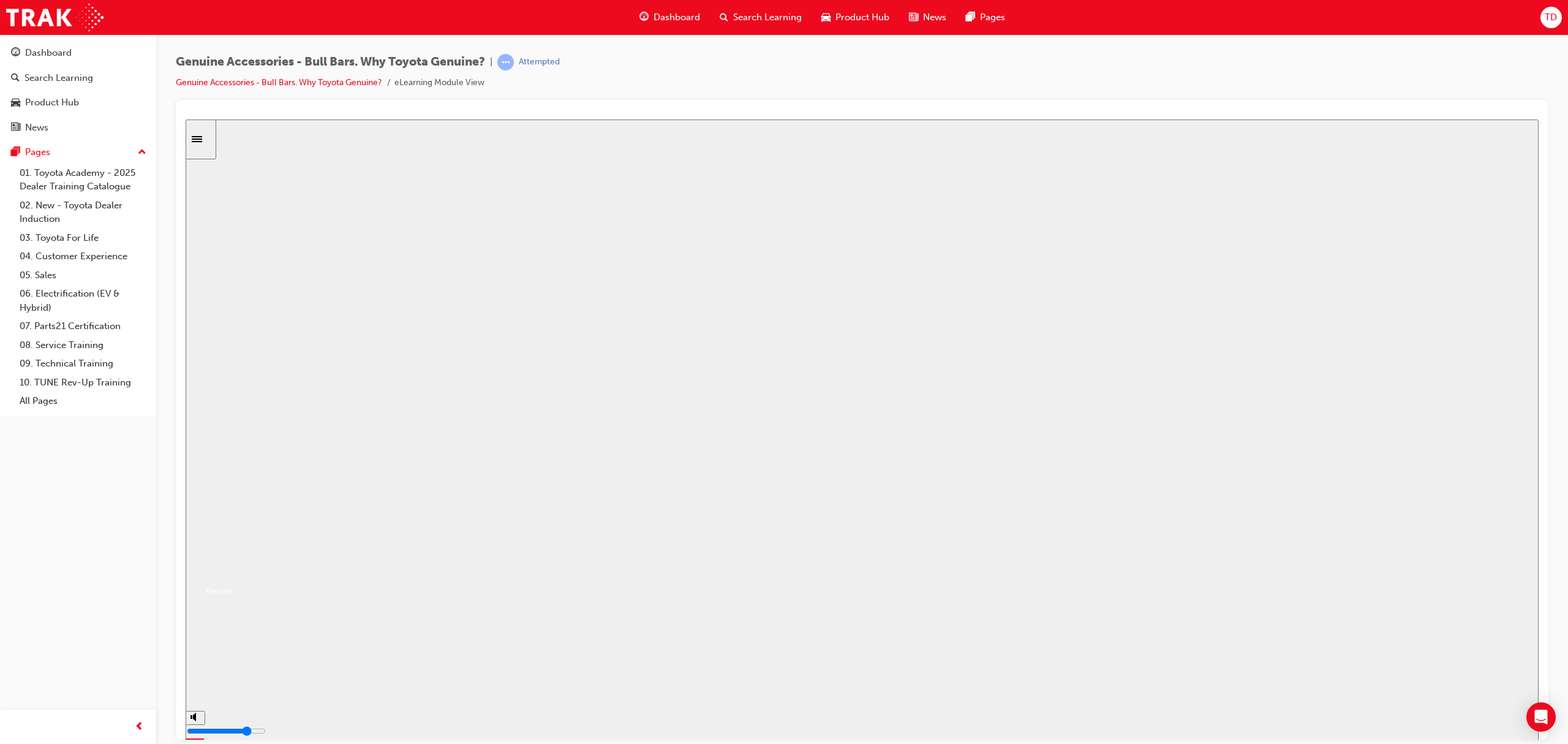
click at [232, 568] on button "Resume" at bounding box center [209, 576] width 47 height 15
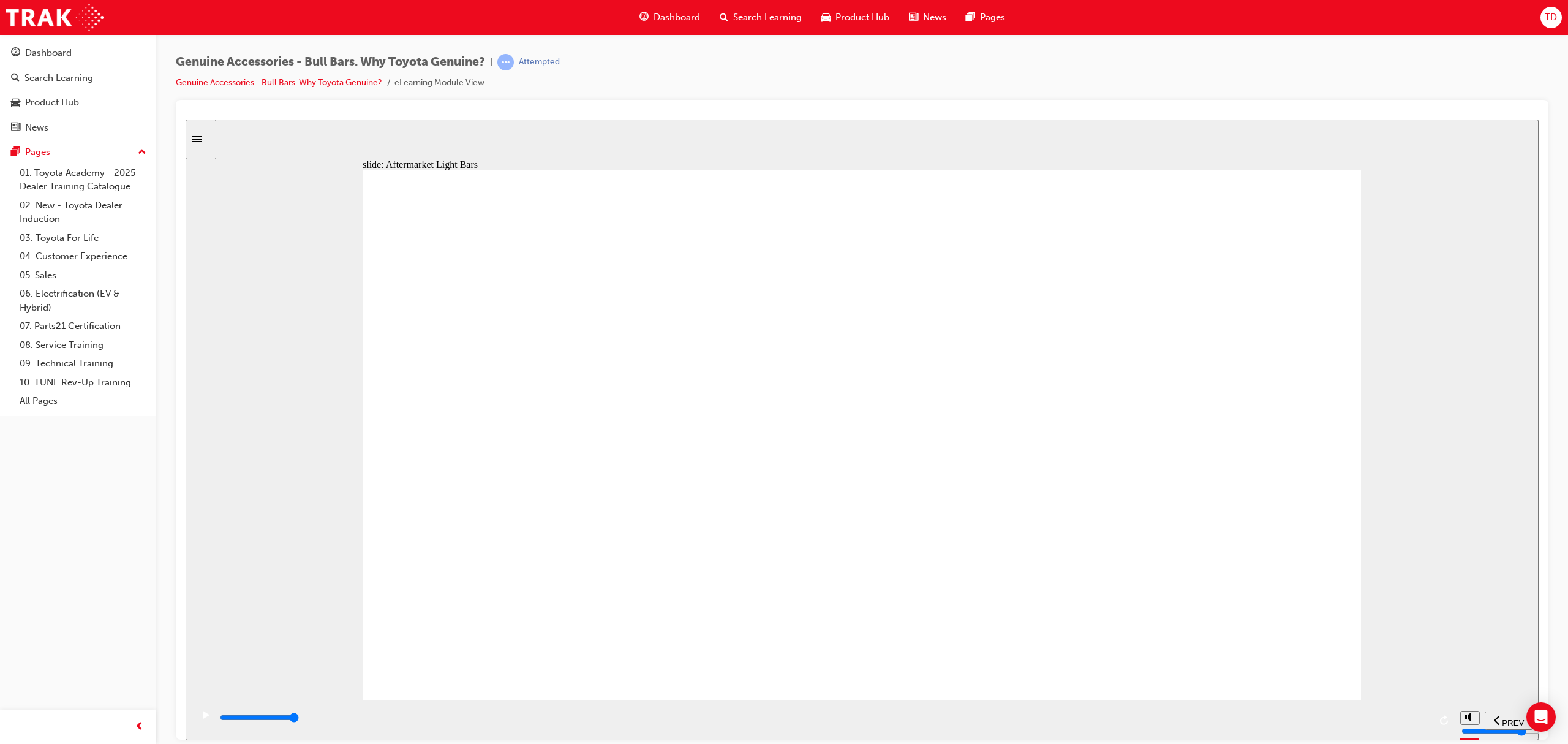
drag, startPoint x: 954, startPoint y: 441, endPoint x: 765, endPoint y: 370, distance: 201.9
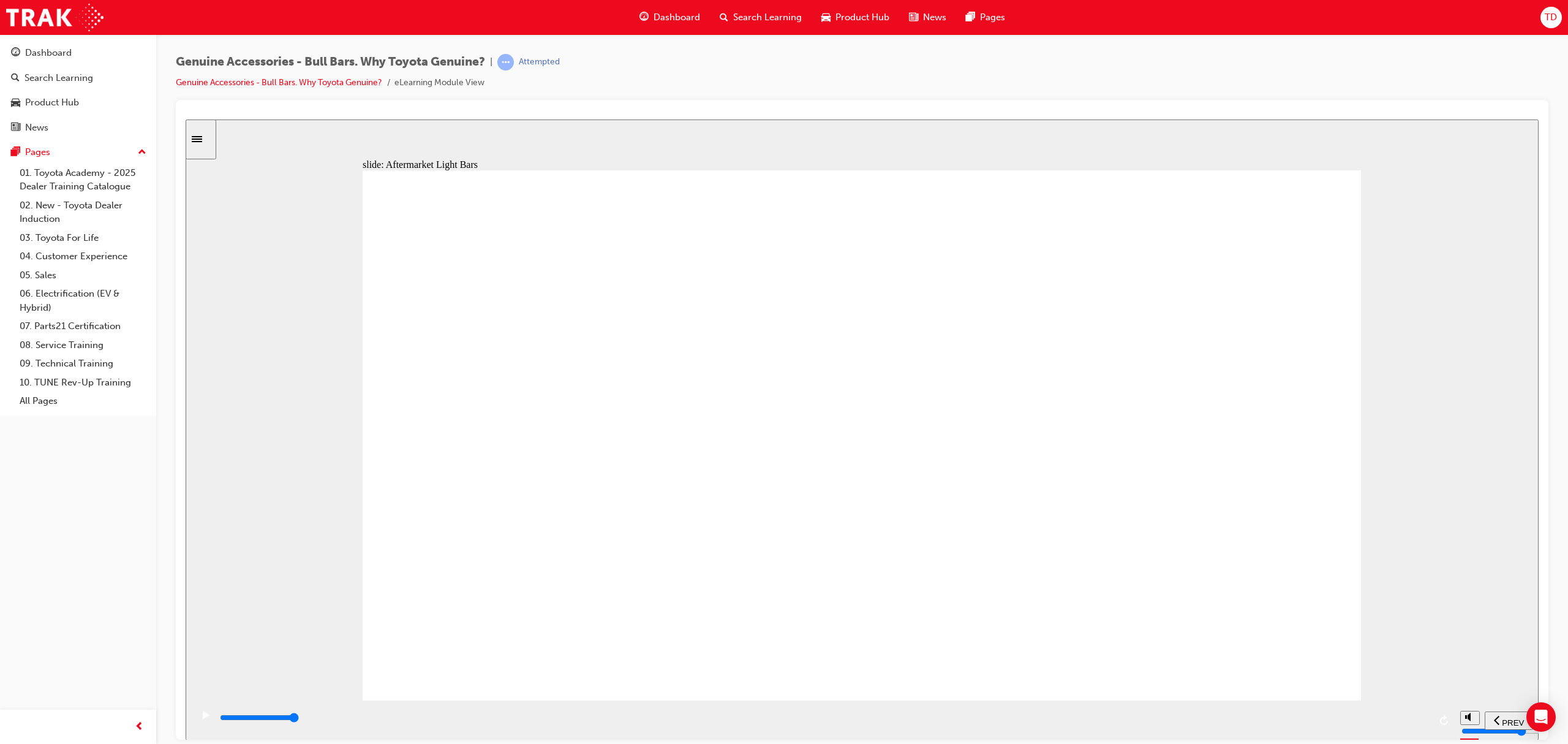
click at [1404, 522] on div "slide: Aftermarket Light Bars The combination of this Aftermarket Bull Bar and …" at bounding box center [862, 429] width 1353 height 620
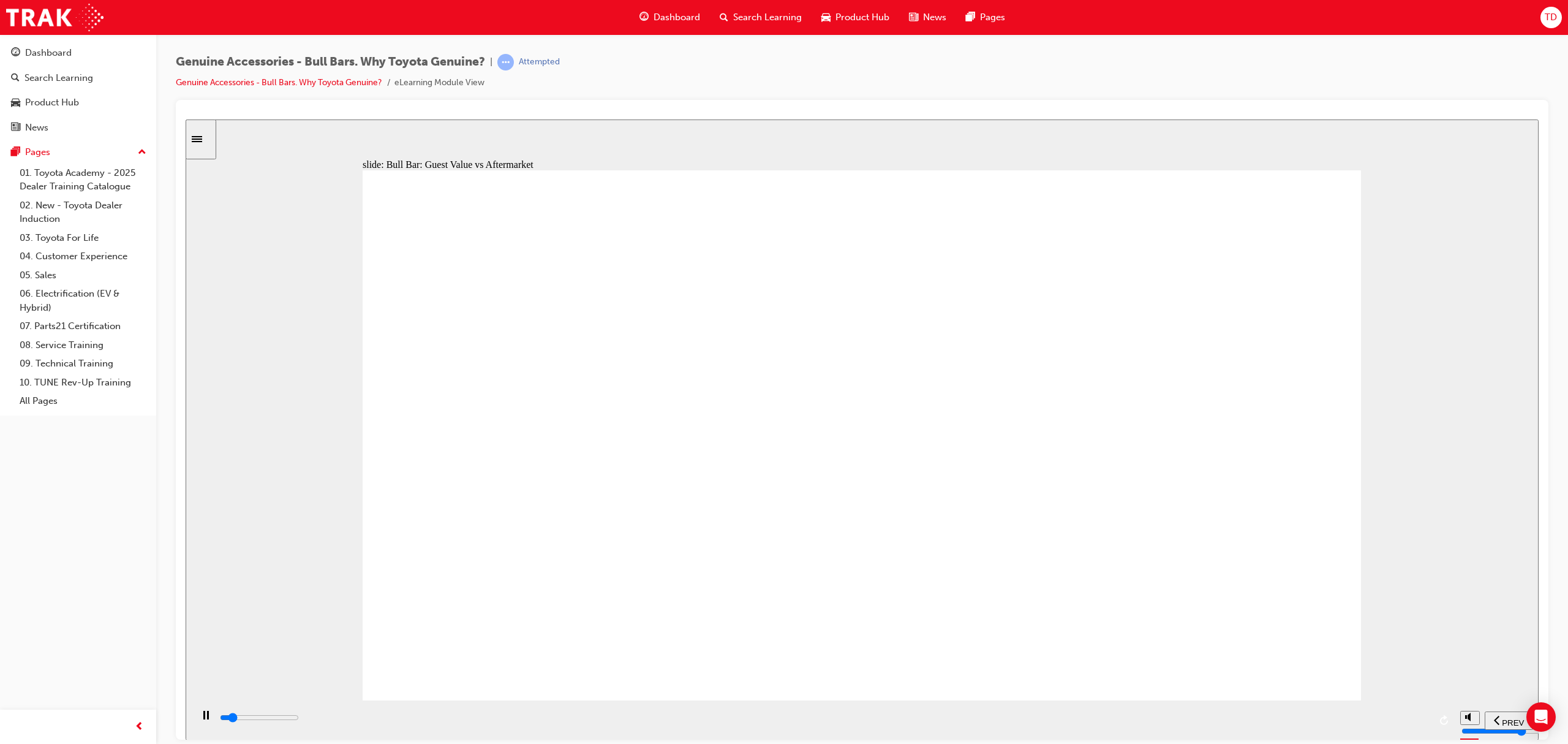
click at [1082, 716] on div "playback controls" at bounding box center [823, 717] width 1210 height 13
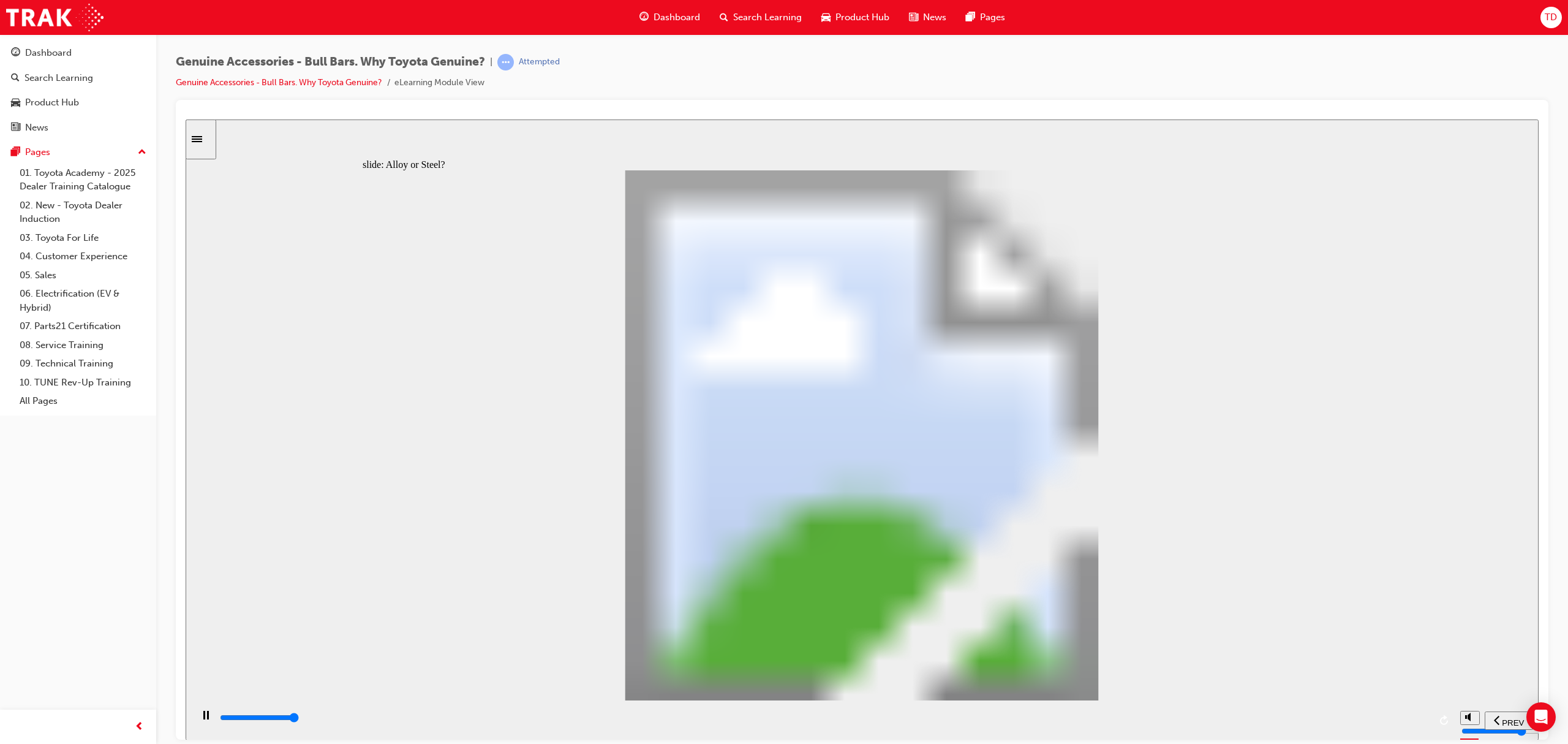
drag, startPoint x: 841, startPoint y: 525, endPoint x: 1022, endPoint y: 481, distance: 186.3
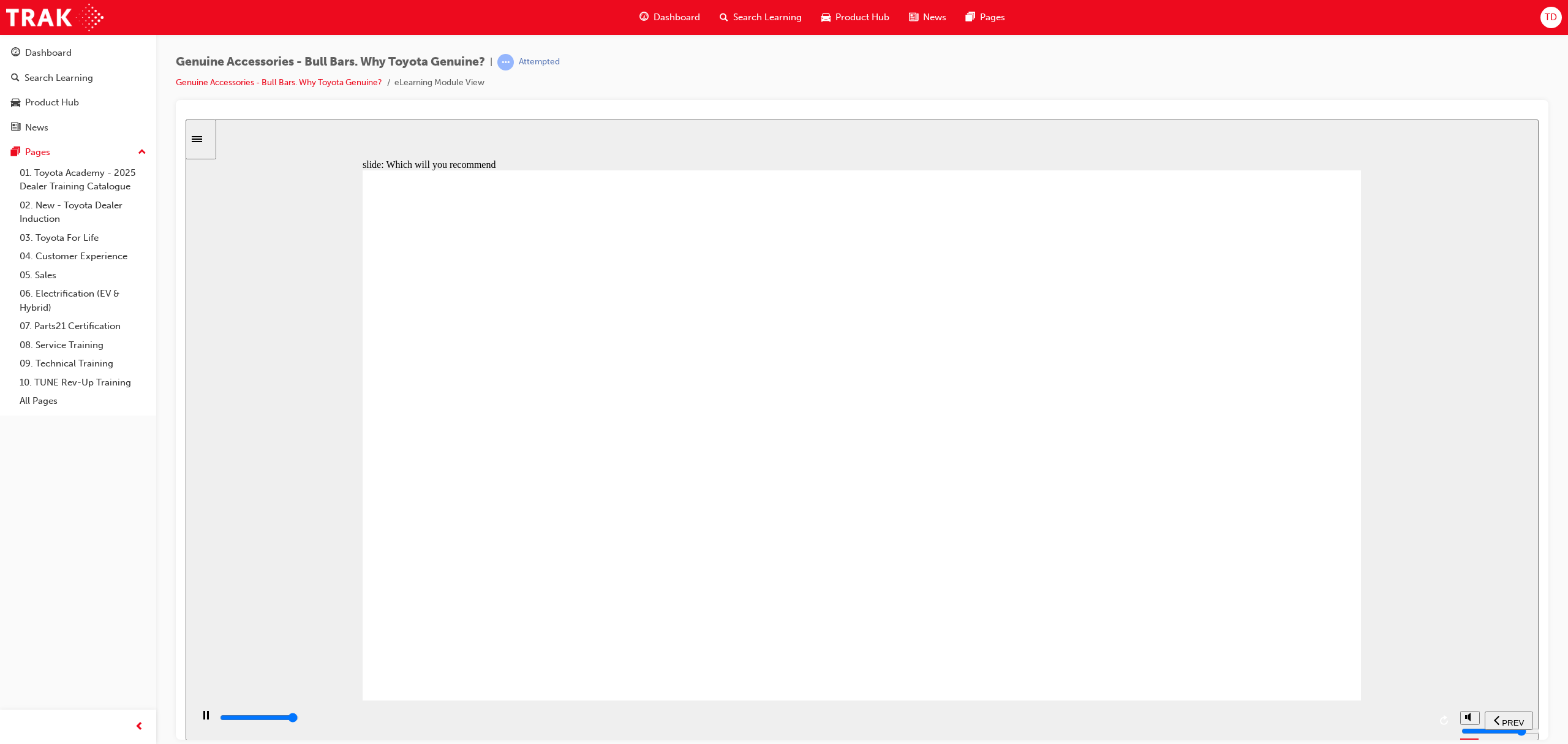
type input "9300"
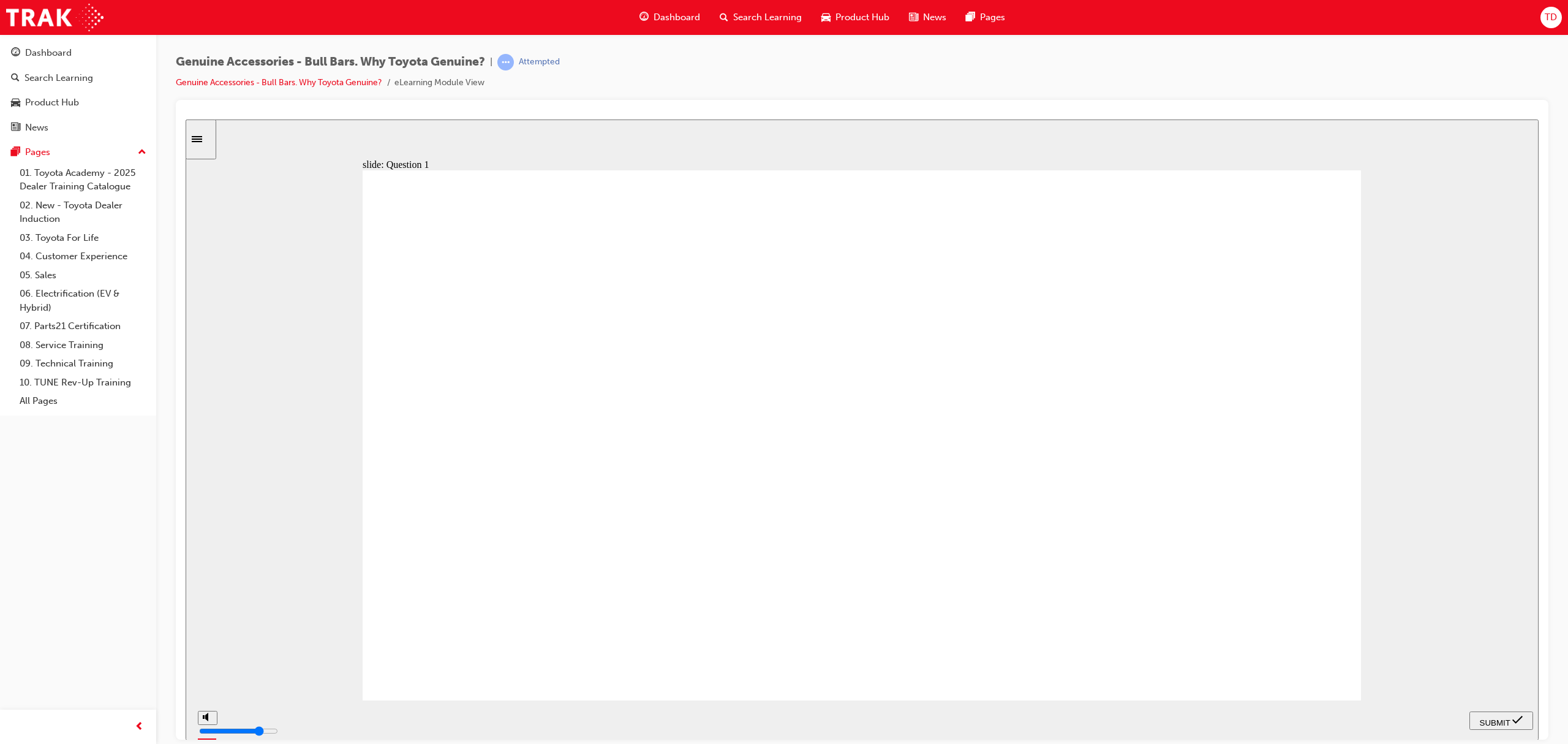
radio input "false"
radio input "true"
click at [1504, 725] on div "SUBMIT" at bounding box center [1501, 721] width 54 height 13
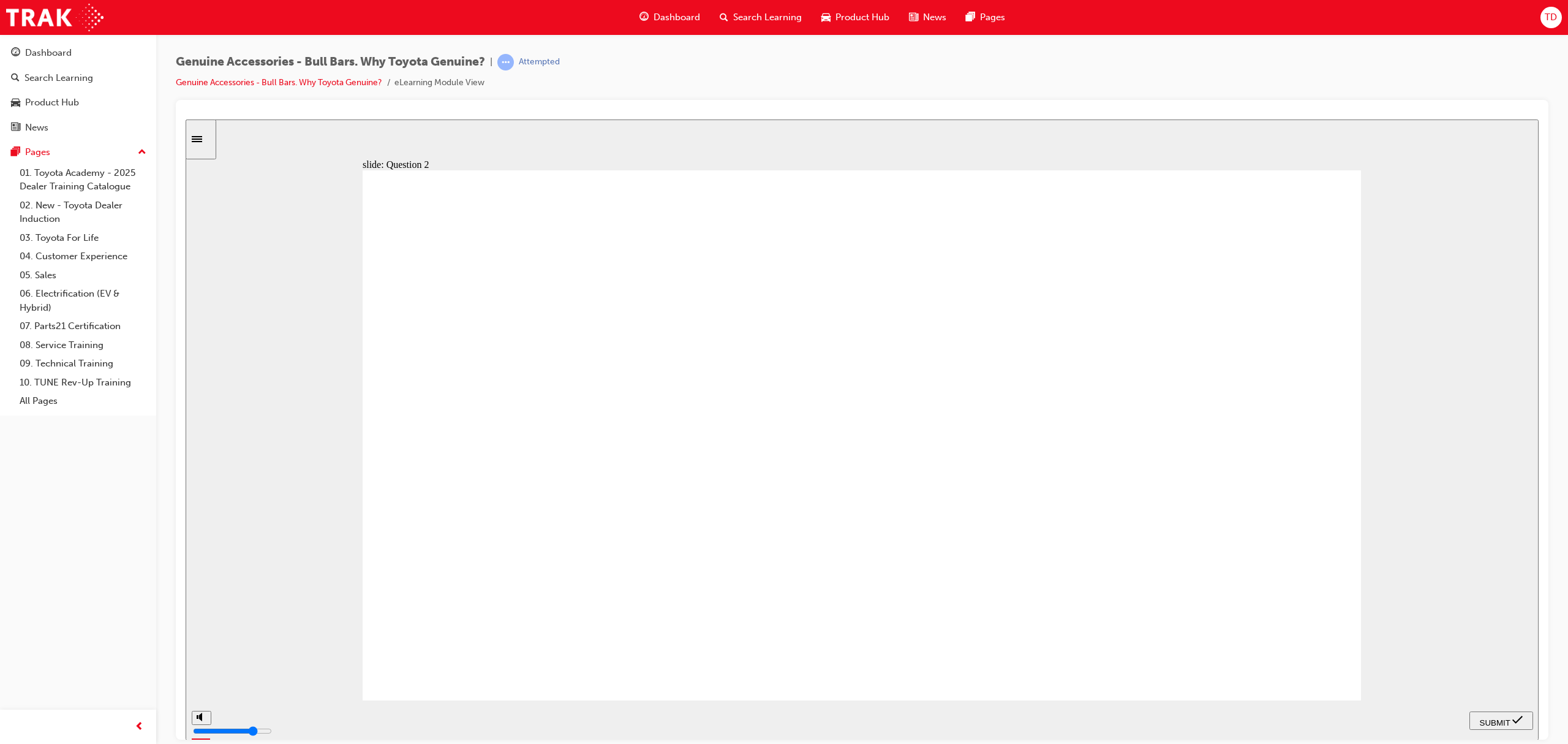
radio input "true"
click at [1493, 722] on span "SUBMIT" at bounding box center [1495, 722] width 31 height 10
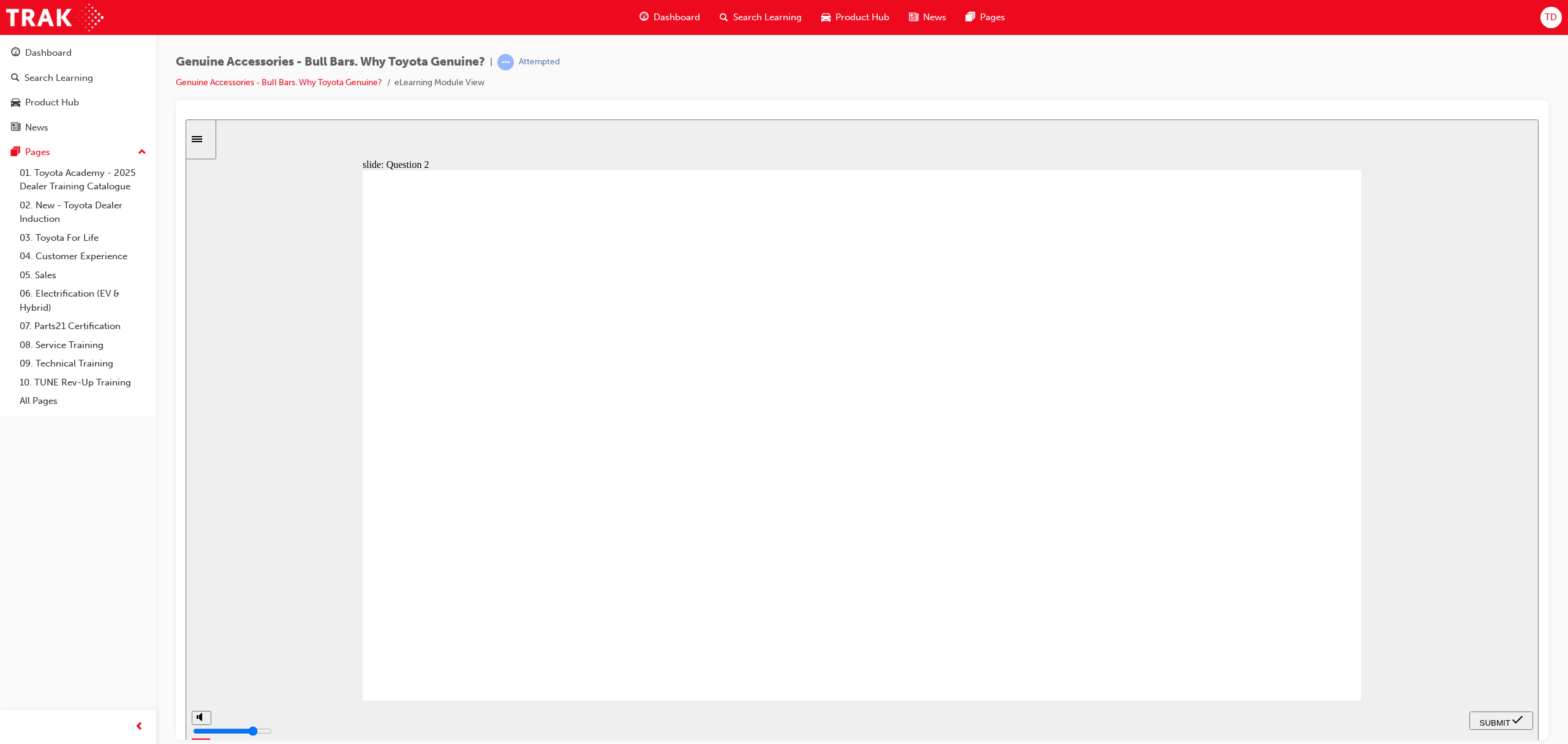
radio input "true"
click at [1505, 718] on span "SUBMIT" at bounding box center [1495, 722] width 31 height 10
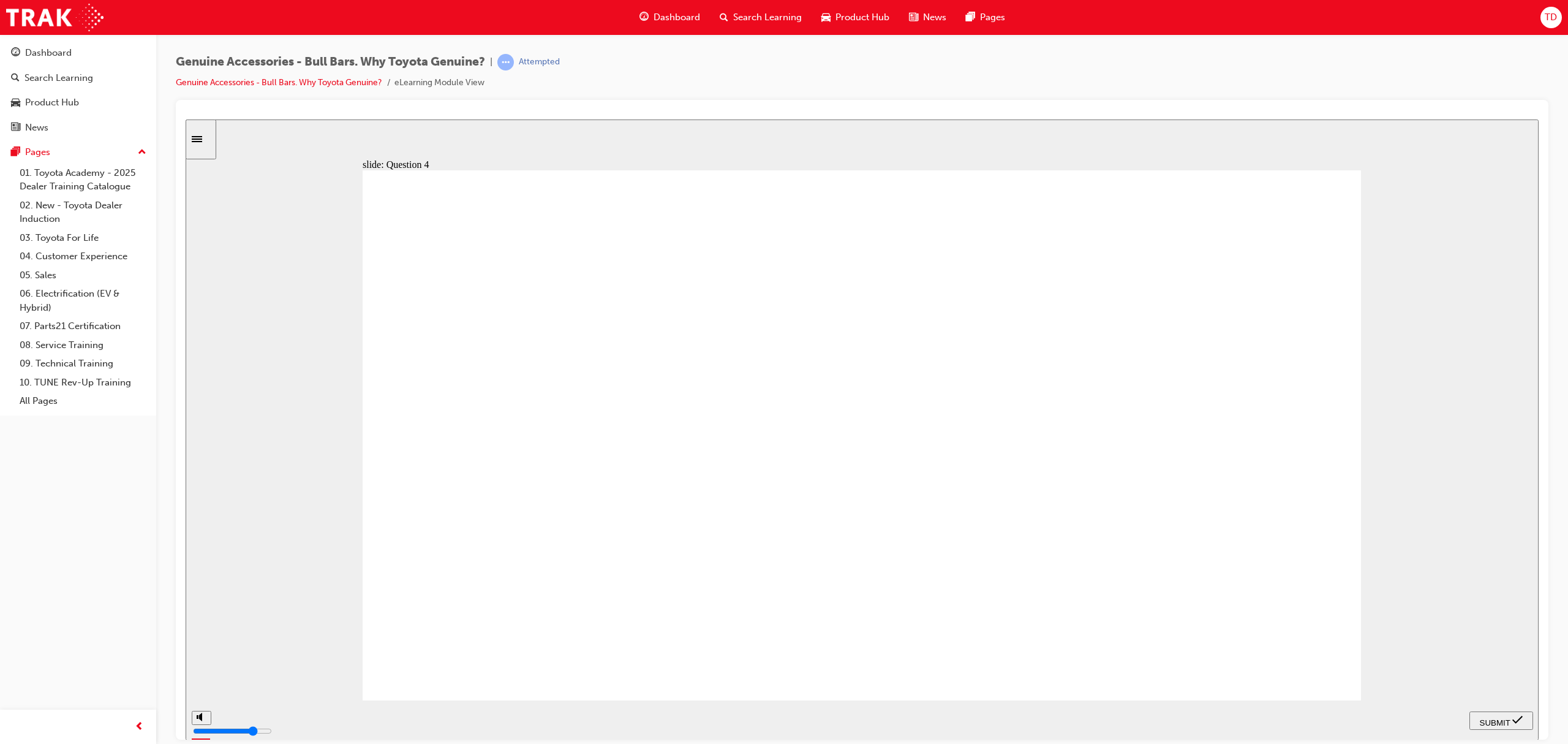
radio input "true"
click at [1481, 714] on div "SUBMIT" at bounding box center [1501, 721] width 54 height 13
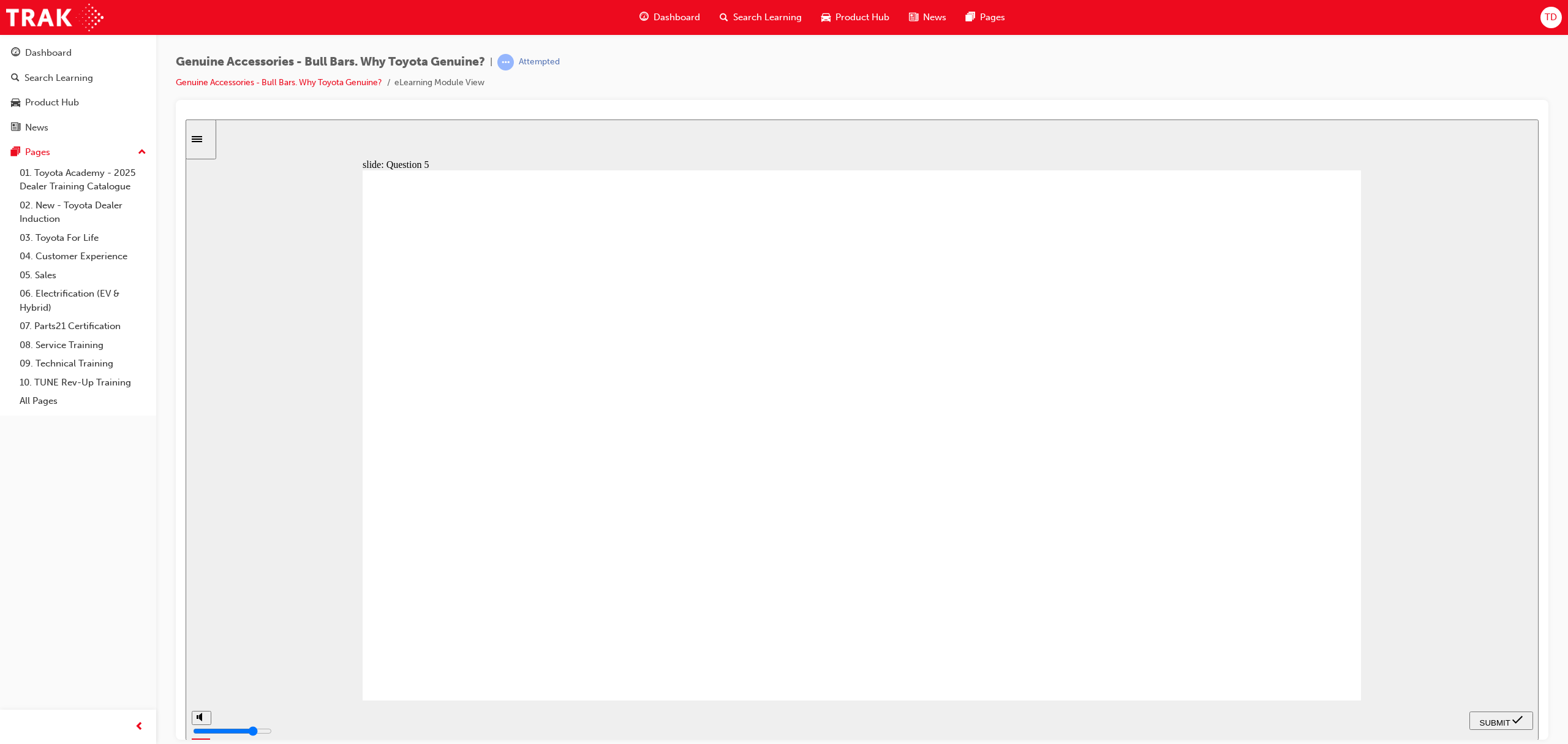
radio input "true"
click at [1476, 720] on div "SUBMIT" at bounding box center [1501, 721] width 54 height 13
radio input "true"
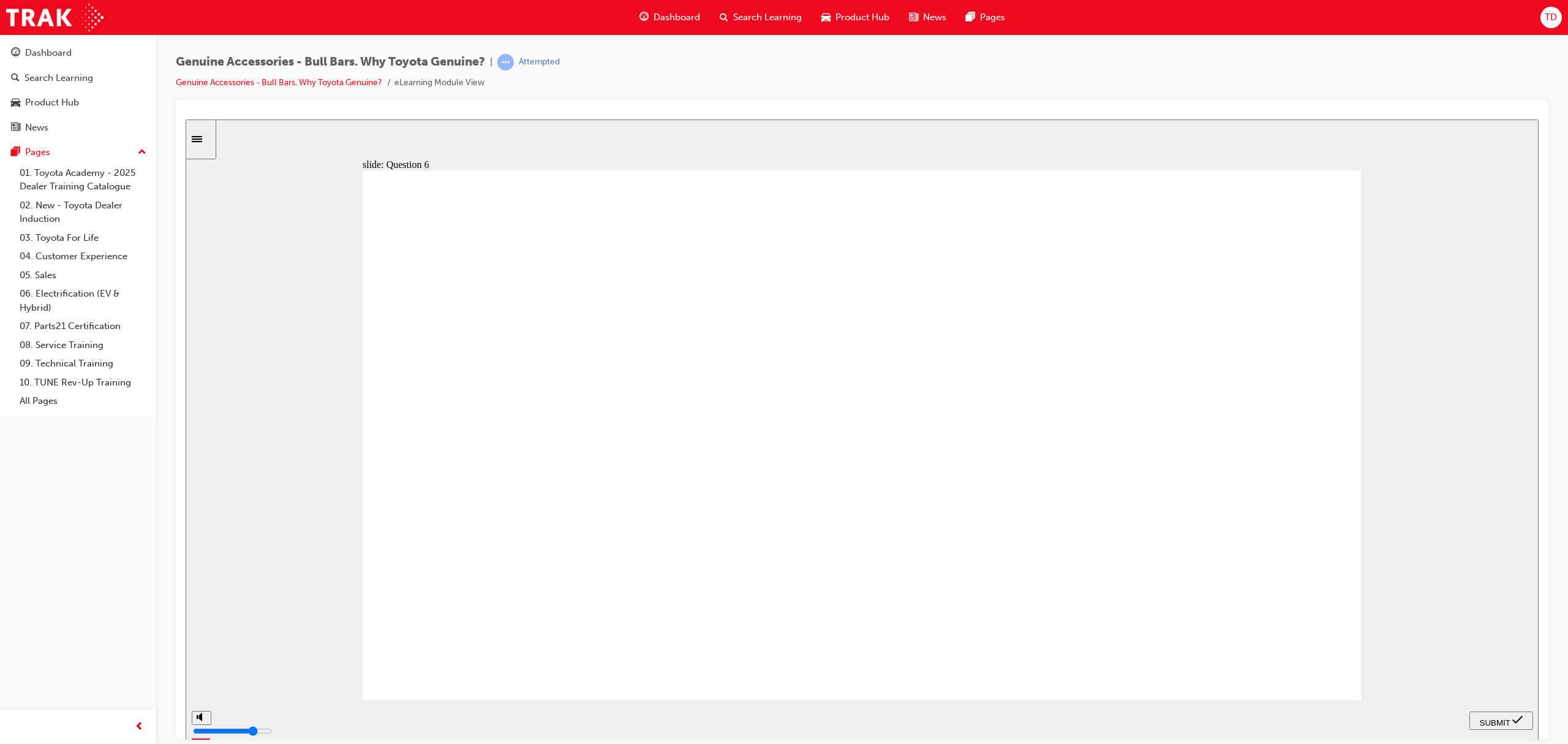
click at [1501, 709] on nav "PREV NEXT SUBMIT" at bounding box center [1501, 719] width 64 height 40
click at [1500, 724] on div "SUBMIT" at bounding box center [1501, 721] width 54 height 13
radio input "true"
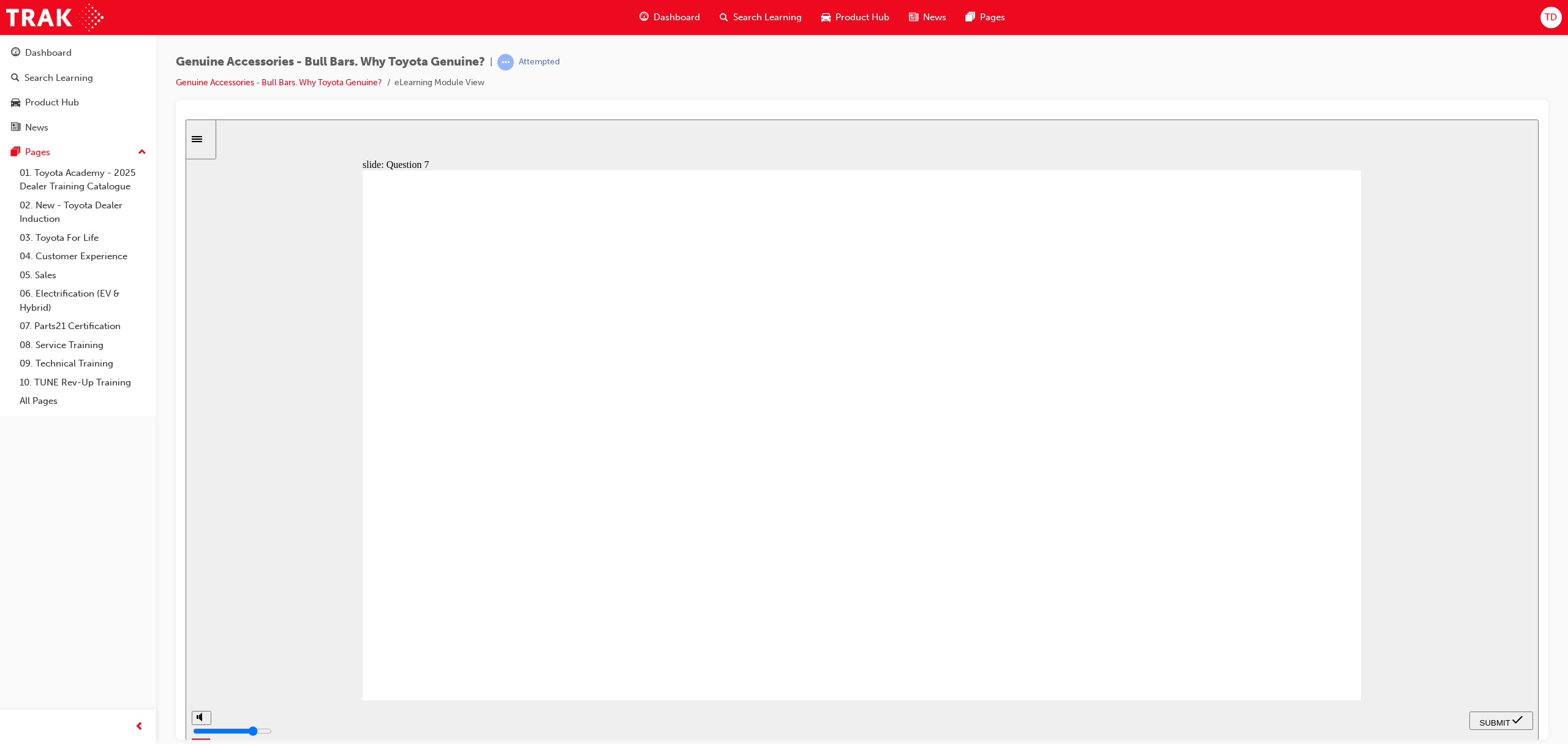
click at [1503, 718] on span "SUBMIT" at bounding box center [1495, 722] width 31 height 10
type input "23000"
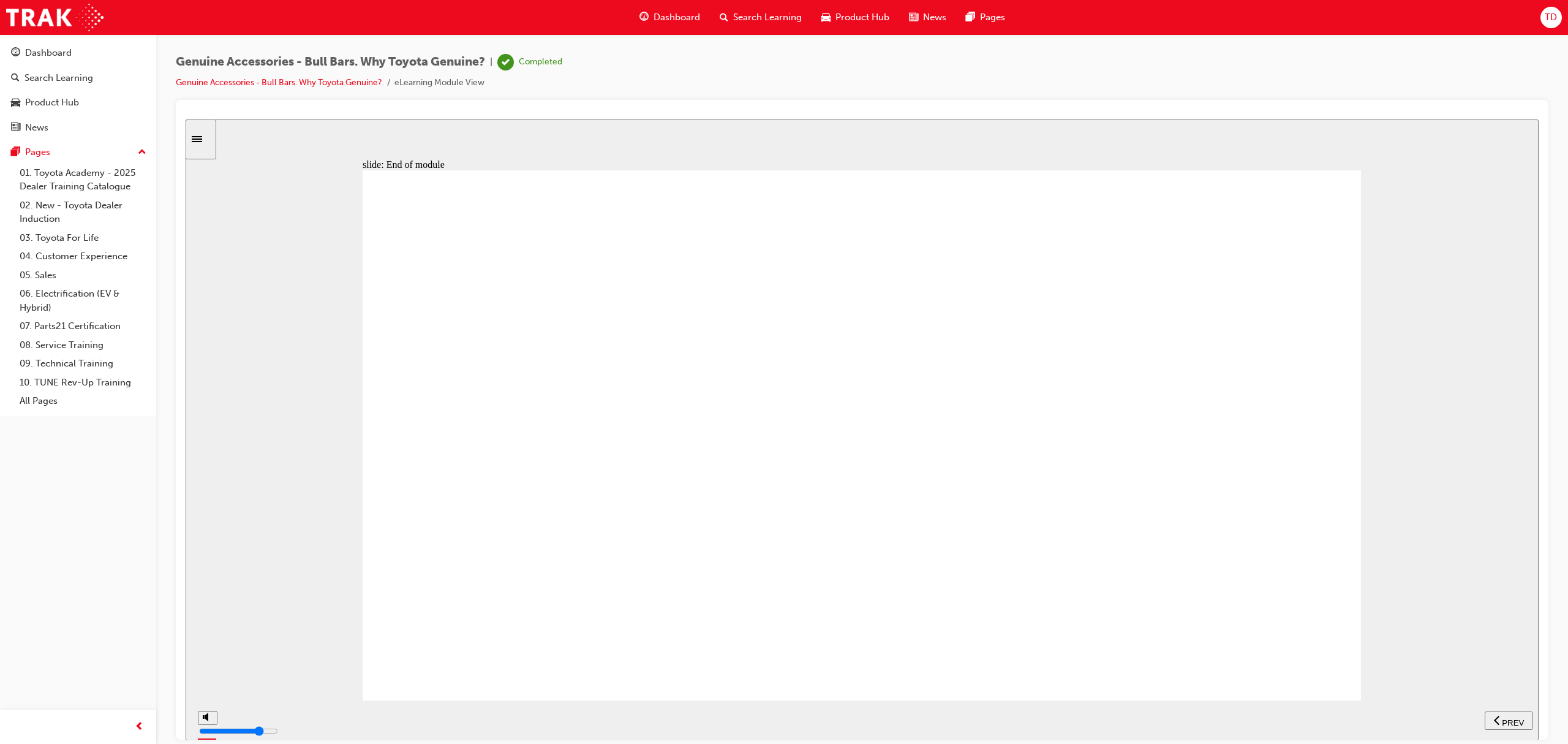
click at [660, 26] on div "Dashboard" at bounding box center [670, 18] width 80 height 25
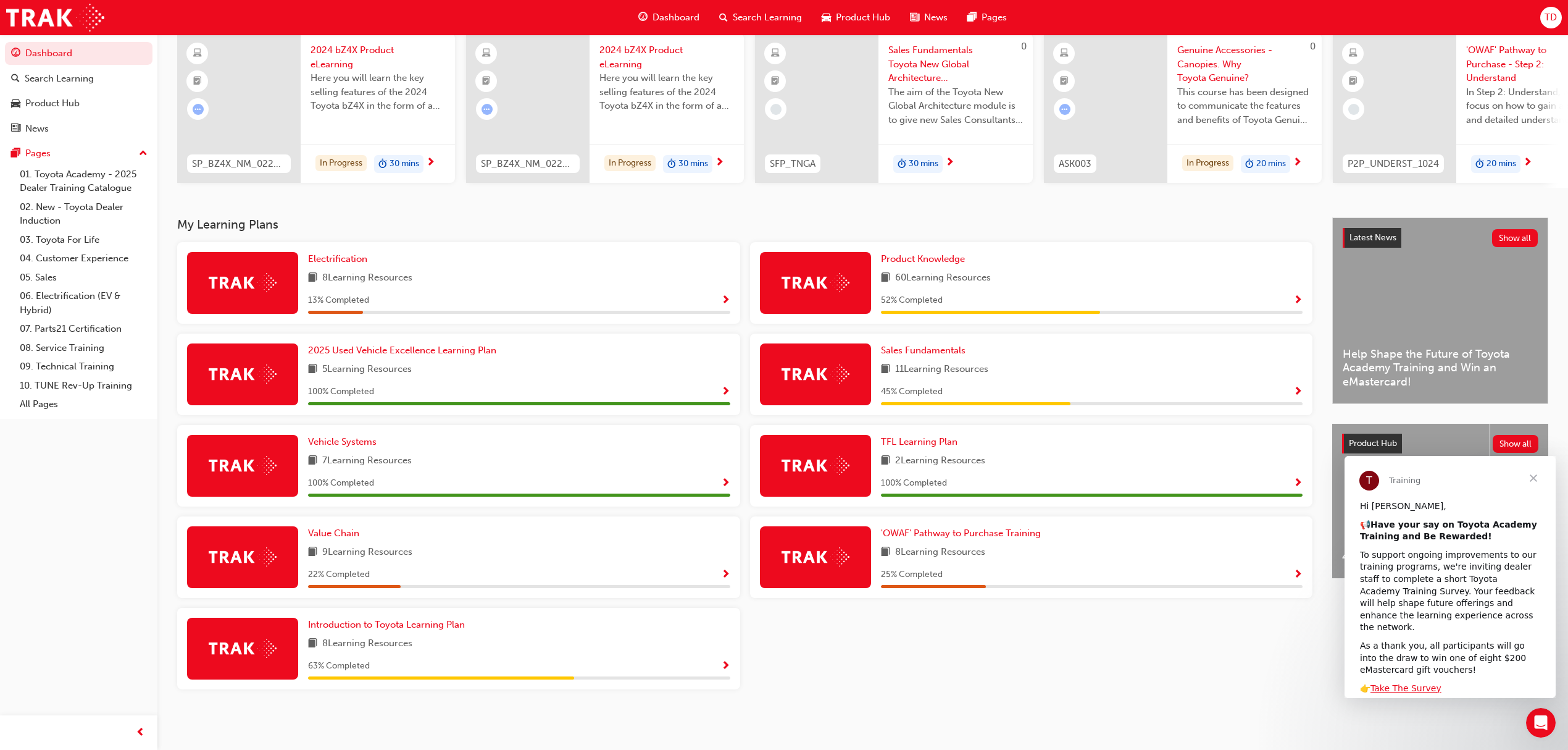
scroll to position [101, 0]
click at [957, 353] on span "Sales Fundamentals" at bounding box center [923, 350] width 85 height 11
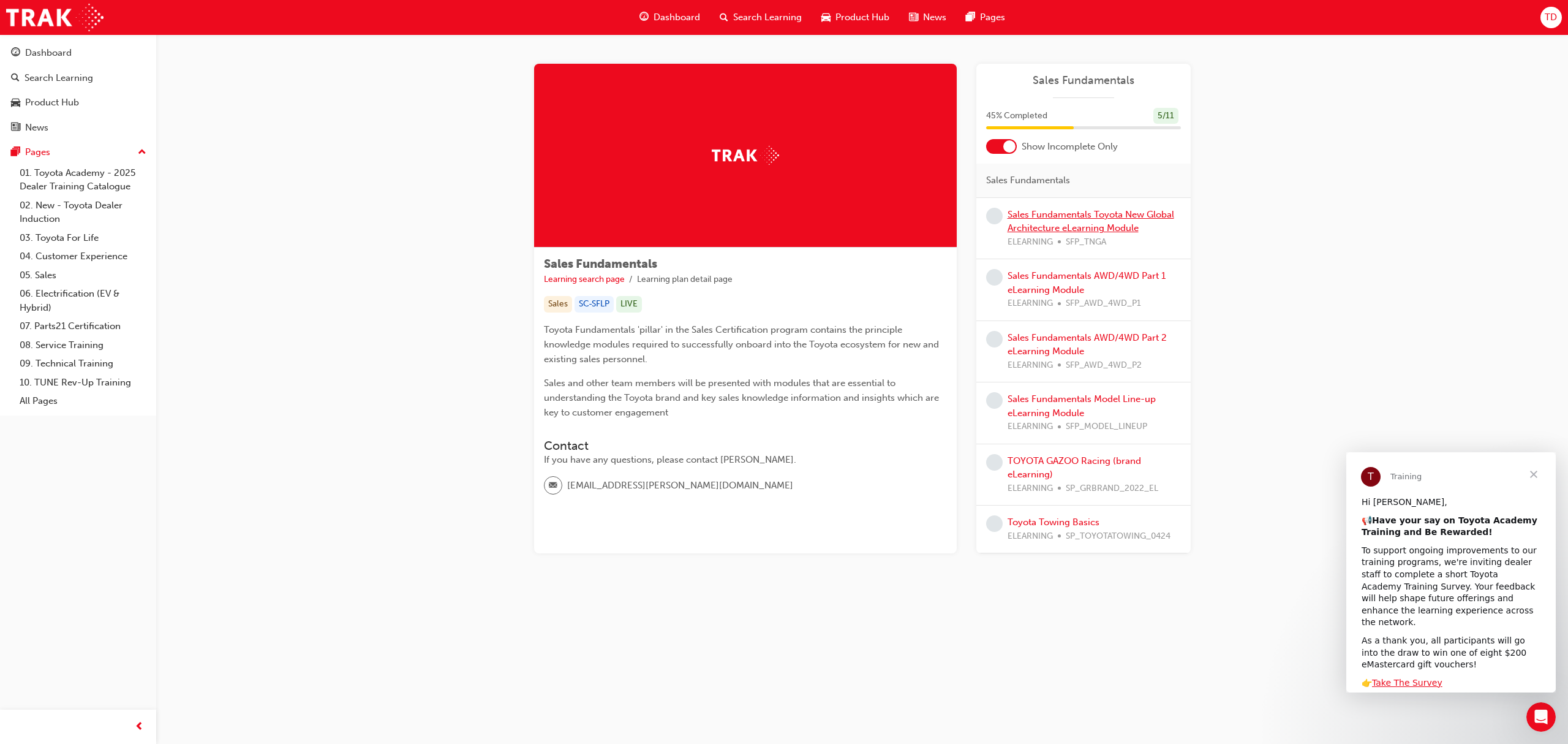
drag, startPoint x: 1089, startPoint y: 236, endPoint x: 1089, endPoint y: 228, distance: 8.0
click at [1089, 236] on span "SFP_TNGA" at bounding box center [1085, 242] width 40 height 14
click at [1088, 227] on link "Sales Fundamentals Toyota New Global Architecture eLearning Module" at bounding box center [1090, 222] width 167 height 25
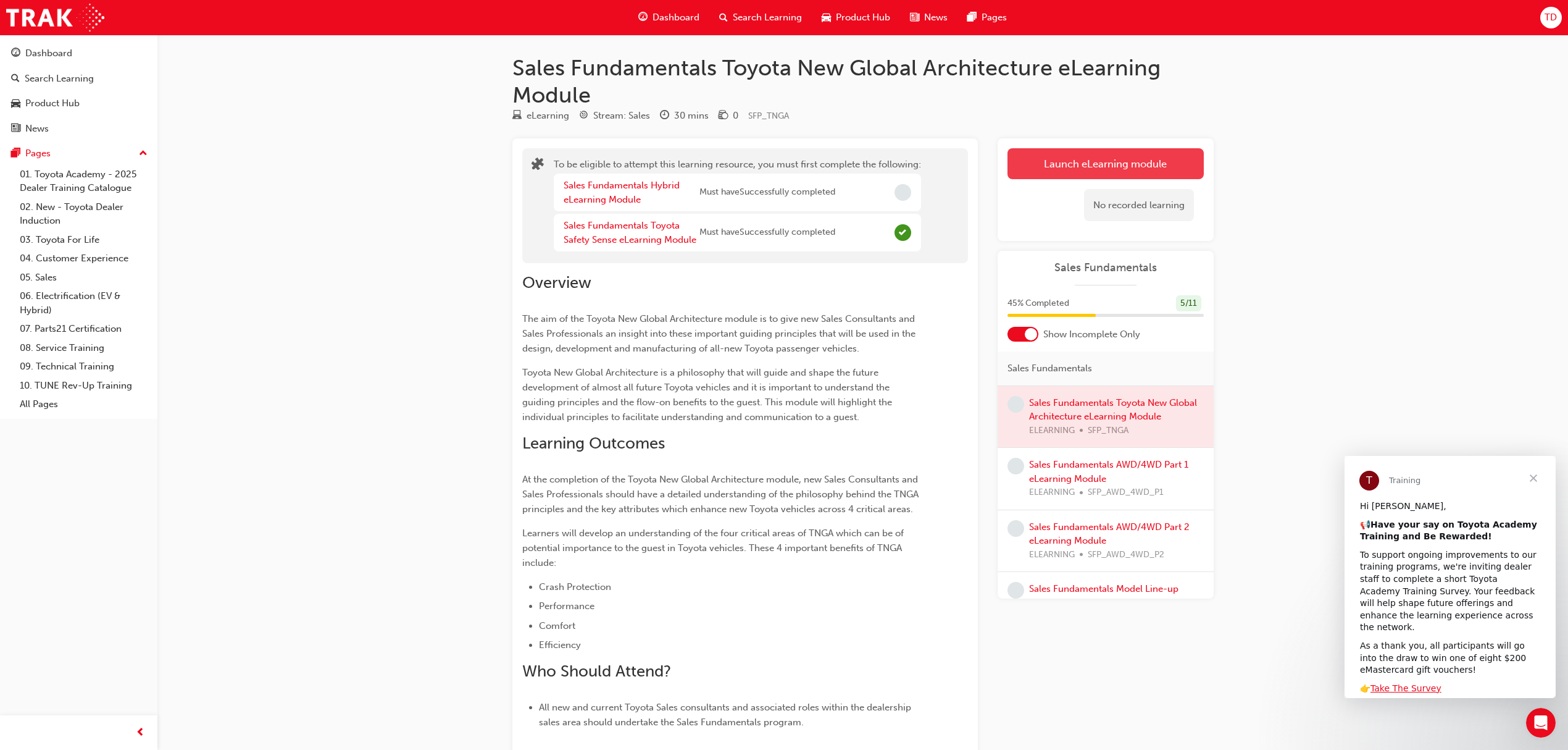
click at [1076, 156] on button "Launch eLearning module" at bounding box center [1106, 164] width 196 height 31
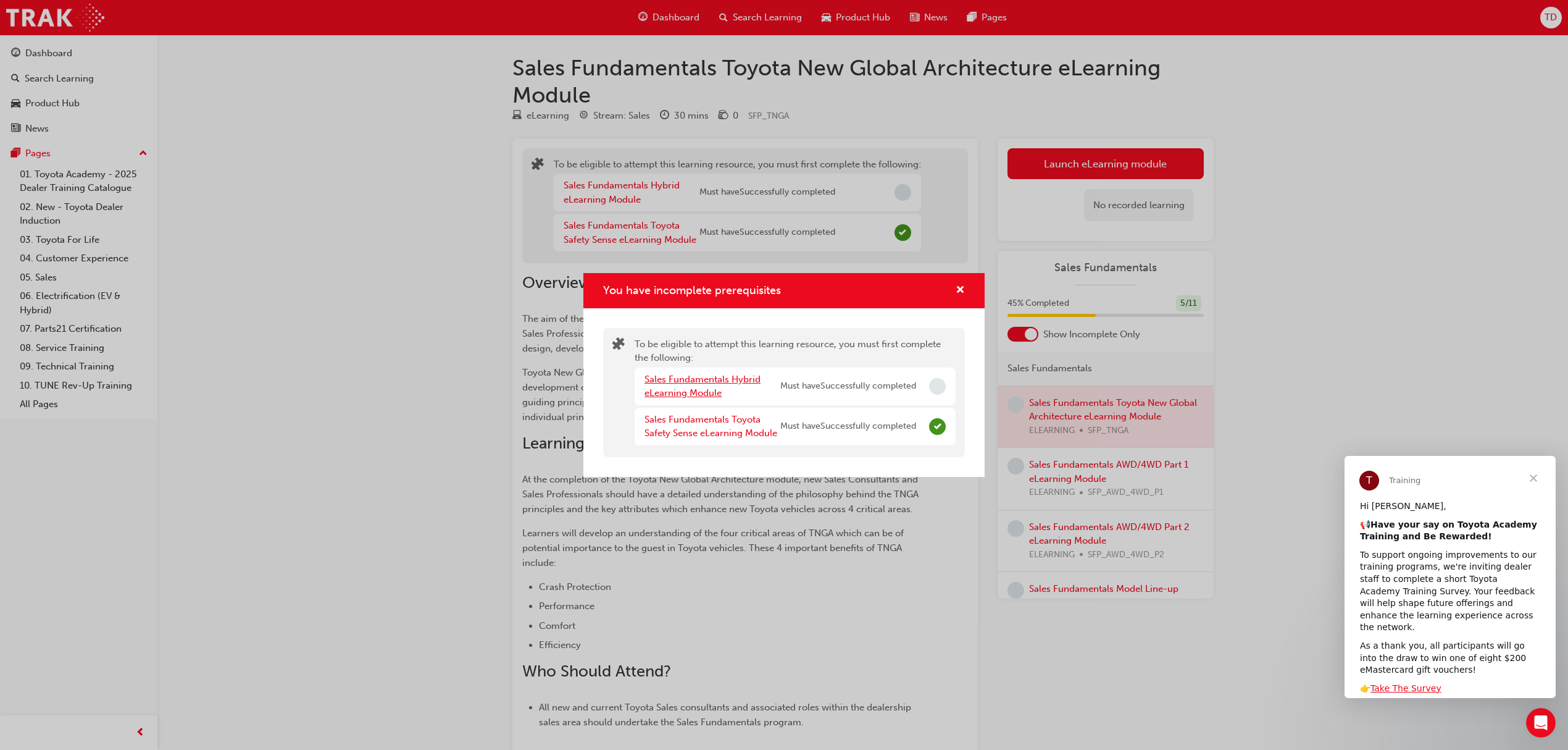
click at [694, 386] on link "Sales Fundamentals Hybrid eLearning Module" at bounding box center [702, 386] width 116 height 25
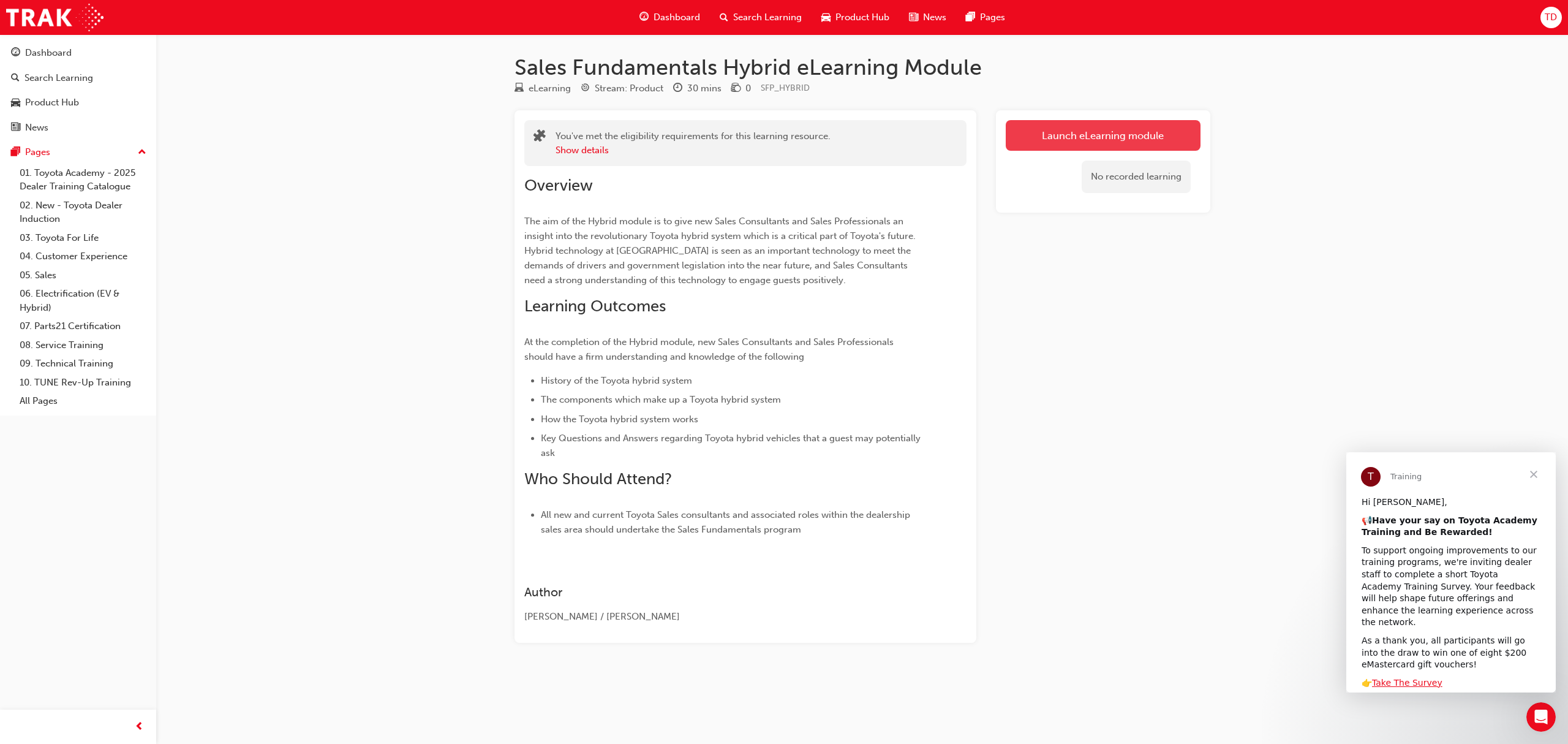
drag, startPoint x: 1037, startPoint y: 116, endPoint x: 1037, endPoint y: 123, distance: 7.0
click at [1039, 120] on div "Launch eLearning module No recorded learning" at bounding box center [1103, 162] width 214 height 102
click at [1039, 130] on link "Launch eLearning module" at bounding box center [1103, 135] width 195 height 31
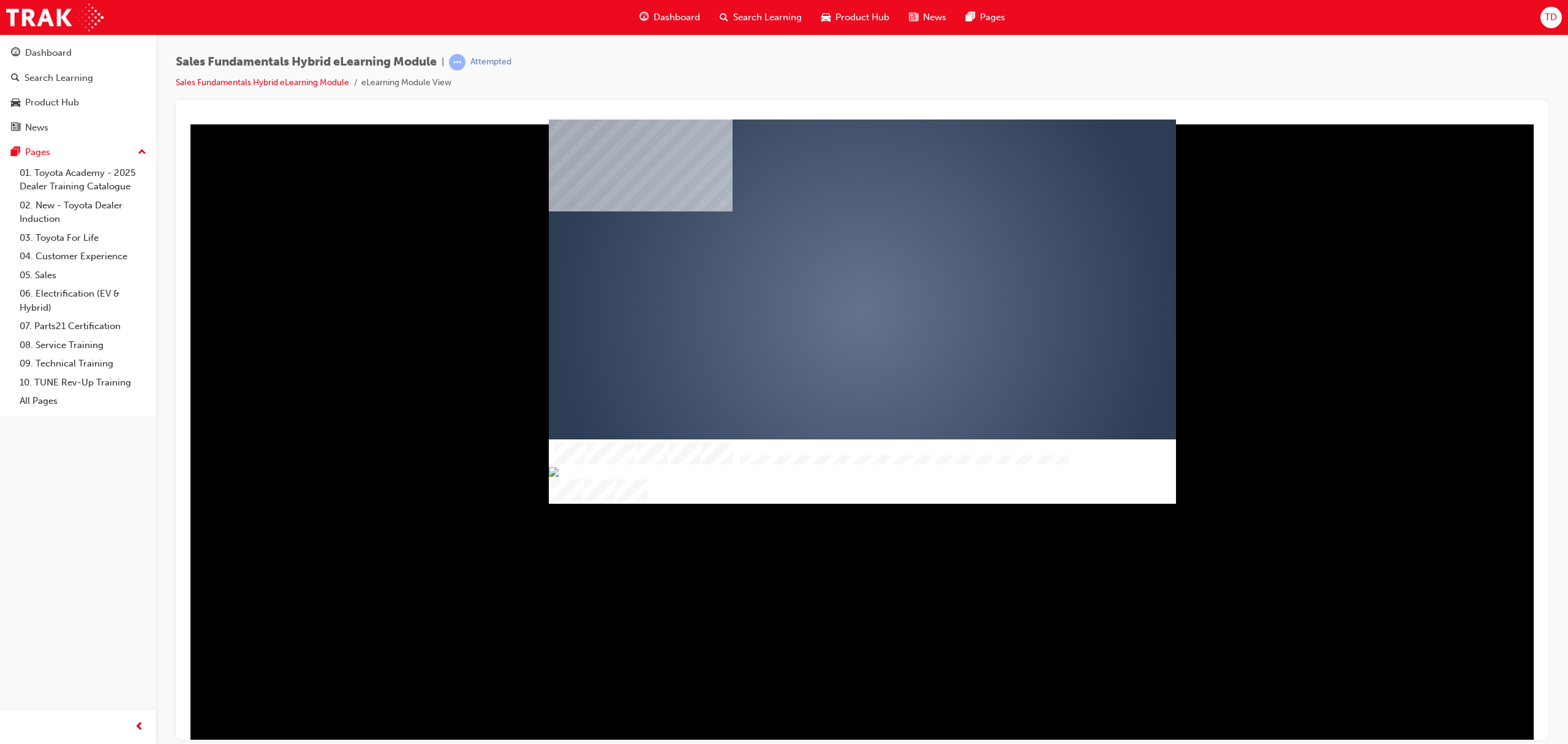
click at [826, 276] on div "play" at bounding box center [826, 276] width 0 height 0
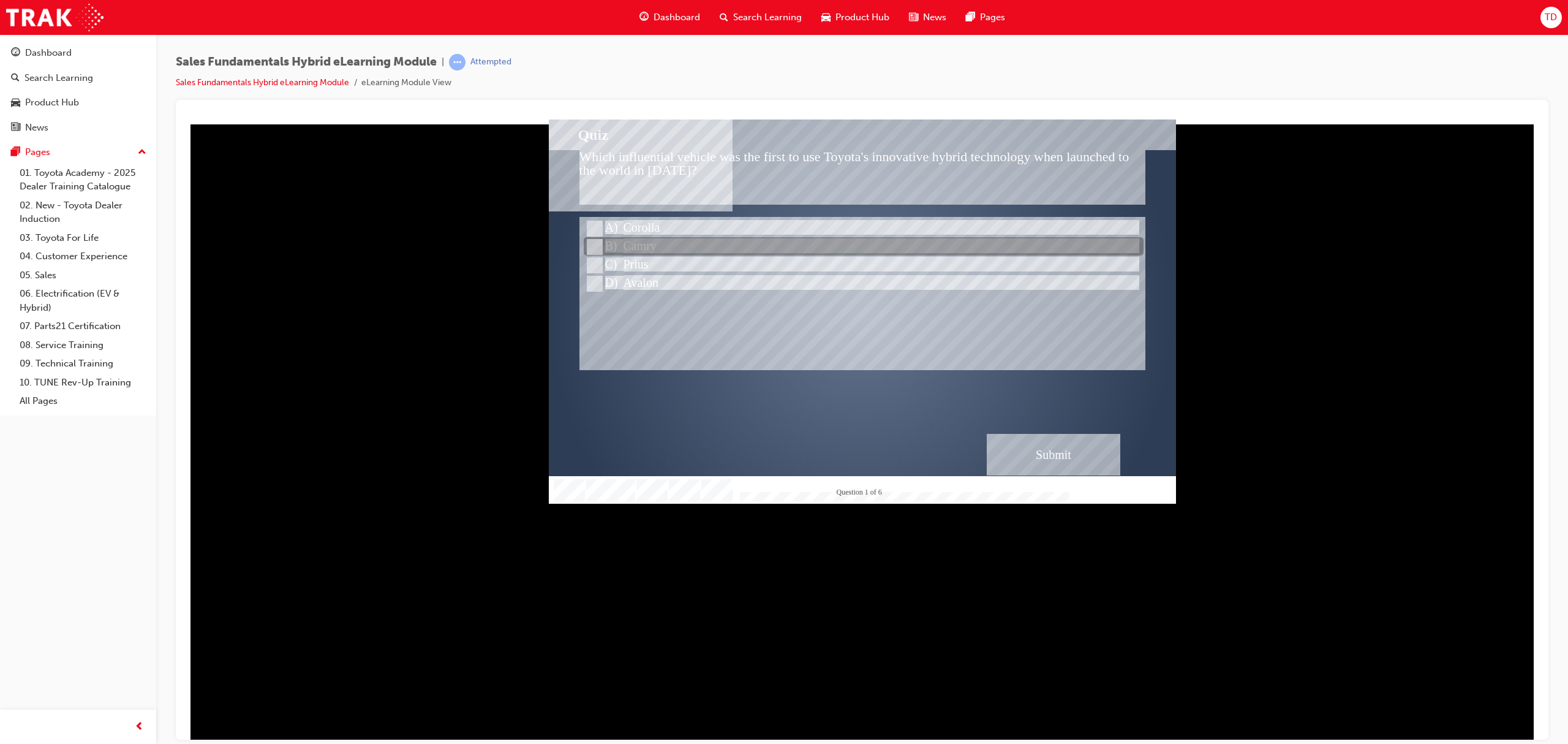
click at [638, 238] on div at bounding box center [863, 247] width 559 height 18
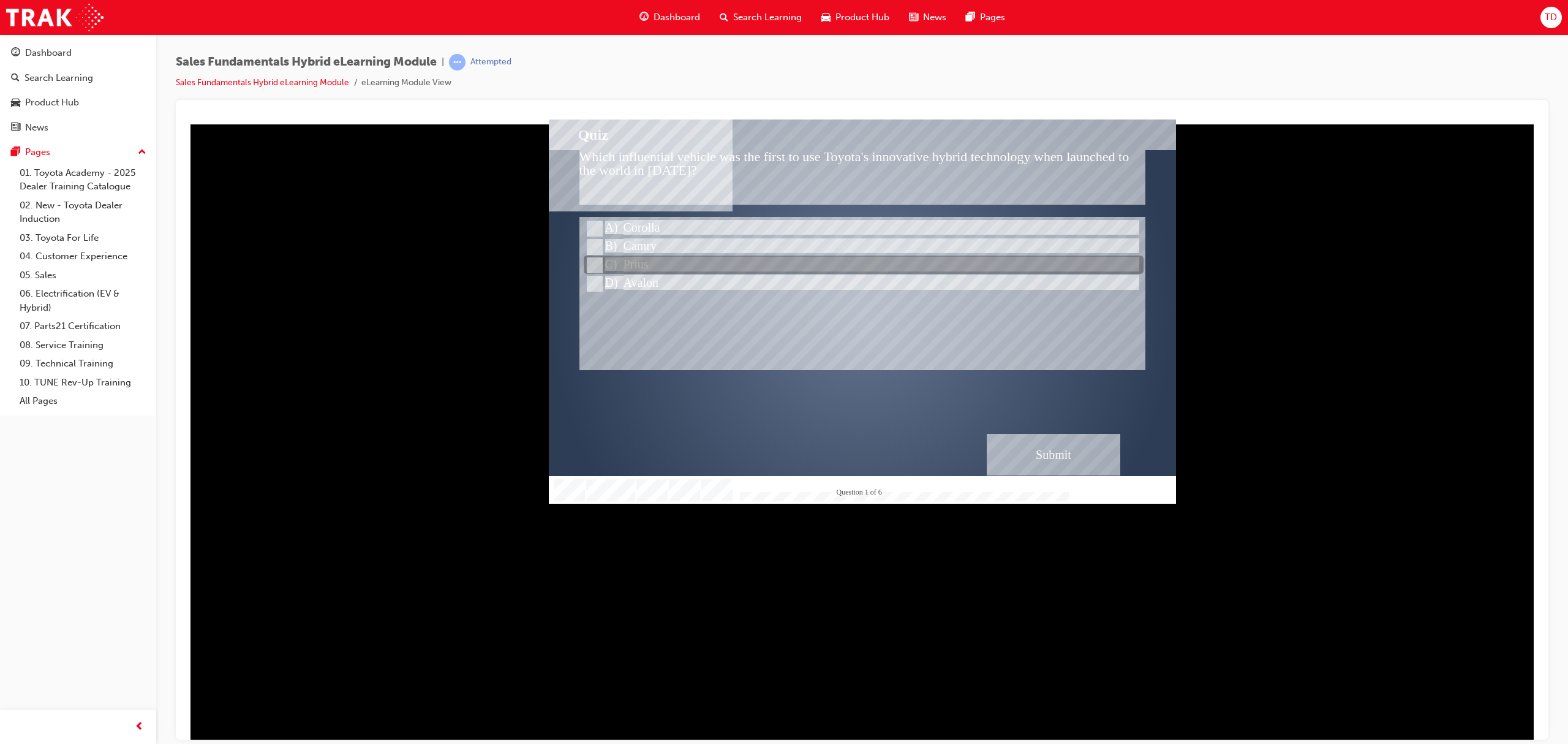
click at [645, 262] on div at bounding box center [863, 265] width 559 height 18
radio input "false"
radio input "true"
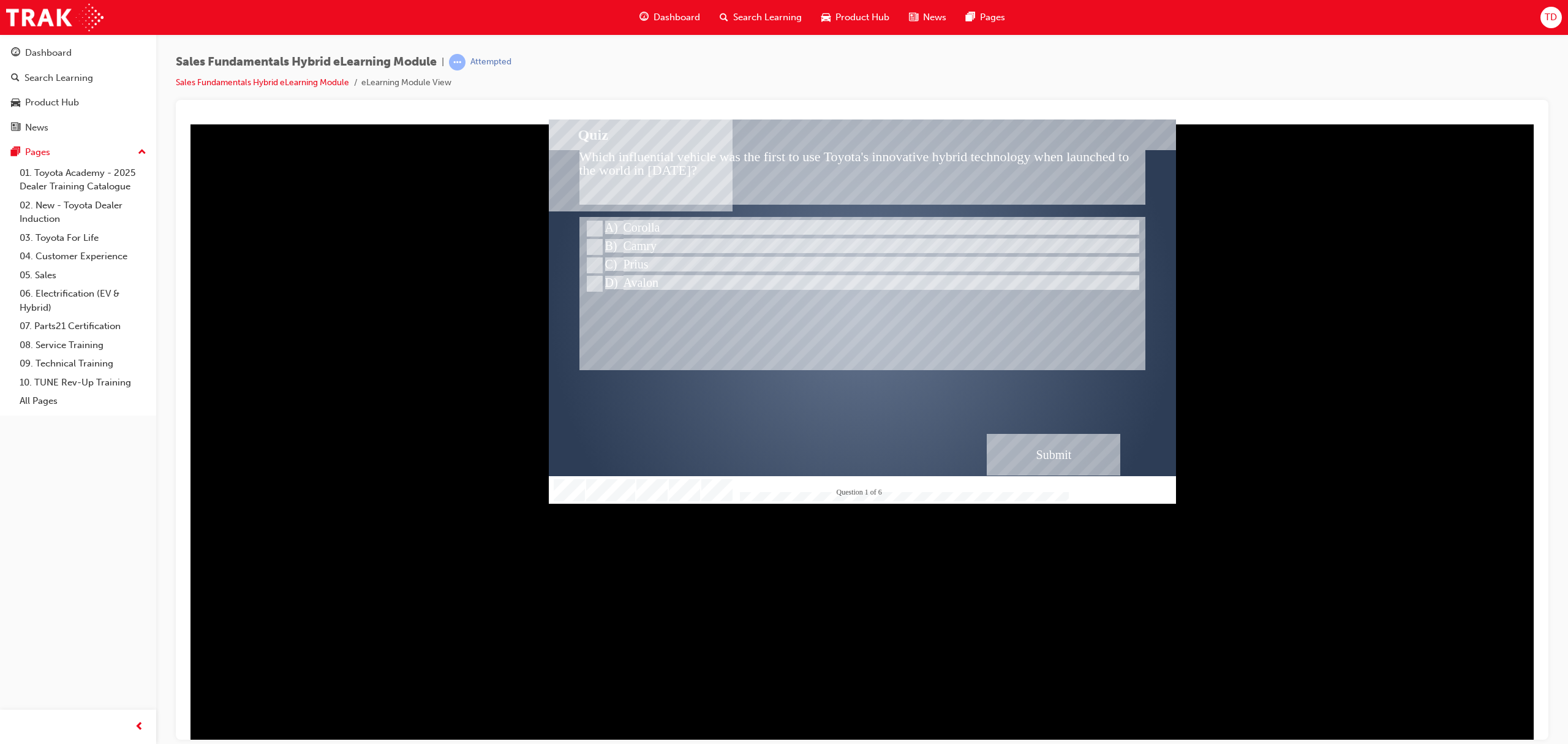
click at [1056, 451] on div "Submit" at bounding box center [1053, 454] width 134 height 42
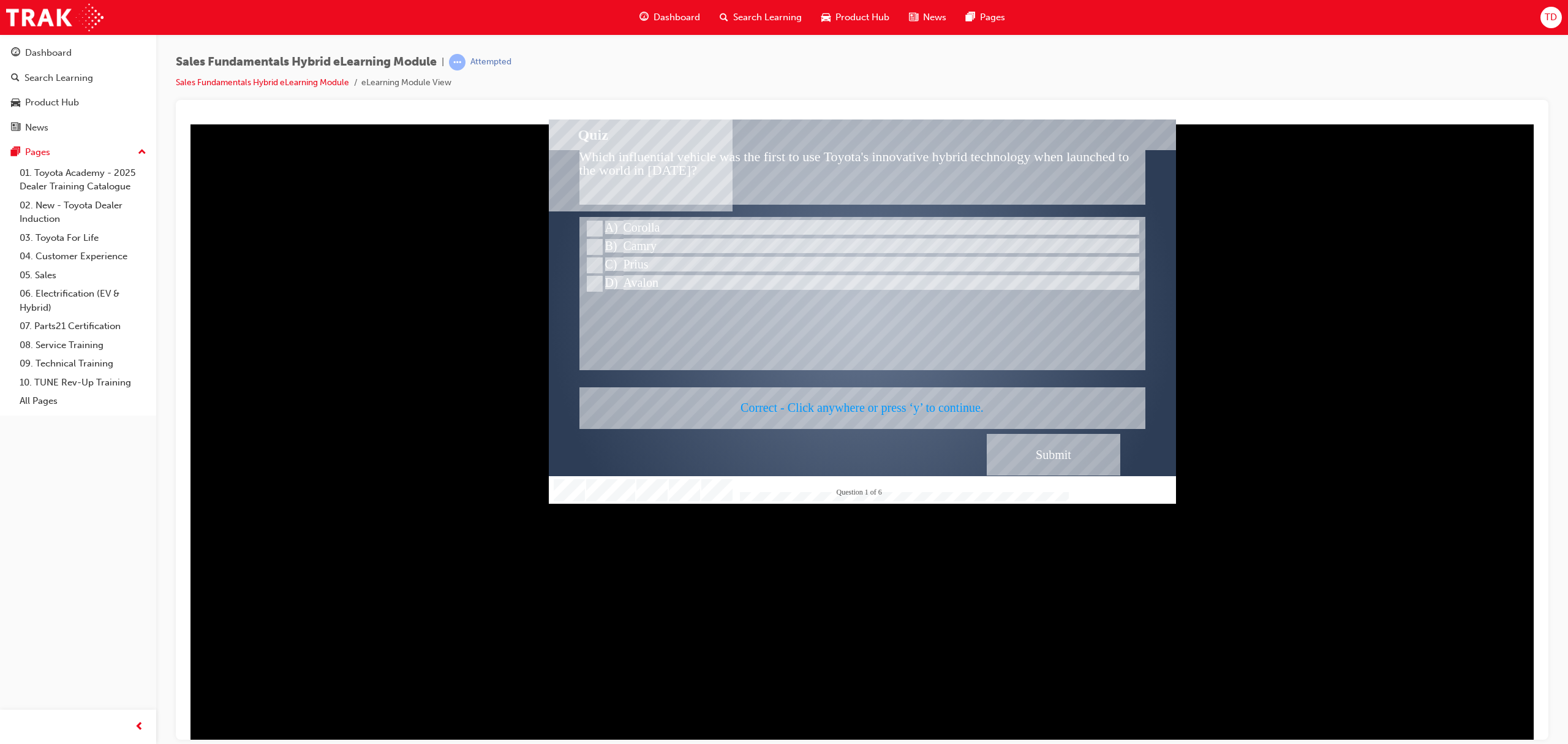
click at [1075, 453] on div at bounding box center [862, 310] width 627 height 384
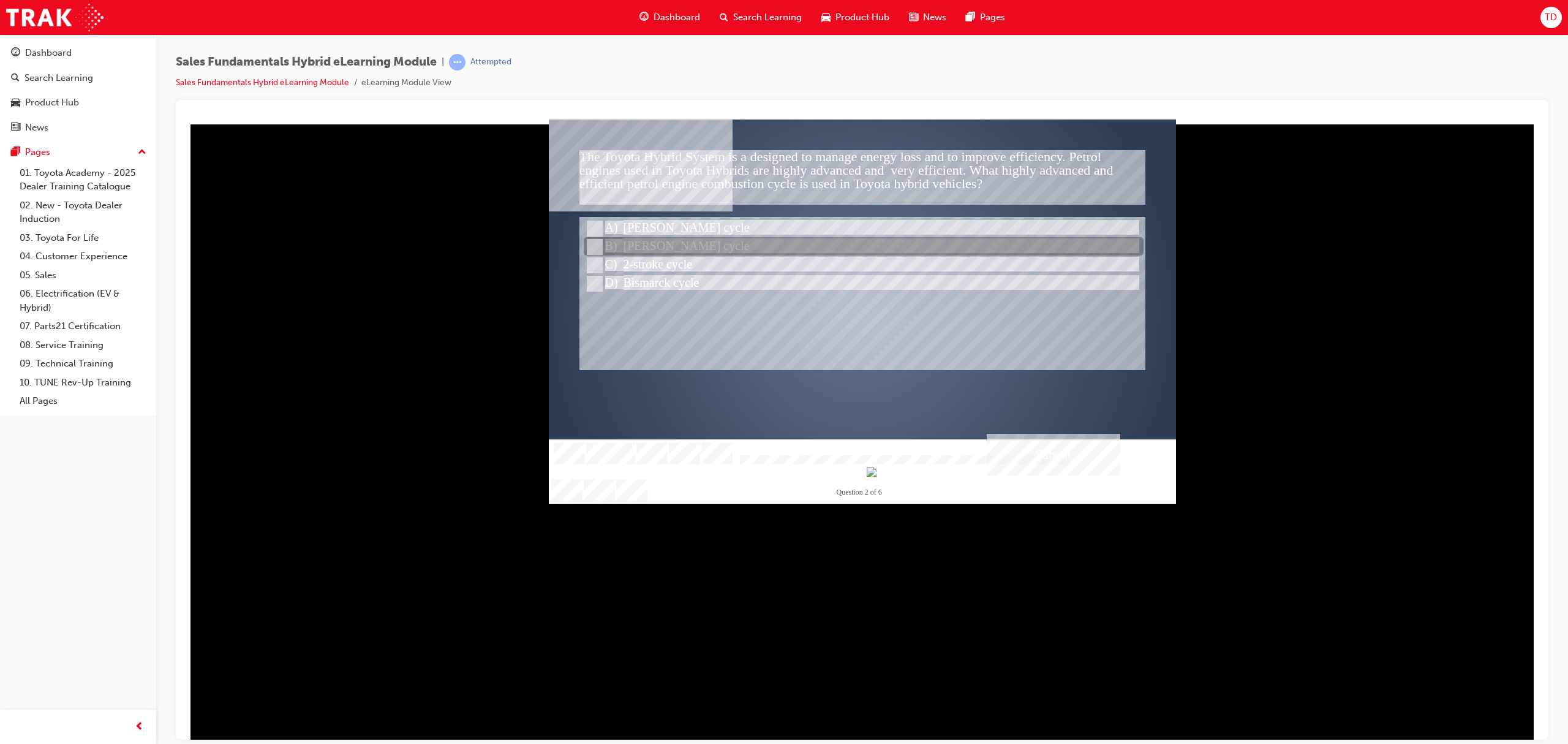
click at [663, 242] on div at bounding box center [863, 247] width 559 height 18
radio input "true"
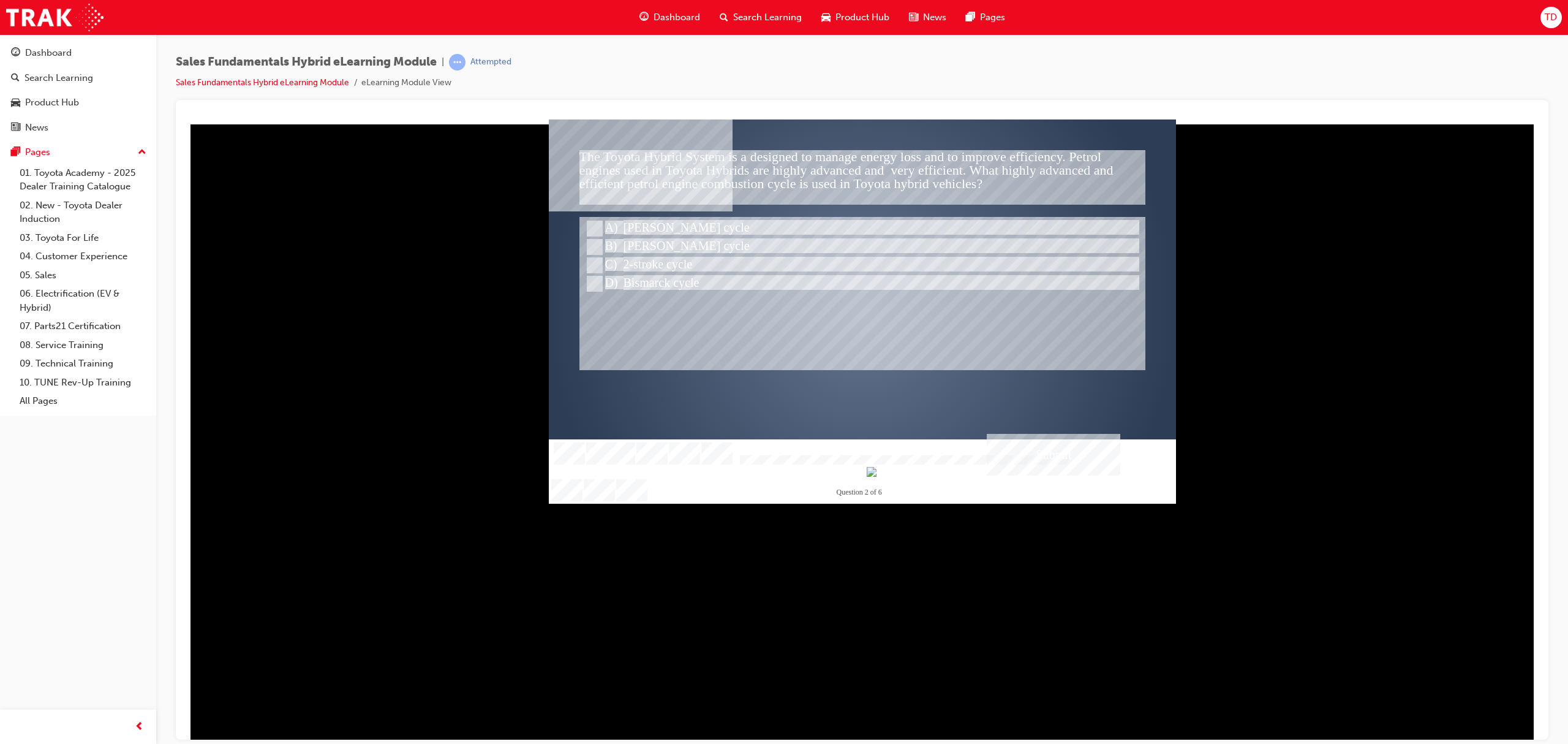
click at [1057, 454] on div "Submit" at bounding box center [1053, 454] width 134 height 42
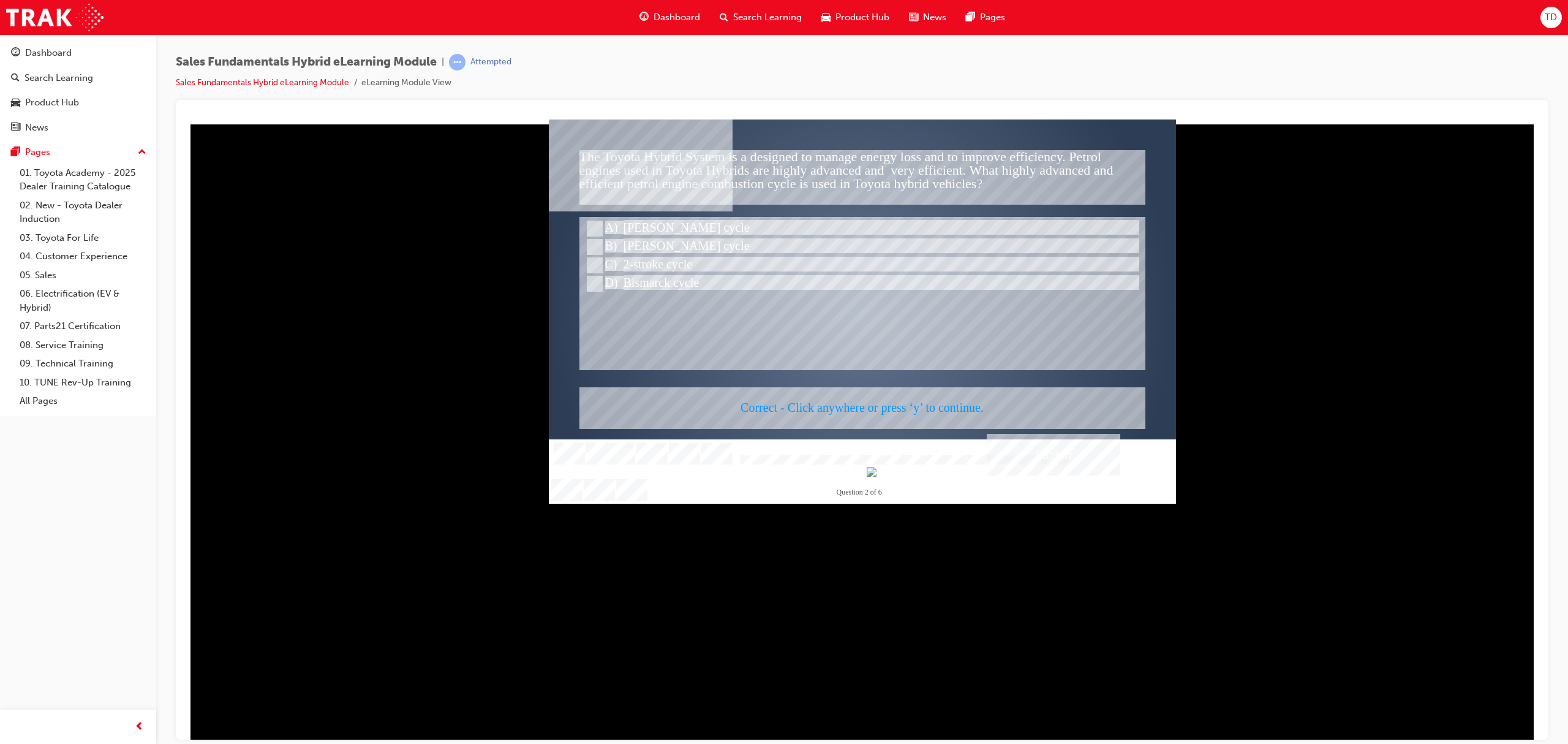
click at [1037, 450] on div at bounding box center [862, 310] width 627 height 384
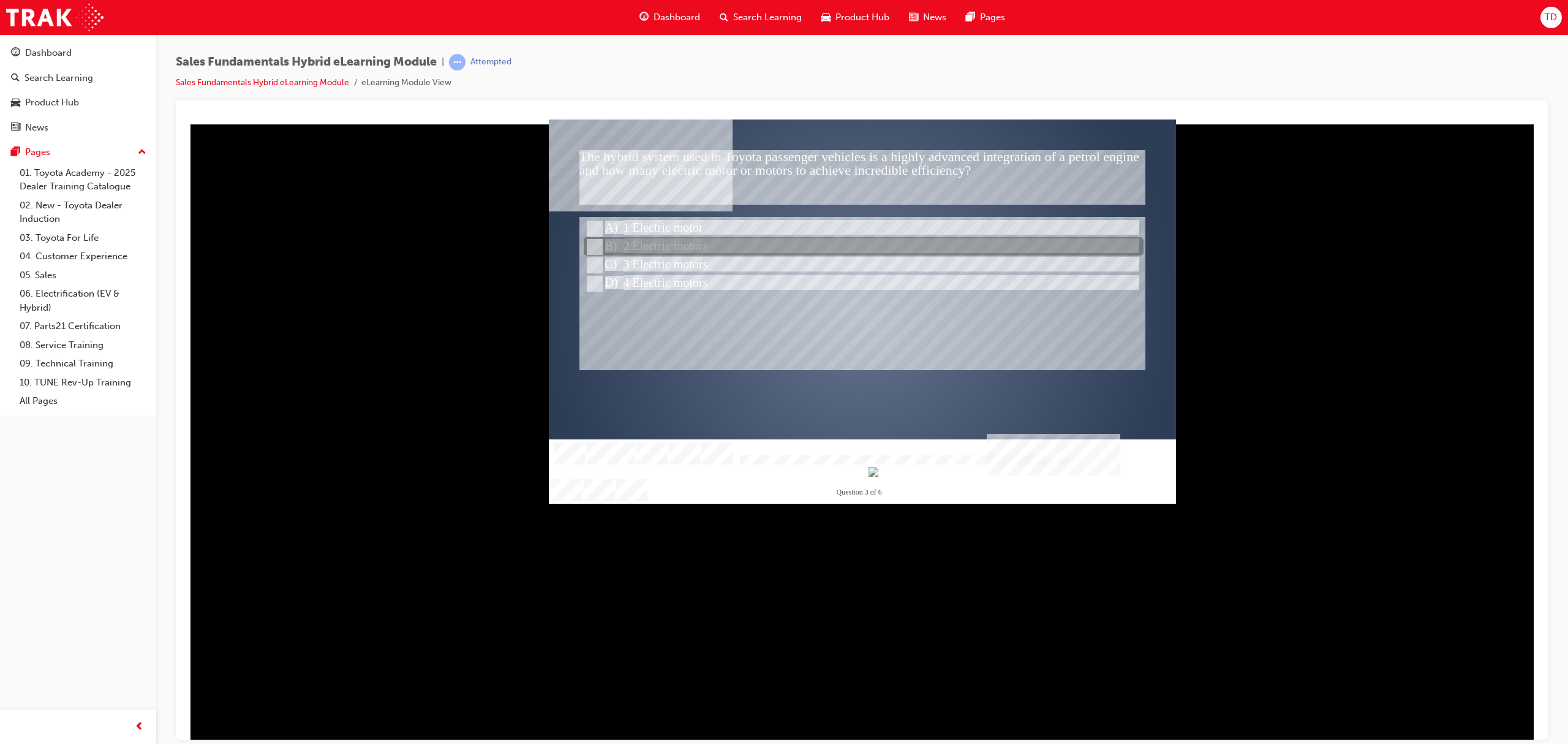
click at [676, 245] on div at bounding box center [863, 247] width 559 height 18
radio input "true"
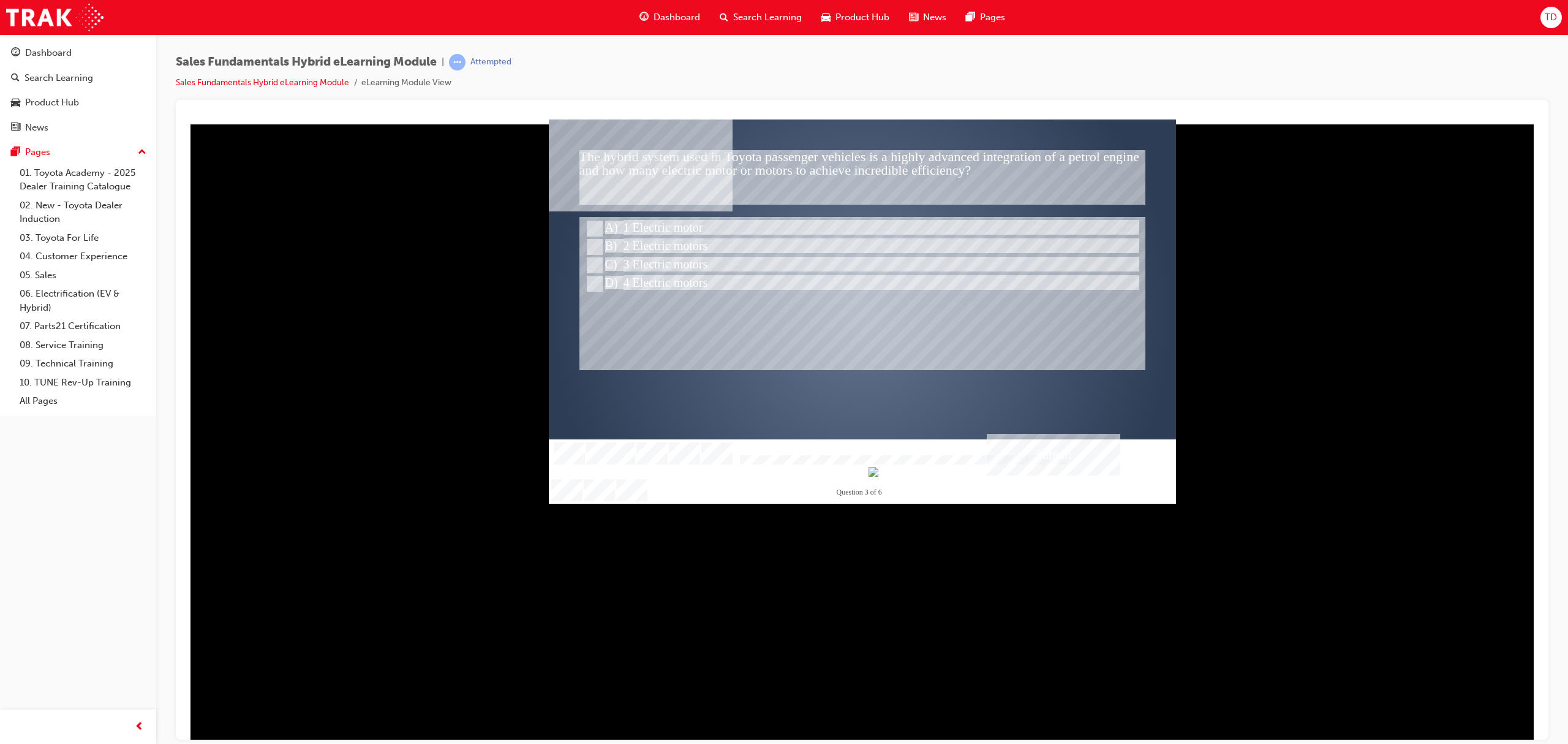
click at [1067, 449] on div "Submit" at bounding box center [1053, 454] width 134 height 42
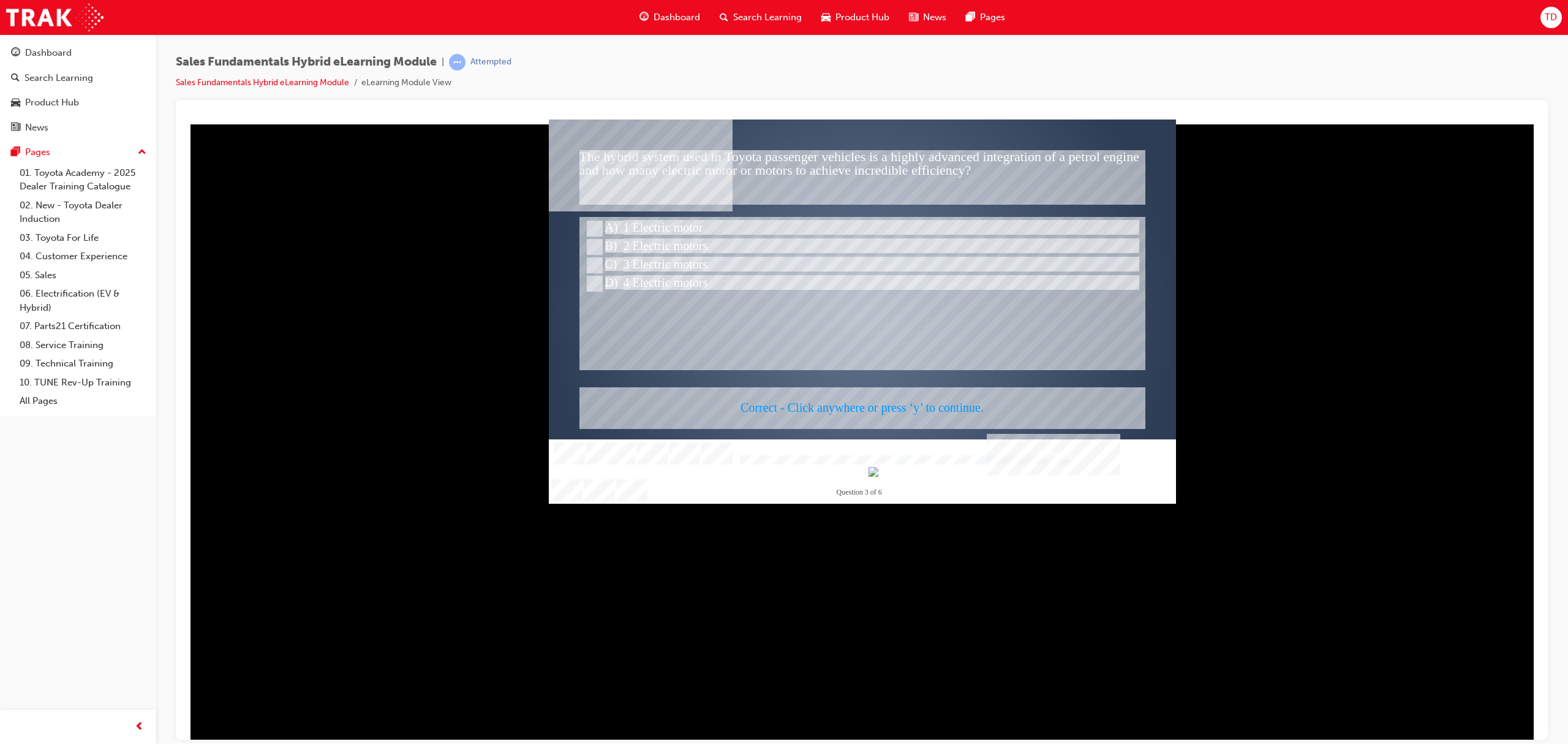
click at [1045, 448] on div at bounding box center [862, 310] width 627 height 384
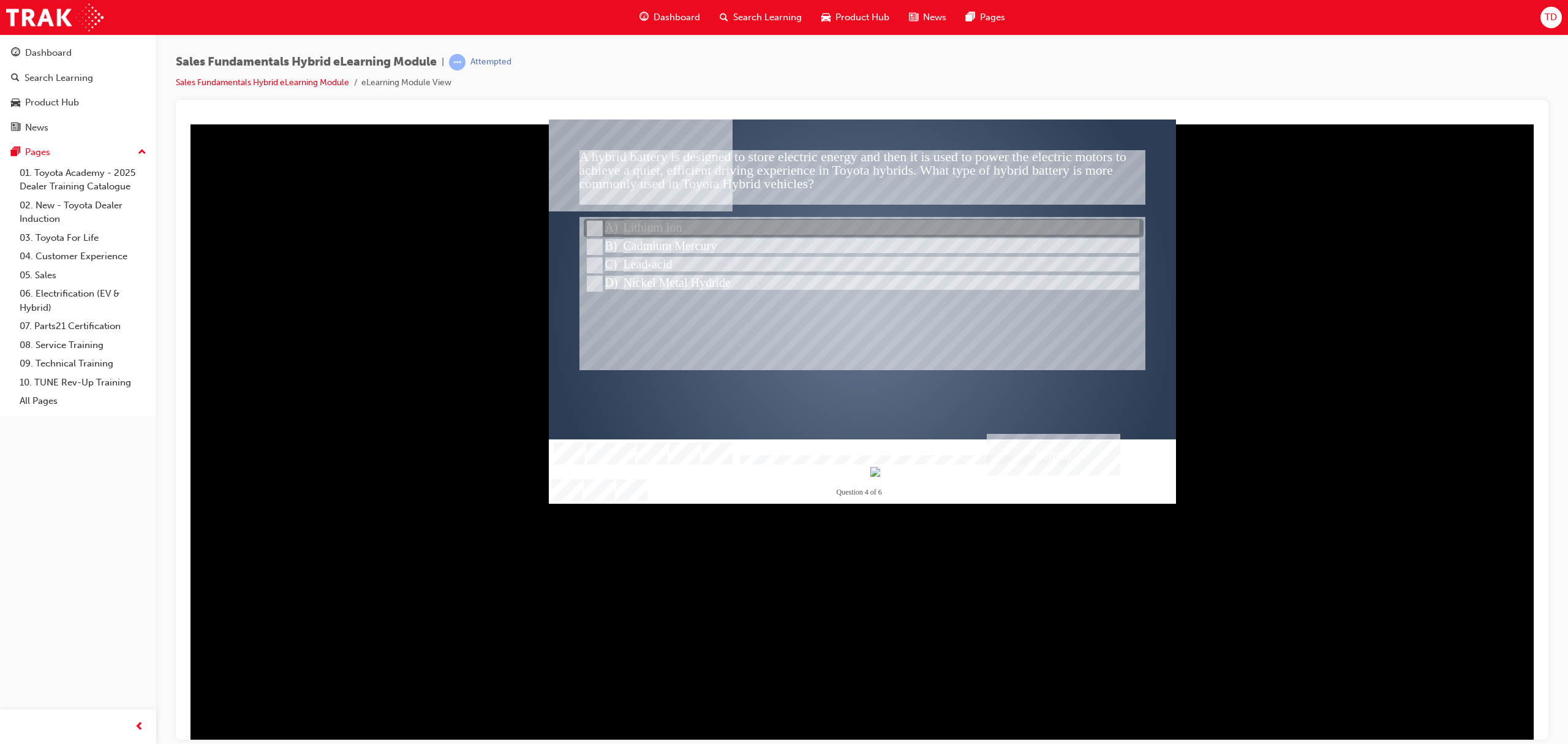
click at [650, 231] on div at bounding box center [863, 228] width 559 height 18
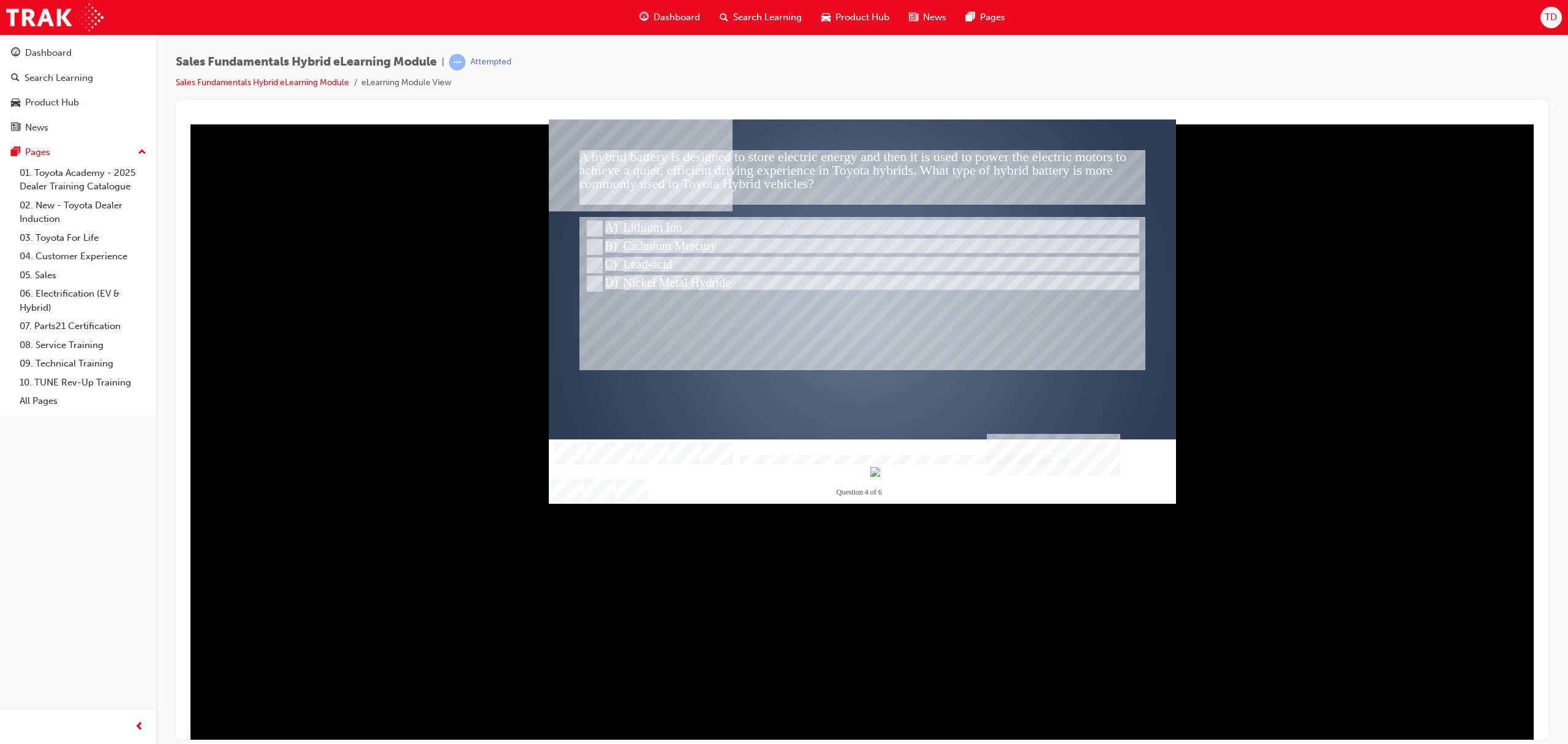
click at [1019, 444] on div "Submit" at bounding box center [1053, 454] width 134 height 42
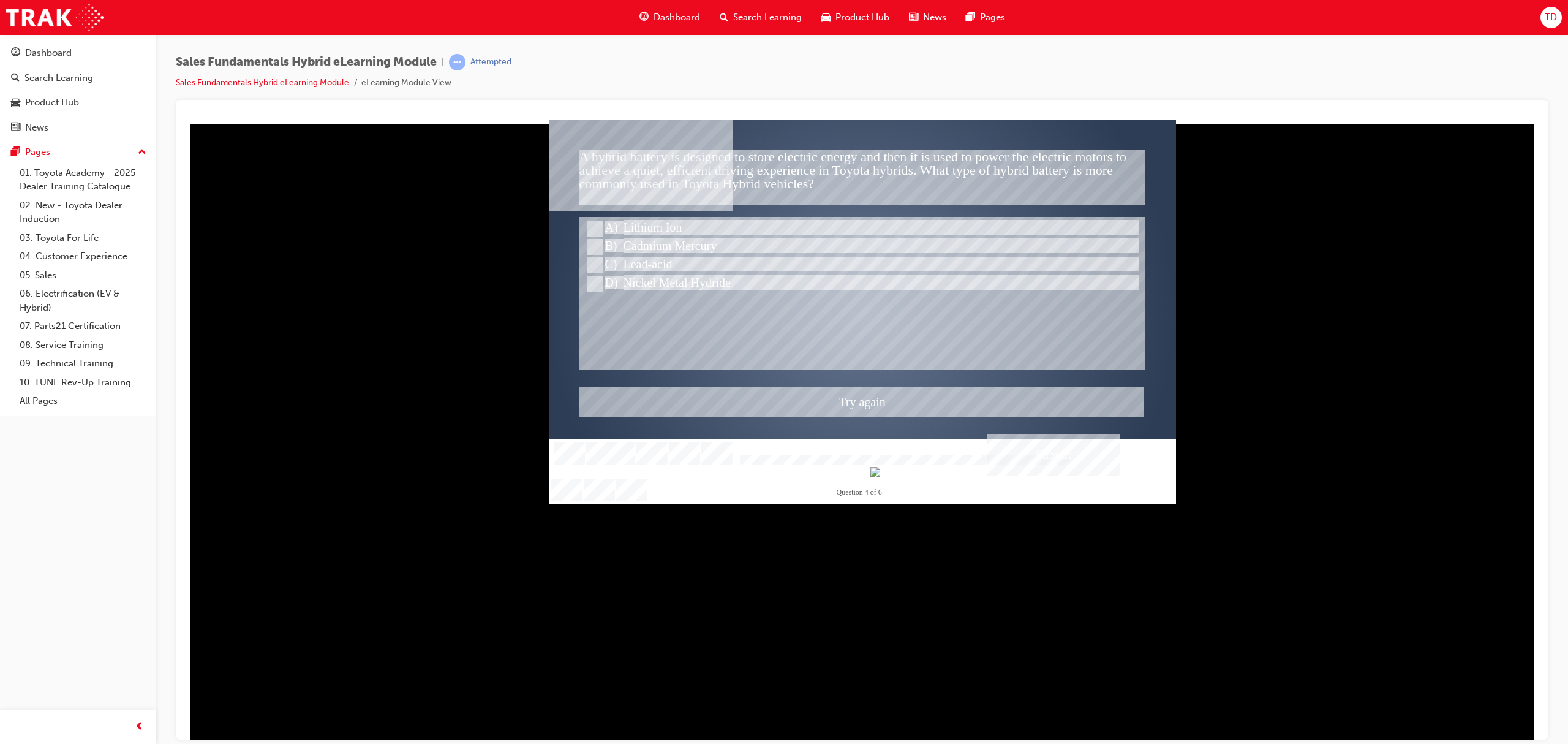
click at [1018, 448] on div at bounding box center [862, 310] width 627 height 384
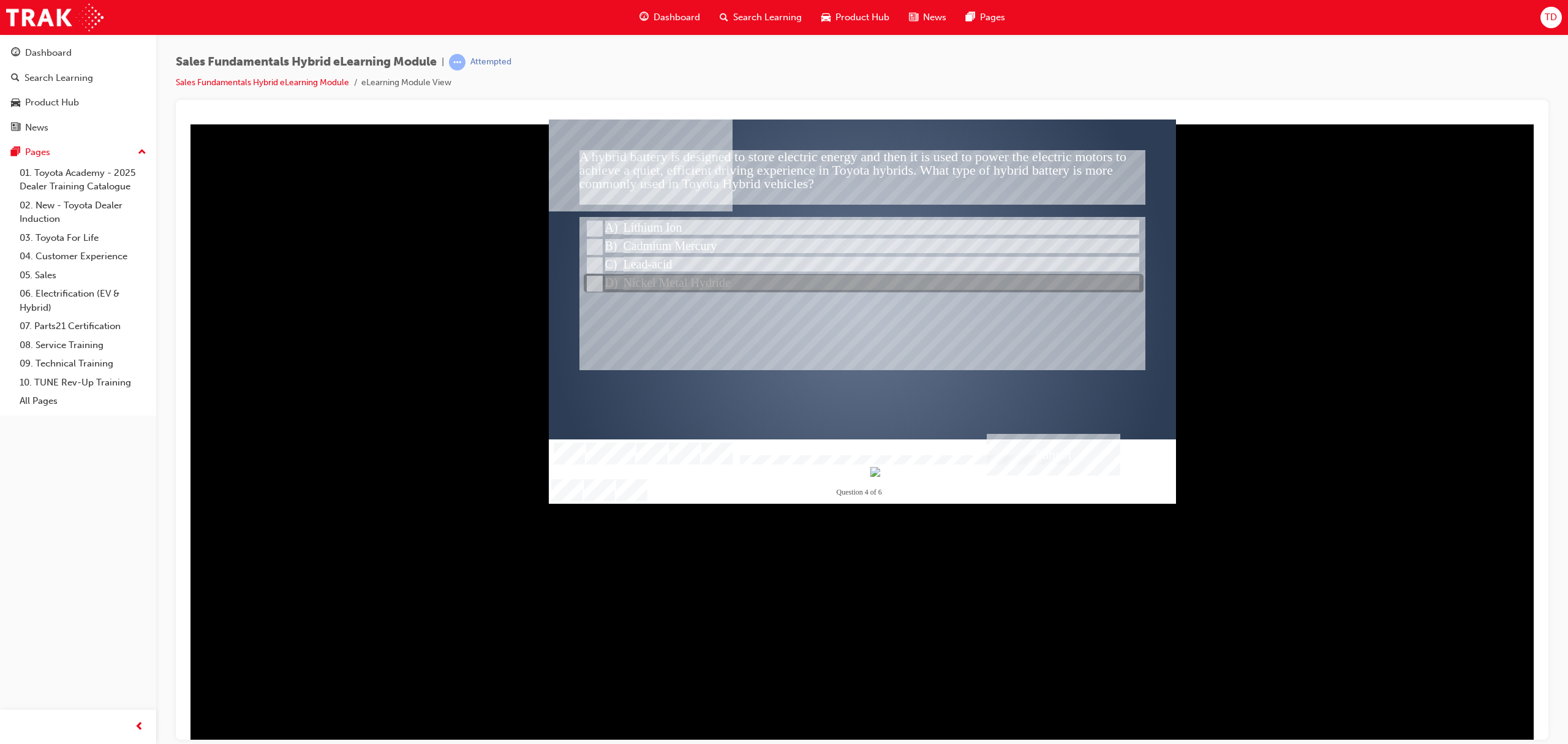
click at [679, 279] on div at bounding box center [863, 283] width 559 height 18
radio input "false"
radio input "true"
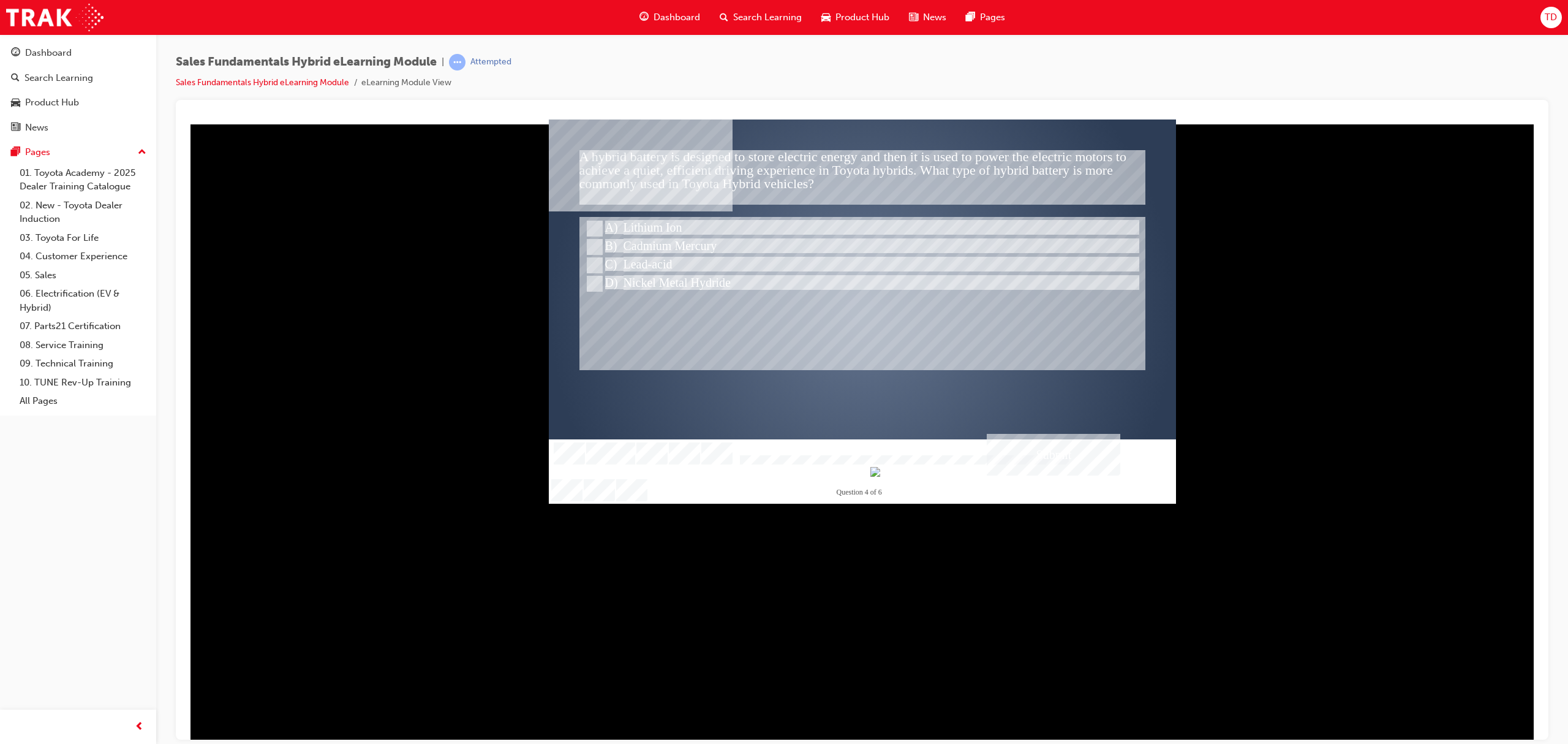
click at [1041, 470] on div "Submit" at bounding box center [1053, 454] width 134 height 42
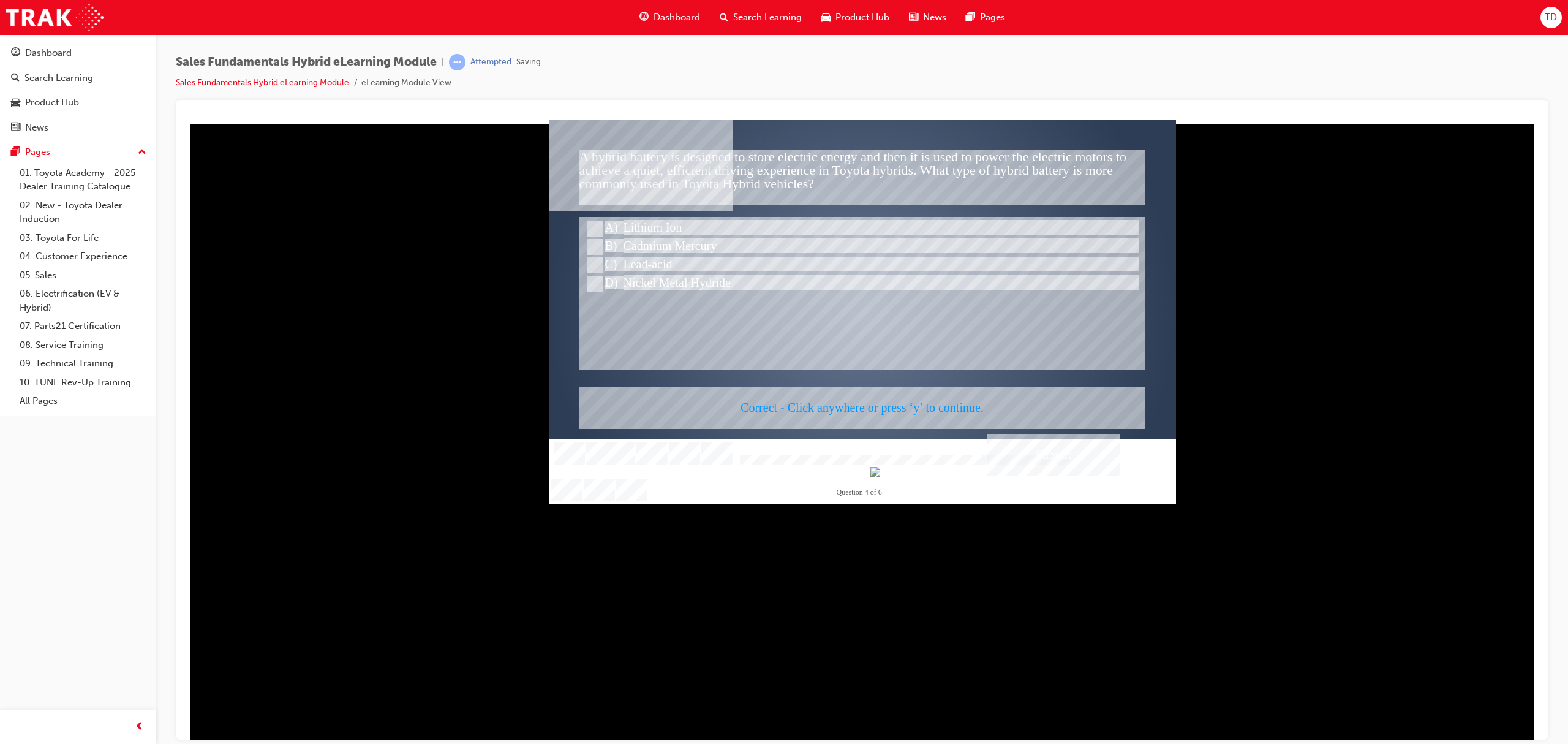
click at [1037, 458] on div at bounding box center [862, 310] width 627 height 384
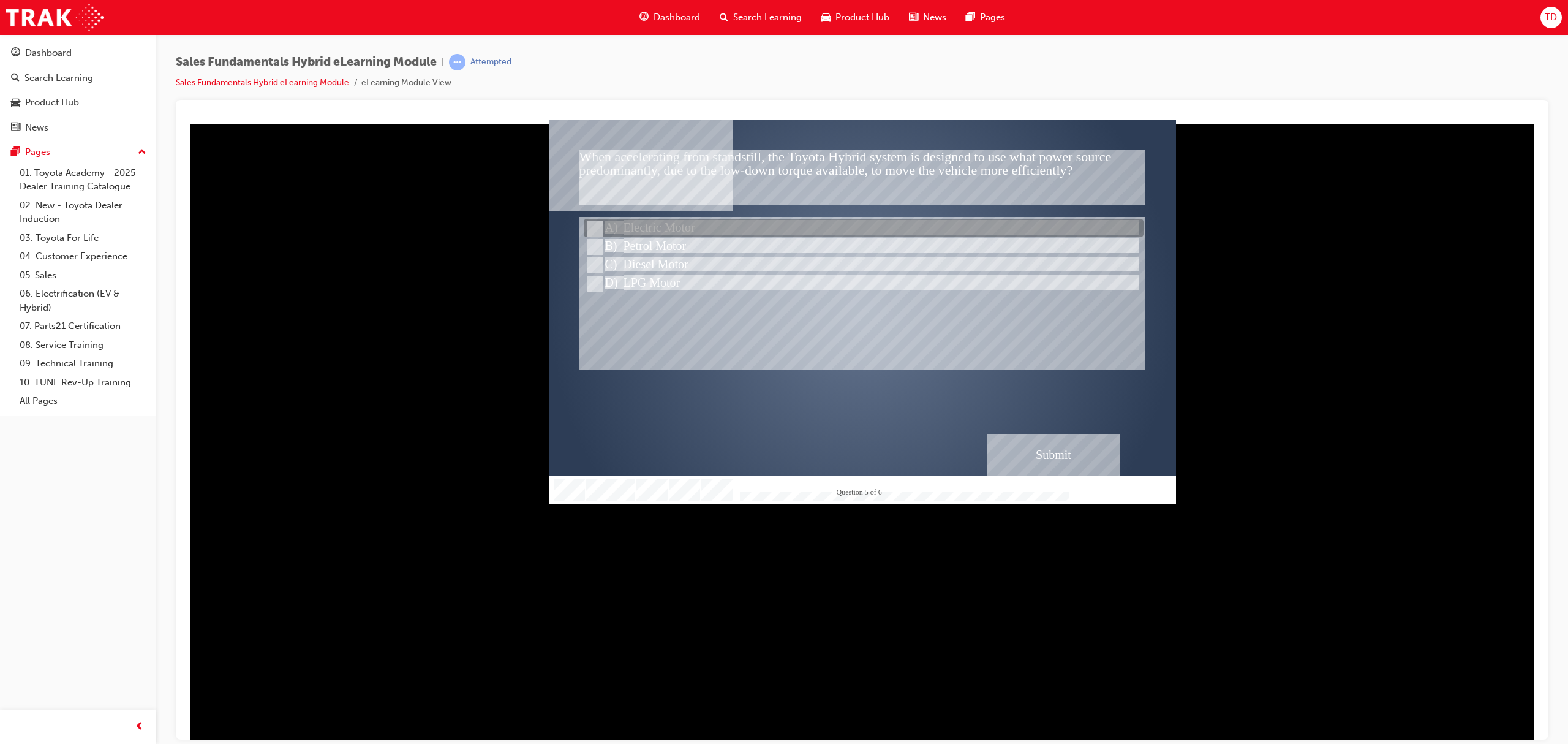
click at [697, 224] on div at bounding box center [863, 228] width 559 height 18
radio input "true"
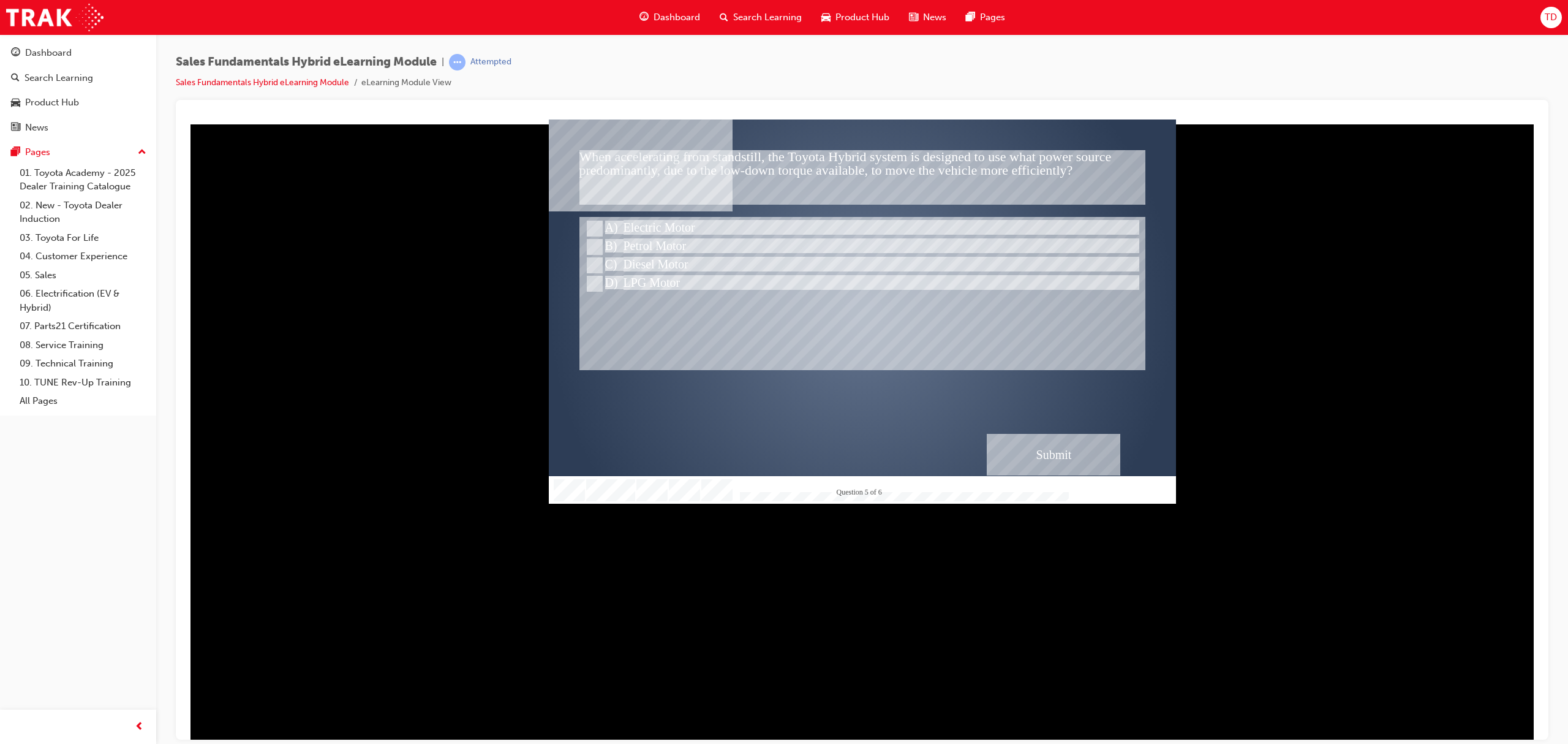
click at [1032, 455] on div "Submit" at bounding box center [1053, 454] width 134 height 42
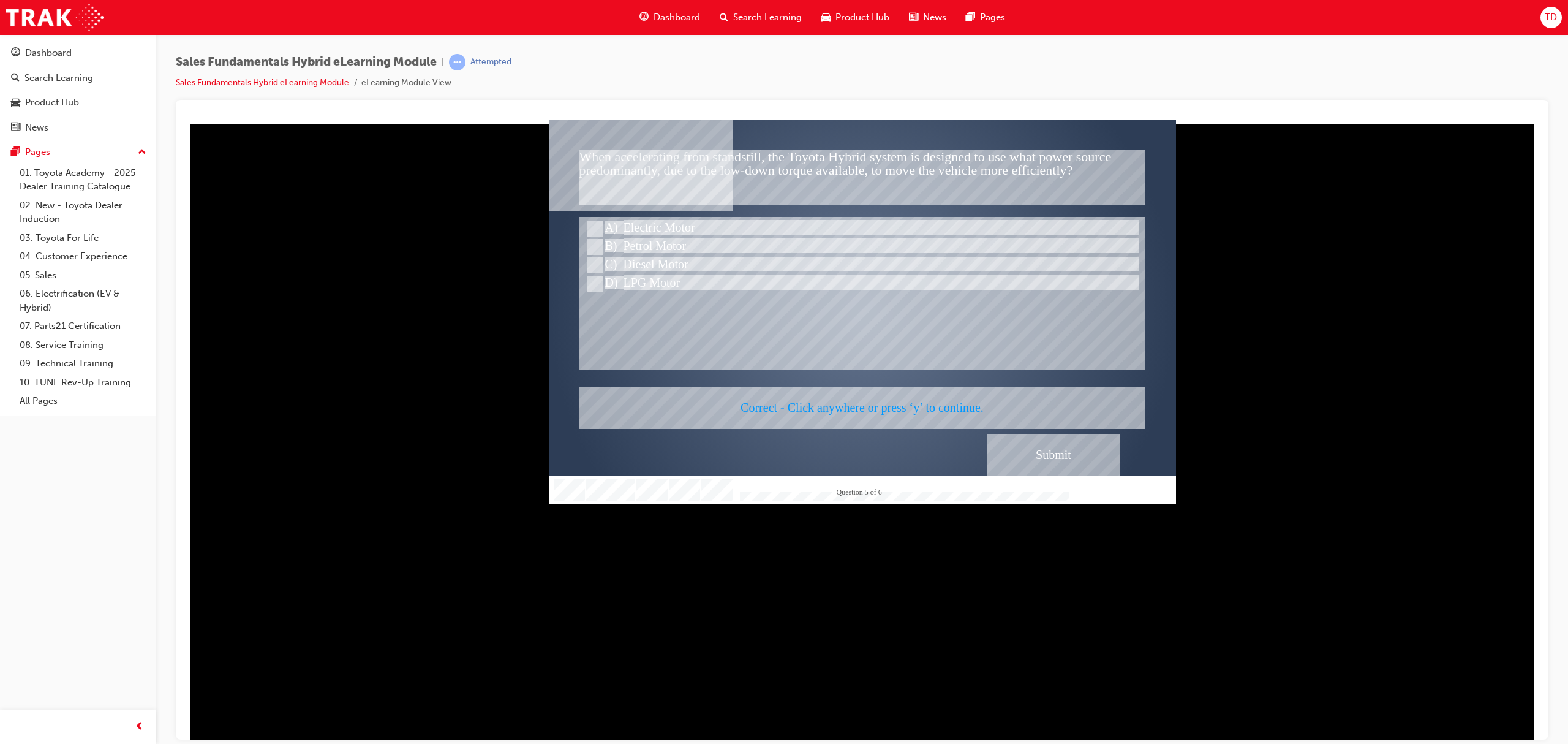
click at [1061, 446] on div at bounding box center [862, 310] width 627 height 384
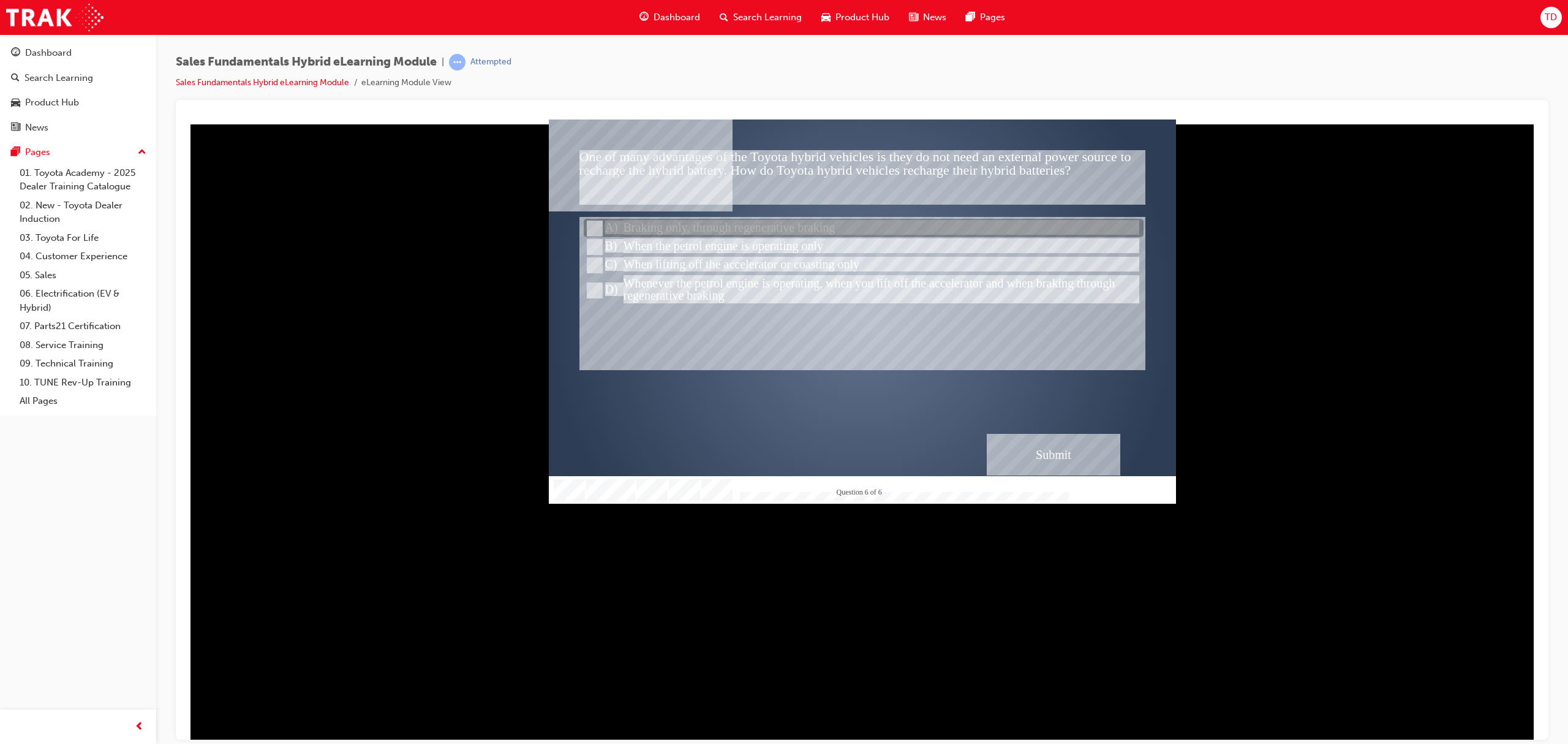
click at [723, 223] on div at bounding box center [863, 228] width 559 height 18
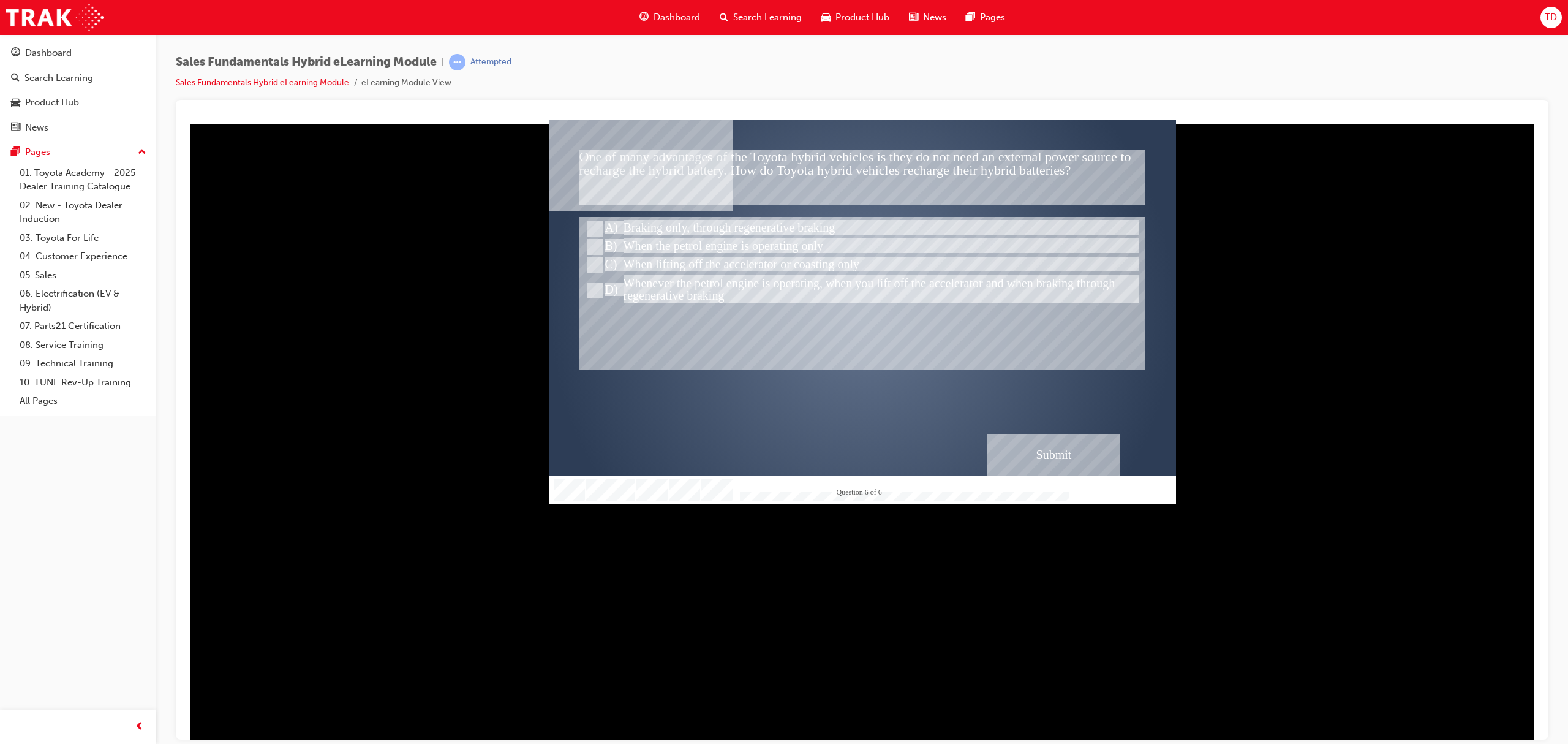
click at [1047, 455] on div "Submit" at bounding box center [1053, 454] width 134 height 42
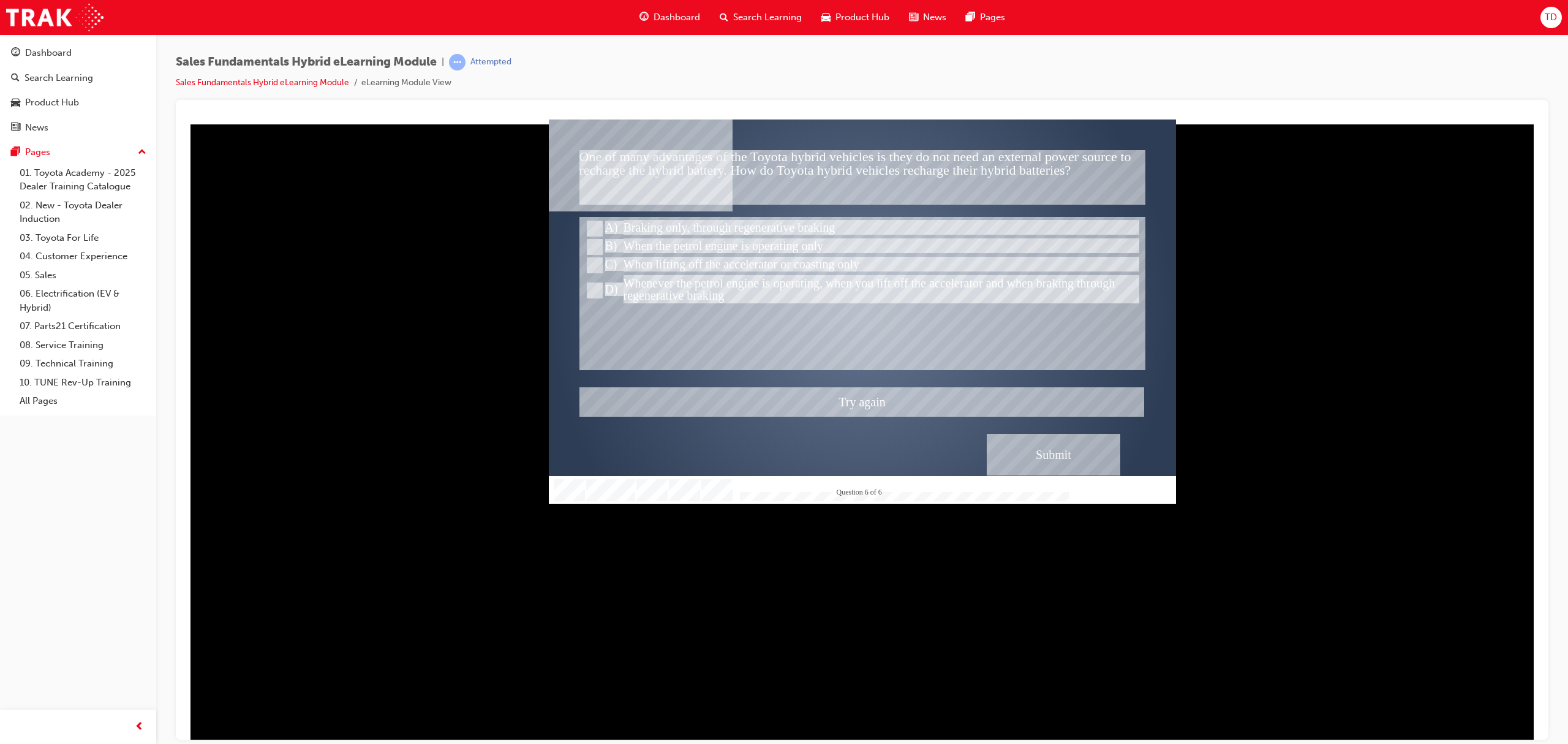
click at [714, 277] on div at bounding box center [862, 310] width 627 height 384
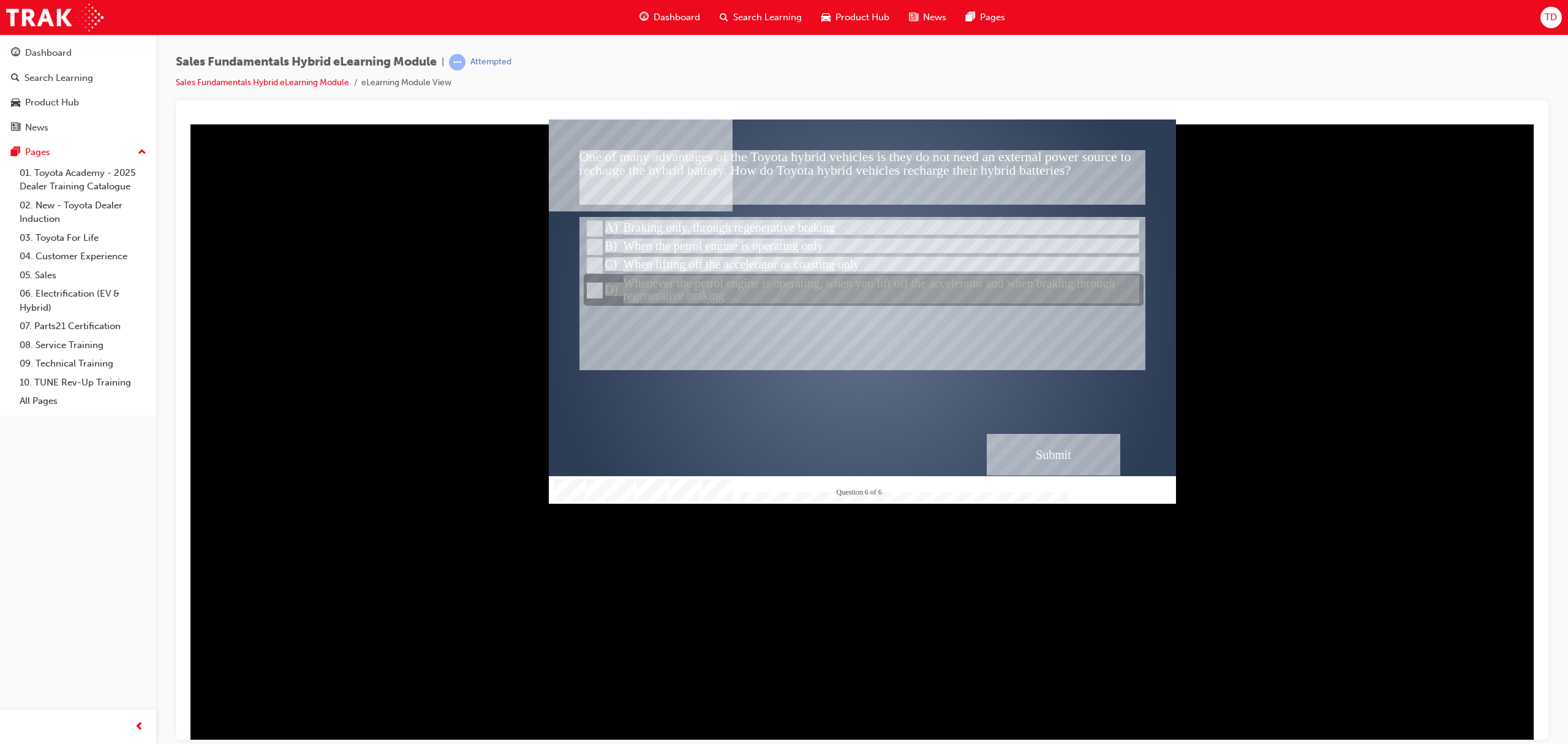
click at [625, 288] on div at bounding box center [863, 290] width 559 height 32
radio input "false"
radio input "true"
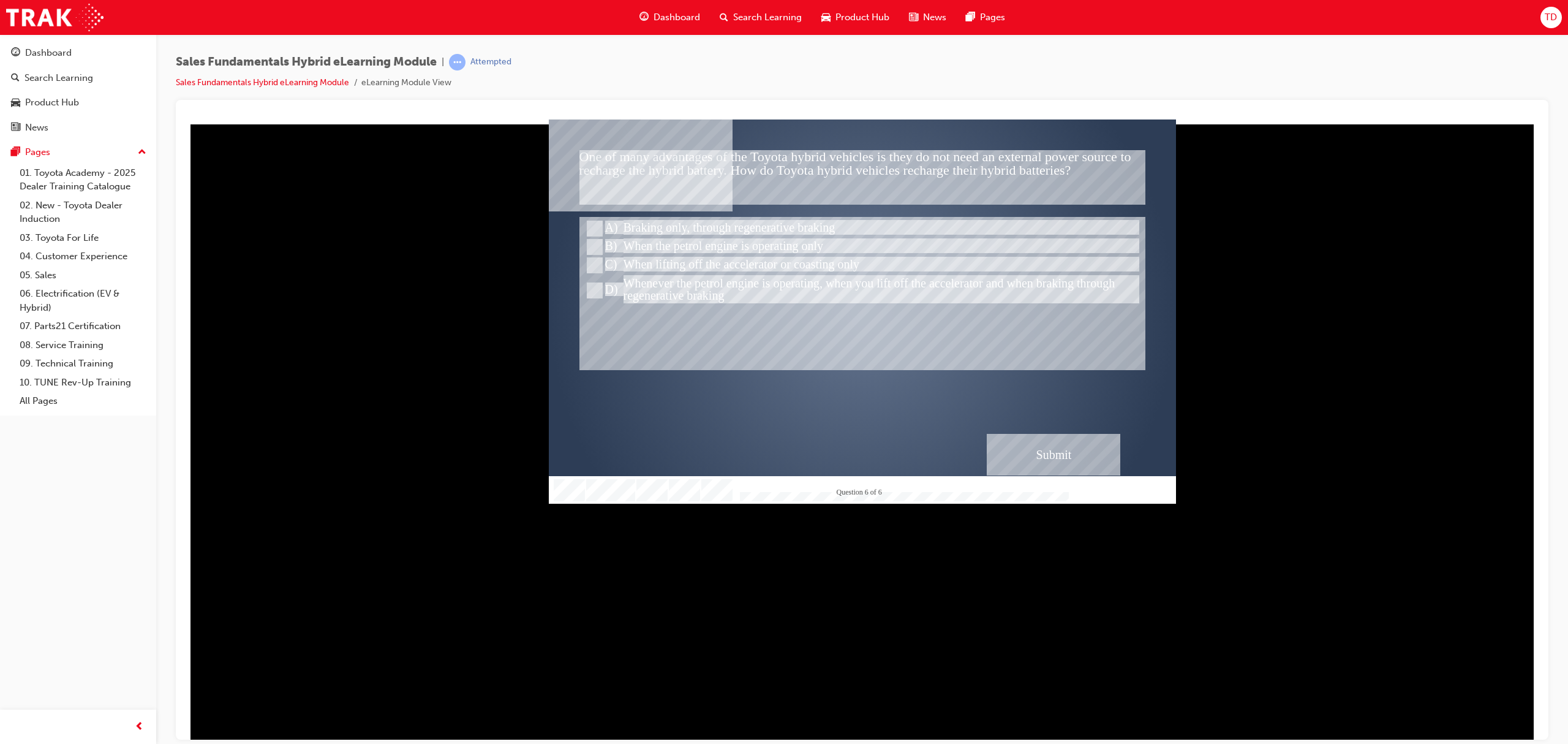
click at [1049, 444] on div "Submit" at bounding box center [1053, 454] width 134 height 42
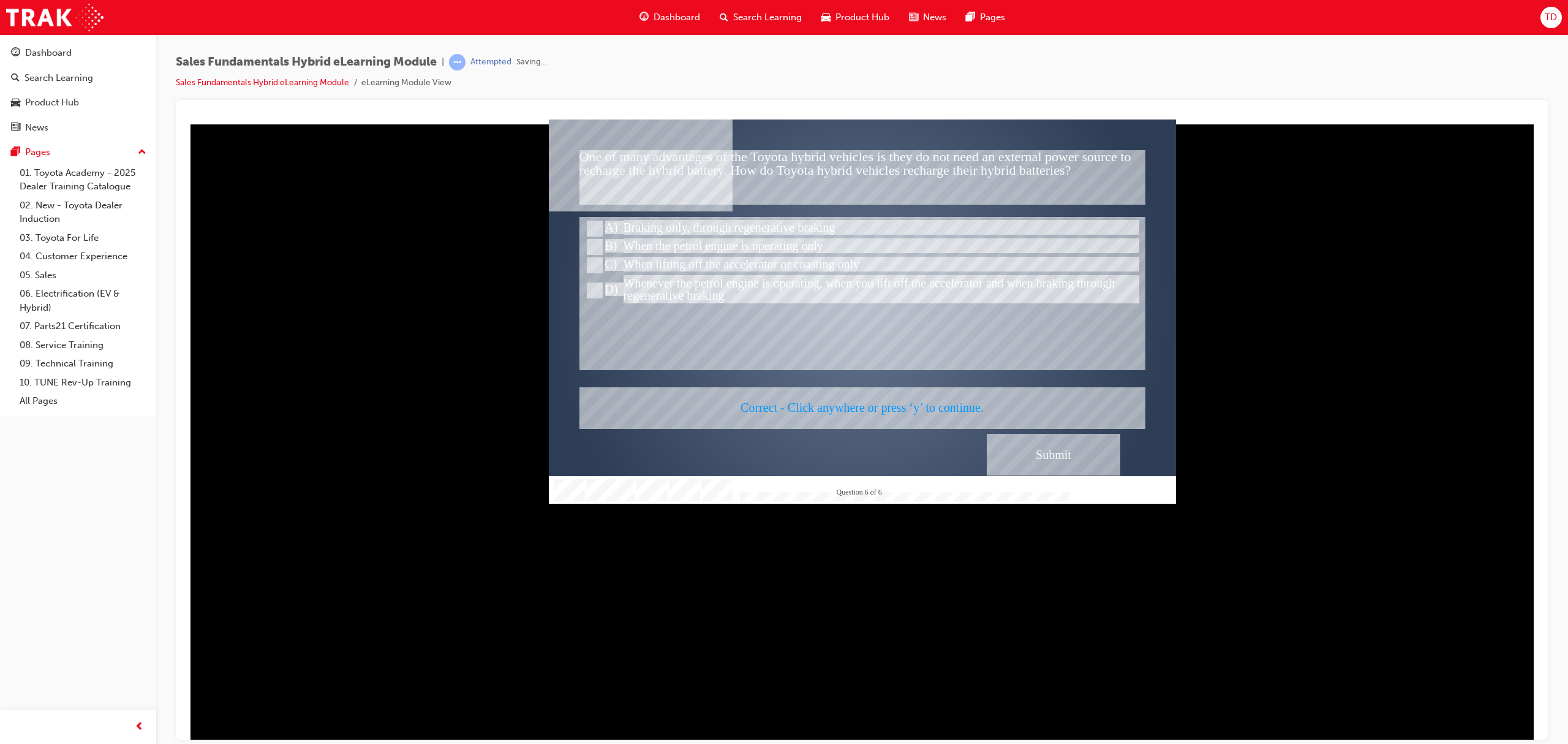
click at [1022, 441] on div at bounding box center [862, 310] width 627 height 384
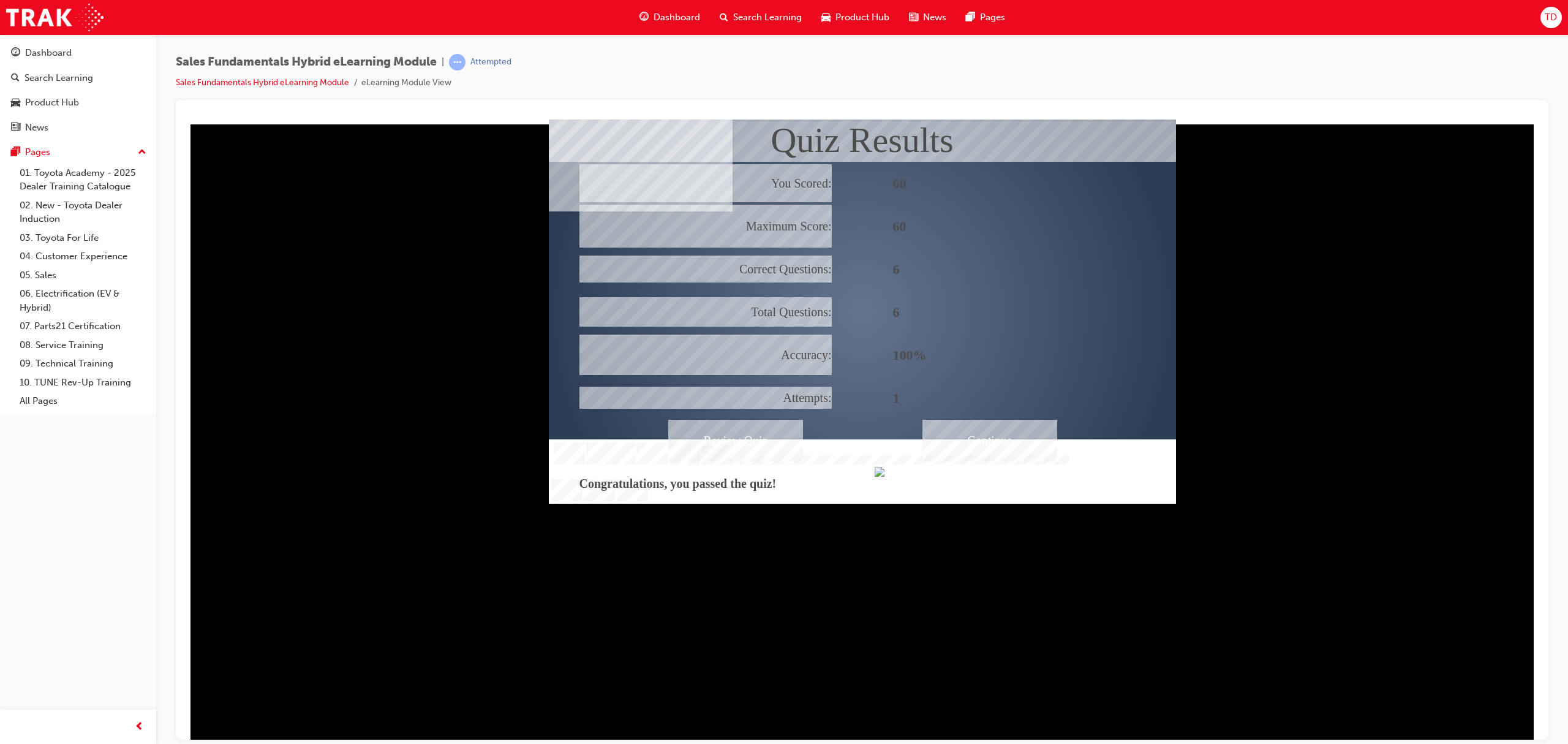
click at [981, 444] on div "Continue" at bounding box center [990, 440] width 135 height 42
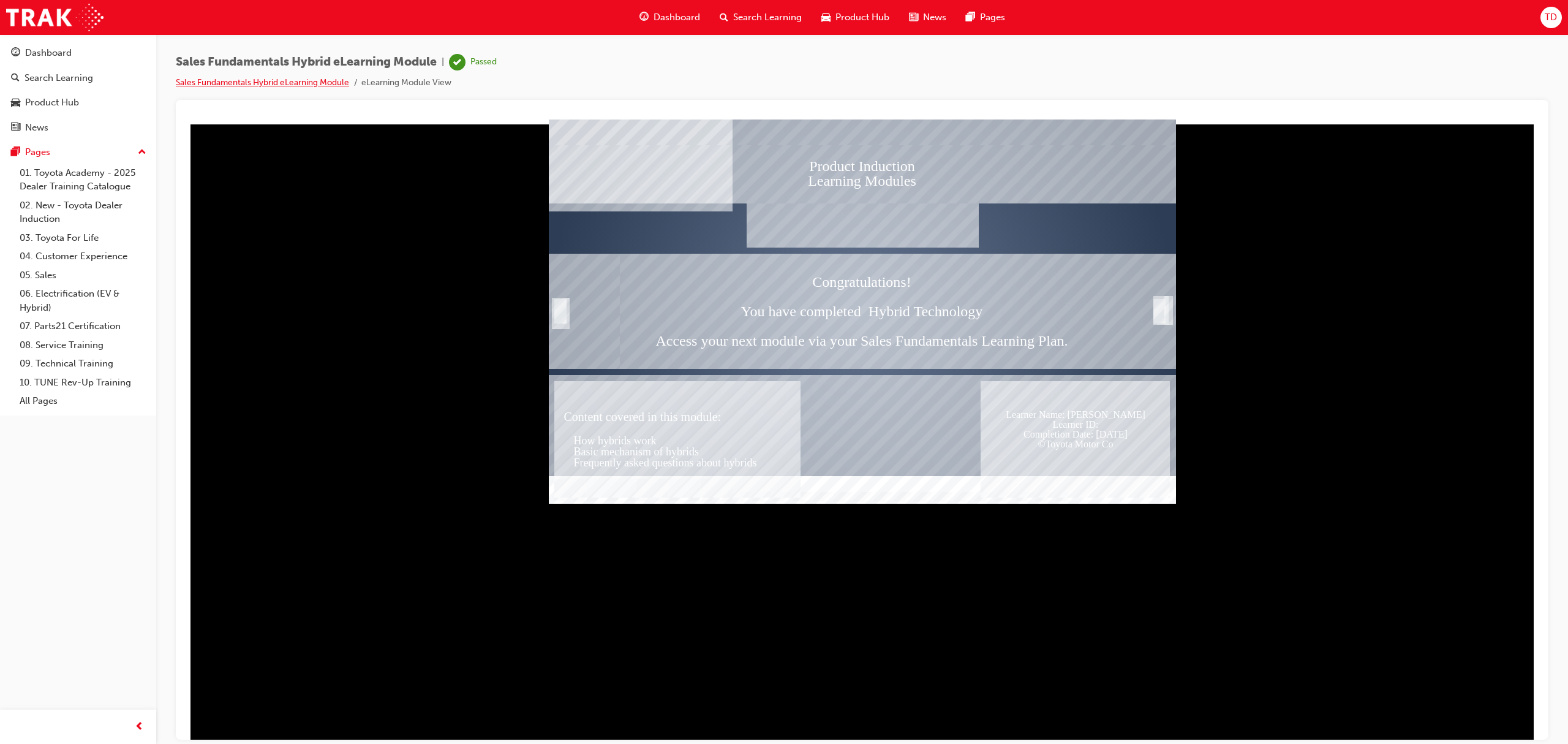
click at [299, 78] on link "Sales Fundamentals Hybrid eLearning Module" at bounding box center [262, 83] width 173 height 10
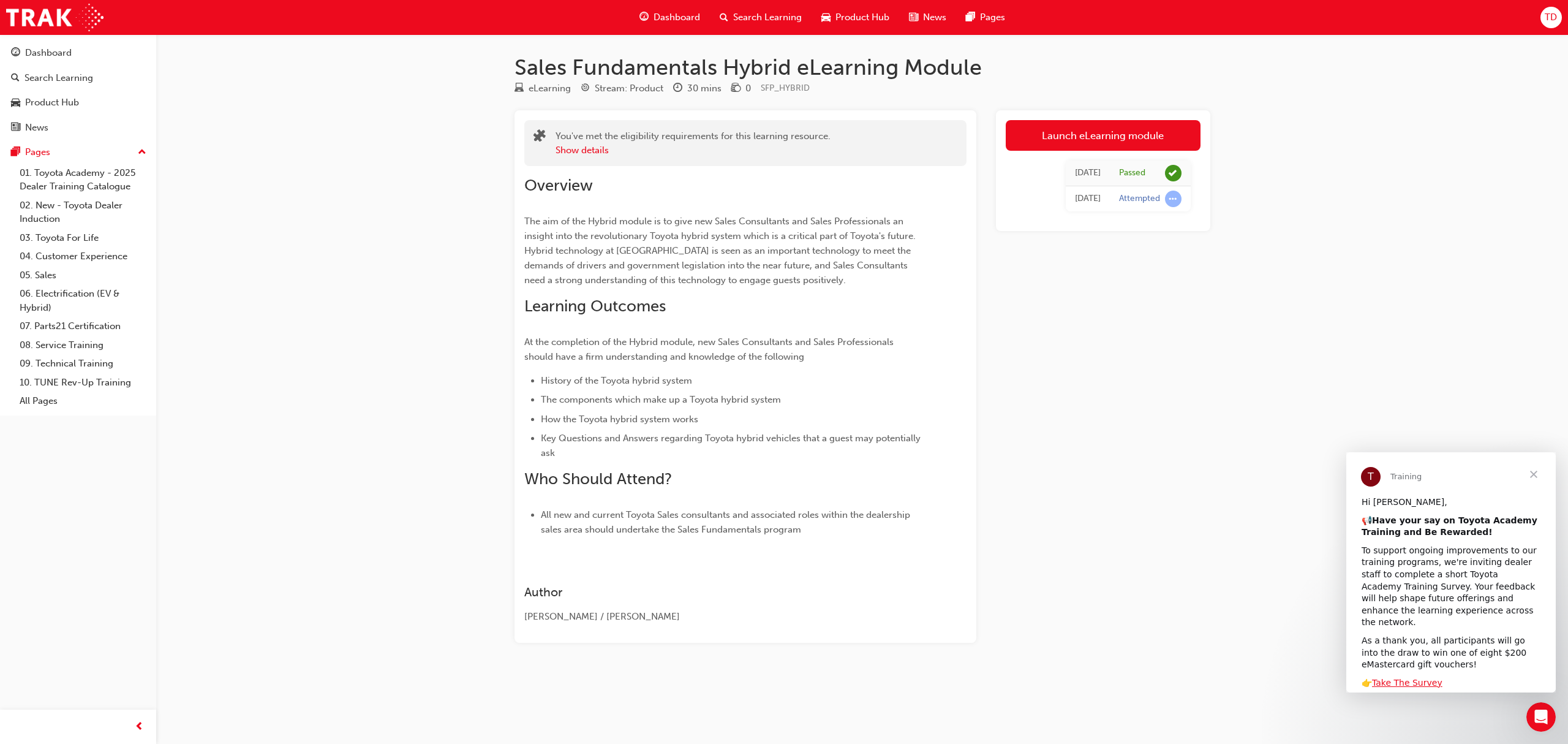
click at [675, 18] on span "Dashboard" at bounding box center [676, 17] width 47 height 14
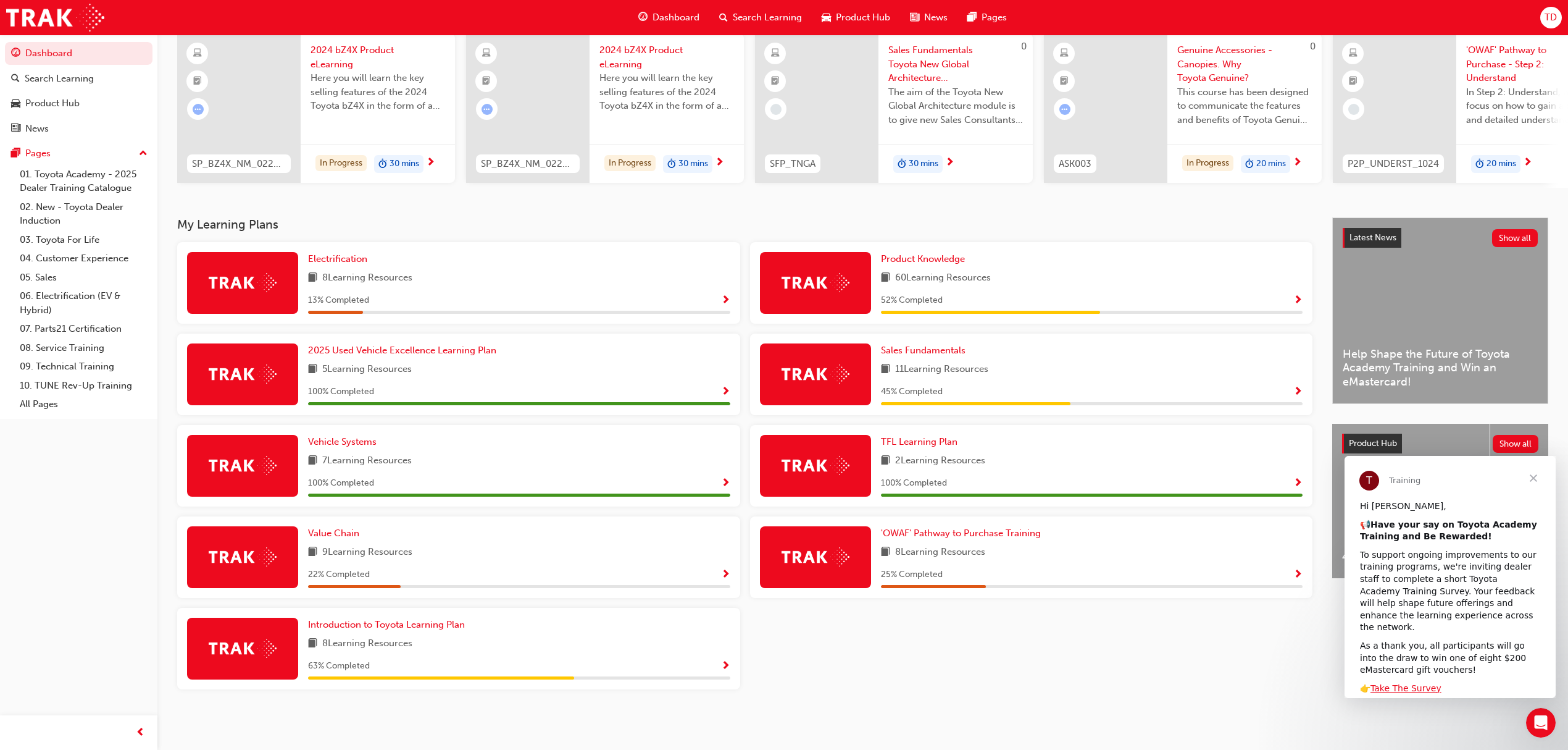
scroll to position [101, 0]
click at [340, 534] on span "Value Chain" at bounding box center [334, 532] width 52 height 11
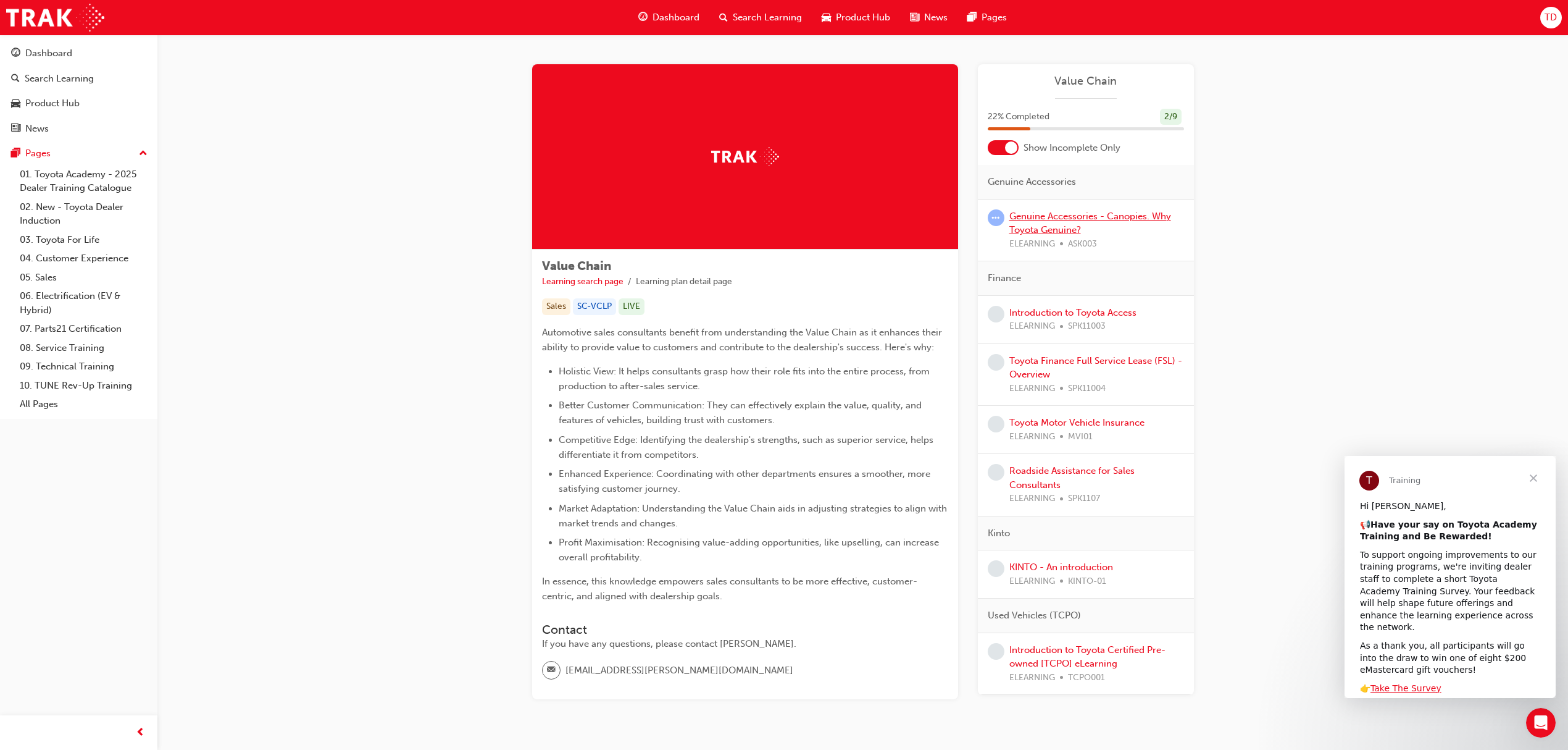
click at [1042, 233] on link "Genuine Accessories - Canopies. Why Toyota Genuine?" at bounding box center [1090, 223] width 161 height 25
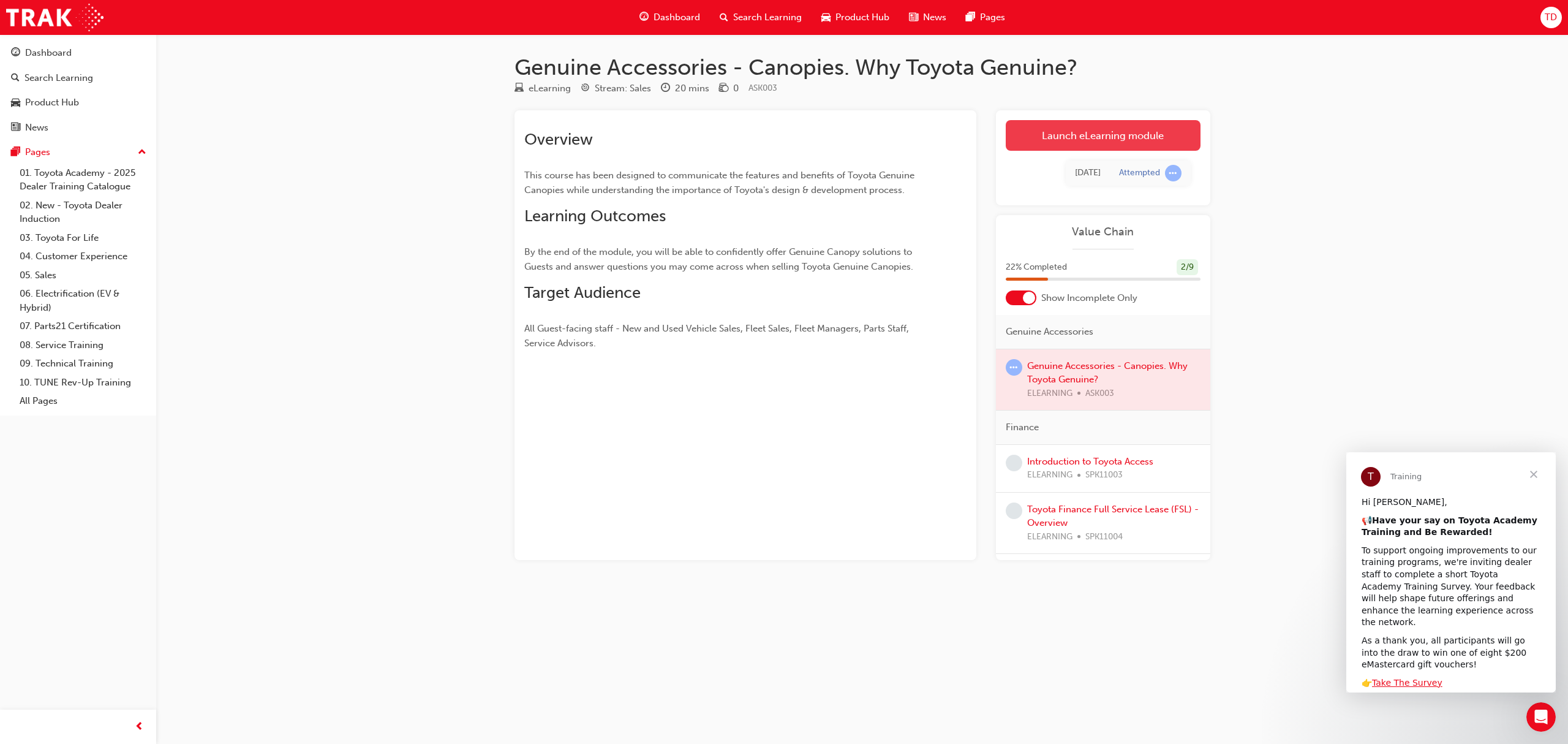
click at [1090, 131] on link "Launch eLearning module" at bounding box center [1103, 135] width 195 height 31
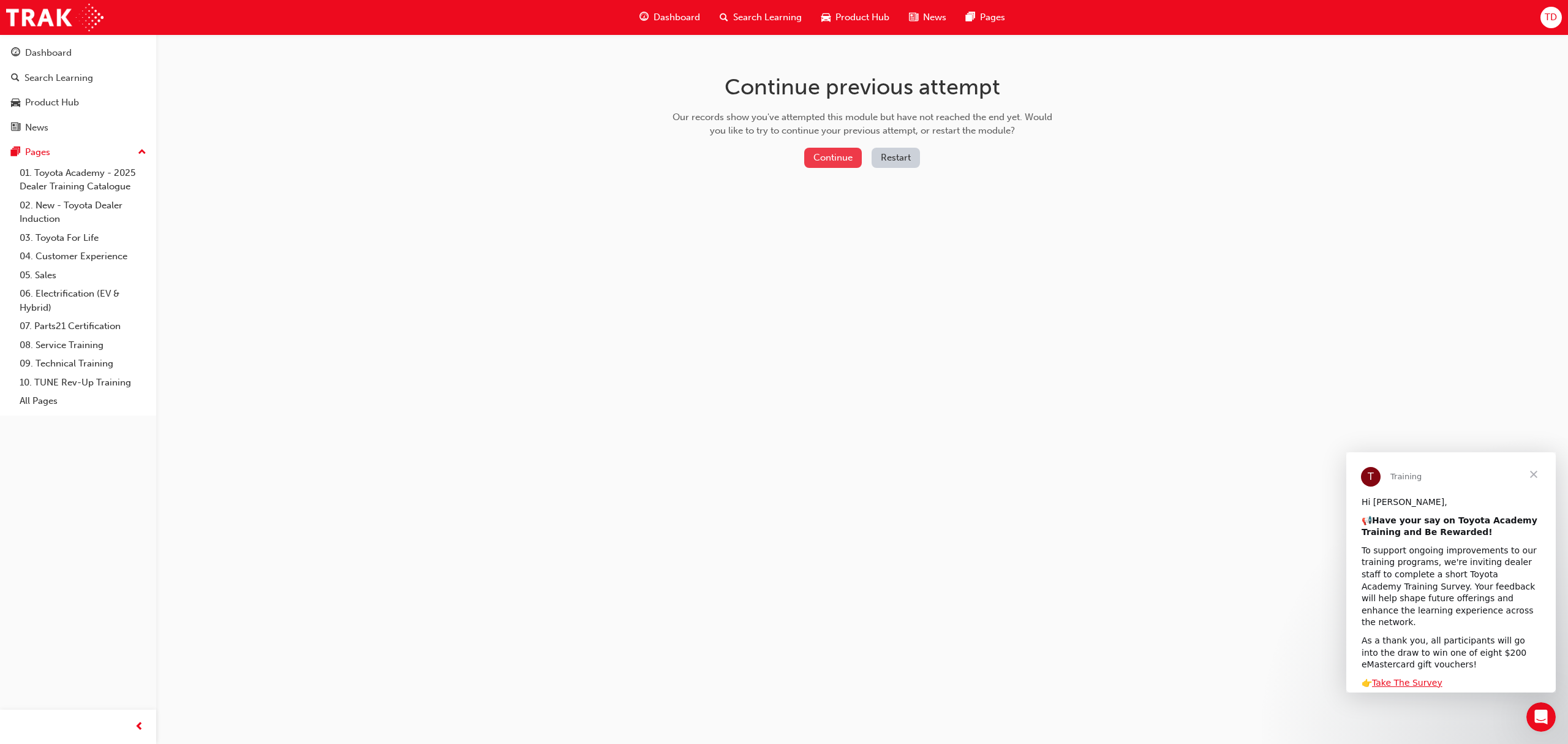
click at [853, 149] on button "Continue" at bounding box center [832, 158] width 58 height 20
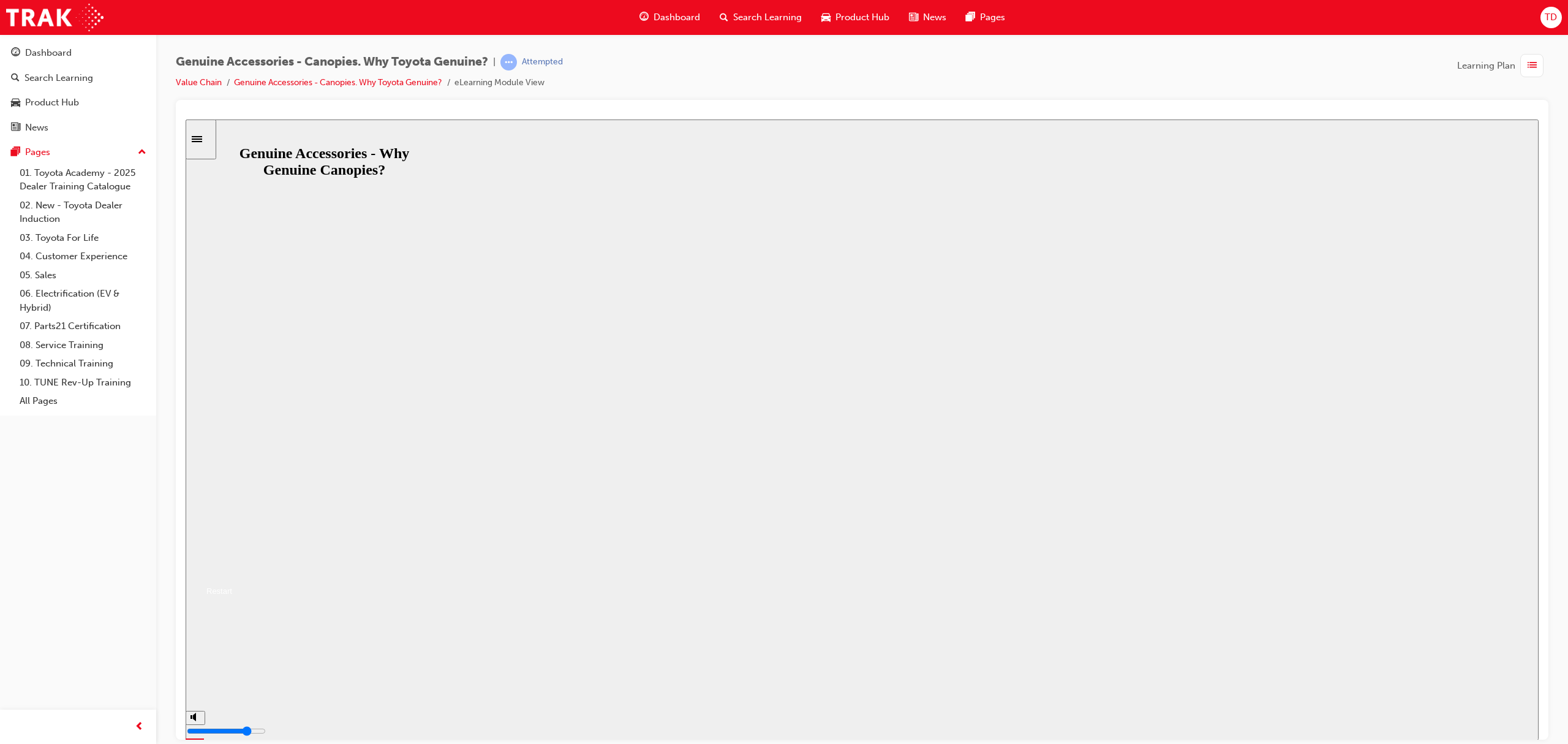
click at [232, 568] on button "Resume" at bounding box center [209, 576] width 47 height 15
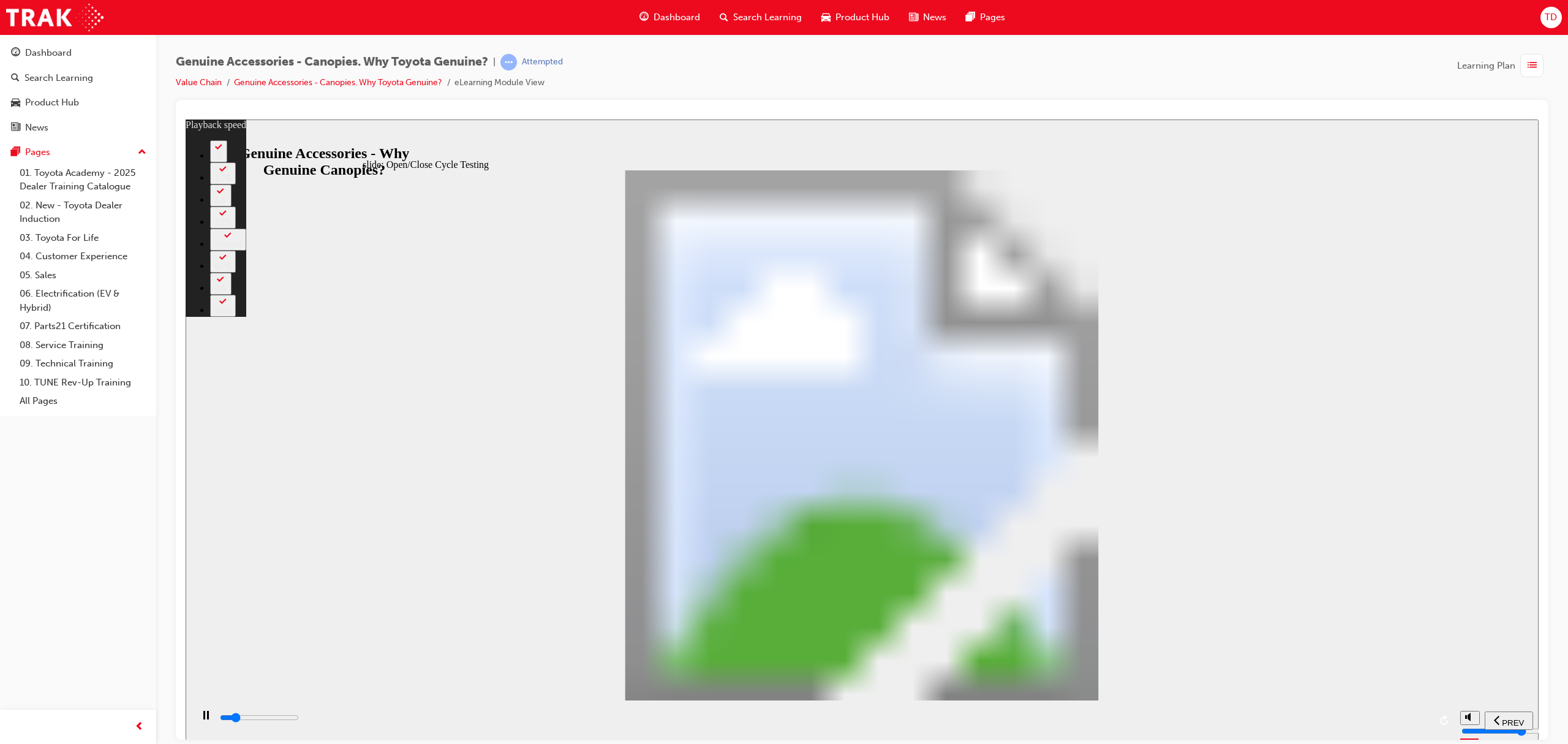
type input "5500"
type input "0"
type input "5600"
type input "0"
type input "5600"
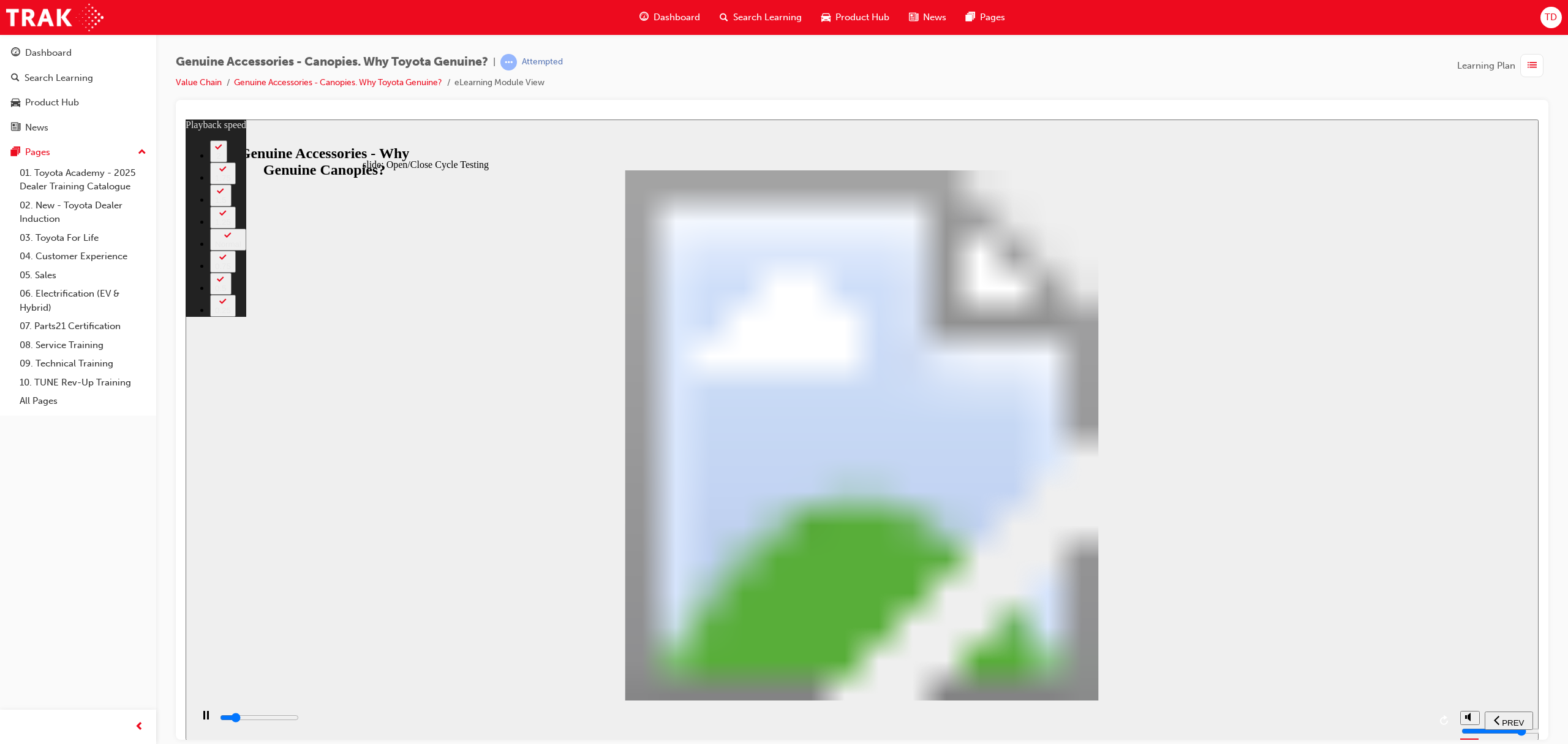
type input "0"
type input "5600"
type input "0"
type input "5600"
type input "0"
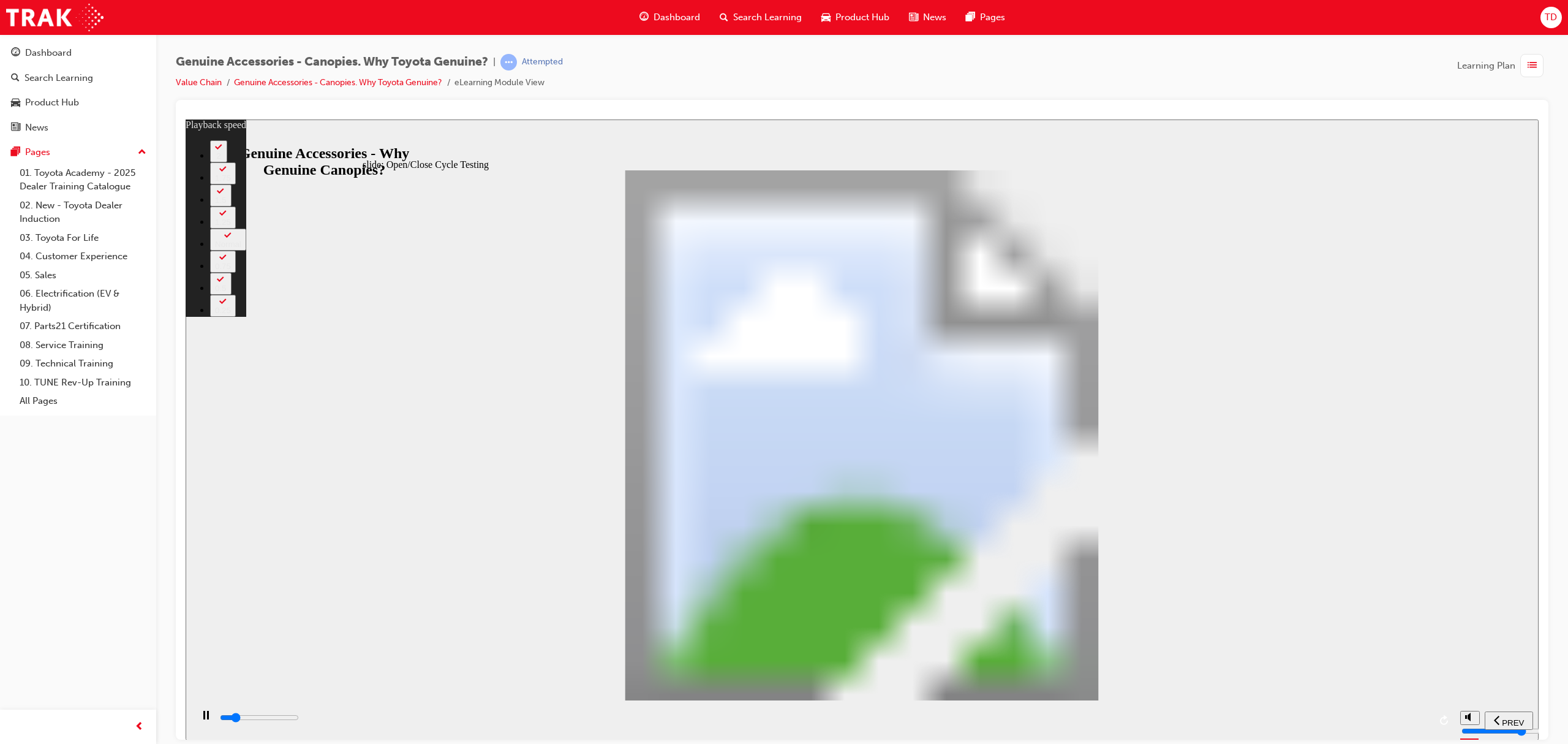
type input "5600"
type input "0"
type input "5600"
type input "0"
type input "5700"
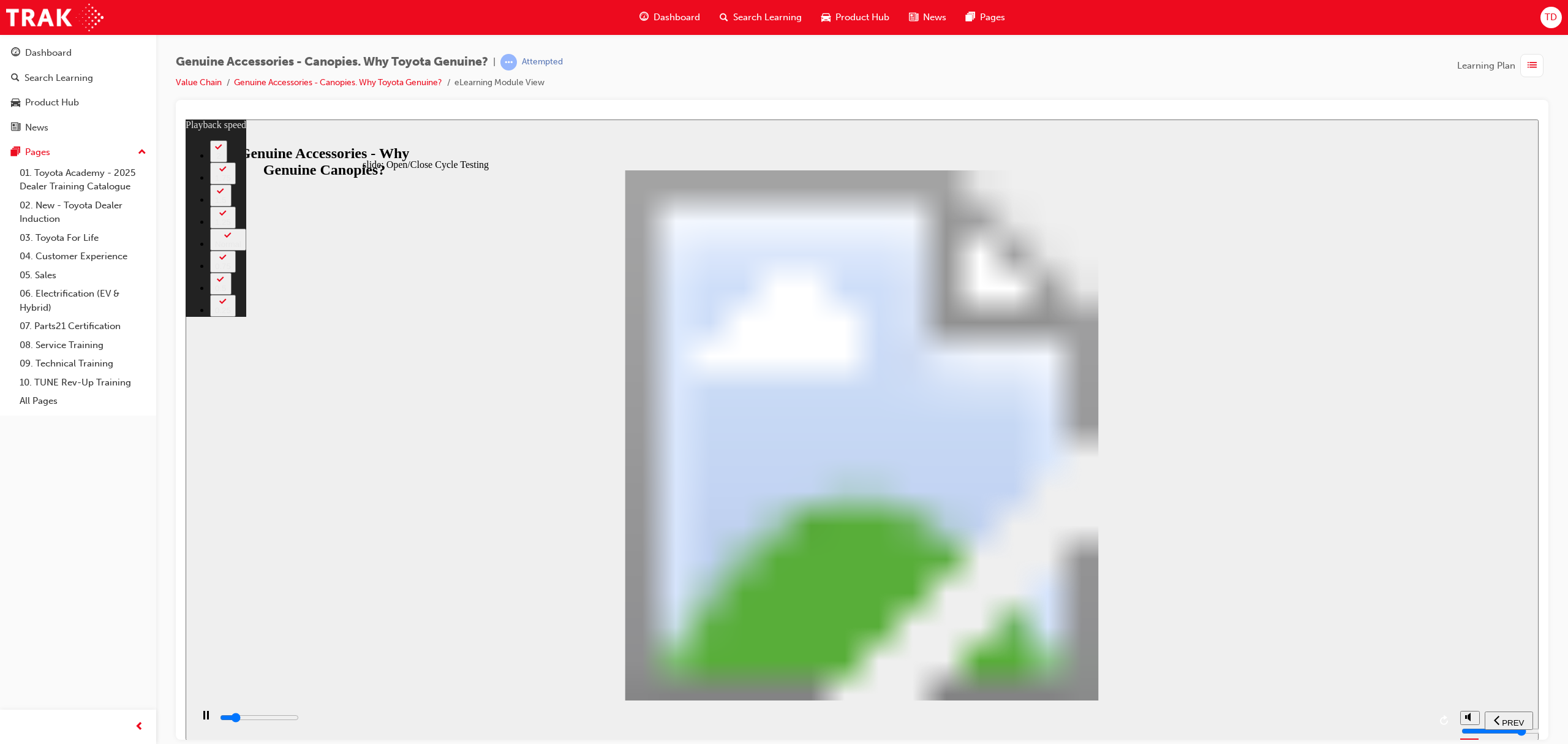
type input "0"
type input "5700"
type input "0"
type input "5700"
type input "0"
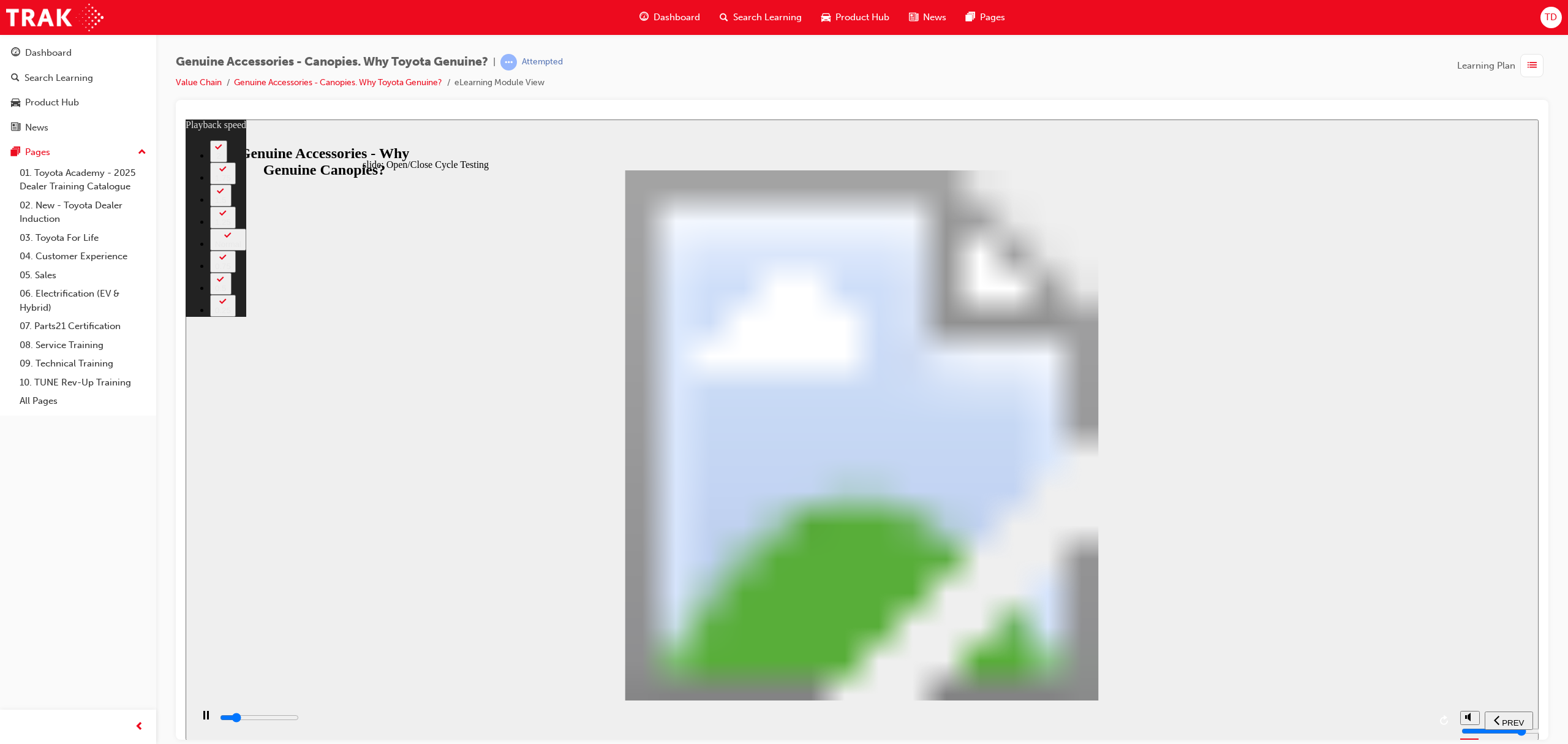
type input "5700"
type input "0"
type input "5700"
type input "0"
type input "5800"
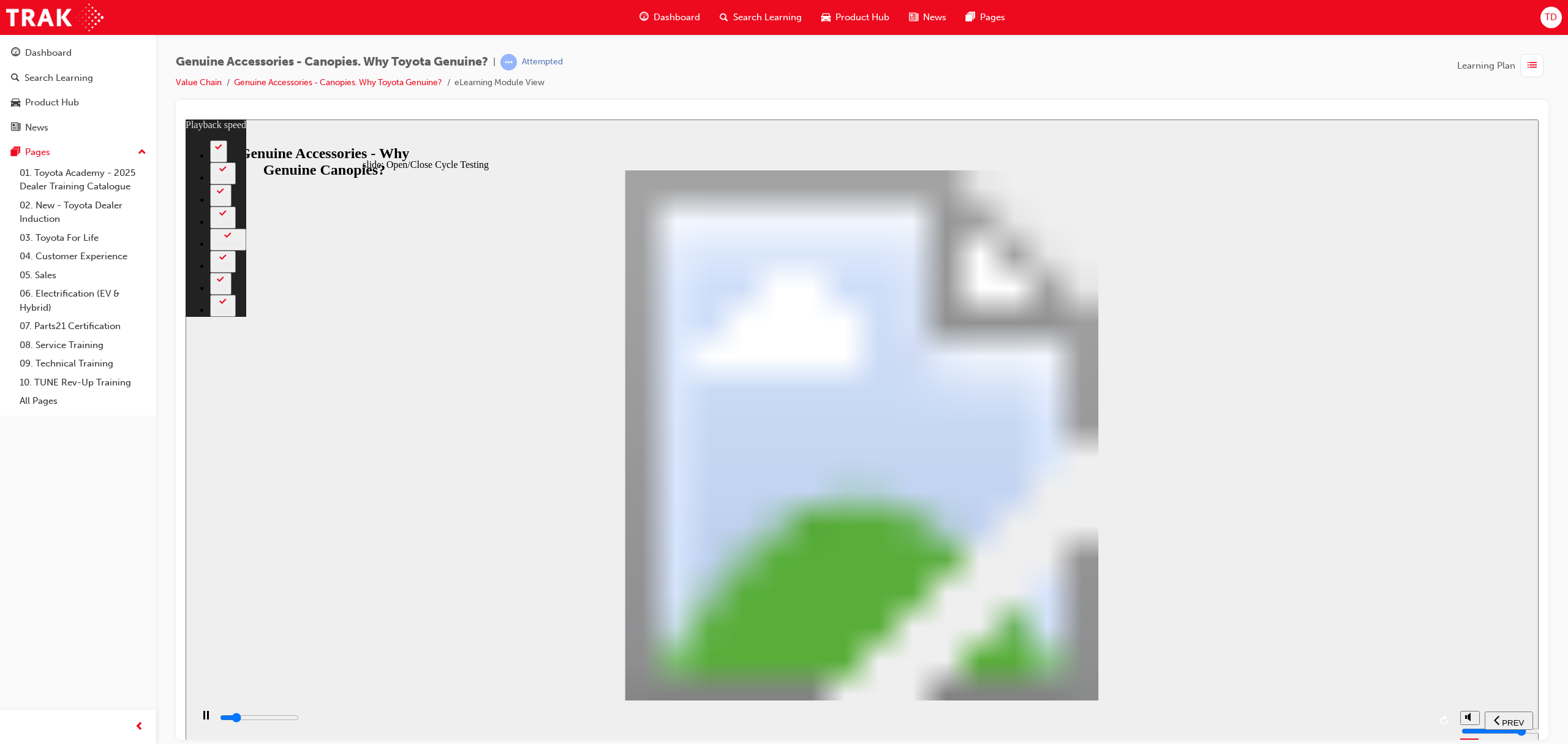
type input "0"
type input "5800"
type input "0"
type input "5800"
type input "0"
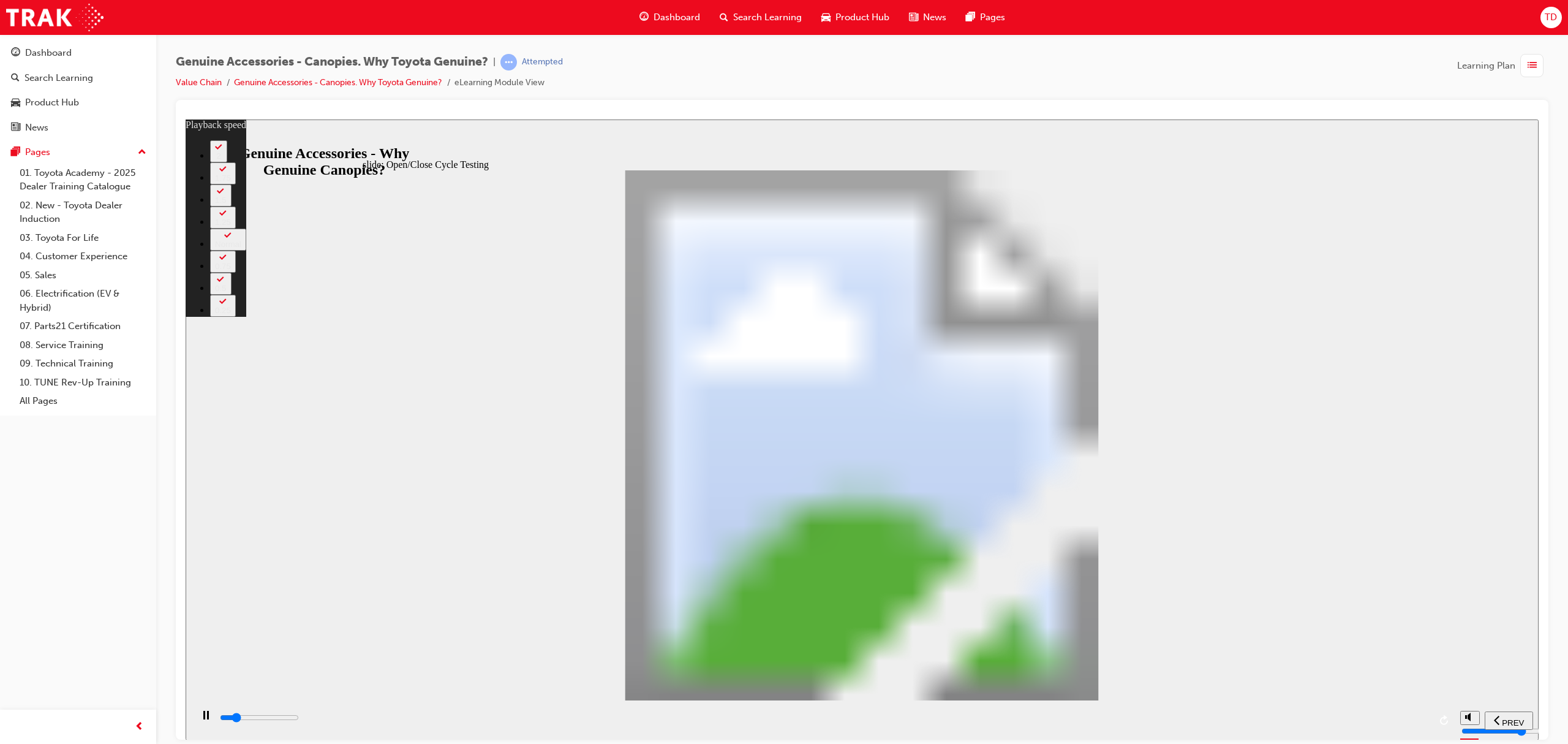
type input "5800"
type input "0"
type input "5800"
type input "0"
type input "5800"
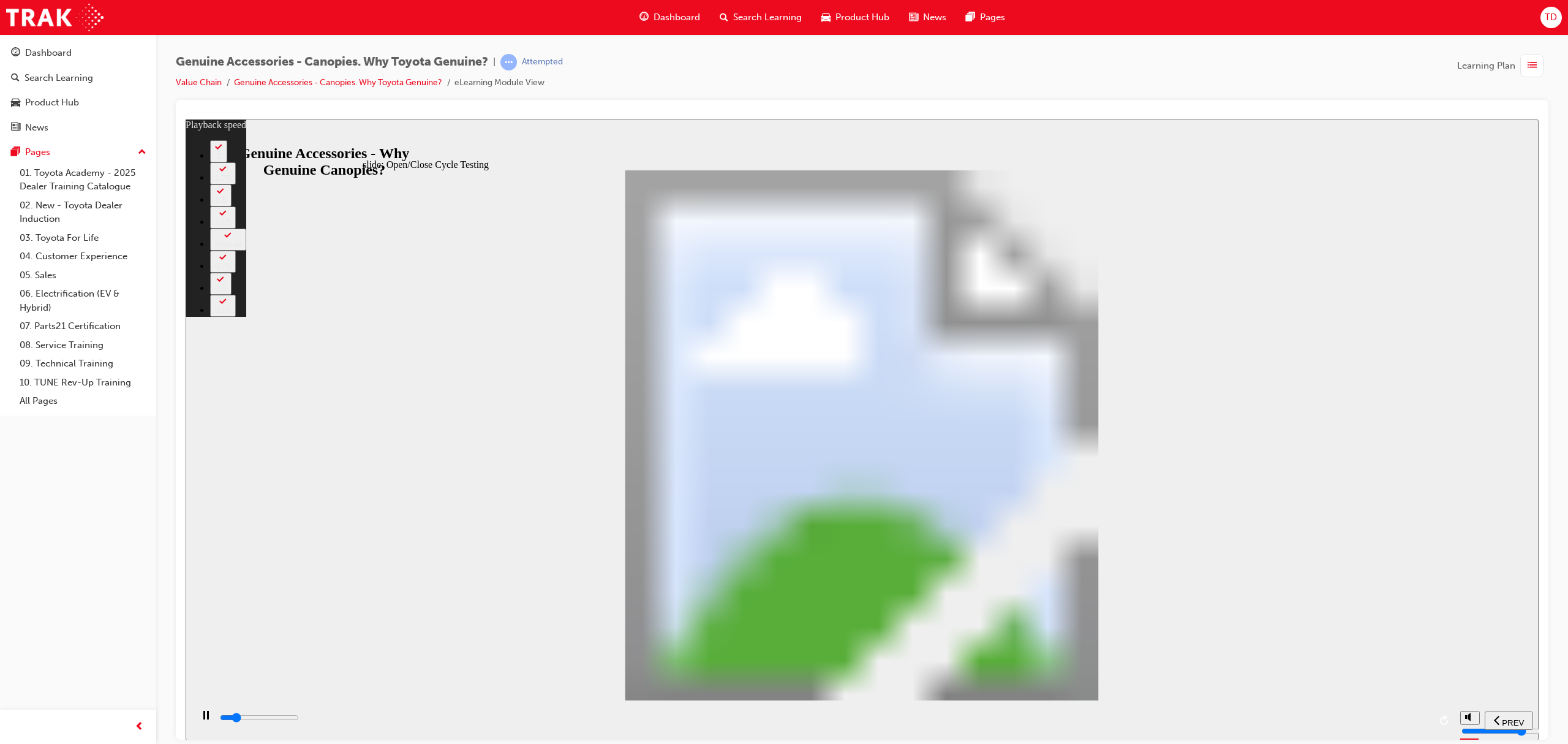
type input "0"
type input "5900"
type input "0"
type input "5900"
type input "0"
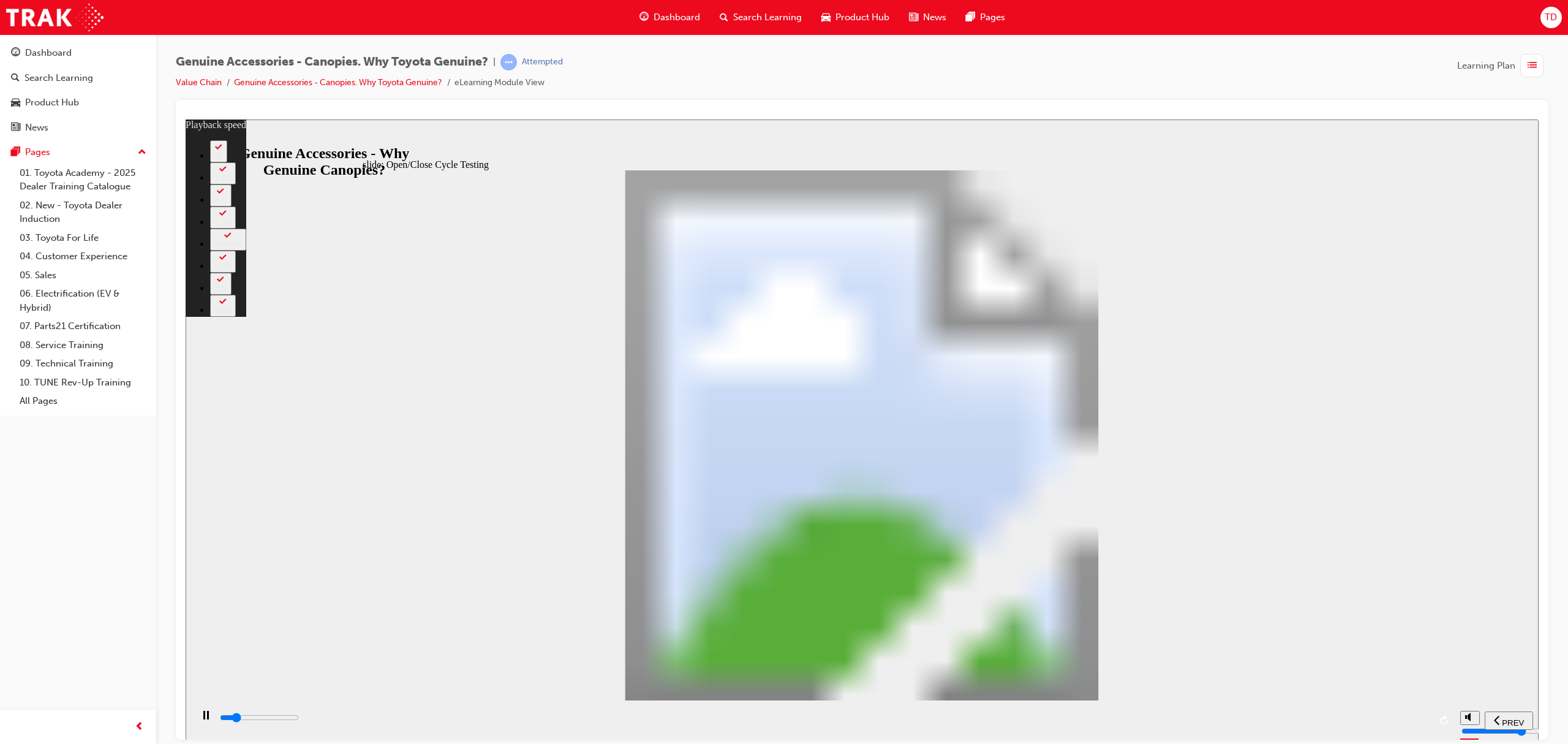
type input "5900"
type input "0"
type input "5900"
type input "0"
type input "5900"
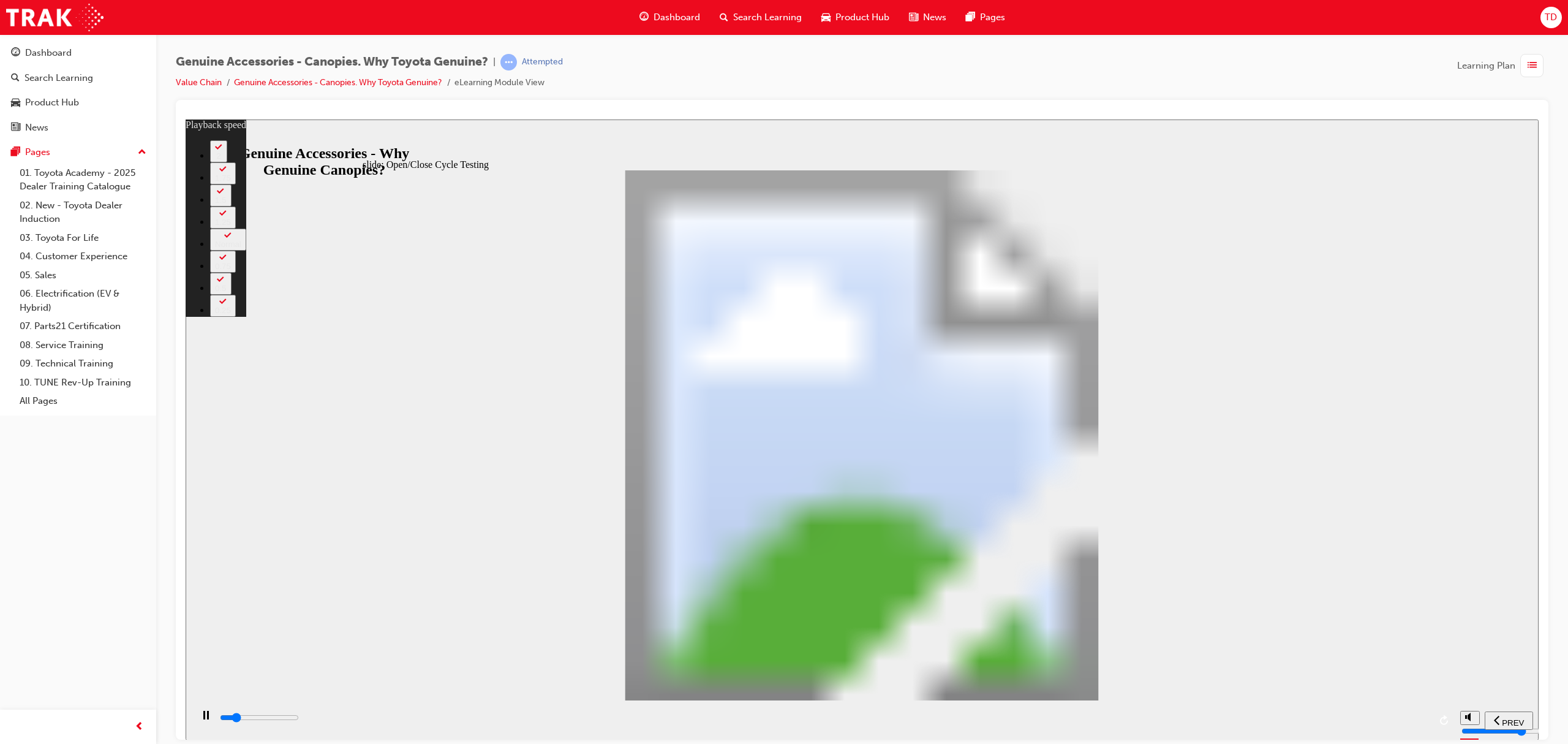
type input "0"
type input "5900"
type input "0"
type input "6000"
type input "0"
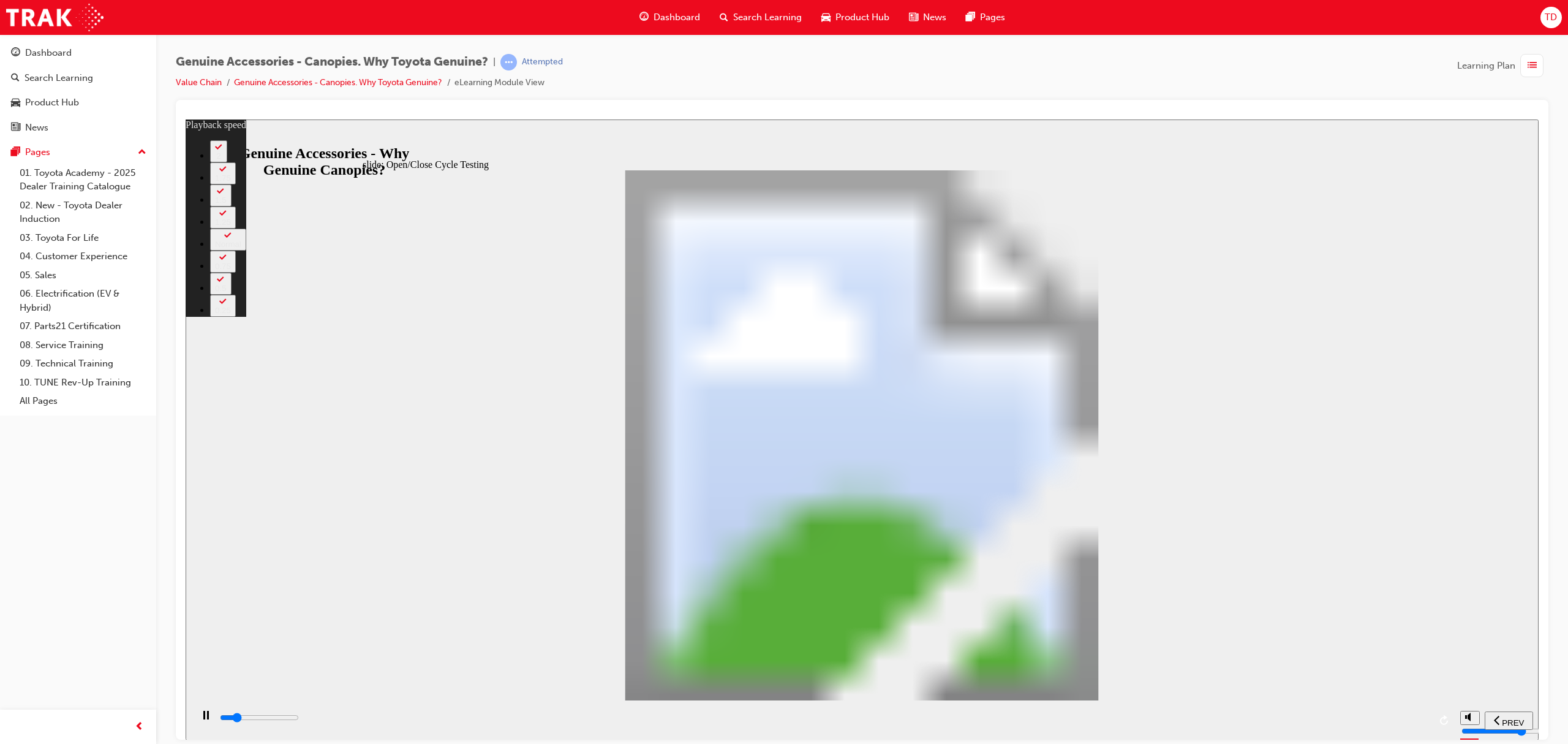
type input "6000"
type input "0"
type input "6000"
type input "0"
type input "6000"
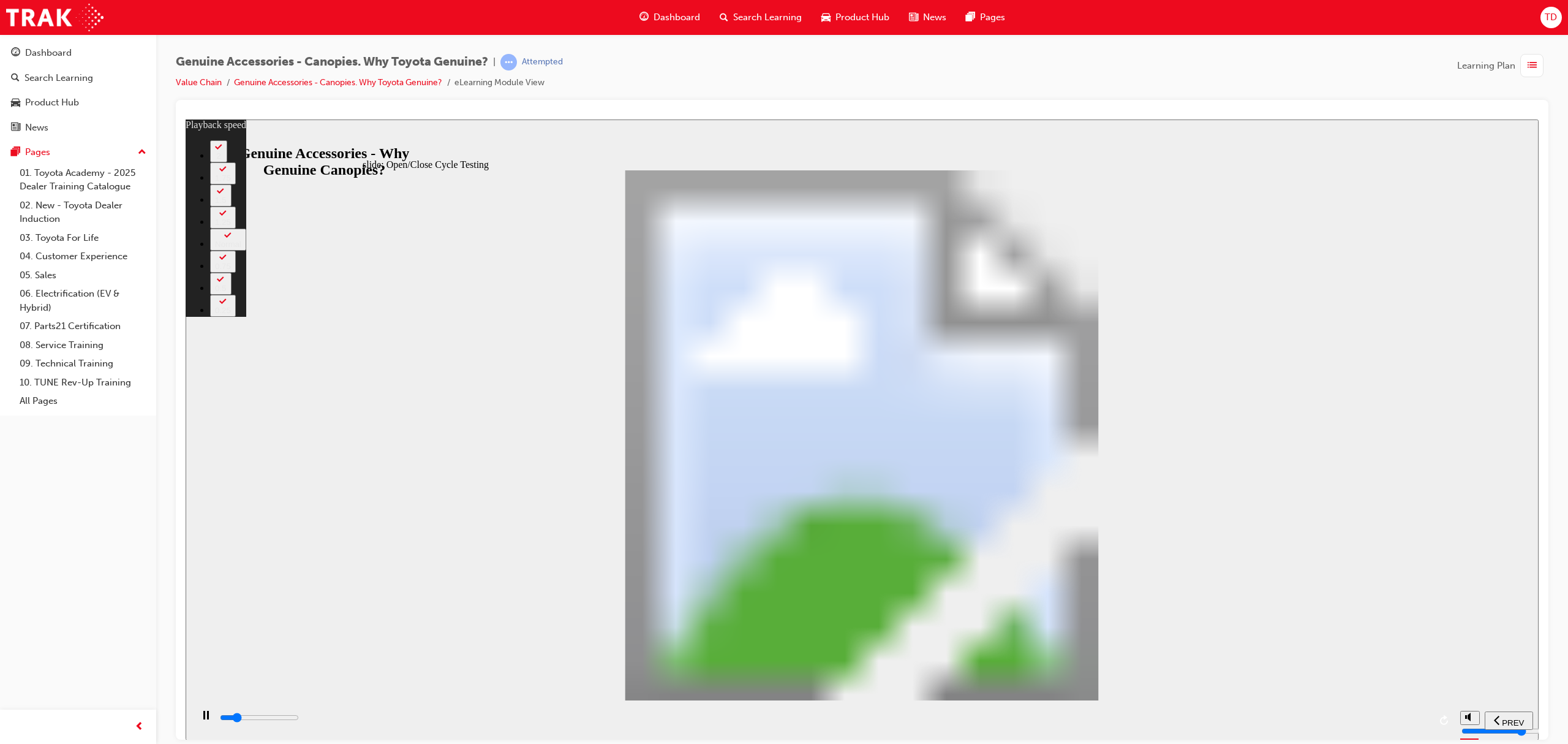
type input "0"
type input "6000"
type input "0"
type input "6000"
type input "0"
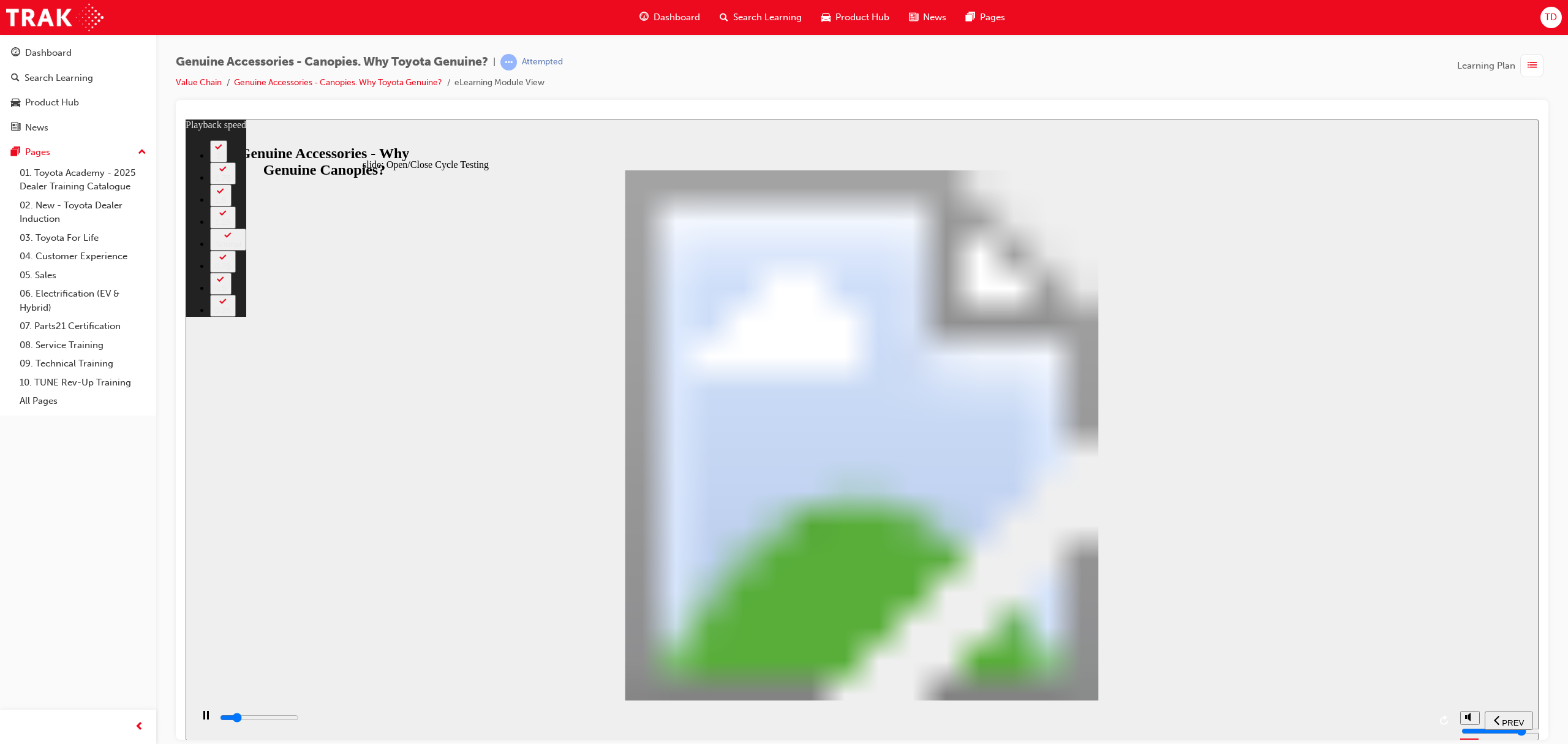
type input "6100"
type input "1"
type input "6100"
type input "1"
type input "6100"
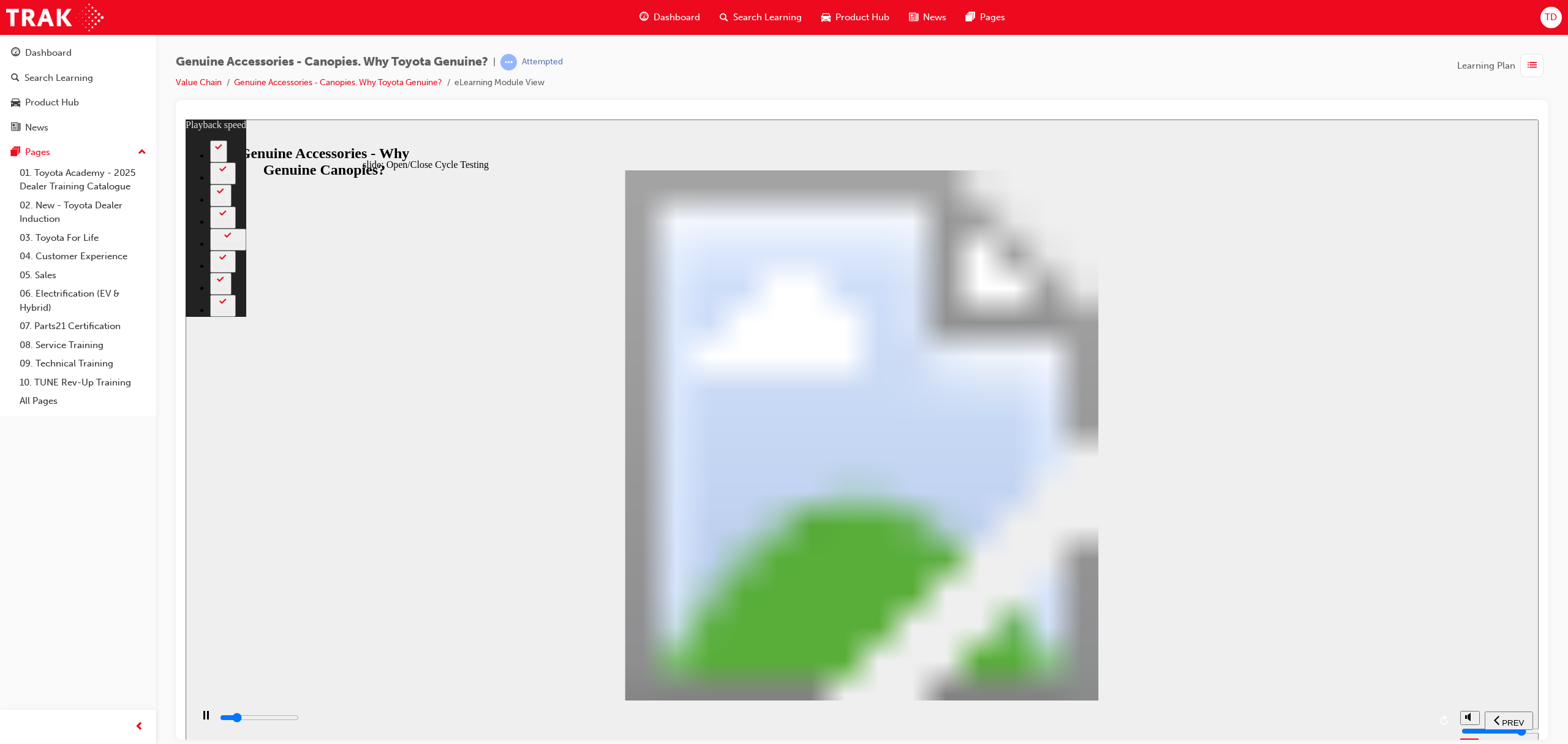
type input "1"
type input "6100"
type input "1"
type input "6100"
type input "1"
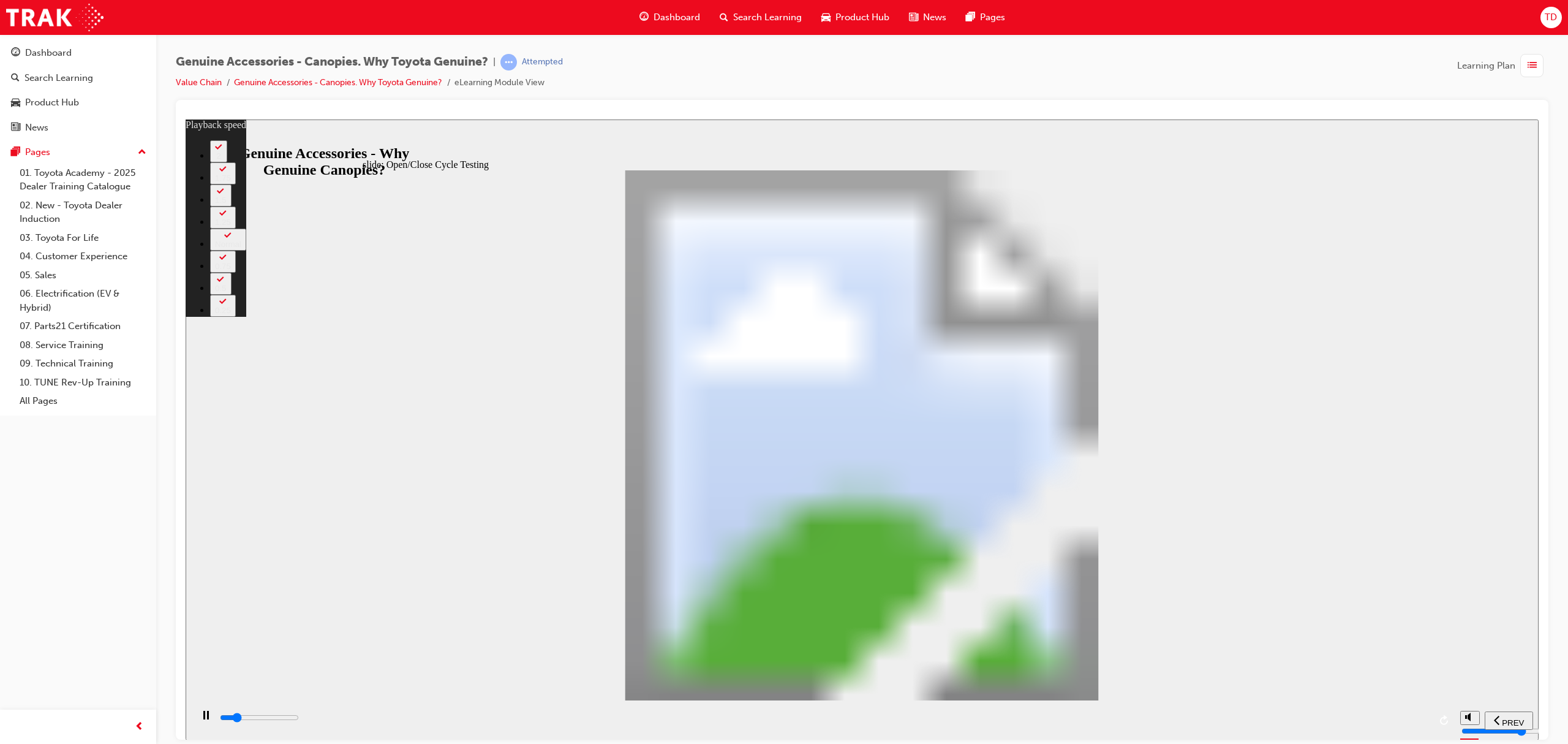
type input "6100"
type input "1"
type input "6200"
type input "1"
type input "6200"
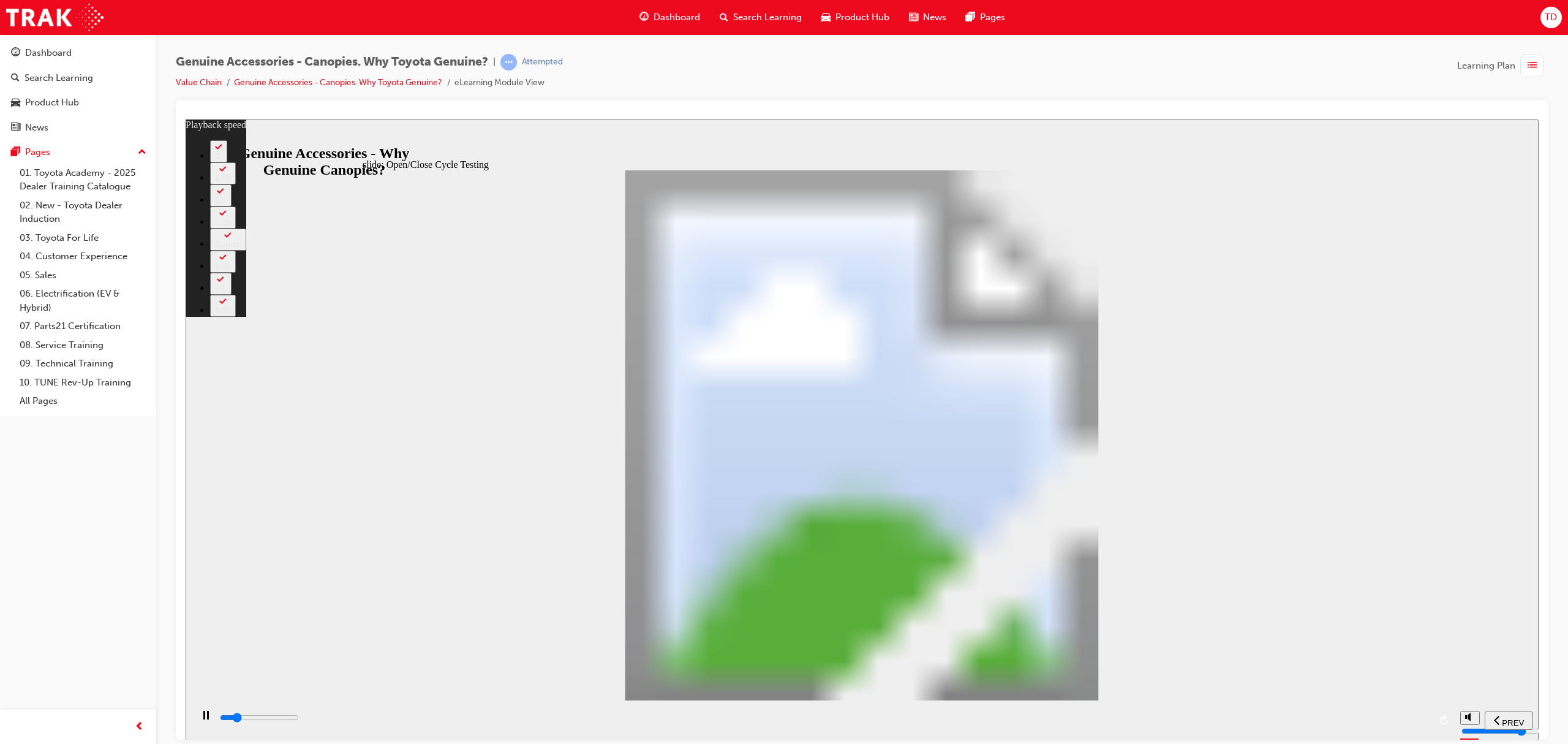
type input "1"
type input "6200"
type input "1"
type input "6200"
type input "1"
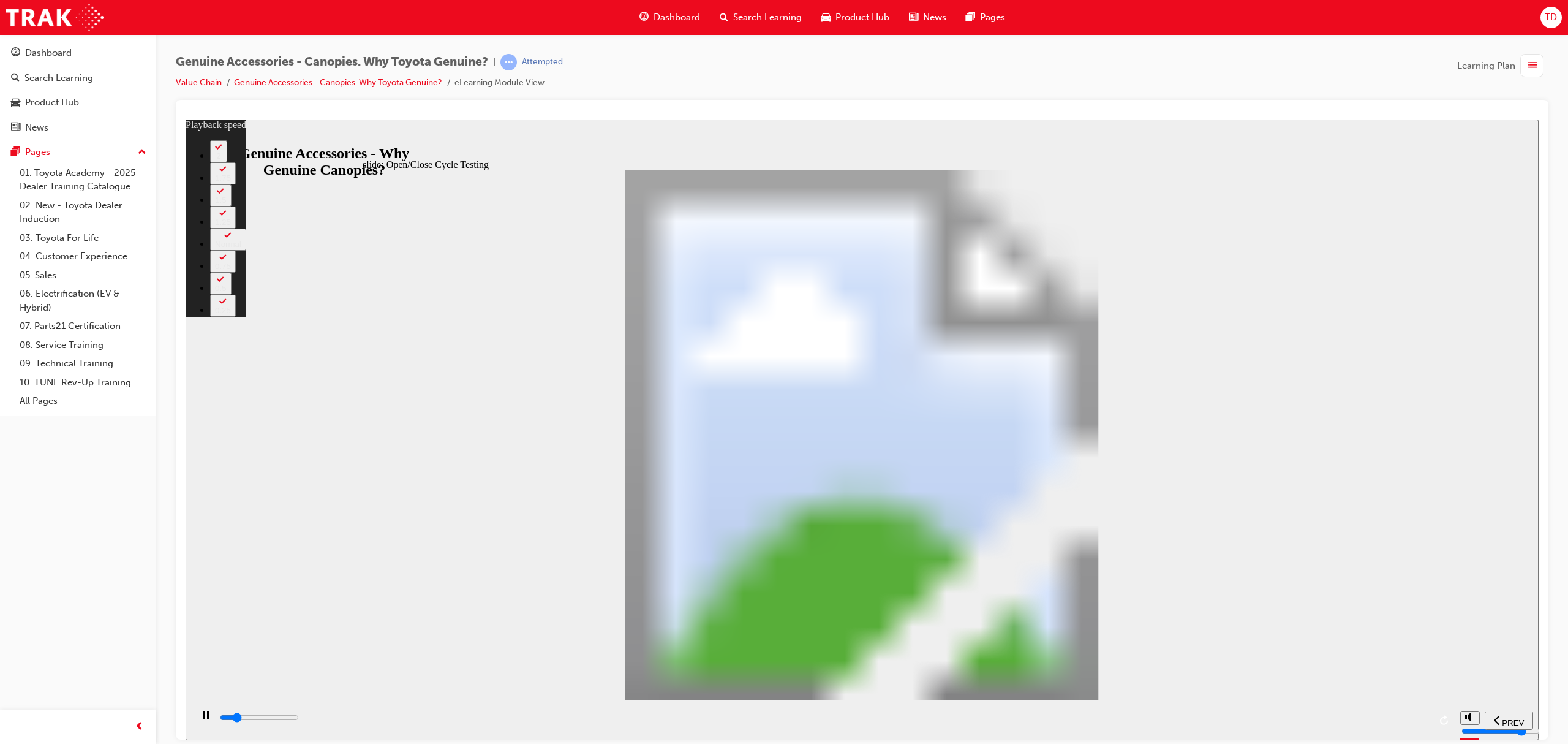
type input "6200"
type input "1"
type input "6200"
type input "1"
type input "6300"
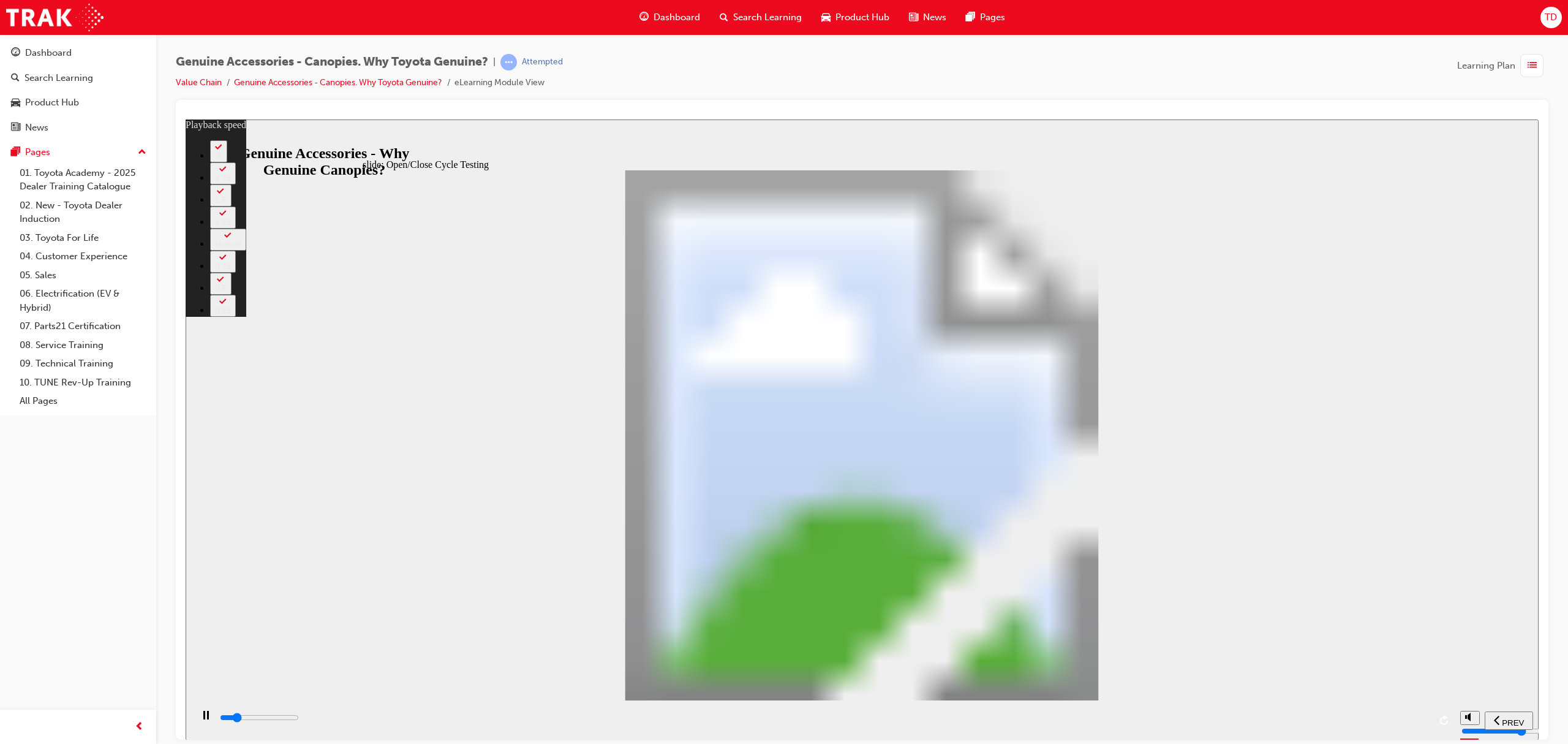
type input "1"
type input "6300"
type input "1"
type input "6600"
type input "1"
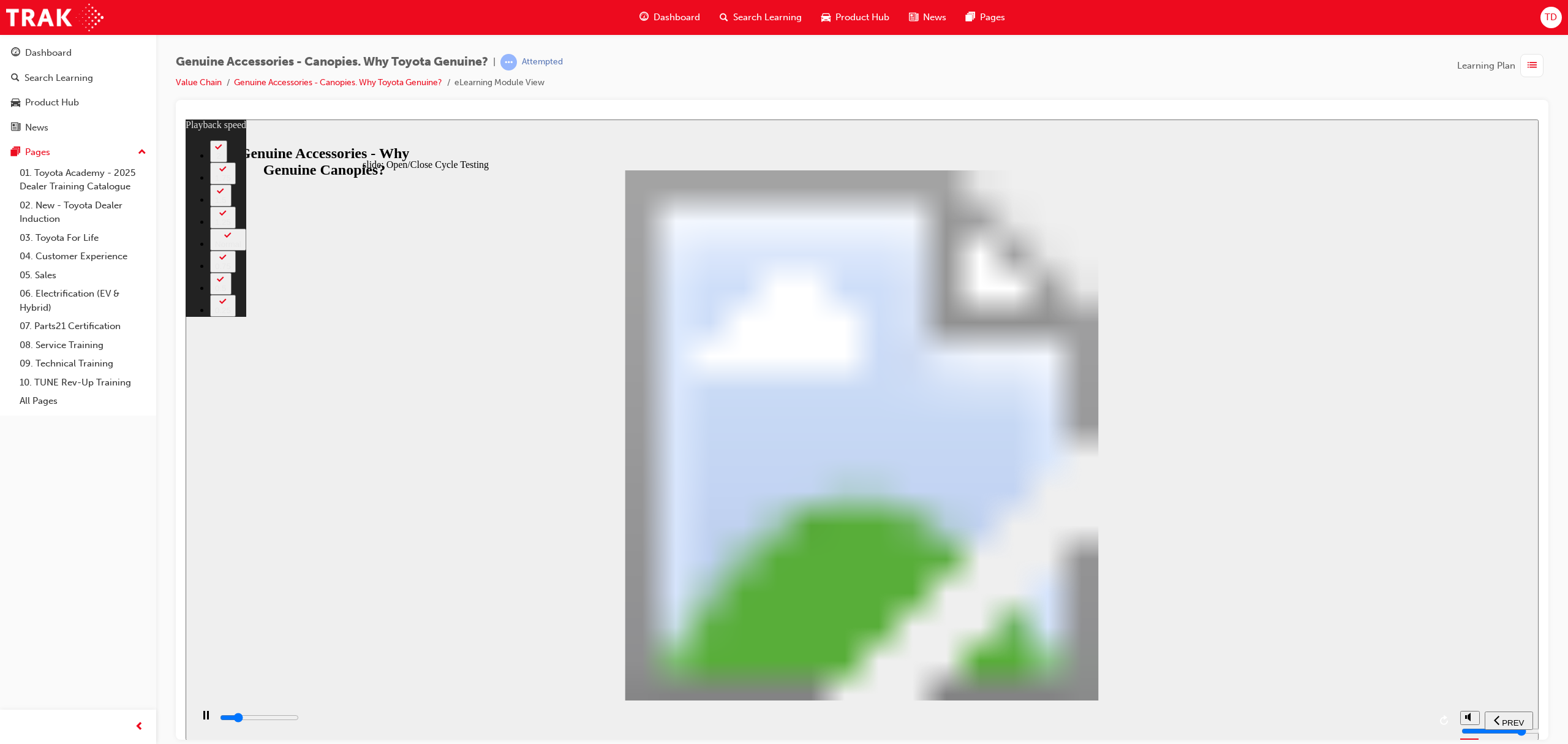
type input "6800"
type input "1"
type input "7100"
type input "2"
type input "7400"
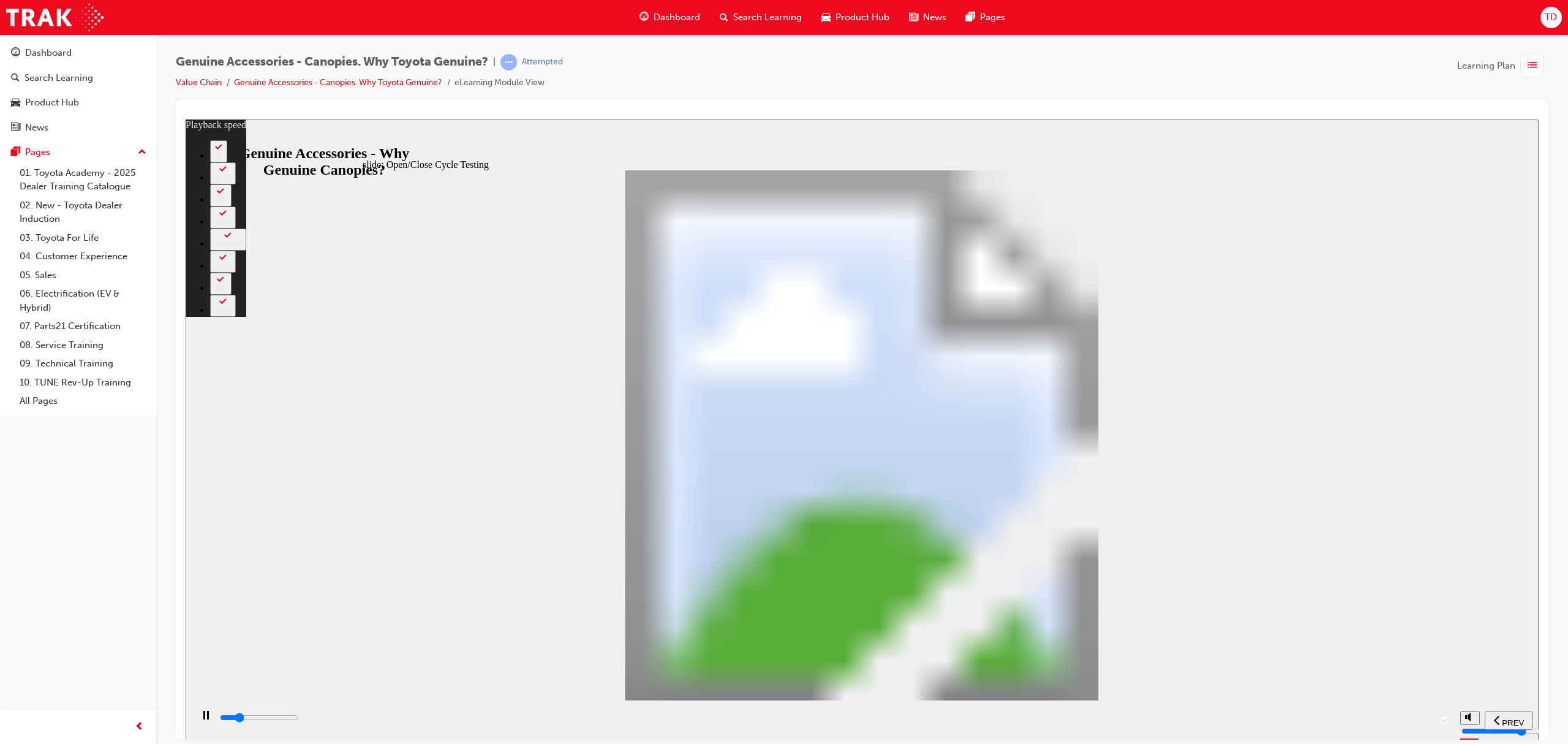
type input "2"
type input "7600"
type input "2"
type input "7900"
type input "2"
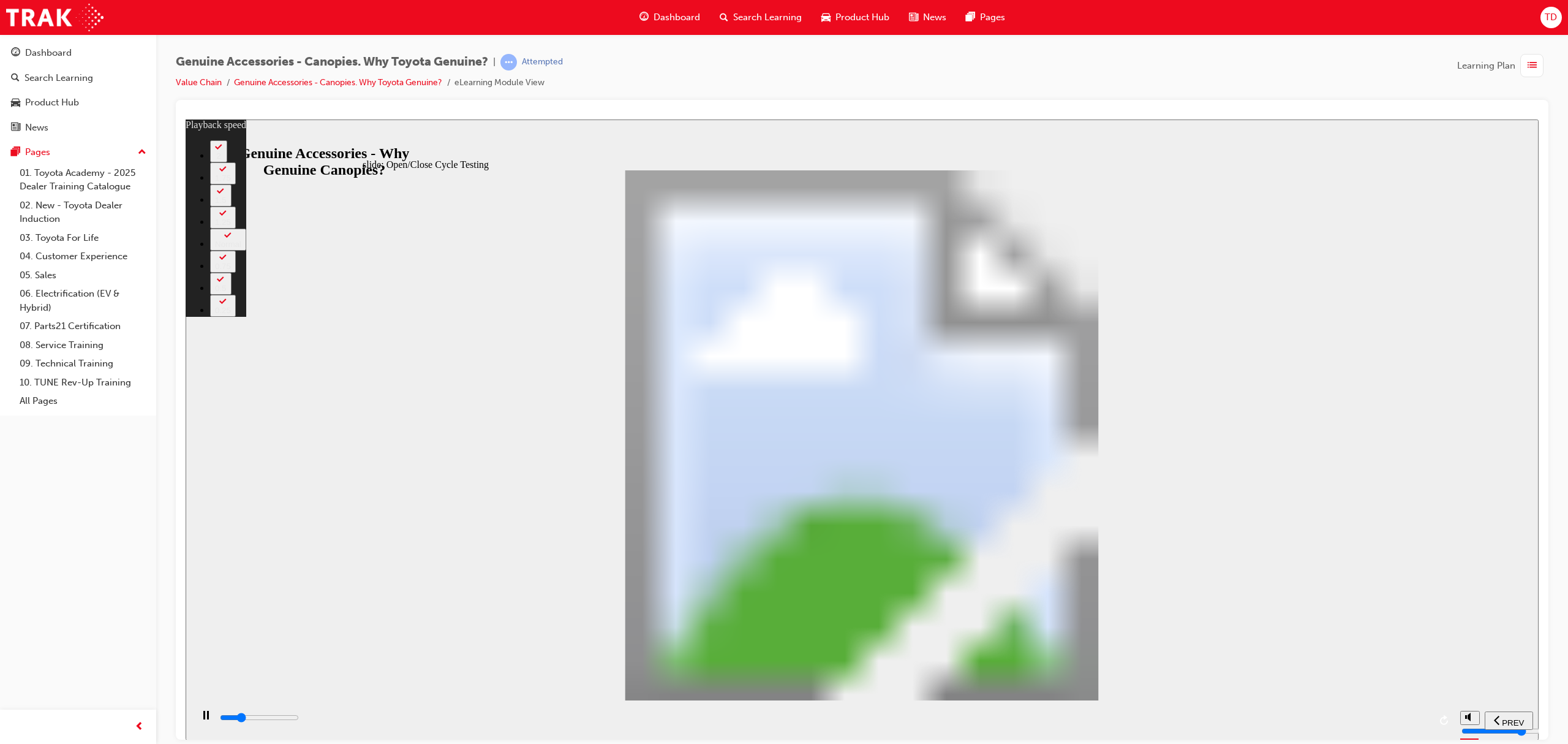
type input "8200"
type input "3"
type input "8400"
type input "3"
type input "8400"
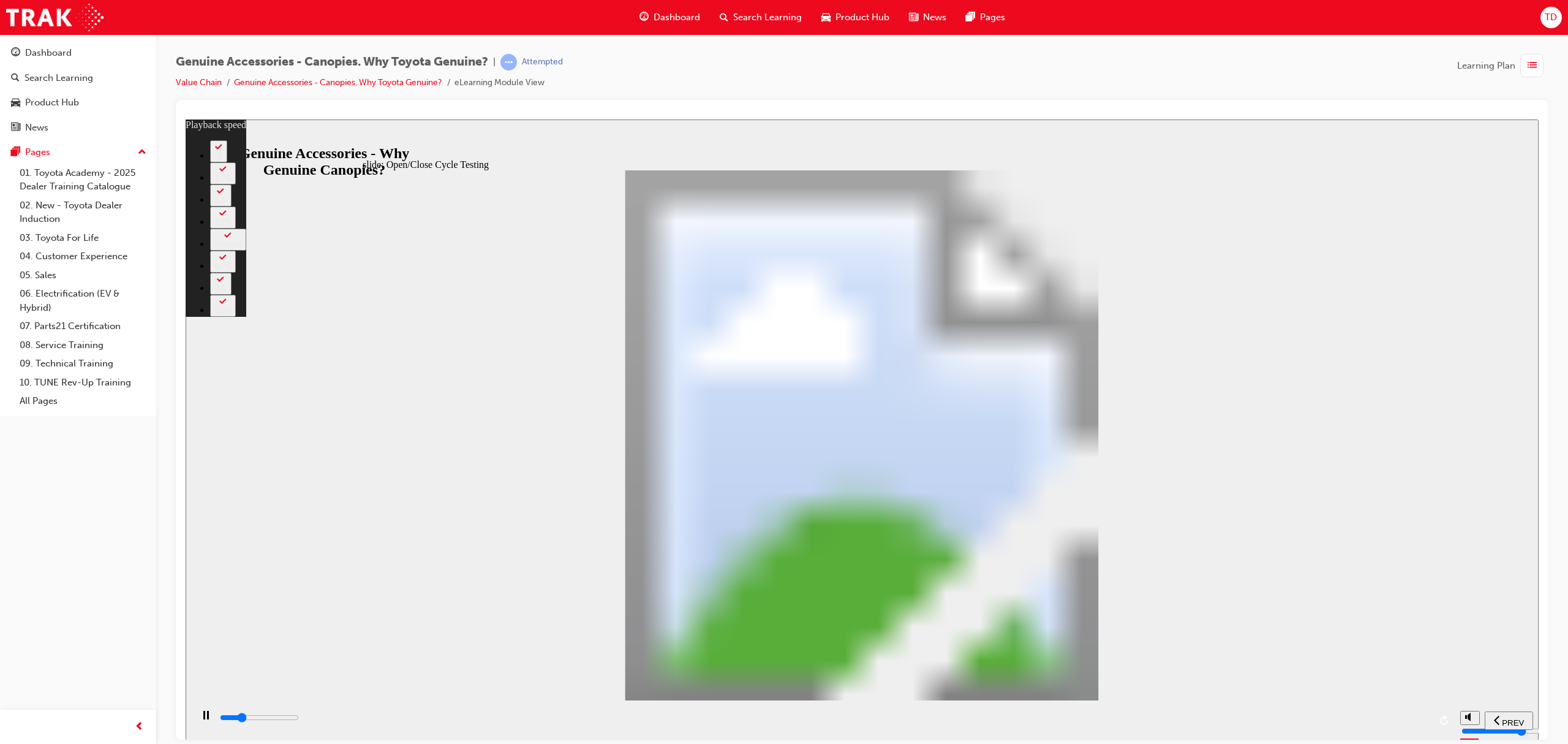
type input "3"
type input "8400"
type input "3"
type input "8700"
type input "3"
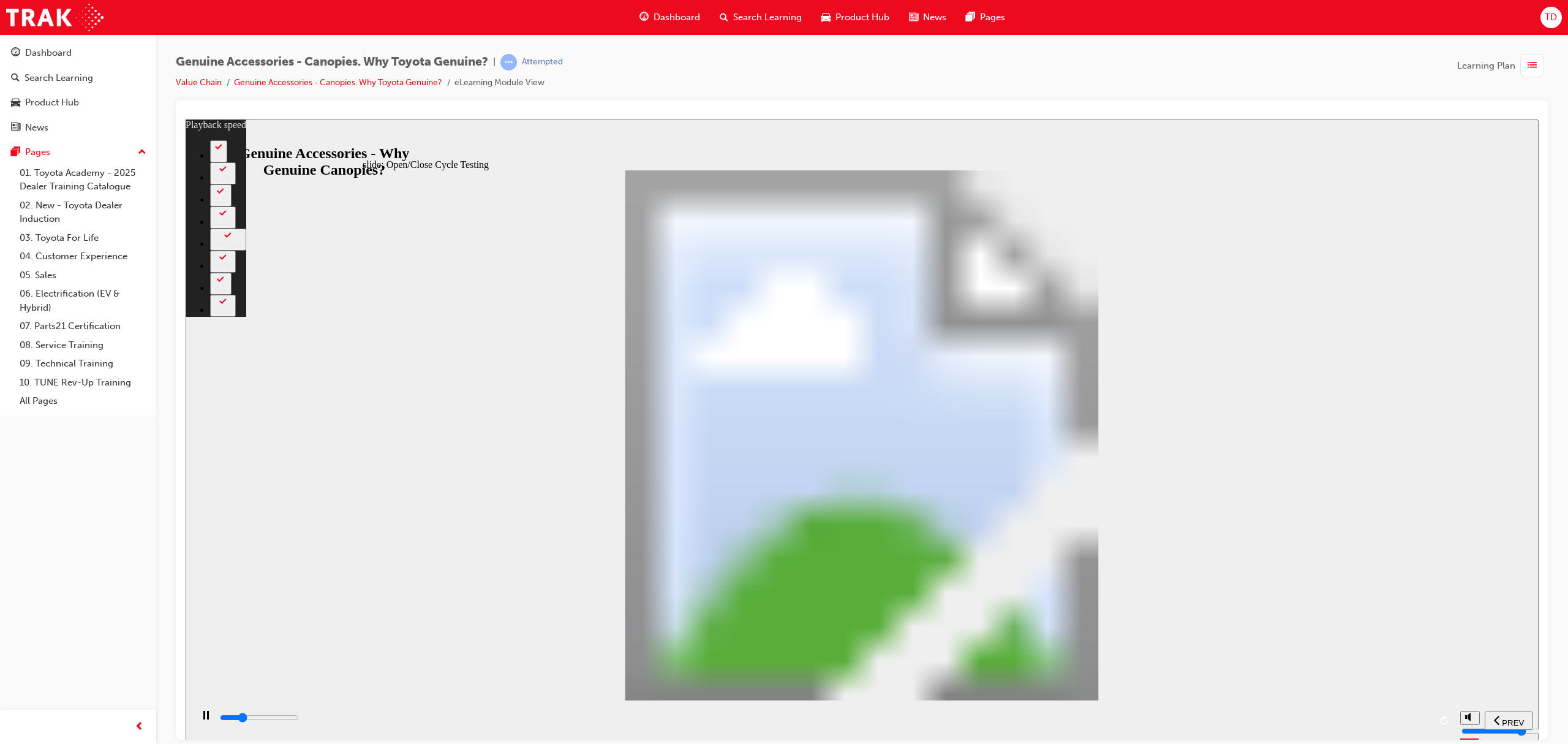
type input "9000"
type input "3"
type input "9000"
type input "3"
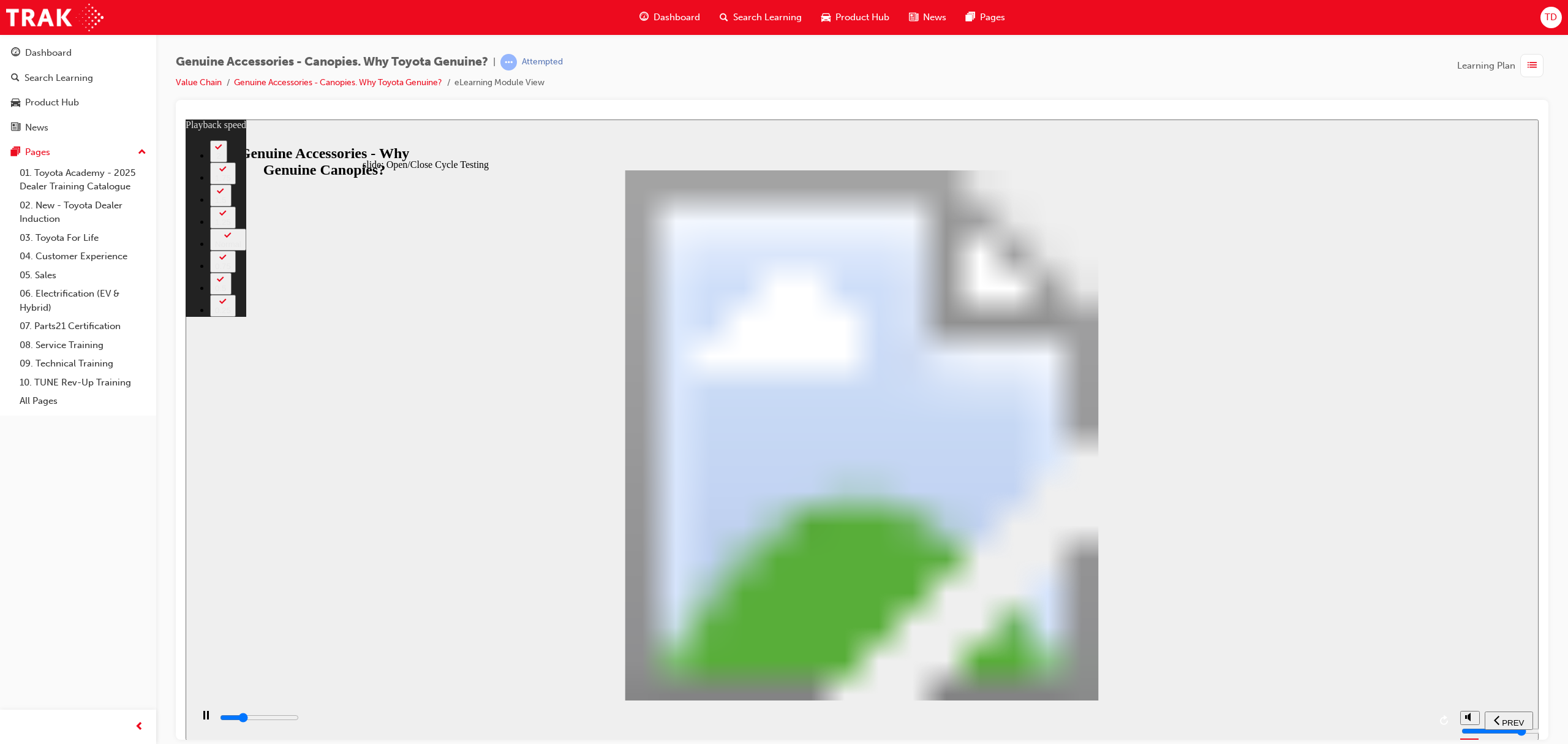
type input "9200"
type input "4"
type input "9300"
type input "4"
type input "9500"
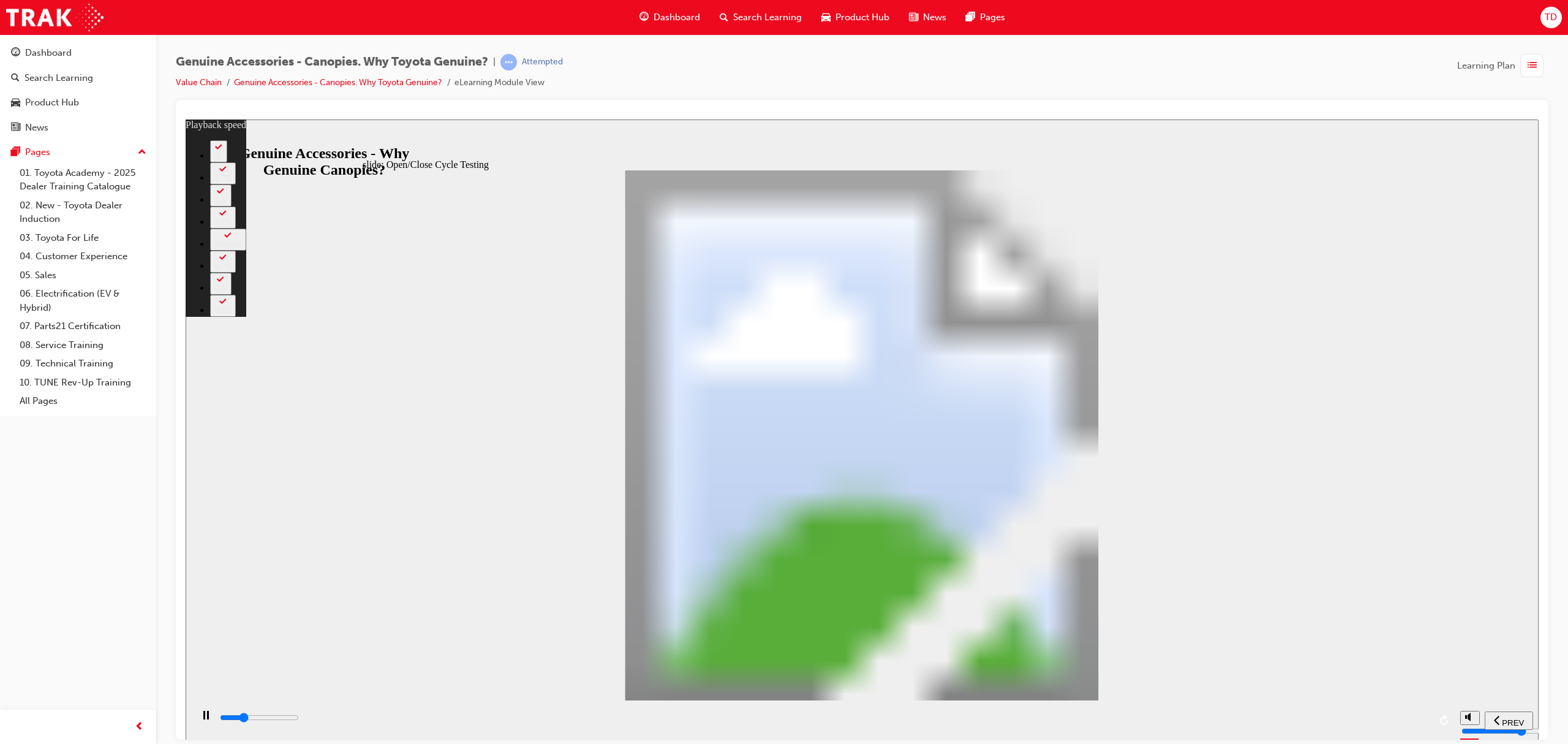
type input "4"
type input "9600"
type input "4"
type input "9800"
type input "4"
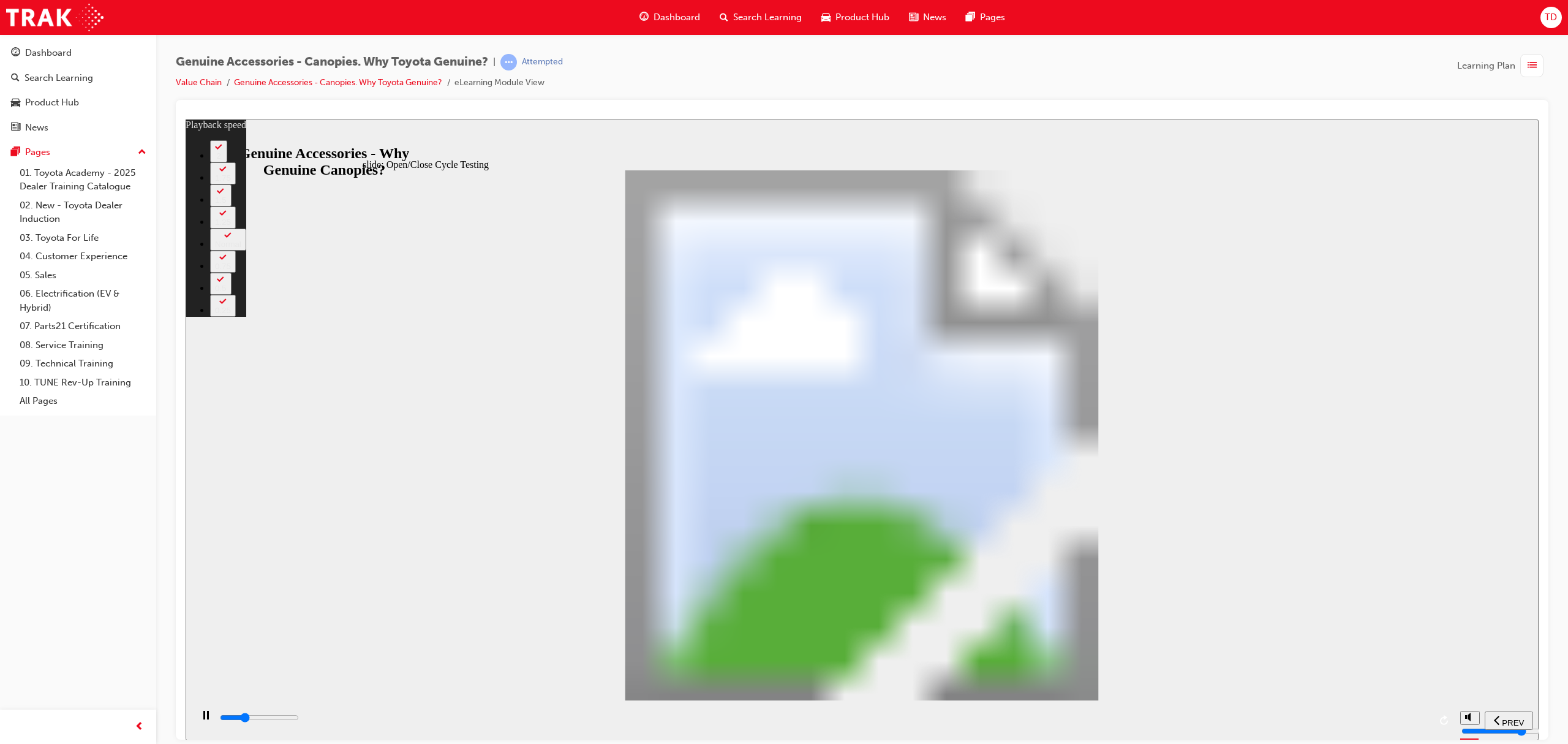
type input "10000"
type input "4"
type input "10100"
type input "4"
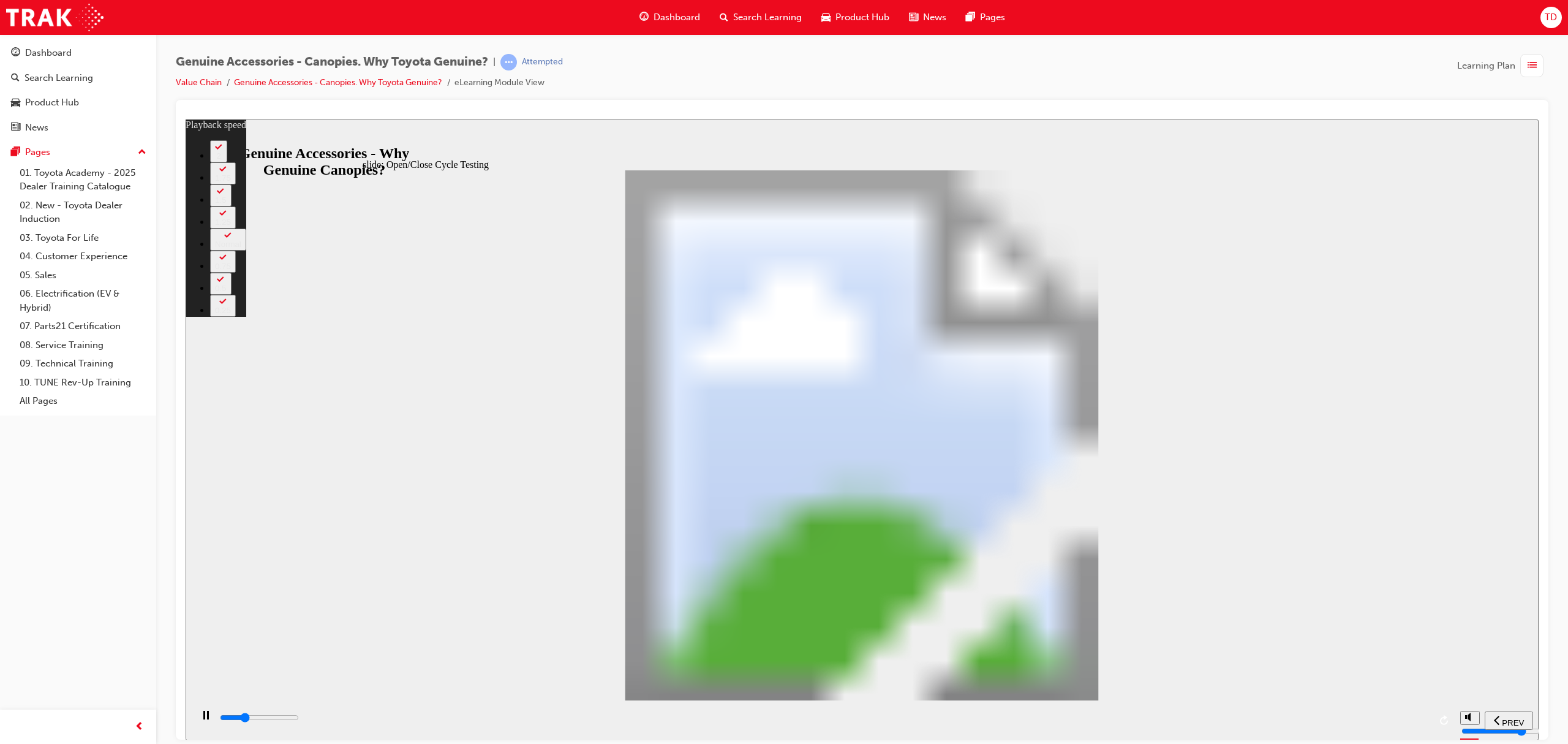
type input "10200"
type input "4"
type input "10300"
type input "5"
type input "10600"
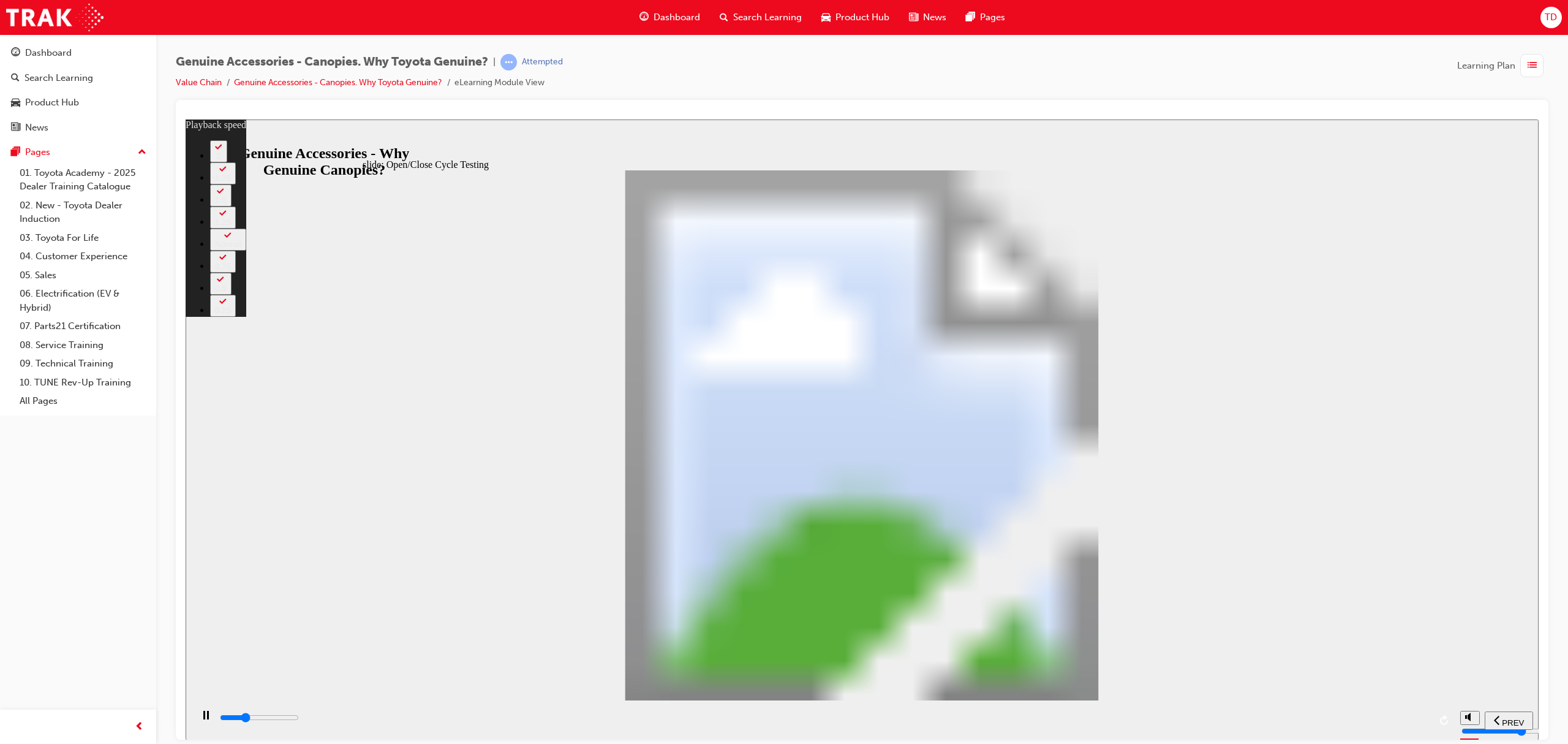
type input "5"
type input "10800"
type input "5"
type input "11100"
type input "6"
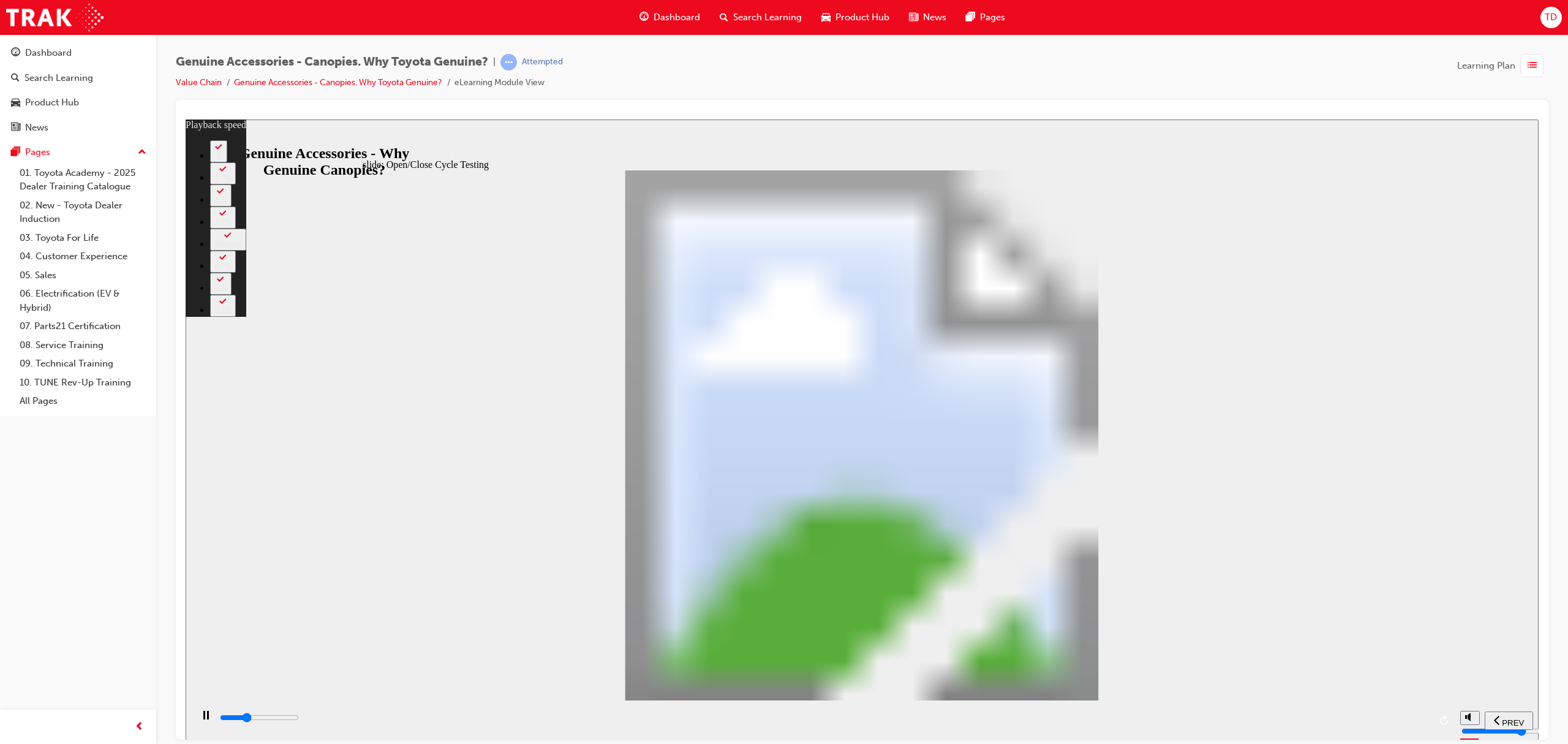
type input "11400"
type input "6"
type input "11600"
type input "6"
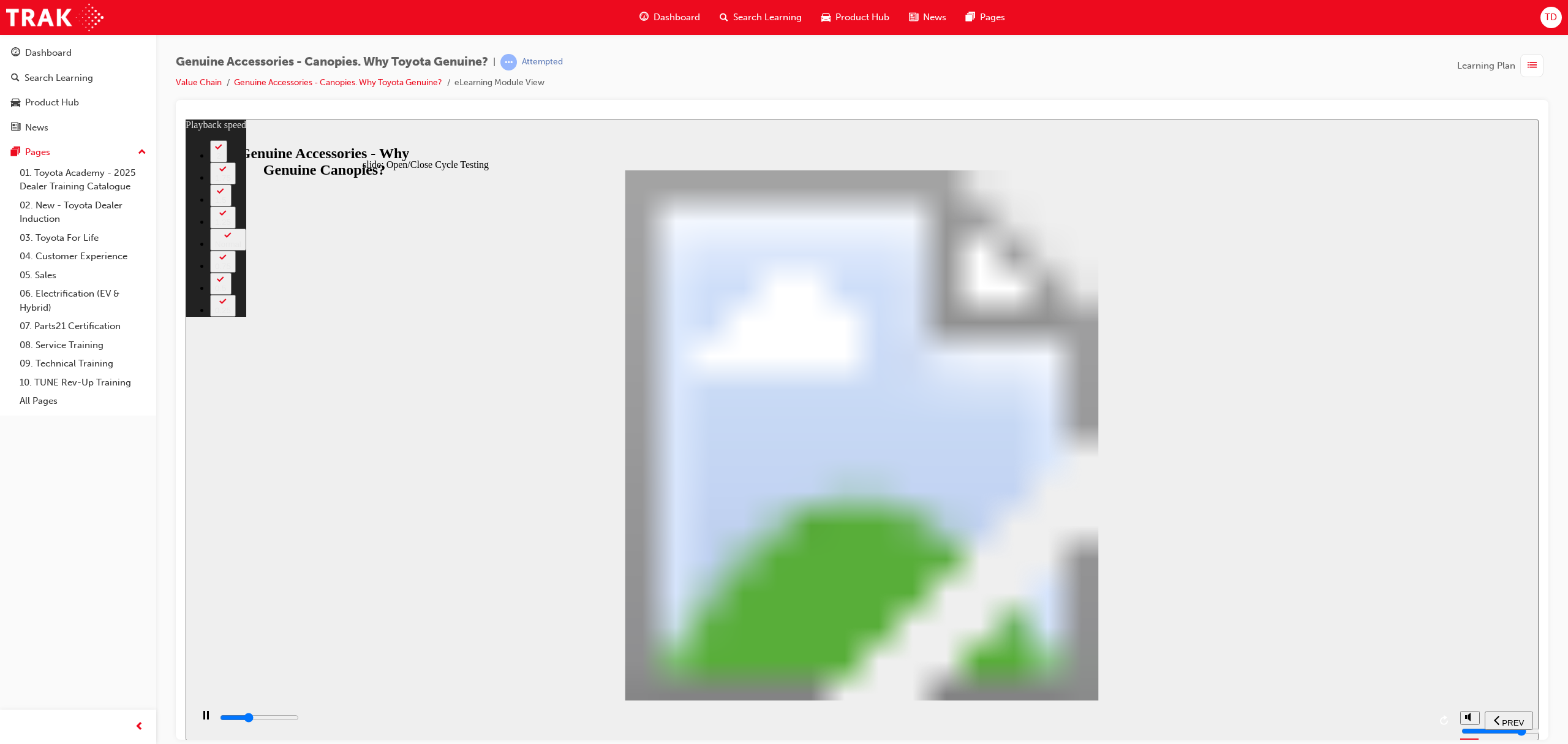
type input "11900"
type input "6"
type input "12200"
type input "7"
type input "12400"
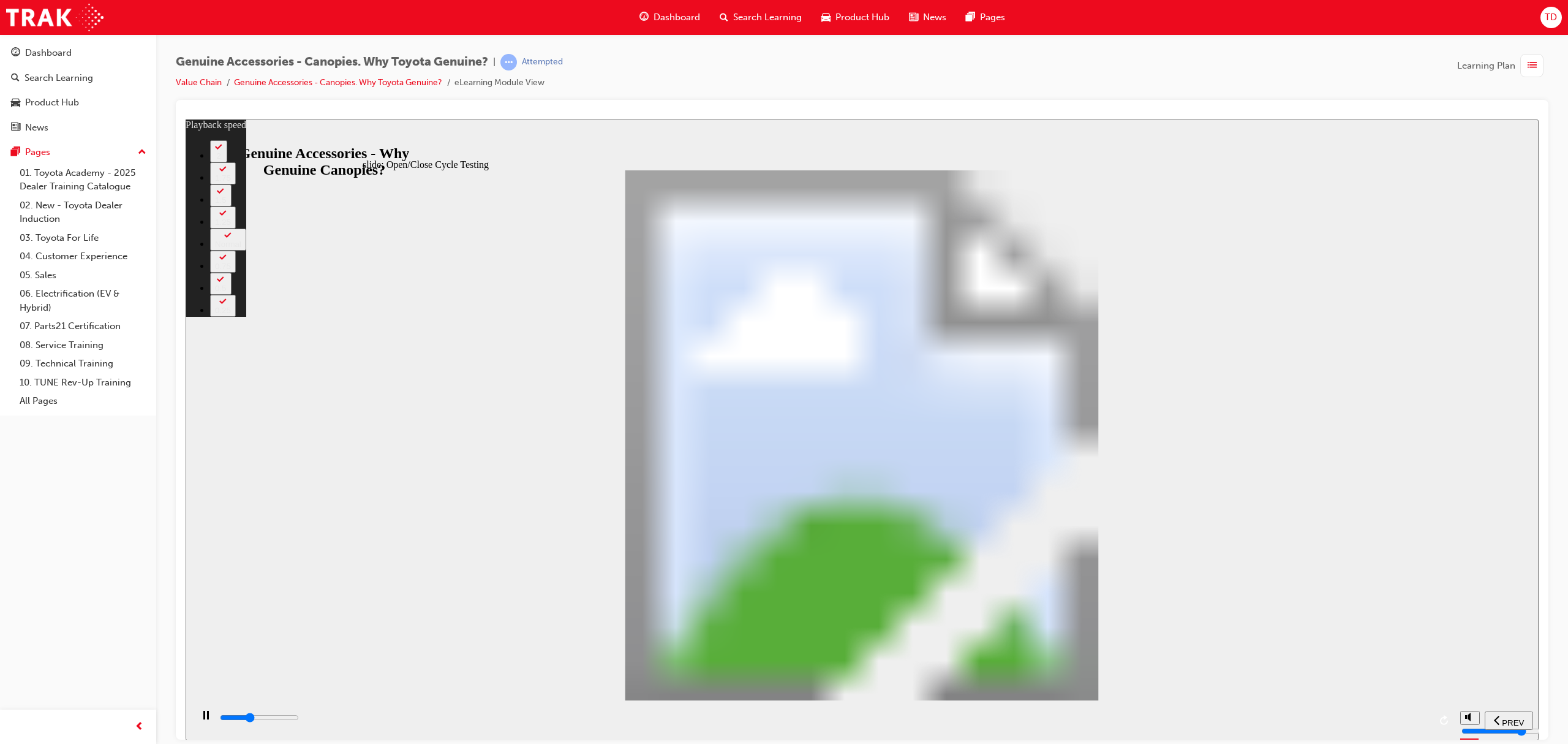
type input "7"
type input "12700"
type input "7"
type input "13000"
type input "7"
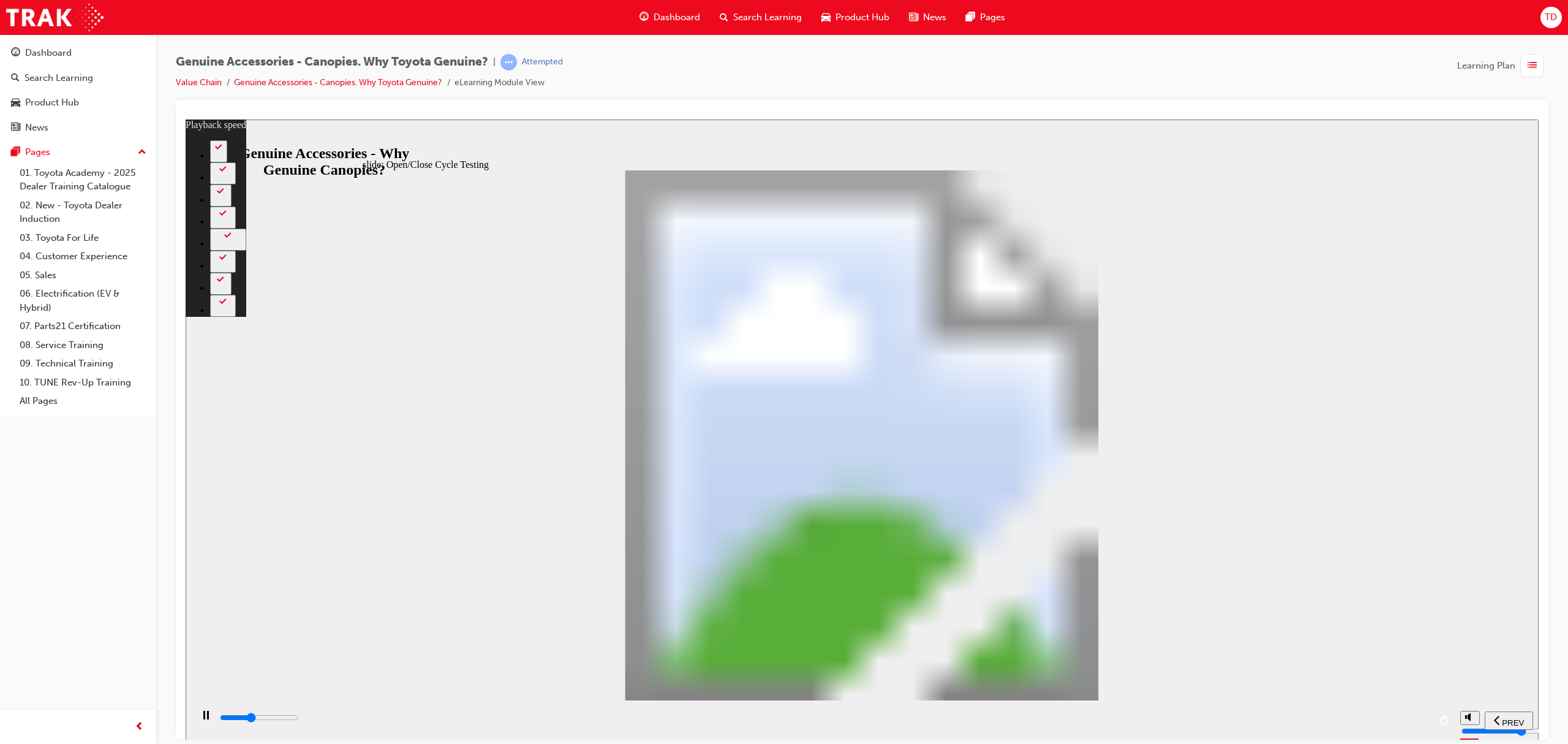
type input "13200"
type input "8"
type input "13500"
type input "8"
type input "13700"
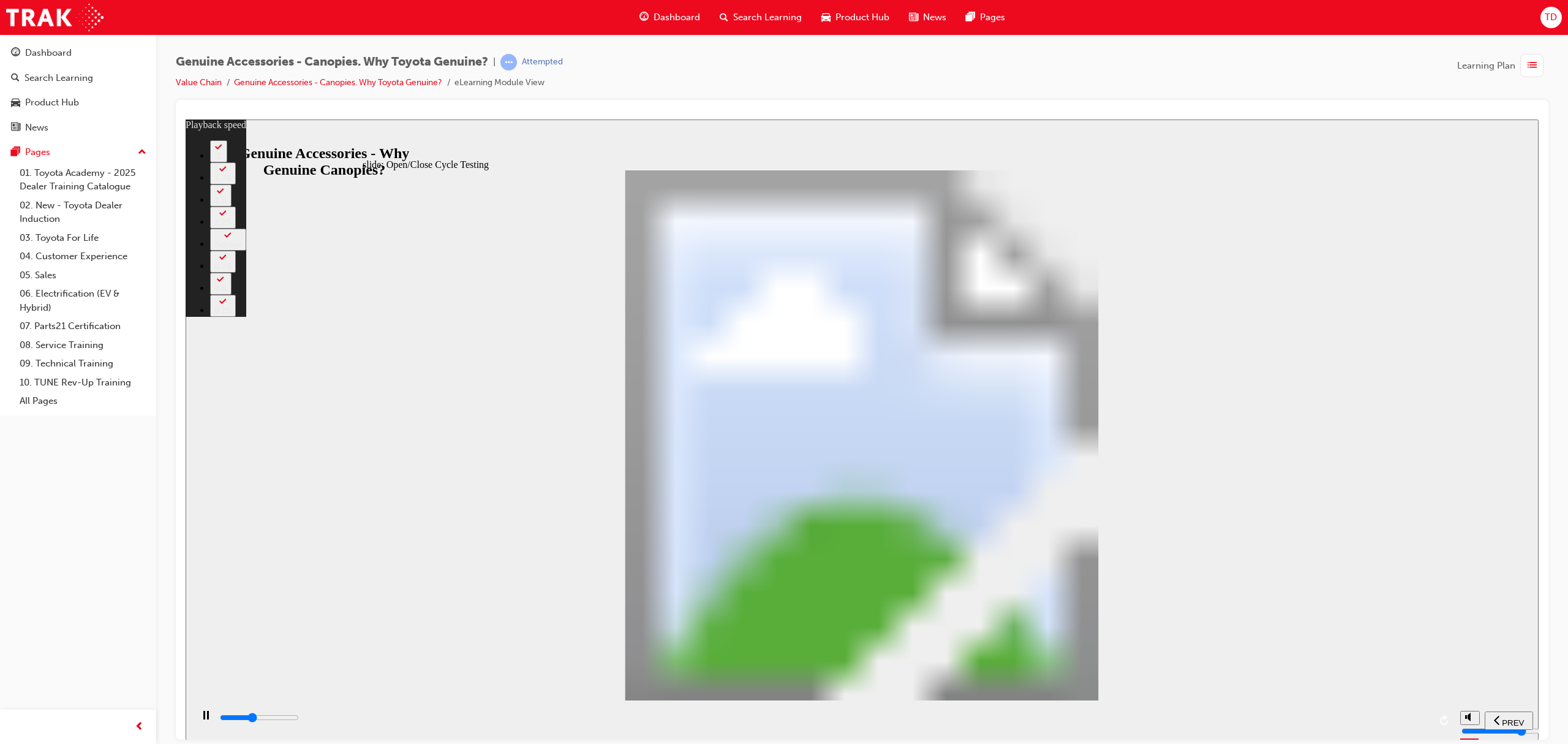
type input "8"
type input "14000"
type input "8"
type input "14300"
type input "9"
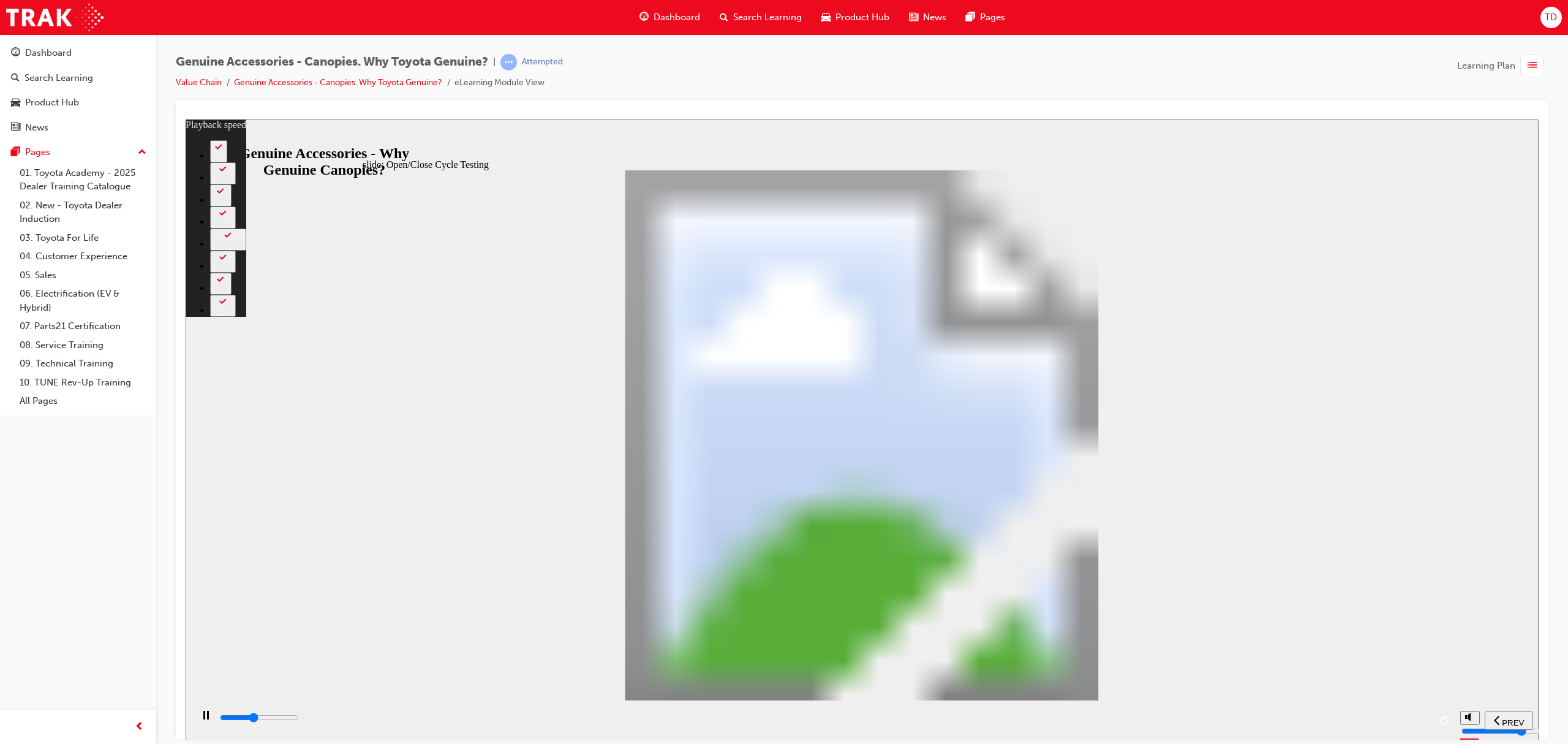
type input "14500"
type input "9"
type input "14800"
type input "9"
type input "15100"
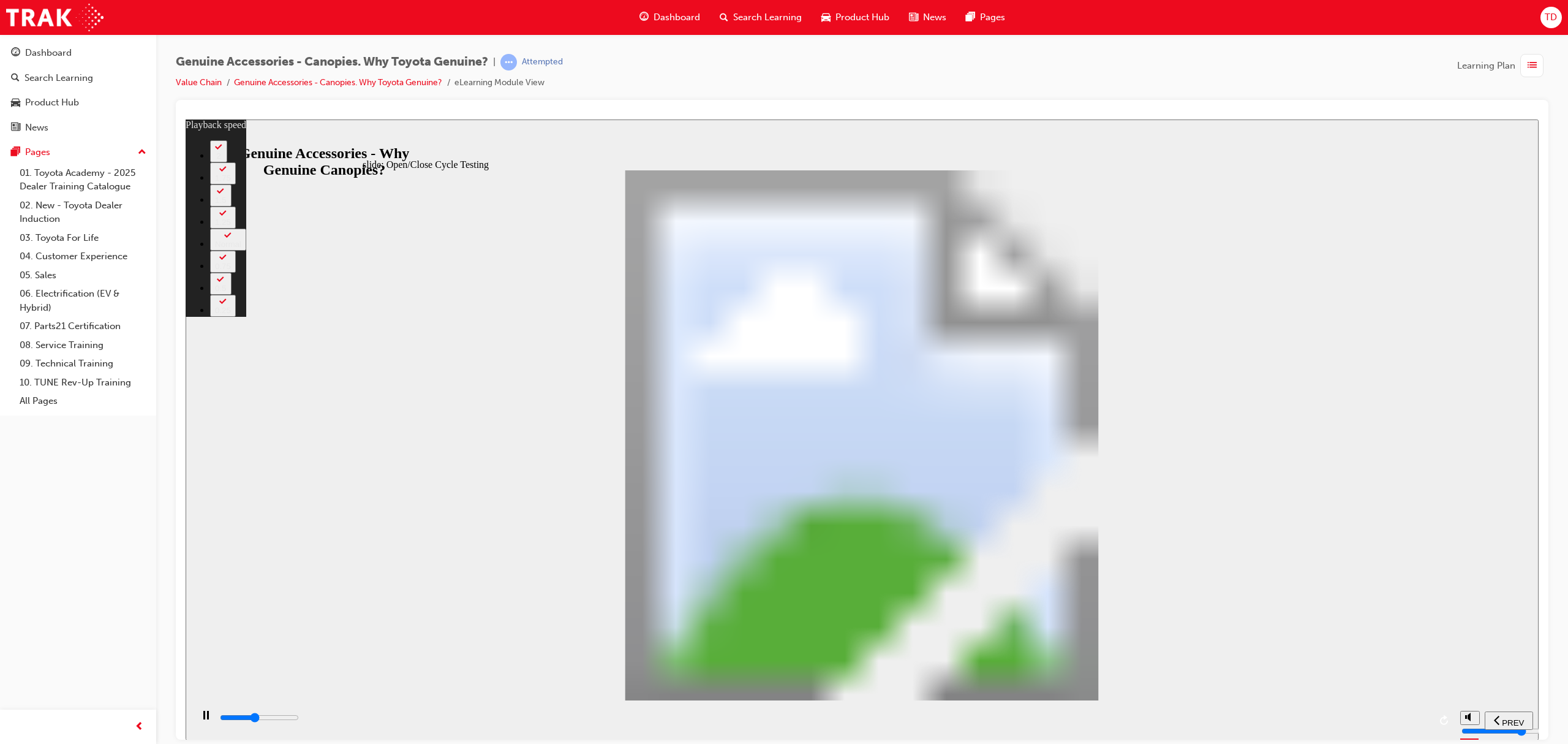
type input "10"
type input "15300"
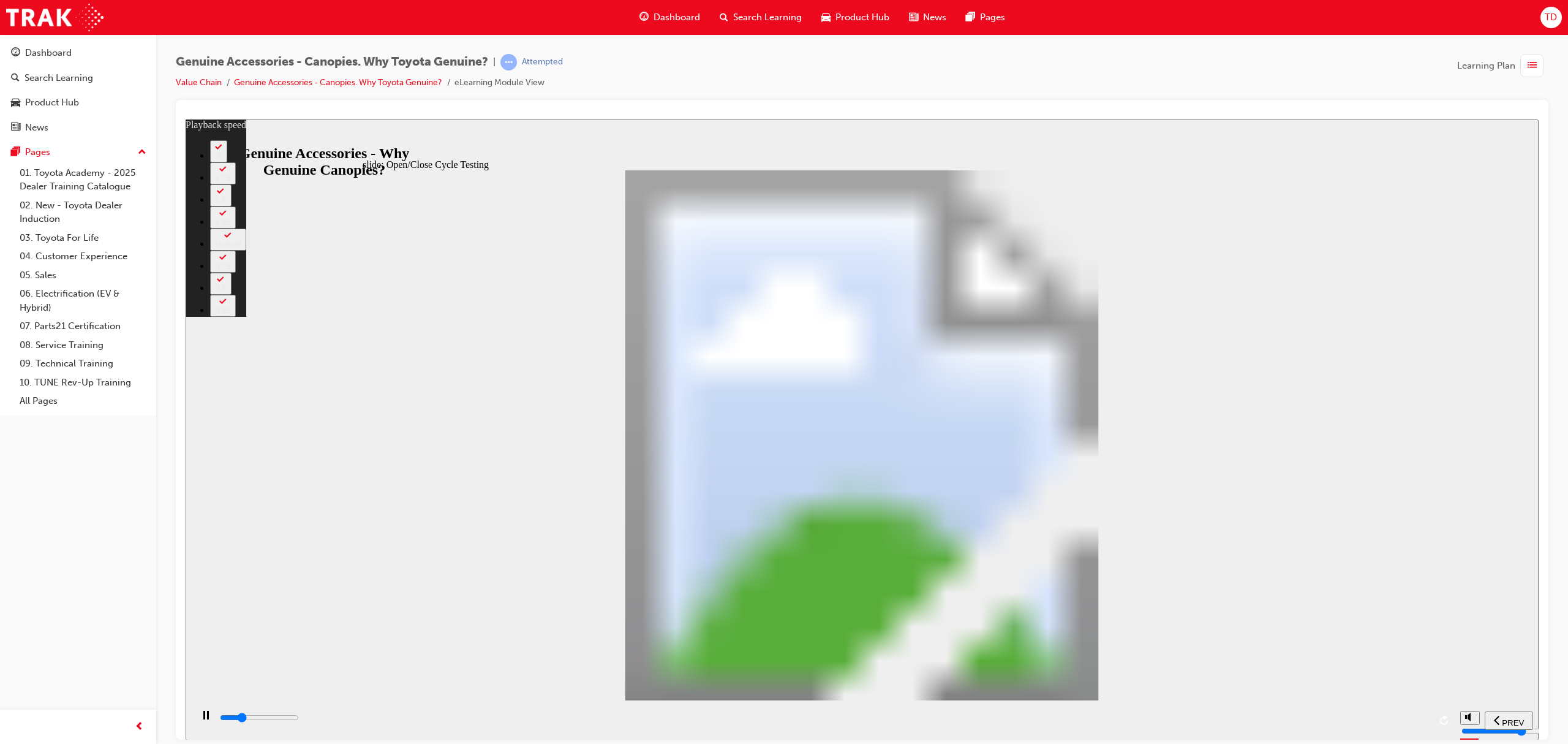
type input "3"
type input "8700"
type input "3"
type input "8700"
type input "3"
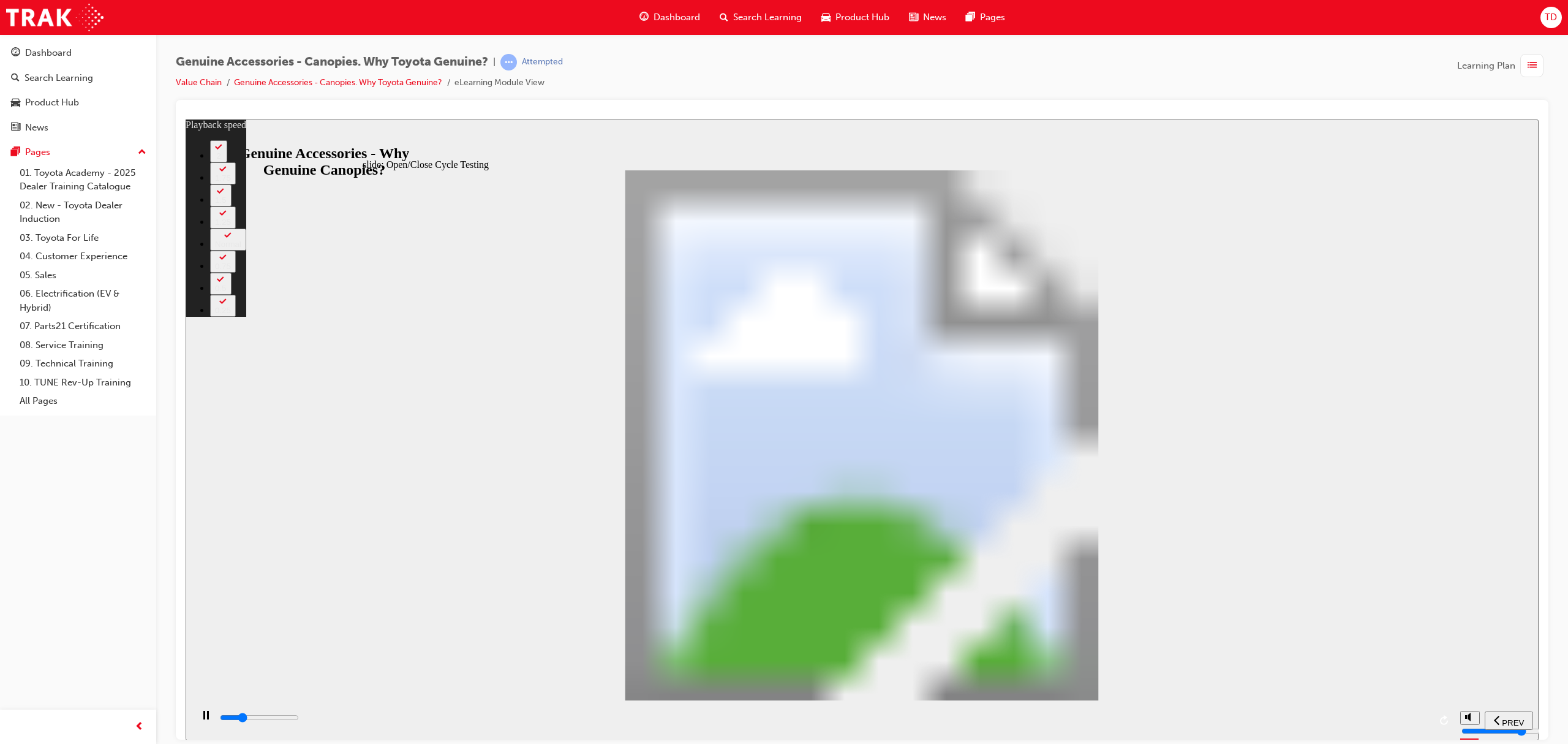
type input "9000"
type input "3"
type input "9200"
type input "4"
type input "9500"
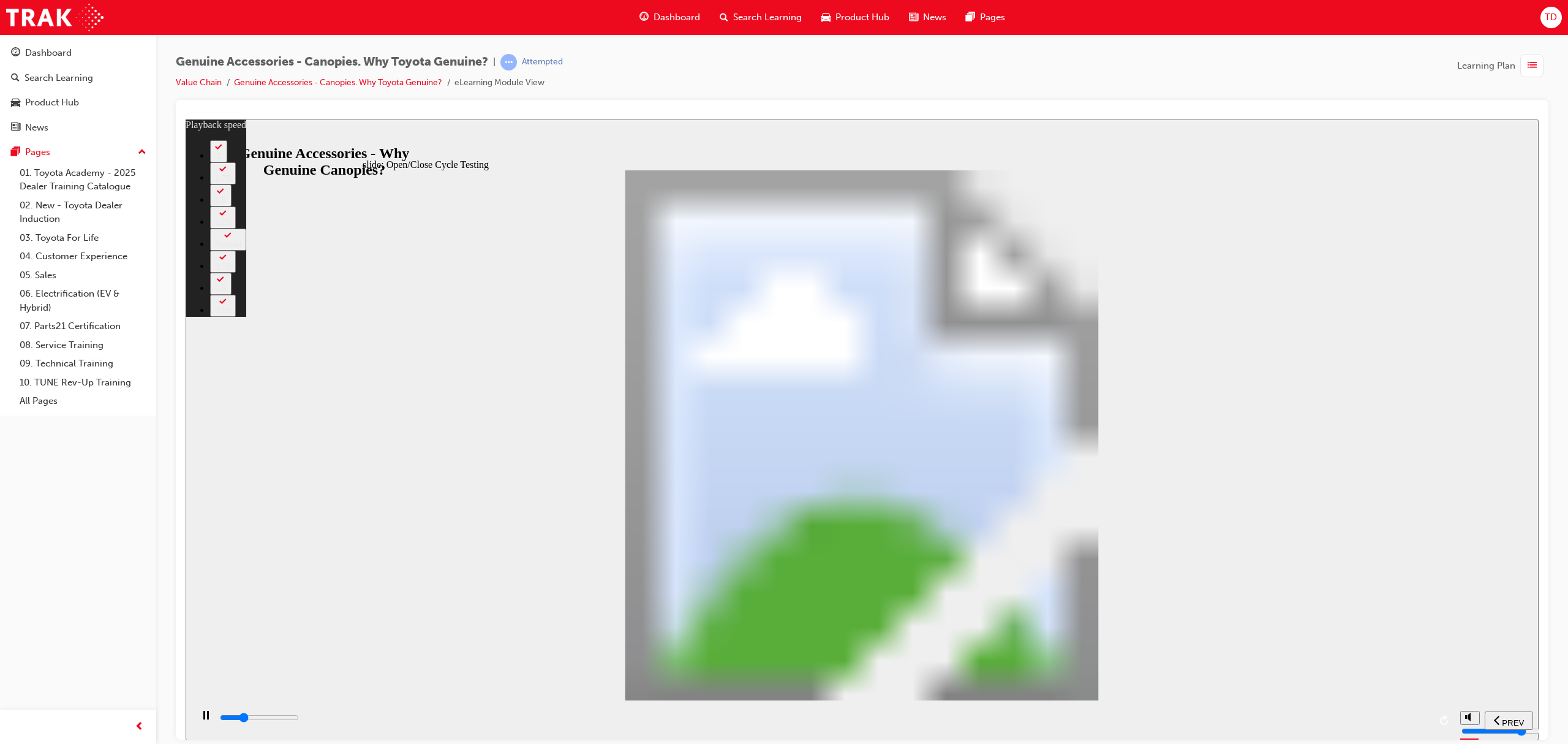
type input "4"
type input "9800"
type input "4"
type input "10000"
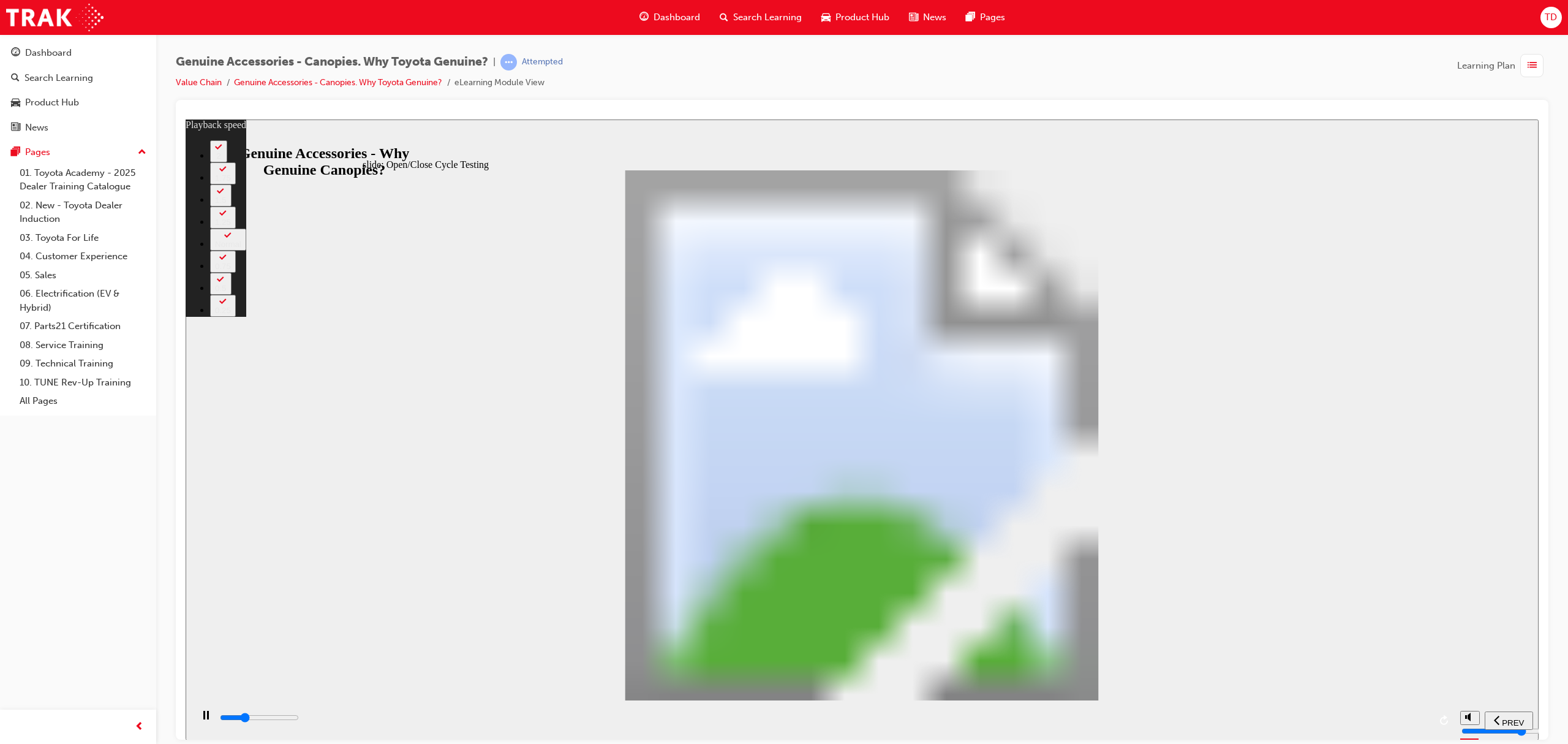
type input "4"
type input "10300"
type input "5"
type input "10600"
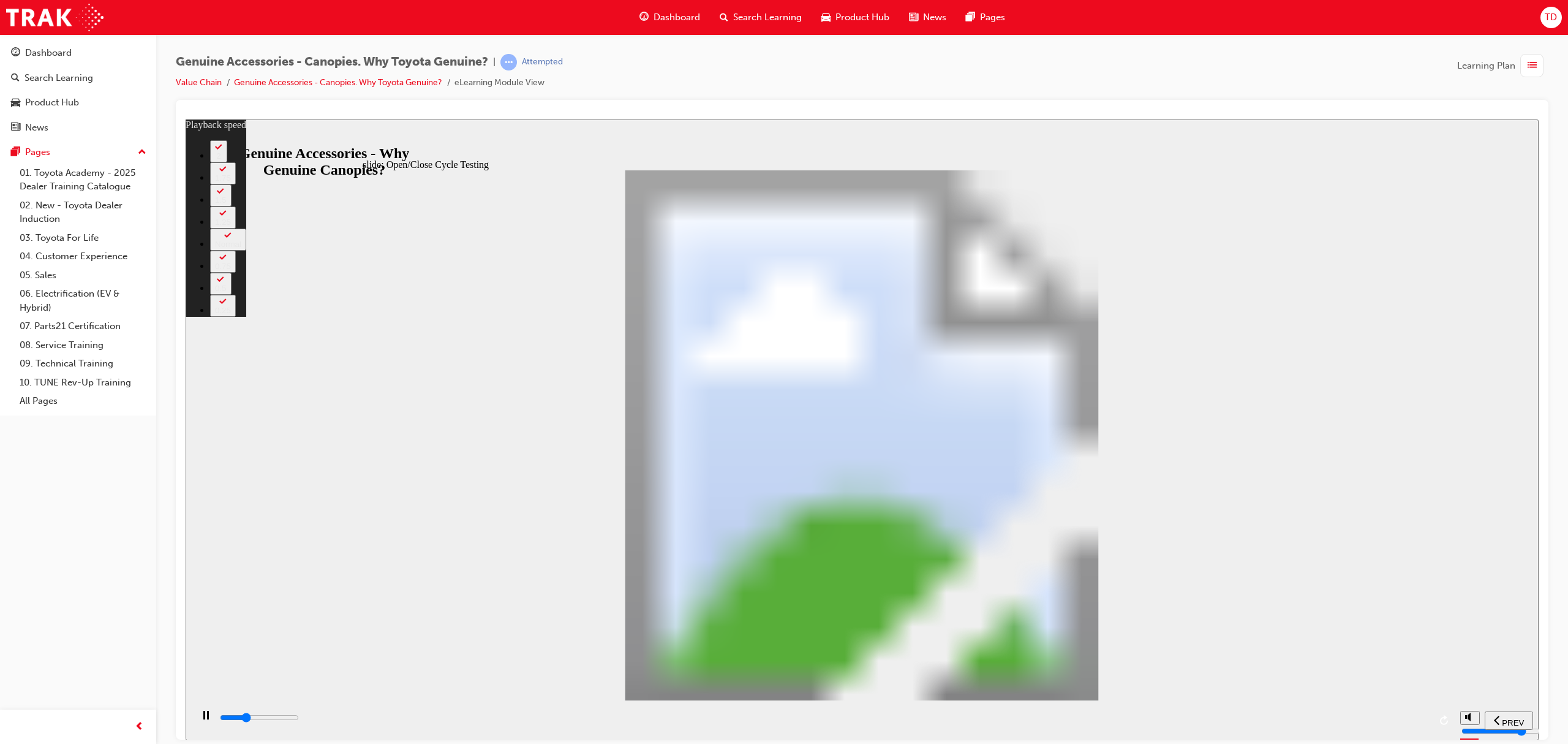
type input "5"
type input "10800"
type input "5"
type input "11100"
type input "6"
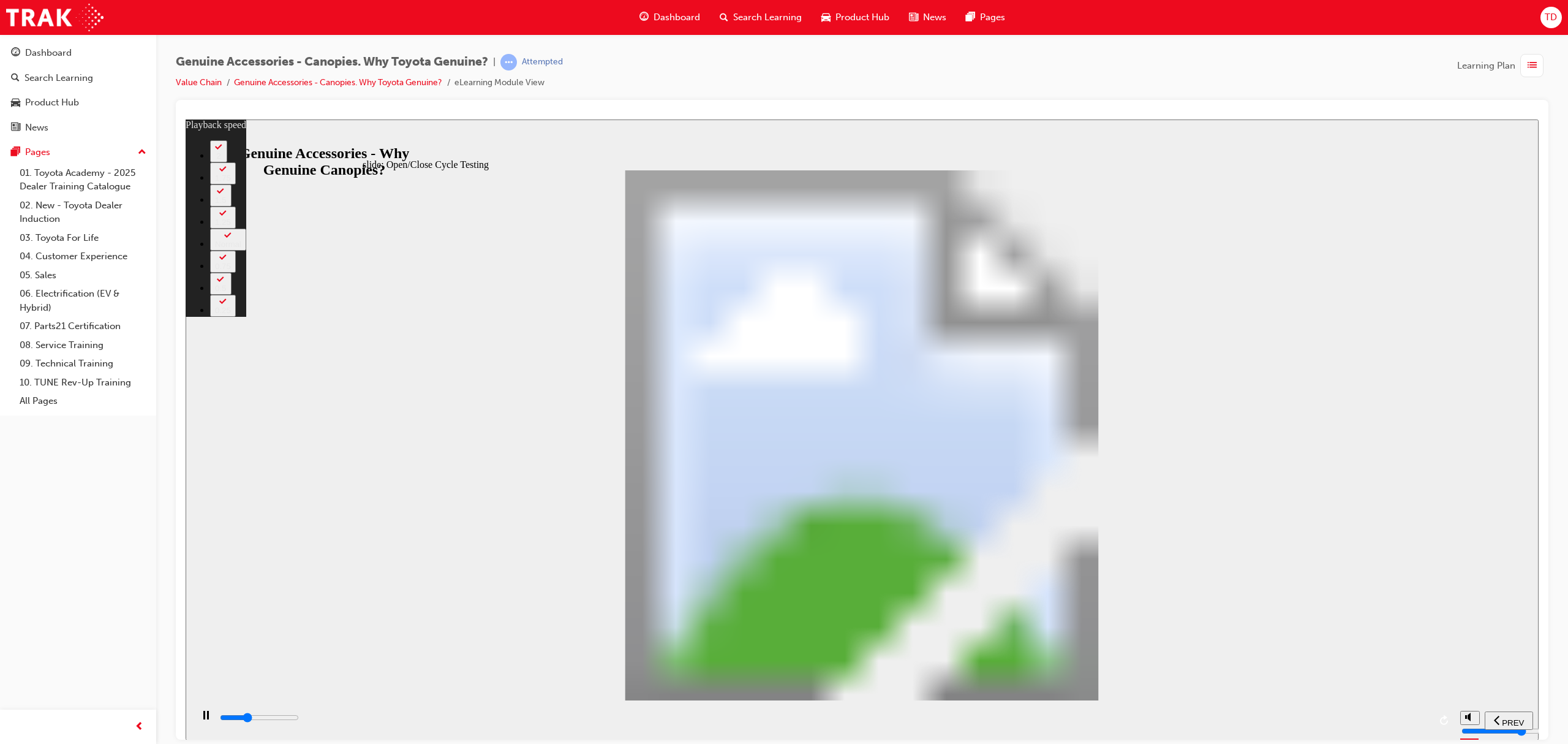
type input "11300"
type input "6"
type input "11600"
type input "6"
type input "11900"
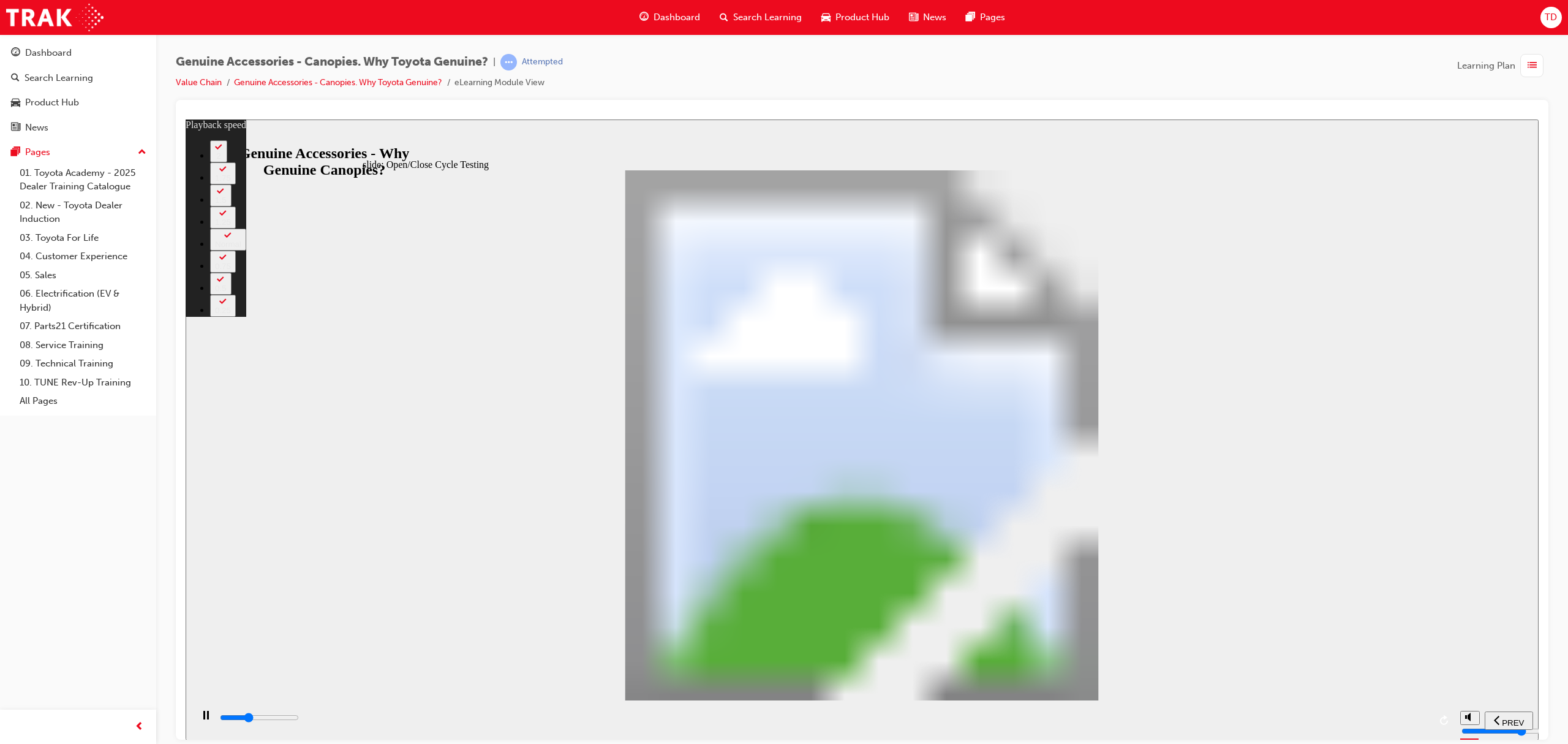
type input "6"
type input "12100"
type input "7"
type input "12400"
type input "7"
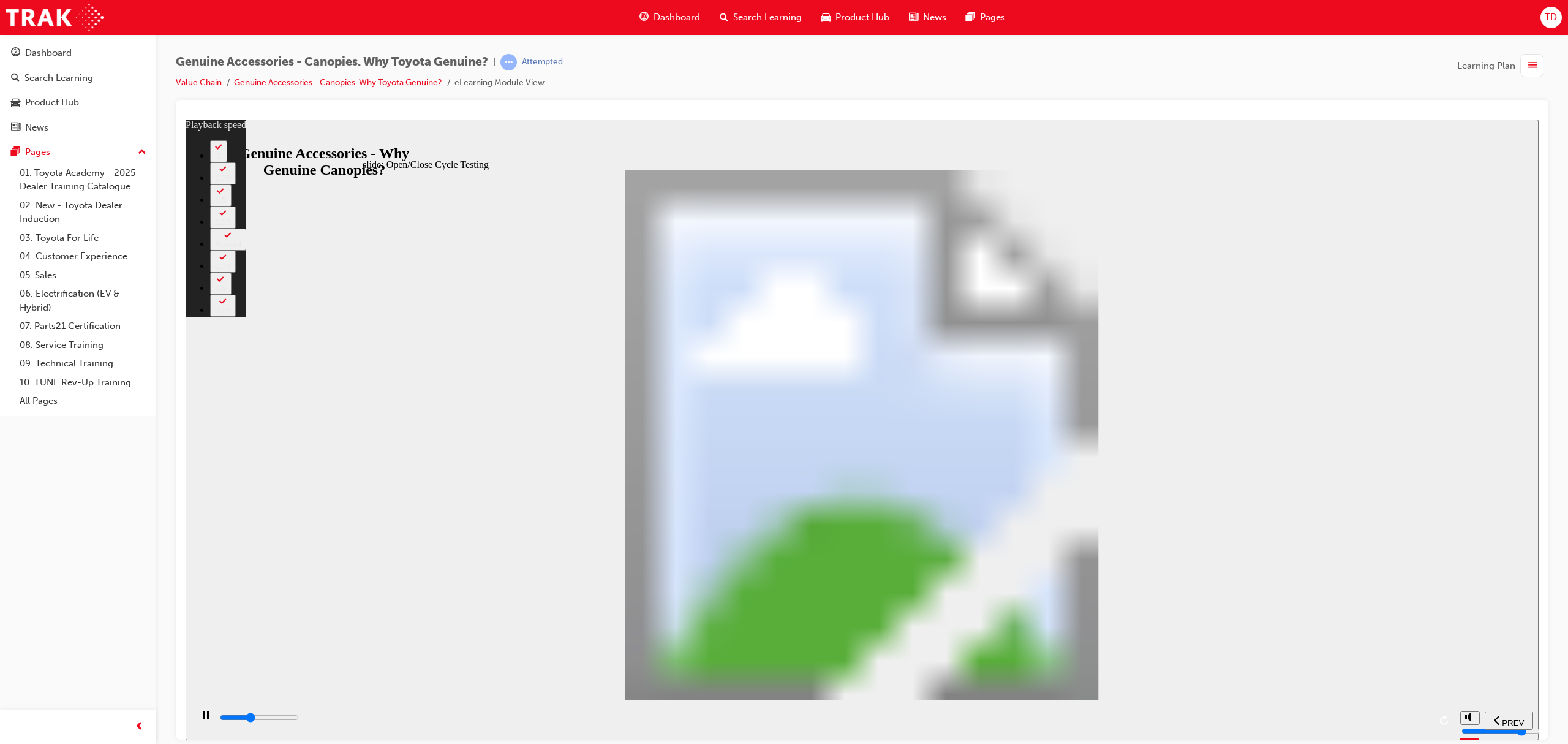
type input "12700"
type input "7"
type input "12900"
type input "7"
type input "13200"
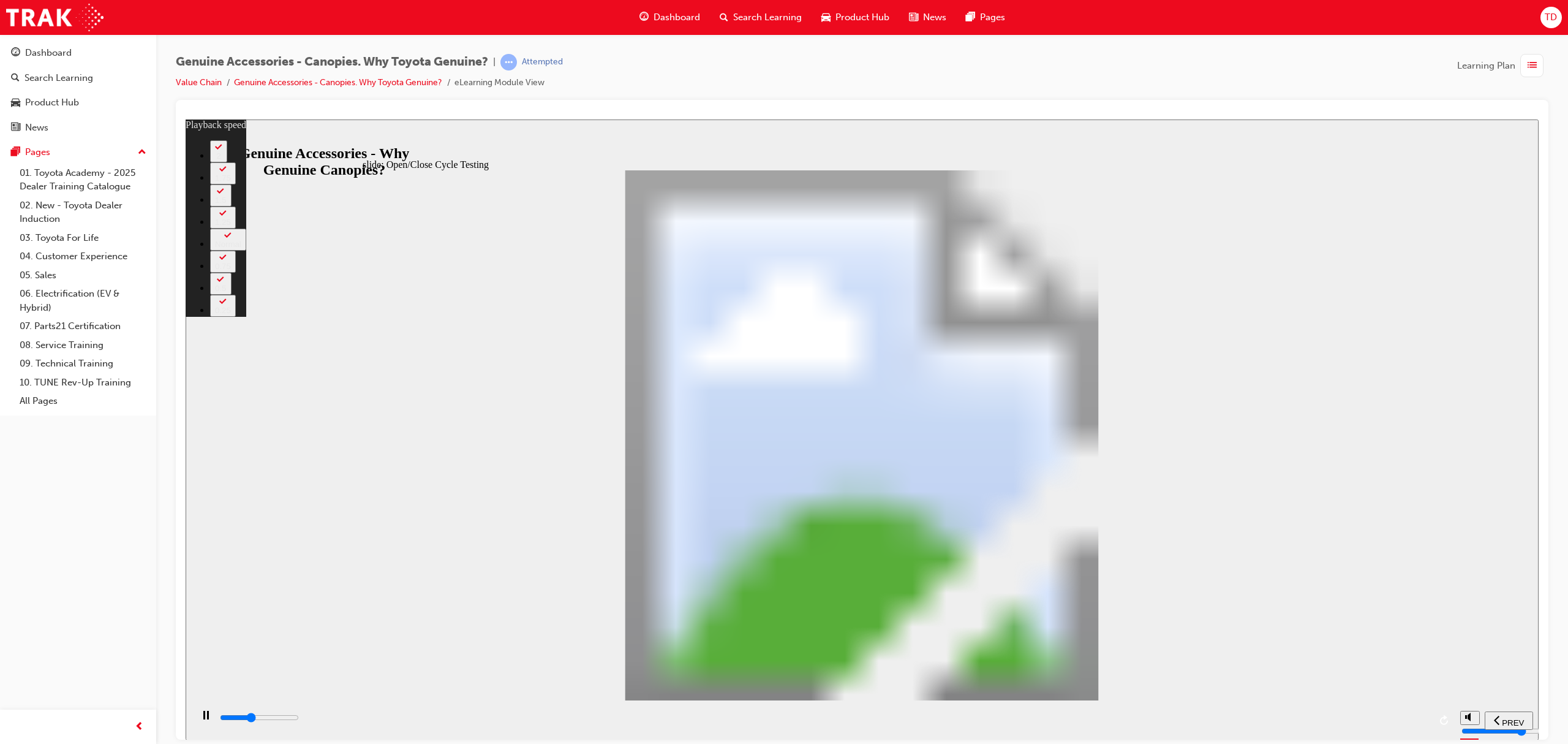
type input "8"
type input "13500"
type input "8"
type input "13700"
type input "8"
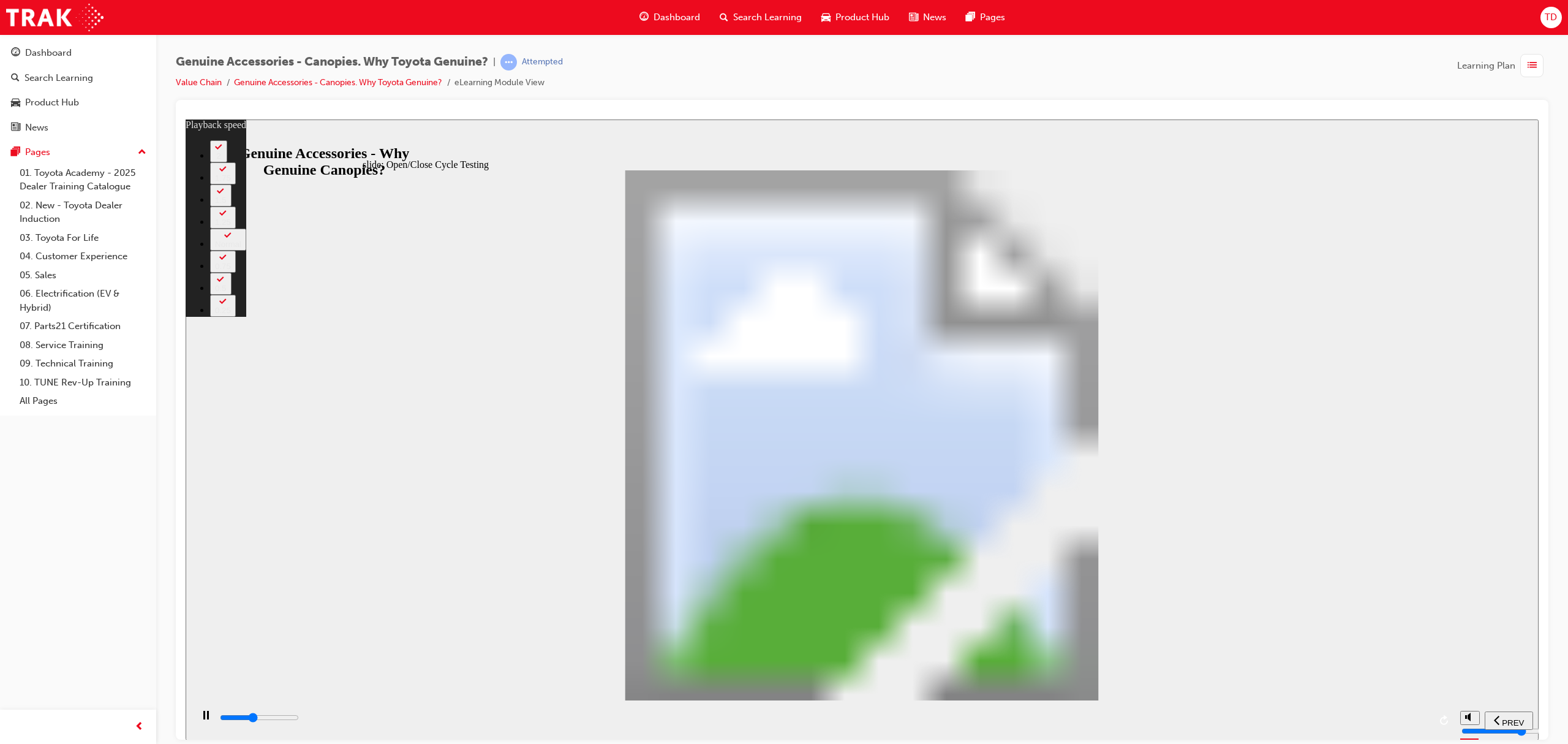
type input "14000"
type input "8"
type input "14300"
type input "9"
type input "14500"
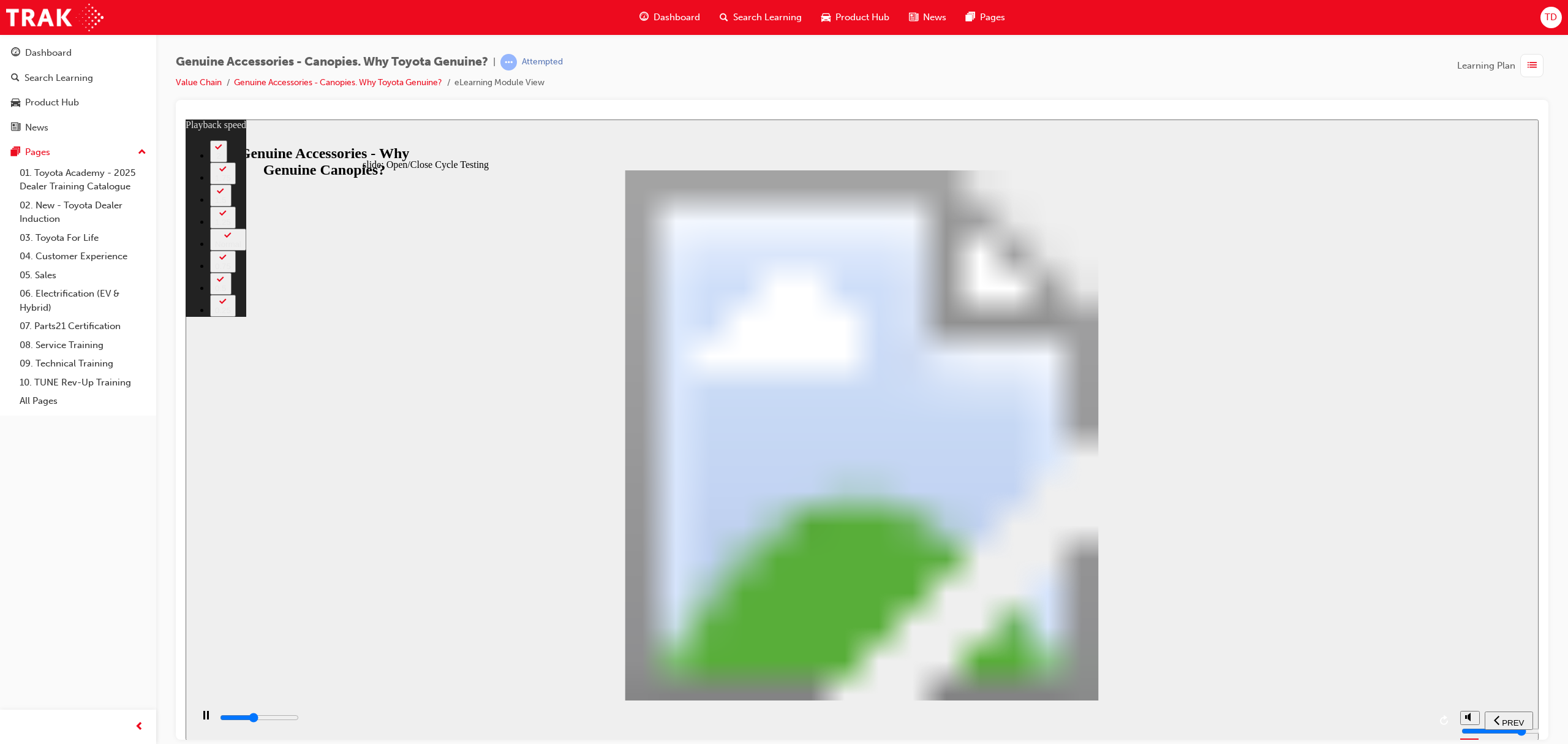
type input "9"
type input "14800"
type input "9"
type input "15100"
type input "10"
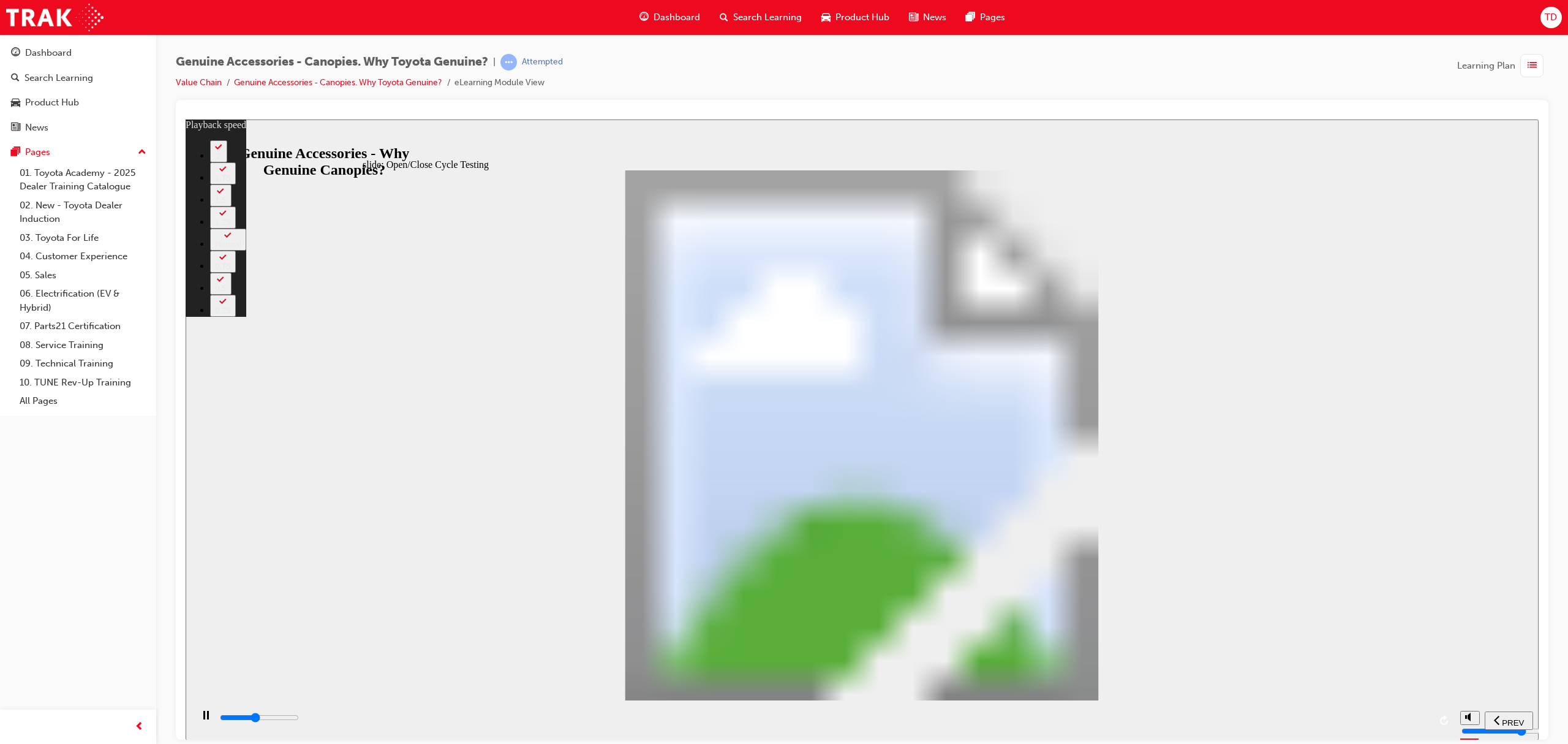
type input "15300"
type input "10"
type input "15600"
type input "10"
type input "15900"
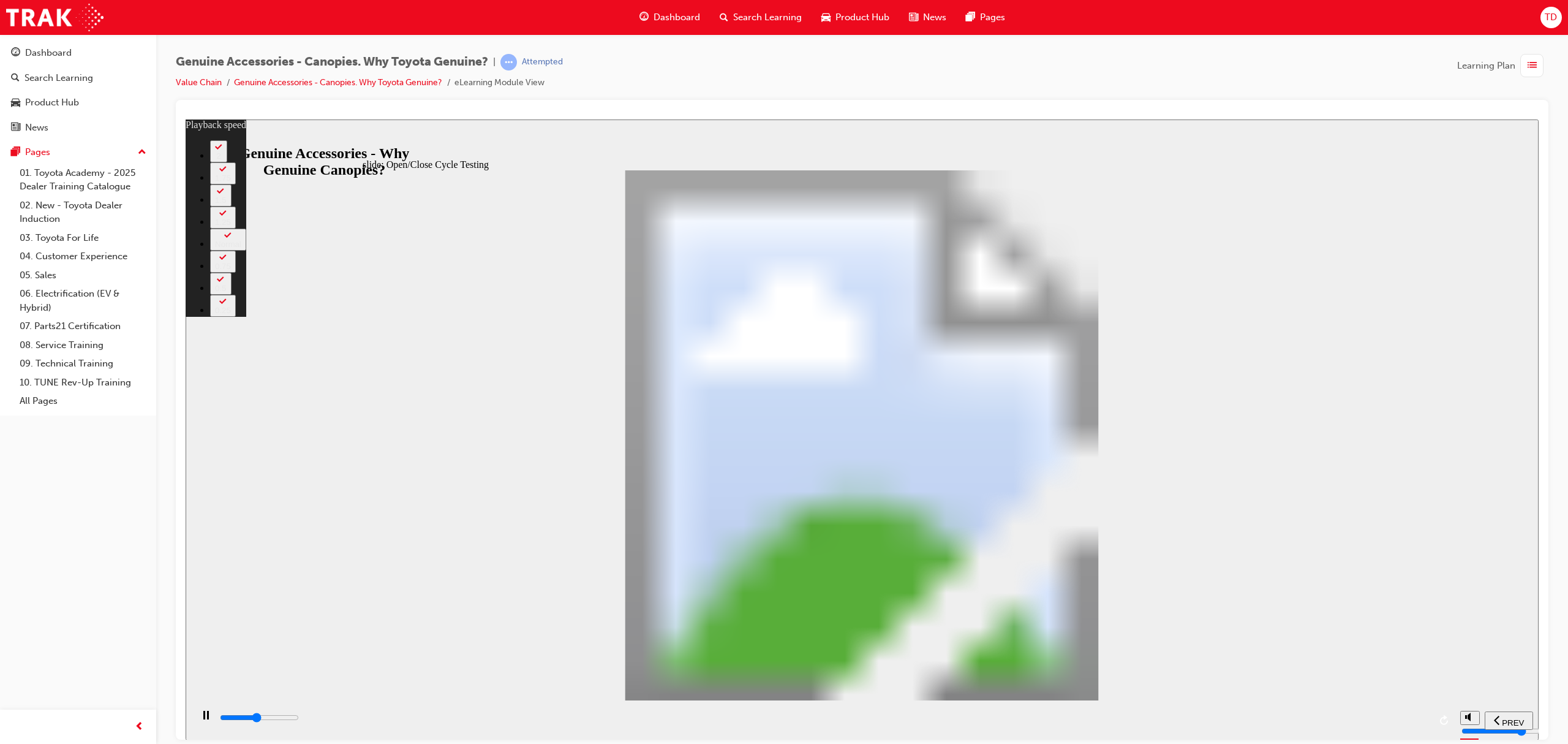
type input "10"
type input "16100"
type input "11"
type input "16400"
type input "11"
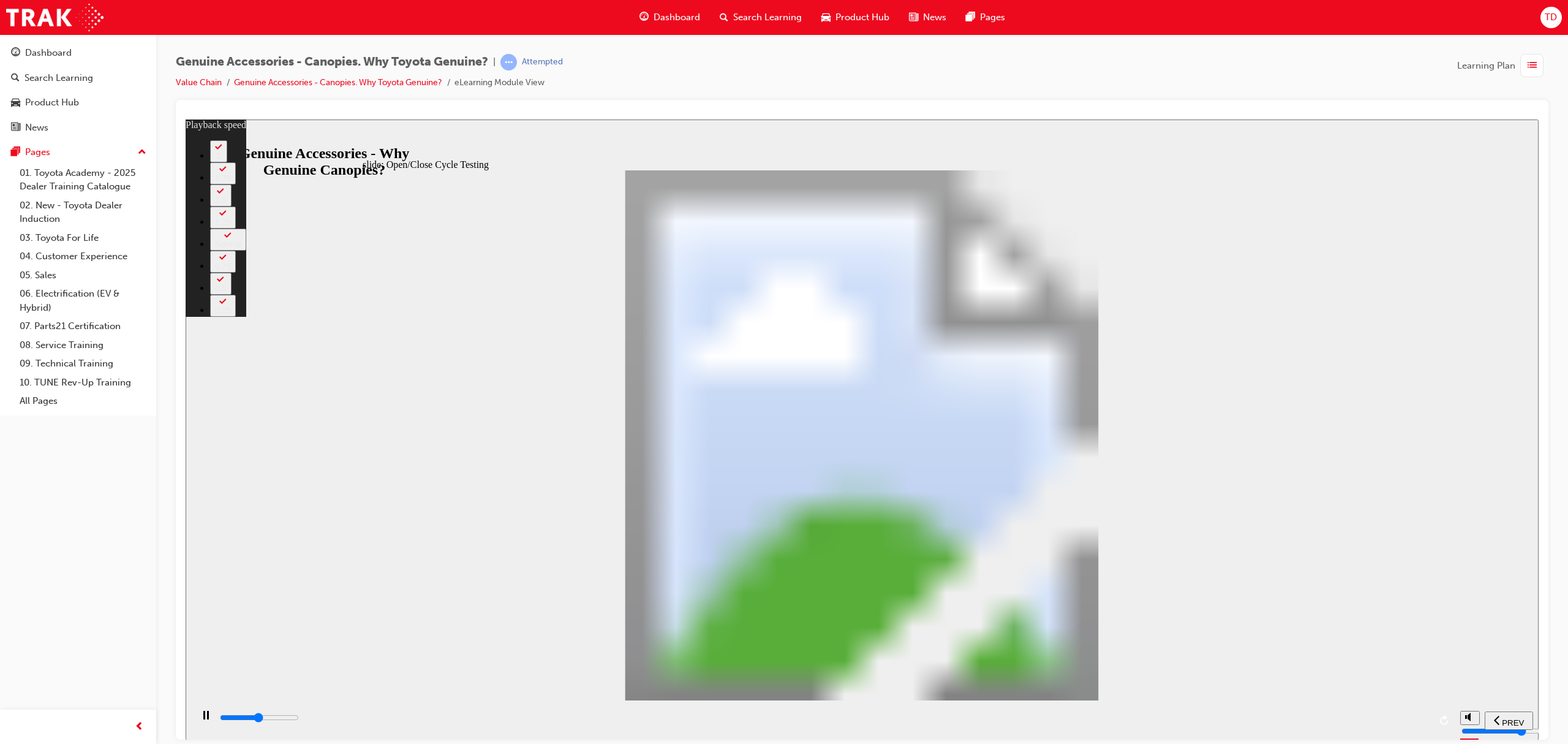
type input "16700"
type input "11"
type input "16900"
type input "11"
type input "17200"
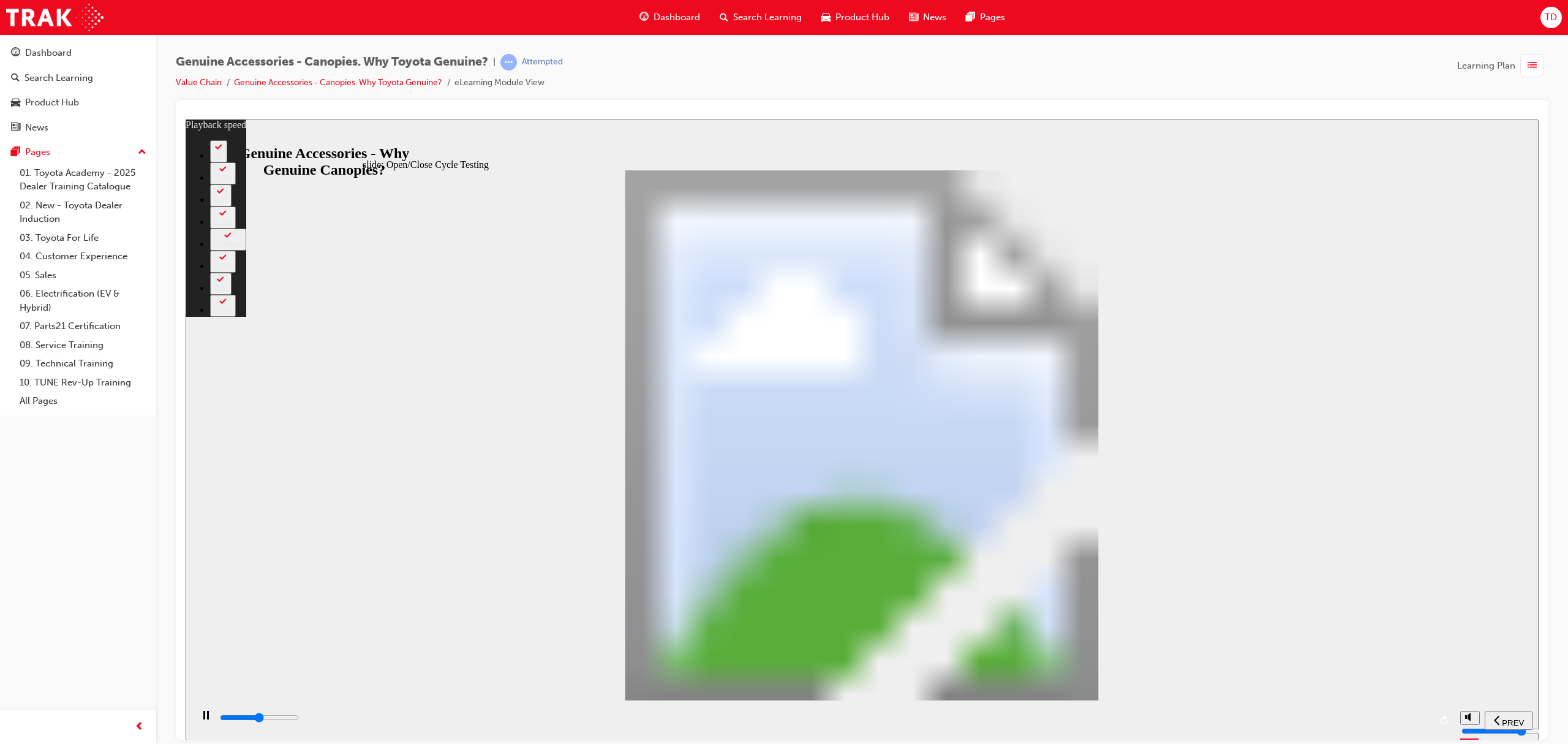
type input "12"
type input "17500"
type input "12"
type input "17700"
type input "12"
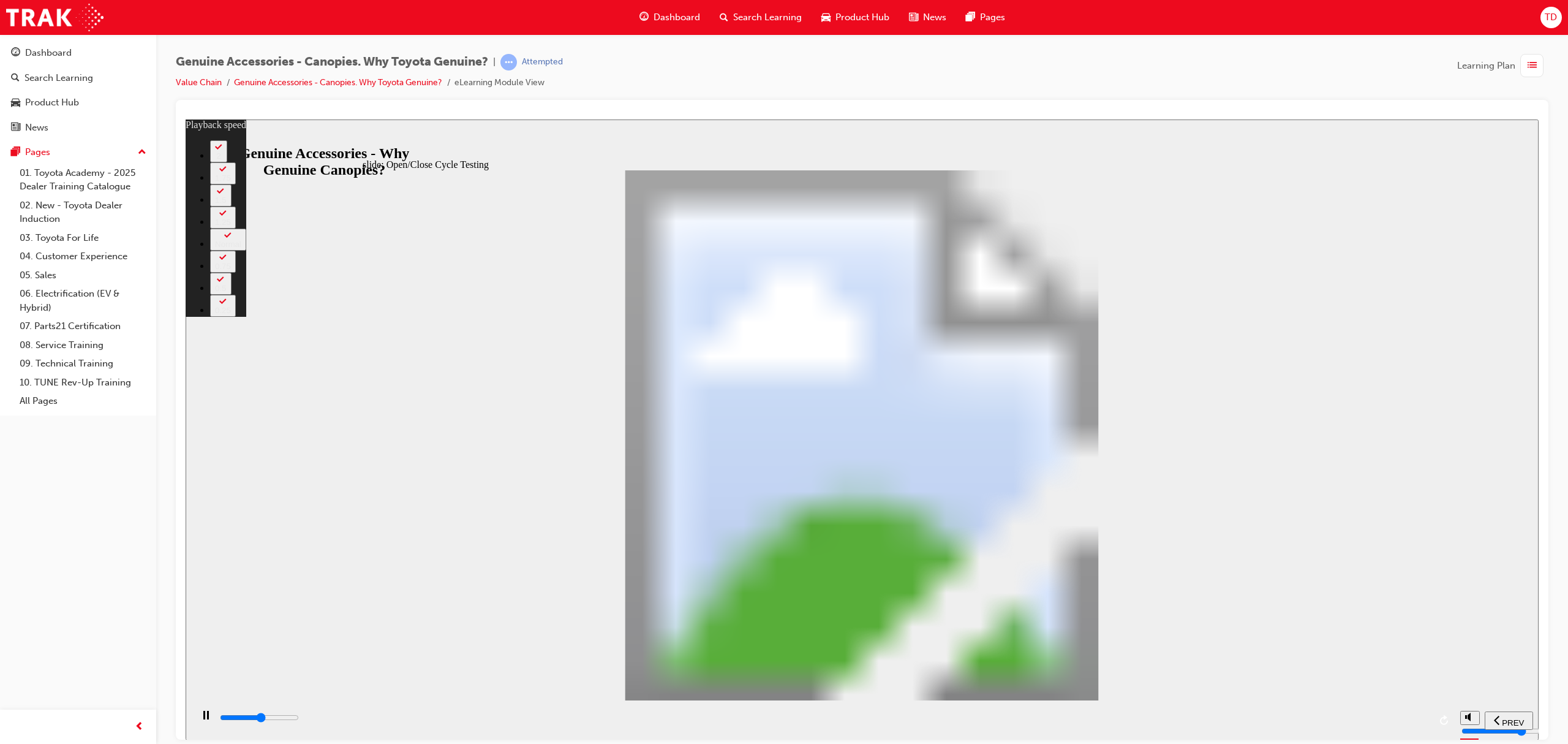
type input "18000"
type input "12"
type input "18300"
type input "13"
type input "18500"
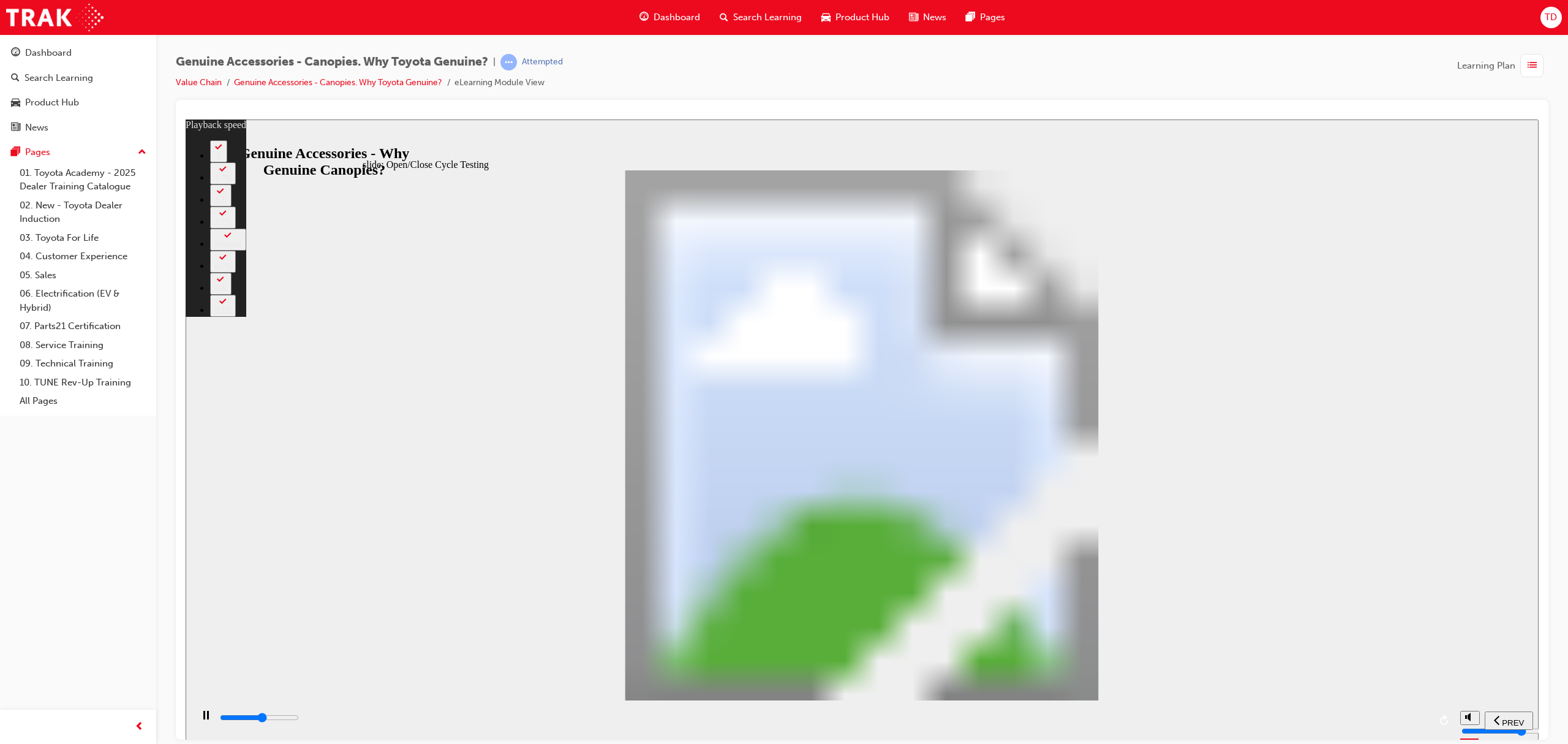
type input "13"
type input "18800"
type input "13"
type input "19100"
type input "14"
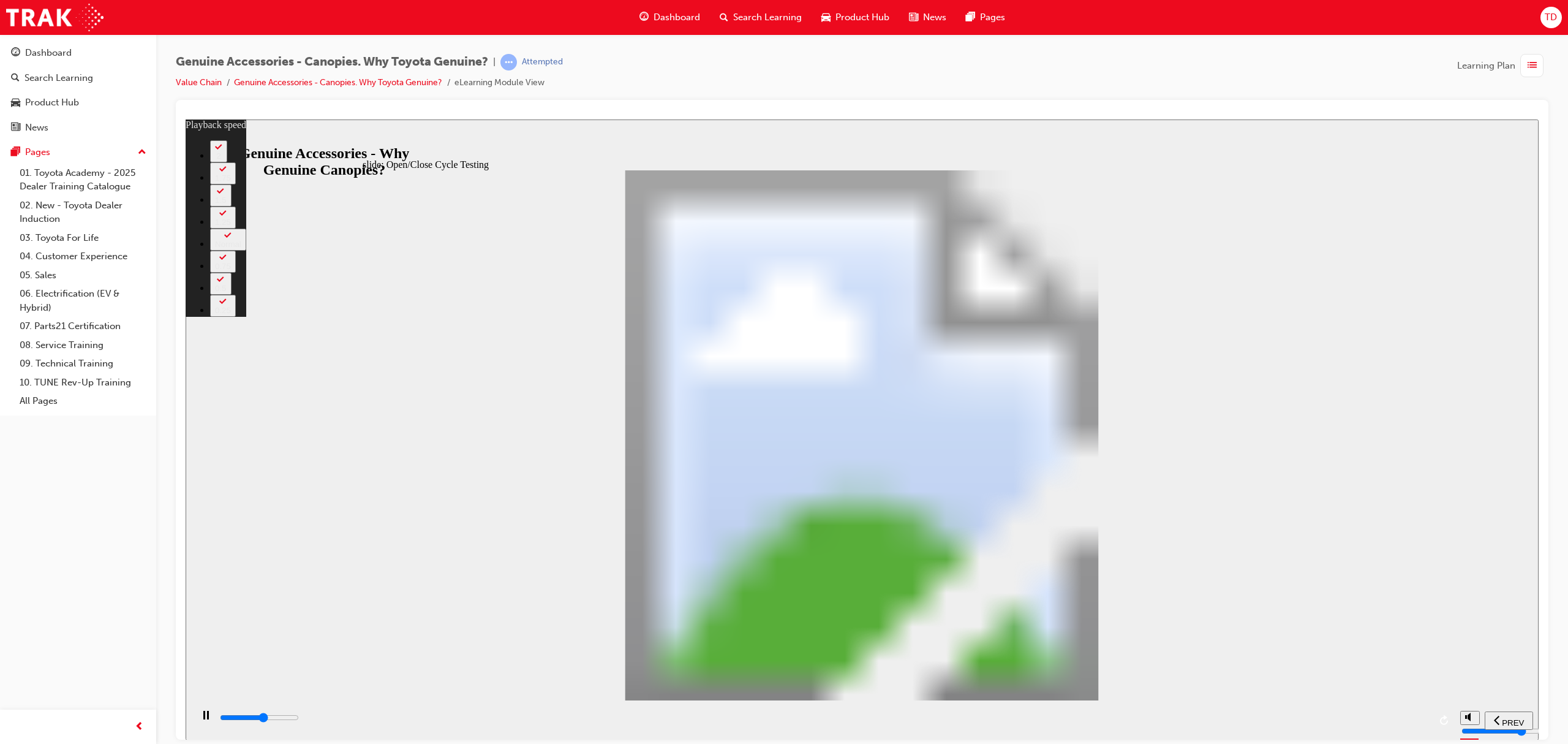
type input "19300"
type input "14"
type input "19600"
type input "14"
type input "19900"
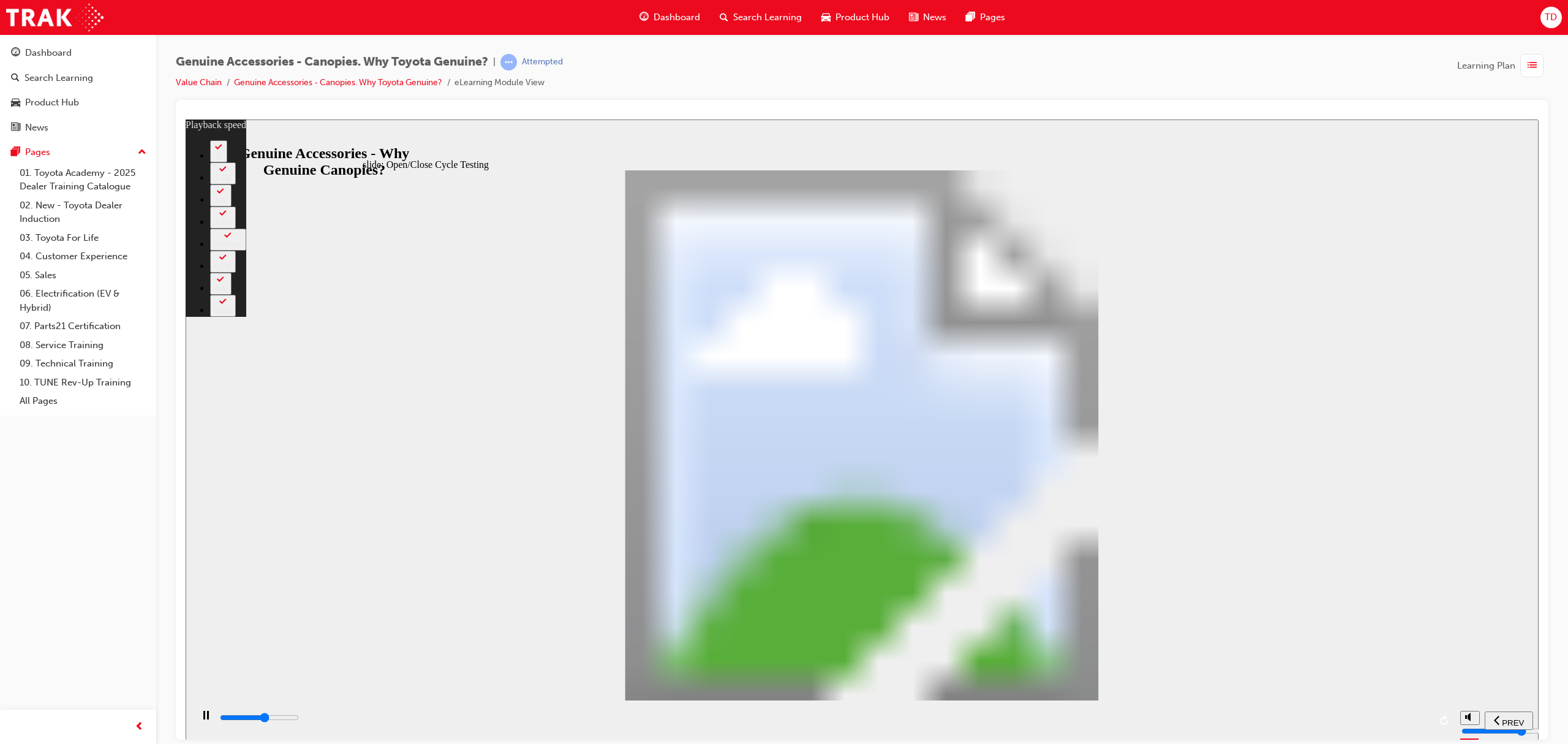
type input "14"
type input "20100"
type input "15"
type input "20400"
type input "15"
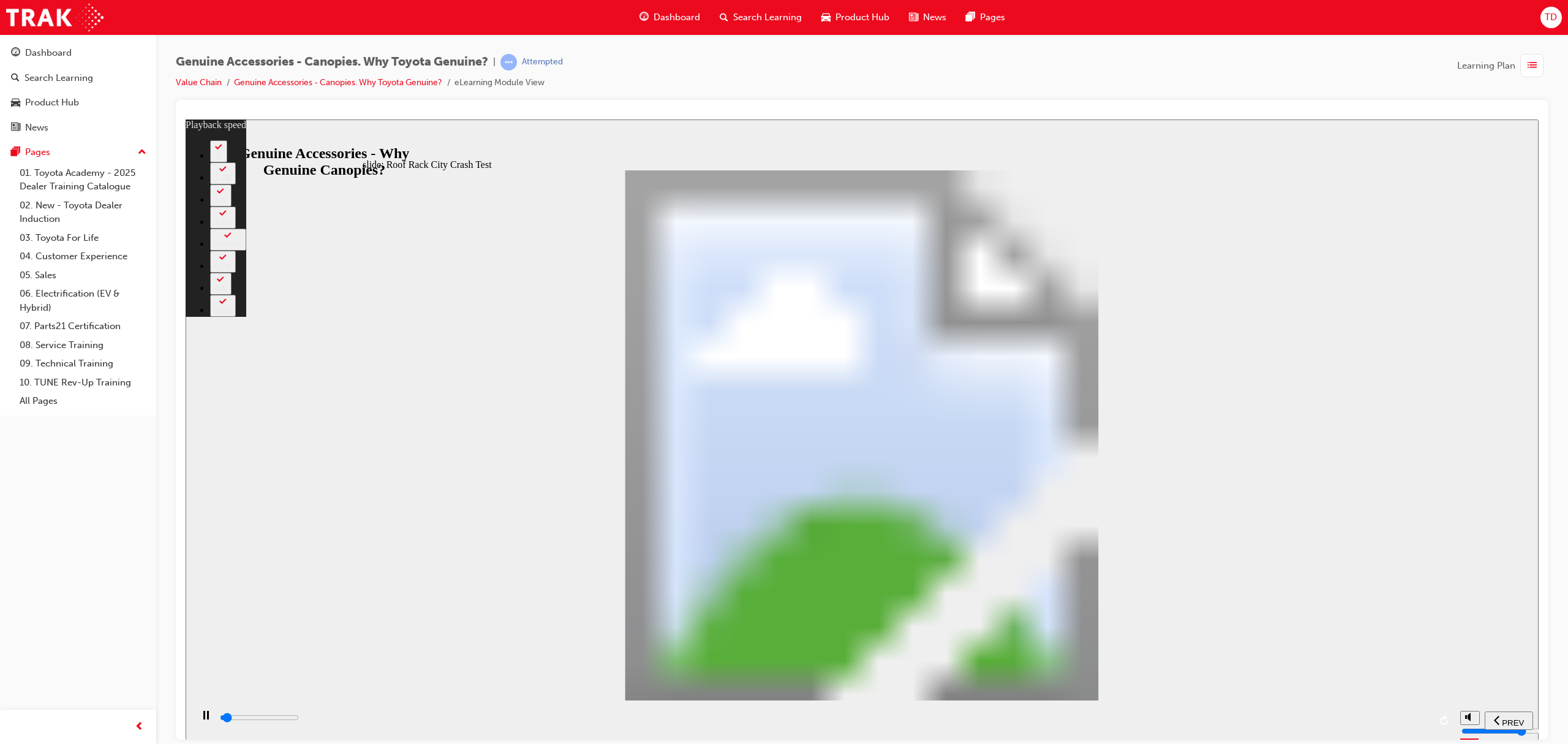
type input "1500"
type input "0"
type input "1500"
type input "0"
type input "1600"
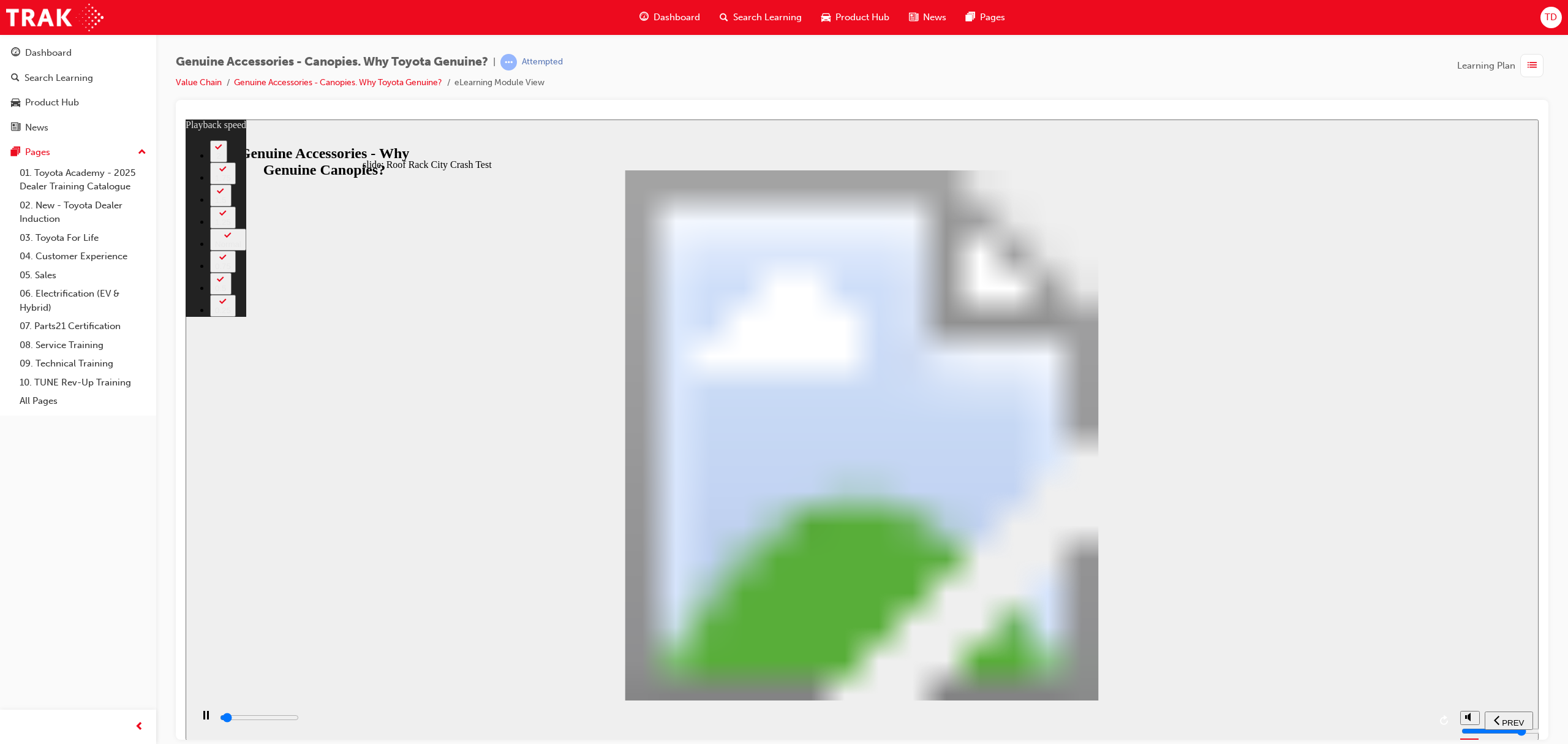
type input "0"
type input "1600"
type input "0"
type input "1600"
type input "0"
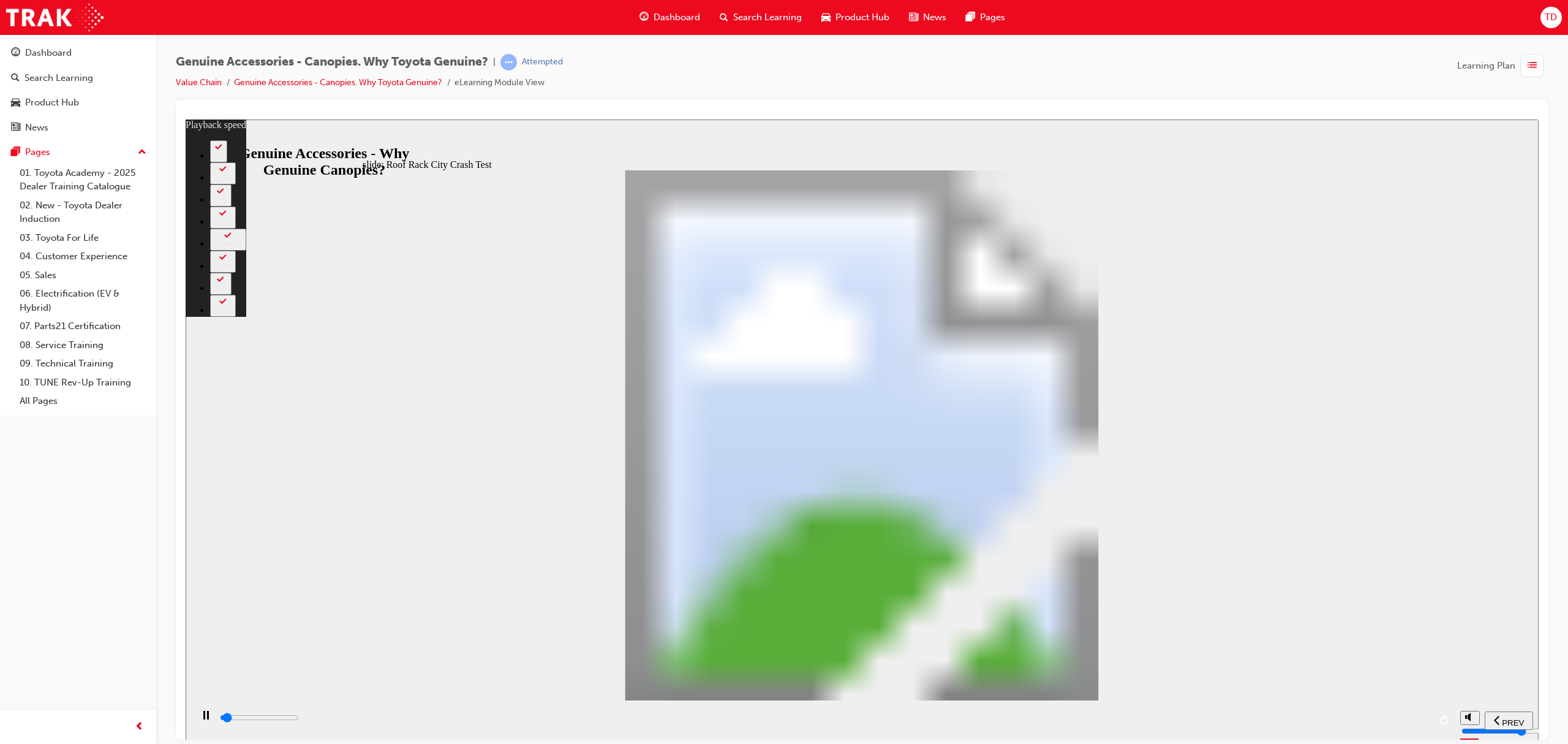
type input "1600"
type input "0"
type input "1600"
type input "0"
type input "1600"
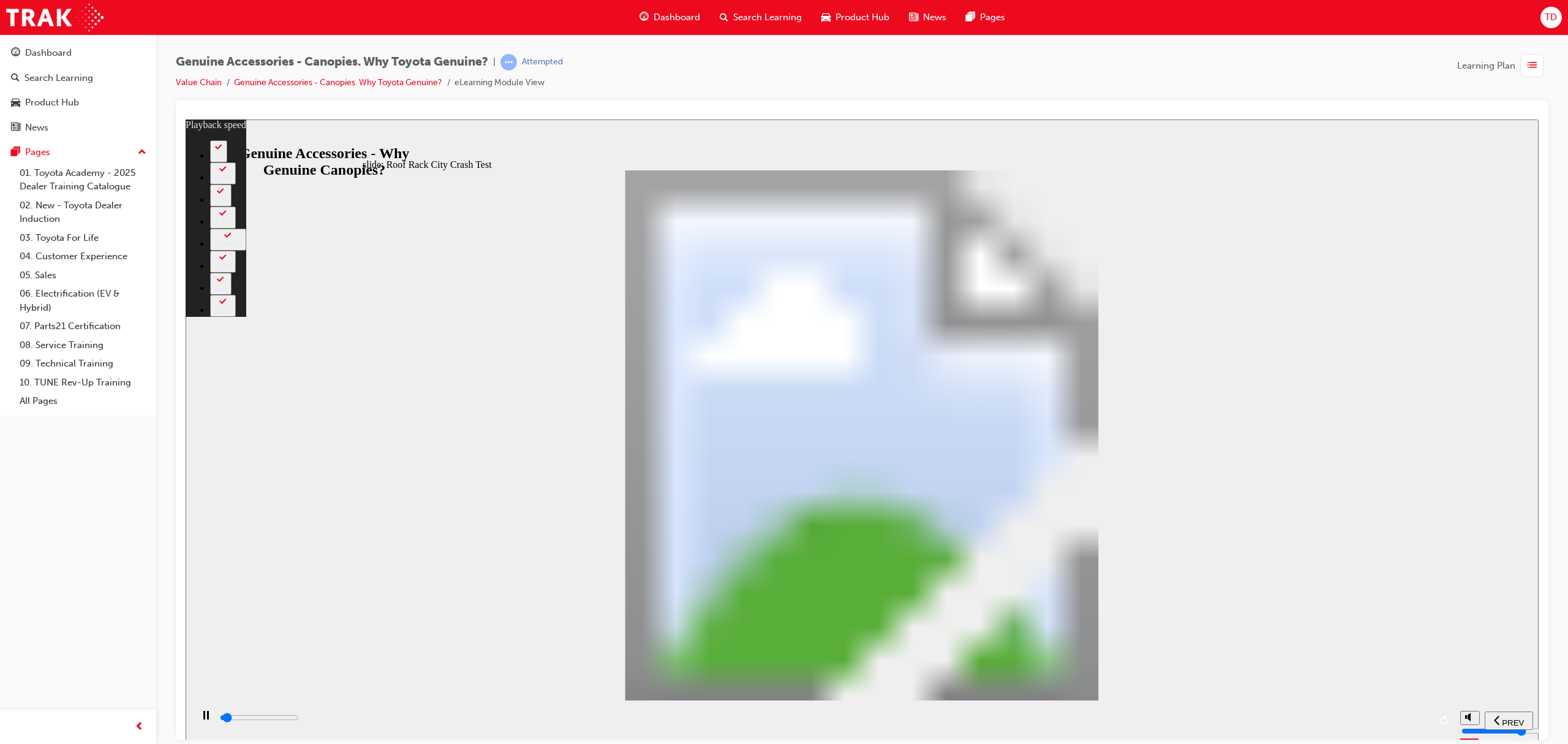
type input "0"
type input "1700"
type input "0"
type input "1700"
type input "0"
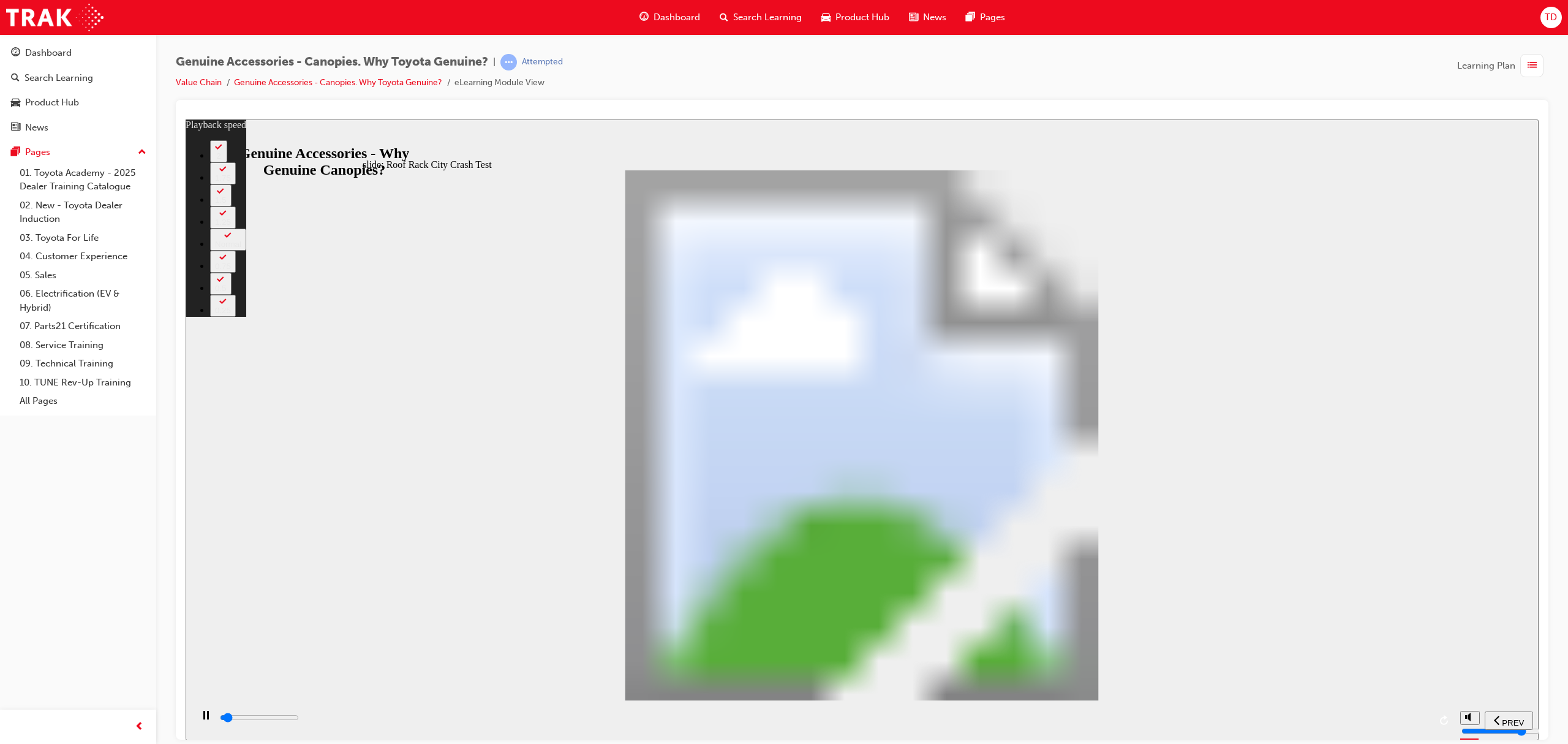
type input "1700"
type input "0"
type input "1700"
type input "0"
type input "1700"
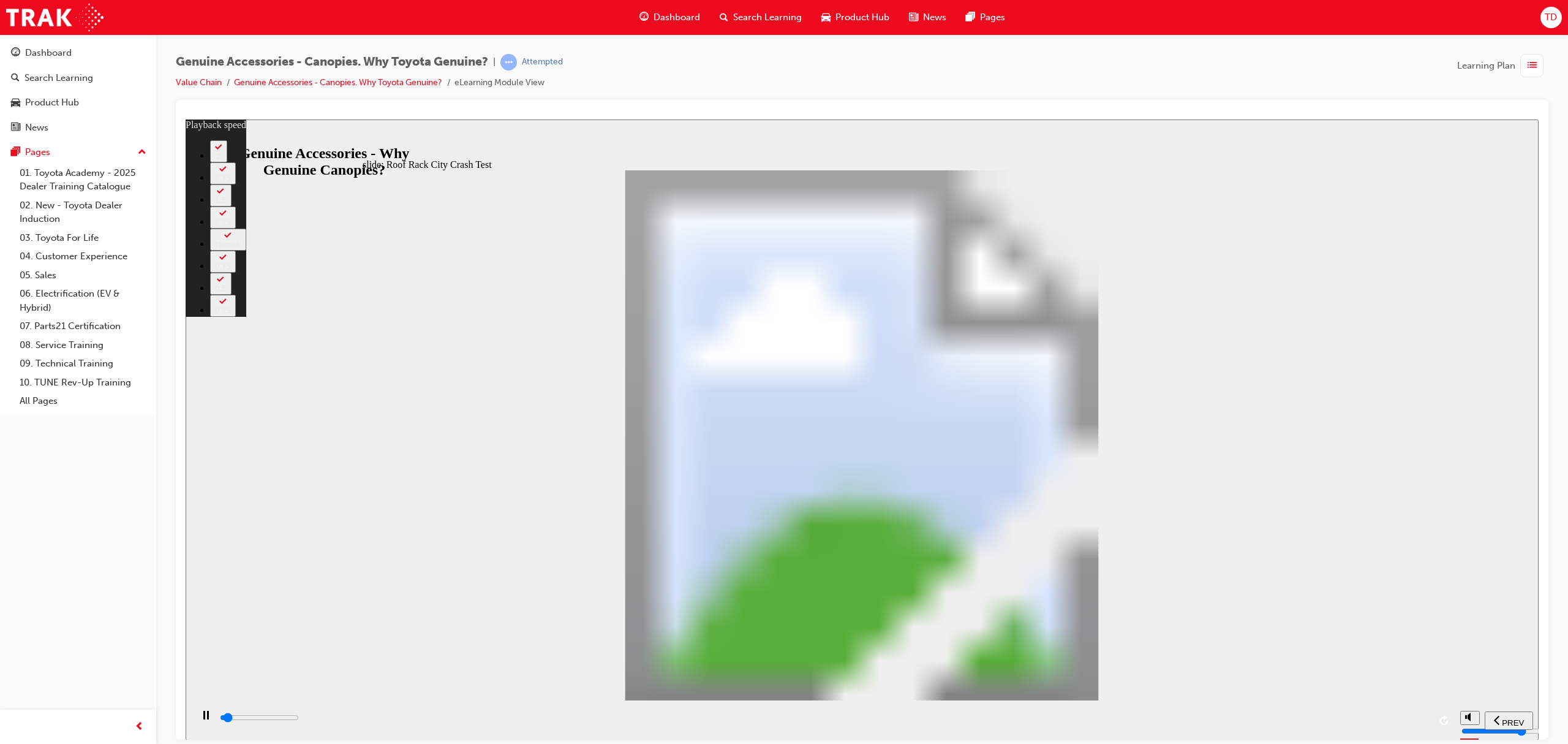
type input "0"
type input "1700"
type input "0"
type input "1800"
type input "0"
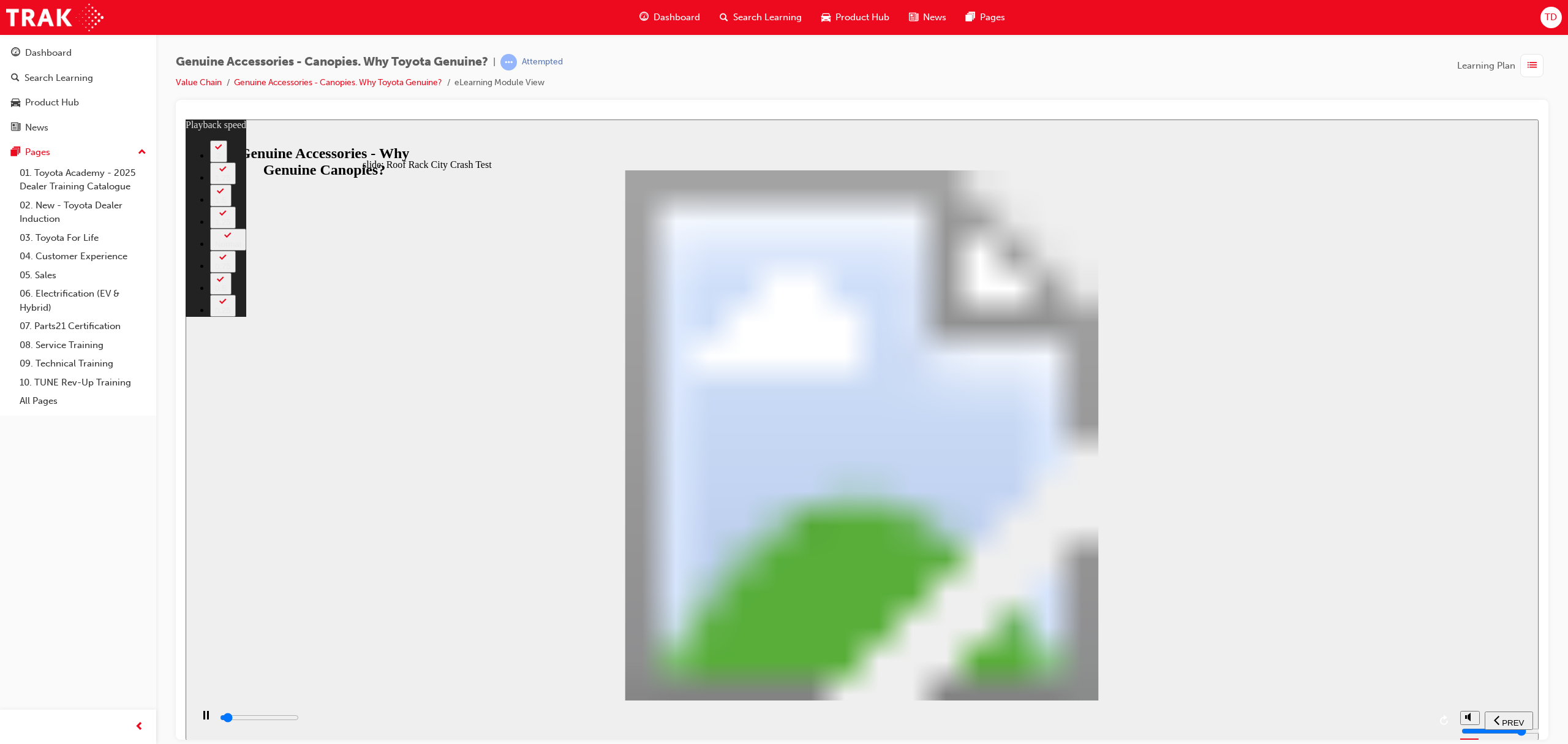
type input "1800"
type input "0"
type input "1800"
type input "0"
type input "1800"
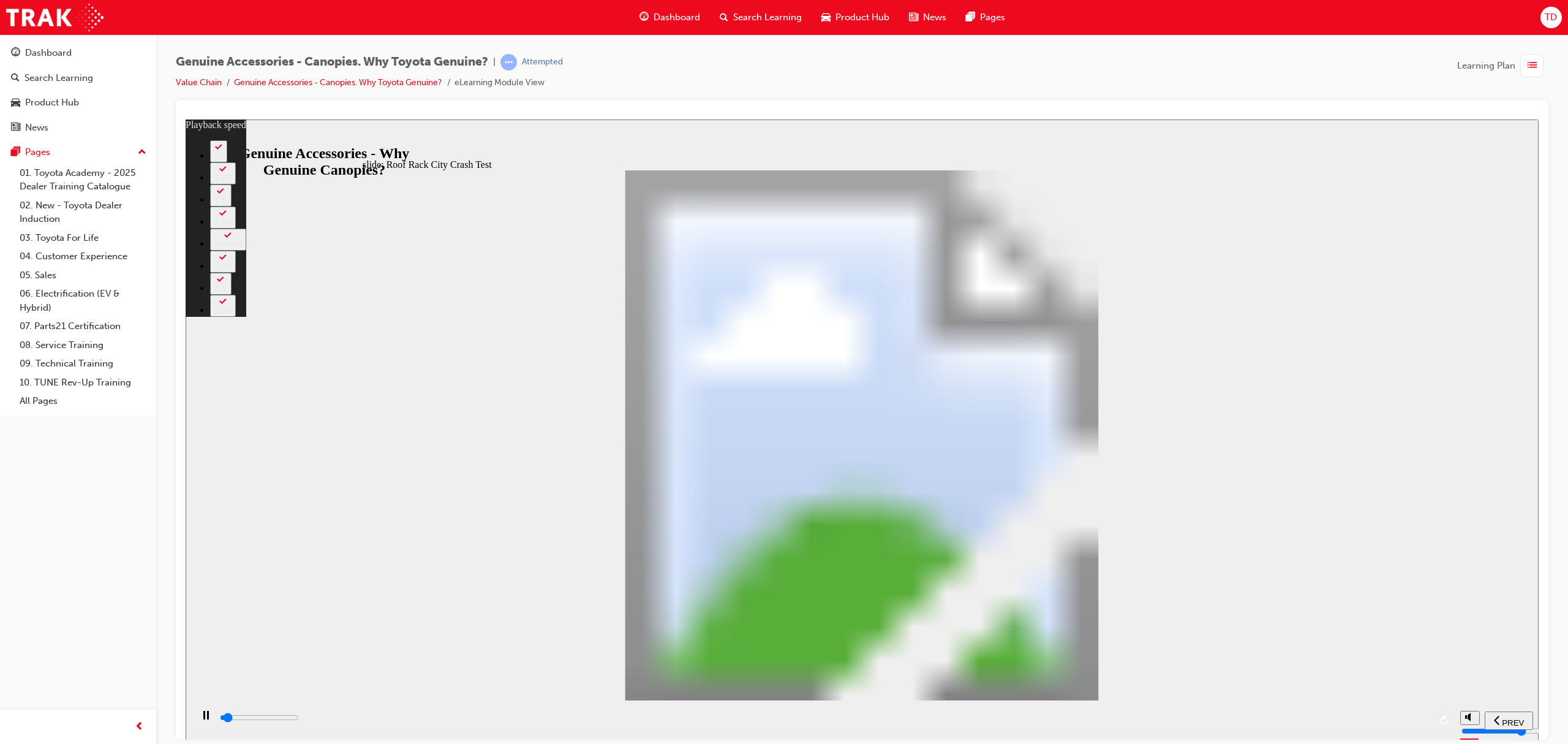
type input "0"
type input "1800"
type input "0"
type input "1800"
type input "0"
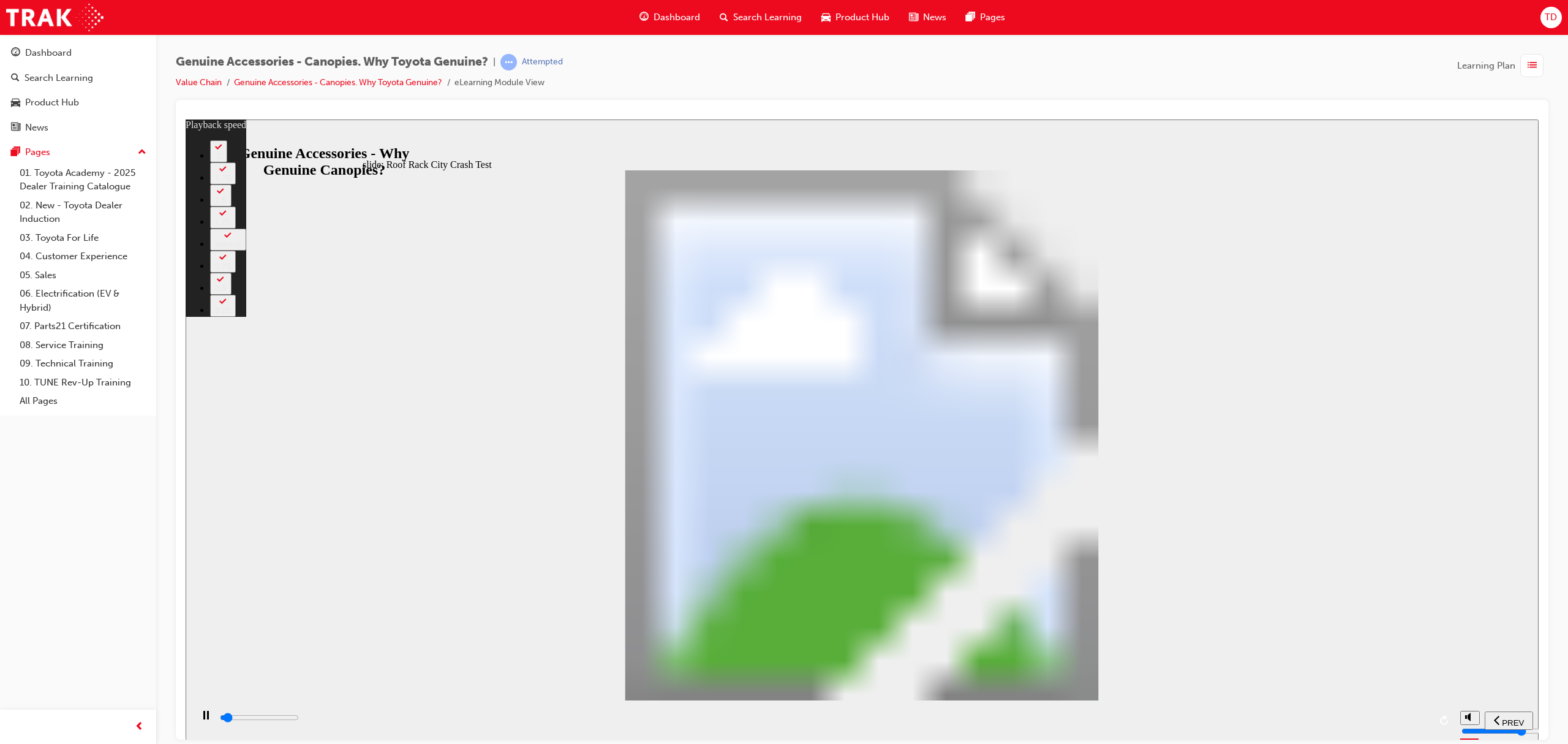
type input "1900"
type input "0"
type input "1900"
type input "0"
type input "1900"
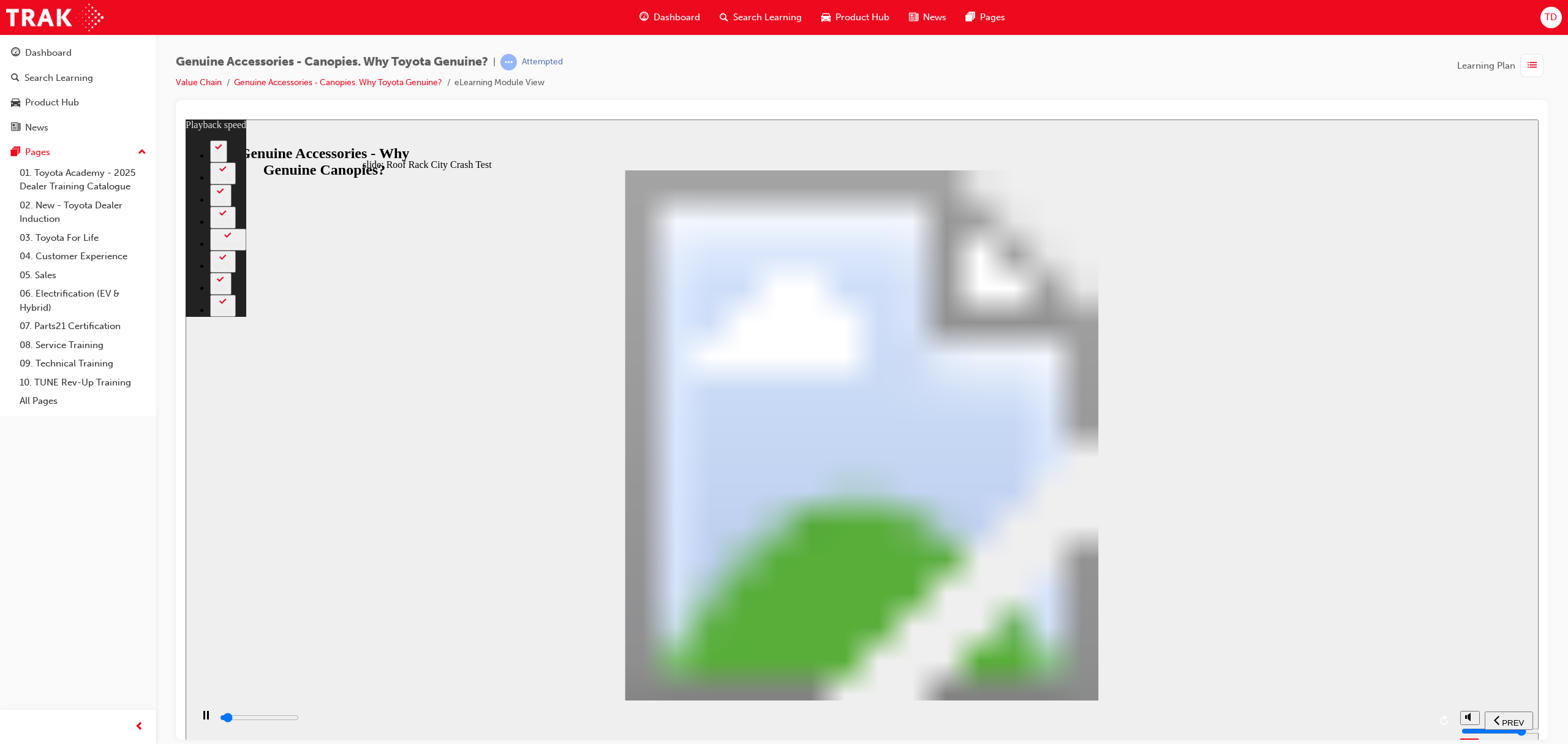
type input "0"
type input "1900"
type input "0"
type input "1900"
type input "0"
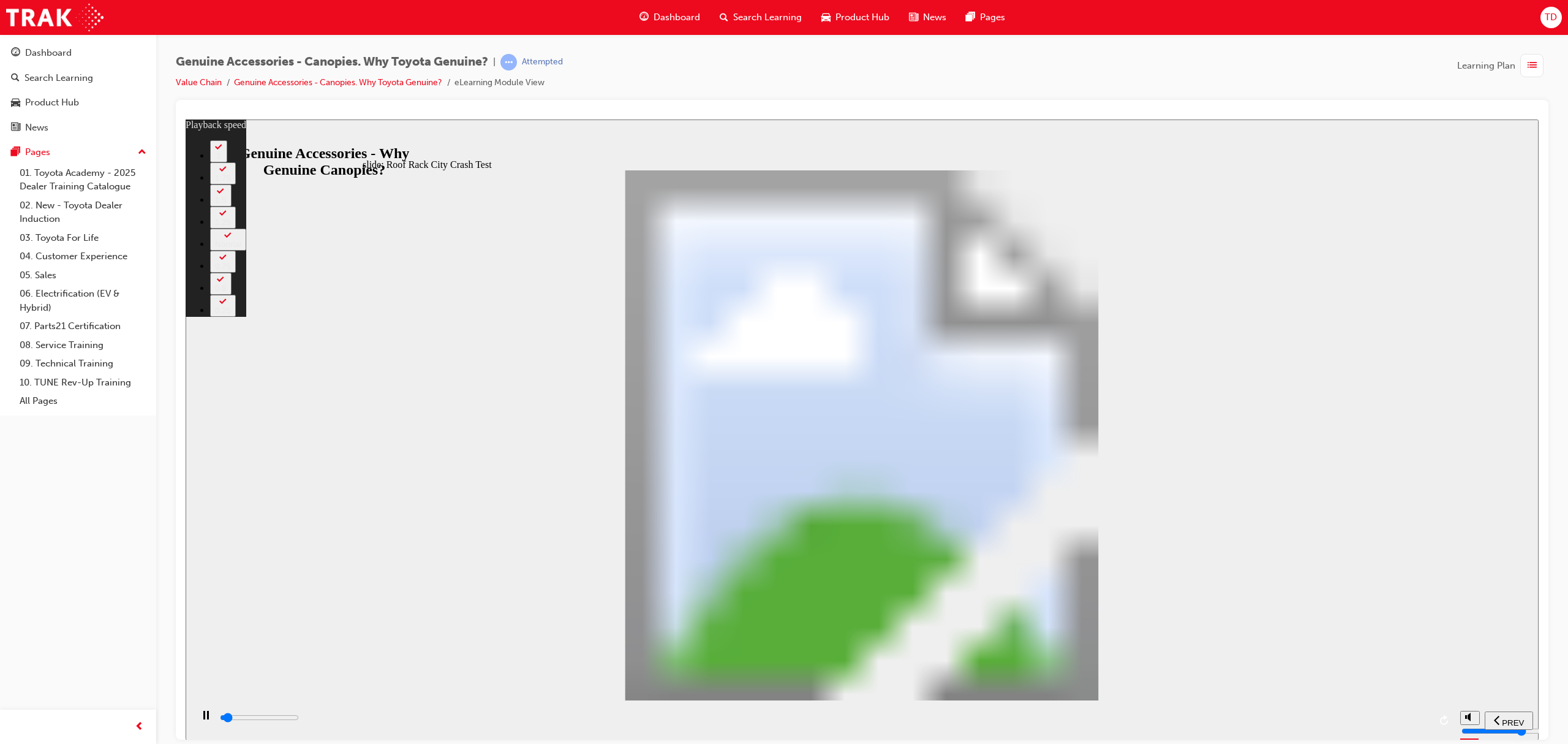
type input "1900"
type input "0"
type input "2000"
type input "0"
type input "2000"
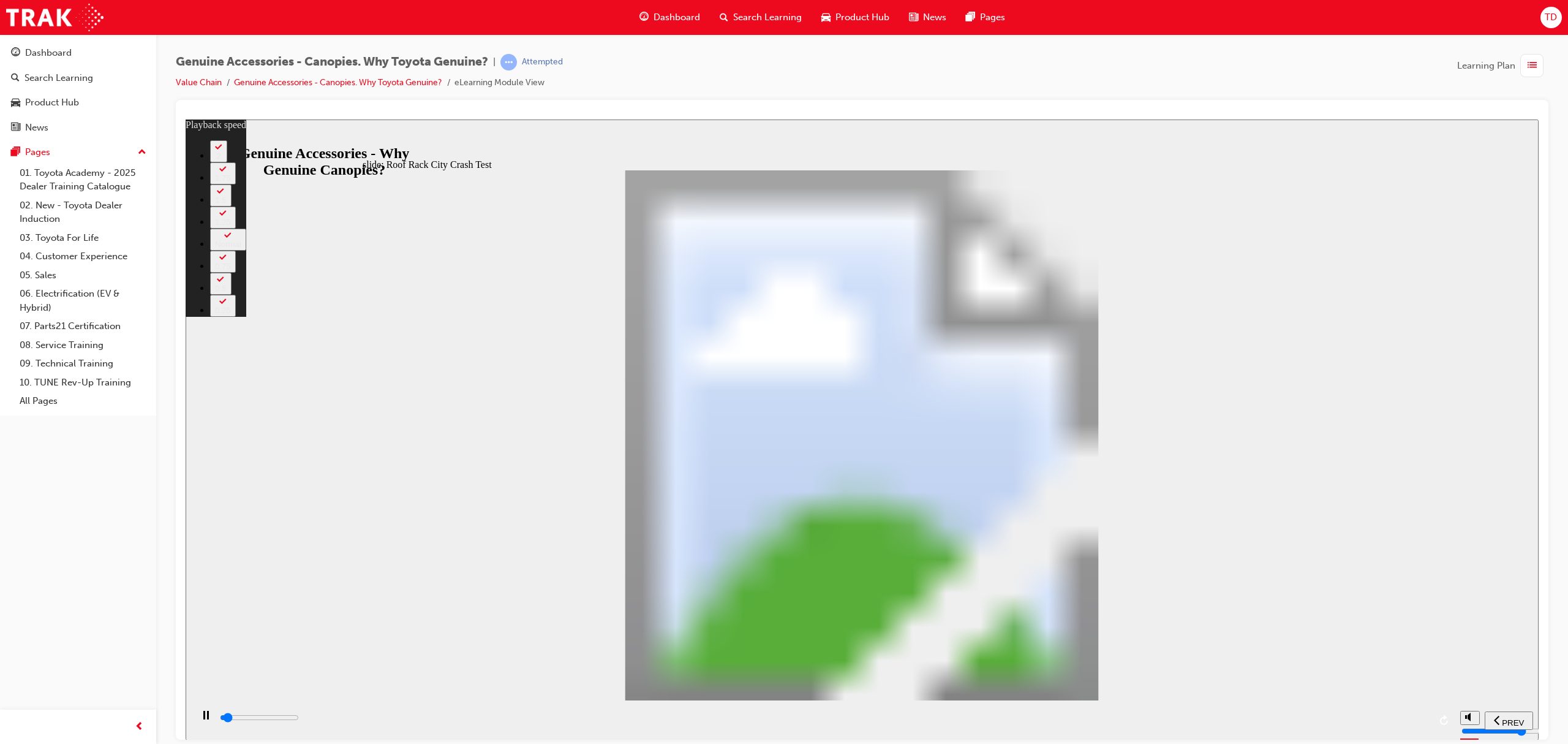
type input "0"
type input "2000"
type input "0"
type input "2000"
type input "0"
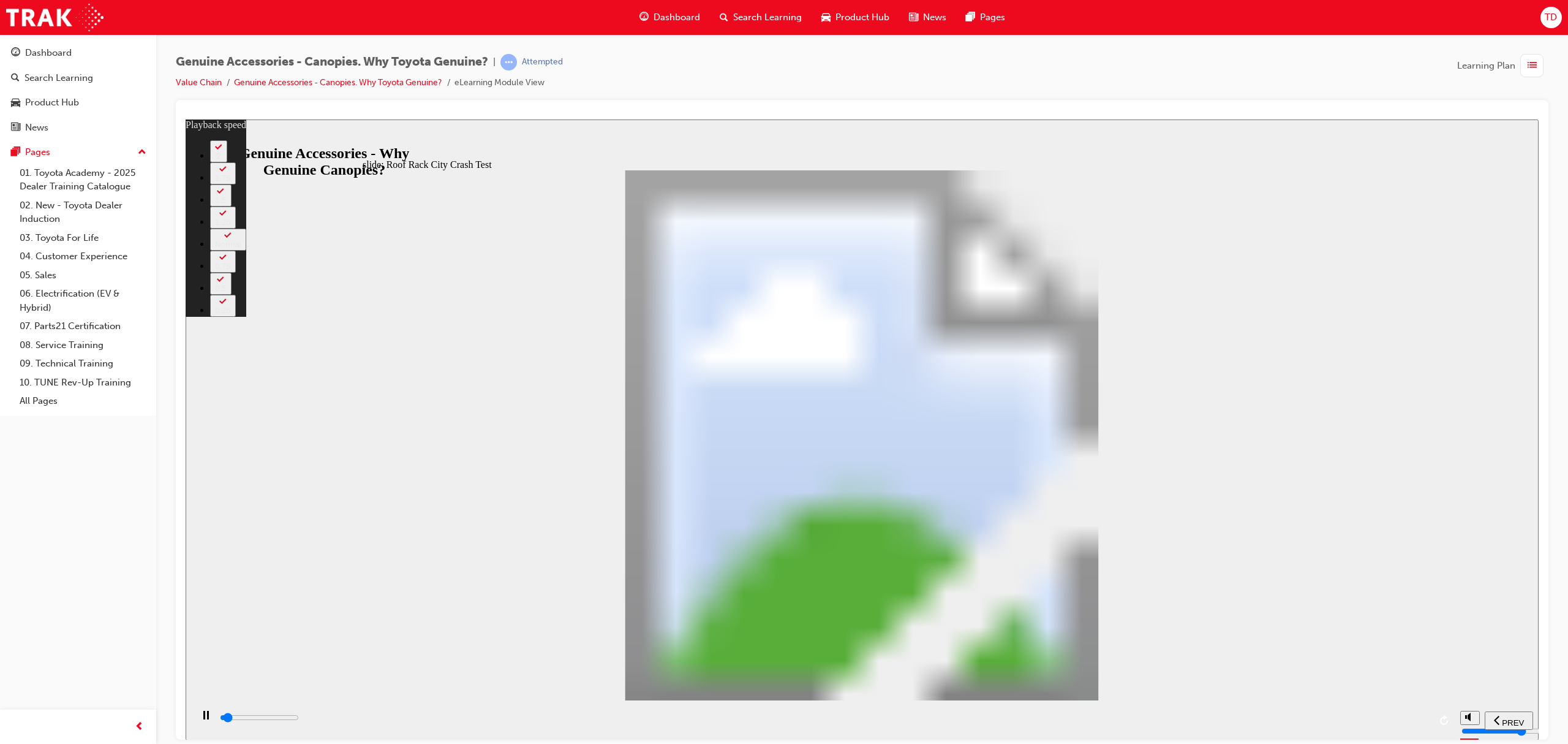
type input "2000"
type input "0"
type input "2000"
type input "0"
type input "2100"
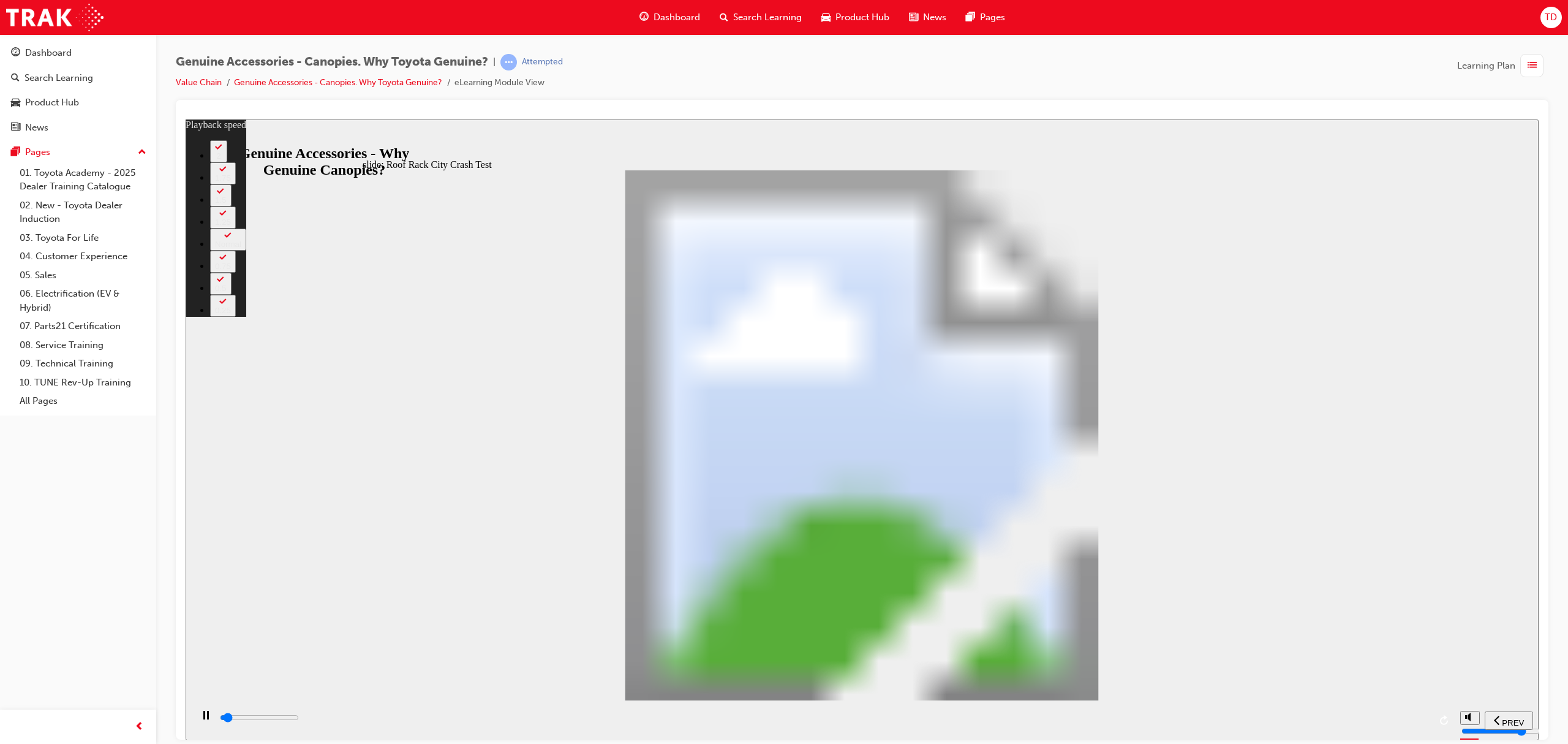
type input "1"
type input "2100"
type input "1"
type input "2100"
type input "1"
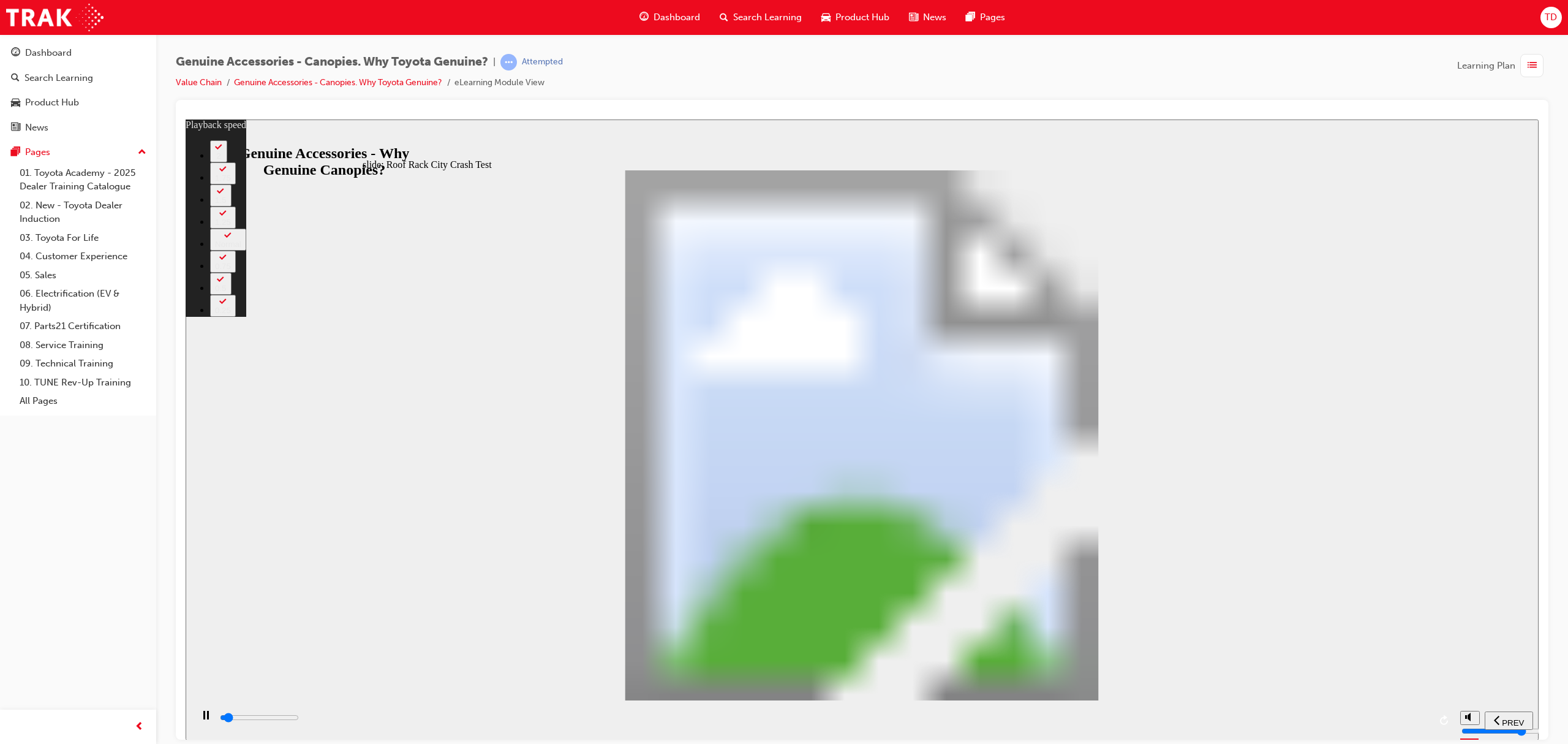
type input "2100"
type input "1"
type input "2100"
type input "1"
type input "2100"
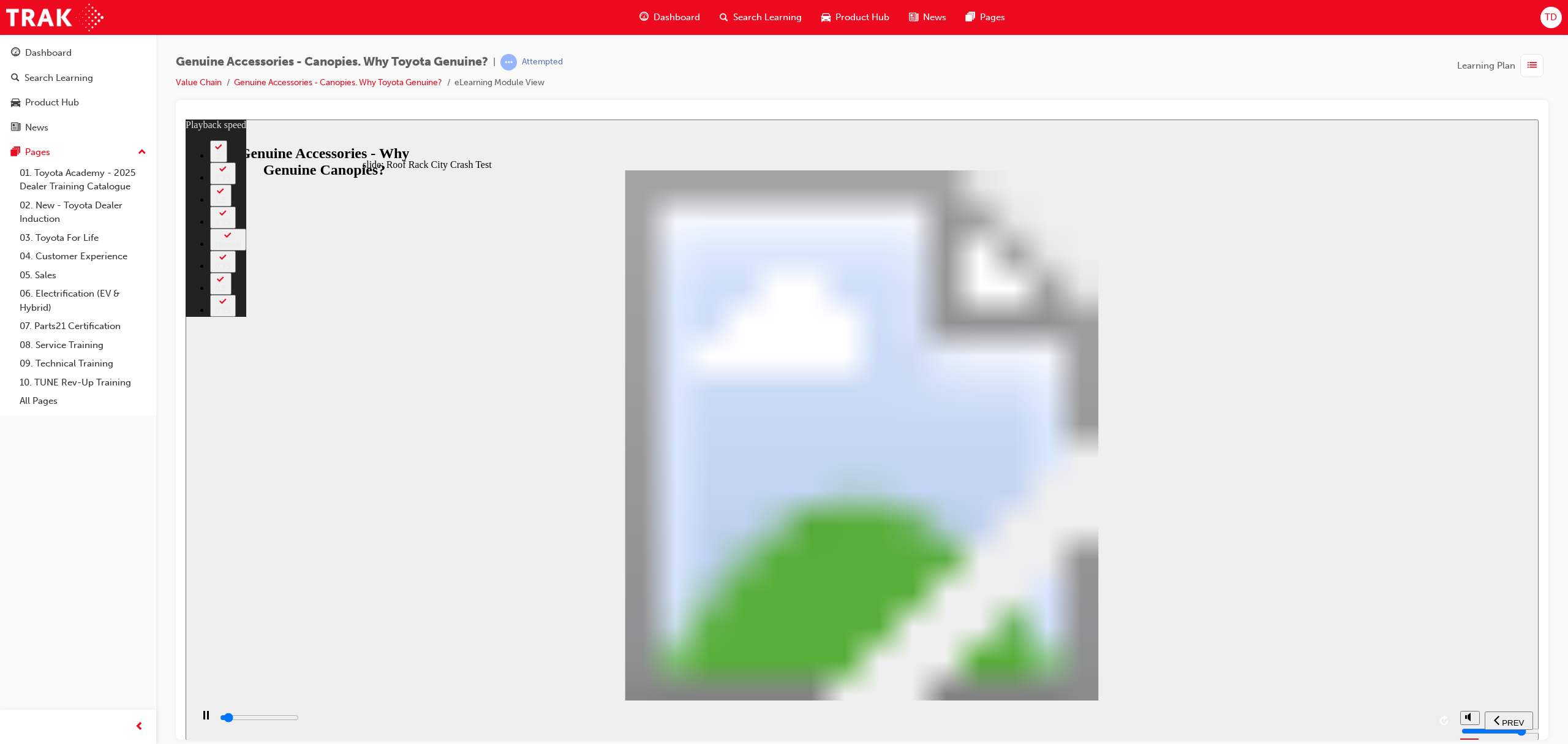
type input "1"
type input "2200"
type input "1"
type input "2200"
type input "1"
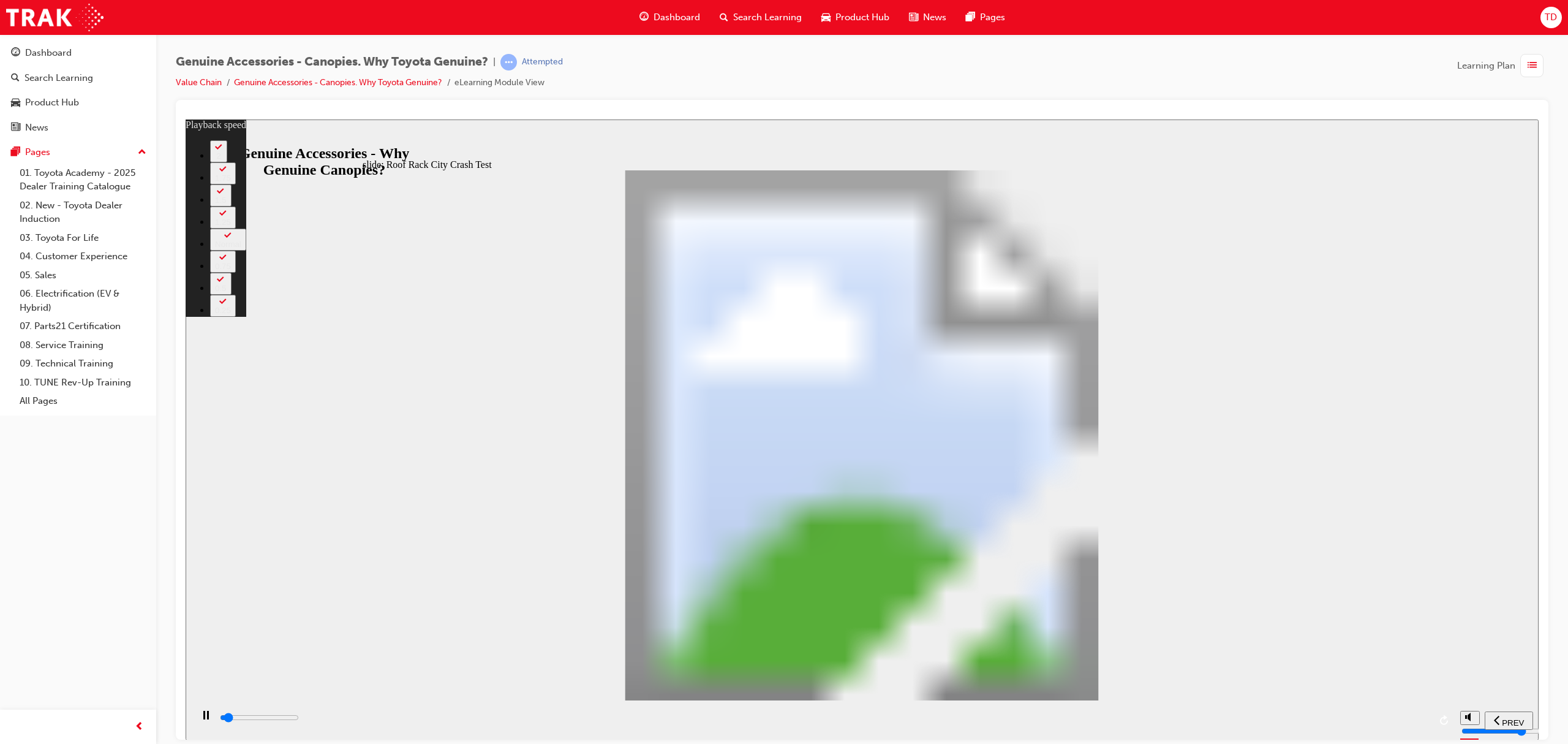
type input "2200"
type input "1"
type input "2200"
type input "1"
type input "2200"
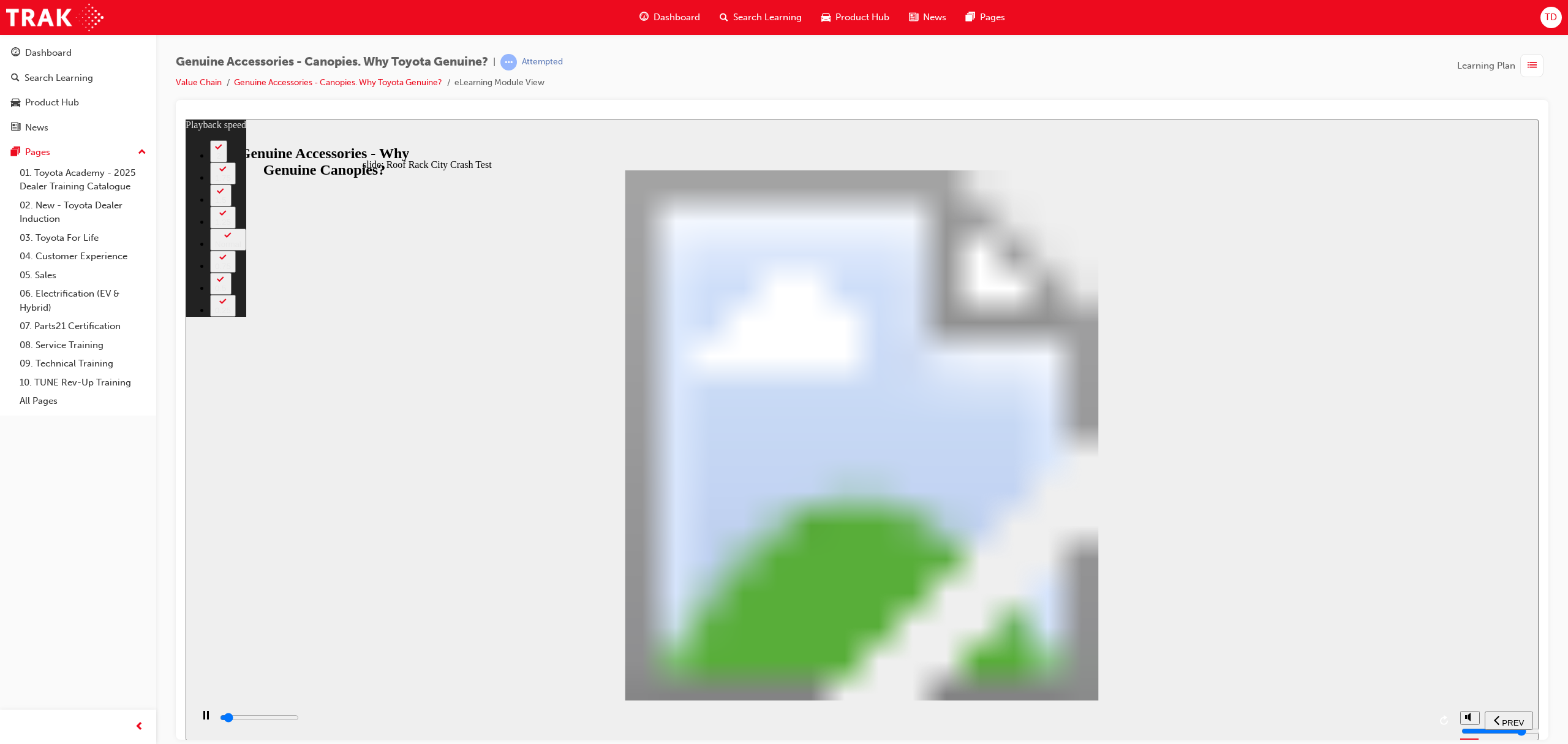
type input "1"
type input "2200"
type input "1"
type input "2300"
type input "1"
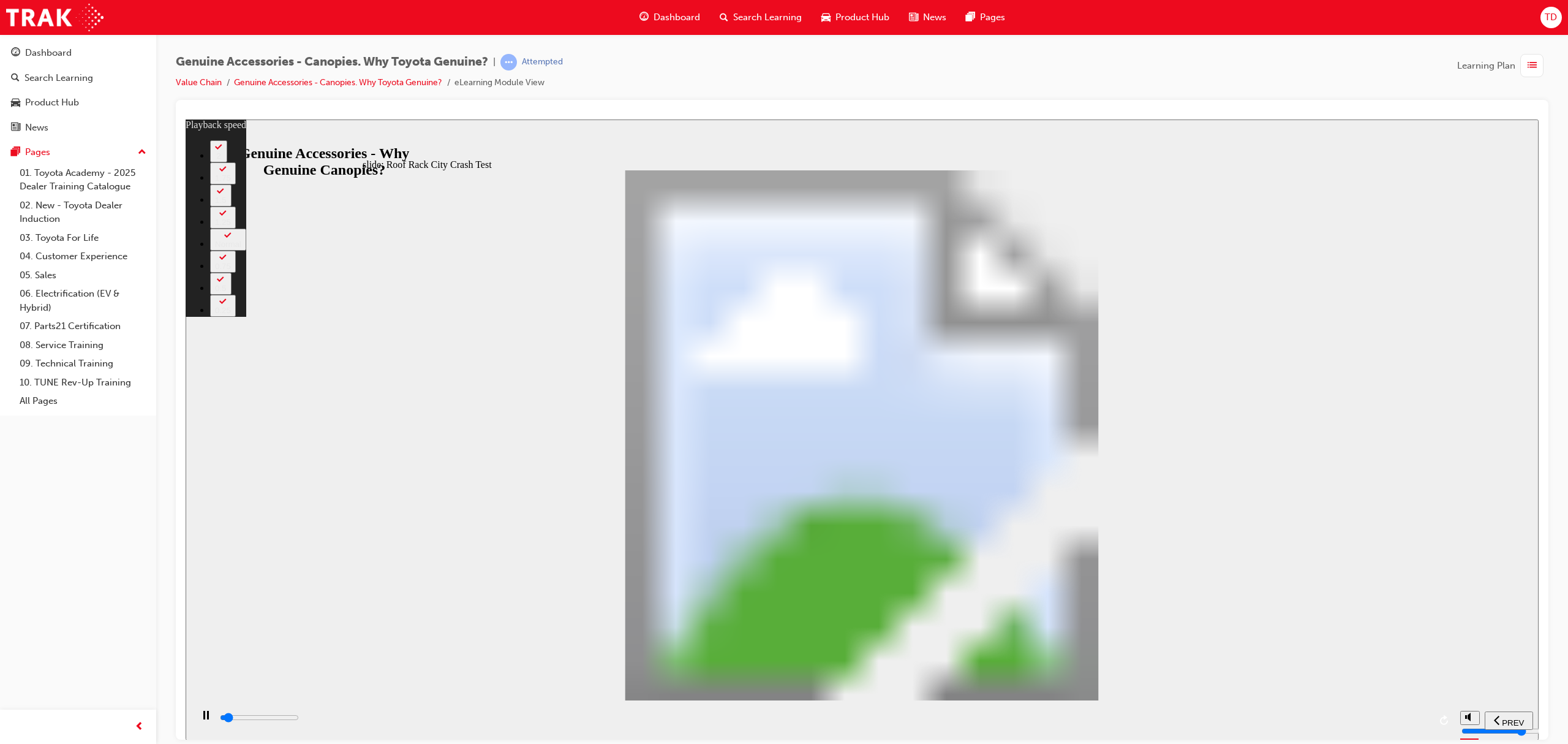
type input "2300"
type input "1"
type input "2300"
type input "1"
type input "2300"
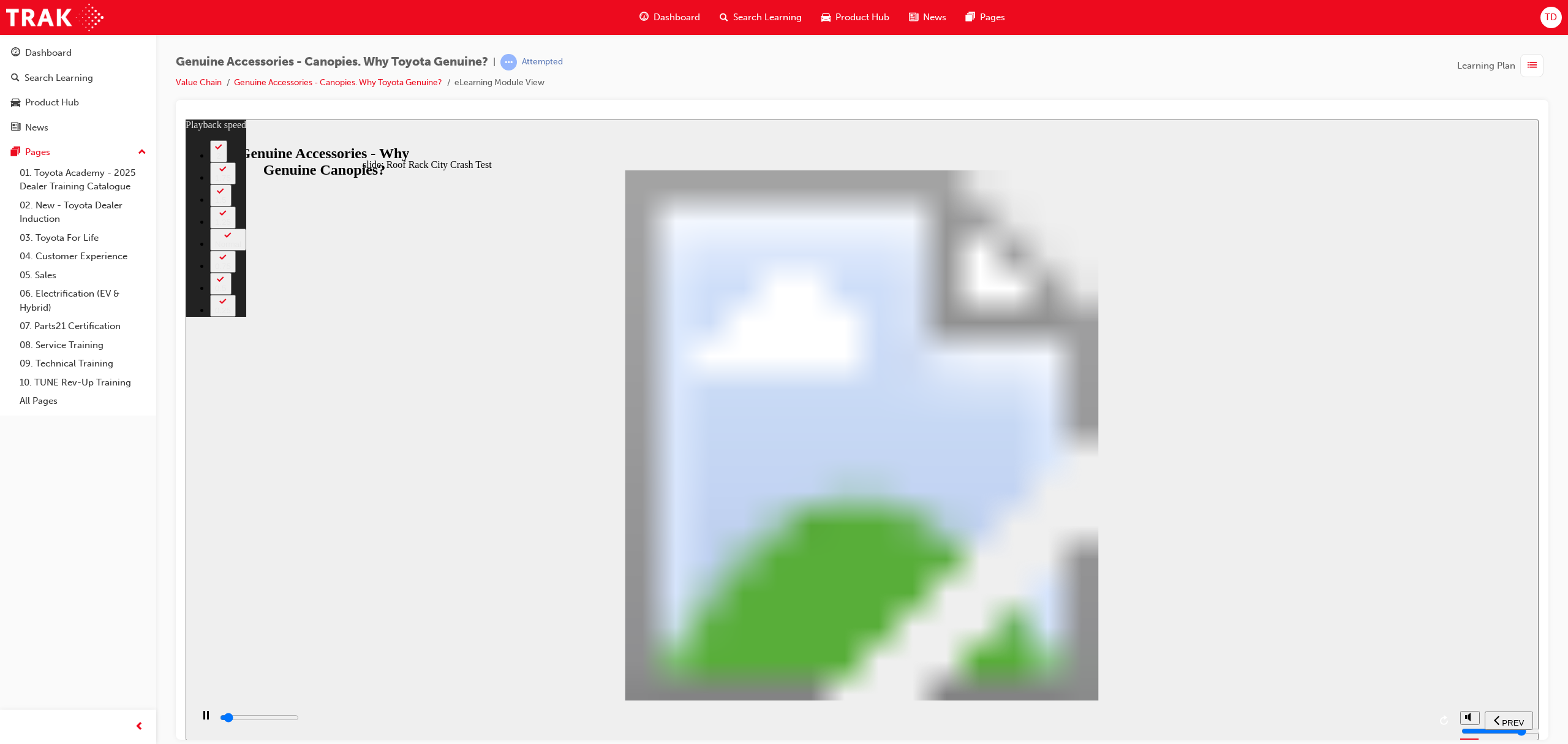
type input "1"
type input "2300"
type input "1"
type input "2300"
type input "1"
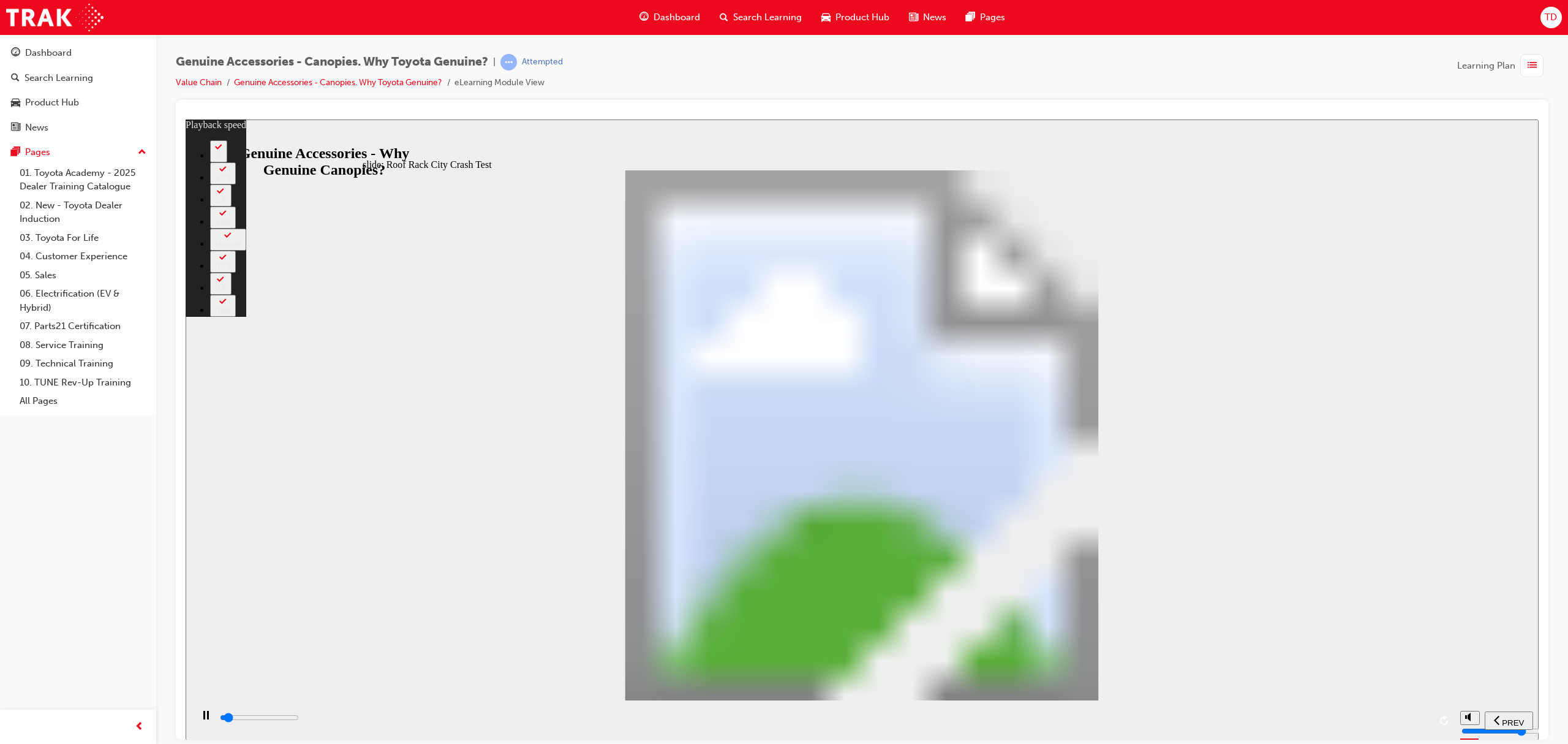
type input "2400"
type input "1"
type input "2400"
type input "1"
type input "2400"
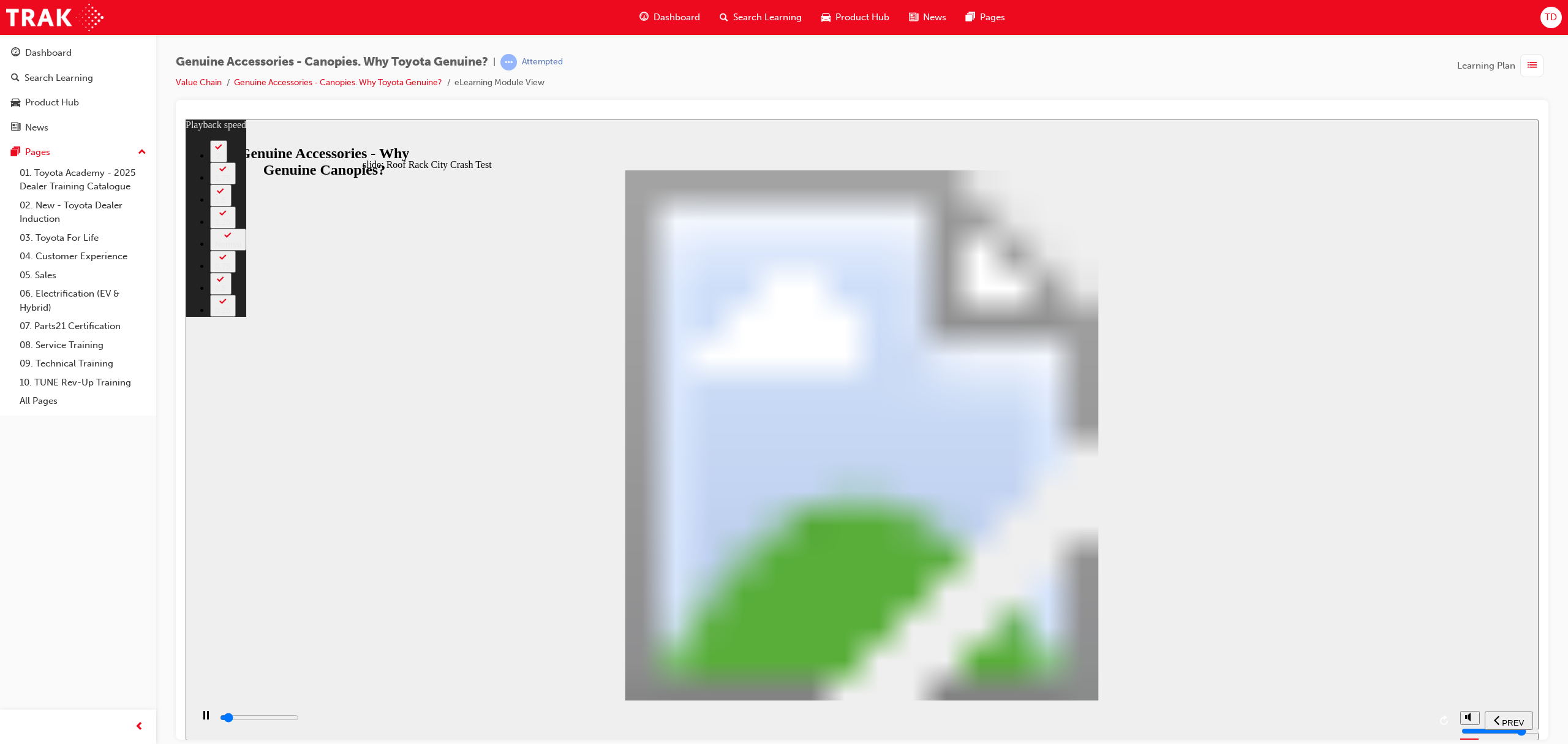
type input "1"
type input "2400"
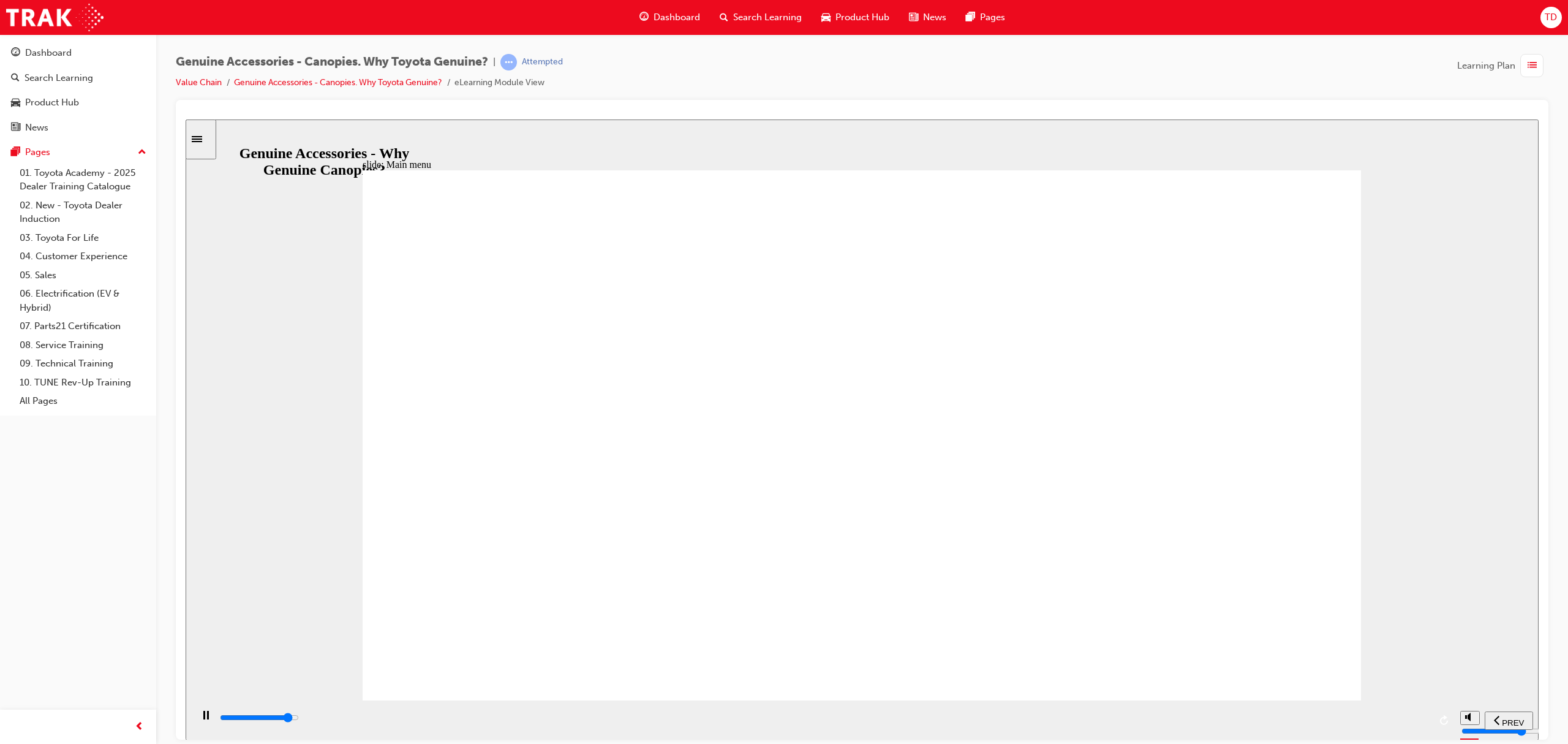
drag, startPoint x: 834, startPoint y: 304, endPoint x: 1019, endPoint y: 334, distance: 187.4
drag, startPoint x: 835, startPoint y: 293, endPoint x: 748, endPoint y: 285, distance: 87.4
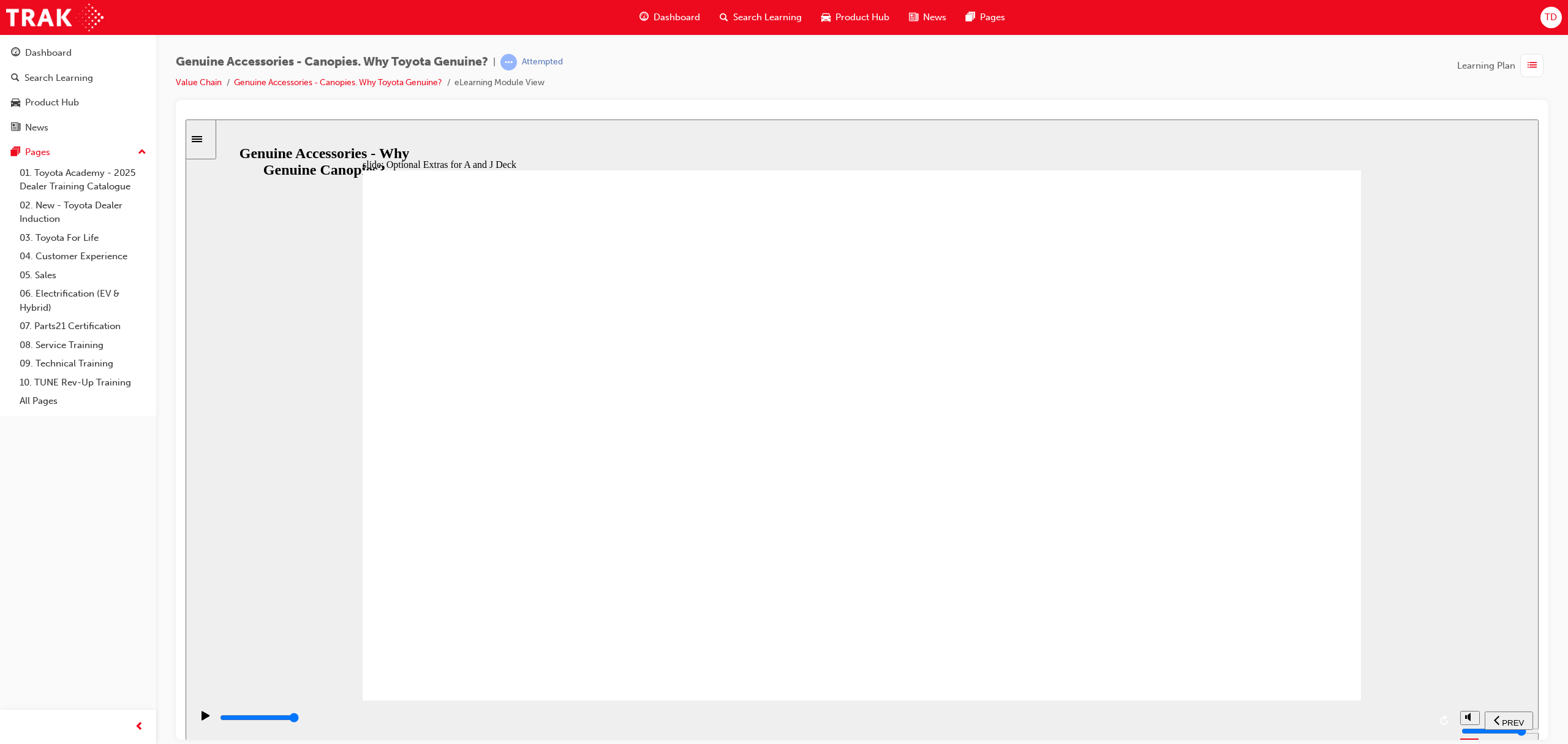
drag, startPoint x: 839, startPoint y: 296, endPoint x: 900, endPoint y: 296, distance: 61.0
drag, startPoint x: 821, startPoint y: 301, endPoint x: 551, endPoint y: 308, distance: 270.1
click at [537, 308] on div "Applicability – Canopy Optional Extras Click the icons to reveal the features a…" at bounding box center [862, 440] width 998 height 541
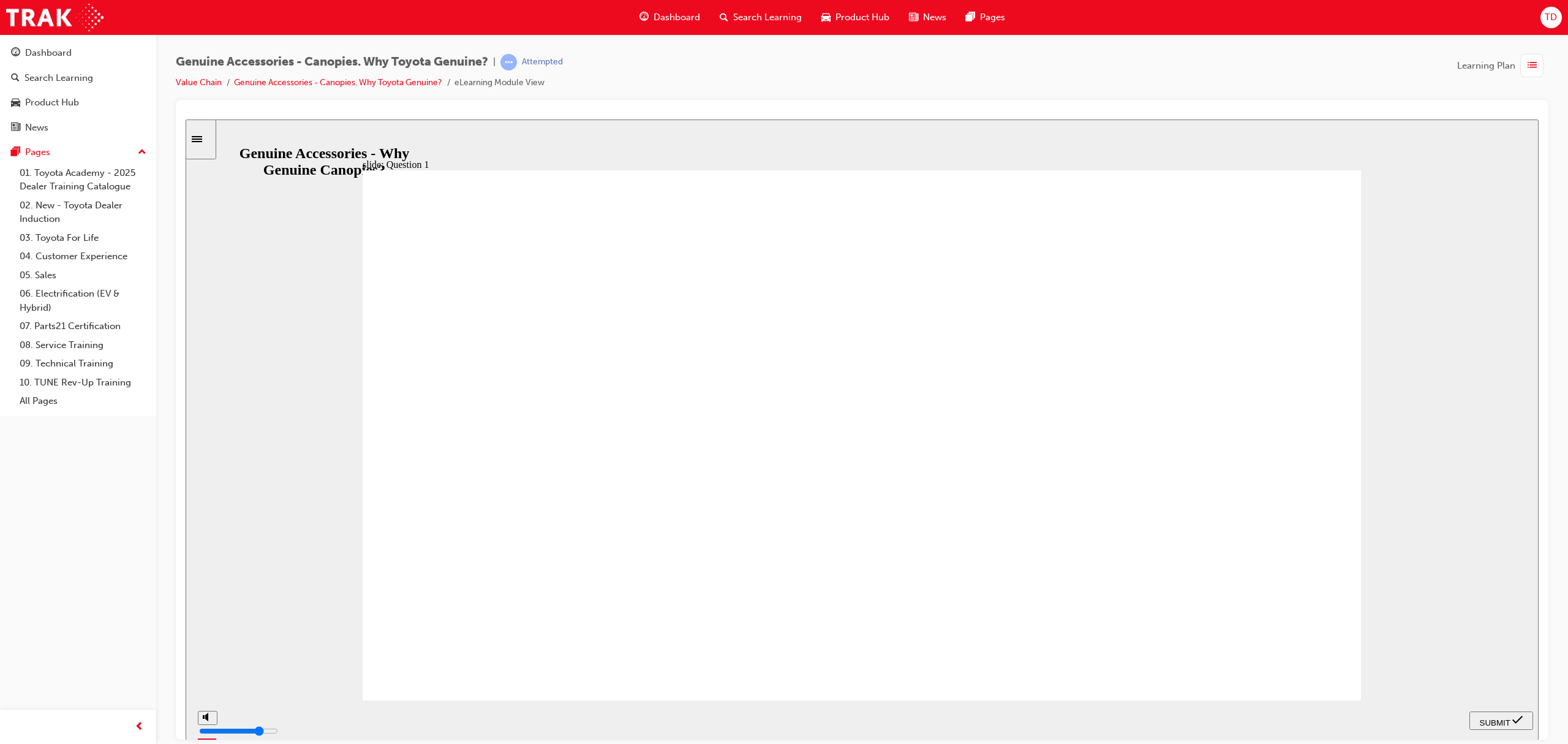
click at [1490, 714] on div "SUBMIT" at bounding box center [1501, 721] width 54 height 13
click at [1493, 720] on span "SUBMIT" at bounding box center [1495, 722] width 31 height 10
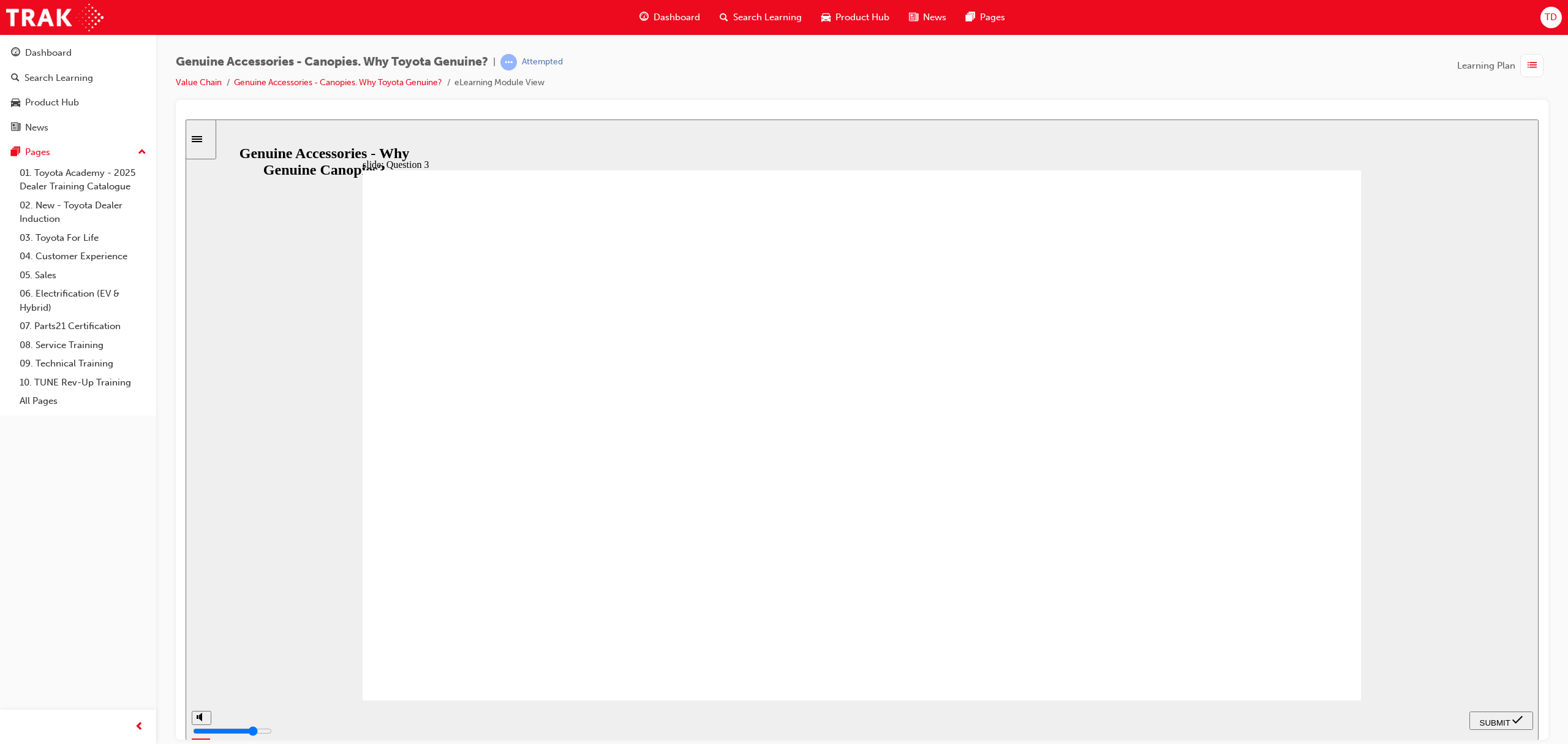
drag, startPoint x: 767, startPoint y: 491, endPoint x: 781, endPoint y: 492, distance: 14.0
click at [1503, 721] on span "SUBMIT" at bounding box center [1495, 722] width 31 height 10
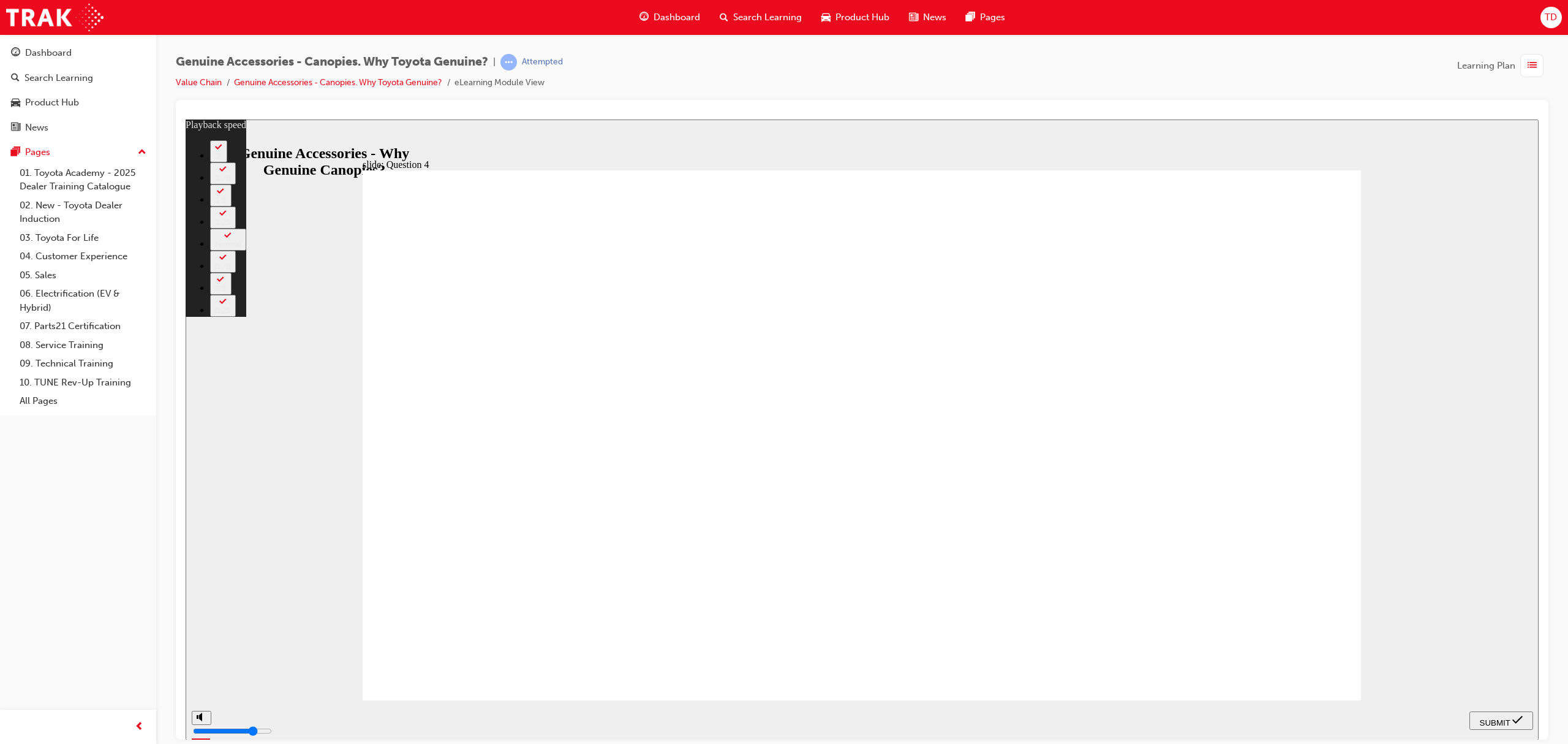
click at [1494, 718] on span "SUBMIT" at bounding box center [1495, 722] width 31 height 10
click at [1515, 718] on icon "submit" at bounding box center [1517, 718] width 10 height 8
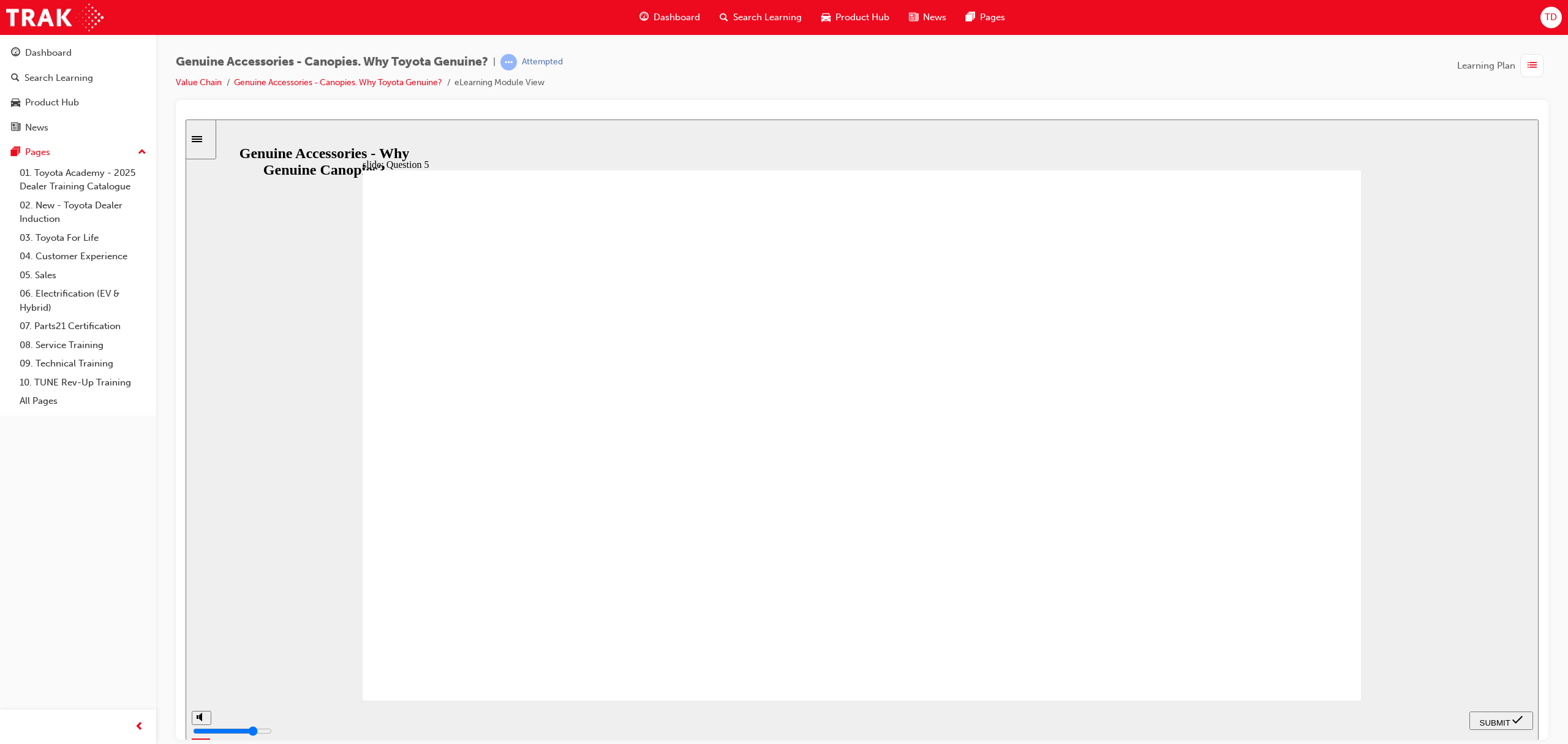
click at [1498, 725] on div "SUBMIT" at bounding box center [1501, 721] width 54 height 13
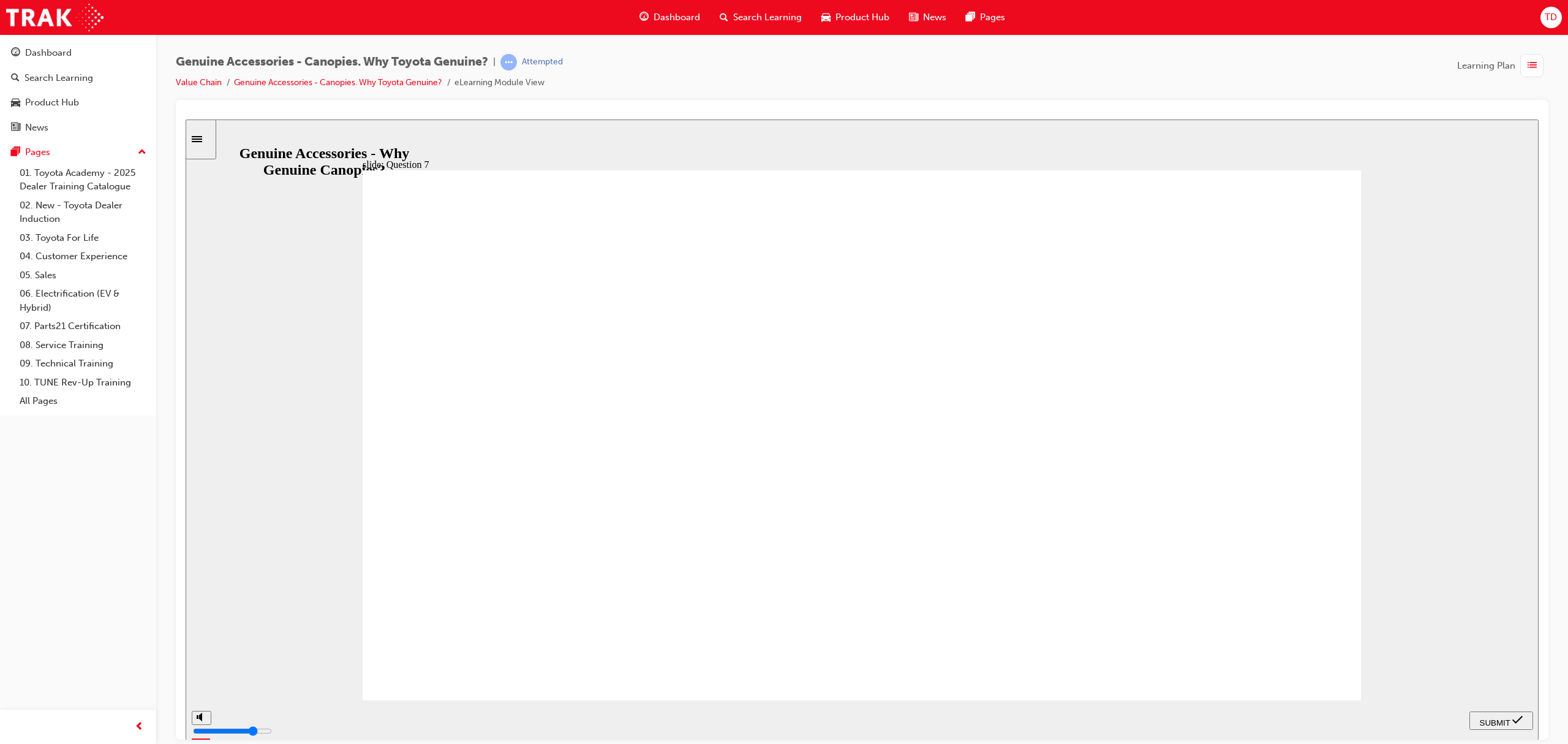
click at [1509, 718] on span "SUBMIT" at bounding box center [1495, 722] width 31 height 10
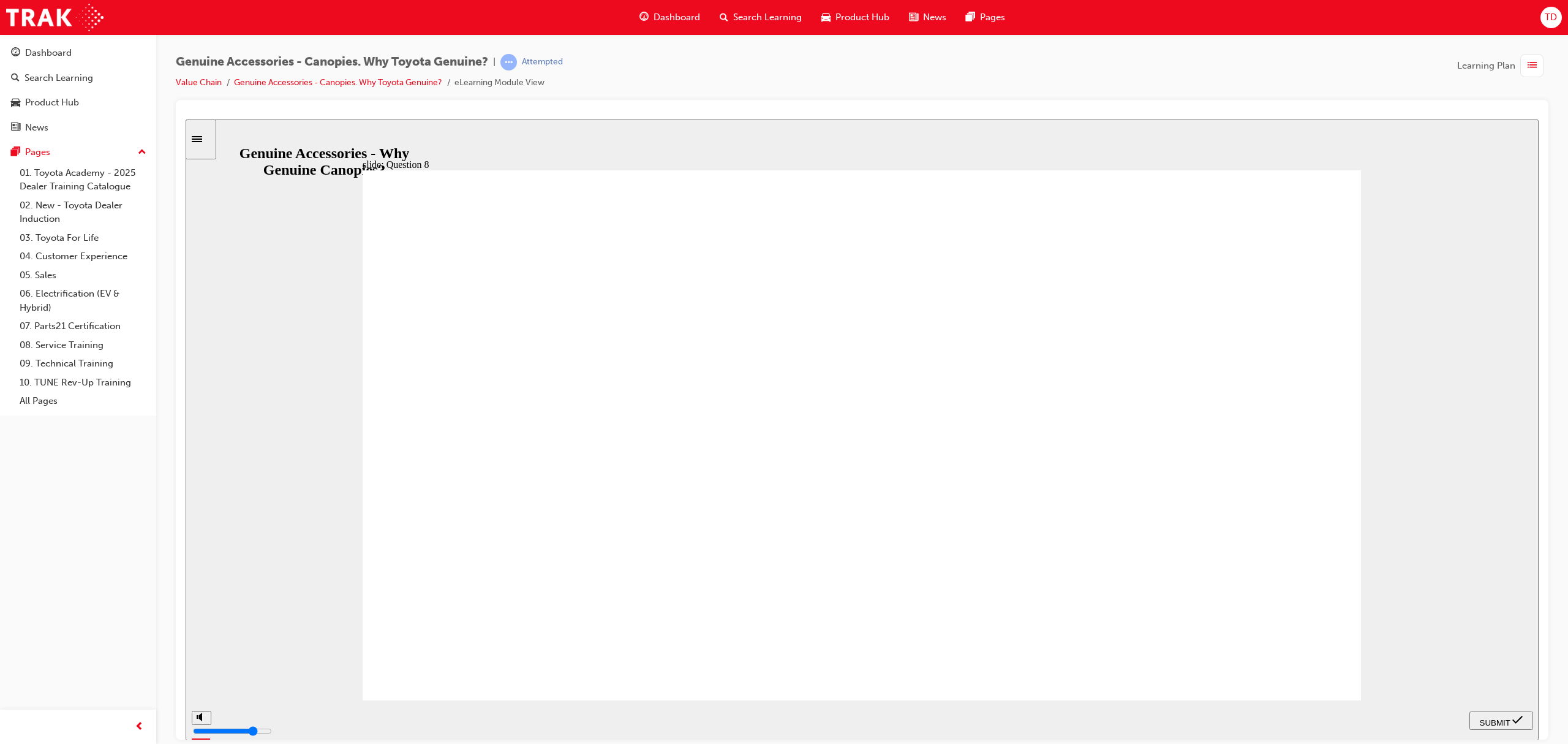
click at [1485, 721] on span "SUBMIT" at bounding box center [1495, 722] width 31 height 10
drag, startPoint x: 1515, startPoint y: 715, endPoint x: 1493, endPoint y: 714, distance: 22.0
click at [1515, 715] on icon "submit" at bounding box center [1517, 719] width 10 height 11
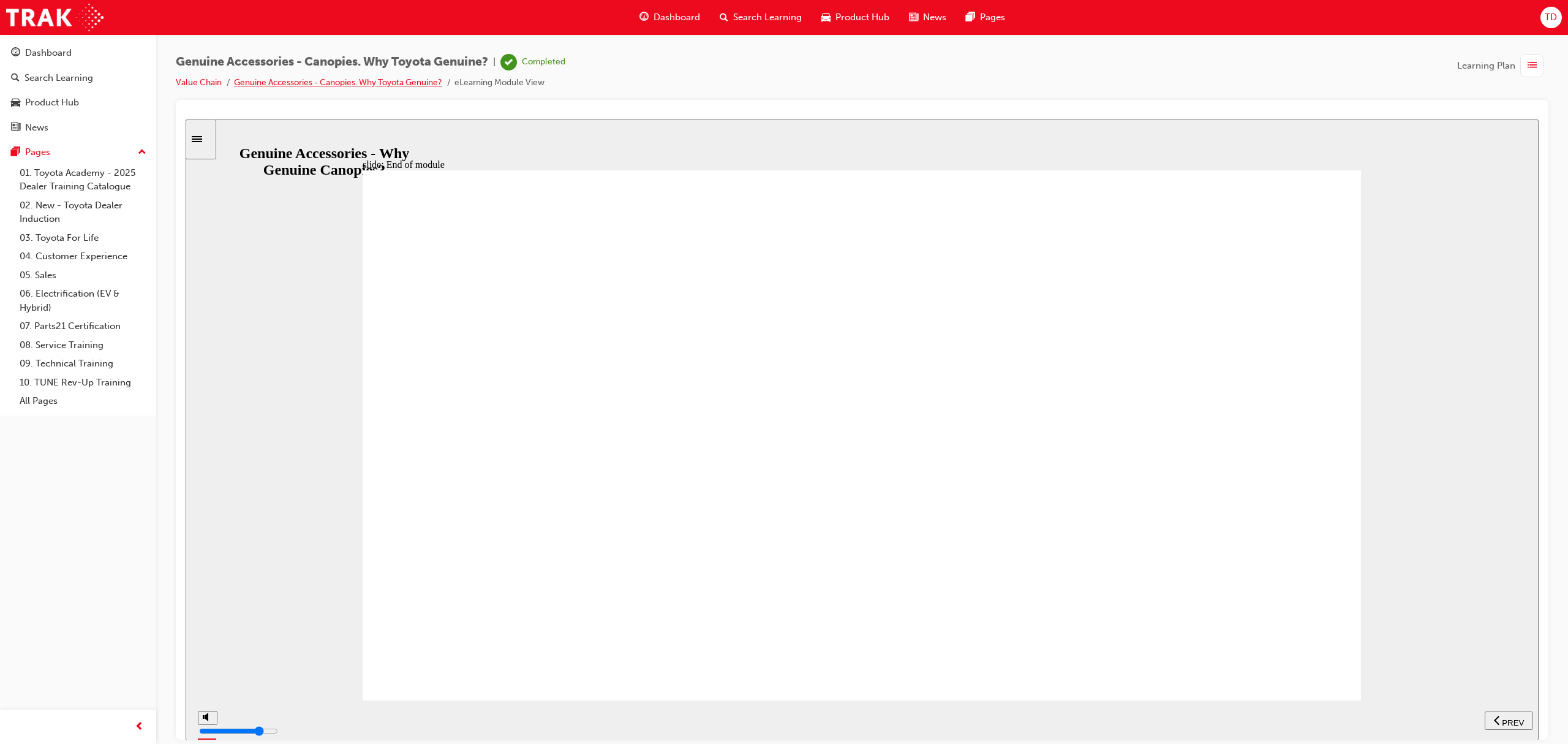
click at [296, 83] on link "Genuine Accessories - Canopies. Why Toyota Genuine?" at bounding box center [338, 83] width 208 height 10
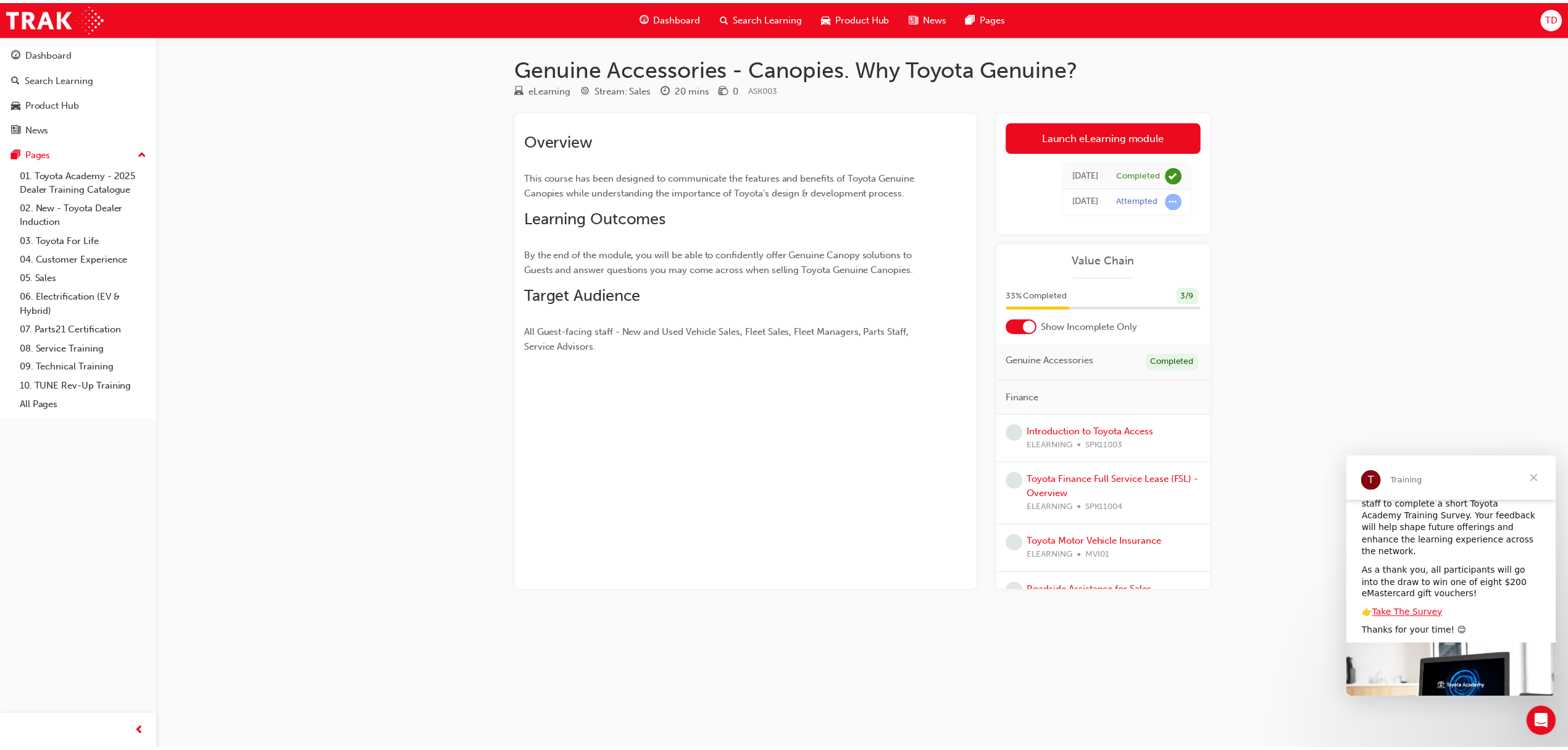
scroll to position [131, 0]
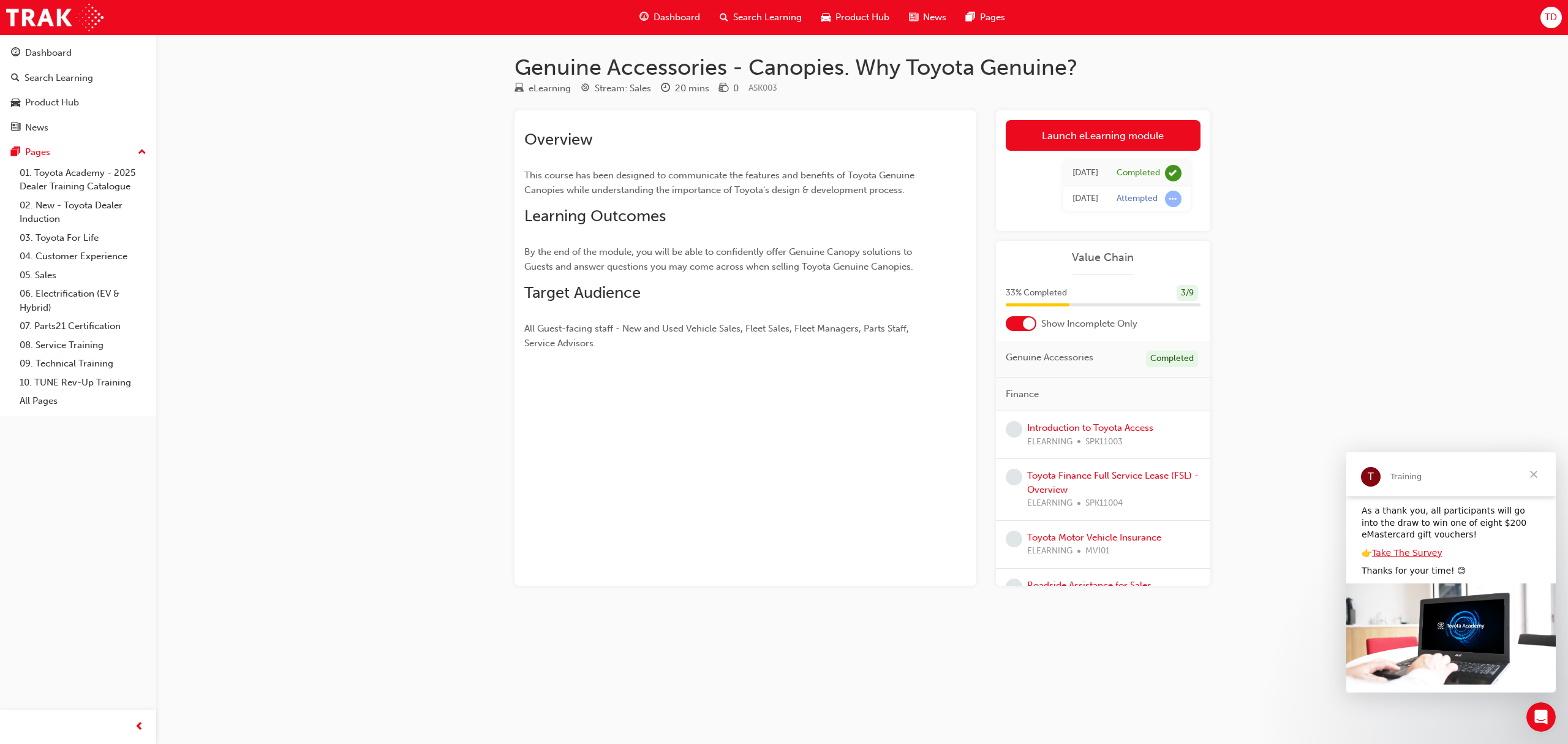
click at [1539, 468] on span "Close" at bounding box center [1534, 474] width 44 height 44
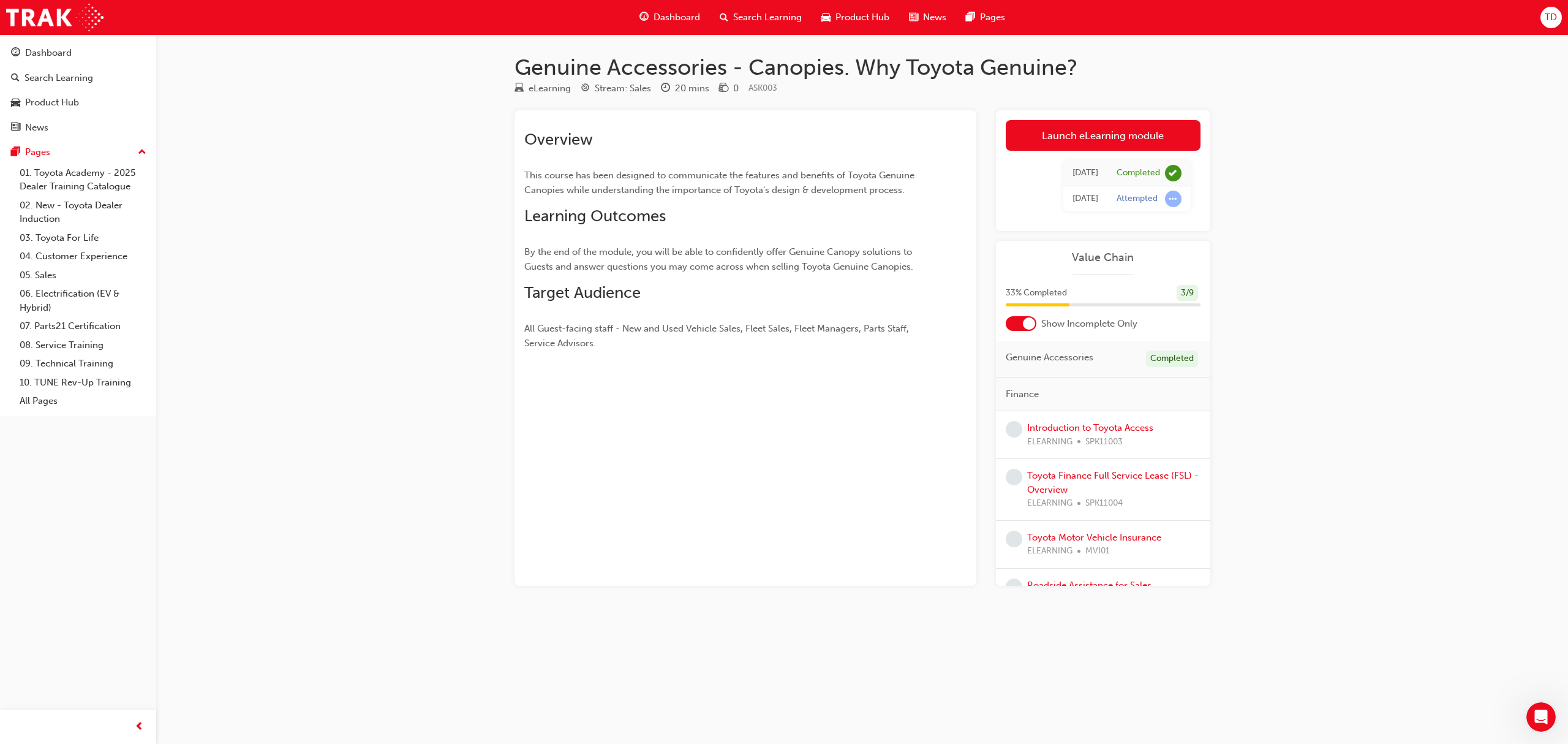
click at [665, 17] on span "Dashboard" at bounding box center [676, 17] width 47 height 14
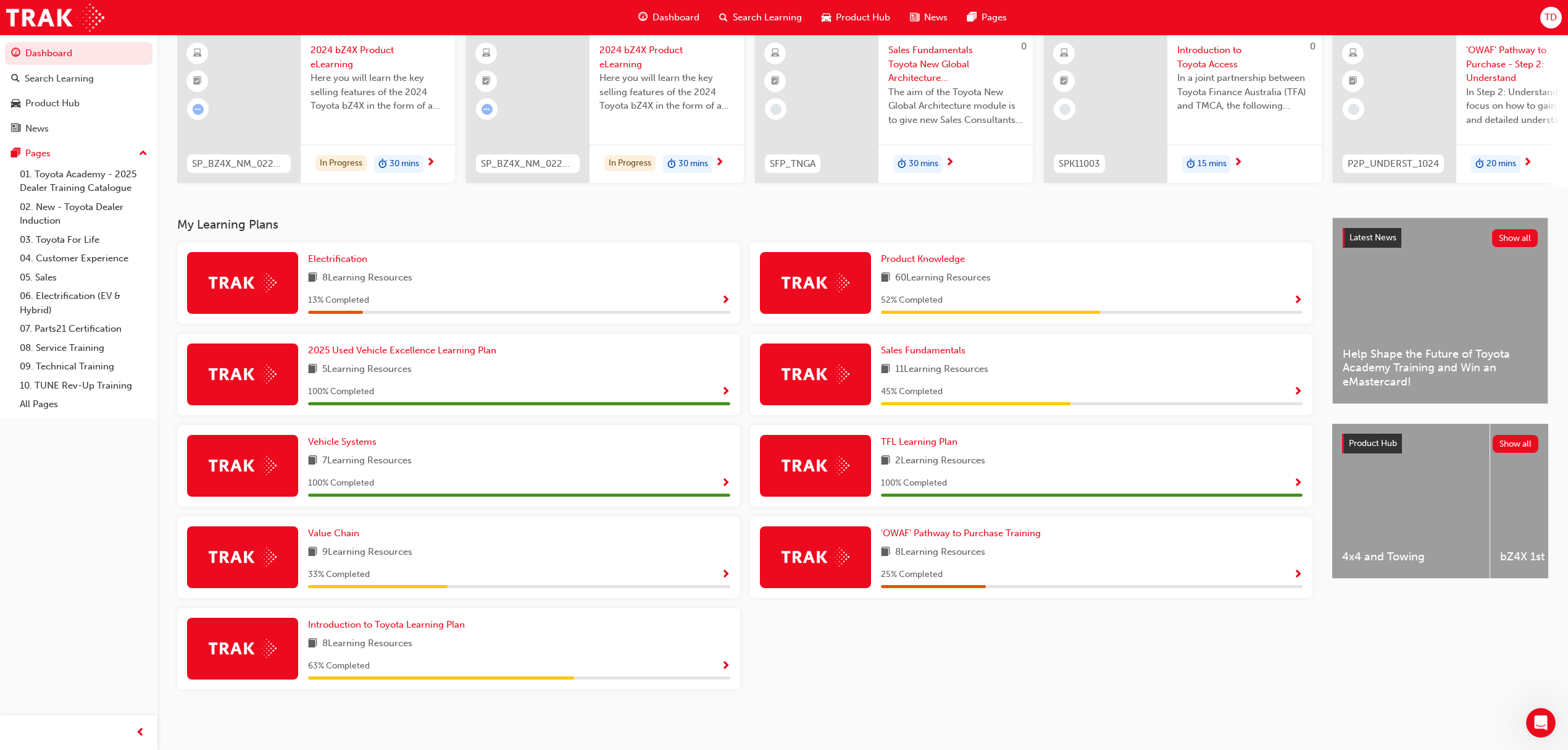
scroll to position [101, 0]
click at [403, 628] on span "Introduction to Toyota Learning Plan" at bounding box center [386, 624] width 157 height 11
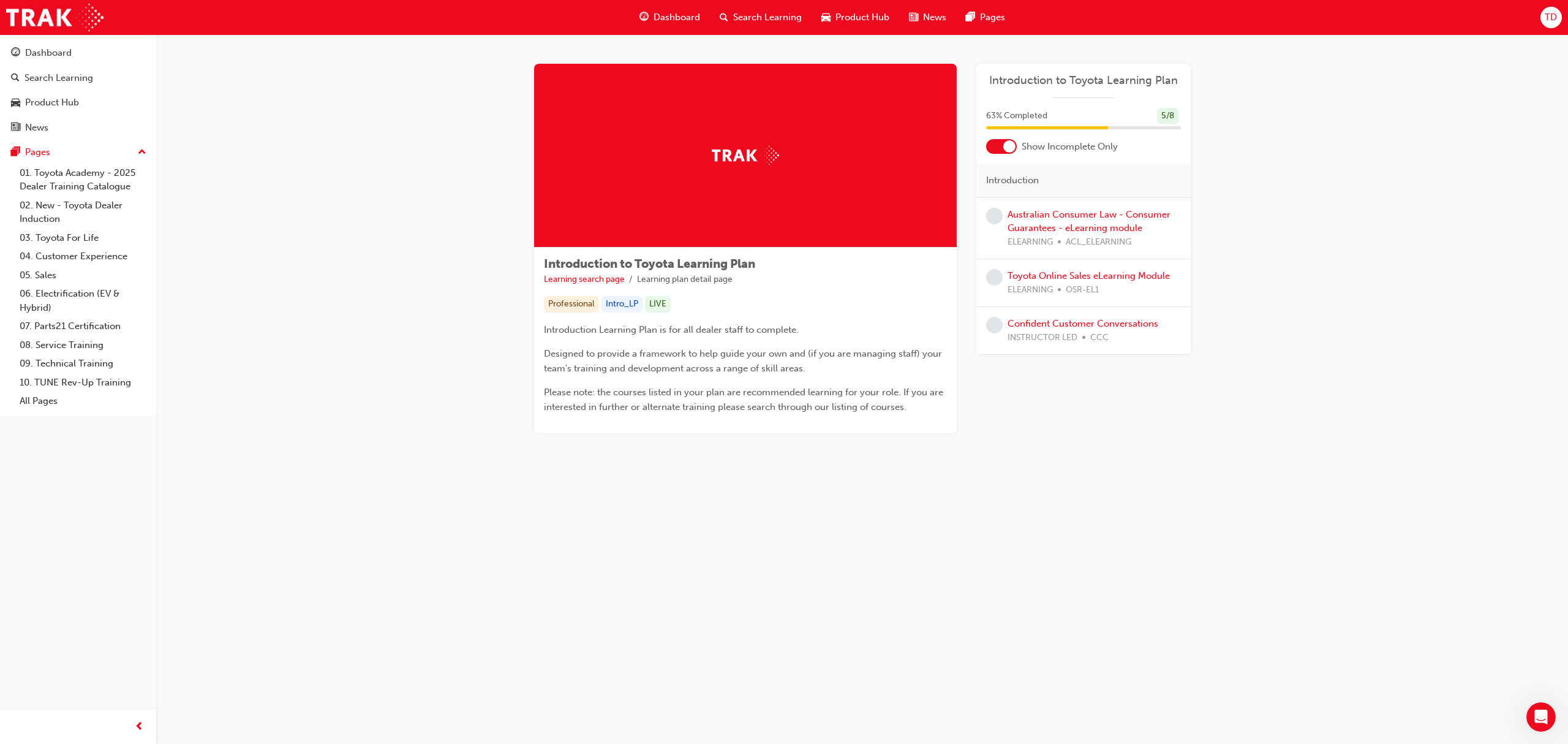
click at [654, 10] on span "Dashboard" at bounding box center [676, 17] width 47 height 14
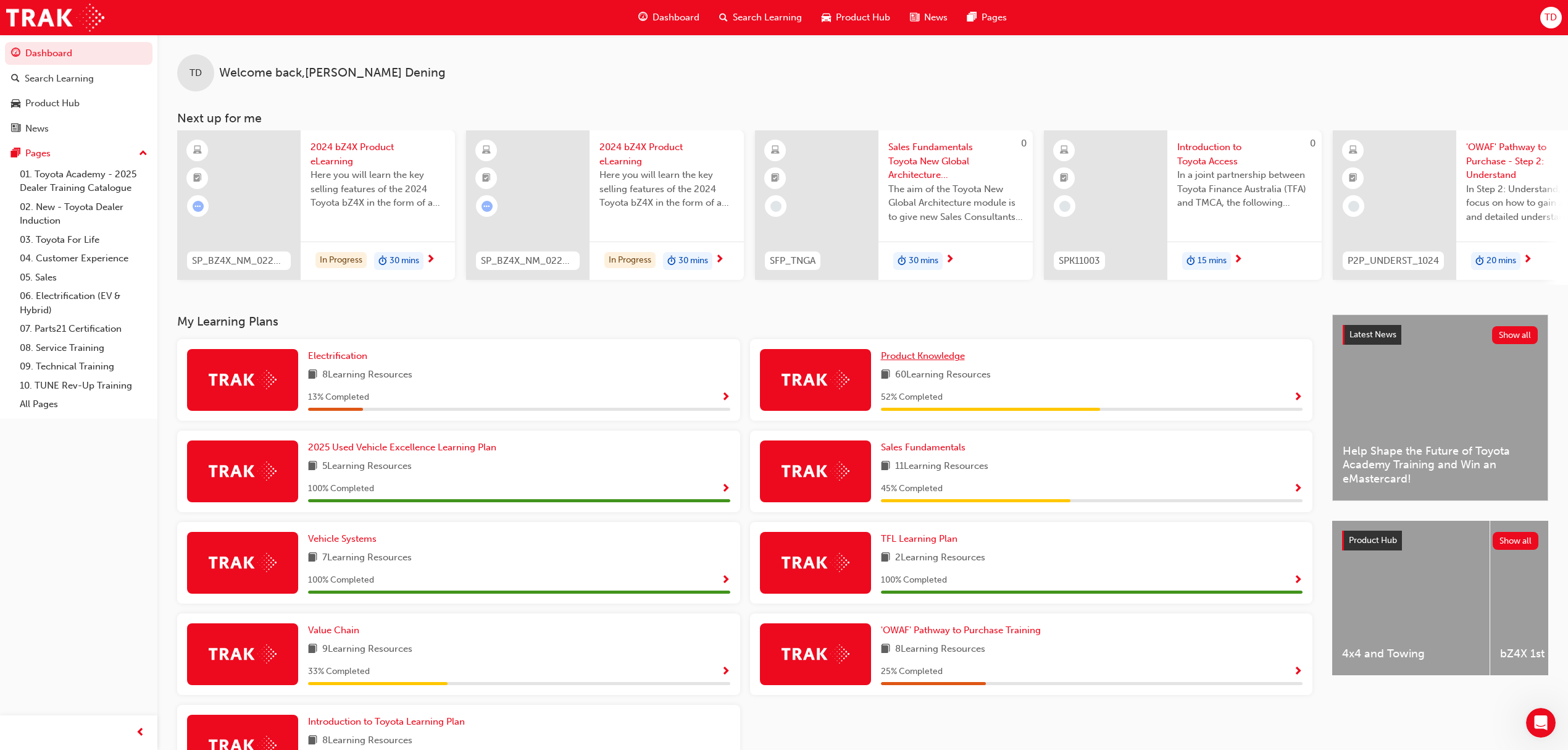
click at [932, 363] on link "Product Knowledge" at bounding box center [925, 355] width 89 height 14
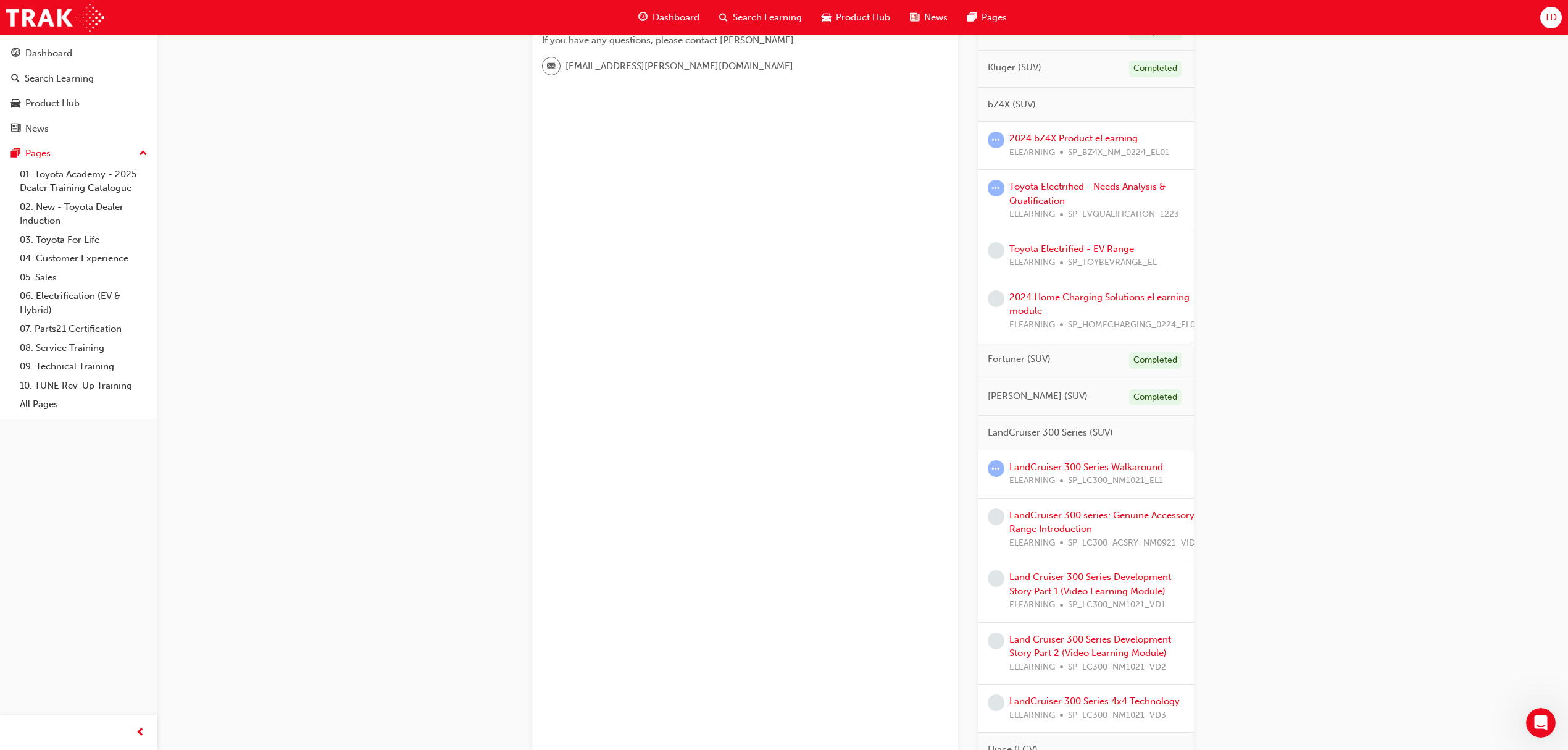
scroll to position [494, 0]
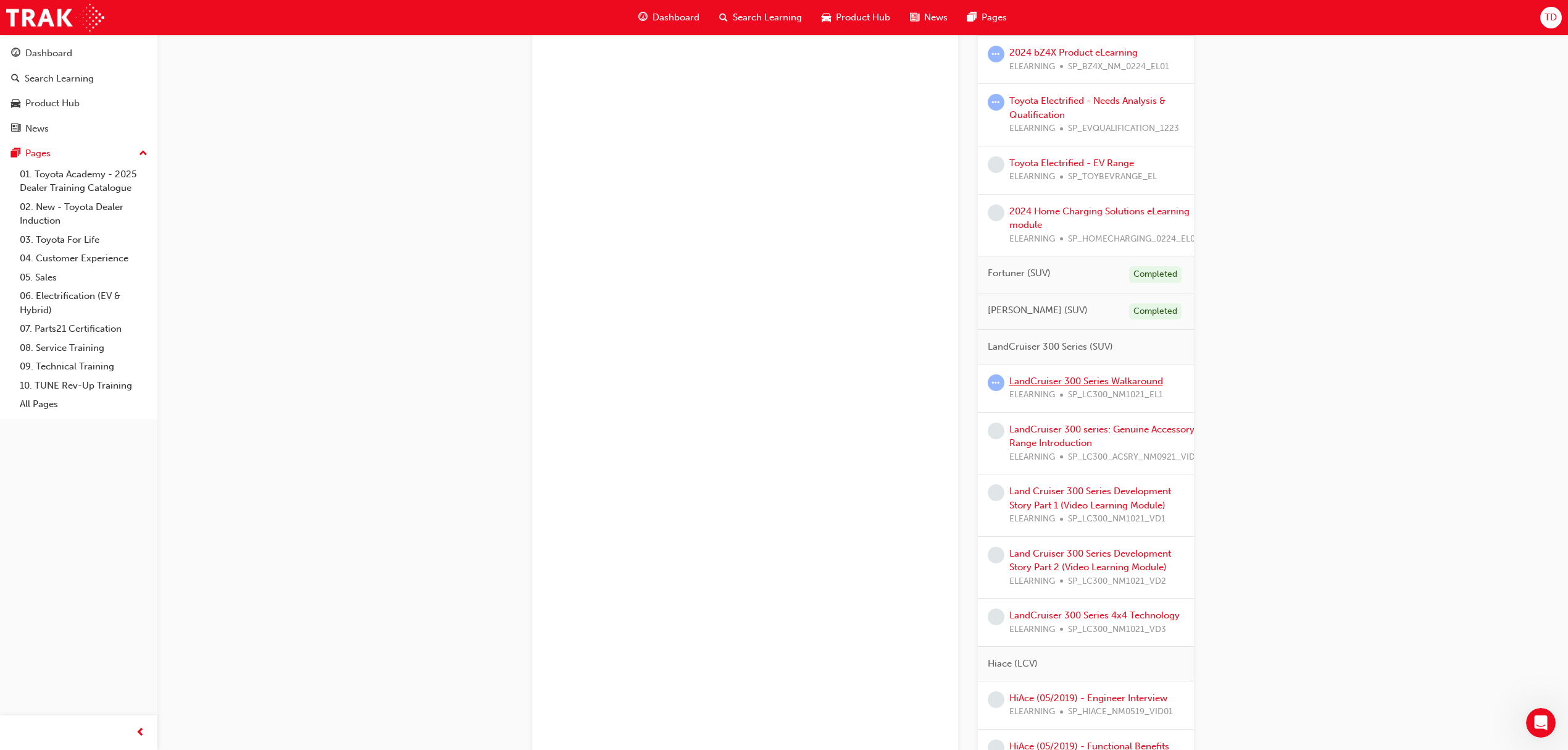
click at [1129, 386] on link "LandCruiser 300 Series Walkaround" at bounding box center [1086, 381] width 154 height 11
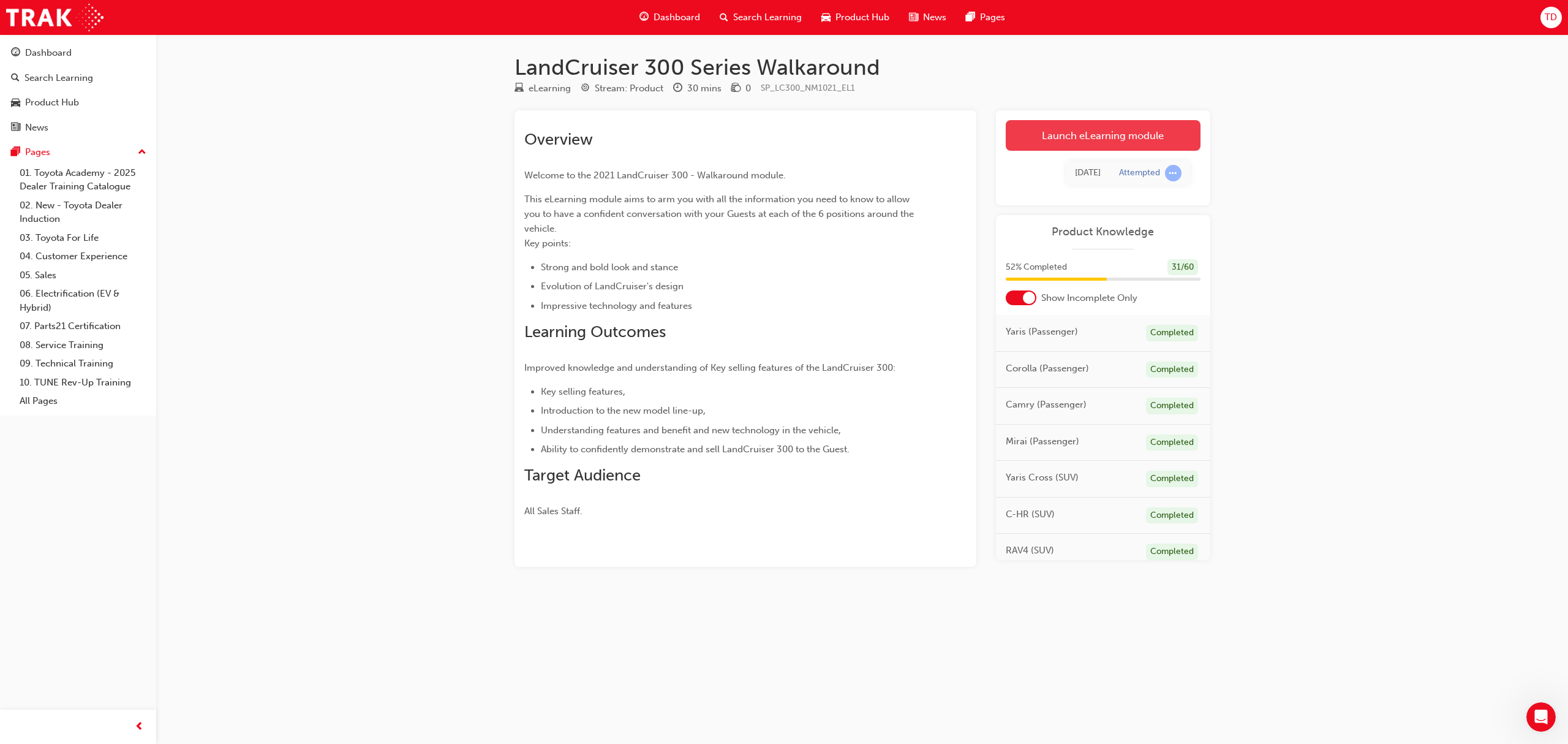
click at [1088, 140] on link "Launch eLearning module" at bounding box center [1103, 135] width 195 height 31
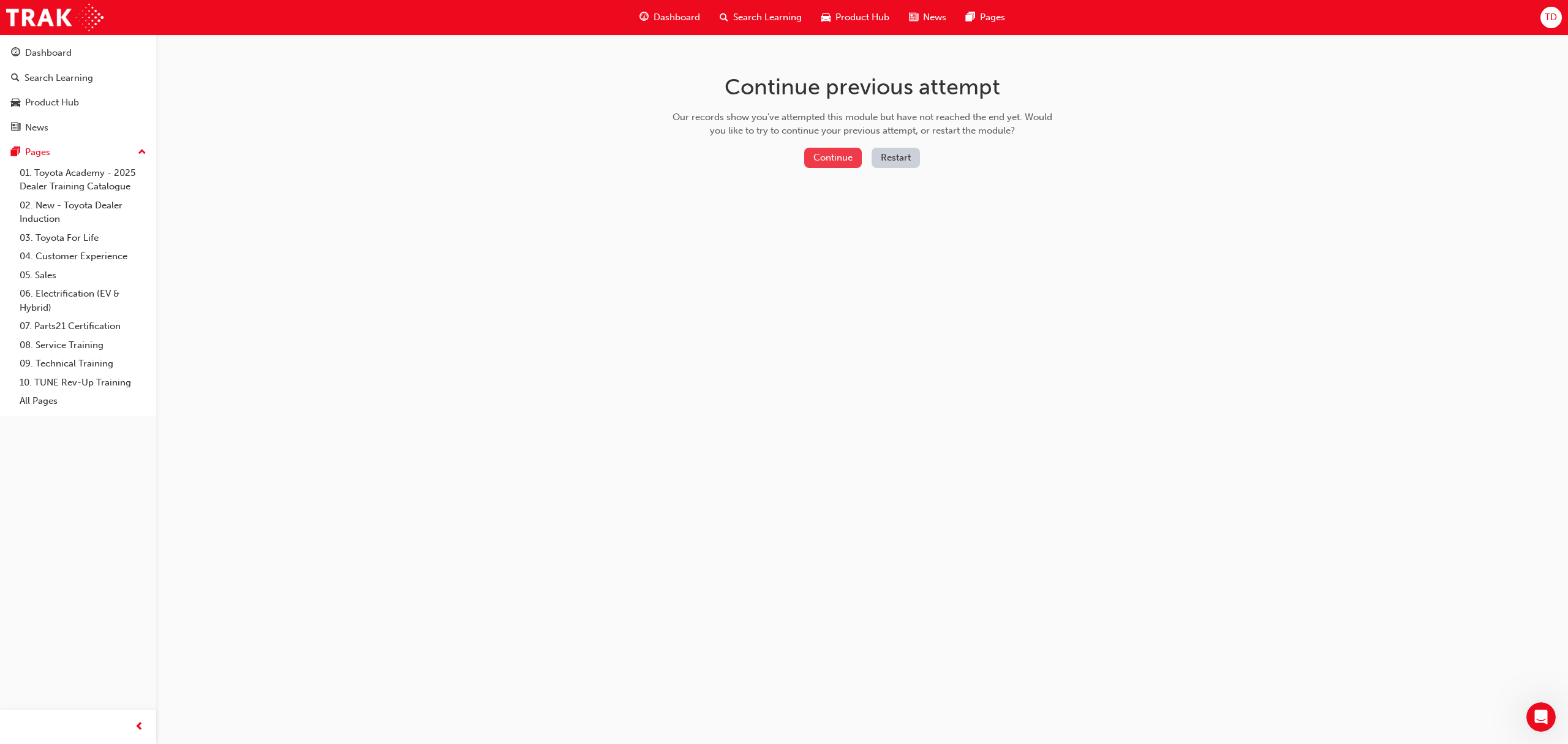
click at [824, 160] on button "Continue" at bounding box center [832, 158] width 58 height 20
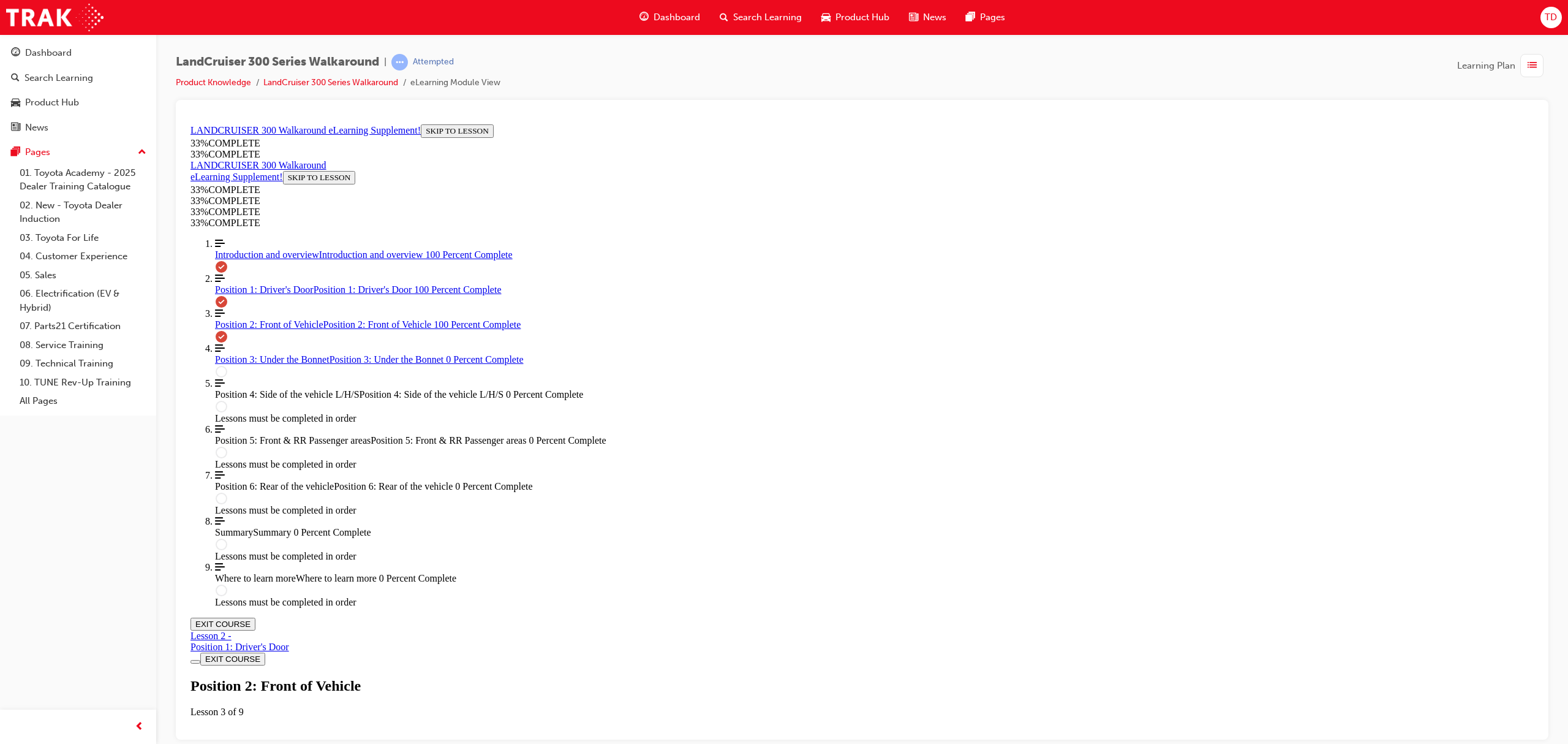
scroll to position [898, 0]
drag, startPoint x: 943, startPoint y: 710, endPoint x: 938, endPoint y: 691, distance: 19.6
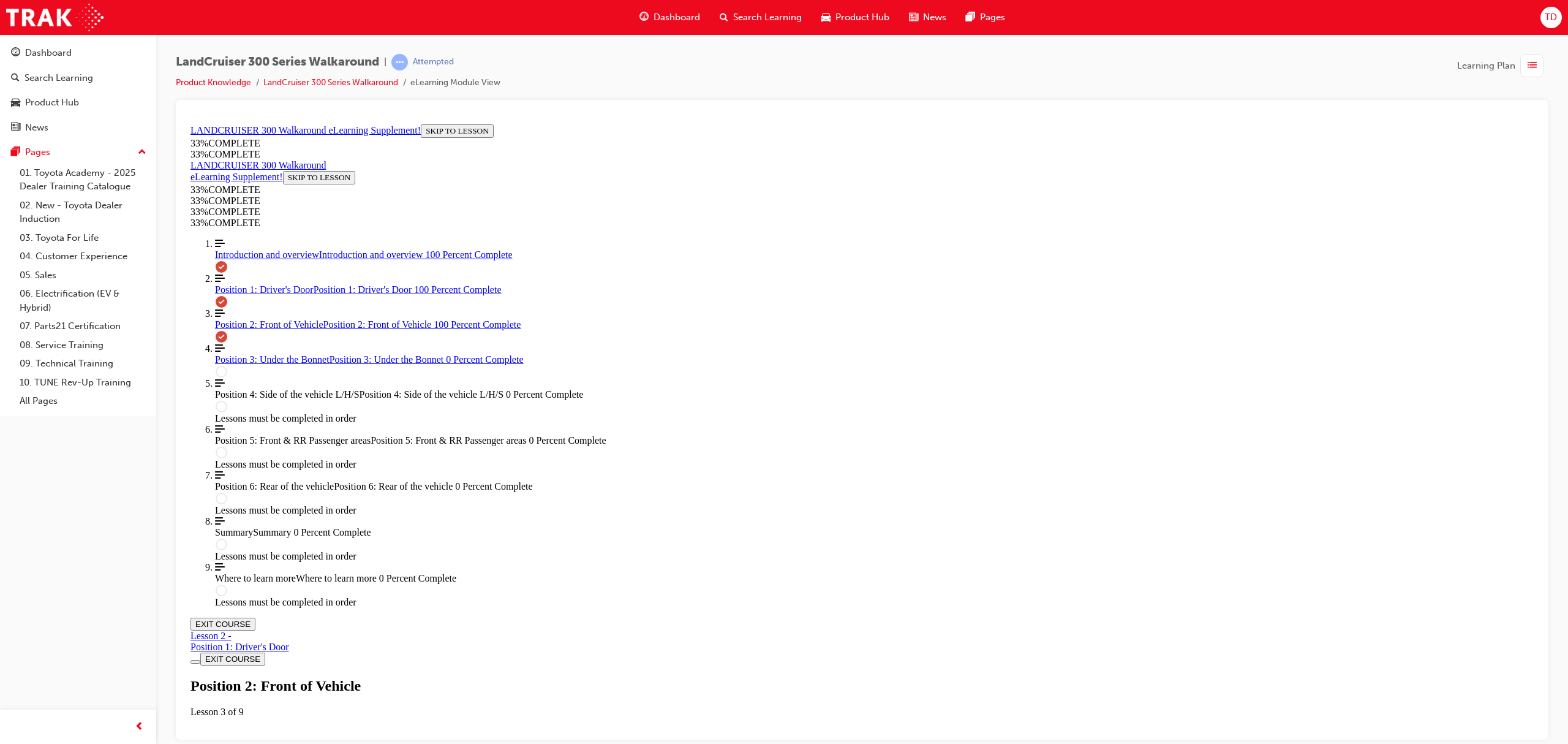
scroll to position [1631, 0]
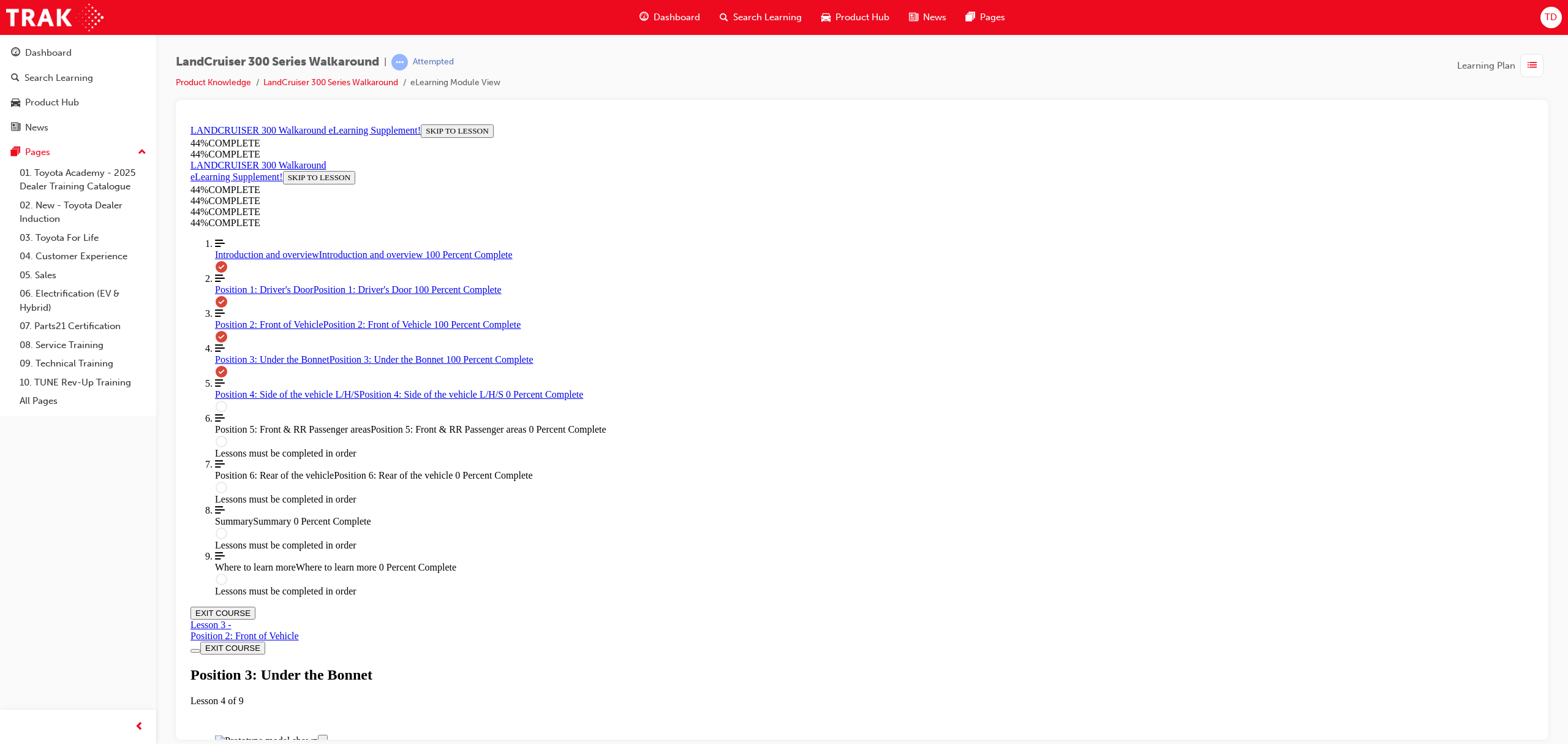
scroll to position [2045, 0]
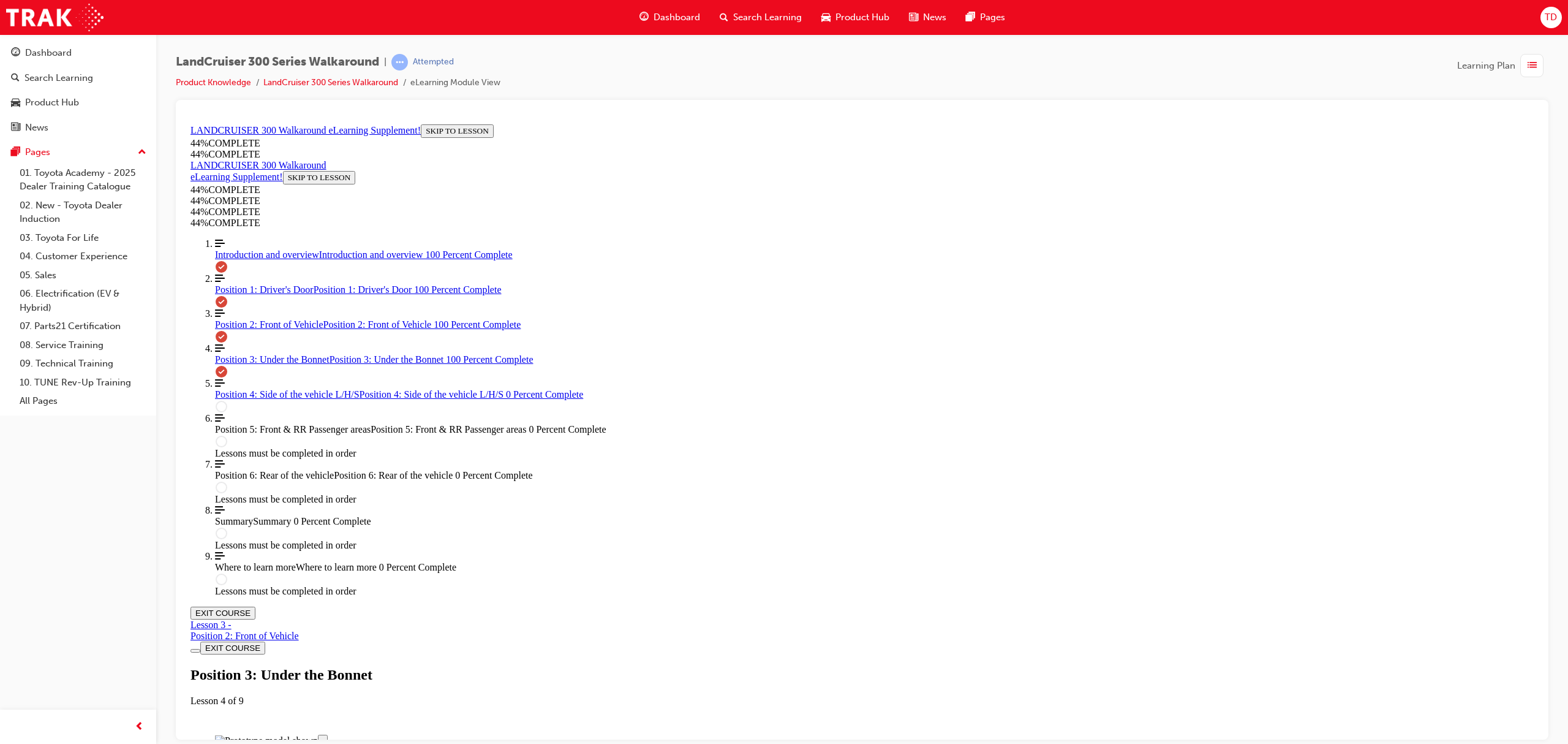
drag, startPoint x: 913, startPoint y: 353, endPoint x: 927, endPoint y: 353, distance: 14.0
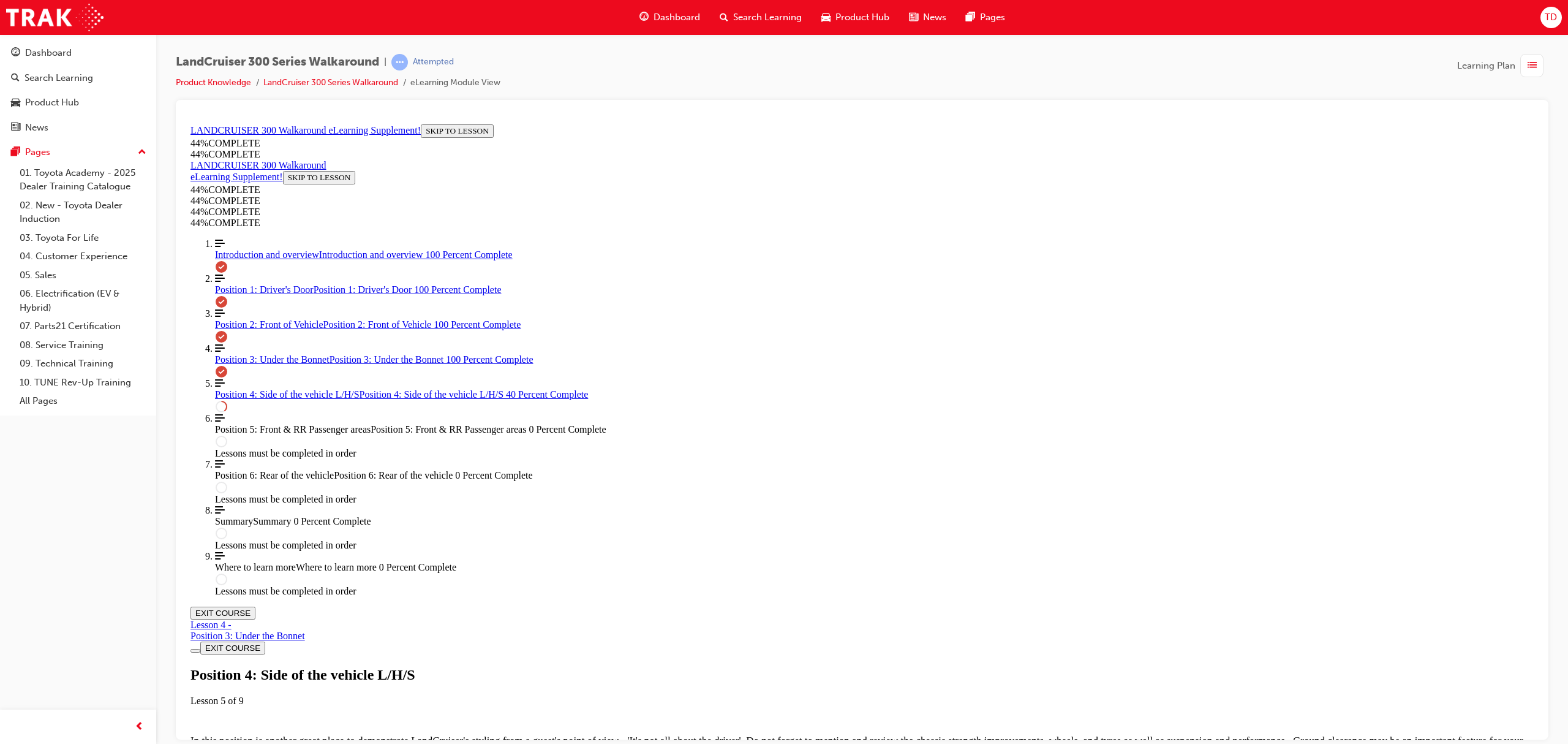
scroll to position [552, 0]
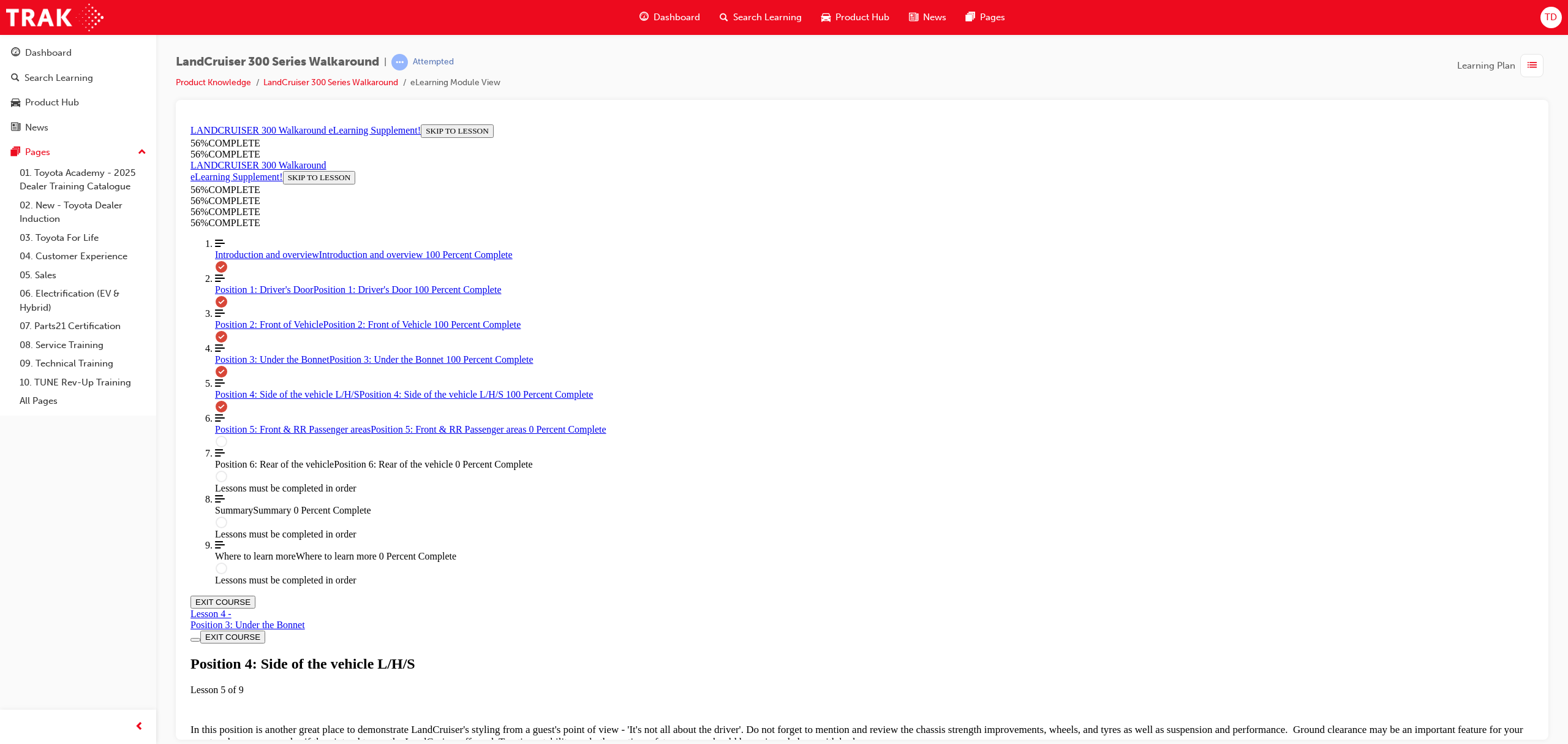
scroll to position [819, 0]
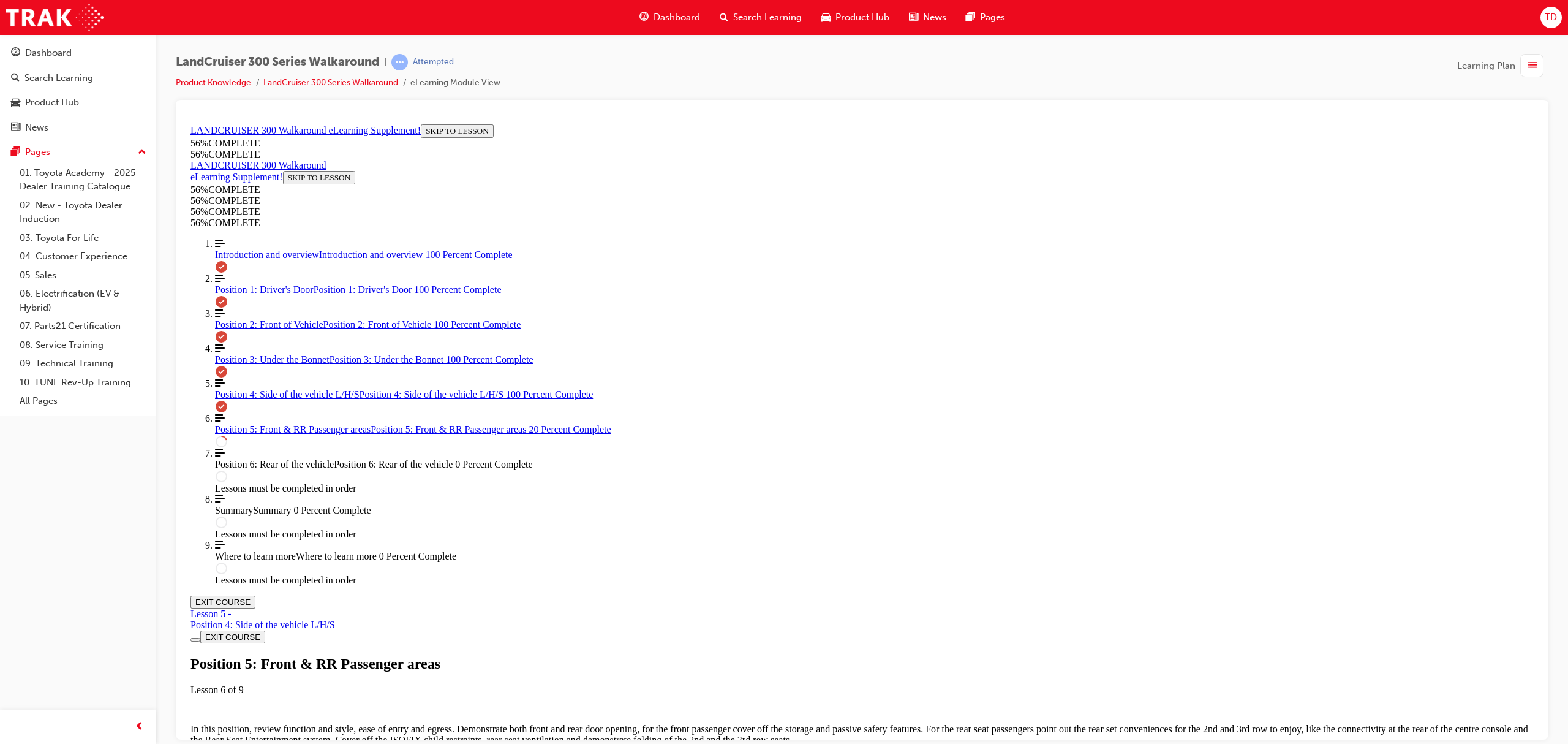
click at [660, 695] on div "In this position, review function and style, ease of entry and egress. Demonstr…" at bounding box center [862, 734] width 1343 height 78
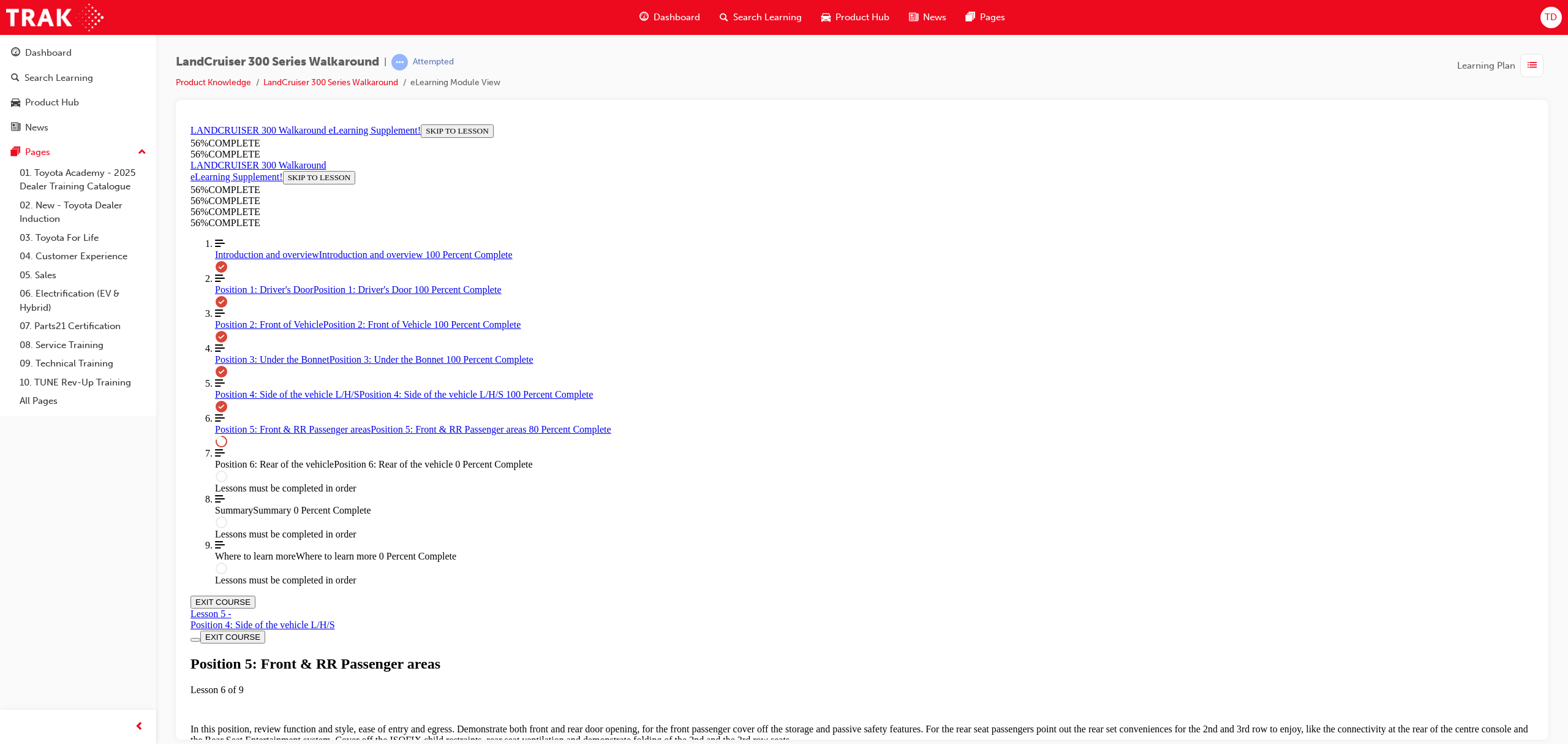
scroll to position [1048, 0]
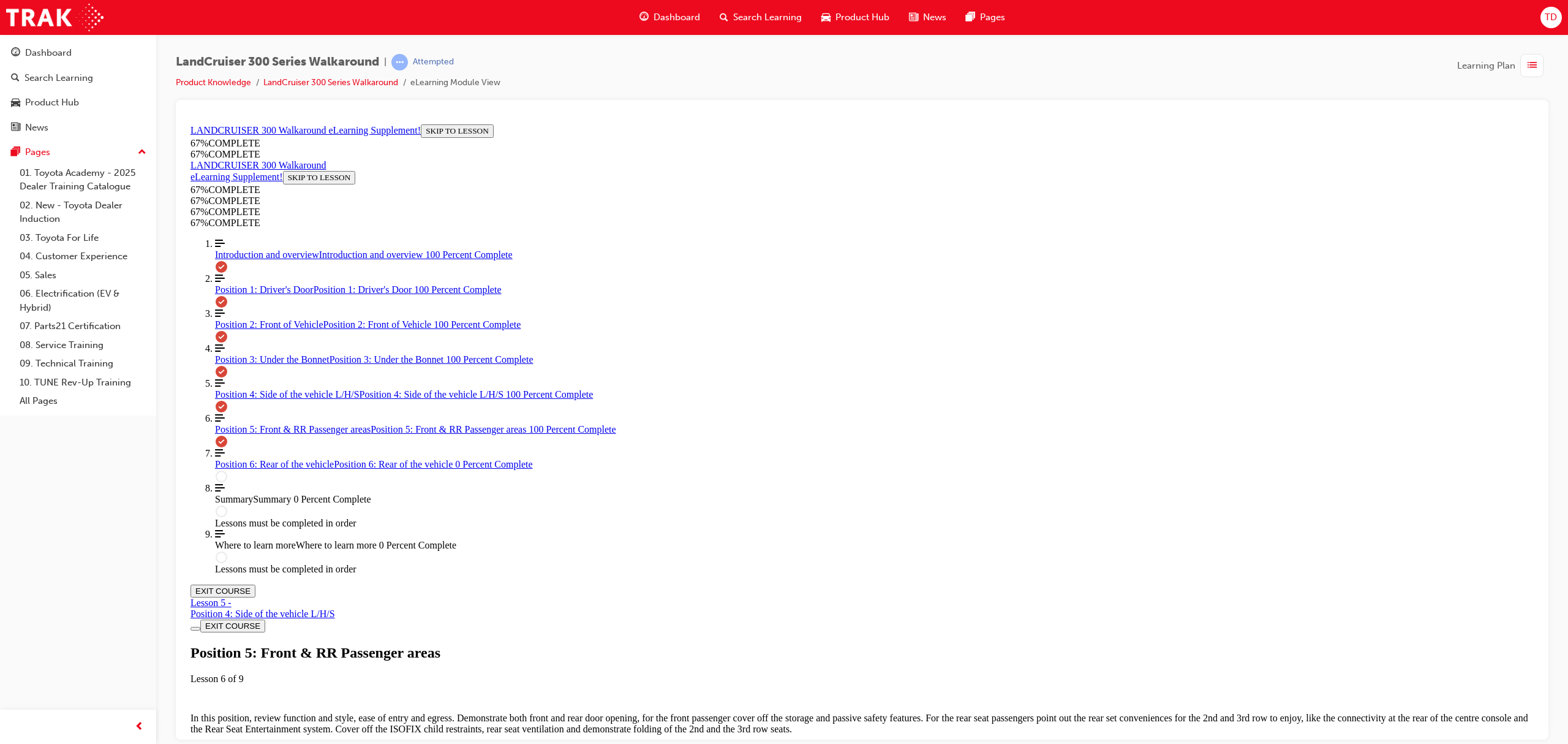
drag, startPoint x: 843, startPoint y: 466, endPoint x: 963, endPoint y: 576, distance: 162.8
drag, startPoint x: 867, startPoint y: 490, endPoint x: 958, endPoint y: 454, distance: 97.9
drag, startPoint x: 802, startPoint y: 500, endPoint x: 948, endPoint y: 495, distance: 146.1
drag, startPoint x: 851, startPoint y: 405, endPoint x: 938, endPoint y: 409, distance: 87.1
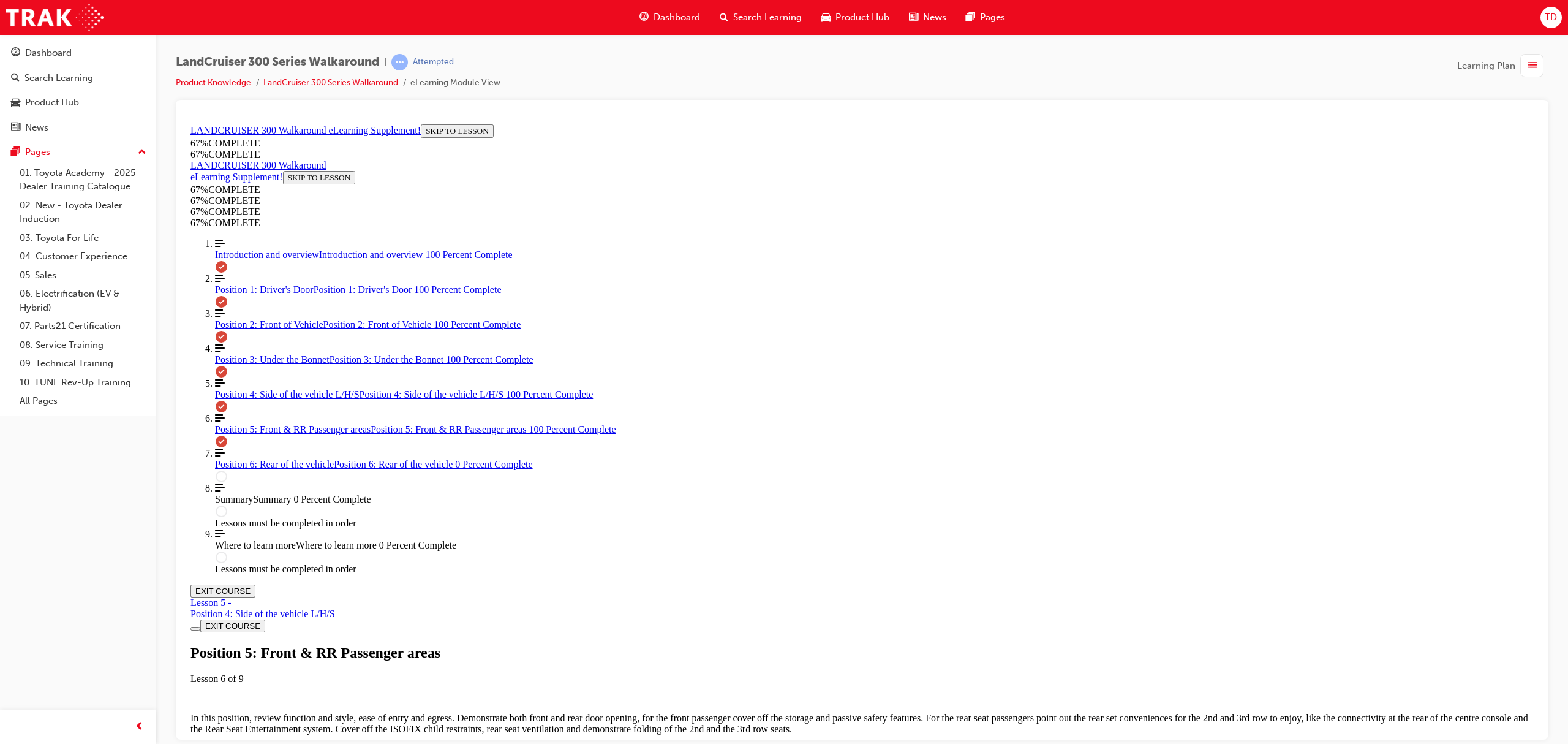
drag, startPoint x: 872, startPoint y: 556, endPoint x: 966, endPoint y: 555, distance: 94.0
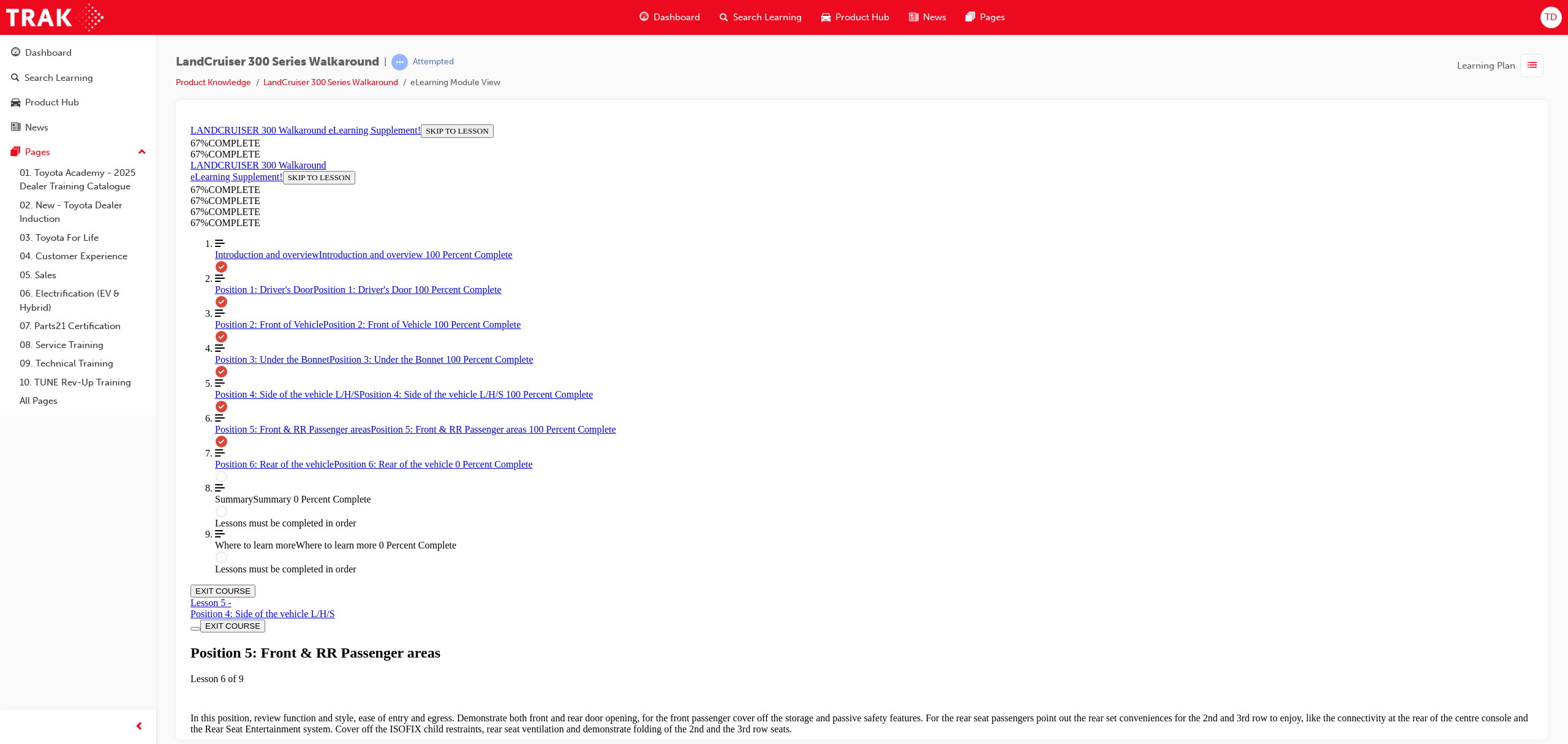
drag, startPoint x: 859, startPoint y: 470, endPoint x: 1000, endPoint y: 506, distance: 145.5
drag, startPoint x: 868, startPoint y: 448, endPoint x: 1025, endPoint y: 500, distance: 165.4
drag, startPoint x: 843, startPoint y: 503, endPoint x: 993, endPoint y: 386, distance: 190.2
drag, startPoint x: 813, startPoint y: 460, endPoint x: 935, endPoint y: 513, distance: 133.0
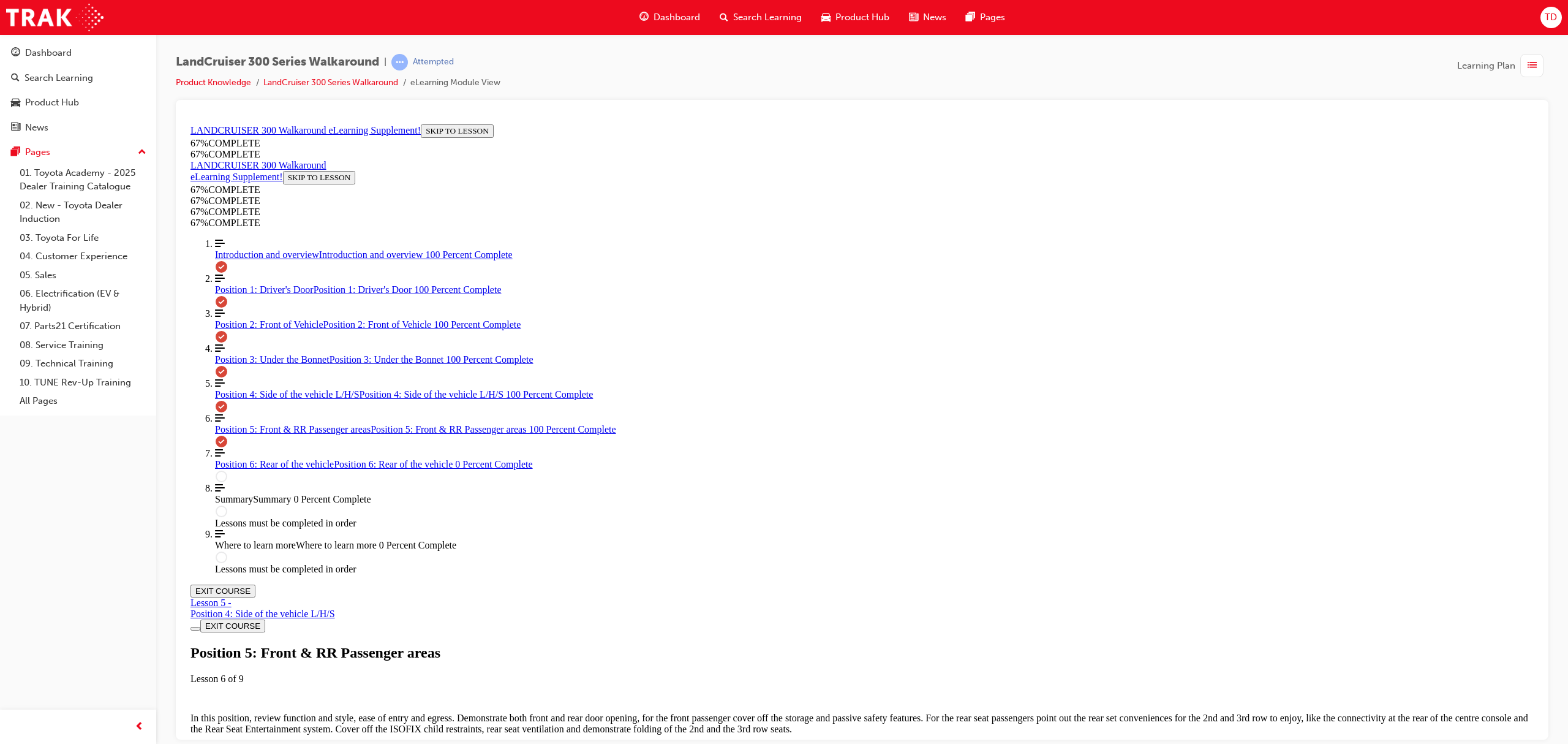
drag, startPoint x: 883, startPoint y: 455, endPoint x: 962, endPoint y: 451, distance: 79.1
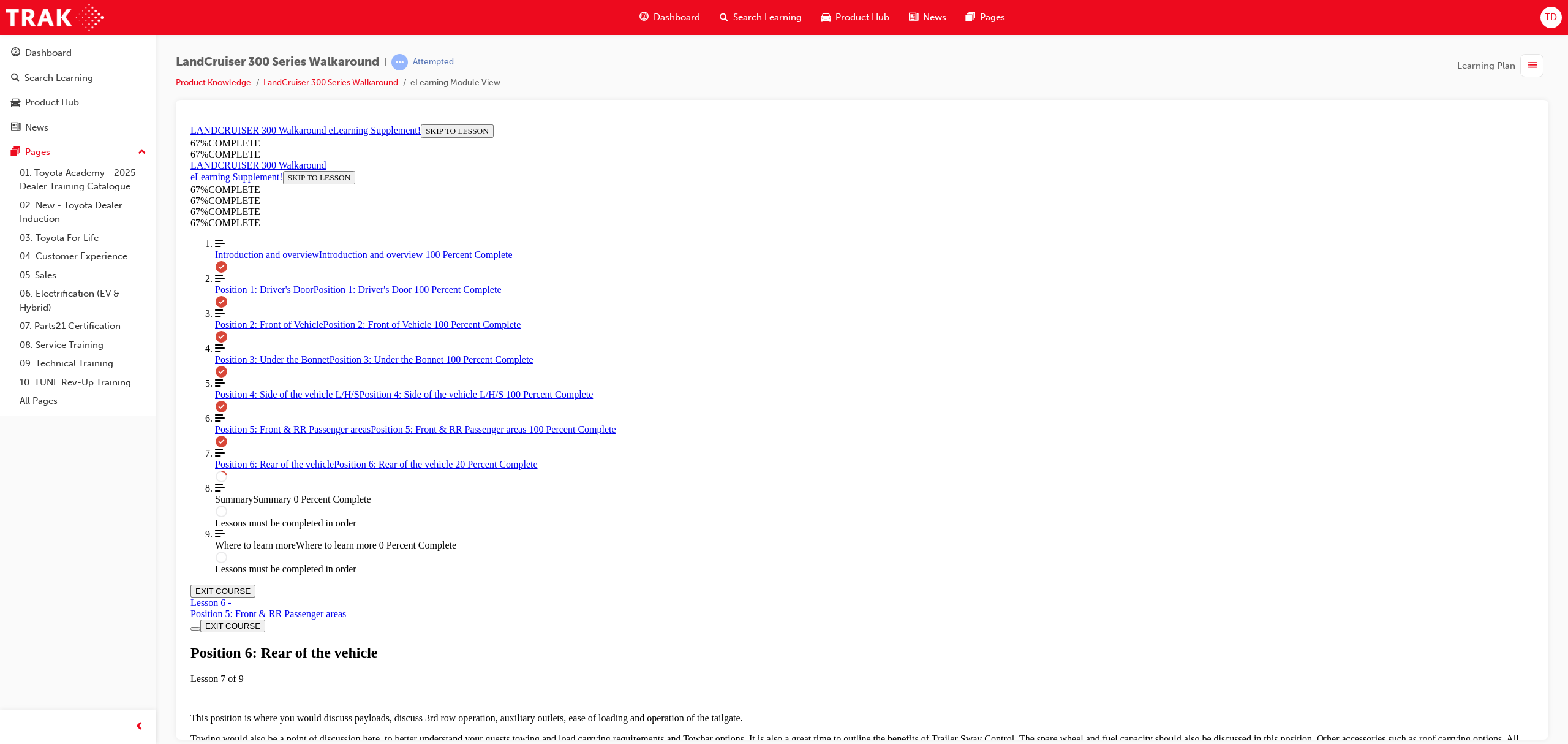
scroll to position [356, 0]
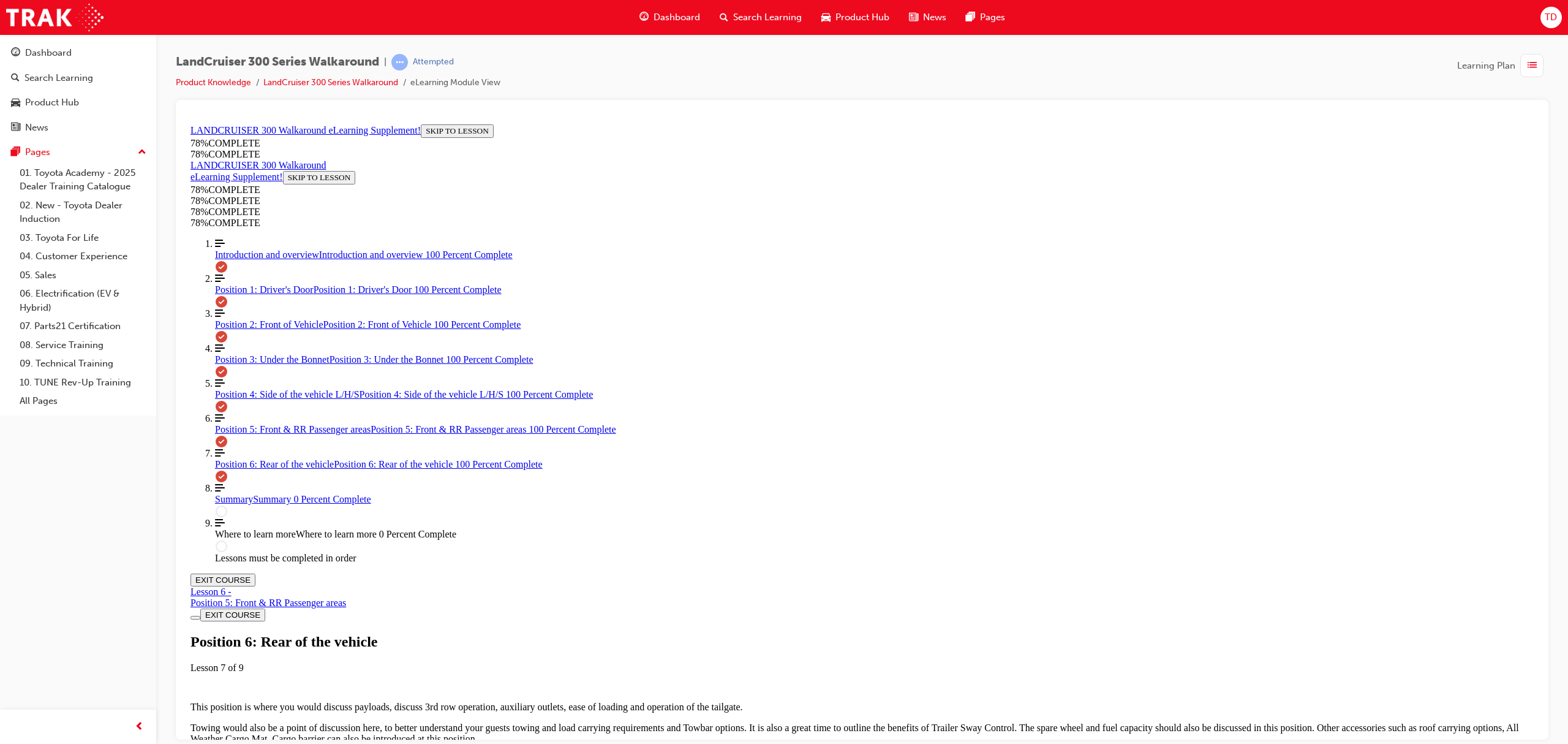
scroll to position [1200, 0]
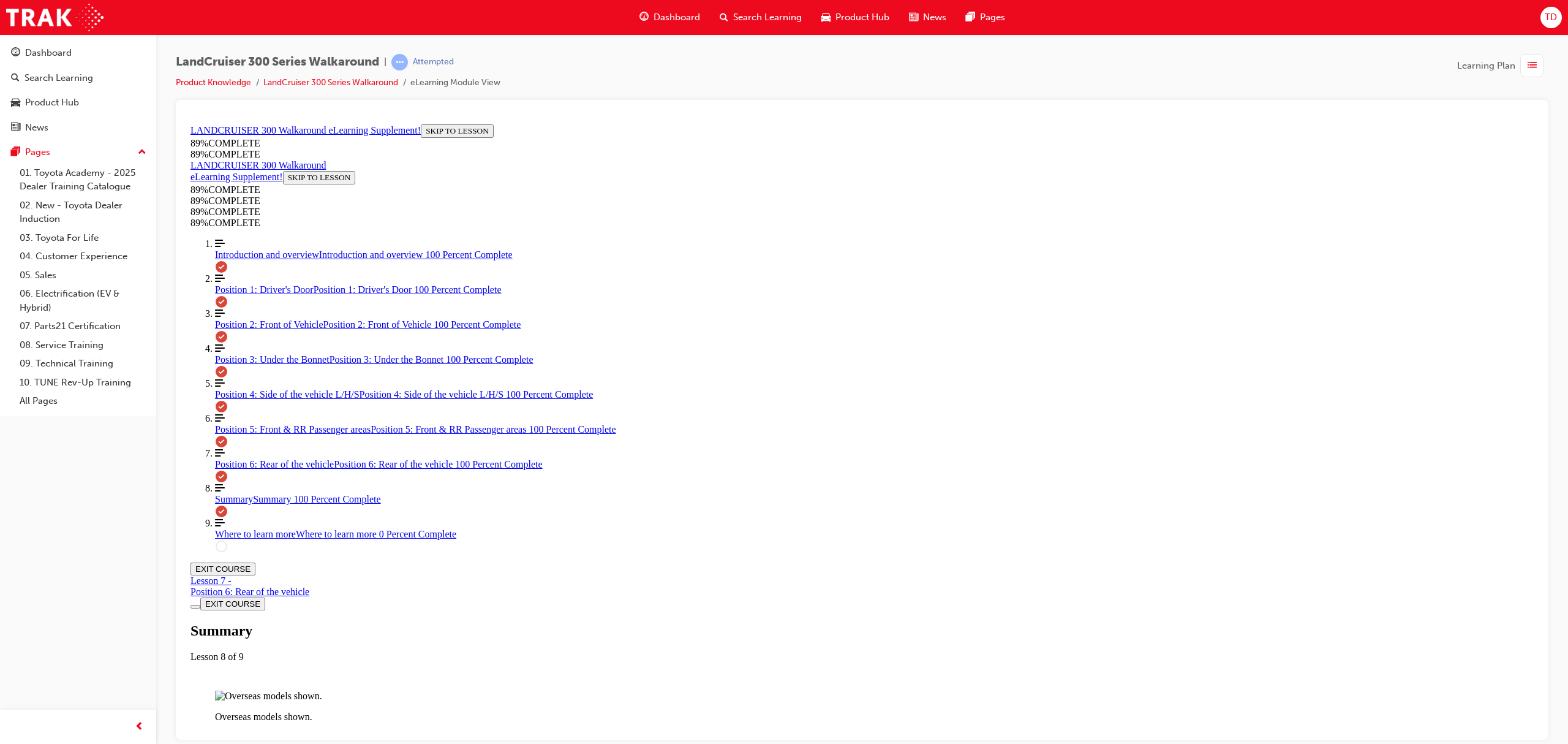
scroll to position [781, 0]
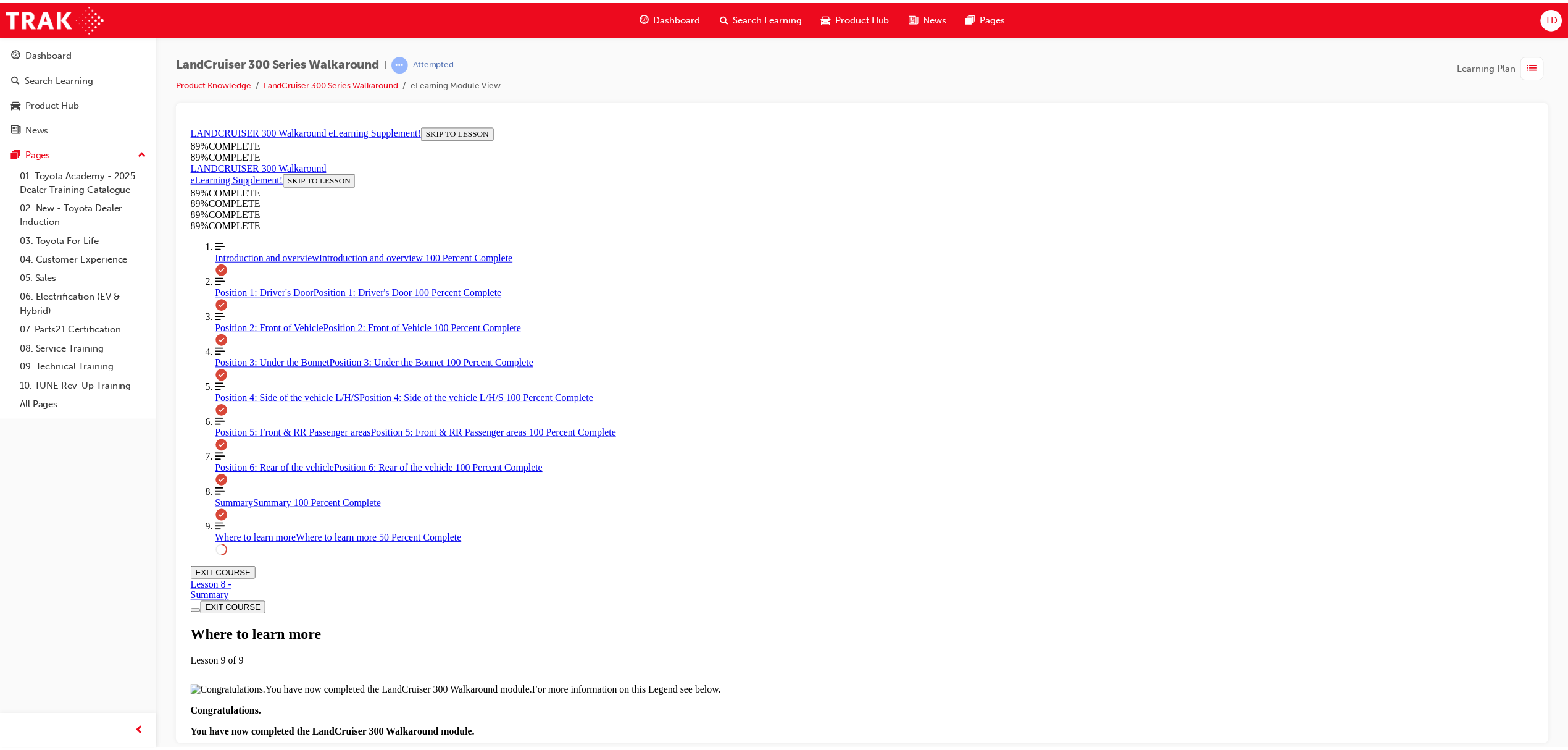
scroll to position [305, 0]
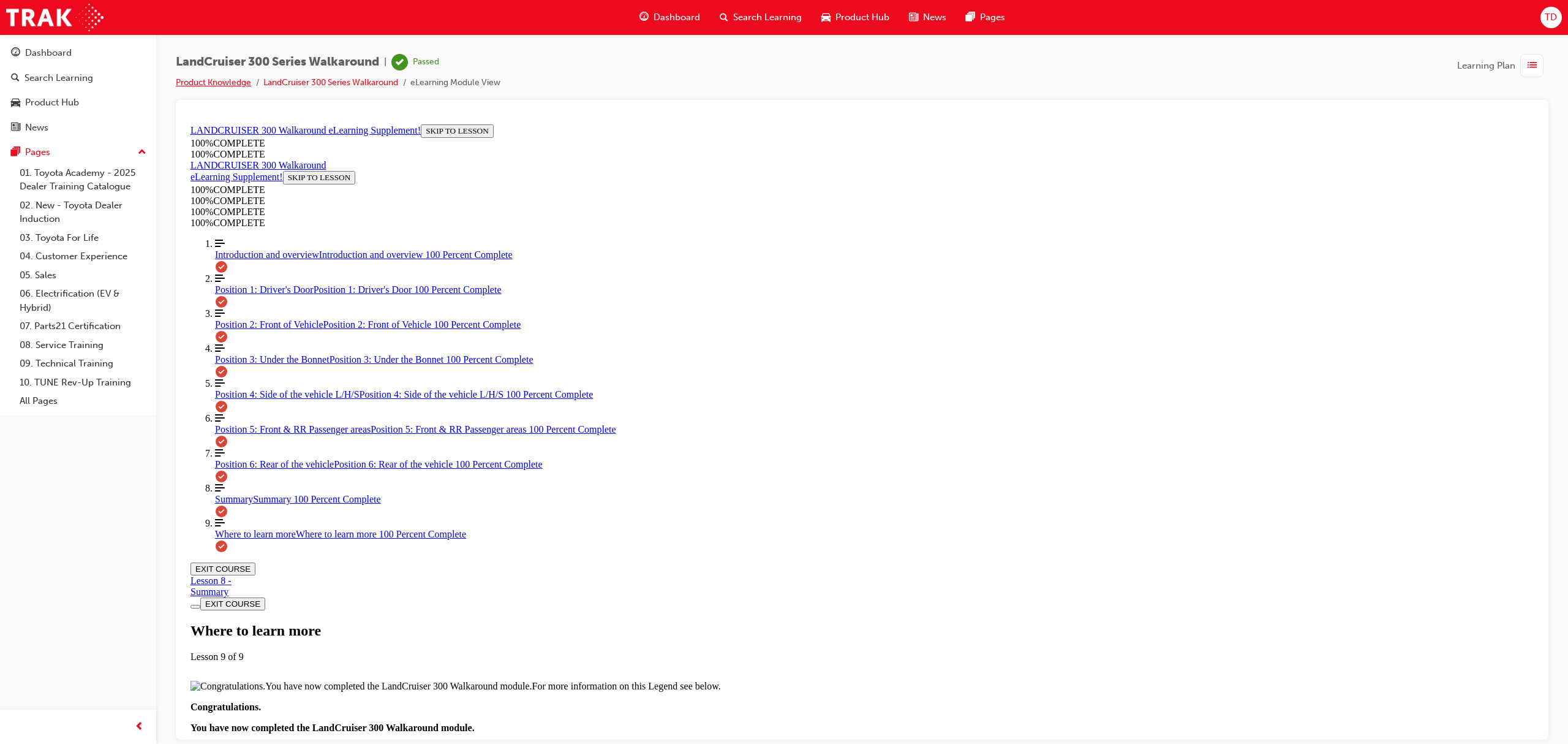
click at [211, 79] on link "Product Knowledge" at bounding box center [213, 83] width 75 height 10
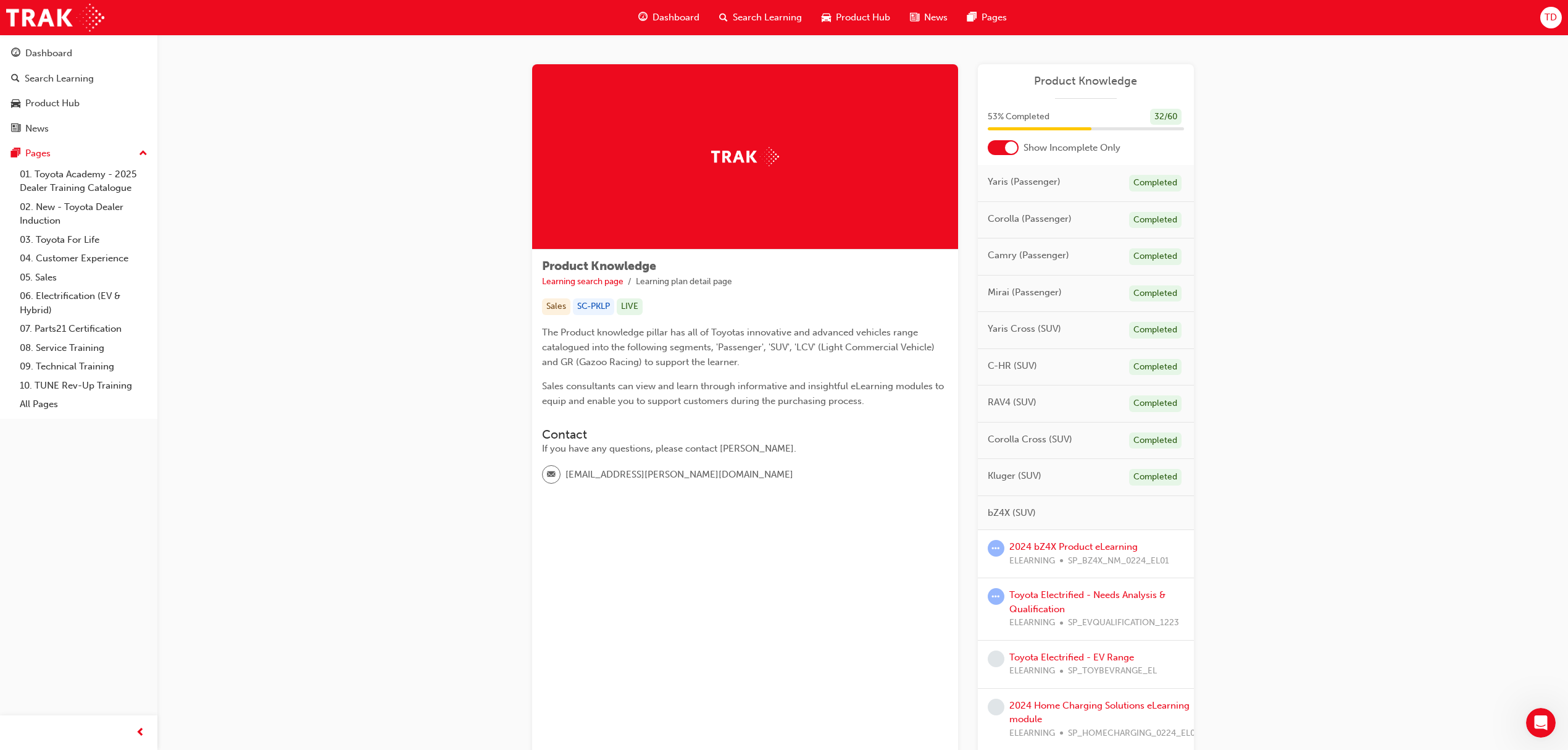
click at [658, 28] on div "Dashboard" at bounding box center [669, 18] width 81 height 25
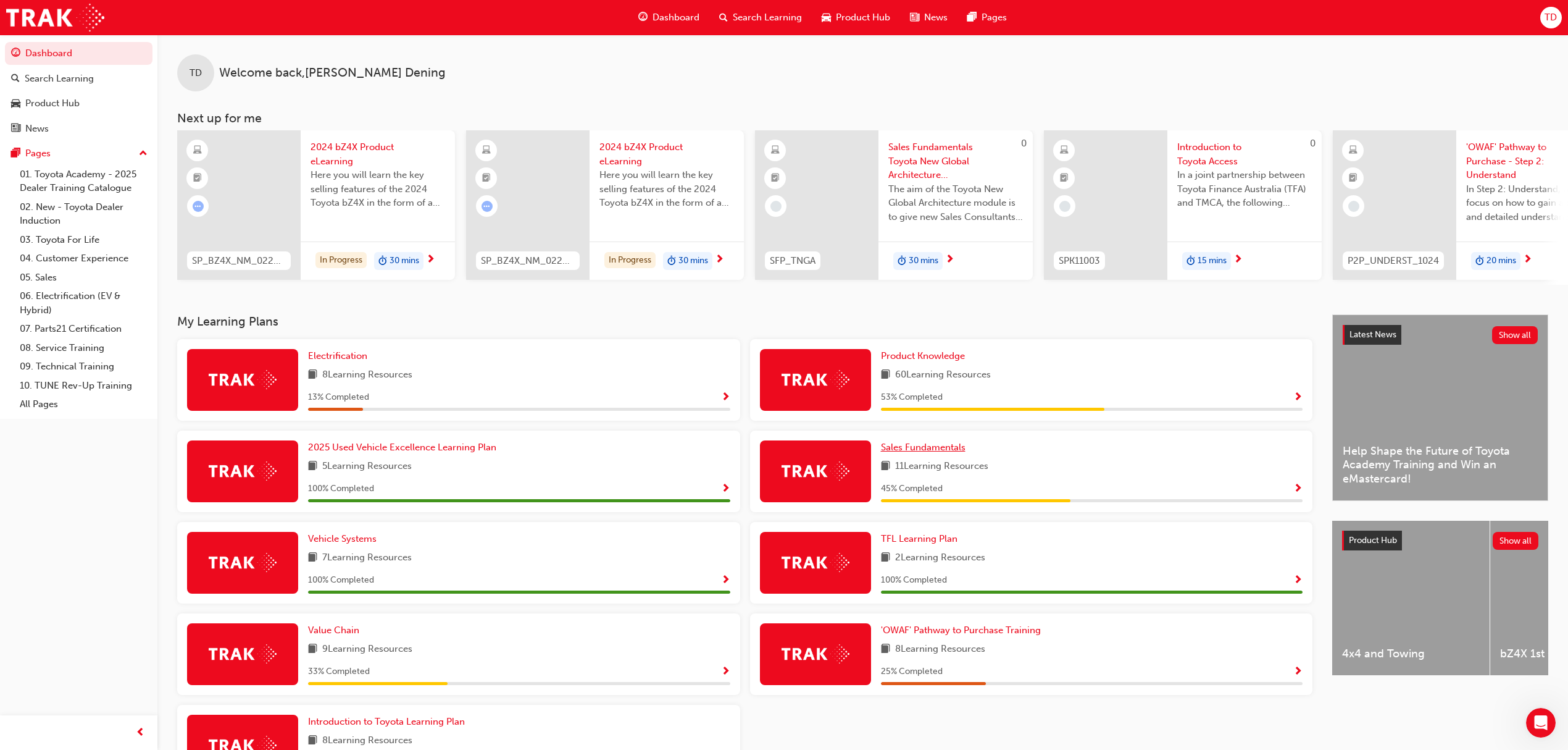
click at [935, 452] on span "Sales Fundamentals" at bounding box center [923, 447] width 85 height 11
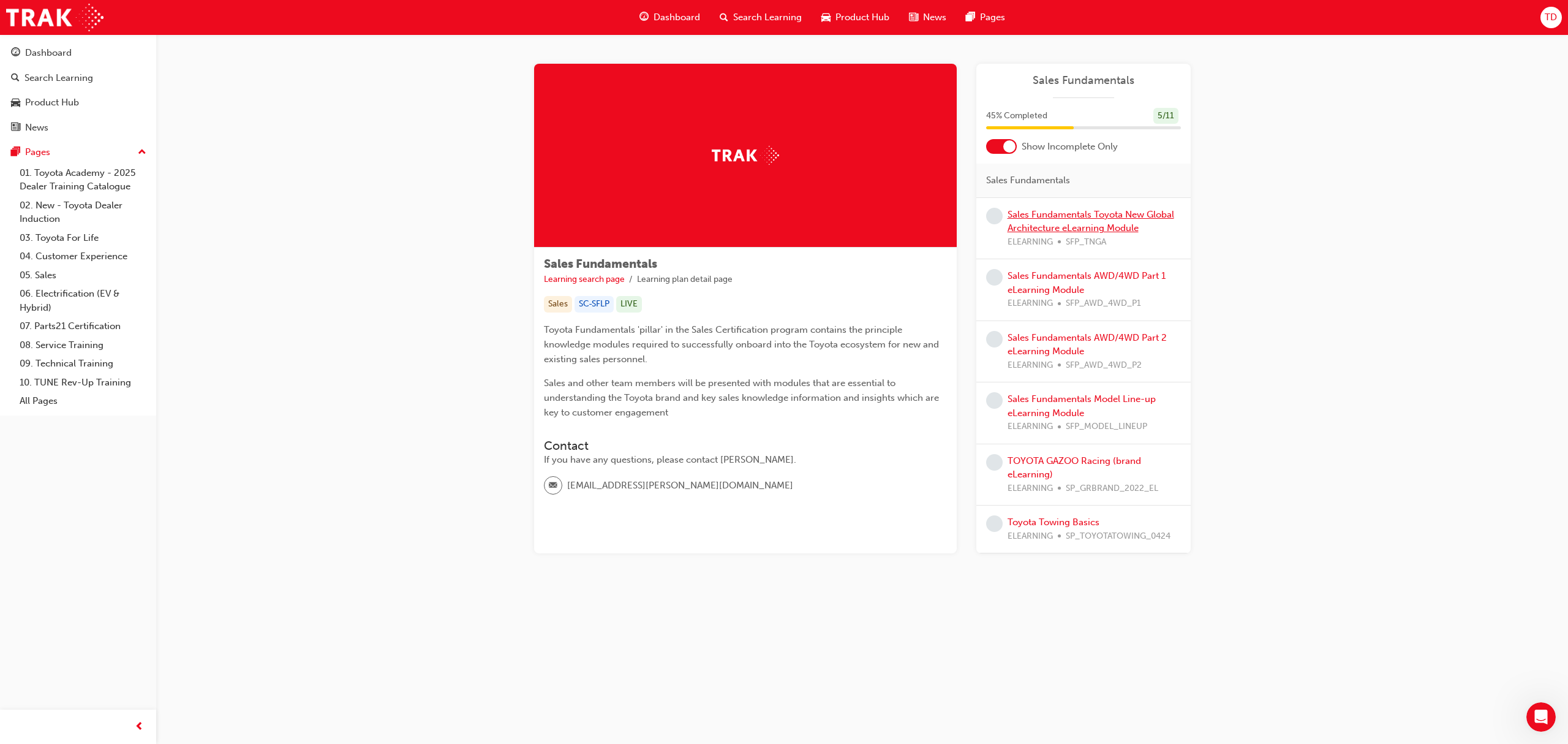
click at [1082, 224] on link "Sales Fundamentals Toyota New Global Architecture eLearning Module" at bounding box center [1090, 222] width 167 height 25
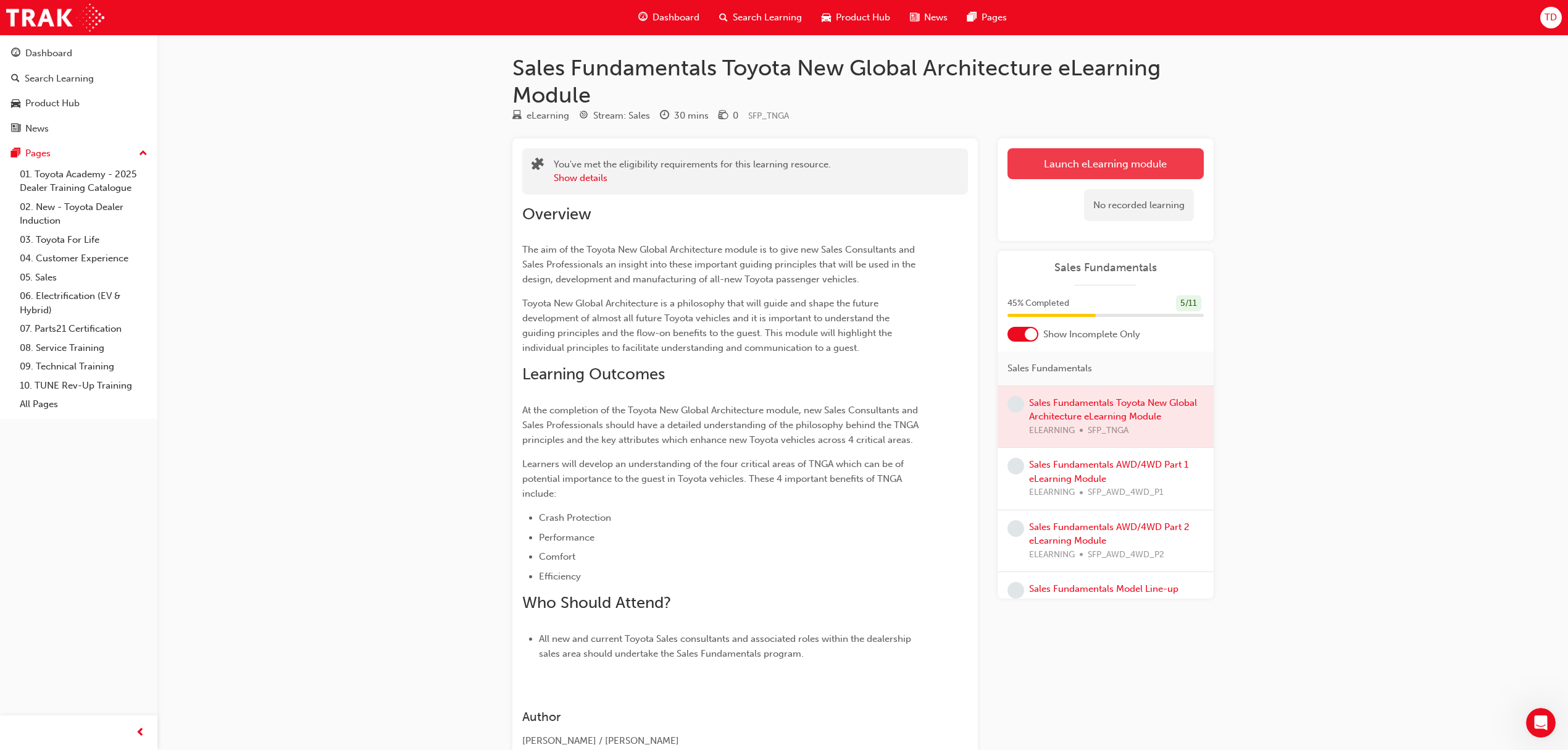
click at [1054, 157] on link "Launch eLearning module" at bounding box center [1106, 164] width 196 height 31
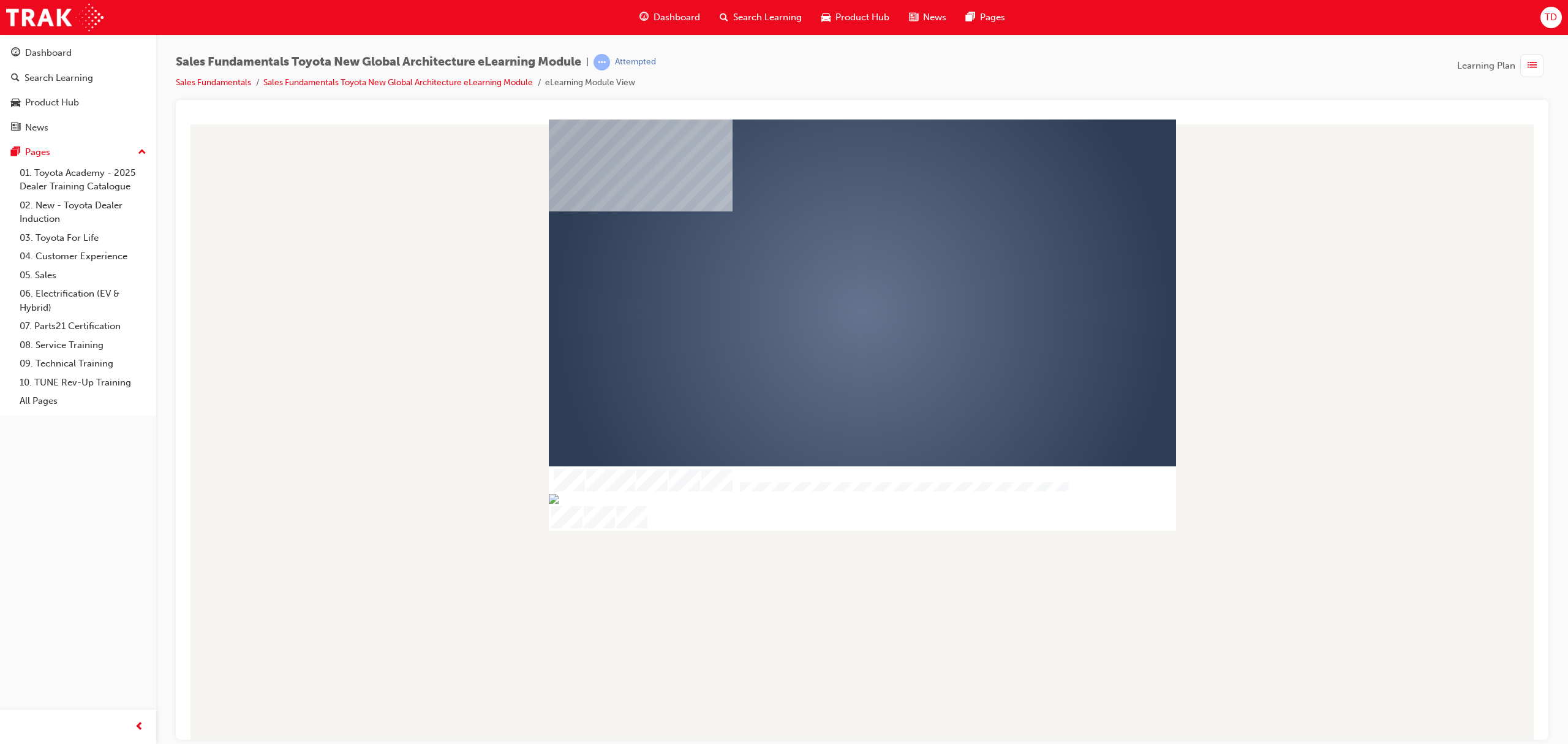
click at [826, 276] on div "play" at bounding box center [826, 276] width 0 height 0
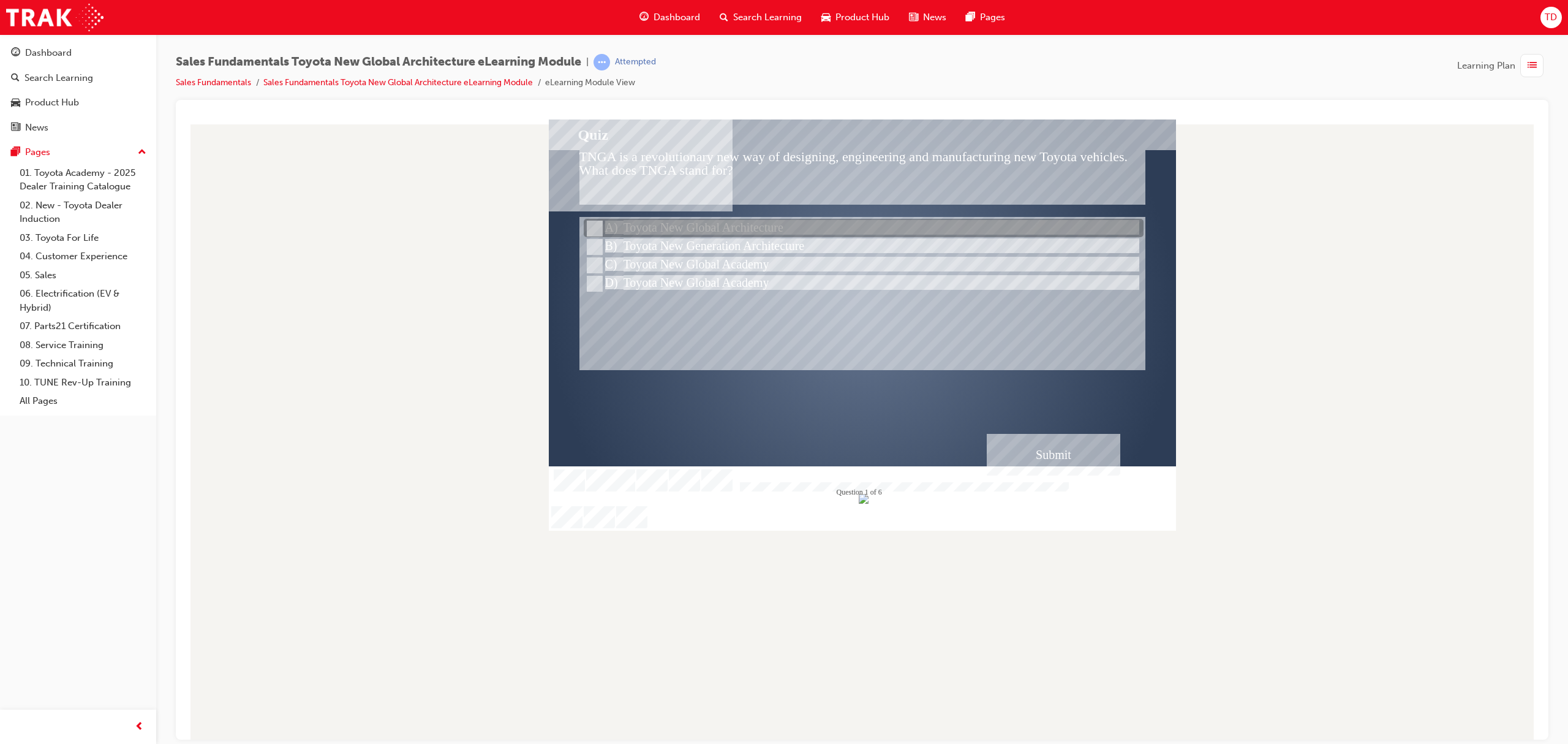
click at [712, 225] on div at bounding box center [863, 228] width 559 height 18
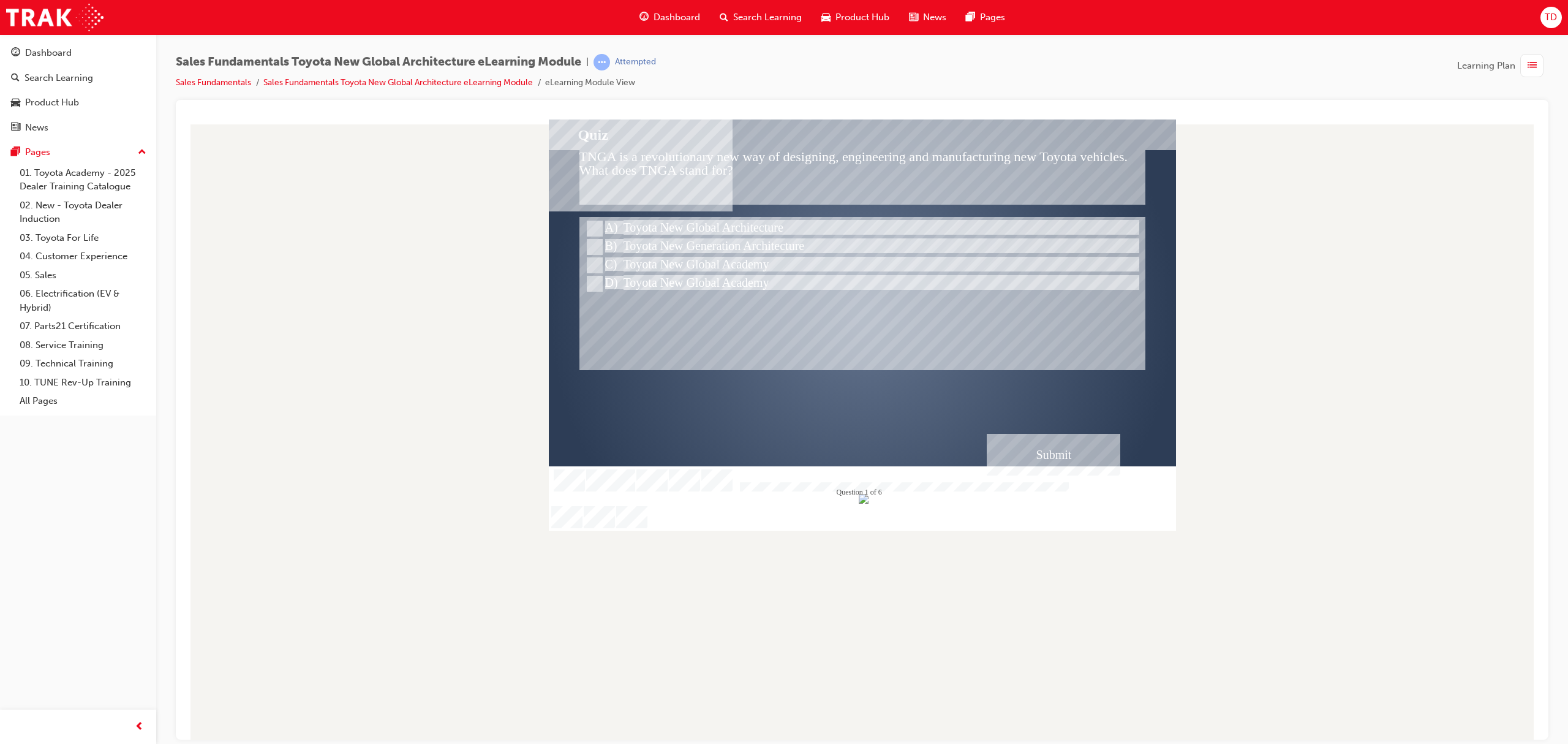
click at [1059, 446] on div "Submit" at bounding box center [1053, 454] width 134 height 42
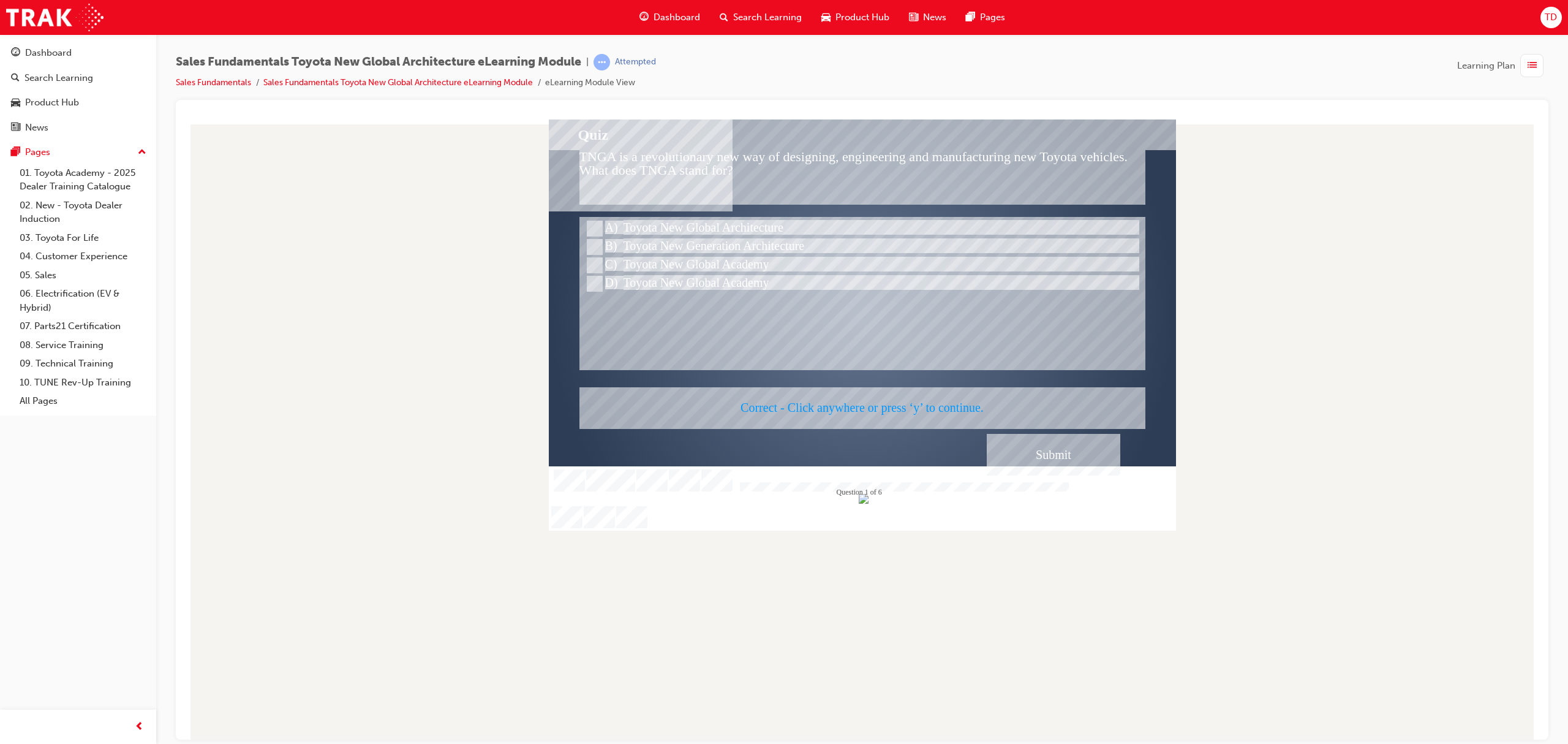
click at [1075, 458] on div at bounding box center [862, 324] width 627 height 412
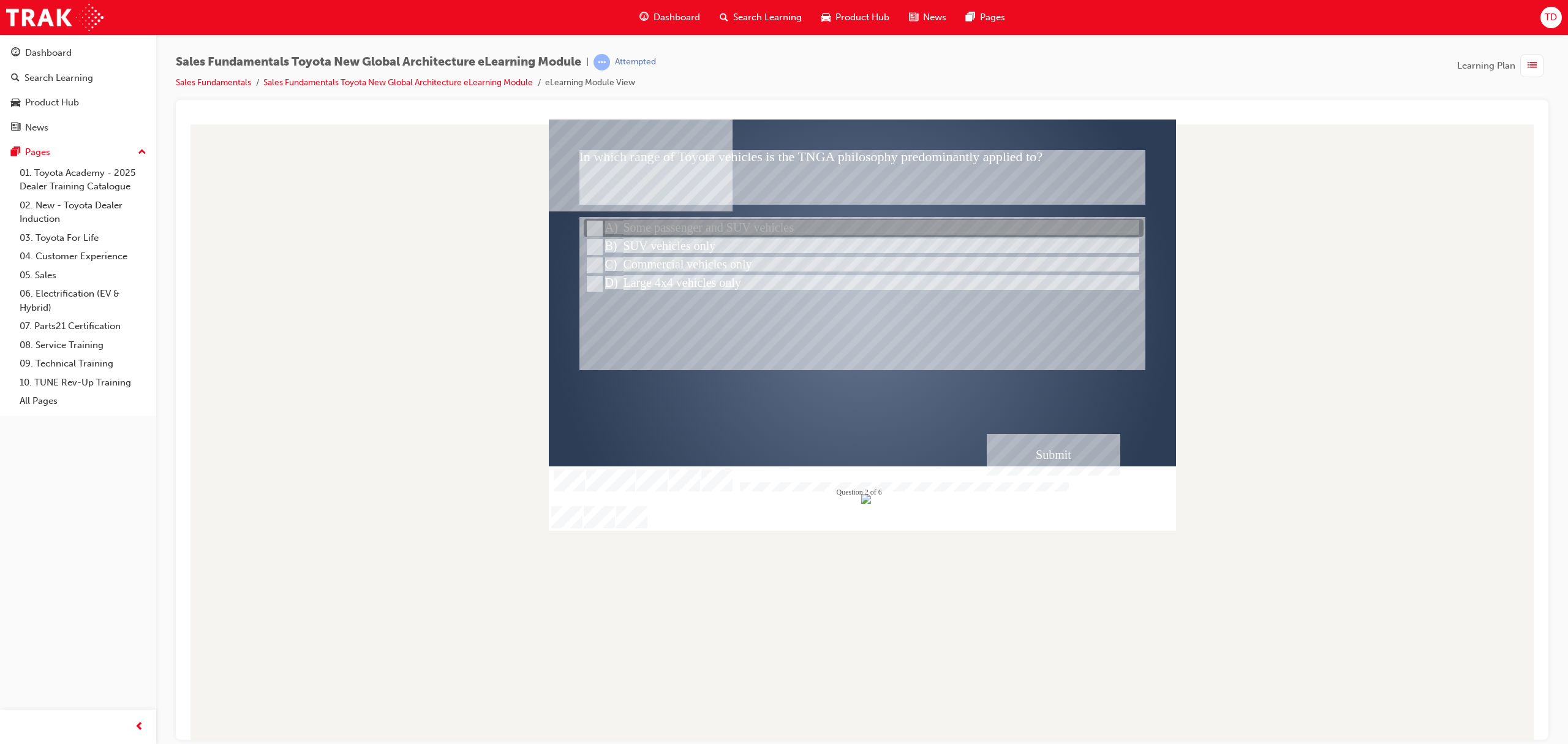
click at [687, 222] on div at bounding box center [863, 228] width 559 height 18
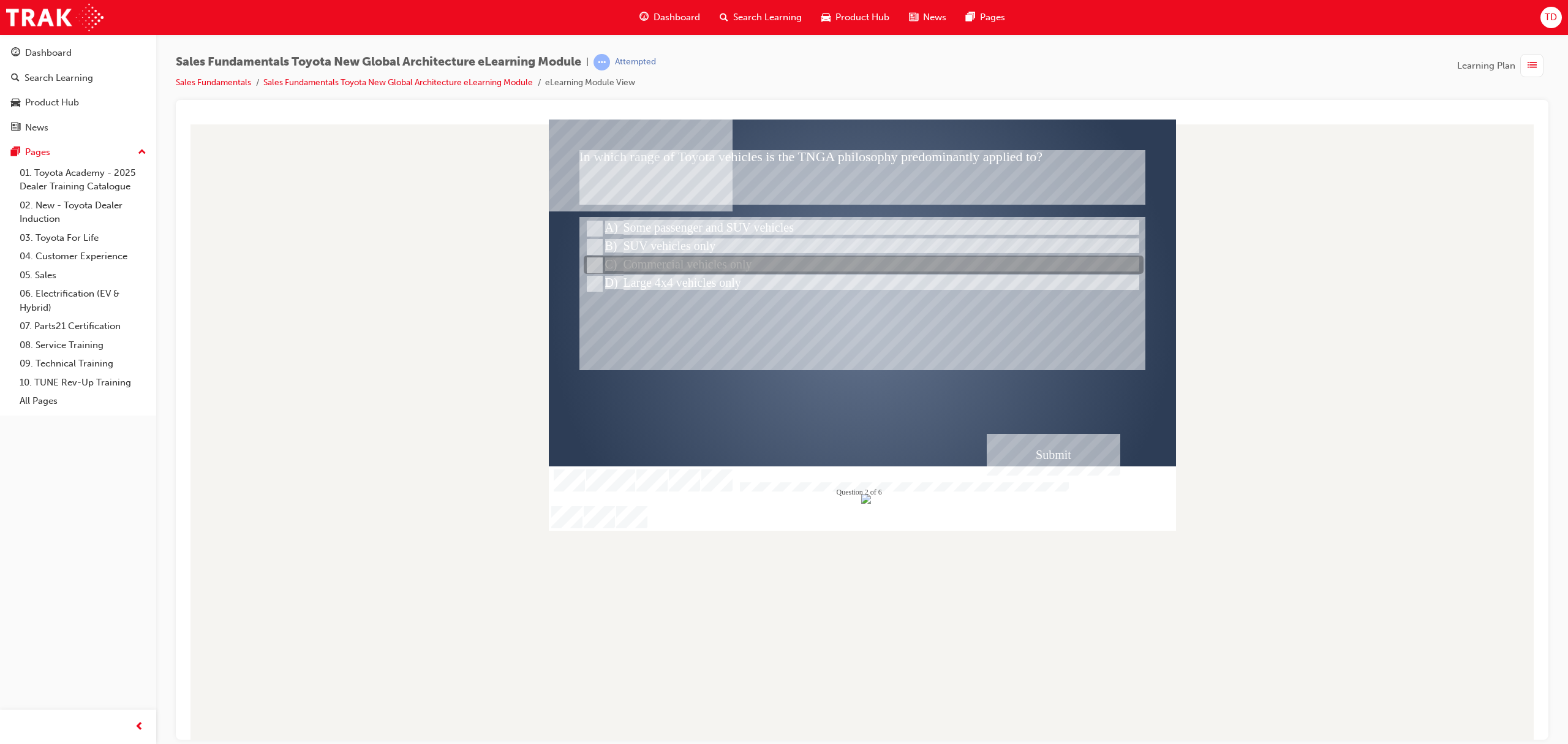
click at [701, 263] on div at bounding box center [863, 265] width 559 height 18
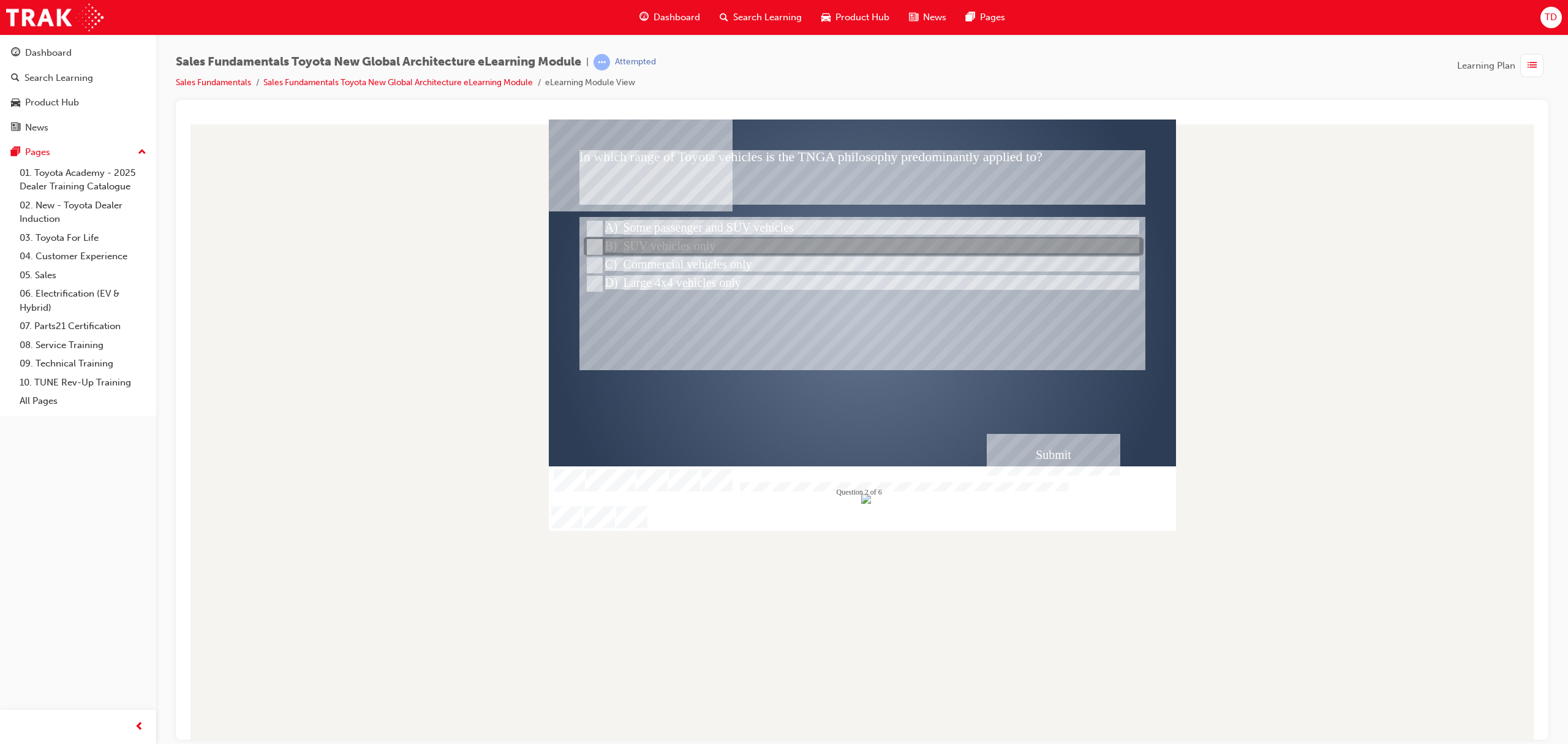
click at [690, 242] on div at bounding box center [863, 247] width 559 height 18
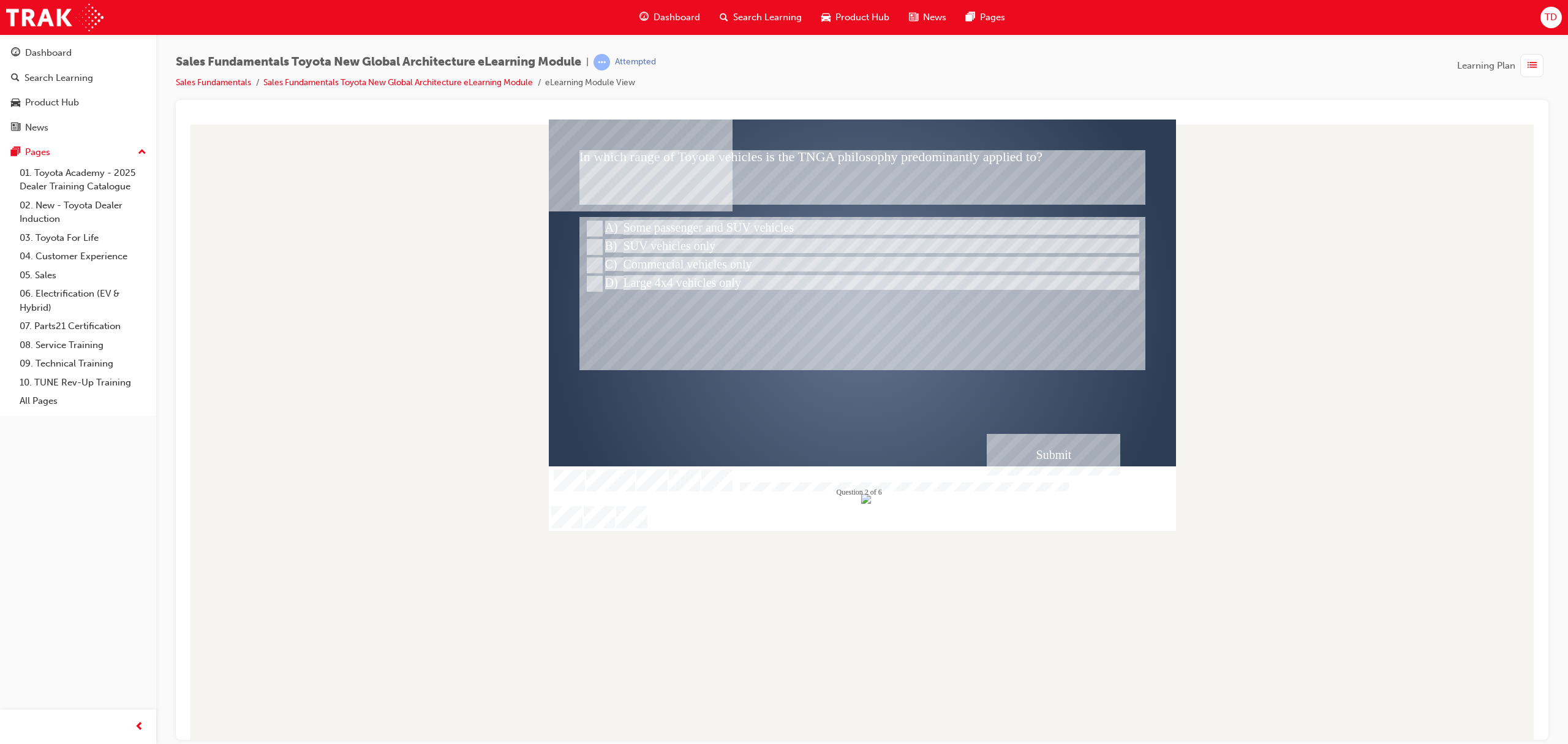
click at [1069, 454] on div "Submit" at bounding box center [1053, 454] width 134 height 42
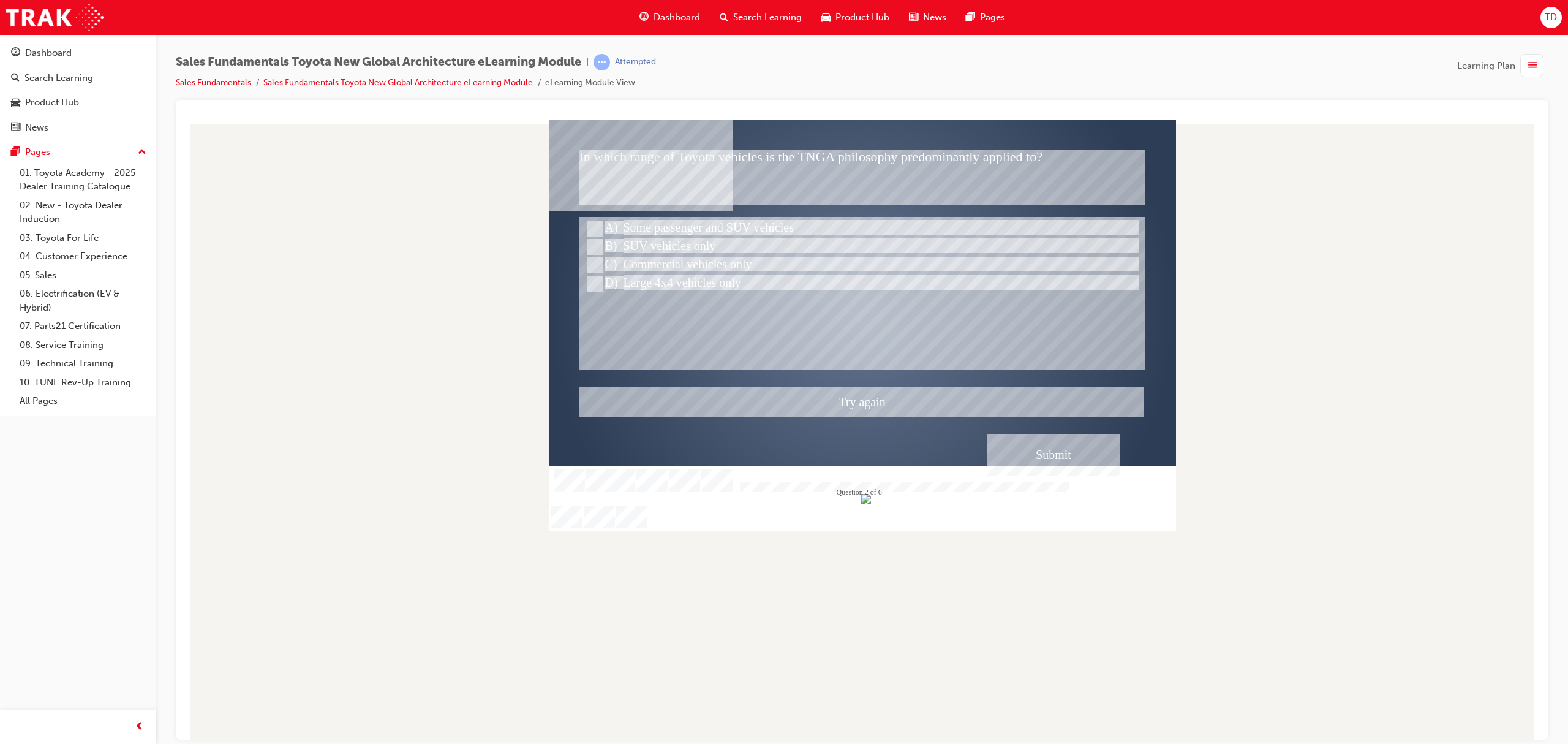
click at [1056, 448] on div at bounding box center [862, 324] width 627 height 412
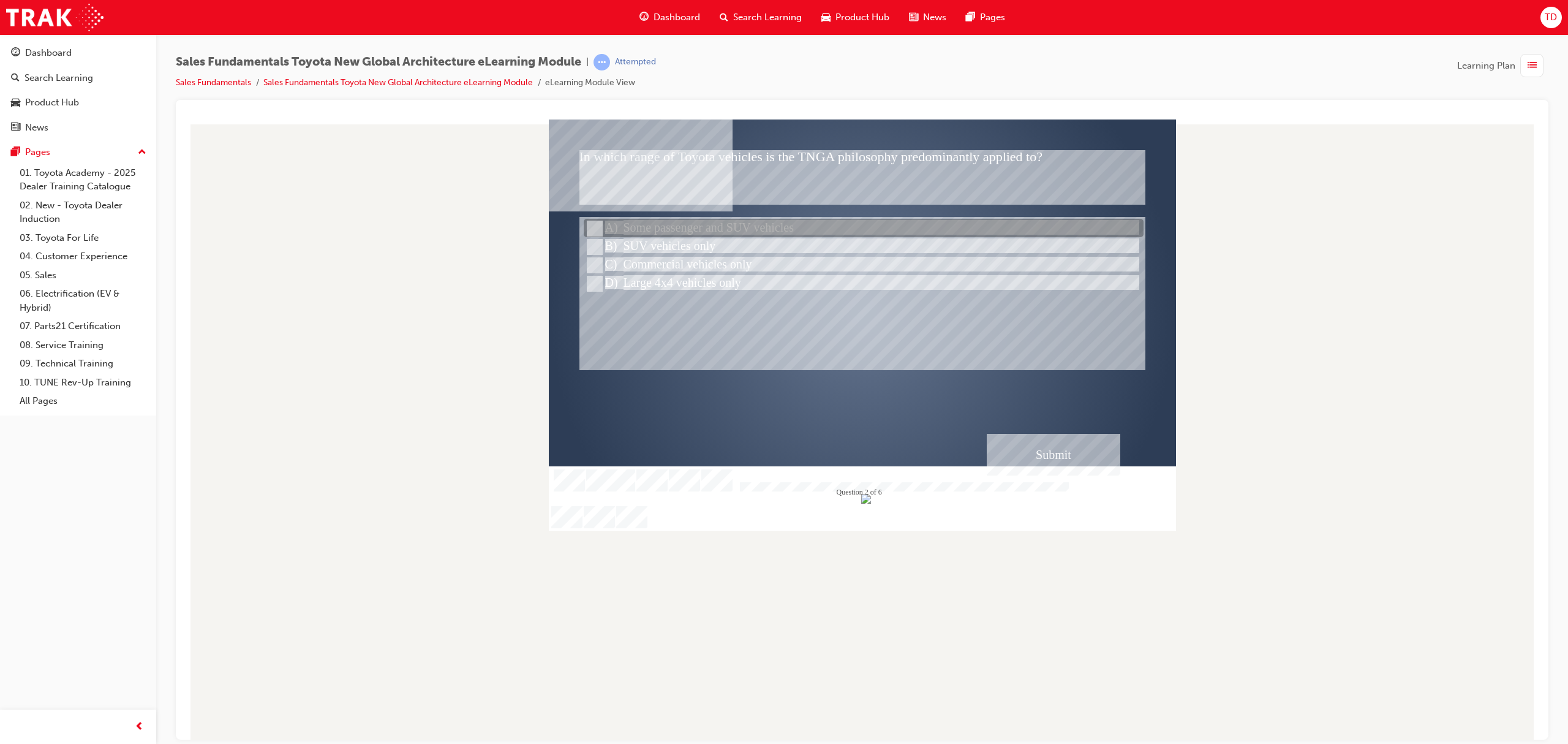
click at [751, 226] on div at bounding box center [863, 228] width 559 height 18
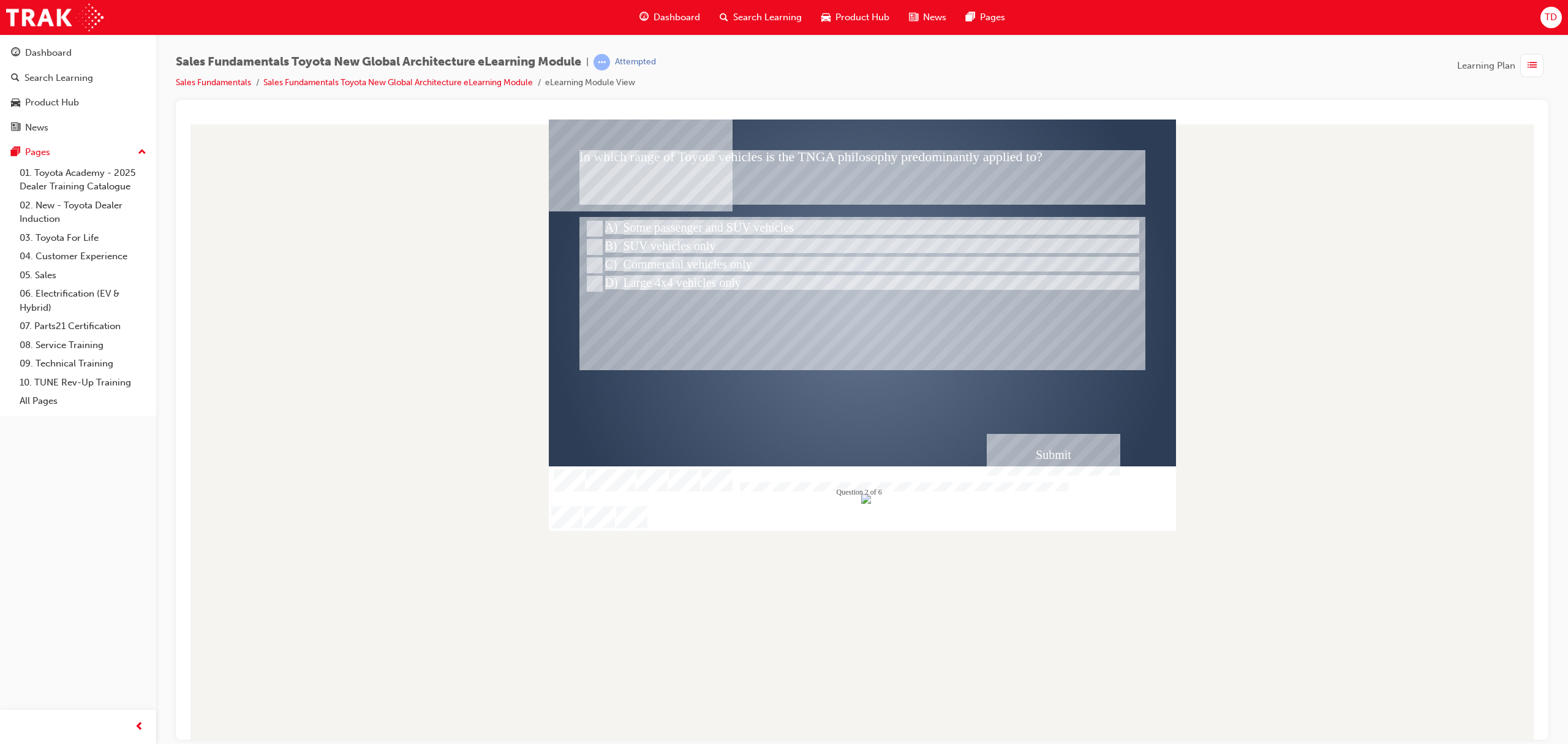
click at [1089, 443] on div "Submit" at bounding box center [1053, 454] width 134 height 42
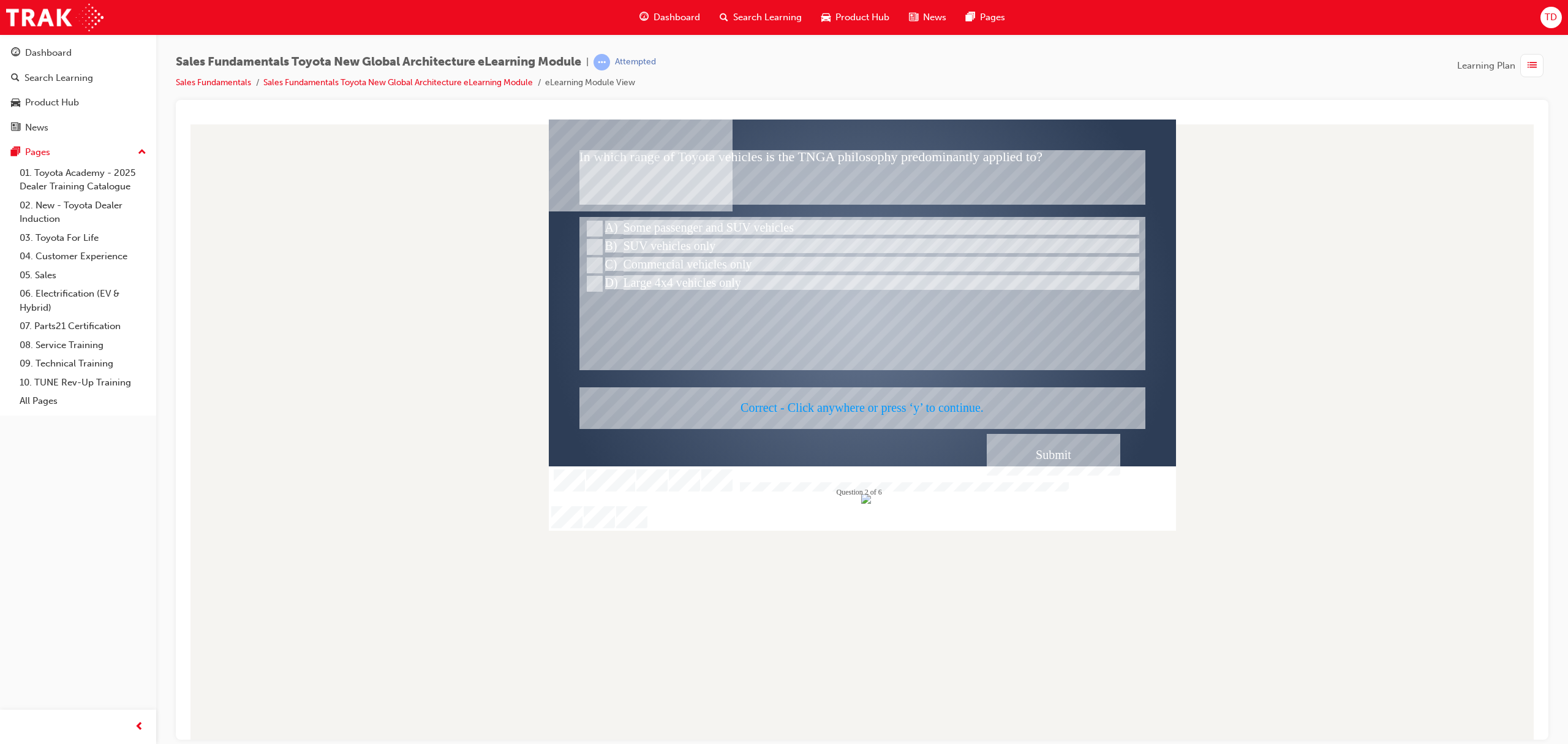
click at [1041, 450] on div at bounding box center [862, 324] width 627 height 412
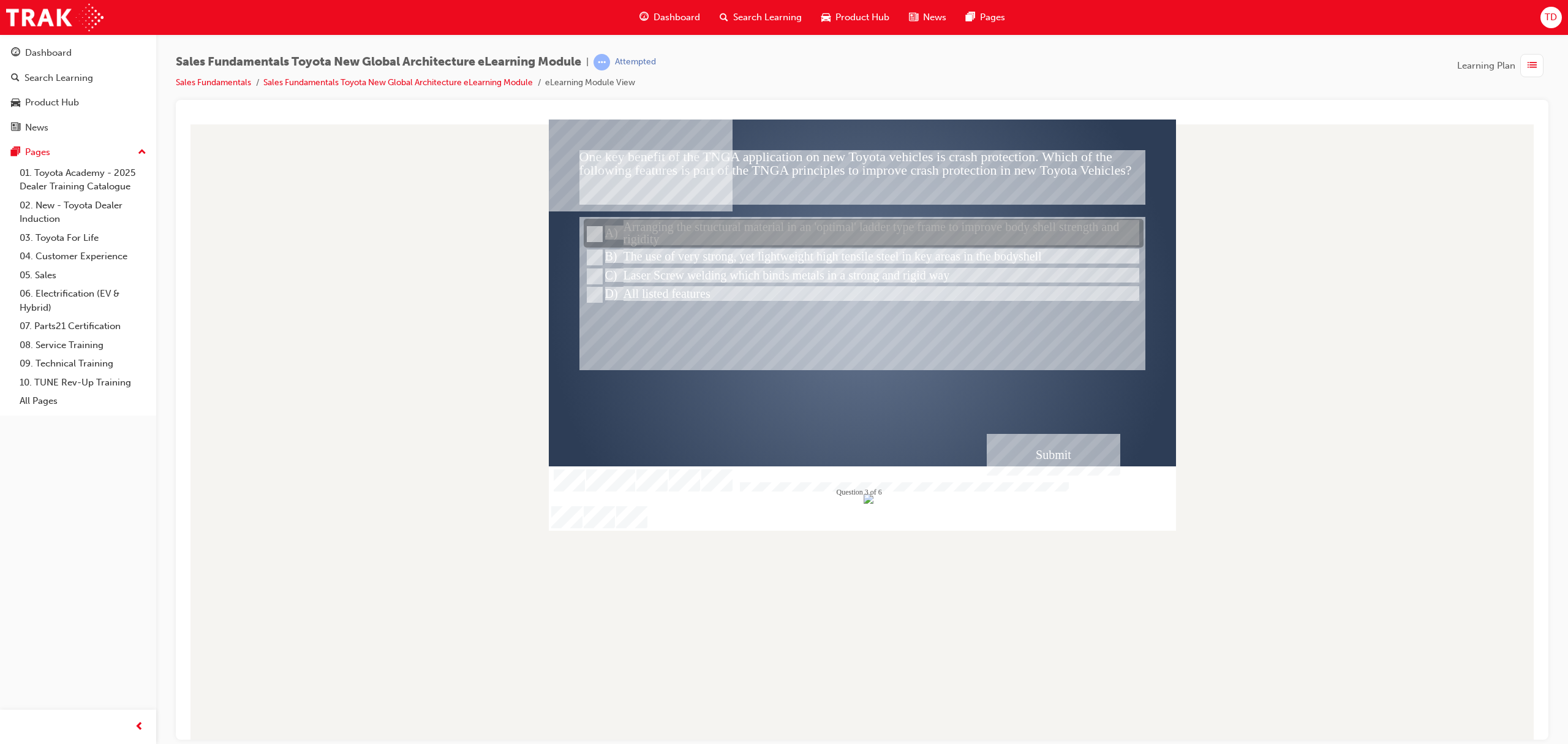
click at [718, 240] on div at bounding box center [863, 233] width 559 height 29
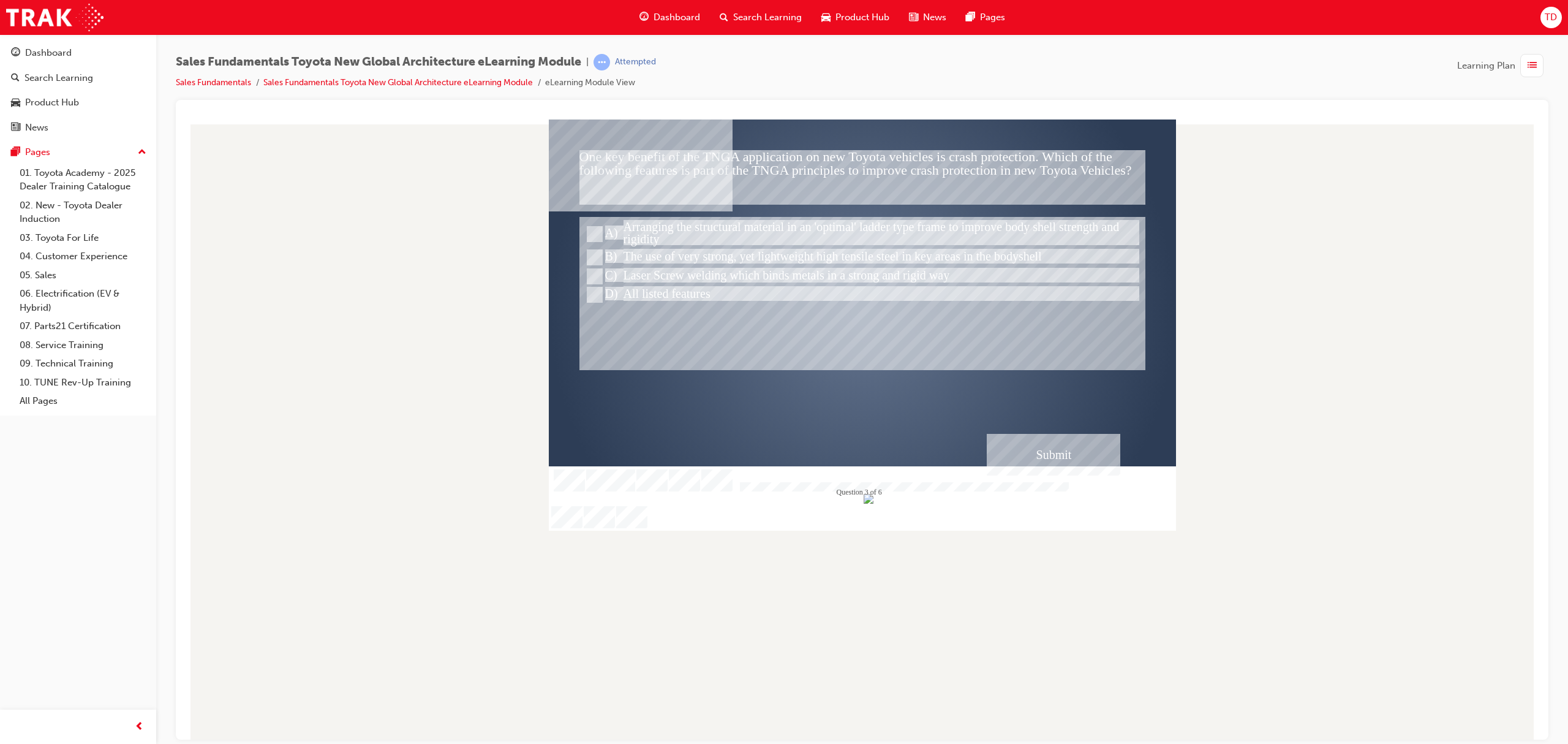
click at [1071, 446] on div "Submit" at bounding box center [1053, 454] width 134 height 42
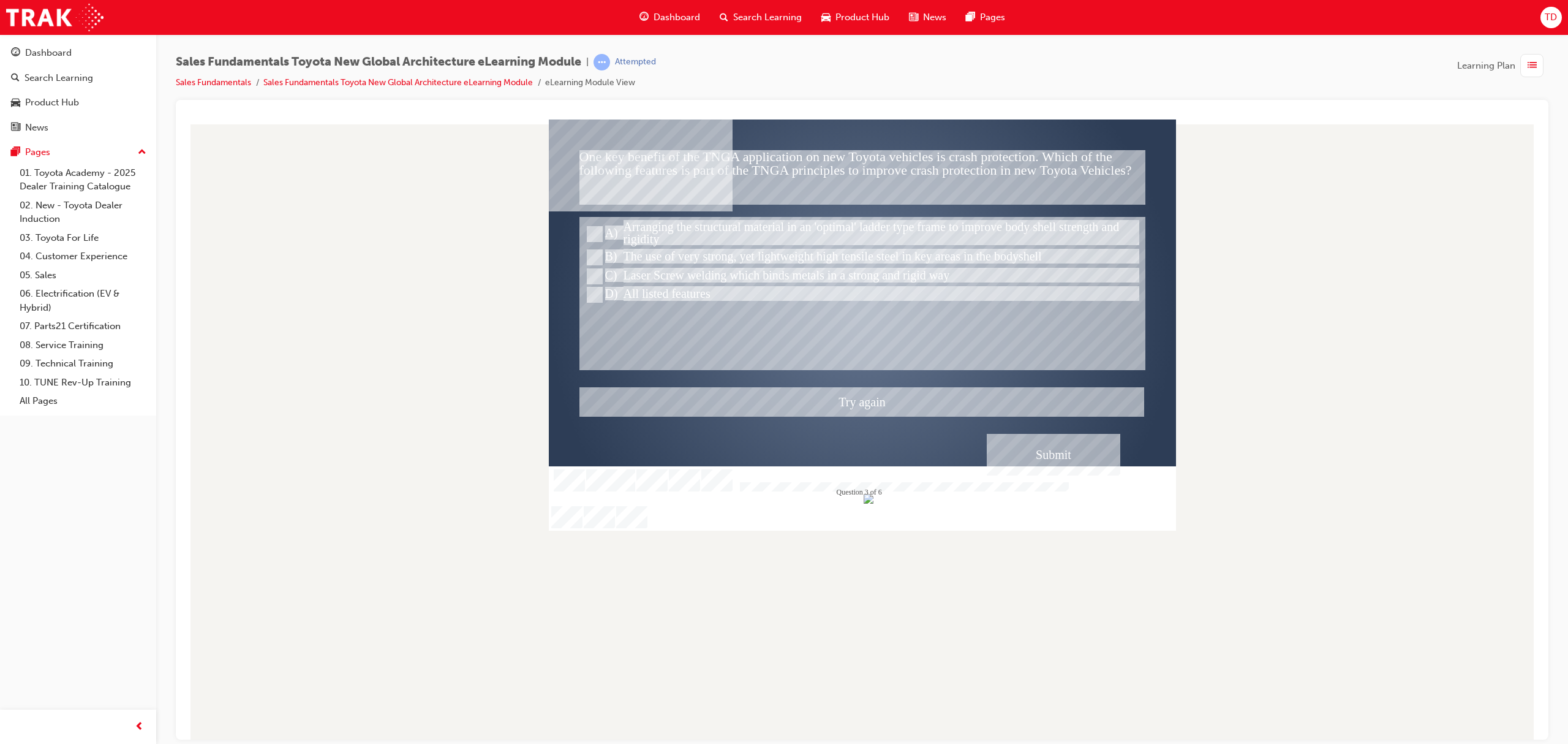
click at [1045, 470] on div at bounding box center [862, 324] width 627 height 412
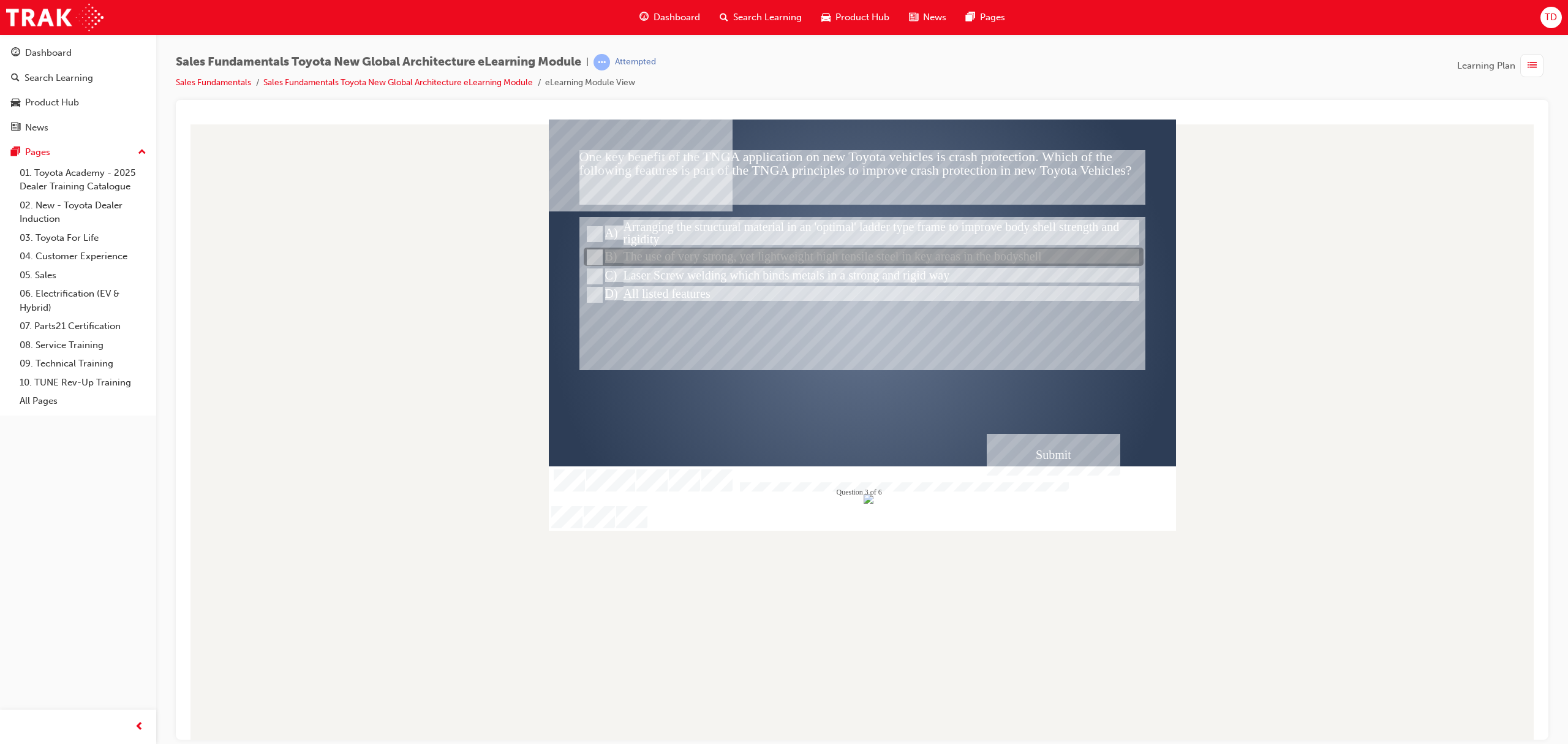
click at [753, 258] on div at bounding box center [863, 257] width 559 height 18
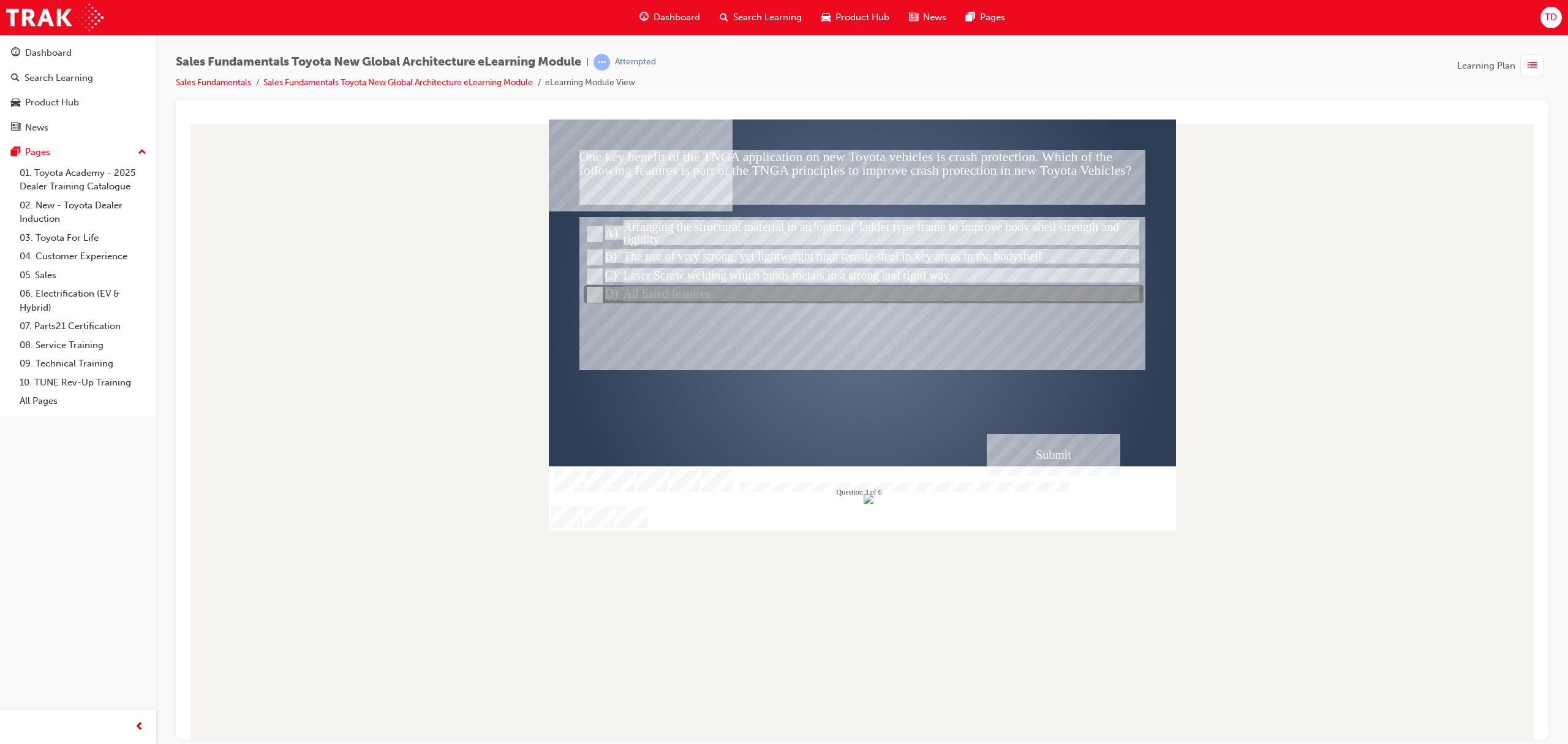
click at [668, 288] on div at bounding box center [863, 294] width 559 height 18
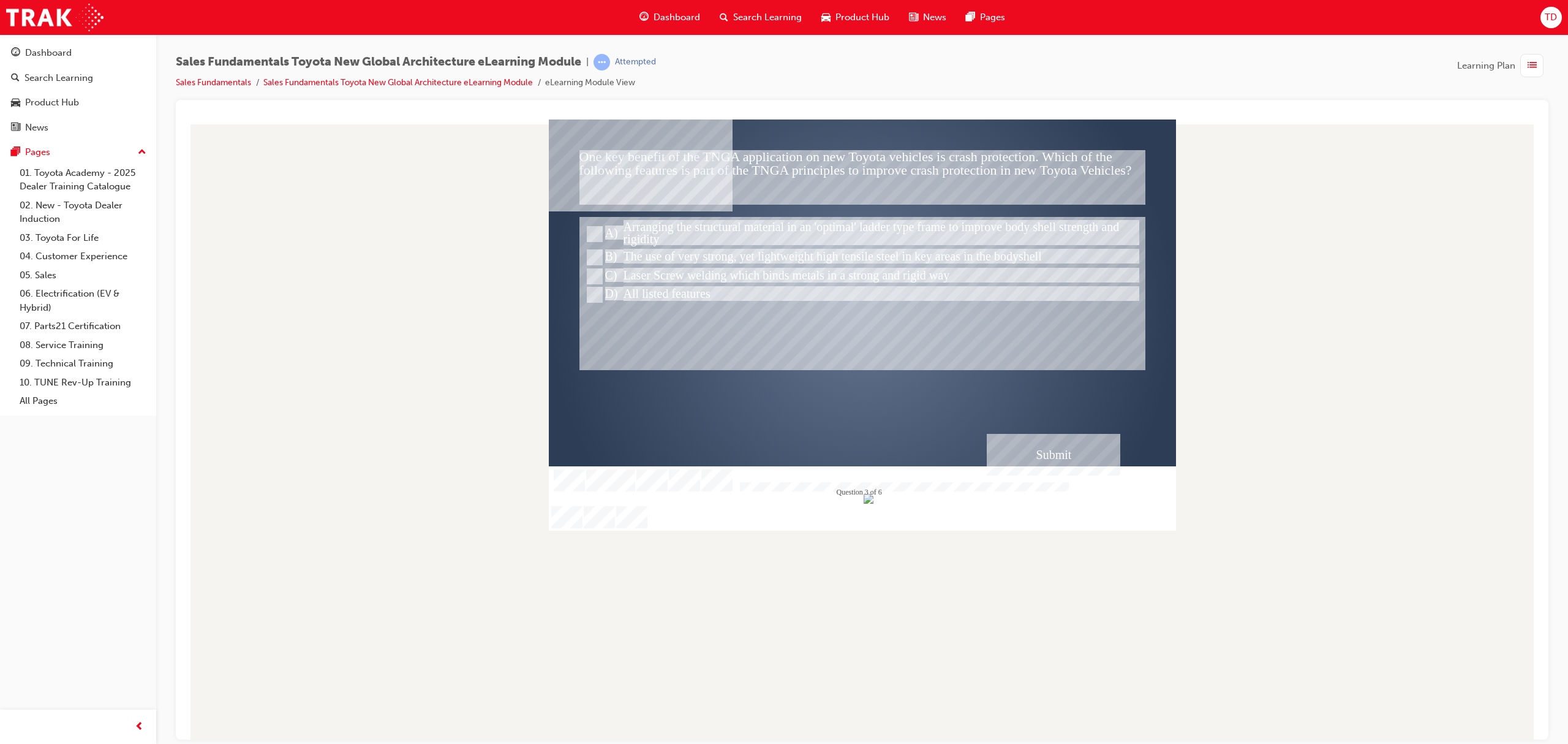
click at [1096, 448] on div "Submit" at bounding box center [1053, 454] width 134 height 42
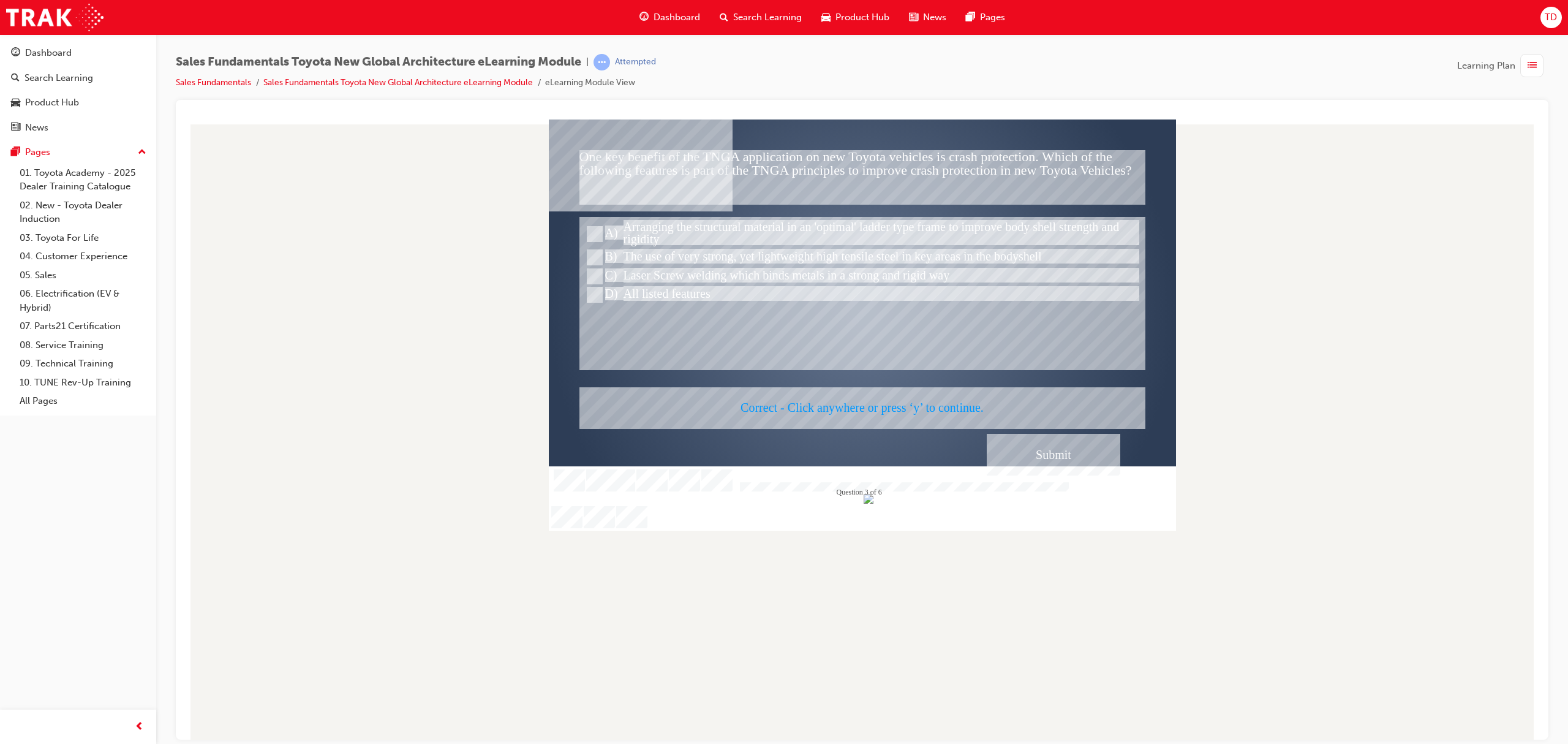
click at [1067, 456] on div at bounding box center [862, 324] width 627 height 412
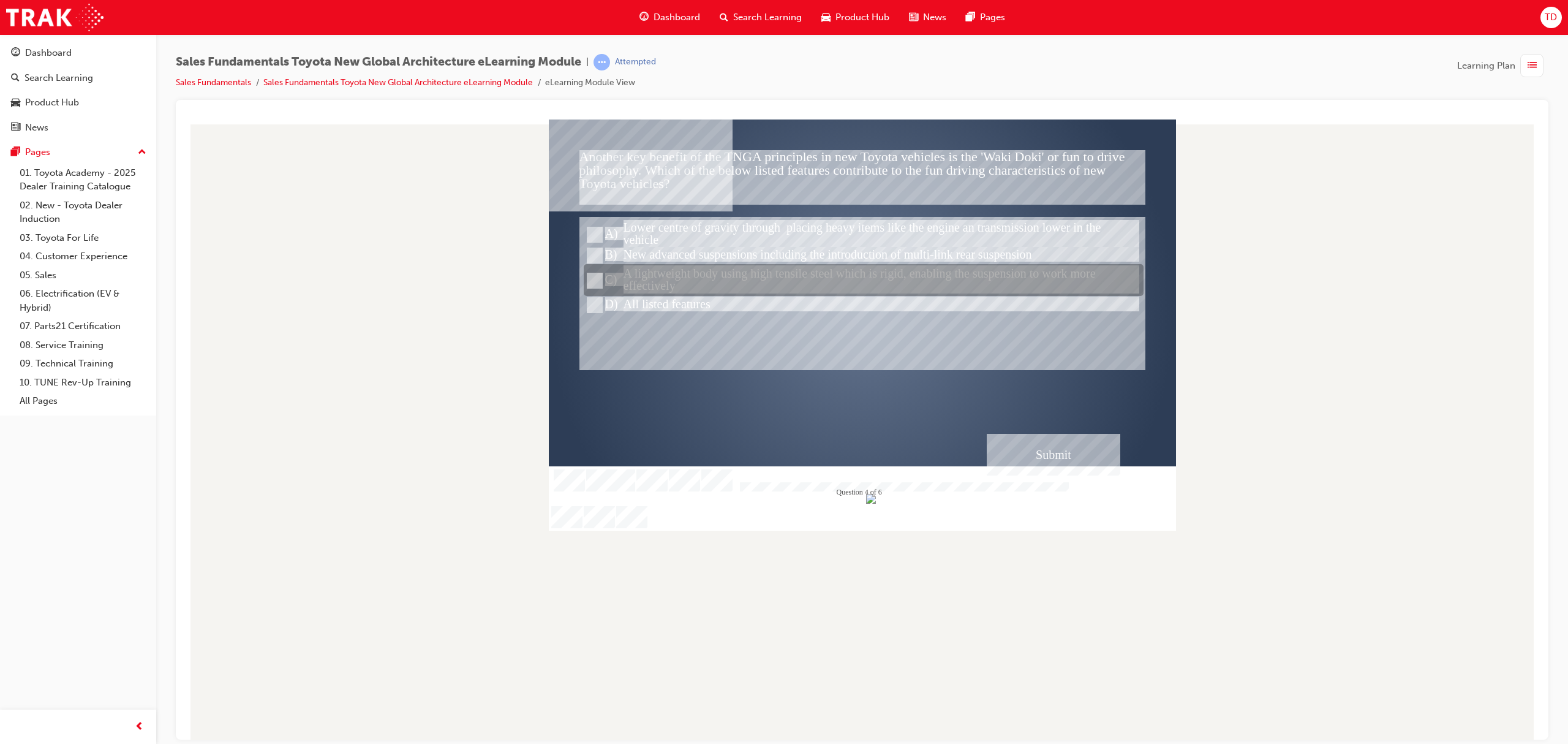
click at [716, 280] on div at bounding box center [863, 281] width 559 height 32
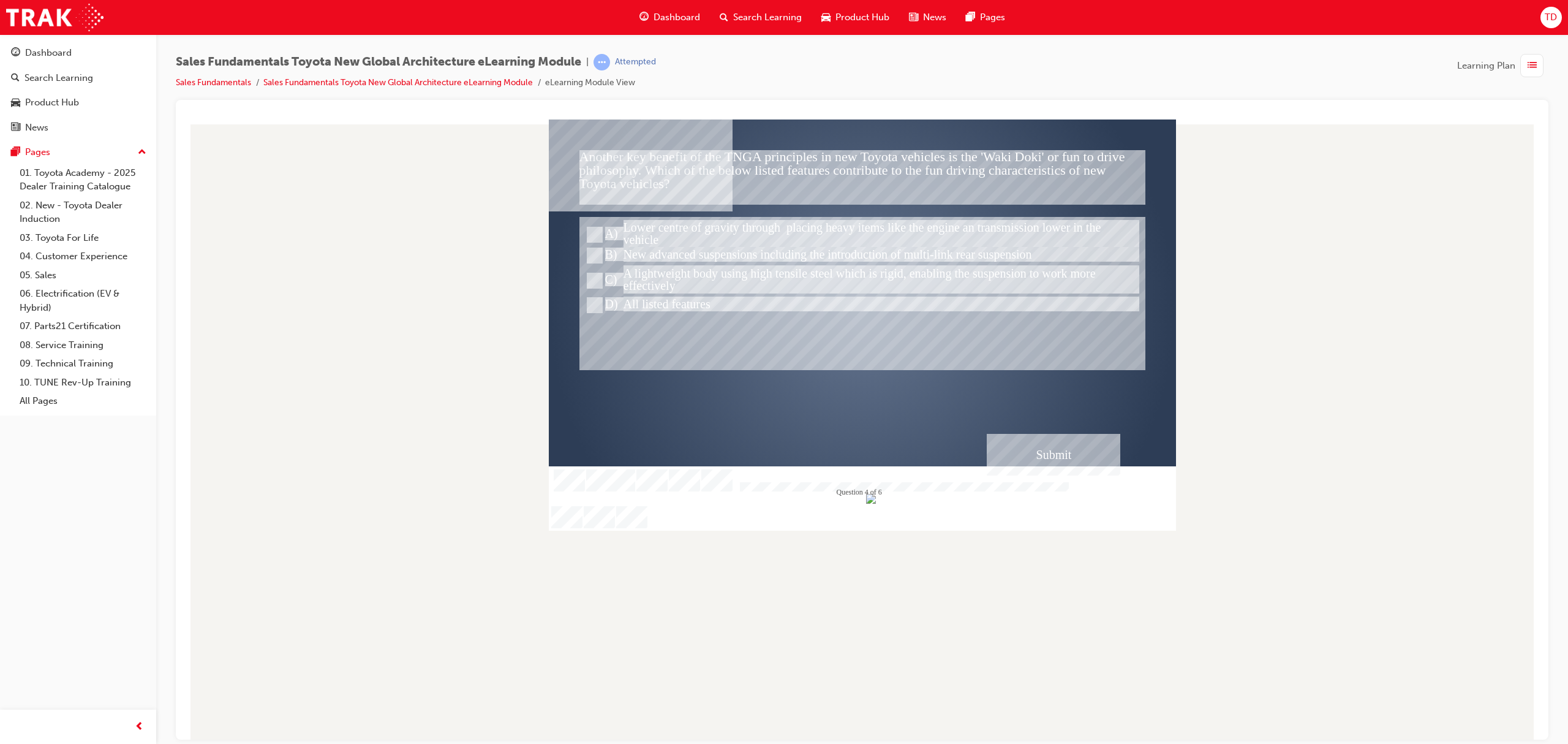
click at [1095, 465] on div "Submit" at bounding box center [1053, 454] width 134 height 42
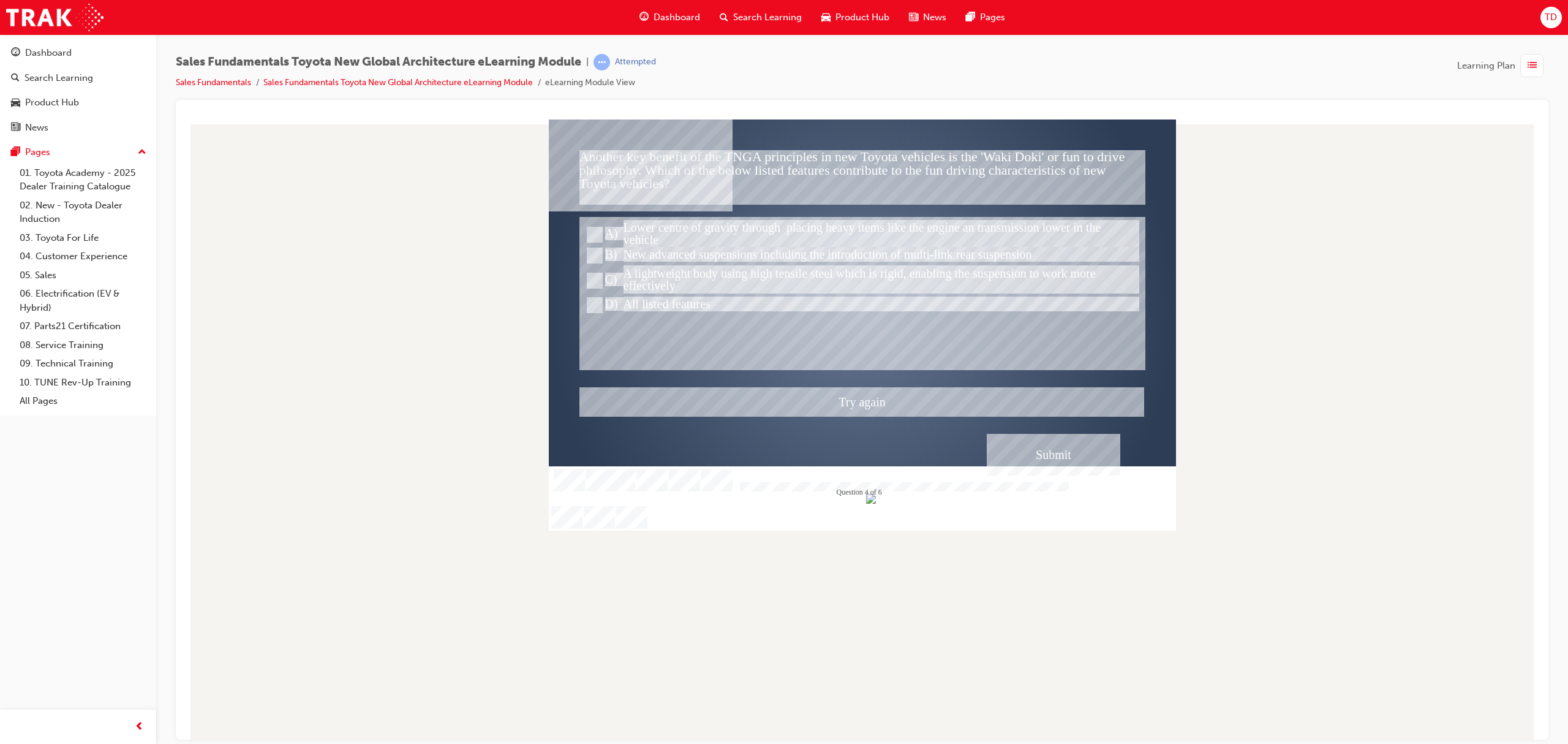
click at [1040, 449] on div at bounding box center [862, 324] width 627 height 412
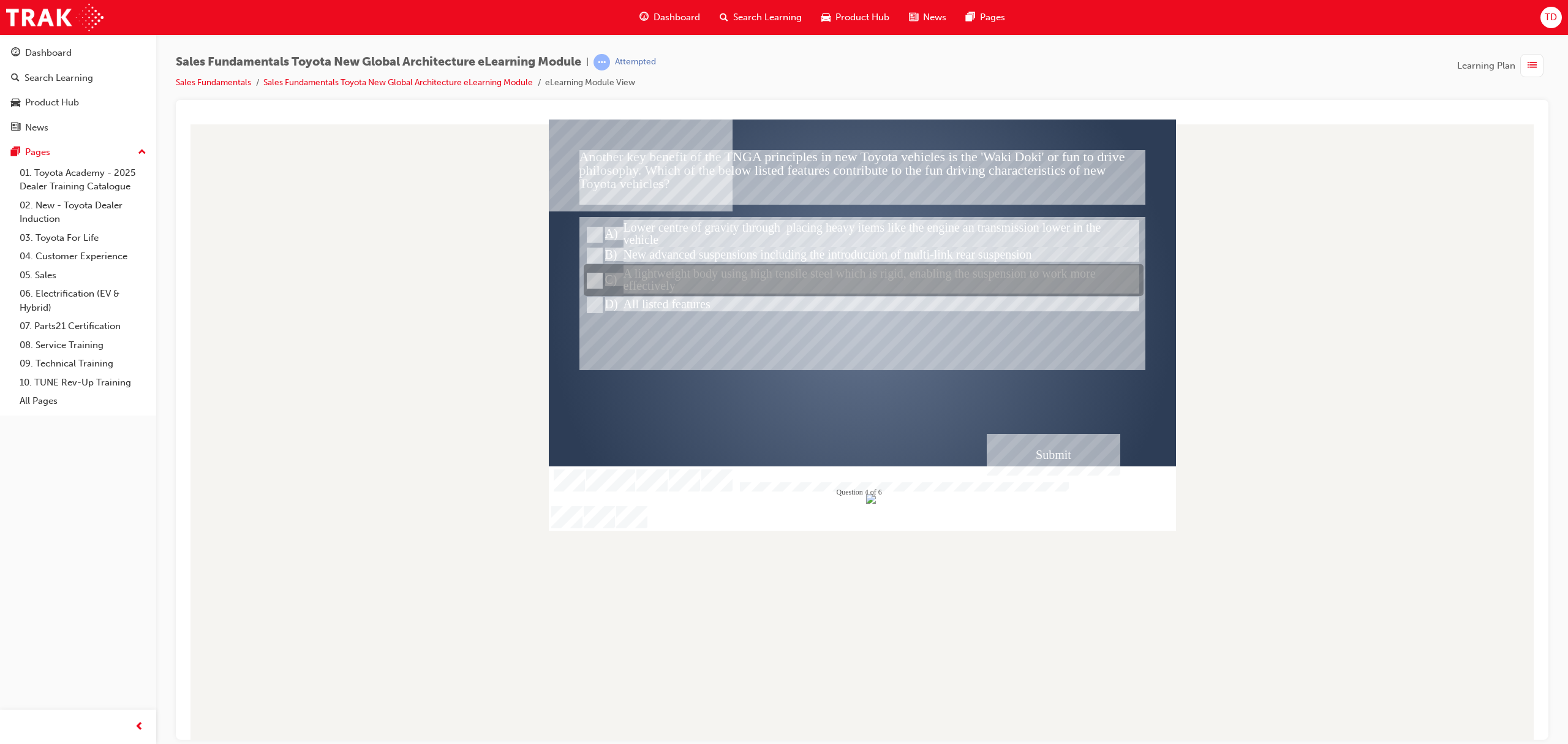
click at [637, 292] on div at bounding box center [863, 281] width 559 height 32
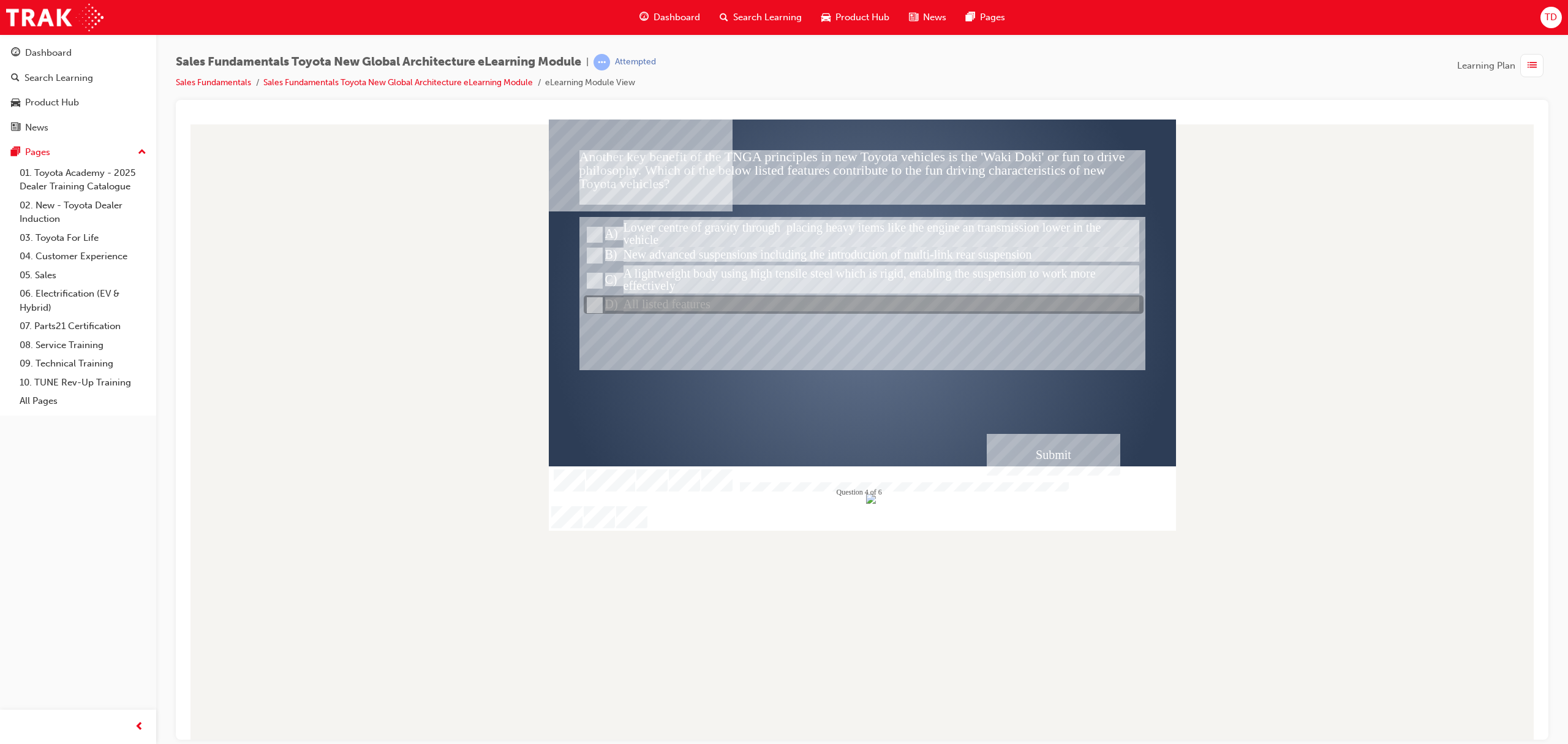
click at [666, 304] on div at bounding box center [863, 304] width 559 height 18
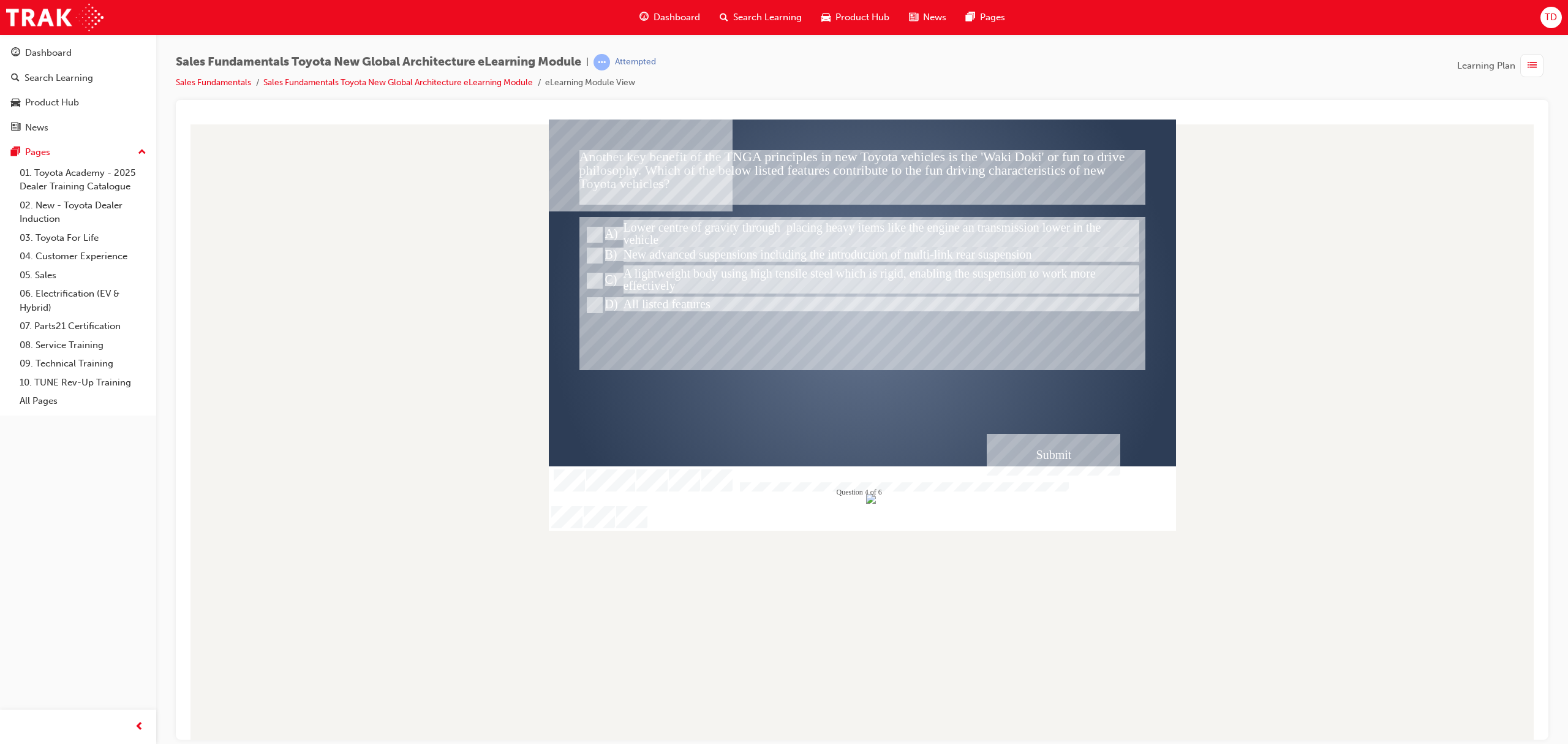
click at [1040, 442] on div "Submit" at bounding box center [1053, 454] width 134 height 42
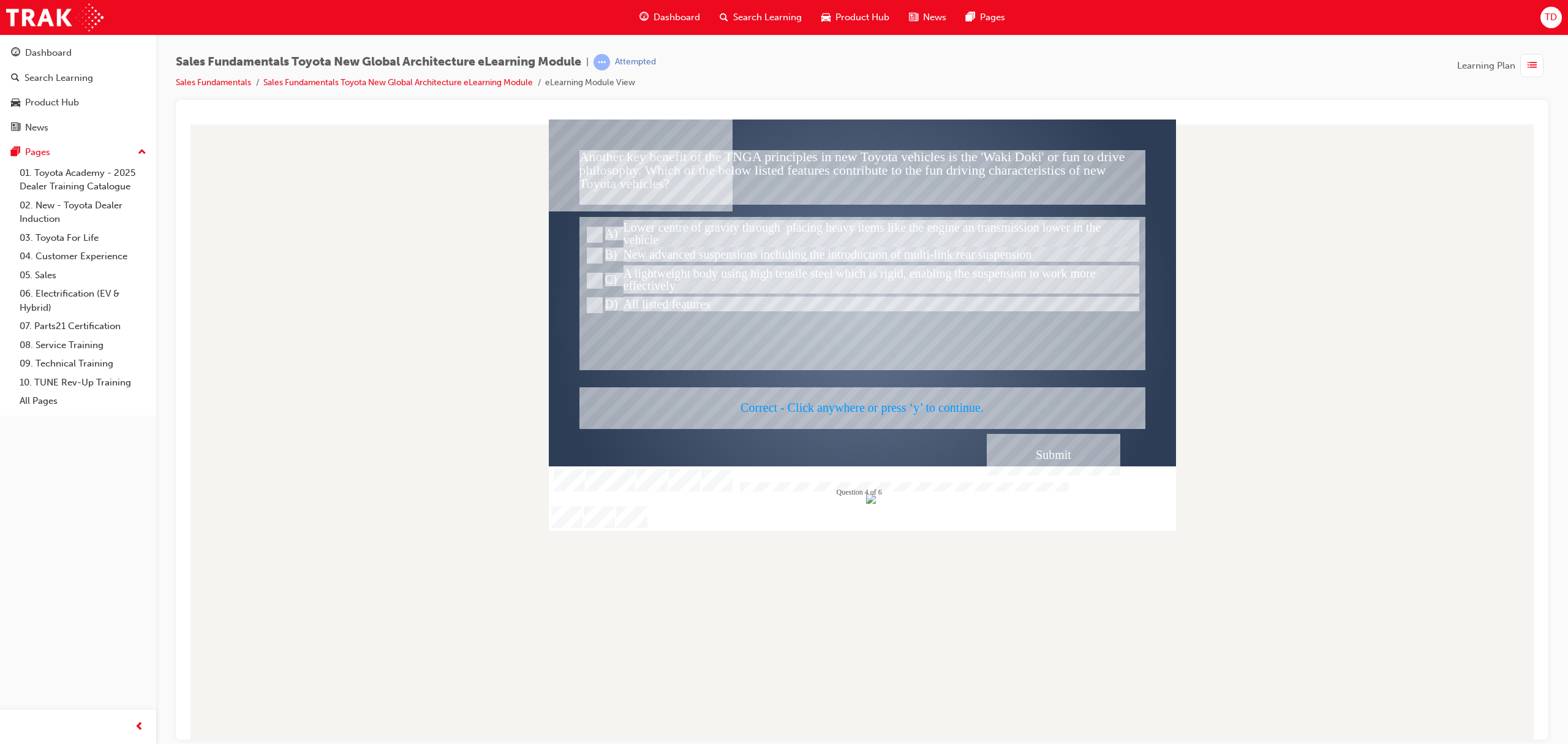
click at [1037, 446] on div at bounding box center [862, 324] width 627 height 412
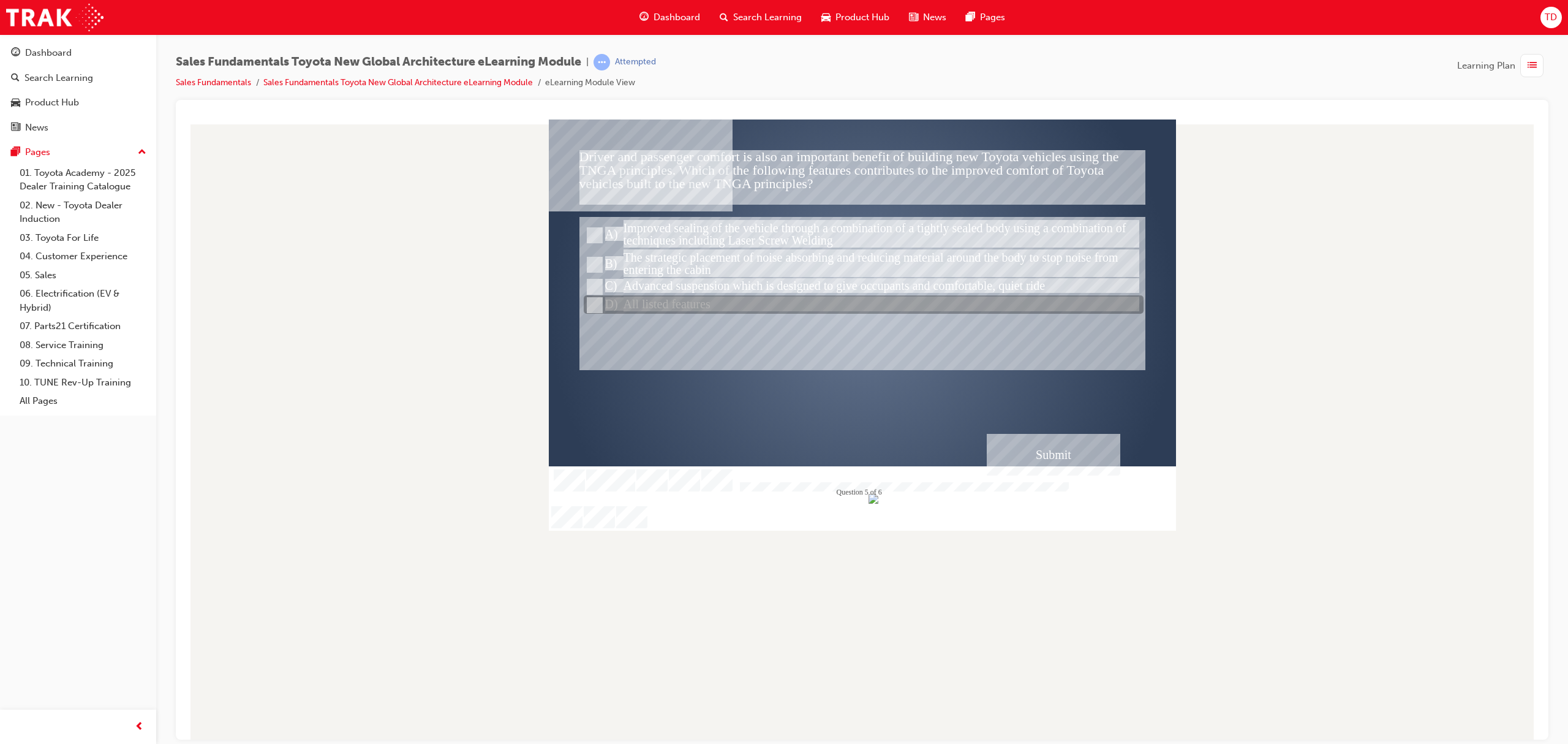
click at [697, 299] on div at bounding box center [863, 304] width 559 height 18
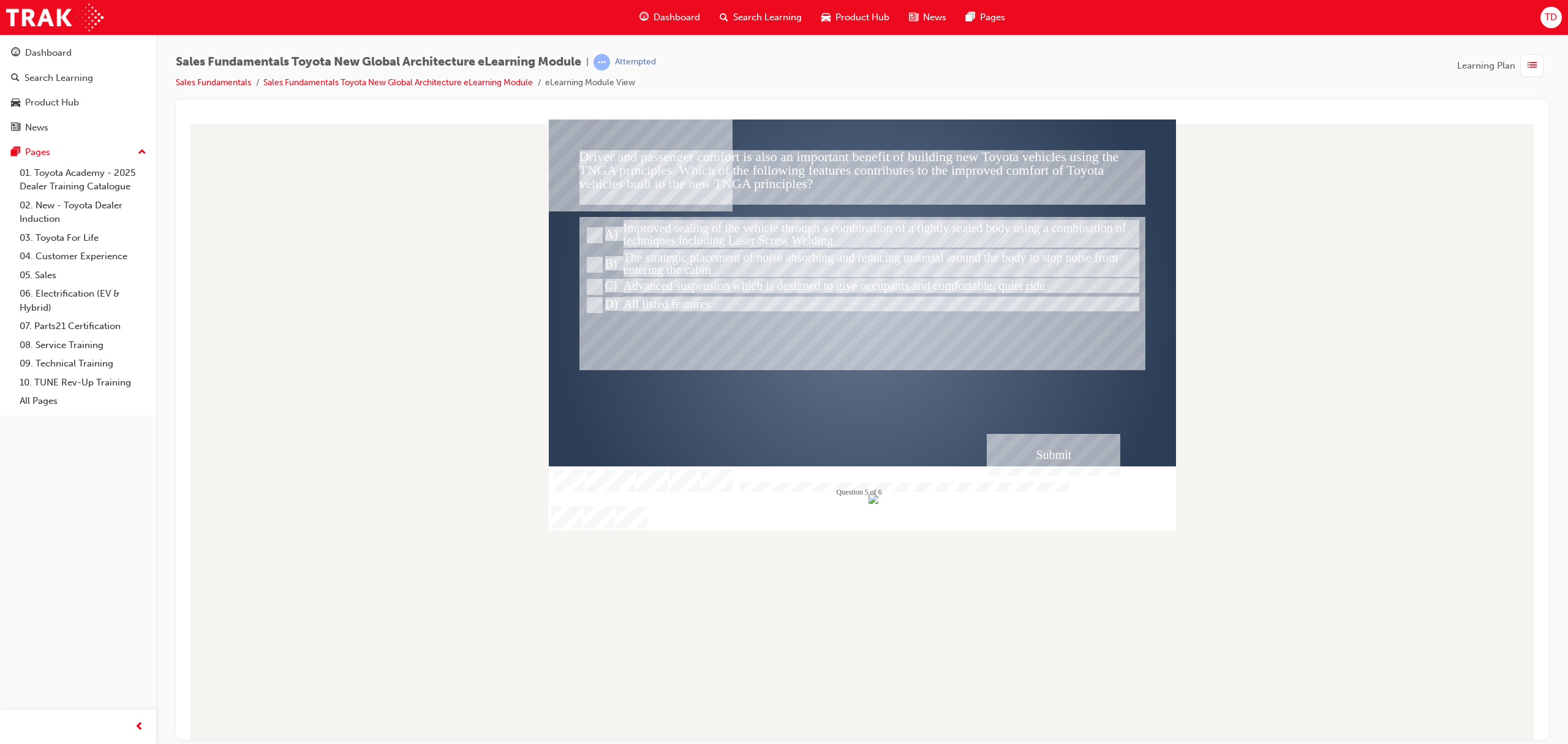
click at [1068, 456] on div "Submit" at bounding box center [1053, 454] width 134 height 42
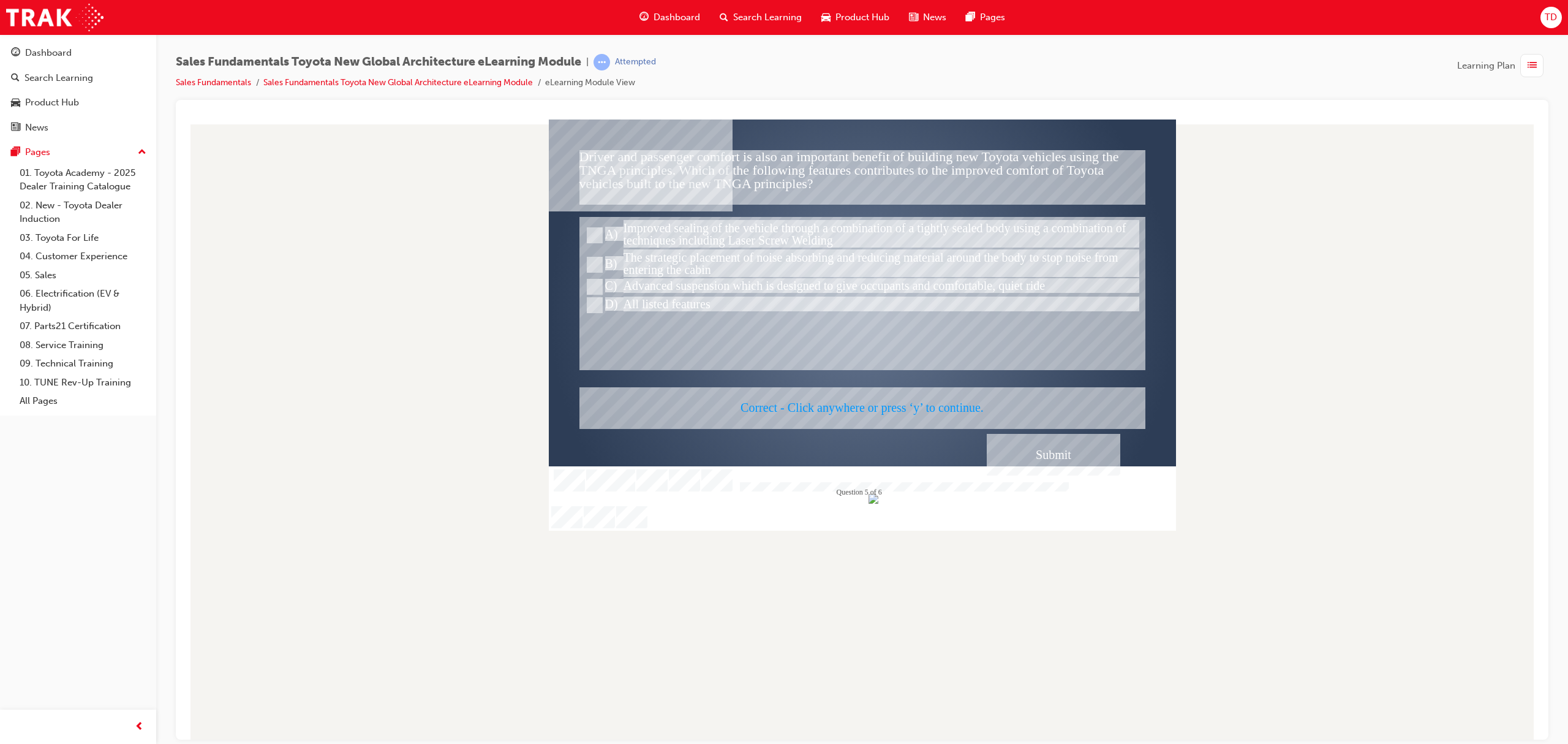
click at [1049, 459] on div at bounding box center [862, 324] width 627 height 412
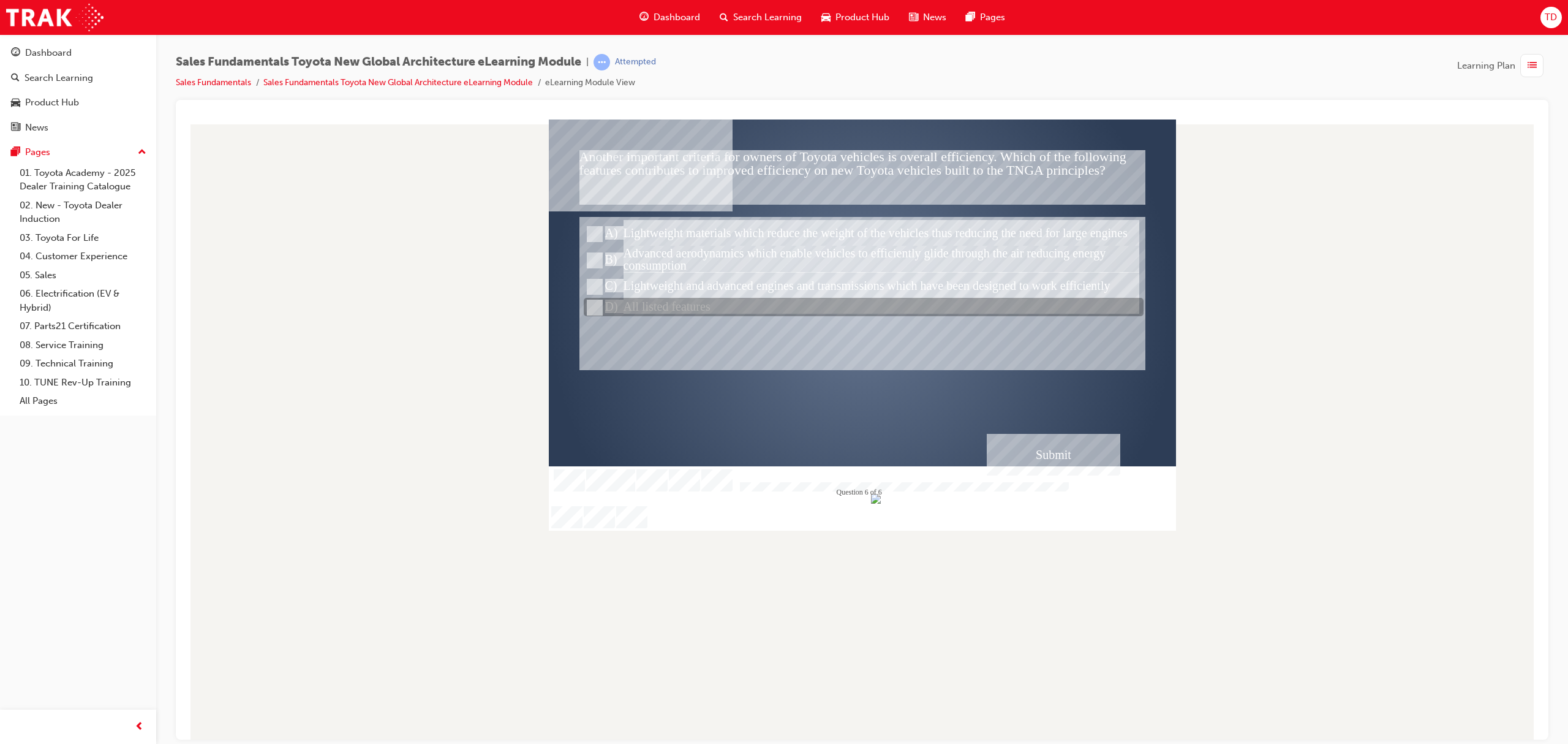
click at [686, 299] on div at bounding box center [863, 307] width 559 height 18
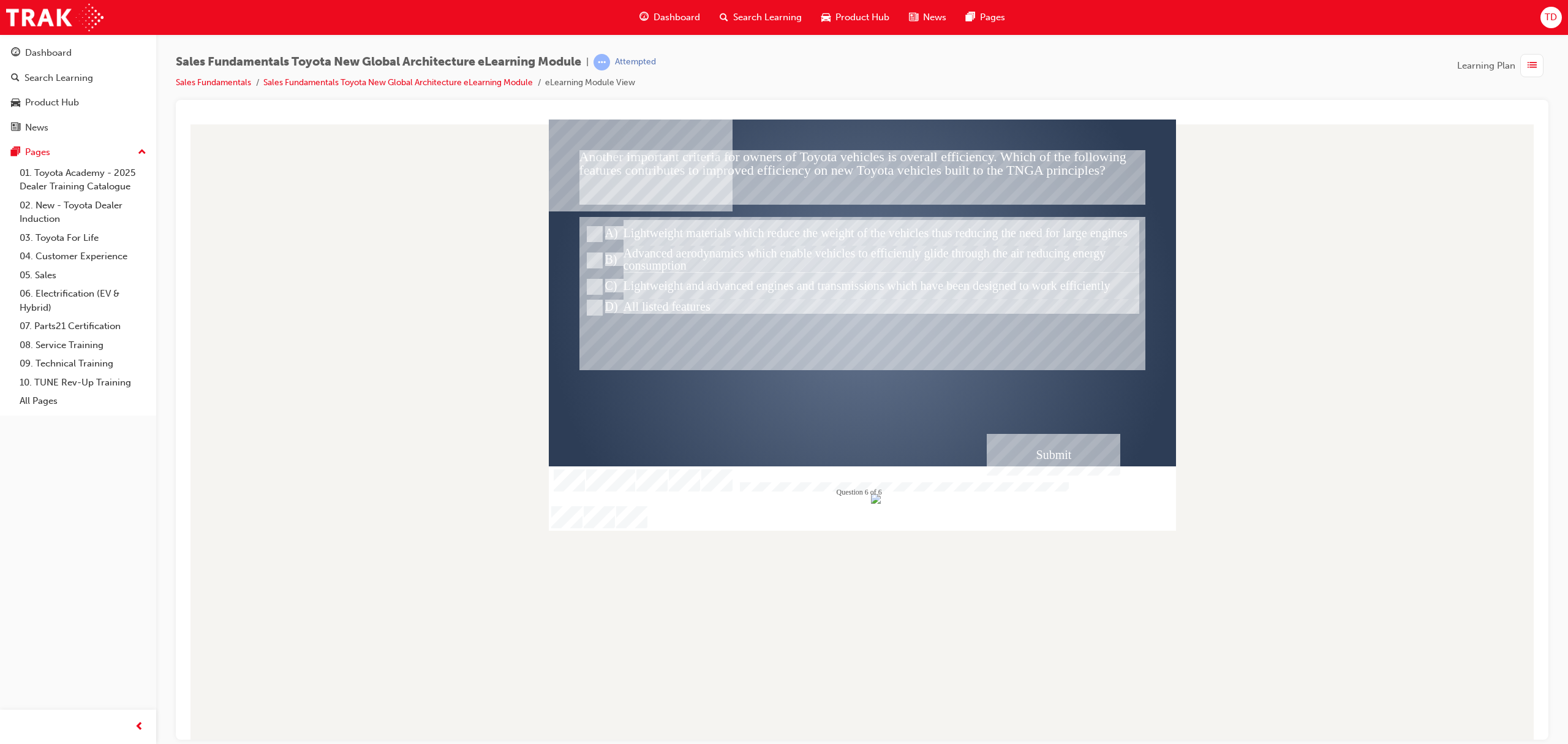
click at [1049, 456] on div "Submit" at bounding box center [1053, 454] width 134 height 42
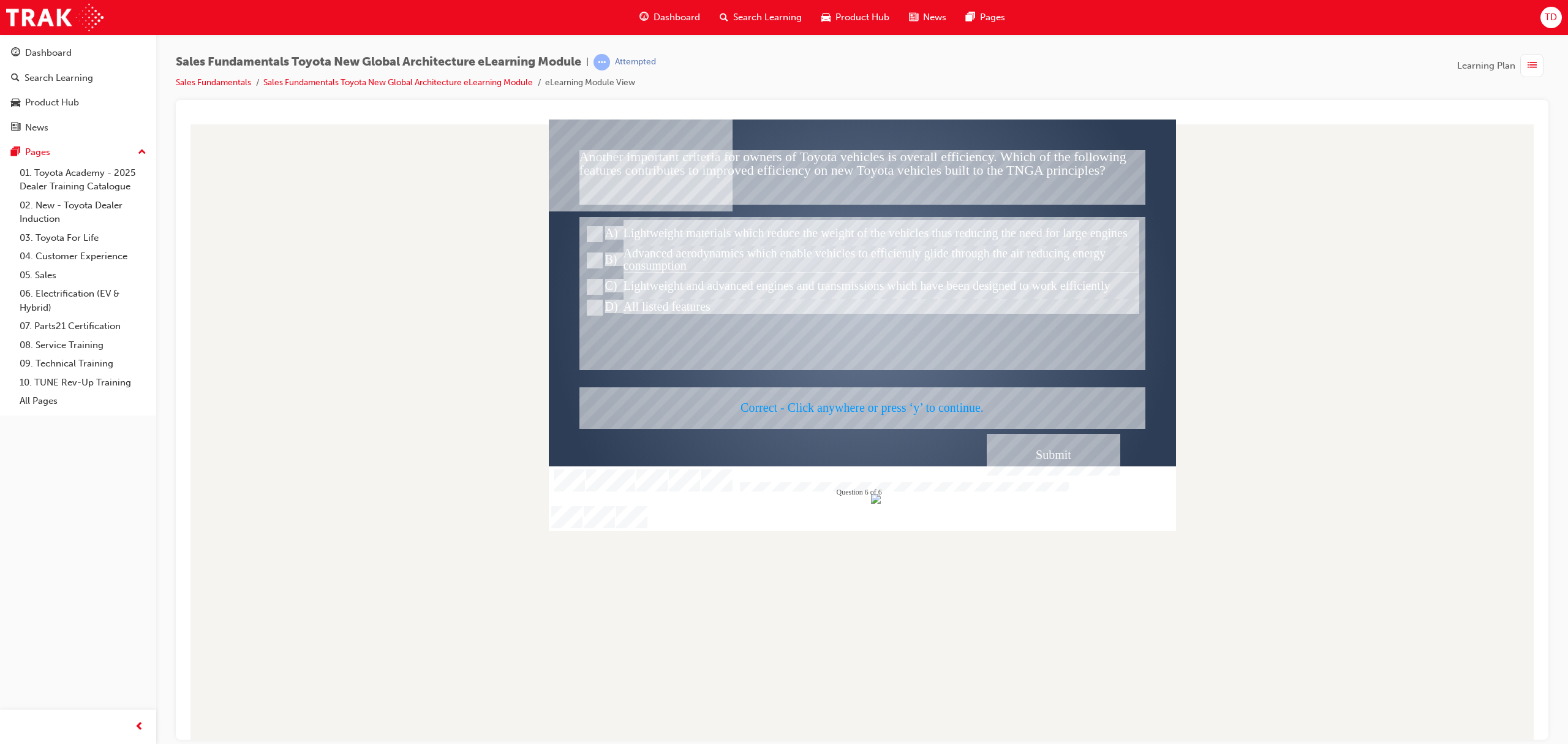
click at [1047, 456] on div at bounding box center [862, 324] width 627 height 412
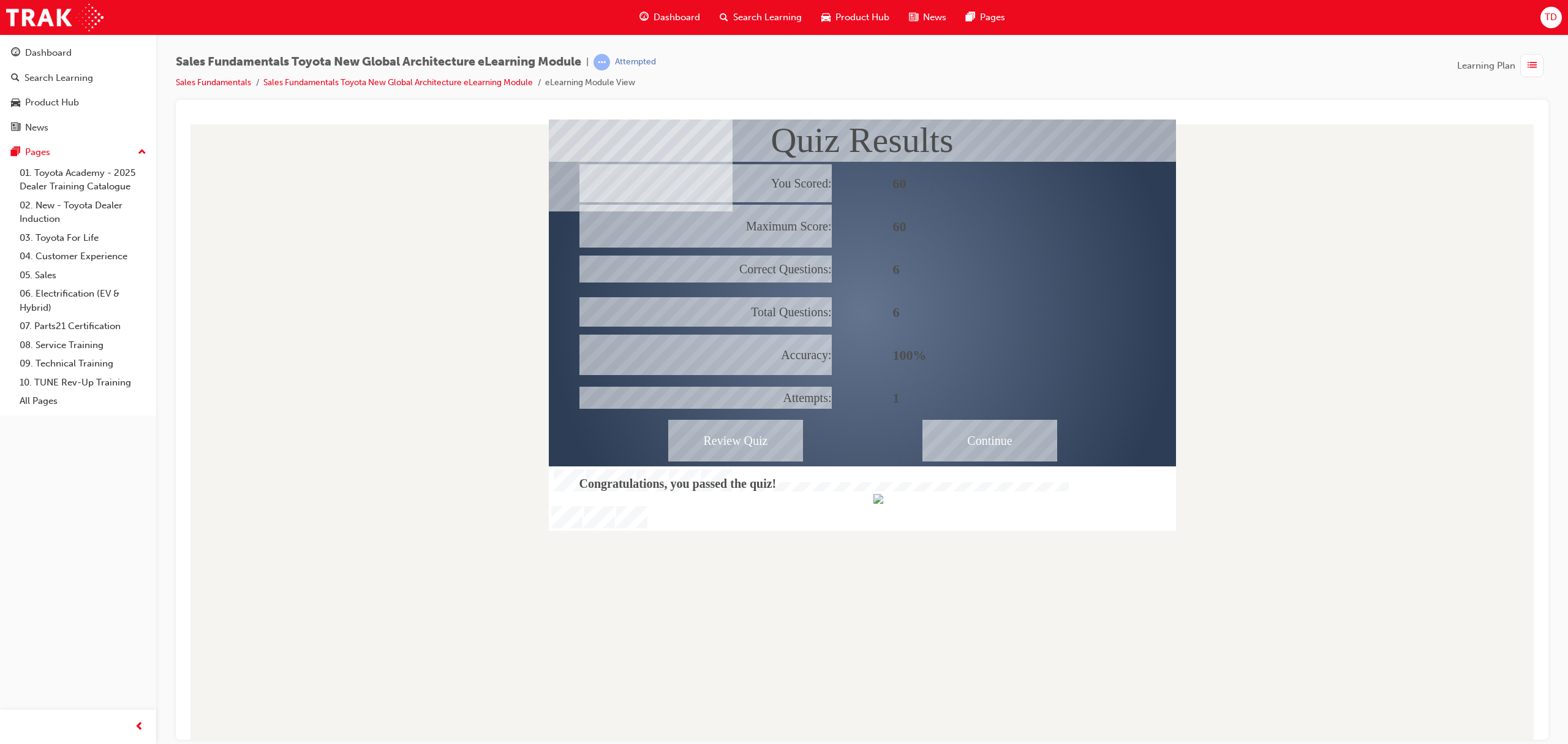
click at [1012, 448] on div "Continue" at bounding box center [990, 440] width 135 height 42
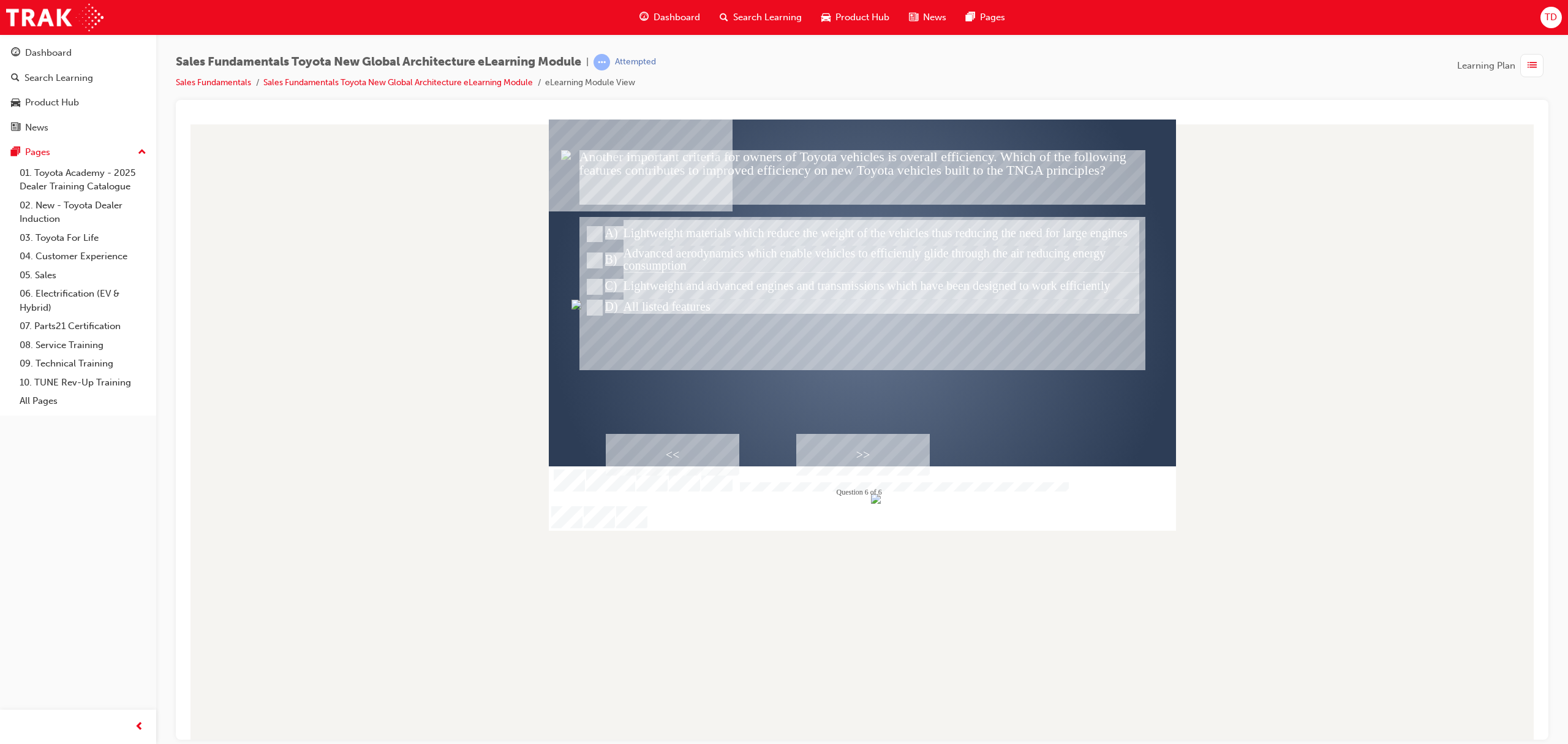
click at [1056, 503] on div at bounding box center [862, 492] width 627 height 20
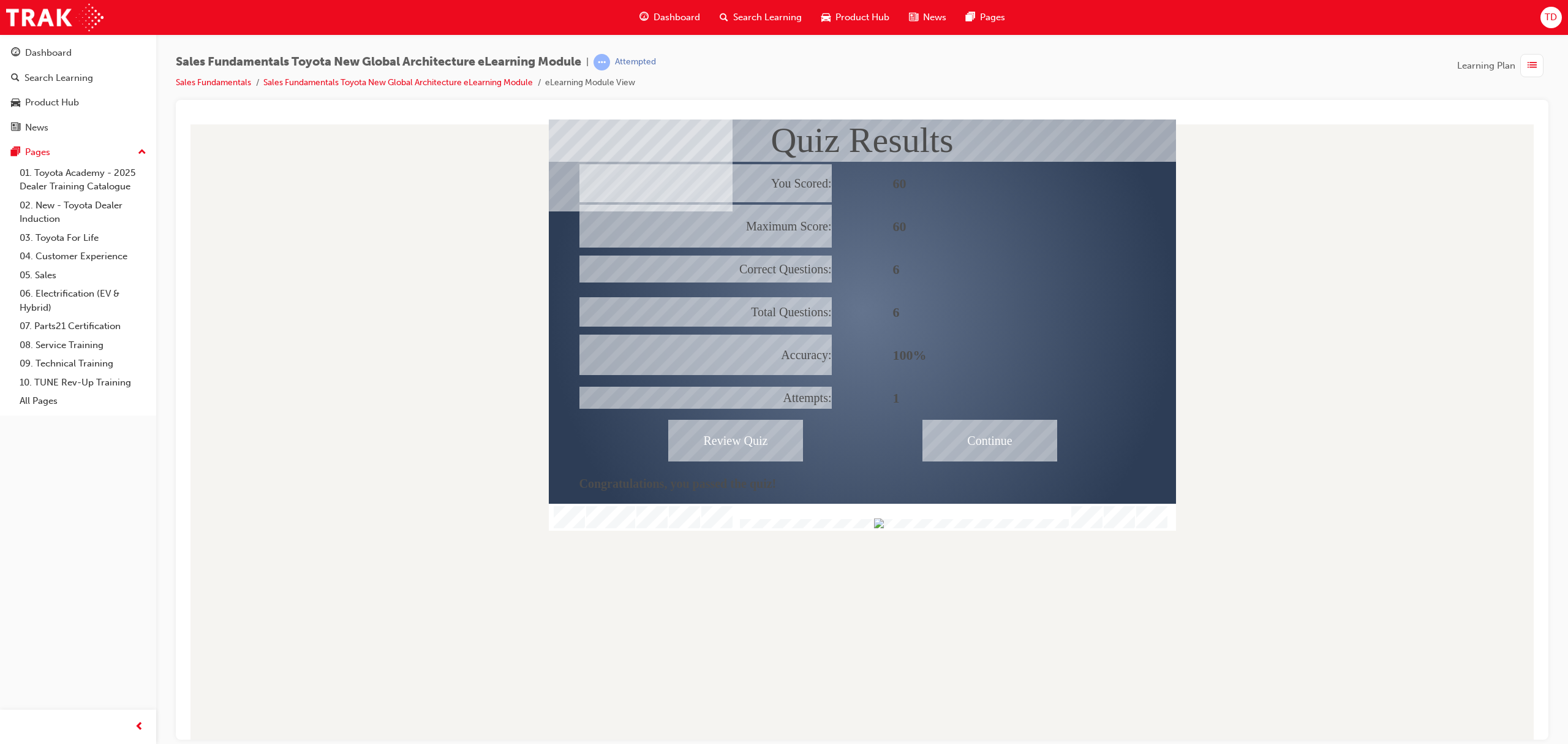
click at [1093, 515] on div at bounding box center [862, 516] width 627 height 28
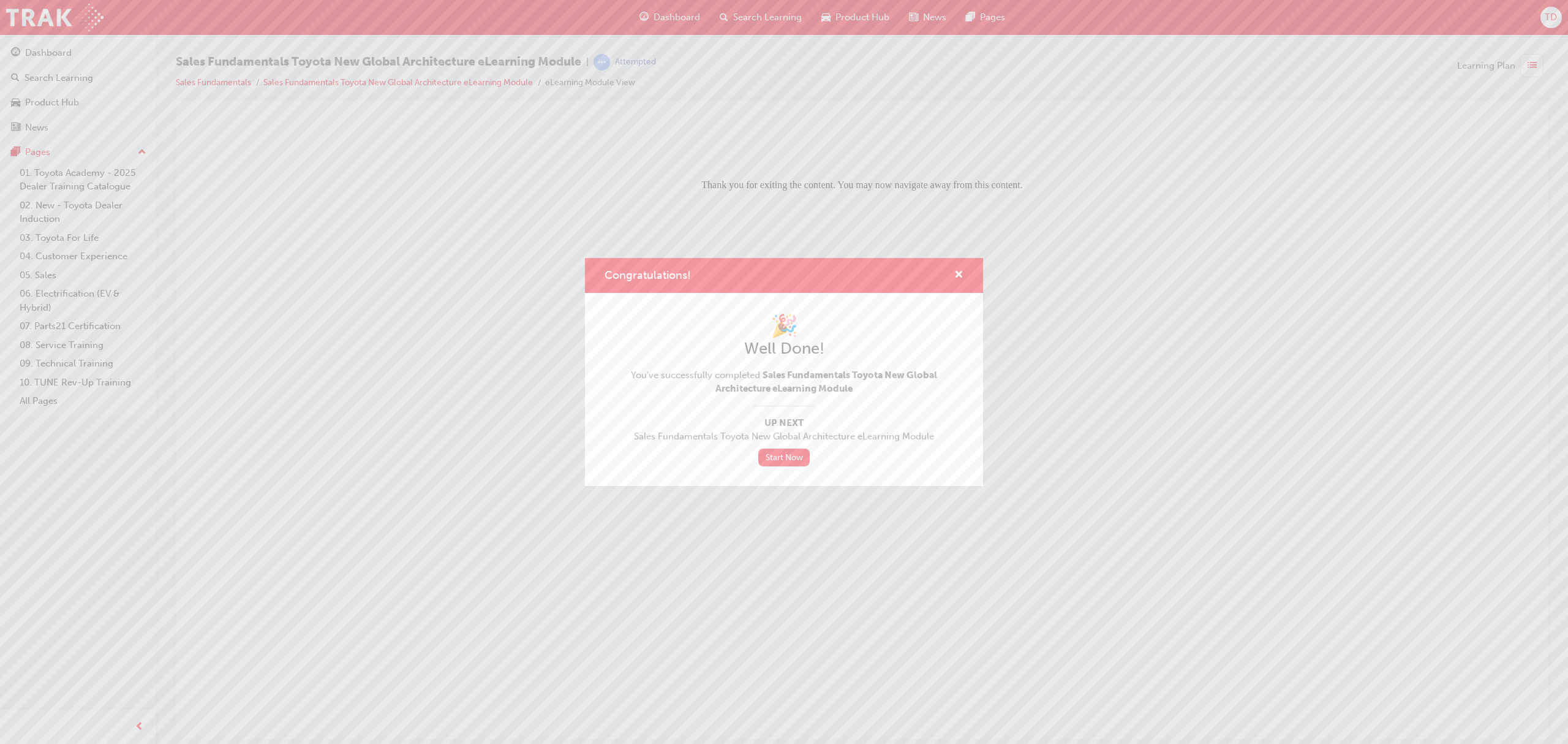
click at [672, 11] on div "Congratulations! 🎉 Well Done! You've successfully completed Sales Fundamentals …" at bounding box center [784, 372] width 1568 height 744
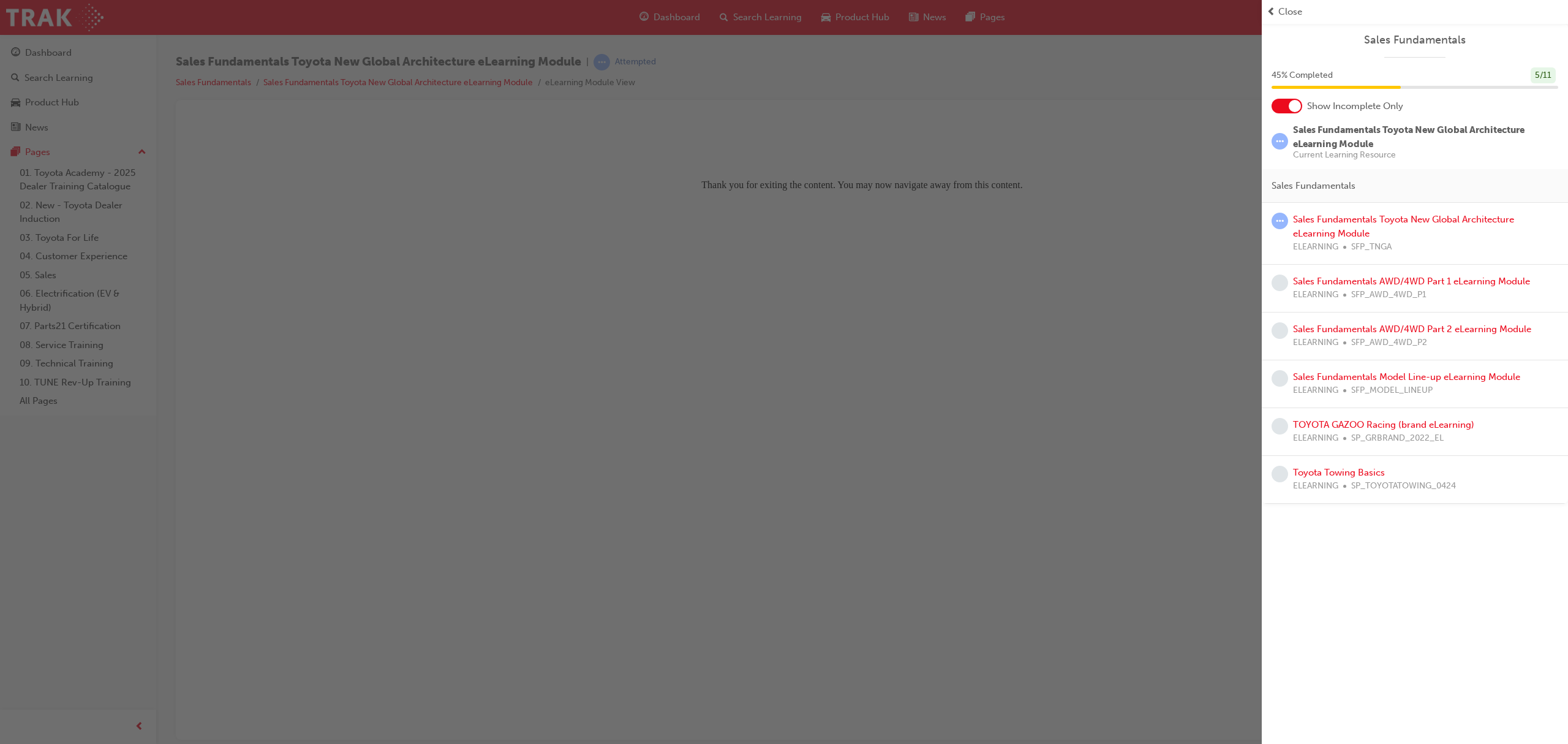
click at [674, 20] on div "button" at bounding box center [630, 372] width 1262 height 744
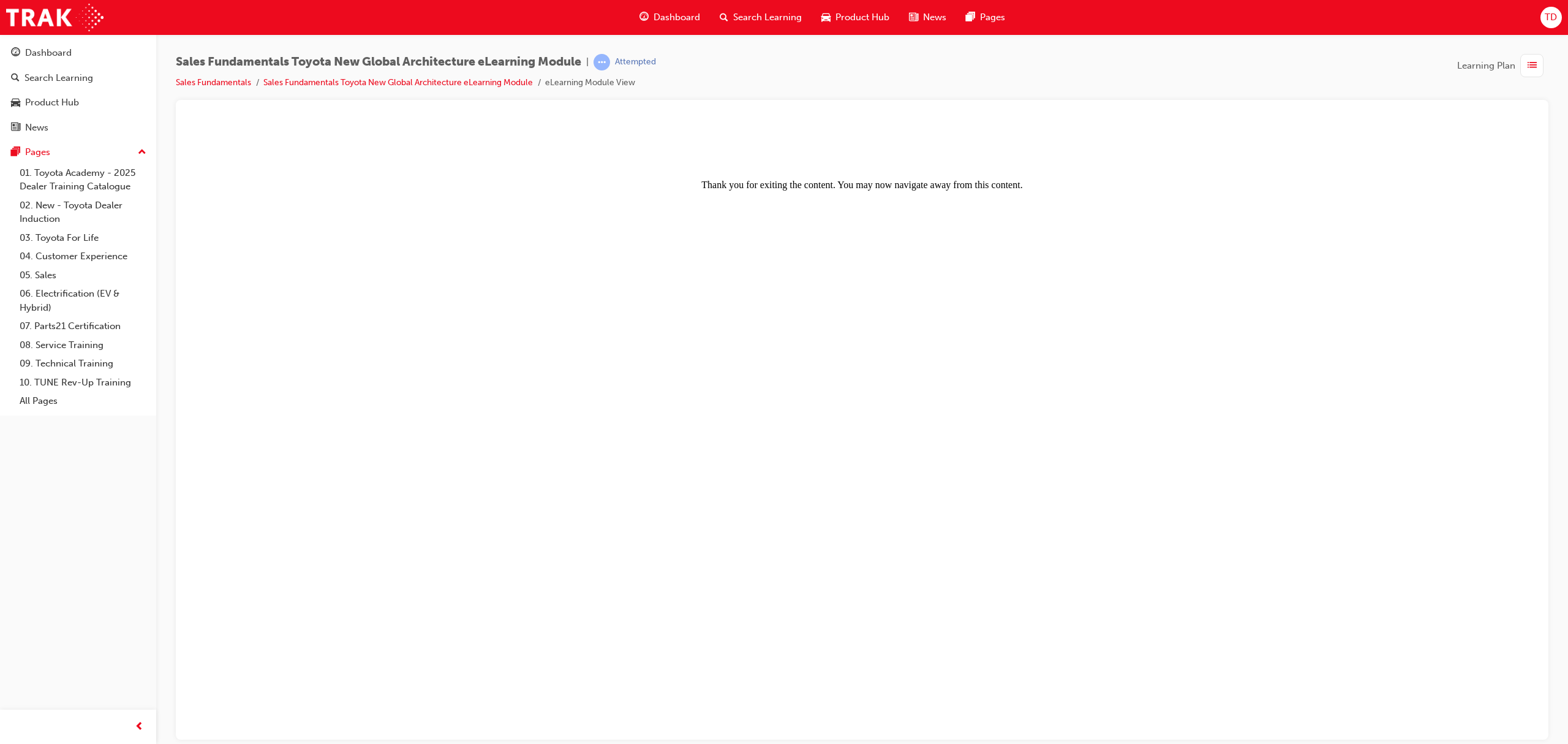
click at [698, 7] on div "Dashboard" at bounding box center [670, 18] width 80 height 25
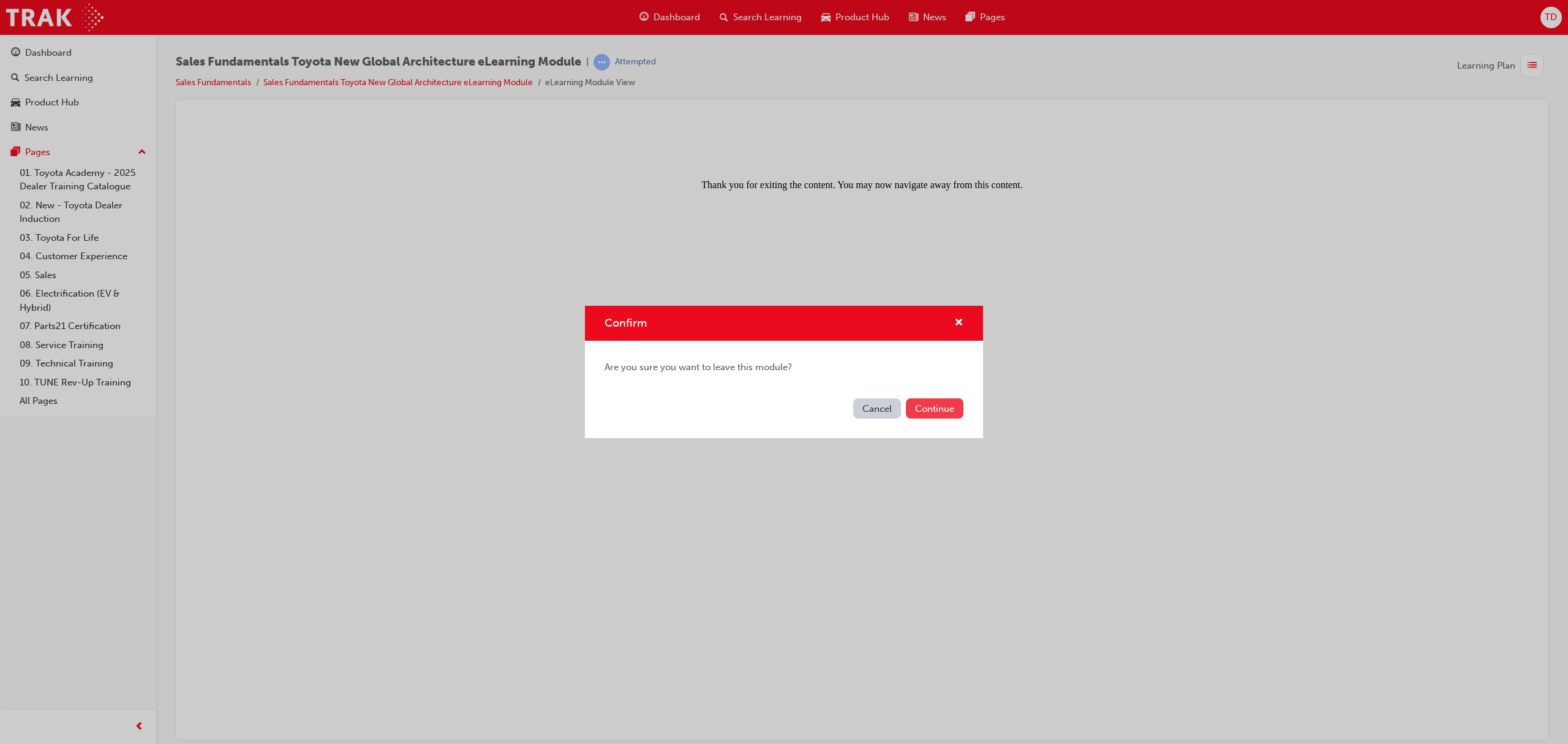
click at [927, 402] on button "Continue" at bounding box center [934, 408] width 58 height 20
